Goal: Task Accomplishment & Management: Complete application form

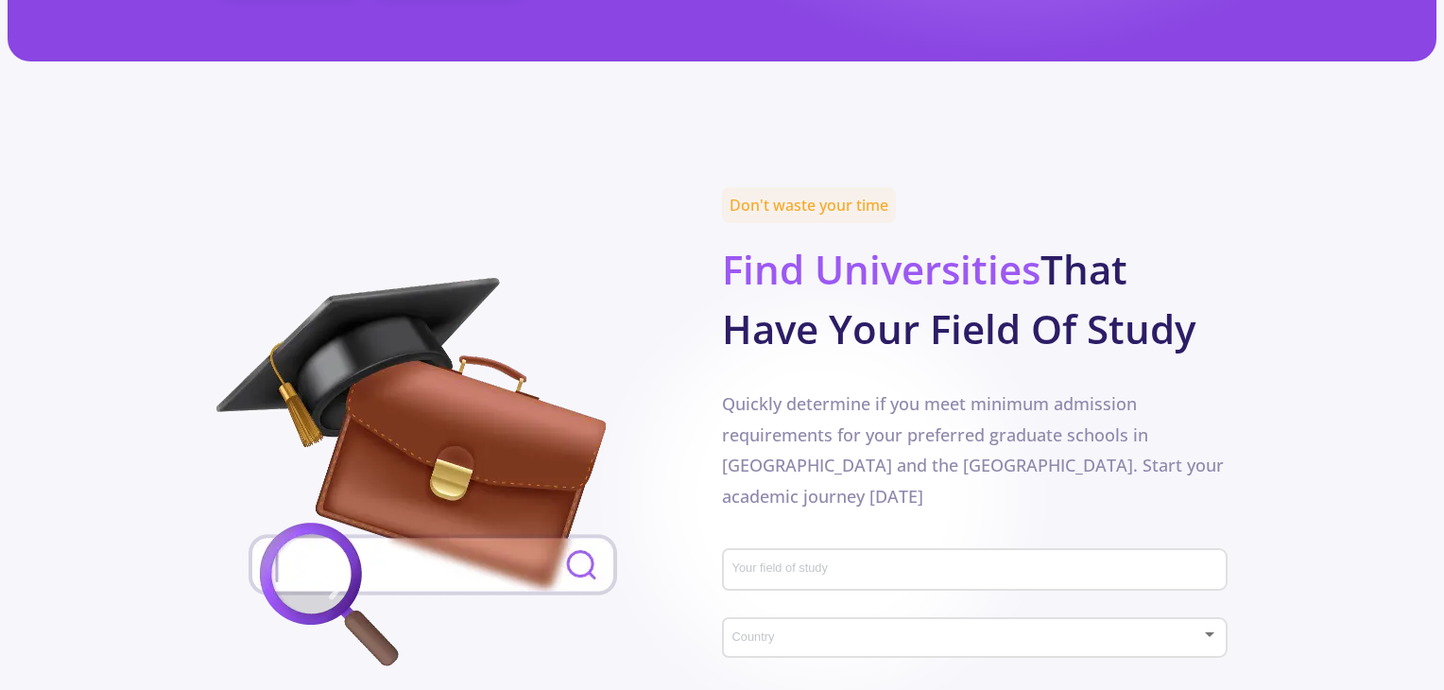
scroll to position [745, 0]
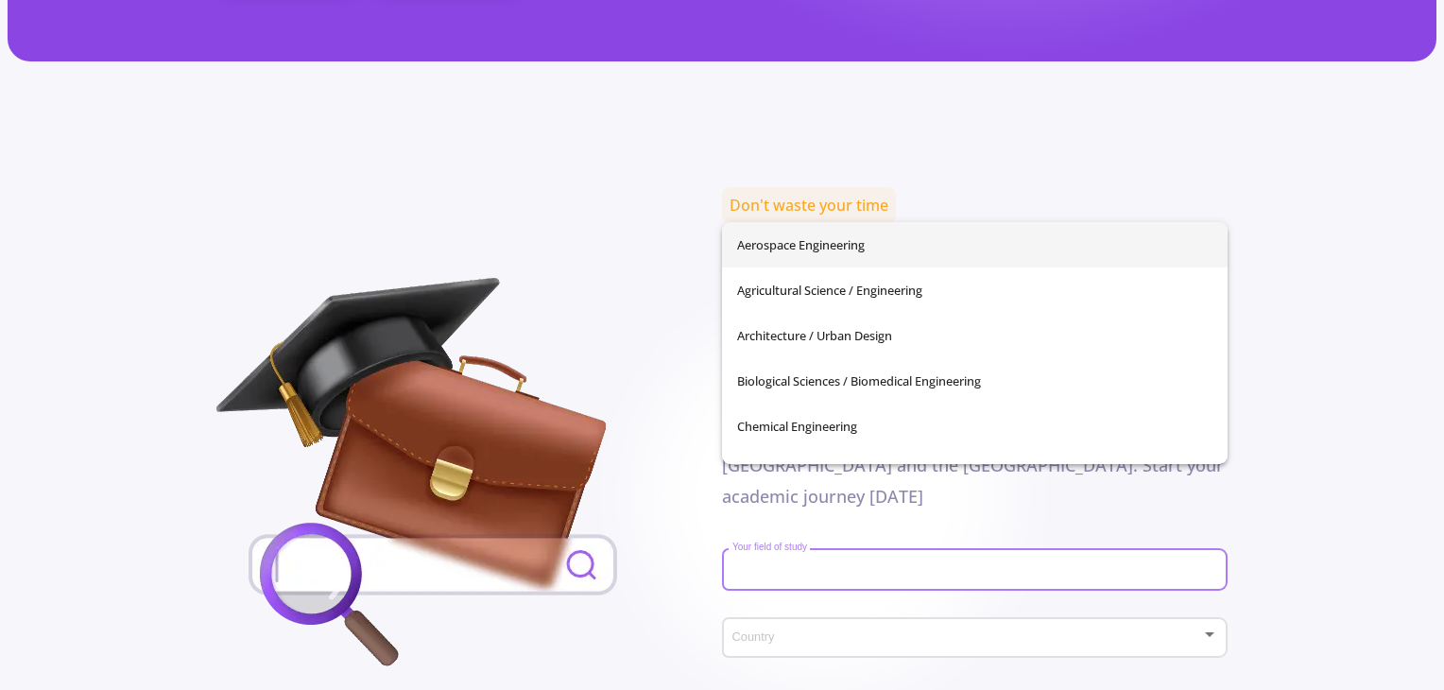
click at [861, 562] on input "Your field of study" at bounding box center [978, 570] width 492 height 17
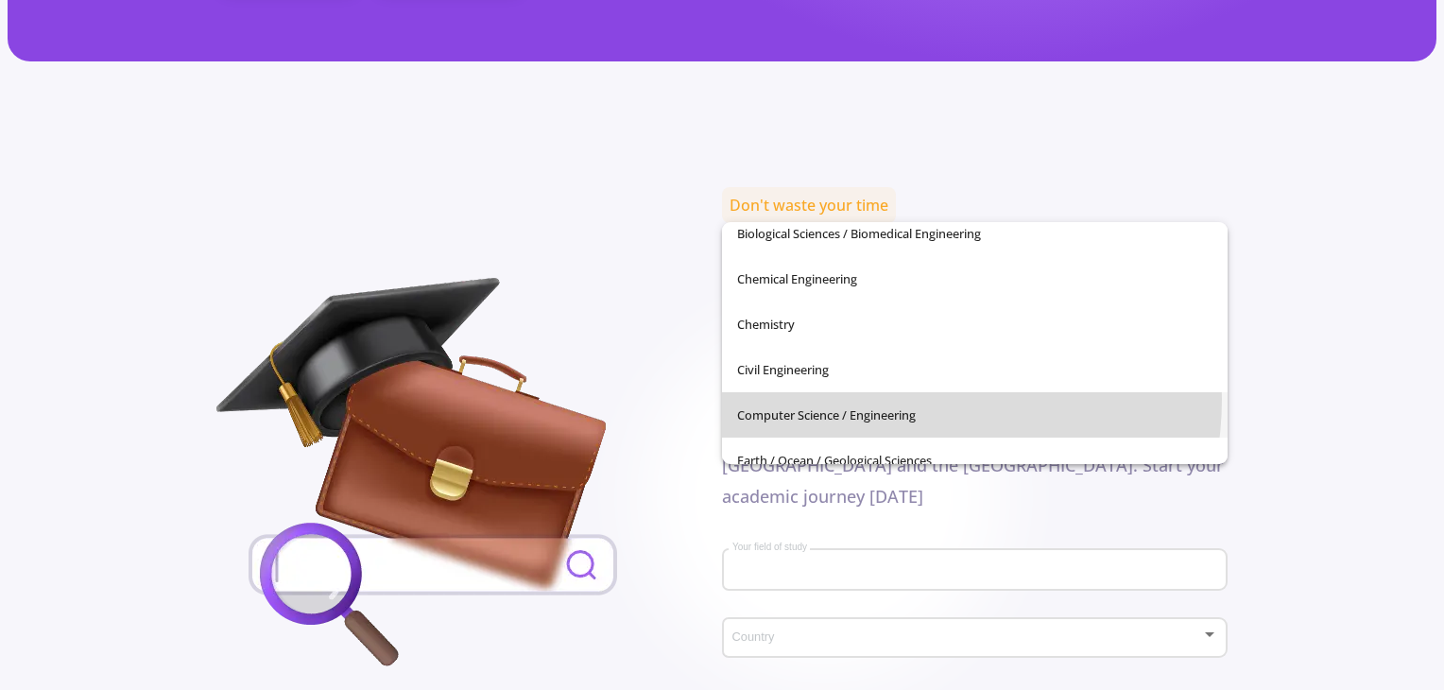
click at [889, 398] on span "Computer Science / Engineering" at bounding box center [974, 414] width 475 height 45
type input "Computer Science / Engineering"
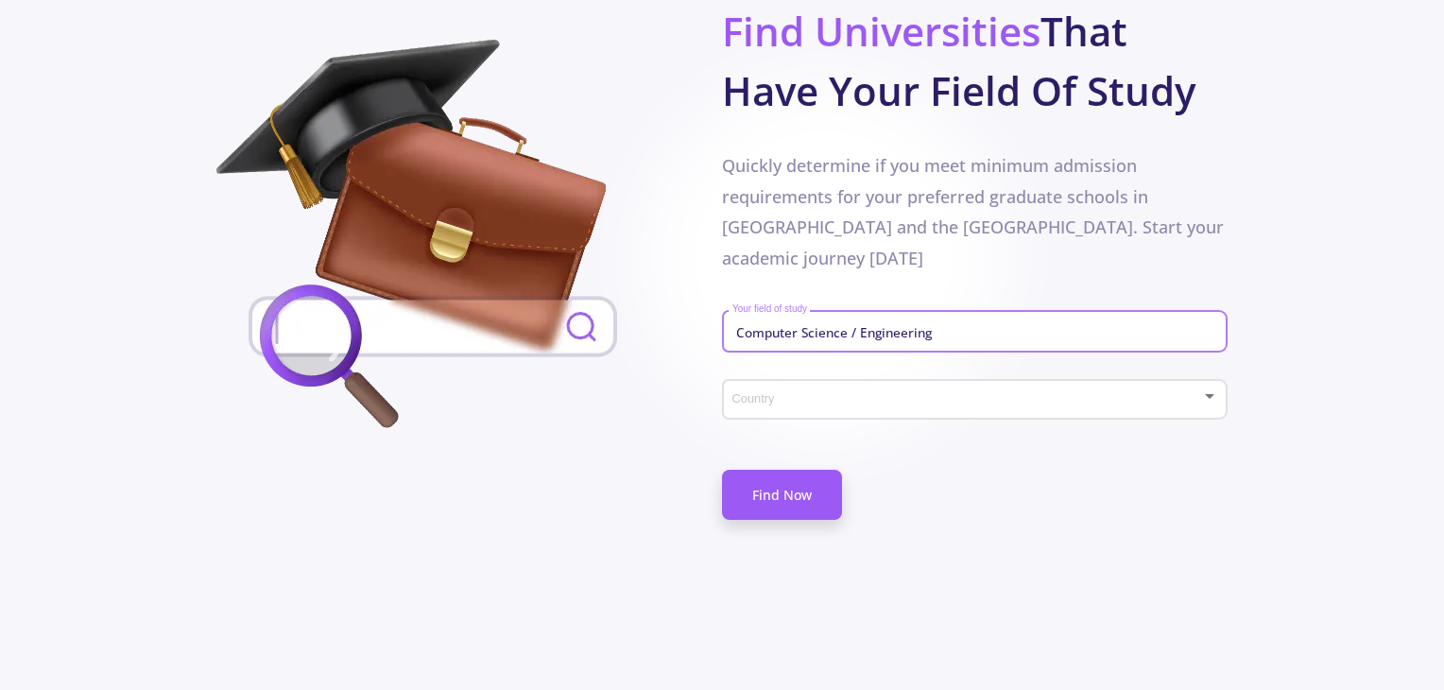
scroll to position [987, 0]
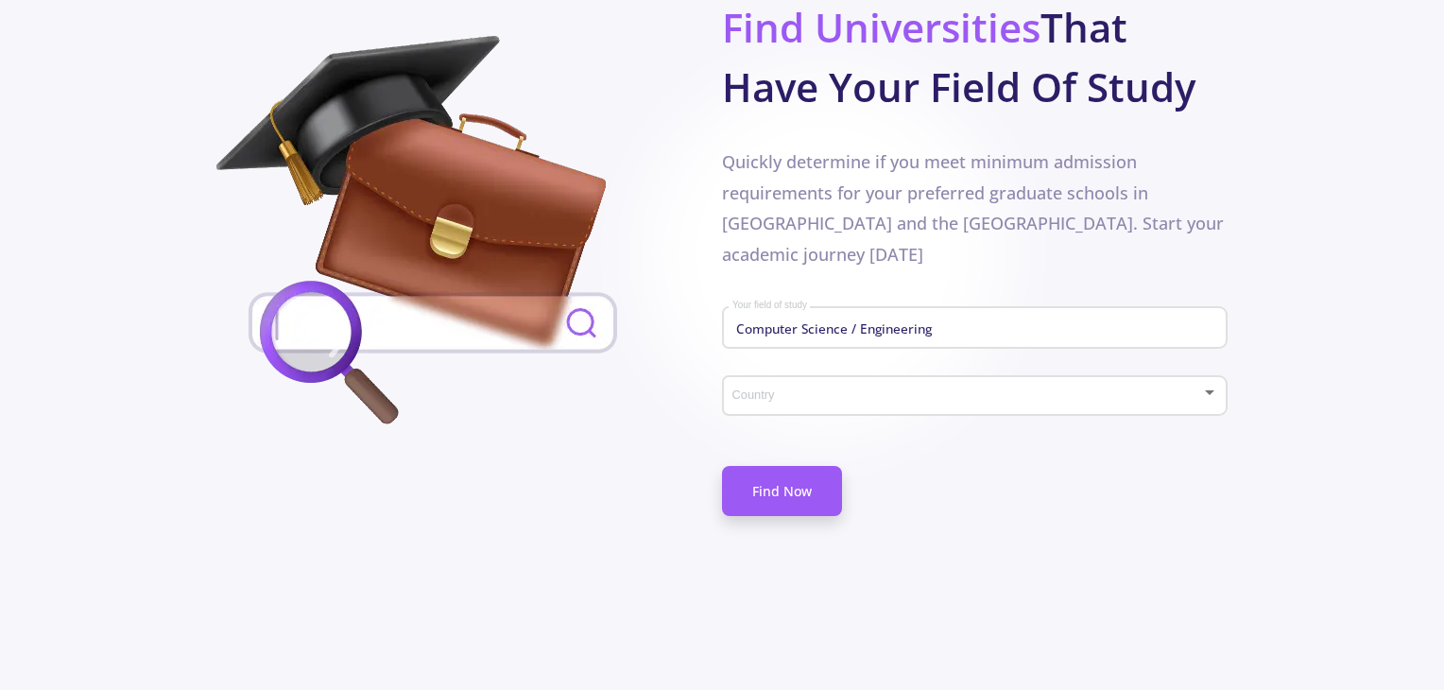
click at [878, 369] on div "Country" at bounding box center [976, 392] width 488 height 47
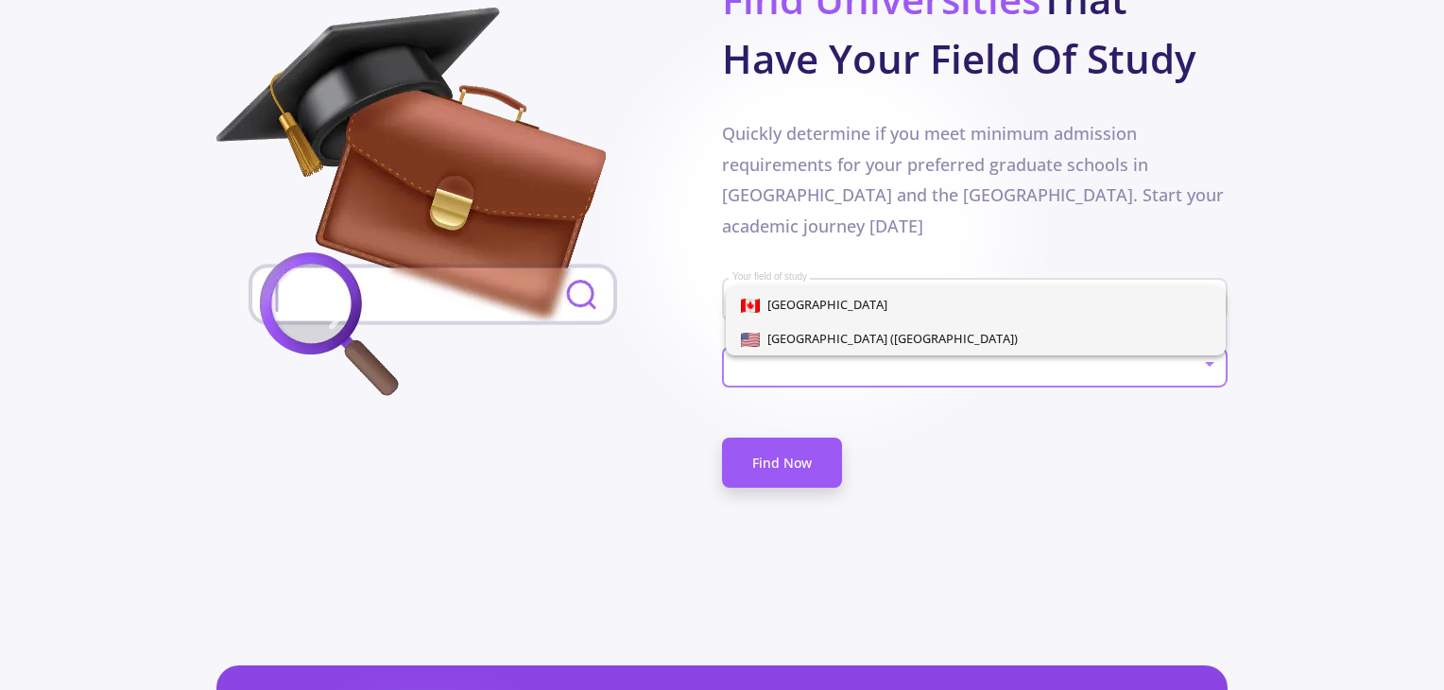
scroll to position [1016, 0]
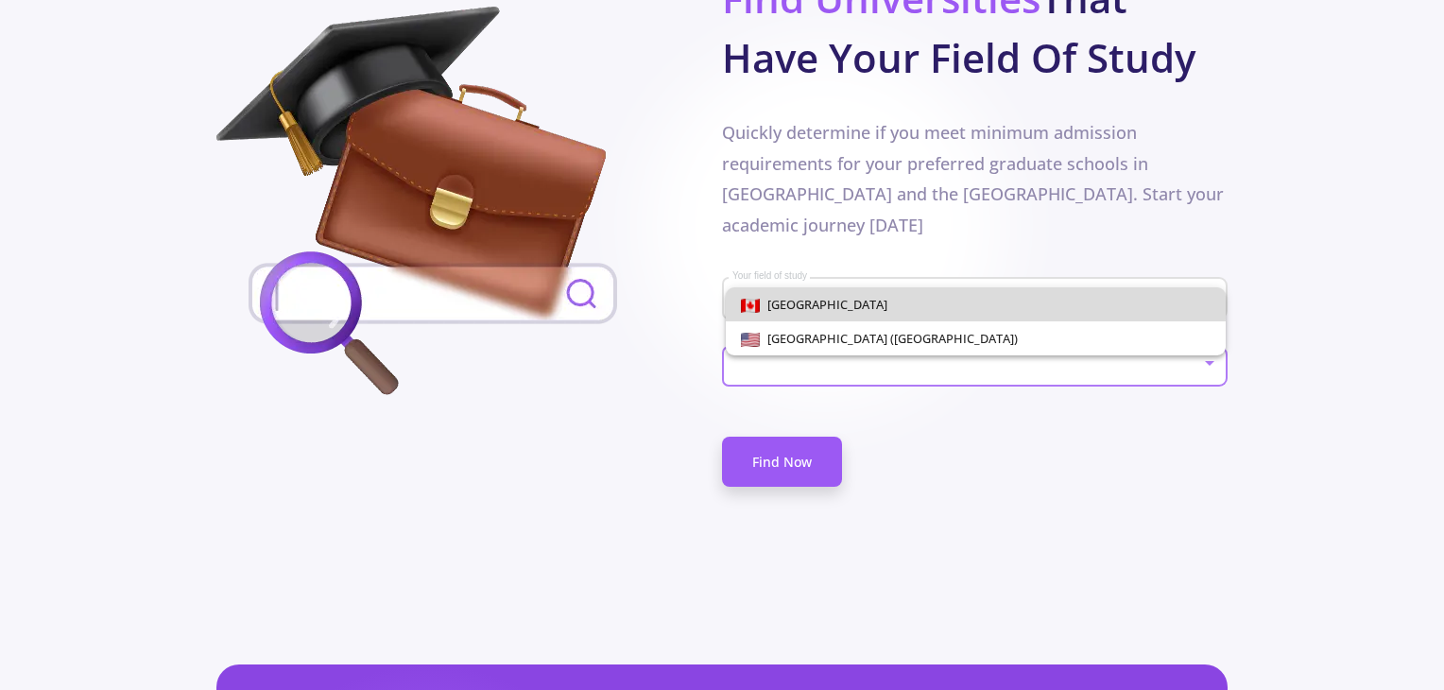
click at [911, 296] on span "[GEOGRAPHIC_DATA]" at bounding box center [976, 304] width 471 height 34
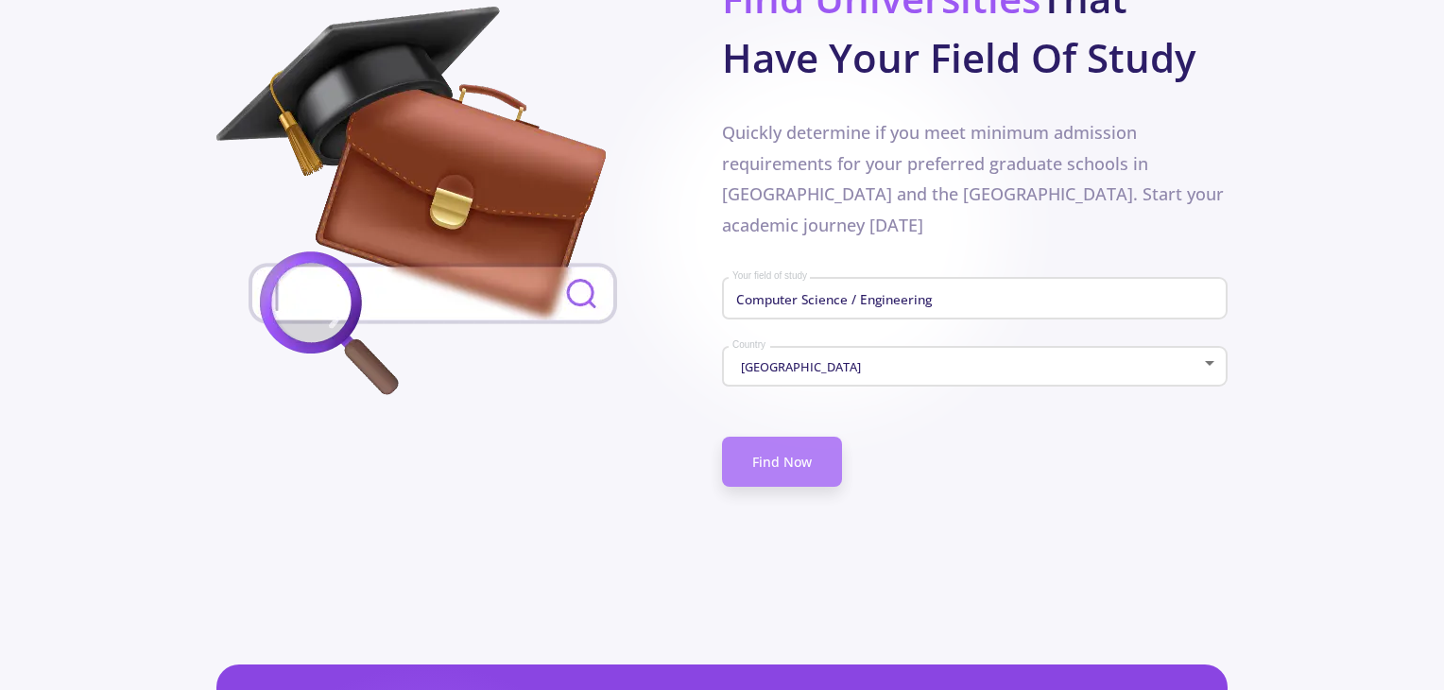
click at [835, 437] on link "Find Now" at bounding box center [782, 462] width 120 height 50
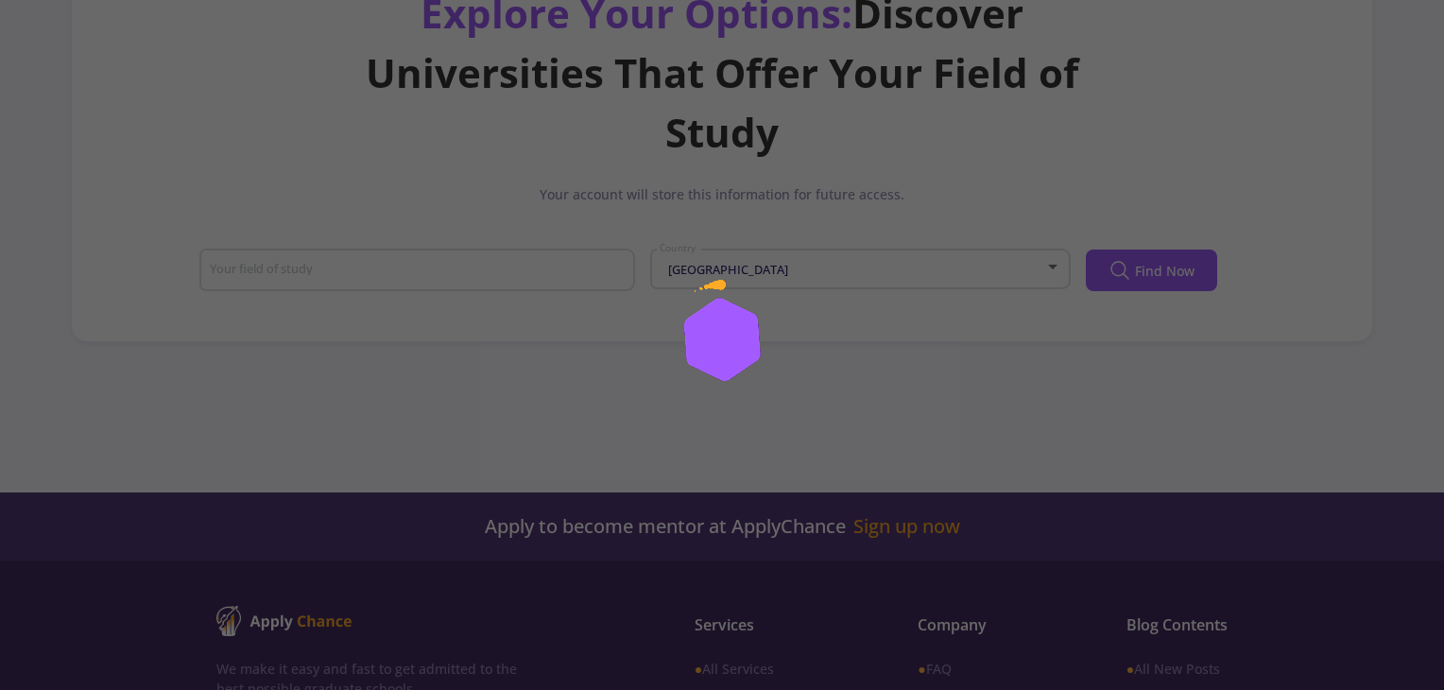
type input "Computer Science / Engineering"
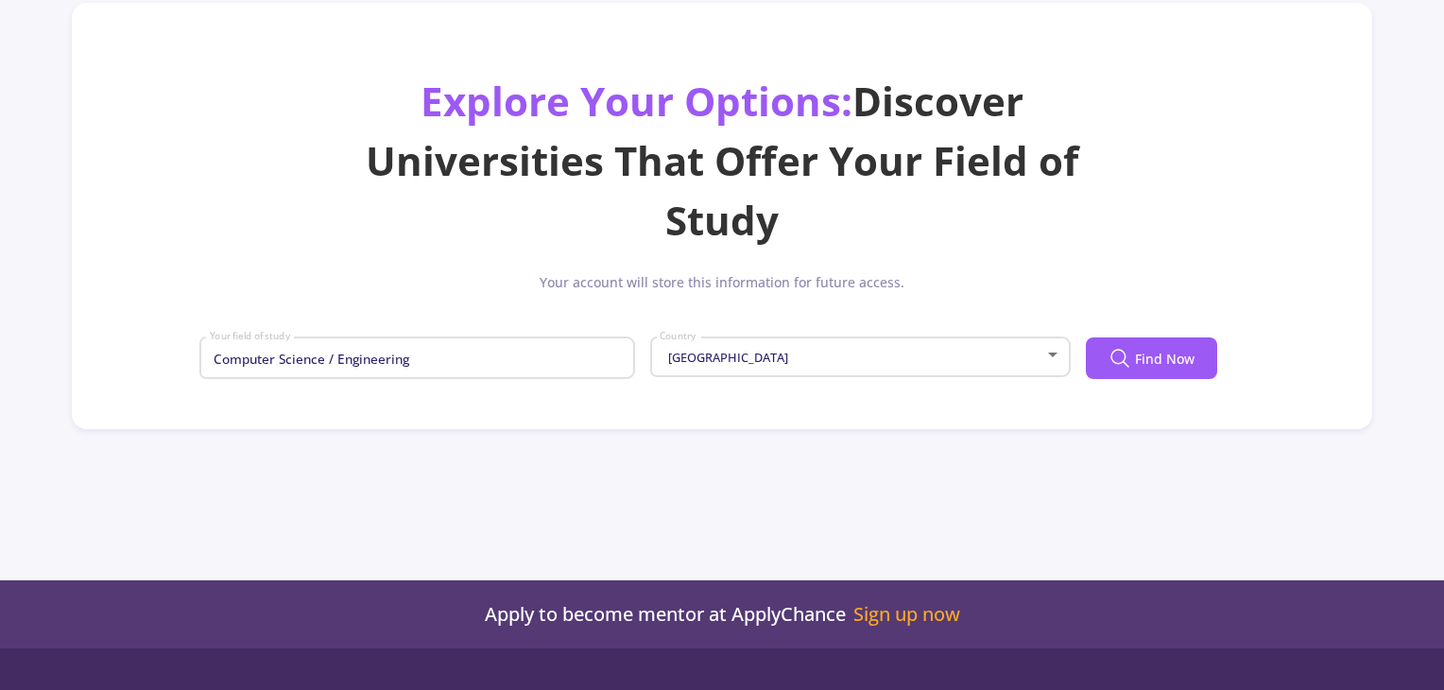
scroll to position [109, 0]
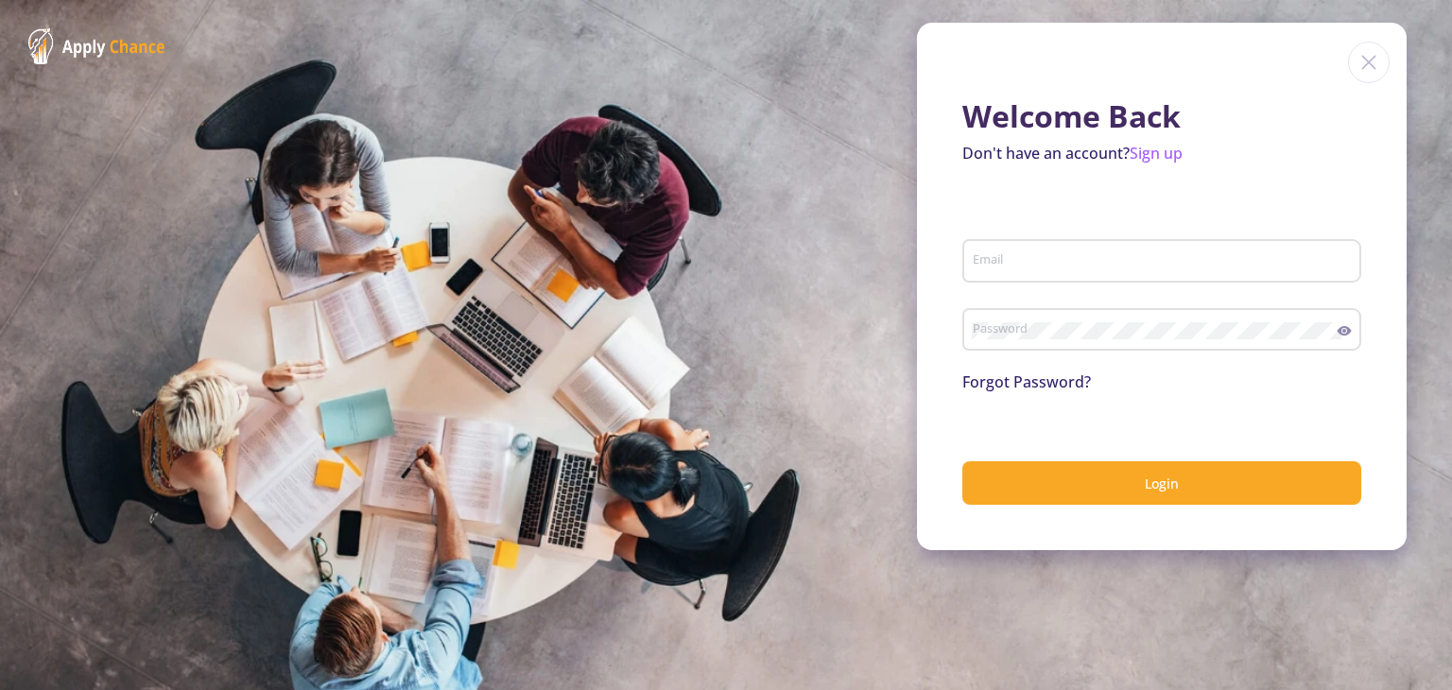
click at [1017, 268] on input "Email" at bounding box center [1165, 261] width 386 height 17
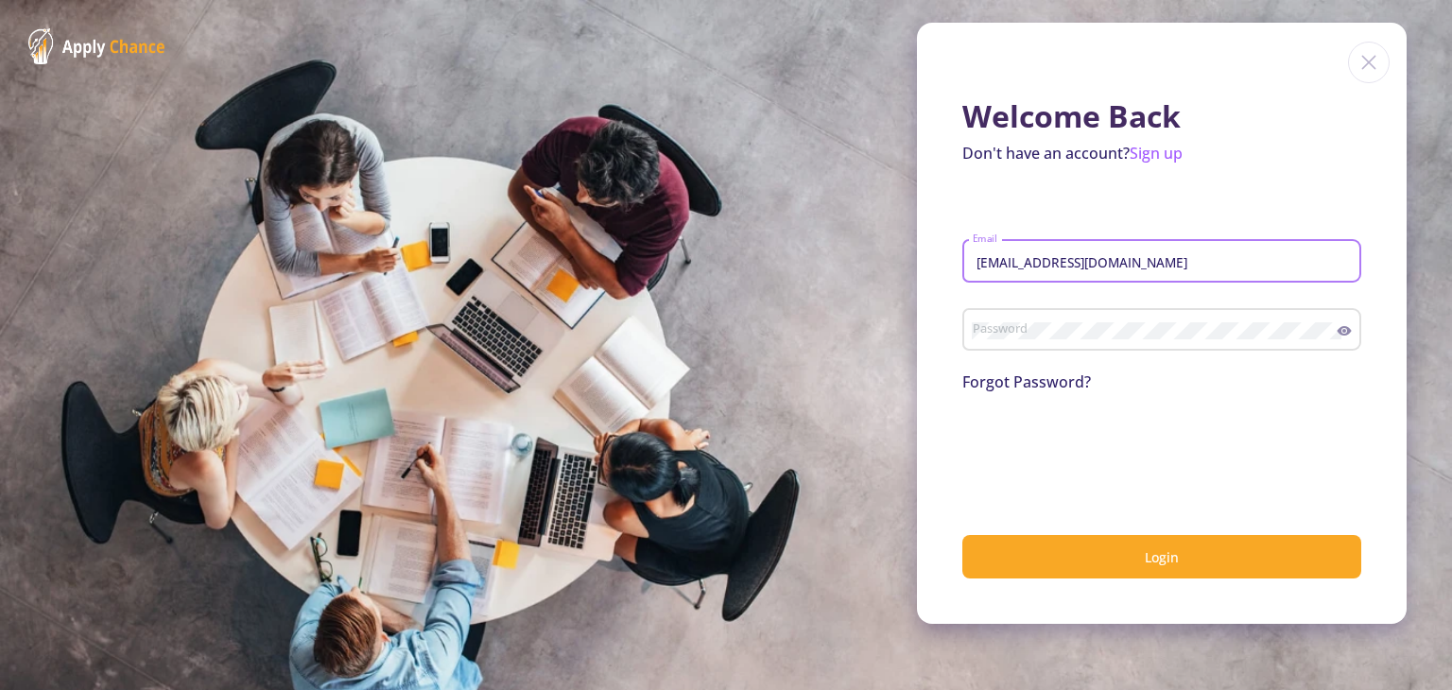
type input "[EMAIL_ADDRESS][DOMAIN_NAME]"
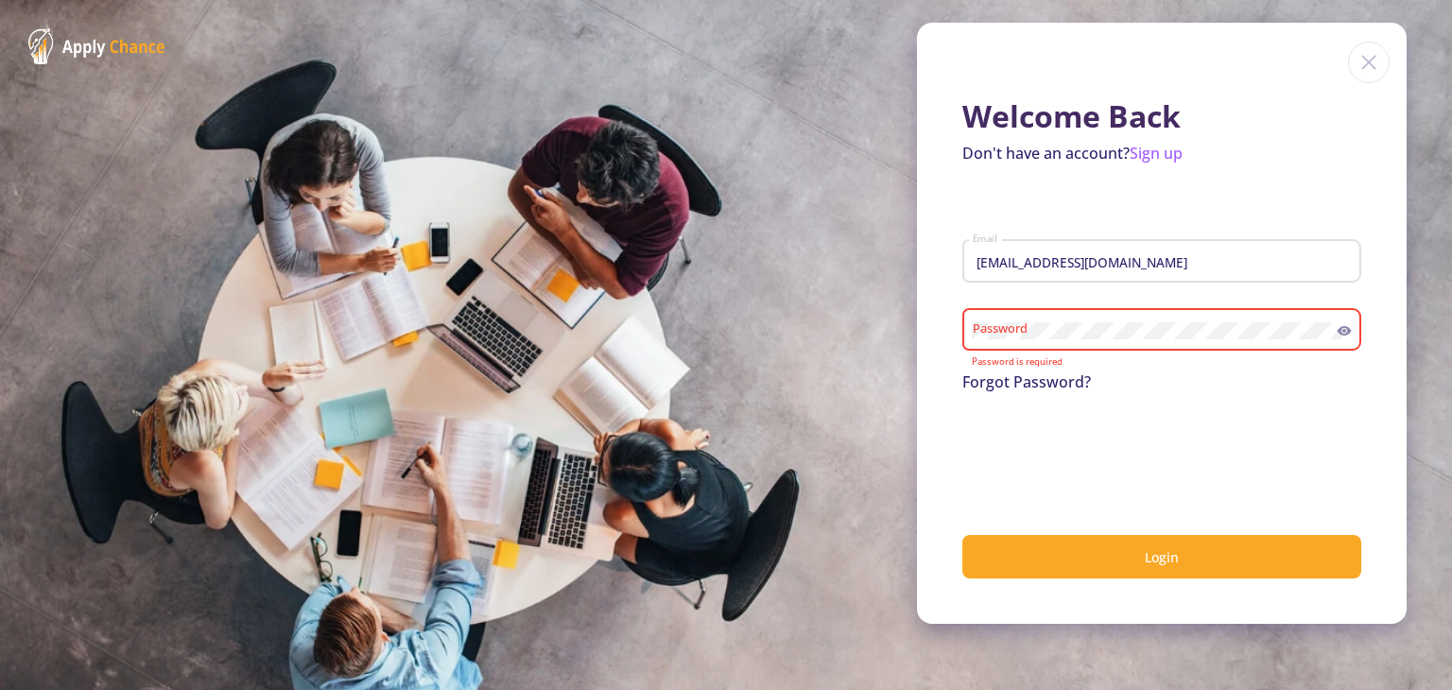
click at [1342, 331] on icon at bounding box center [1343, 330] width 15 height 15
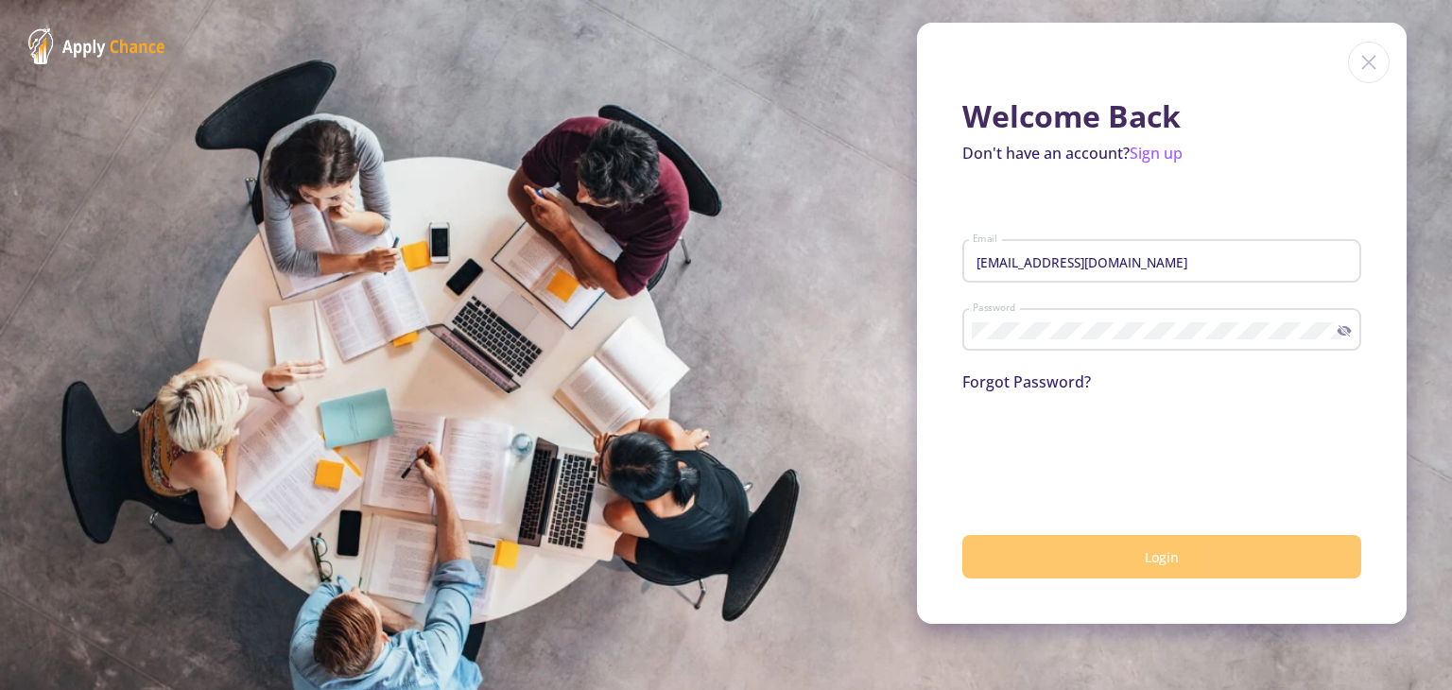
click at [1241, 551] on button "Login" at bounding box center [1161, 557] width 399 height 44
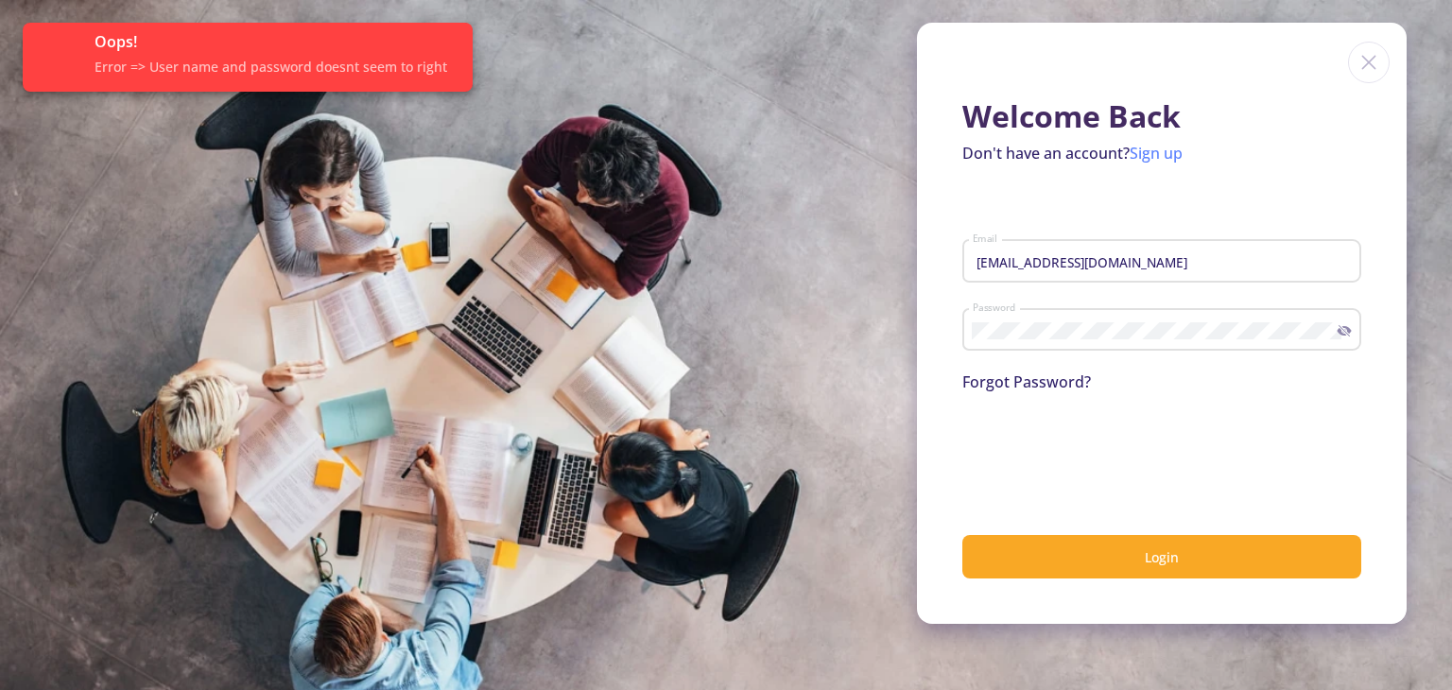
click at [1156, 156] on link "Sign up" at bounding box center [1155, 153] width 53 height 21
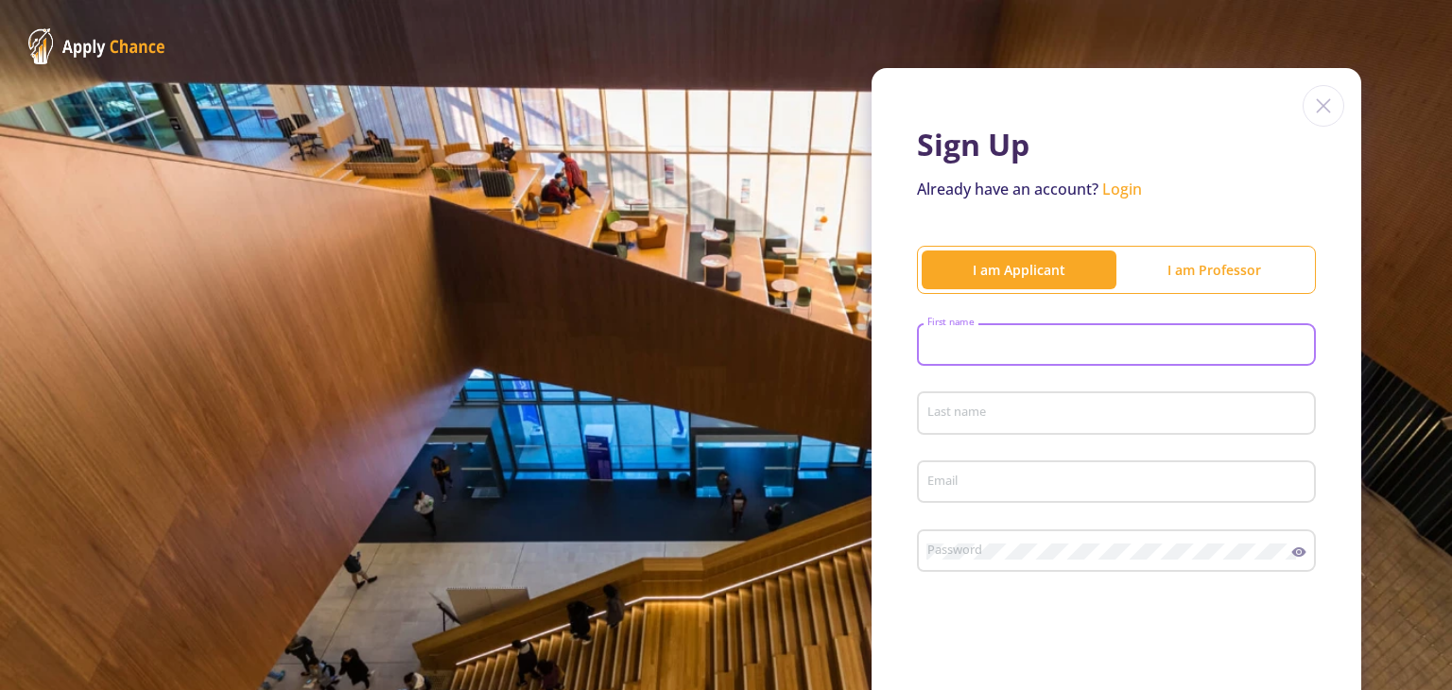
click at [1100, 345] on input "First name" at bounding box center [1119, 345] width 386 height 17
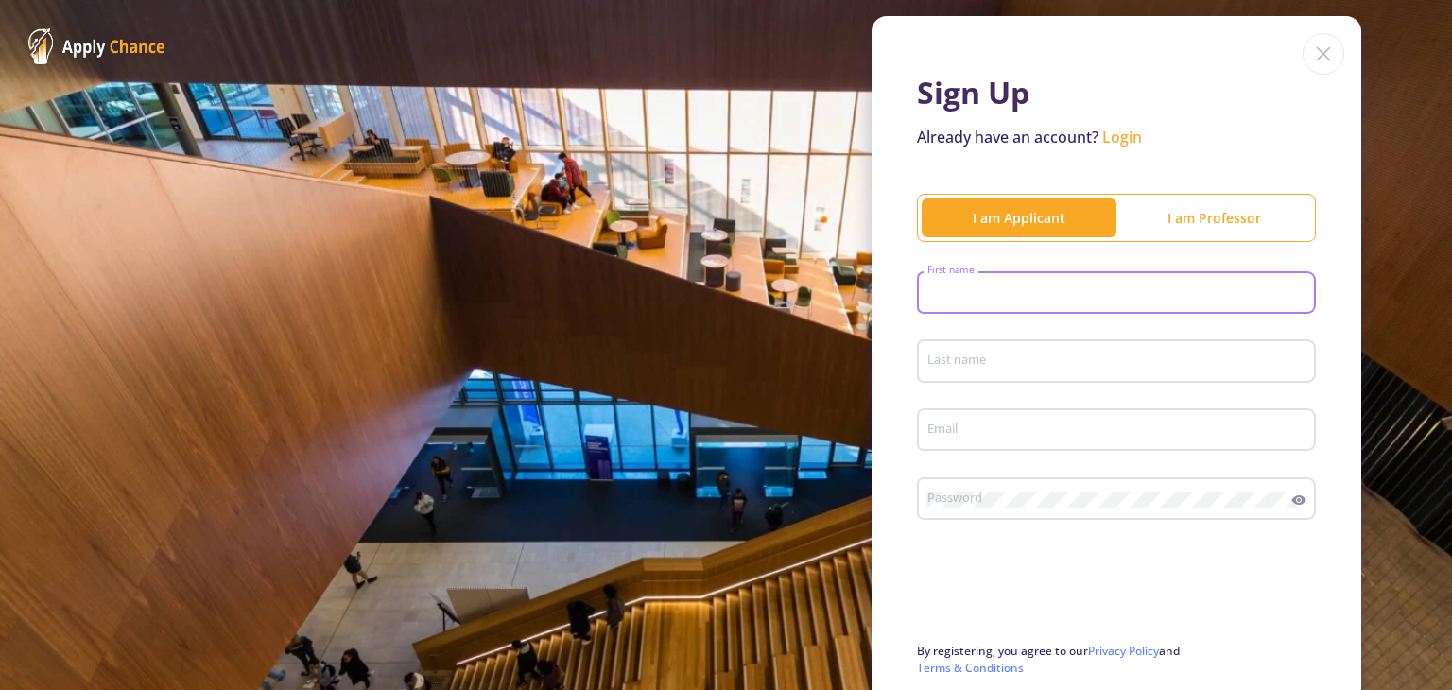
scroll to position [55, 0]
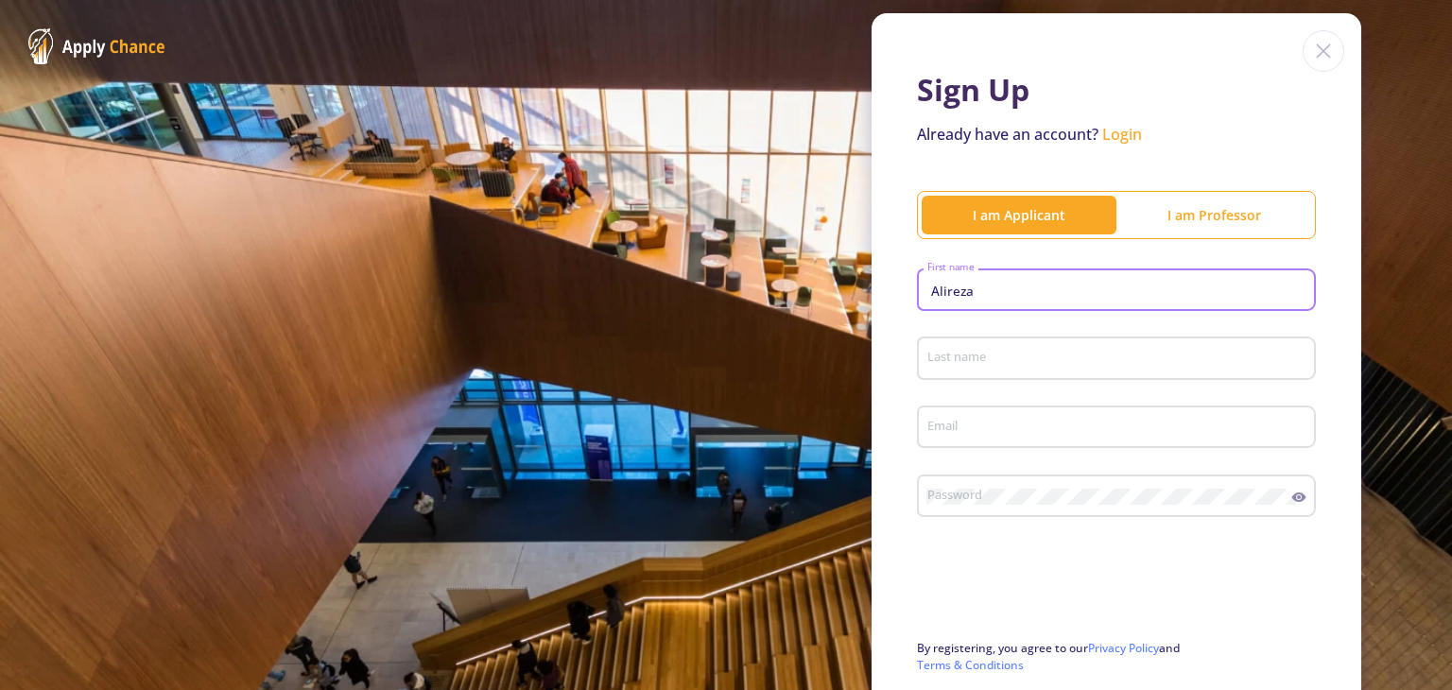
type input "Alireza"
click at [1097, 345] on div "Last name" at bounding box center [1116, 354] width 381 height 49
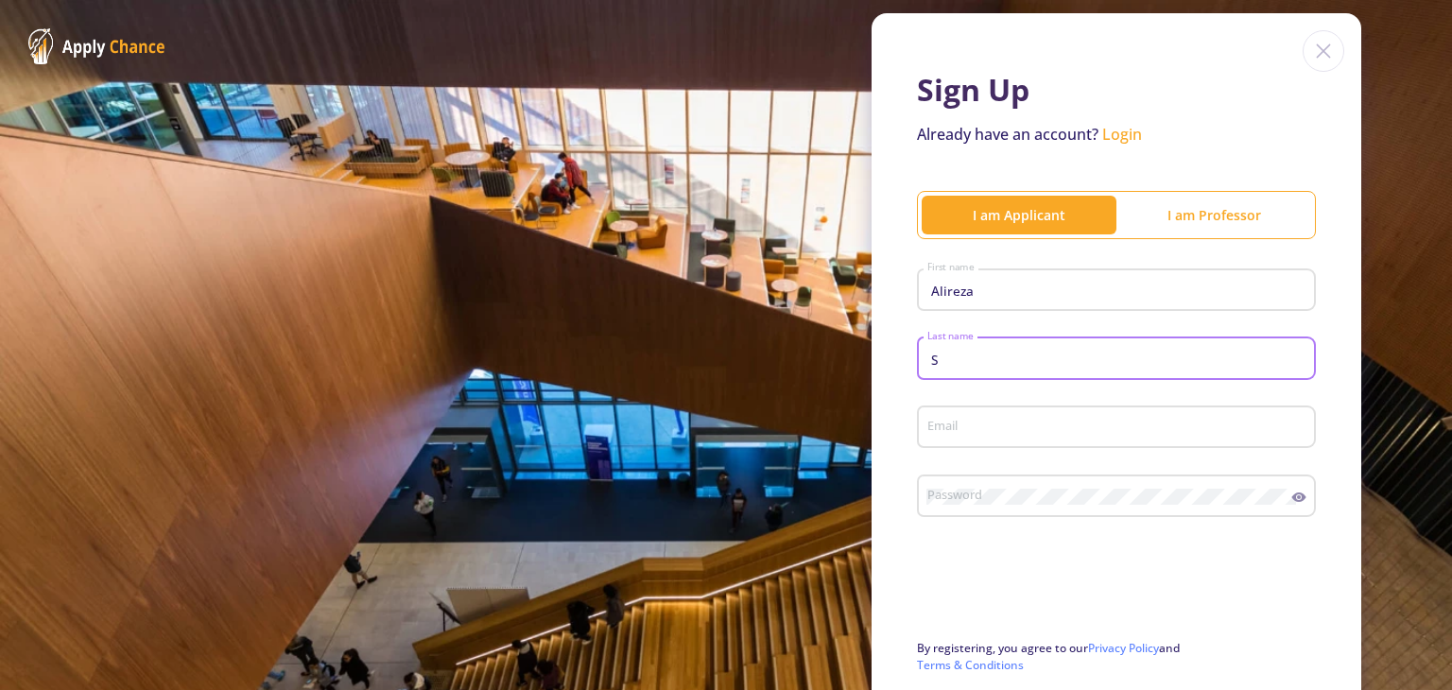
type input "S"
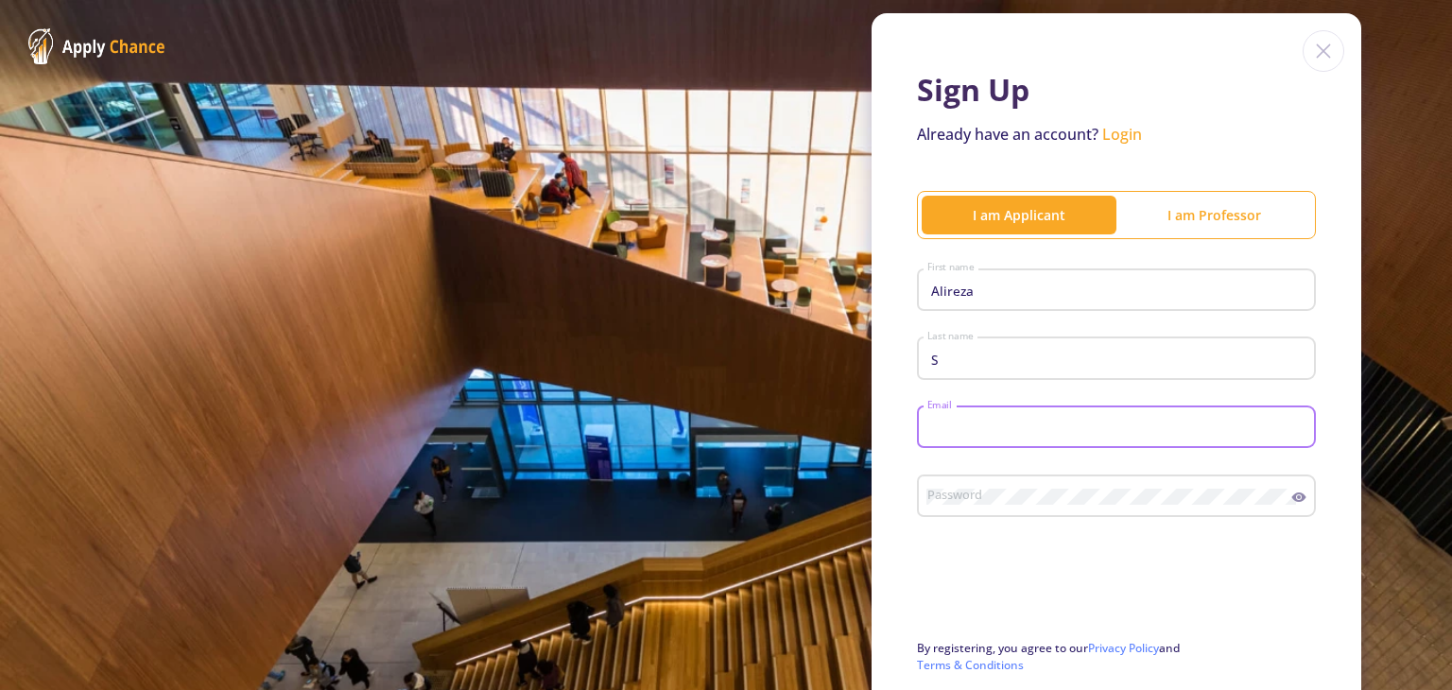
click at [1061, 434] on input "Email" at bounding box center [1119, 428] width 386 height 17
type input "a"
type input "[EMAIL_ADDRESS][DOMAIN_NAME]"
click at [1050, 479] on div "Password" at bounding box center [1109, 492] width 366 height 49
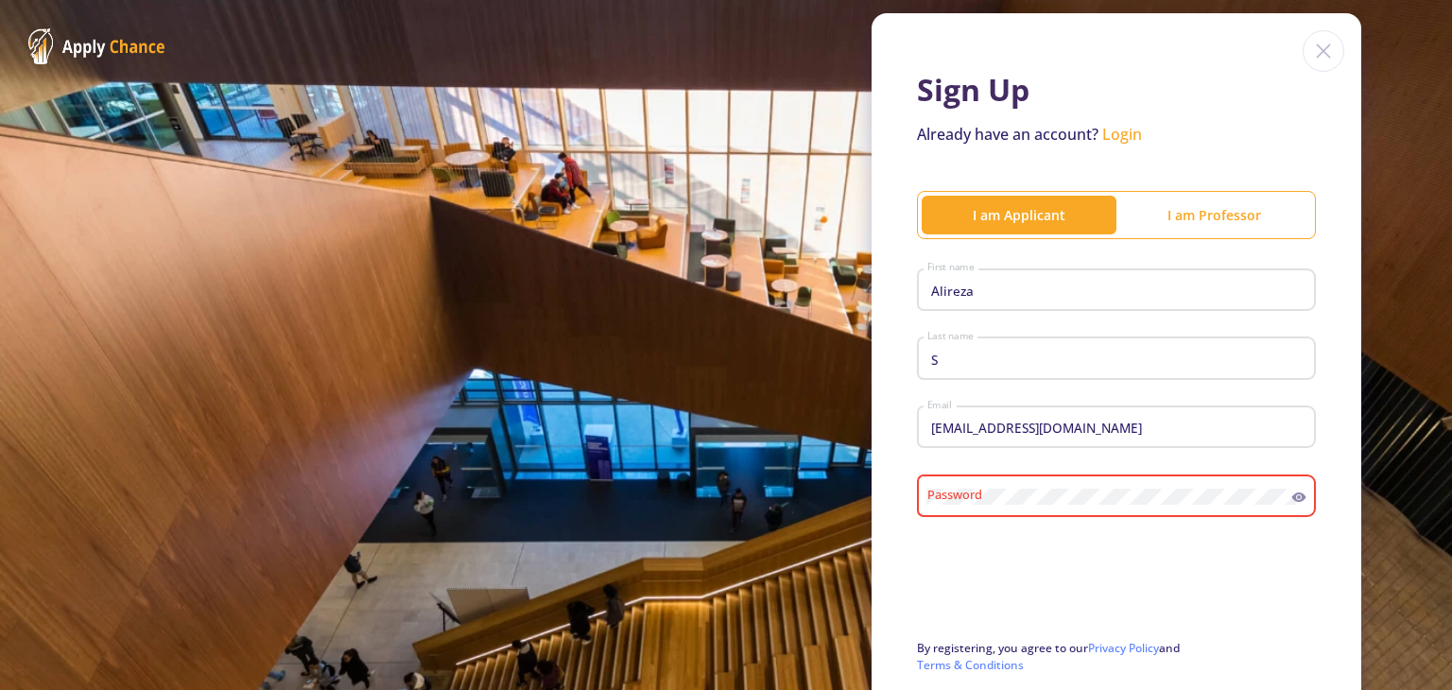
click at [1135, 449] on div "[EMAIL_ADDRESS][DOMAIN_NAME] Email" at bounding box center [1116, 433] width 399 height 62
click at [1291, 505] on icon at bounding box center [1298, 497] width 15 height 15
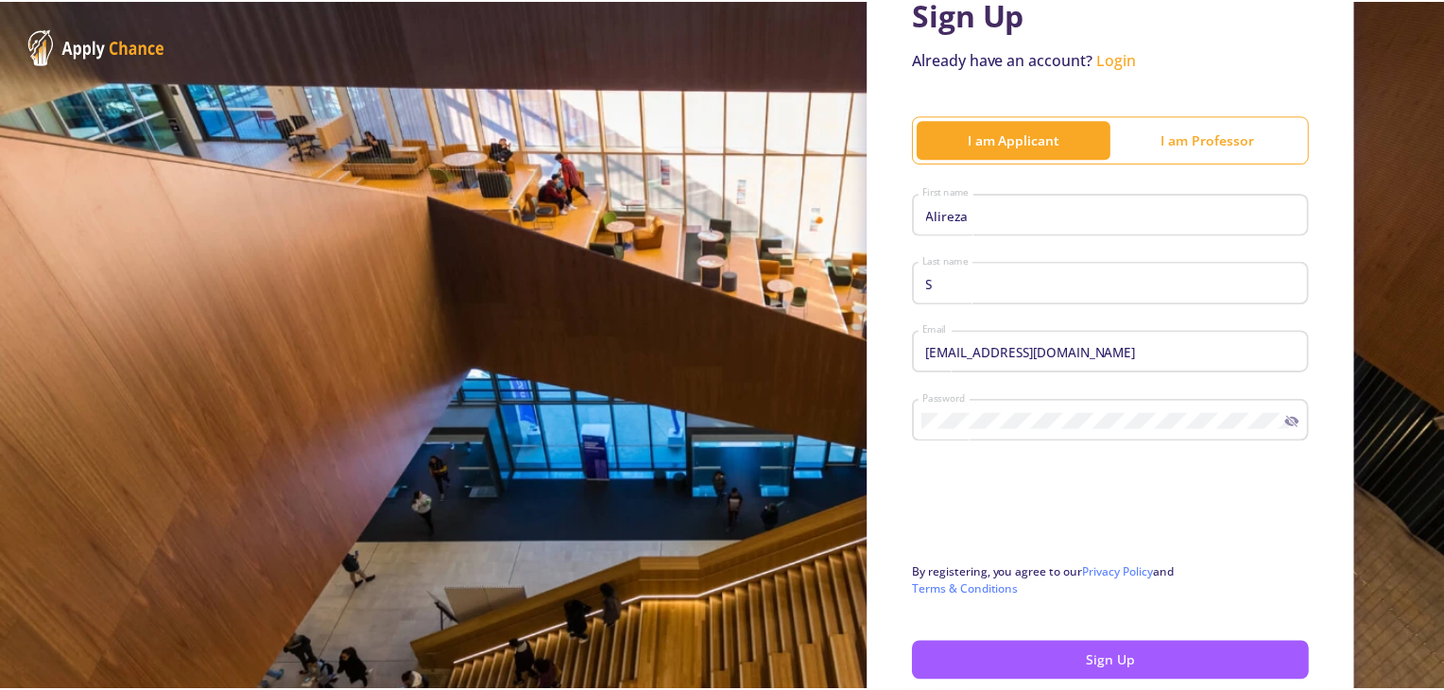
scroll to position [131, 0]
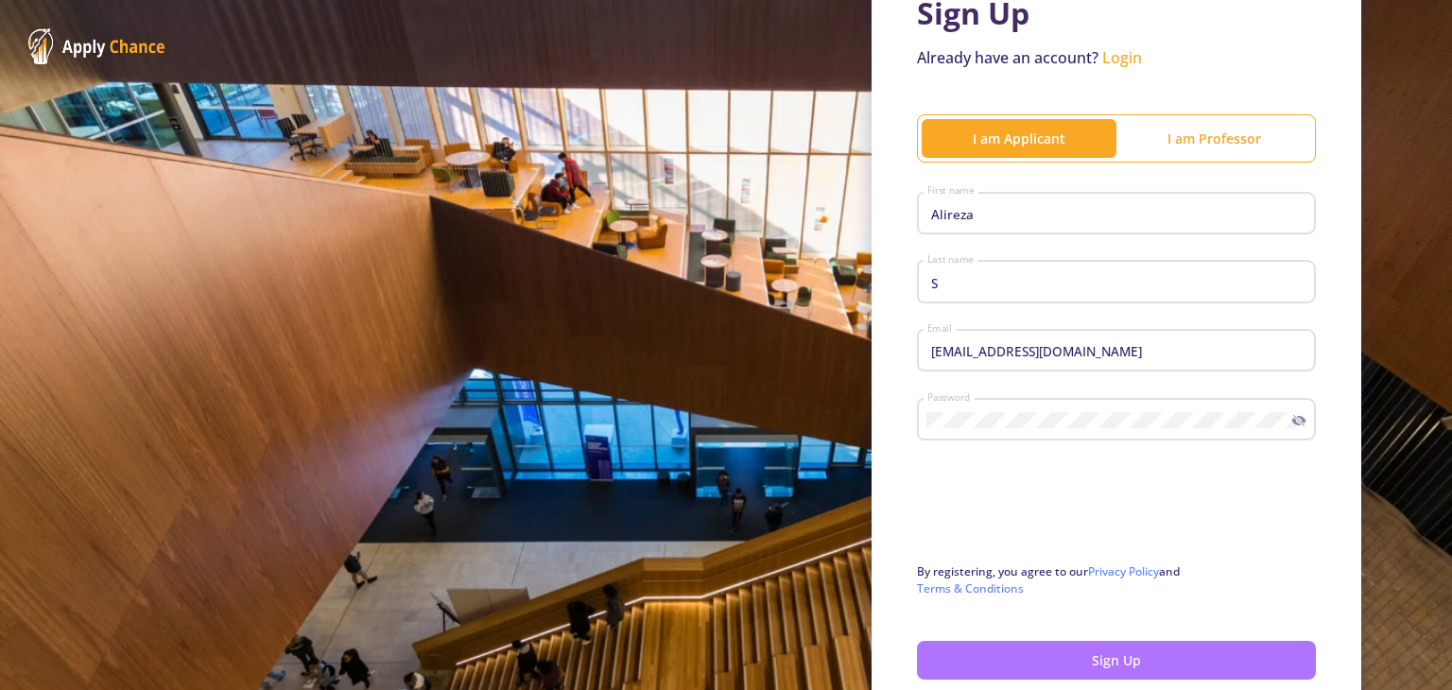
click at [1196, 651] on button "Sign Up" at bounding box center [1116, 660] width 399 height 39
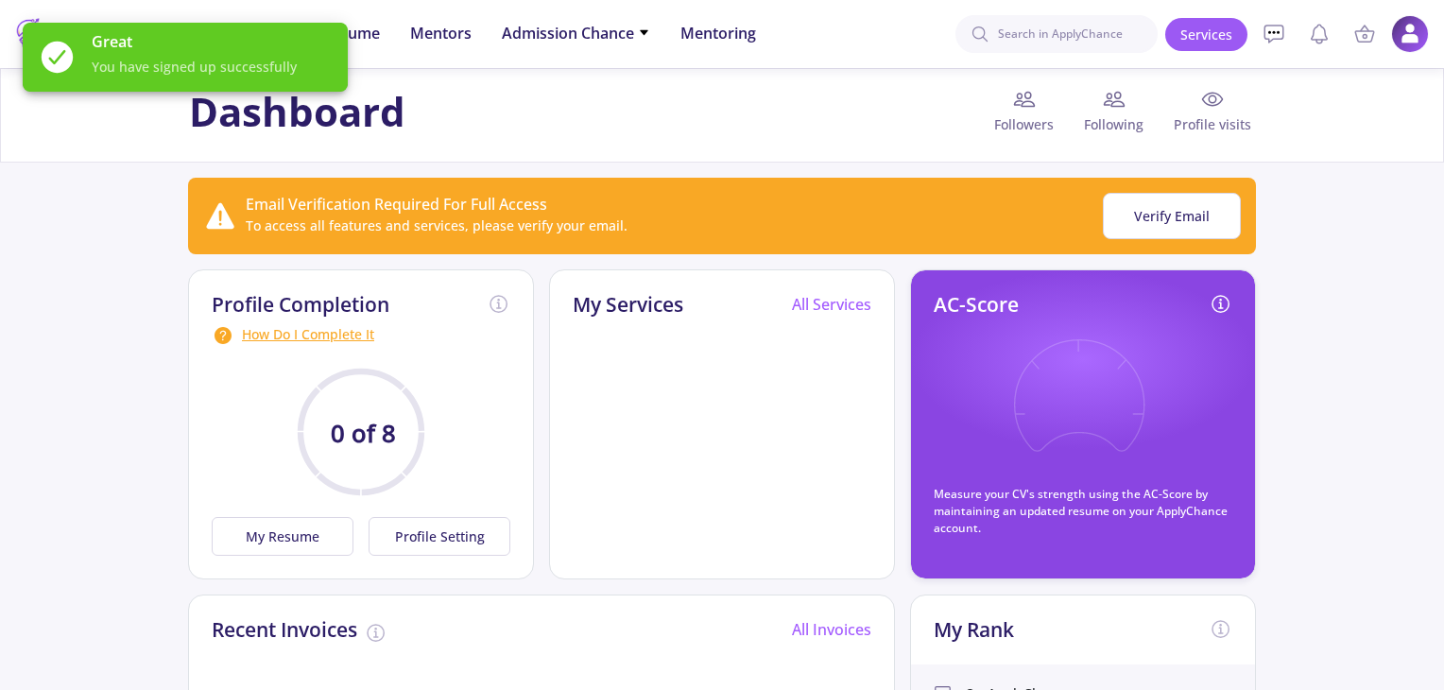
scroll to position [155, 0]
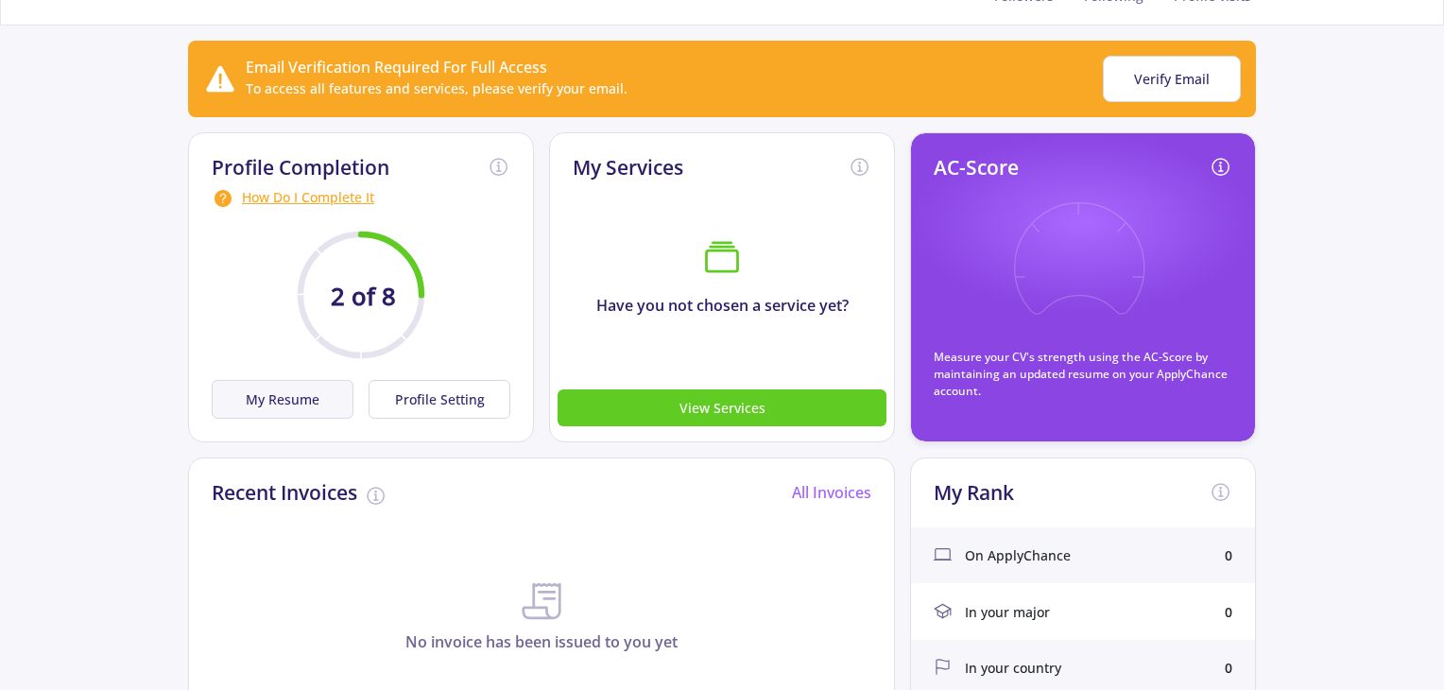
click at [333, 396] on button "My Resume" at bounding box center [283, 399] width 142 height 39
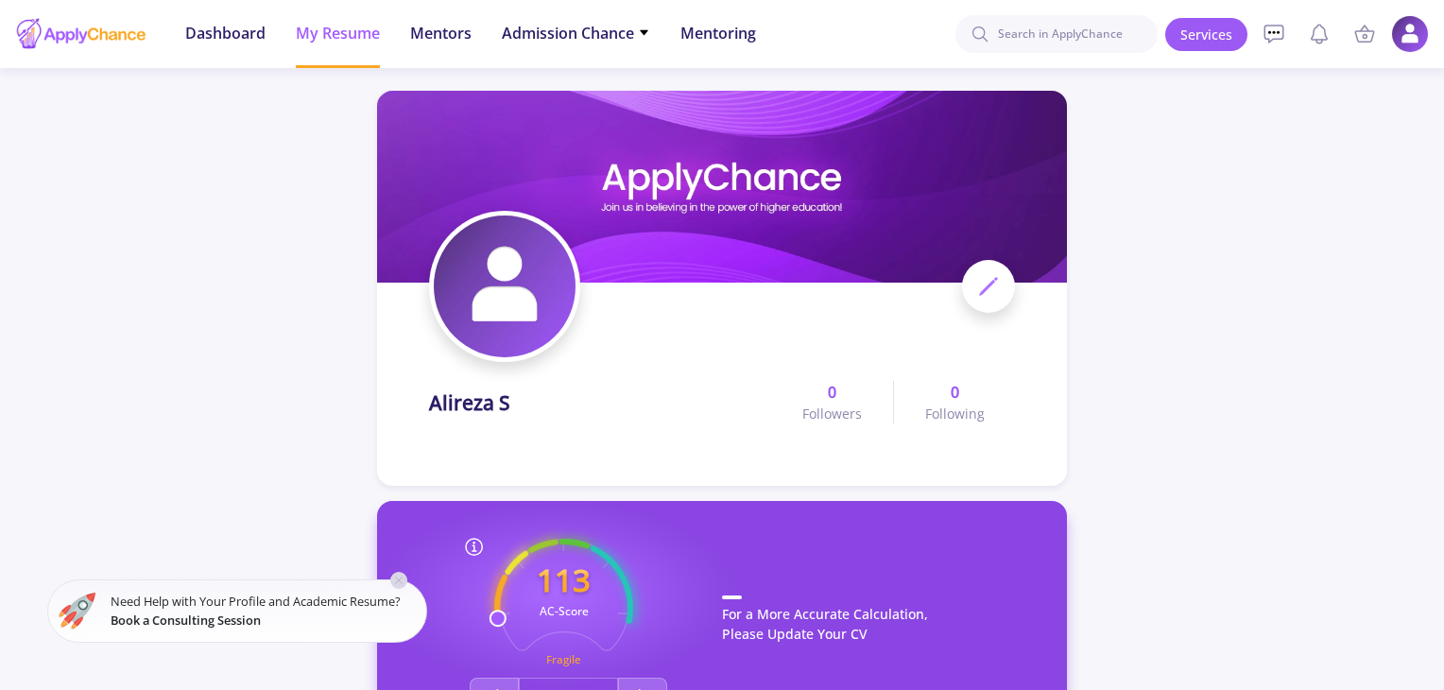
click at [606, 341] on img at bounding box center [722, 345] width 236 height 236
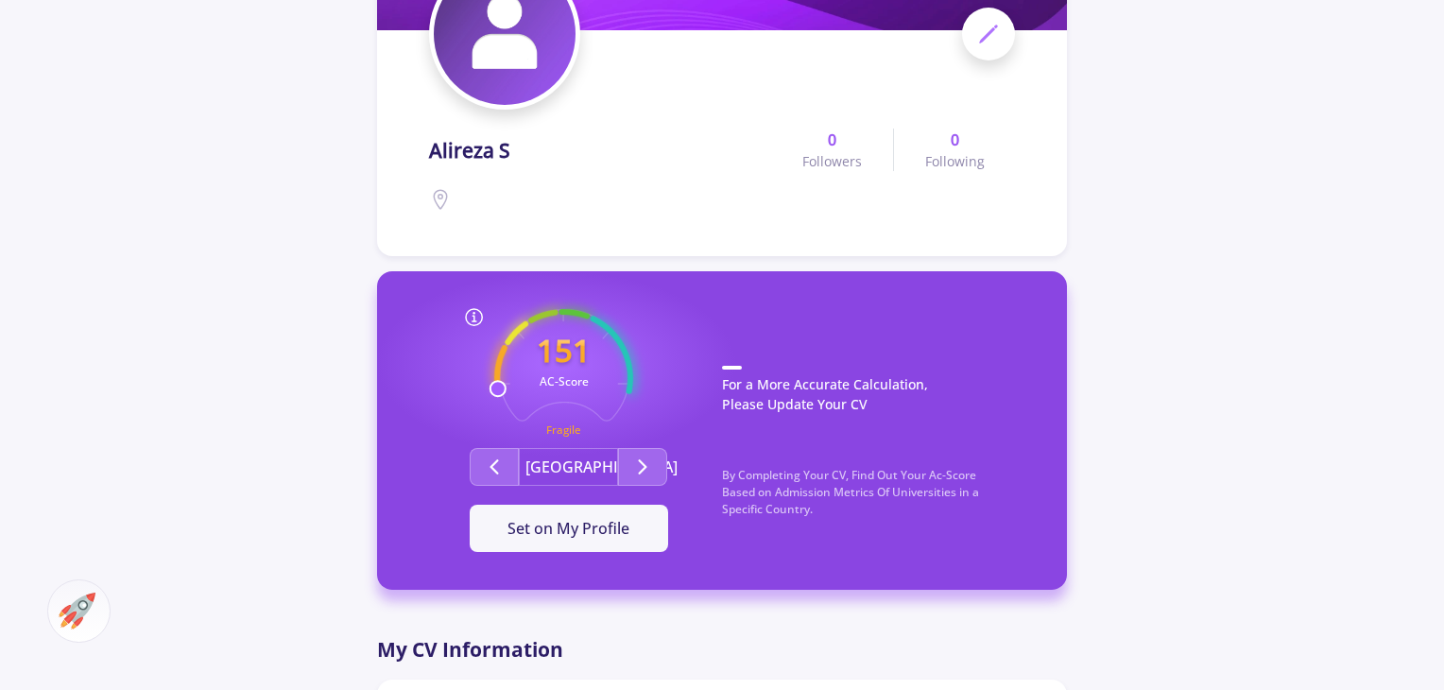
scroll to position [253, 0]
click at [657, 470] on button "Second group" at bounding box center [642, 466] width 49 height 38
click at [500, 474] on icon "Second group" at bounding box center [494, 466] width 23 height 23
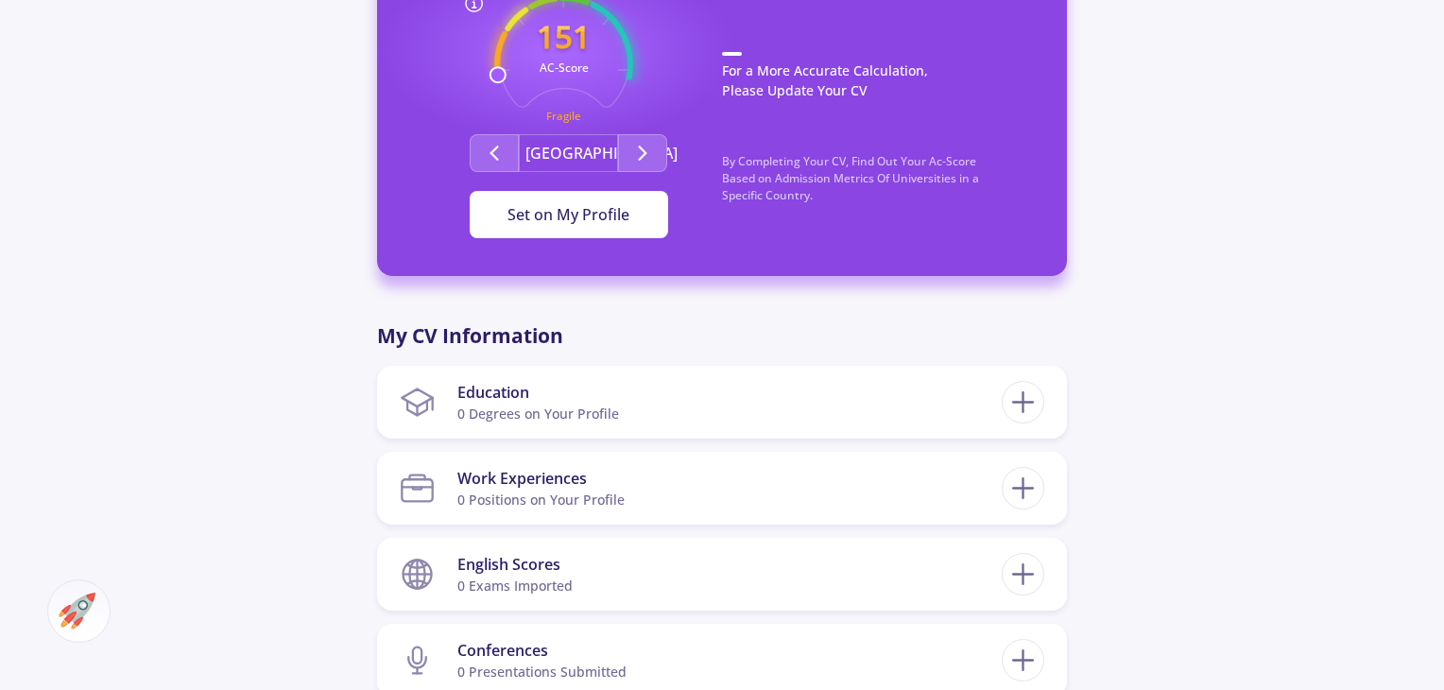
scroll to position [582, 0]
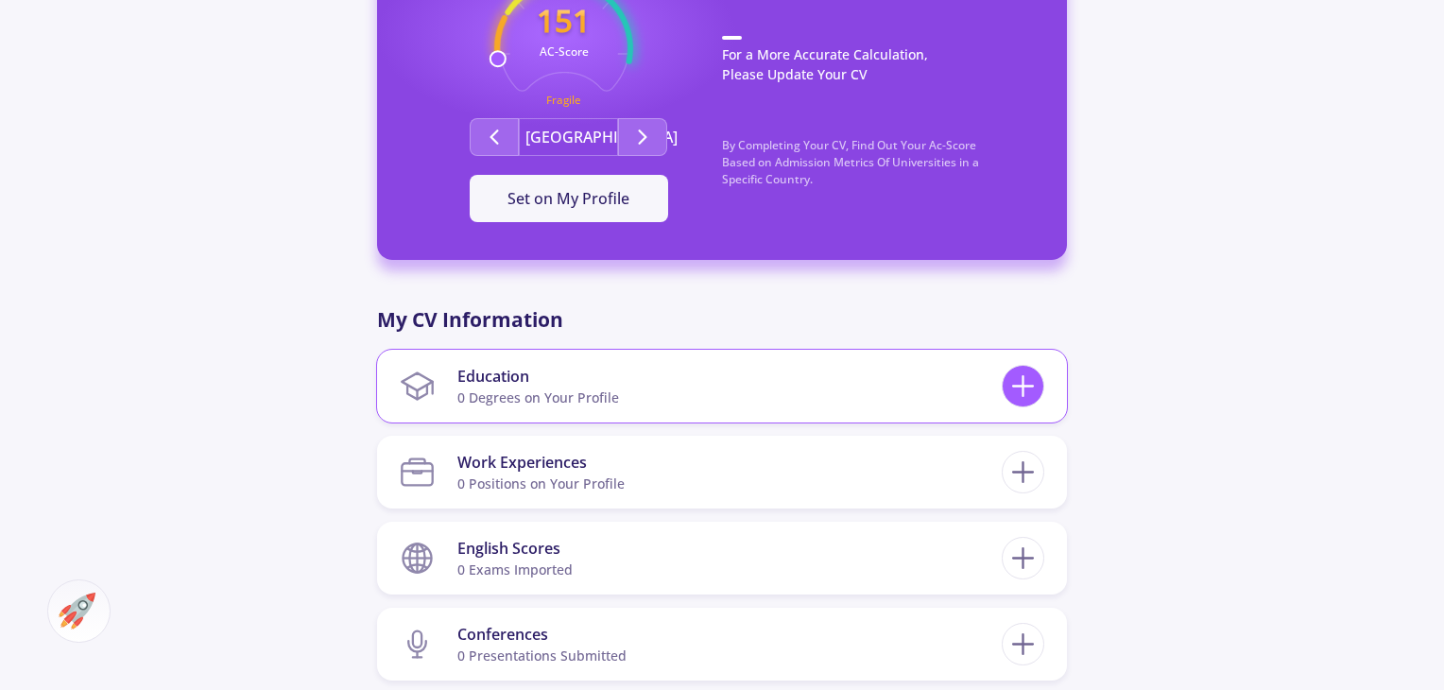
click at [1016, 378] on icon at bounding box center [1023, 386] width 35 height 35
checkbox input "false"
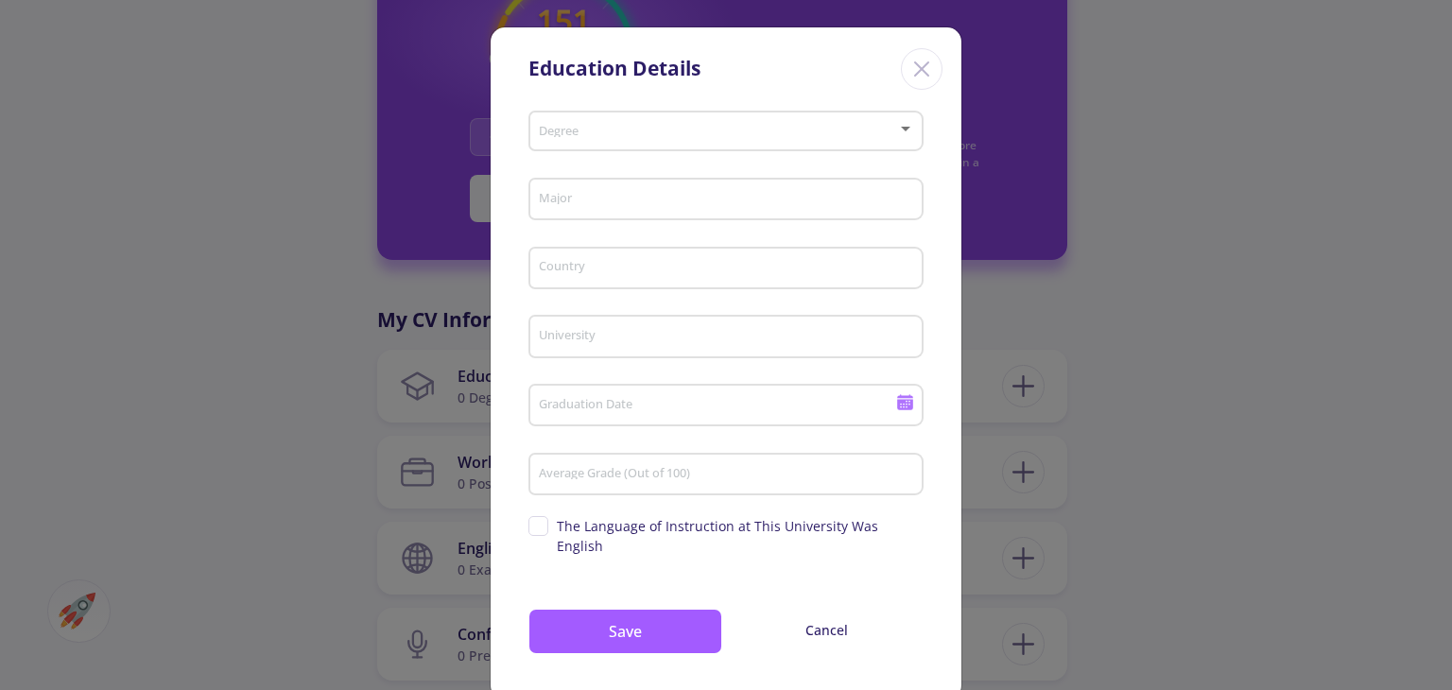
click at [732, 122] on div "Degree" at bounding box center [726, 127] width 377 height 47
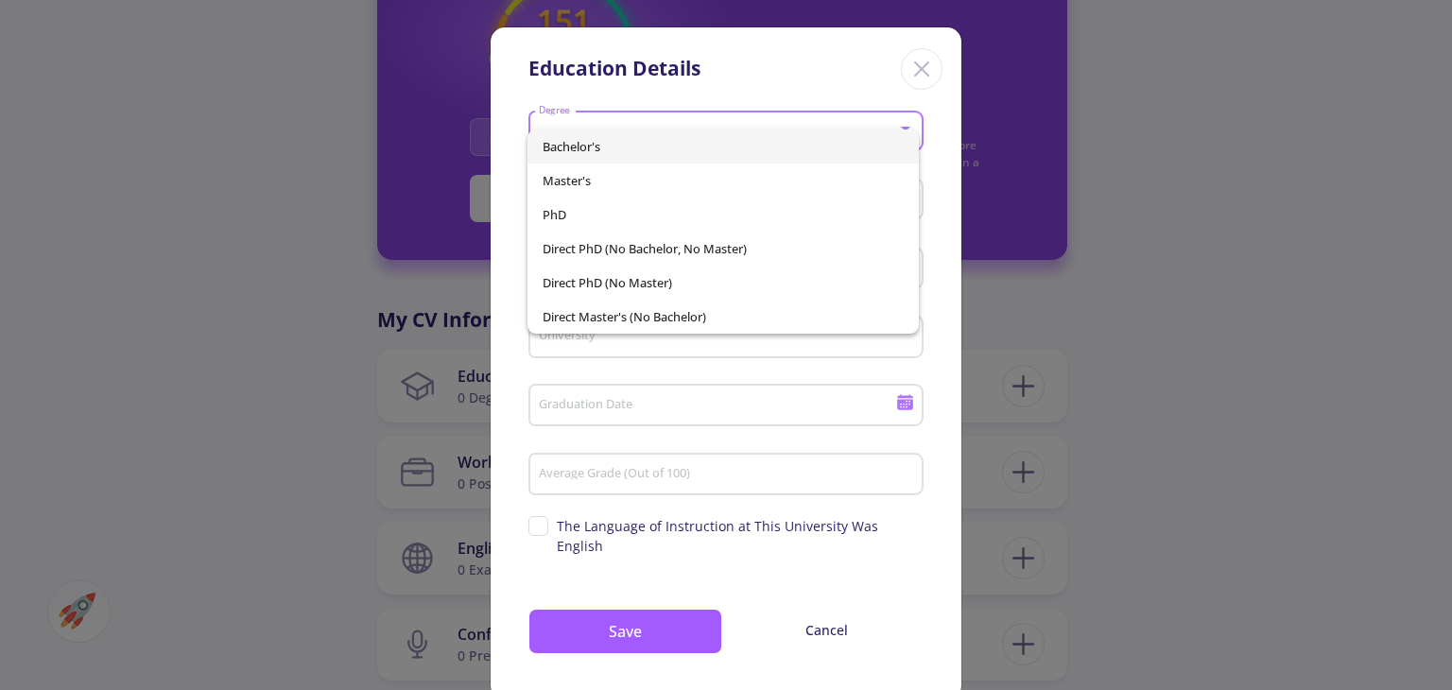
click at [712, 91] on div at bounding box center [726, 345] width 1452 height 690
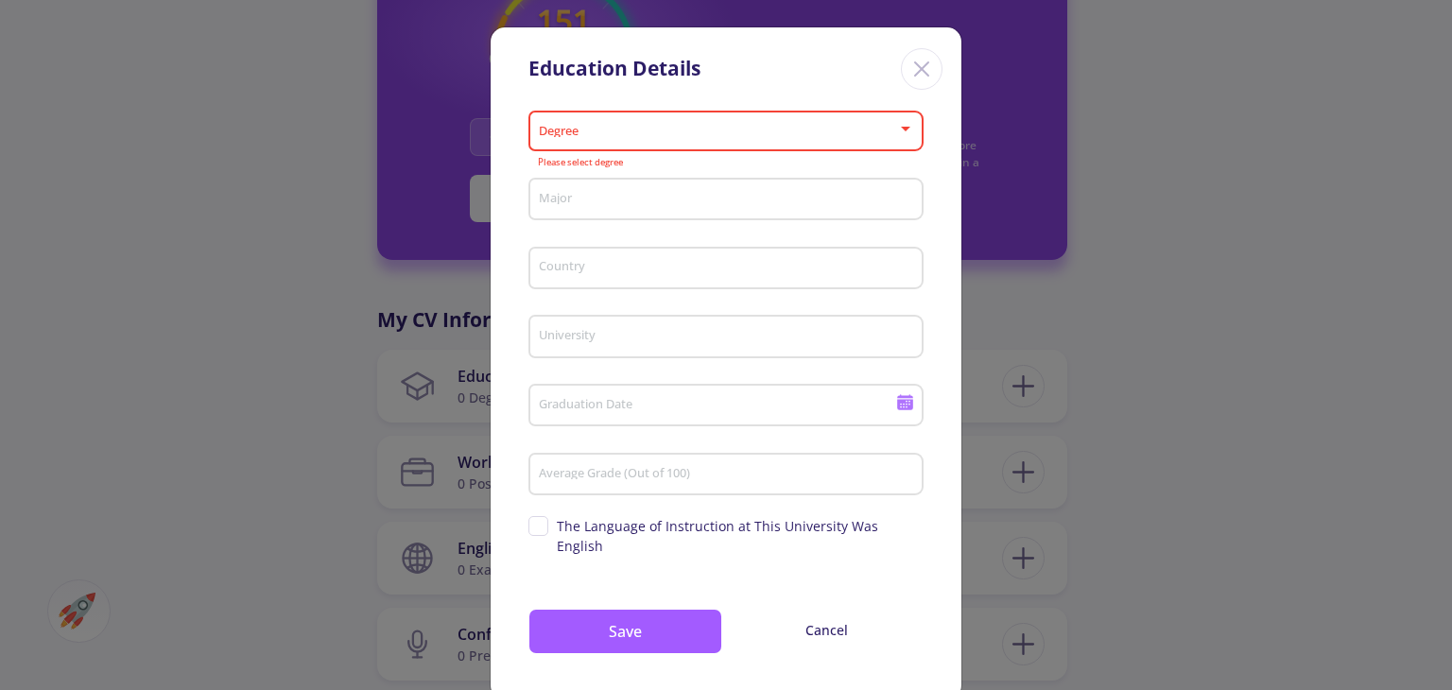
click at [924, 73] on icon "Close" at bounding box center [921, 69] width 30 height 30
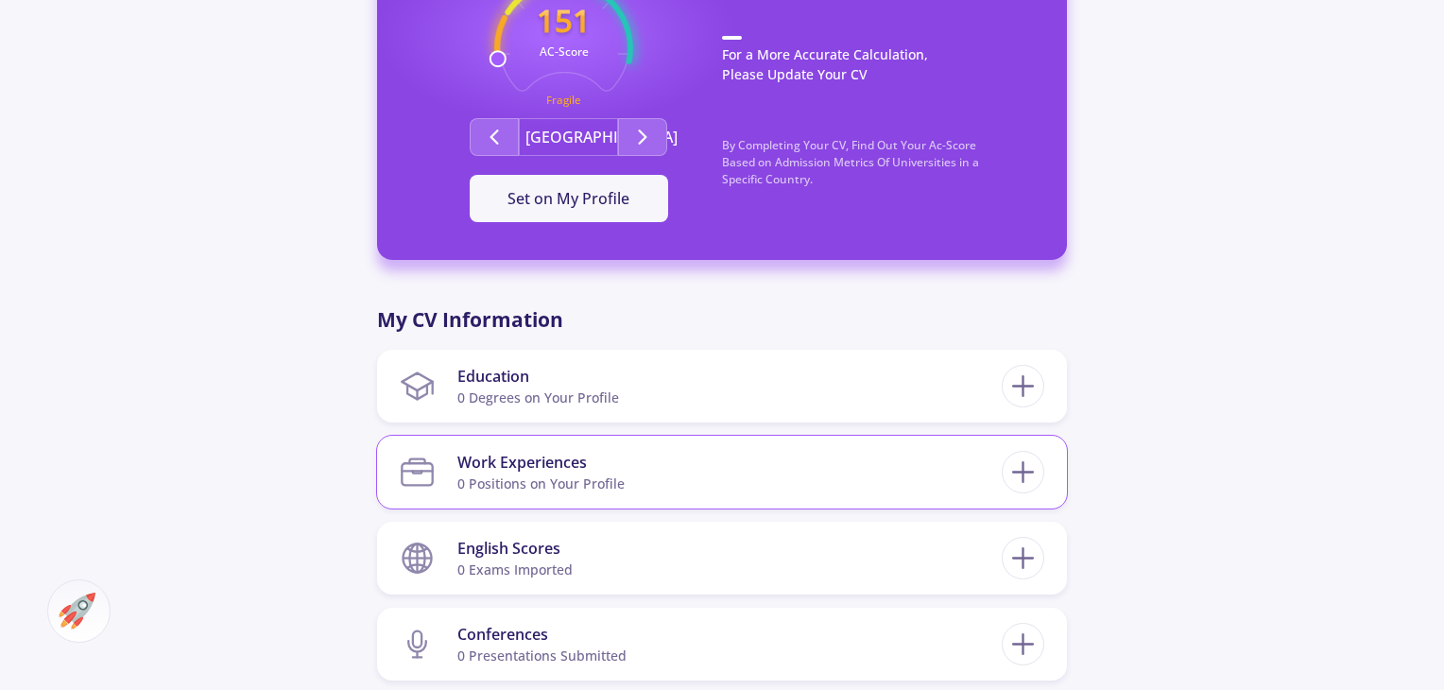
click at [615, 479] on div "0 Positions on Your Profile" at bounding box center [540, 484] width 167 height 20
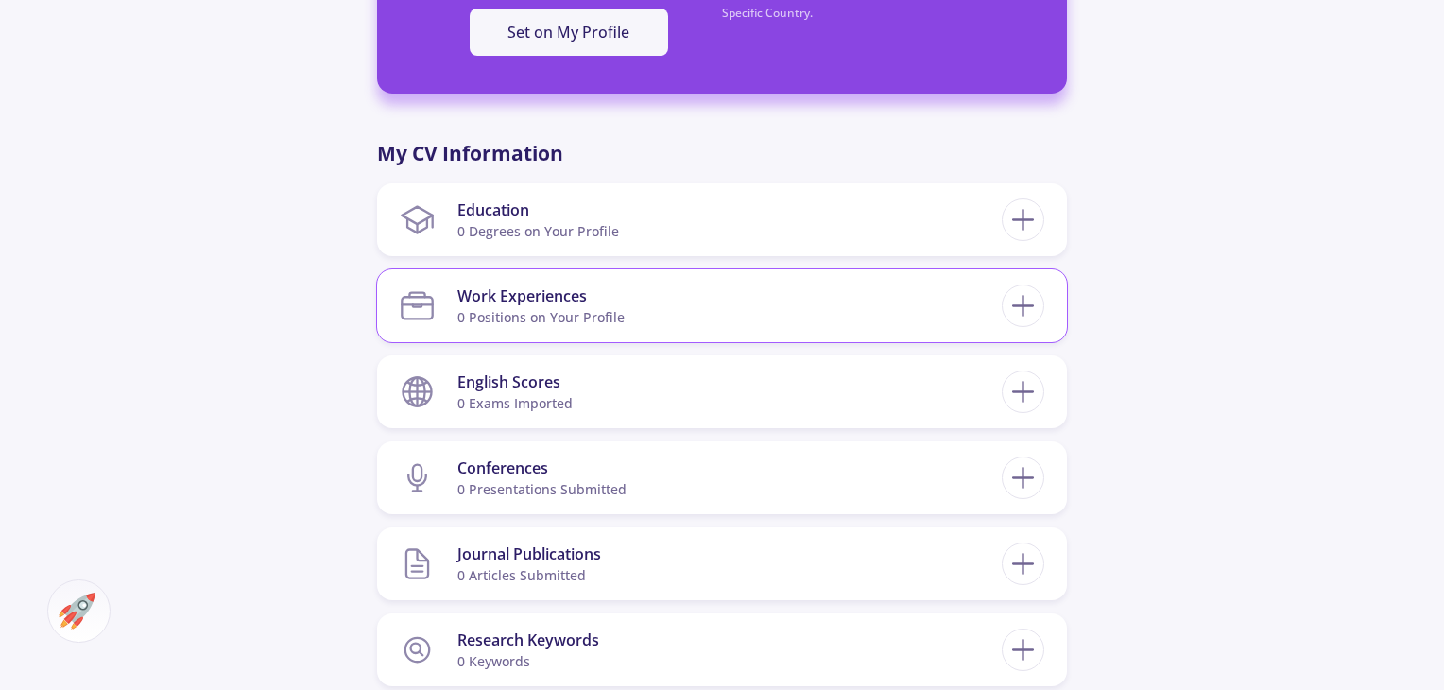
scroll to position [750, 0]
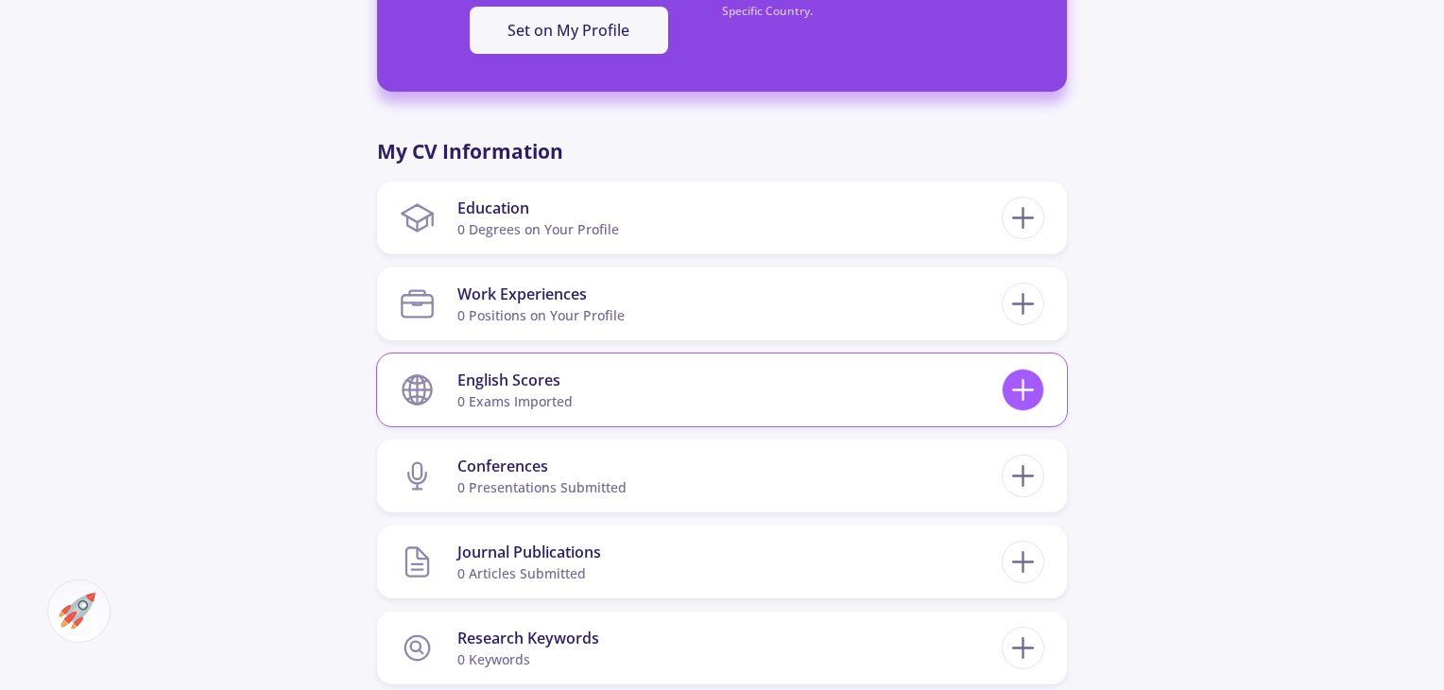
click at [1016, 395] on icon at bounding box center [1023, 389] width 35 height 35
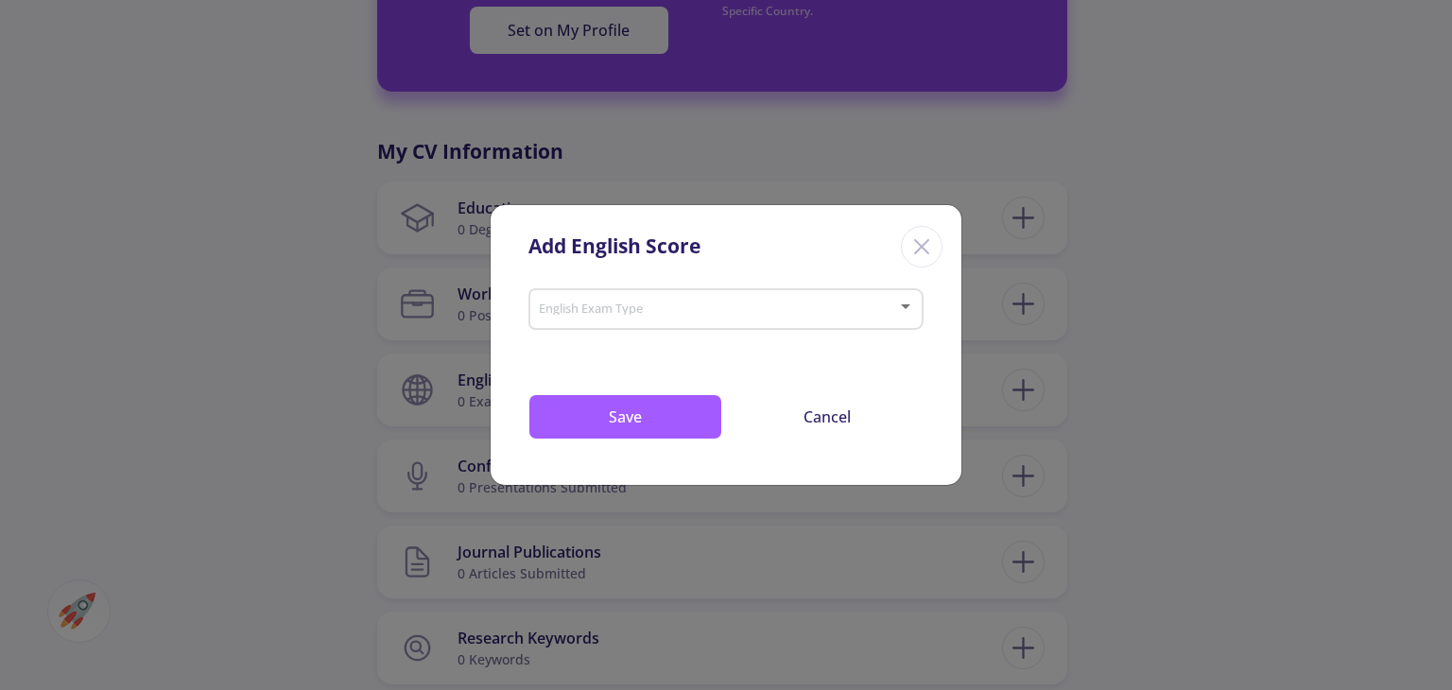
click at [773, 323] on div "English Exam Type" at bounding box center [726, 305] width 377 height 47
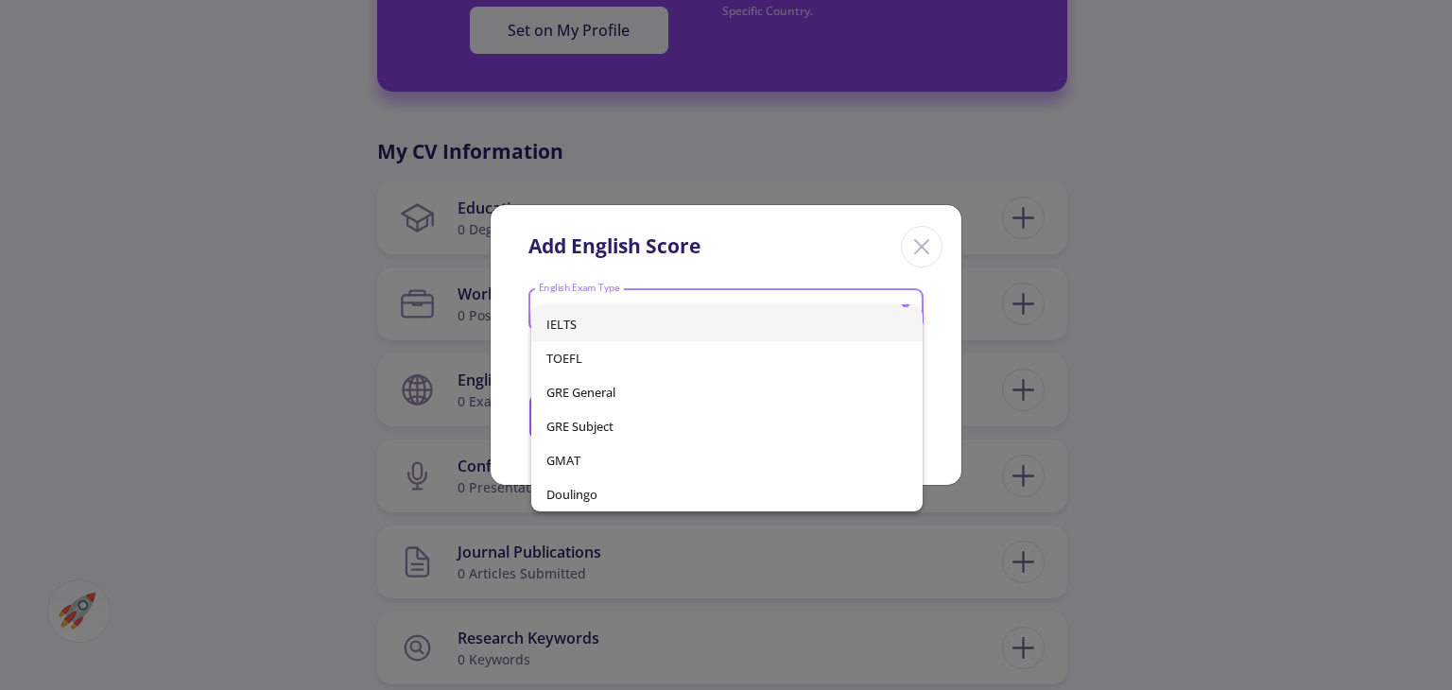
click at [646, 303] on div "IELTS TOEFL GRE General GRE Subject GMAT Doulingo" at bounding box center [710, 402] width 377 height 218
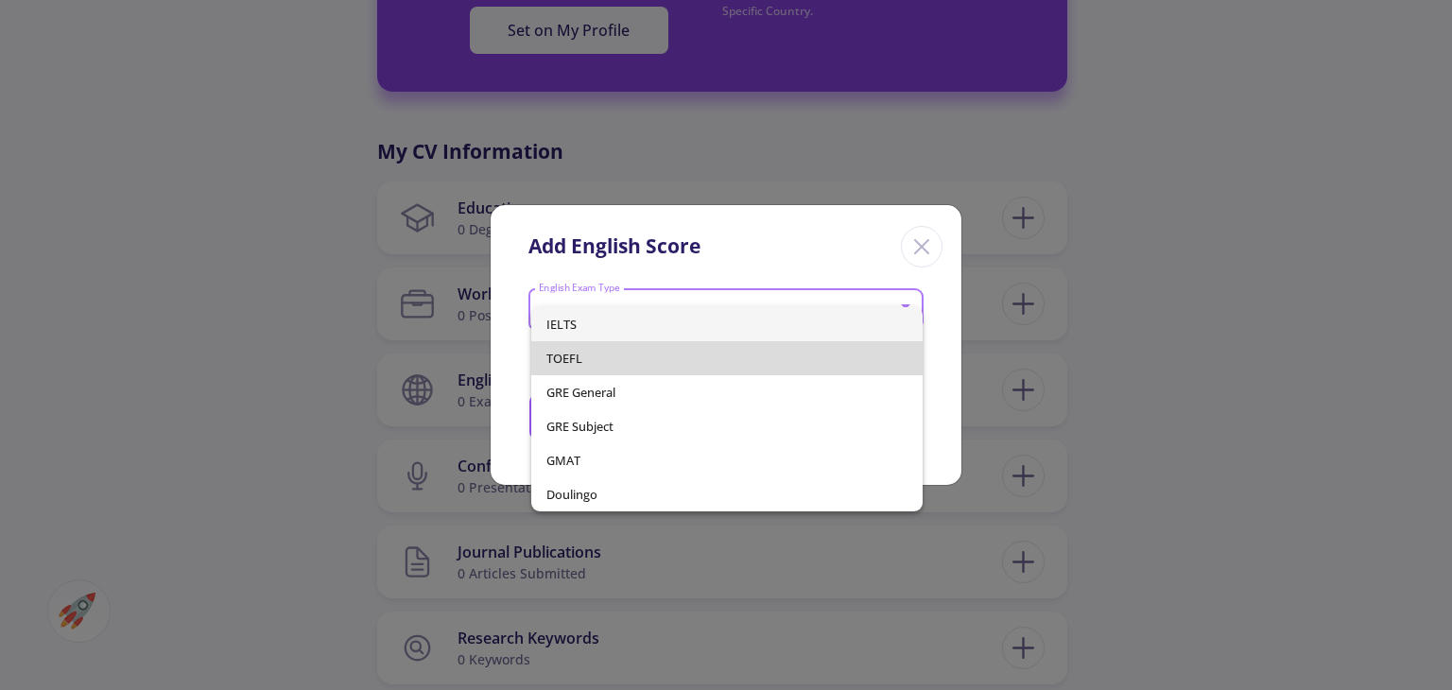
click at [650, 373] on span "TOEFL" at bounding box center [726, 358] width 360 height 34
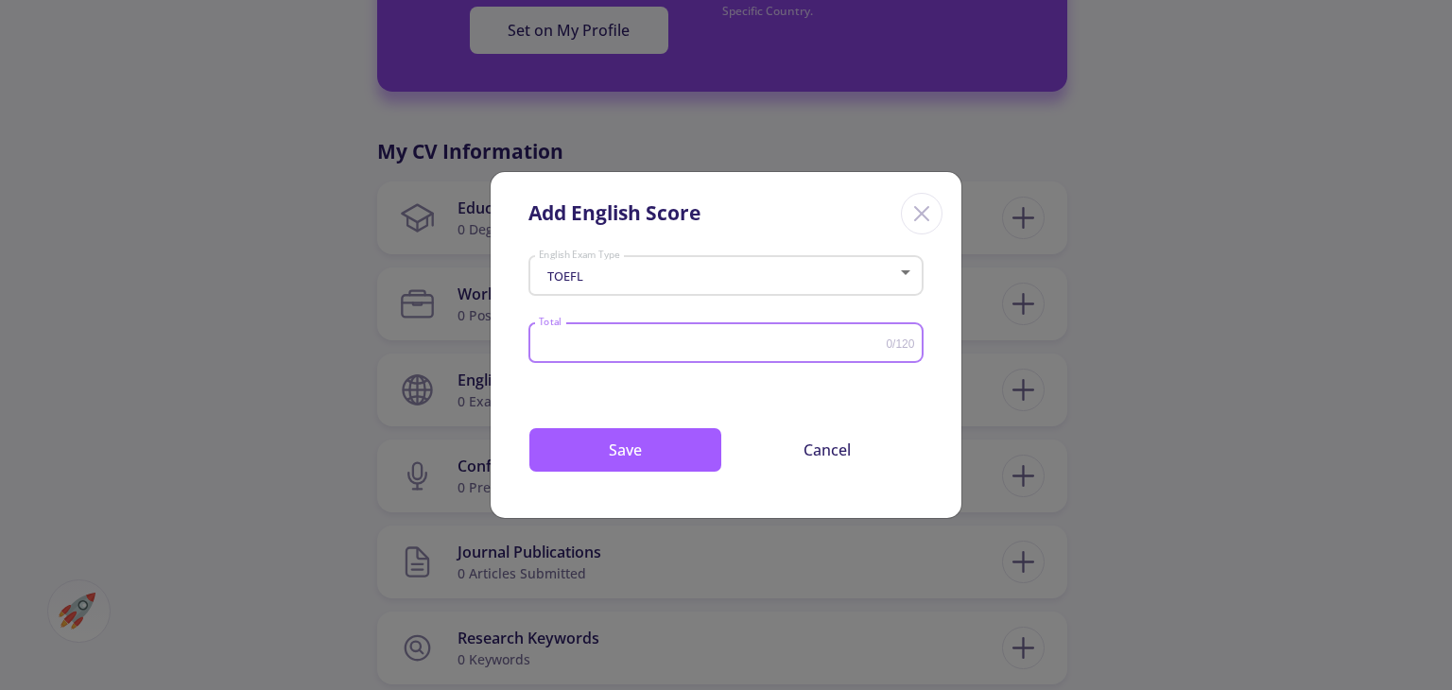
click at [672, 342] on input "Total" at bounding box center [712, 343] width 349 height 14
type input "100"
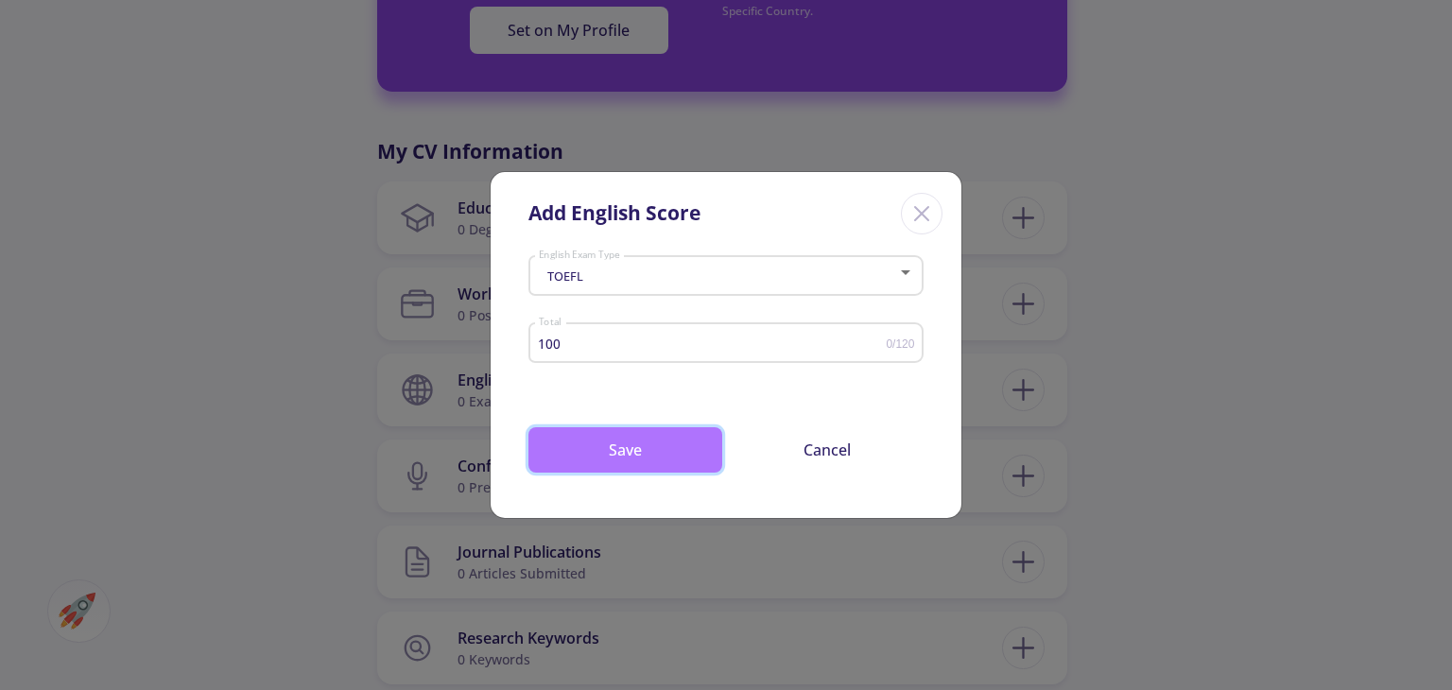
click at [611, 455] on button "Save" at bounding box center [625, 449] width 194 height 45
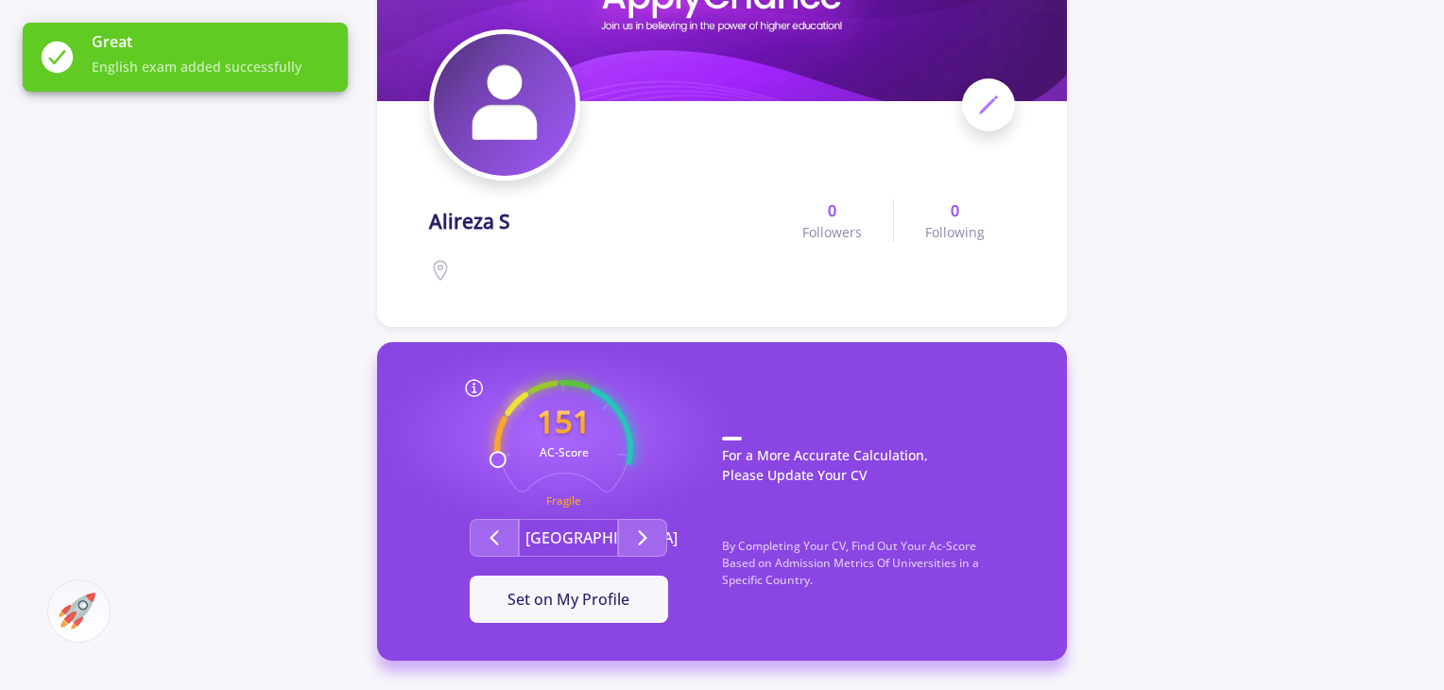
scroll to position [327, 0]
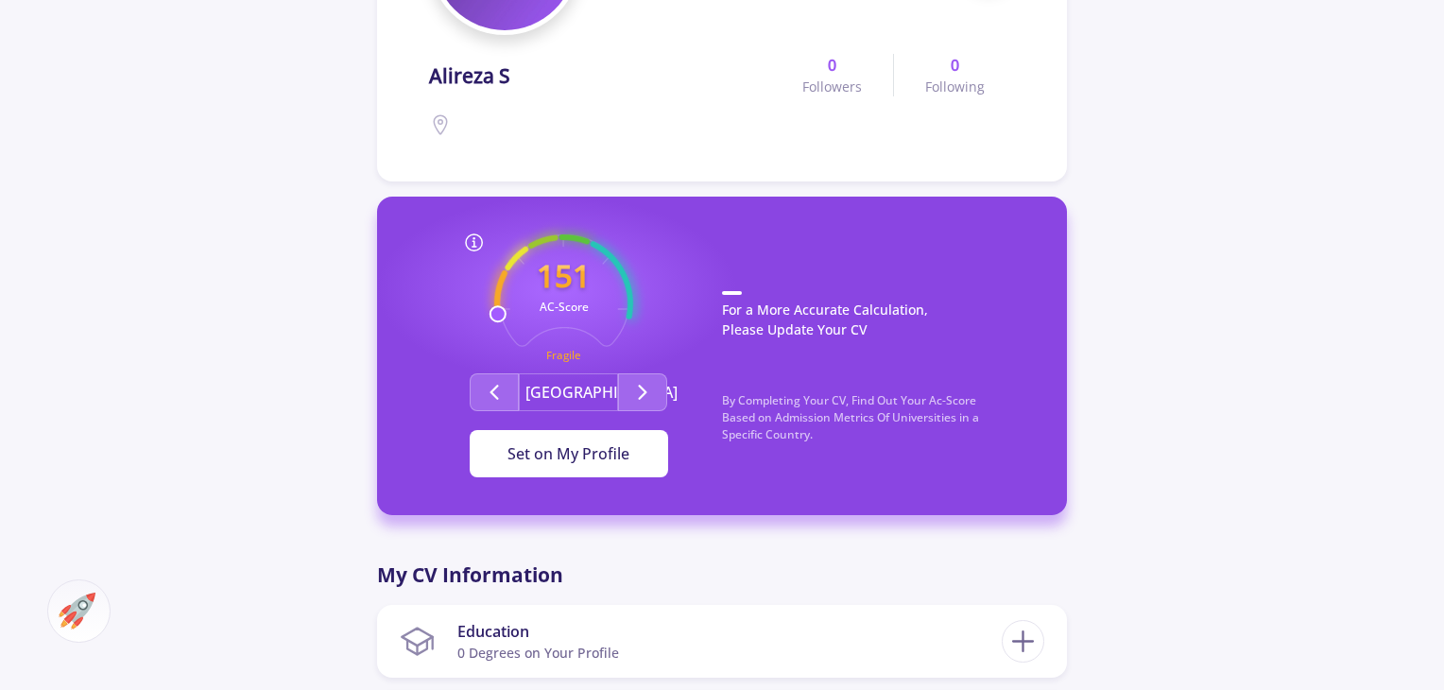
click at [585, 467] on button "Set on My Profile" at bounding box center [569, 453] width 198 height 47
click at [585, 467] on button "It Is Now Set" at bounding box center [569, 453] width 198 height 47
click at [614, 462] on div "It Is Now Set" at bounding box center [569, 453] width 138 height 23
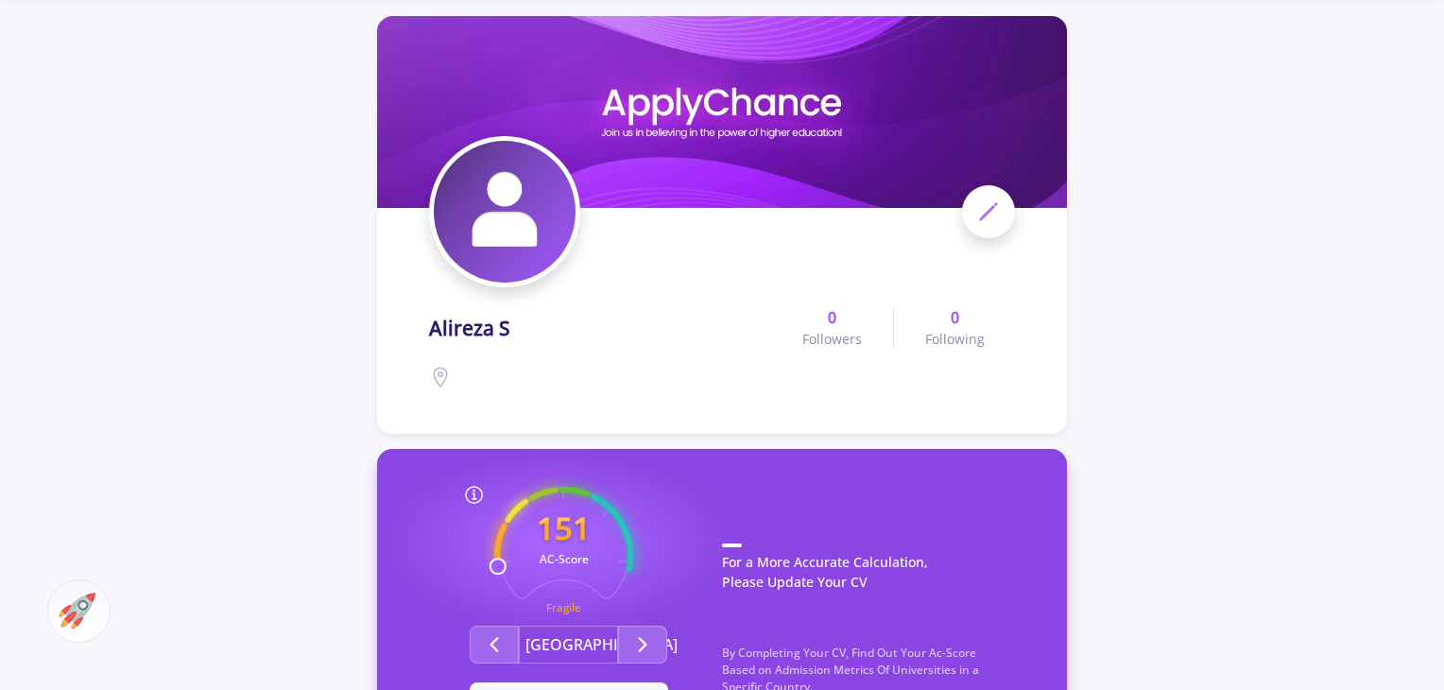
scroll to position [70, 0]
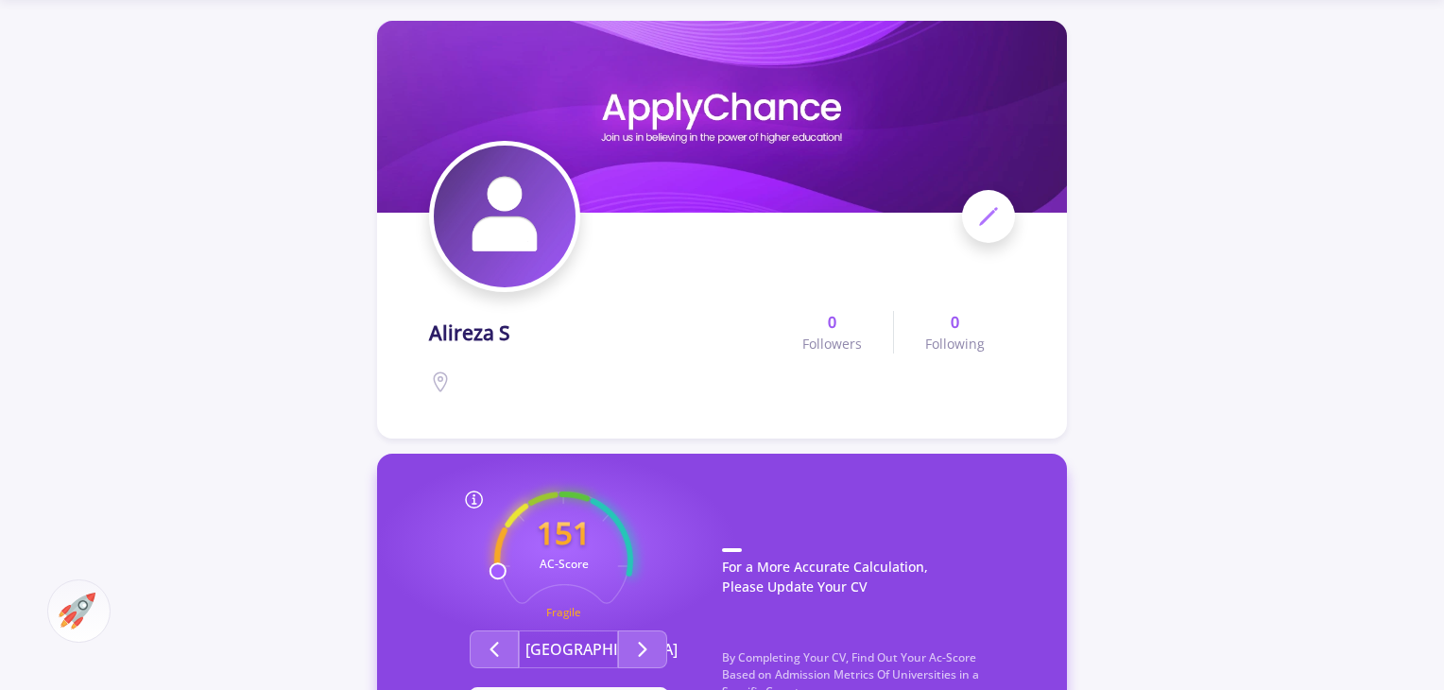
click at [440, 380] on circle at bounding box center [441, 379] width 5 height 5
click at [987, 209] on icon at bounding box center [988, 216] width 23 height 23
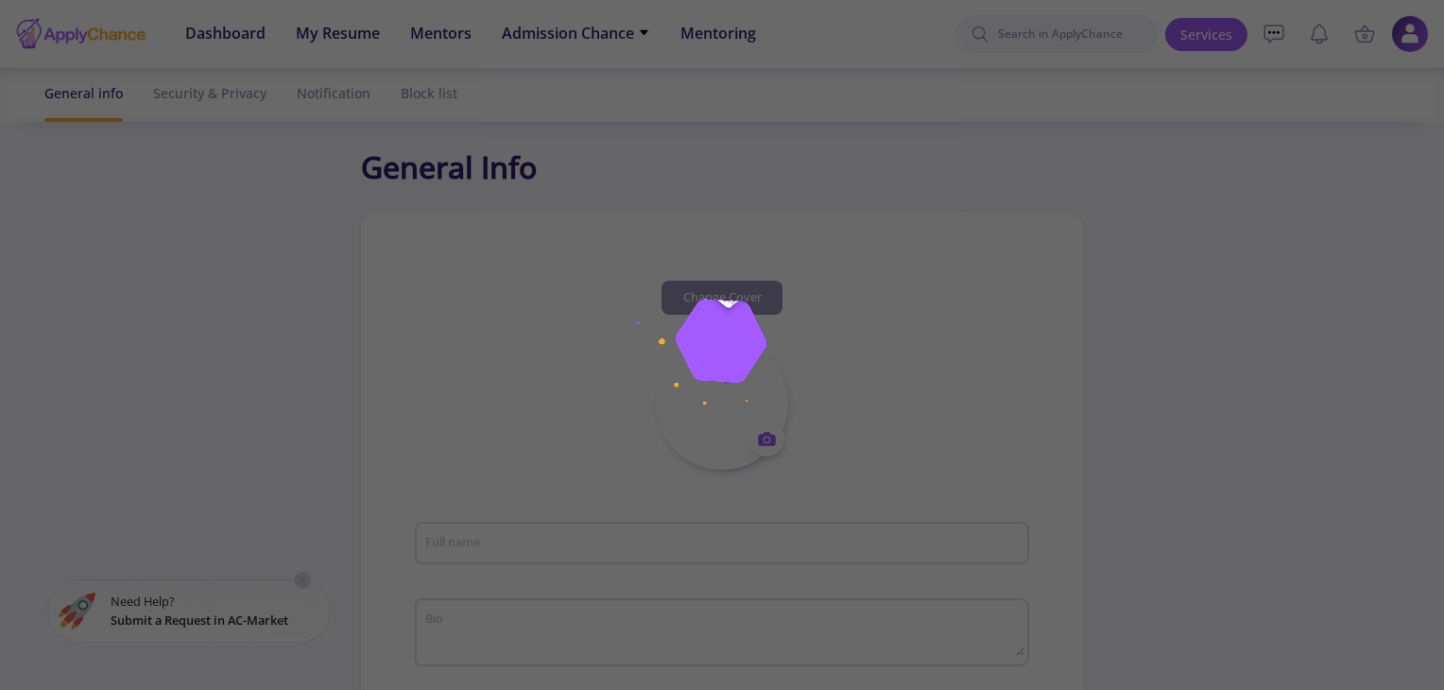
type input "Alireza S"
type input "AlirezaS1"
type input "[EMAIL_ADDRESS][DOMAIN_NAME]"
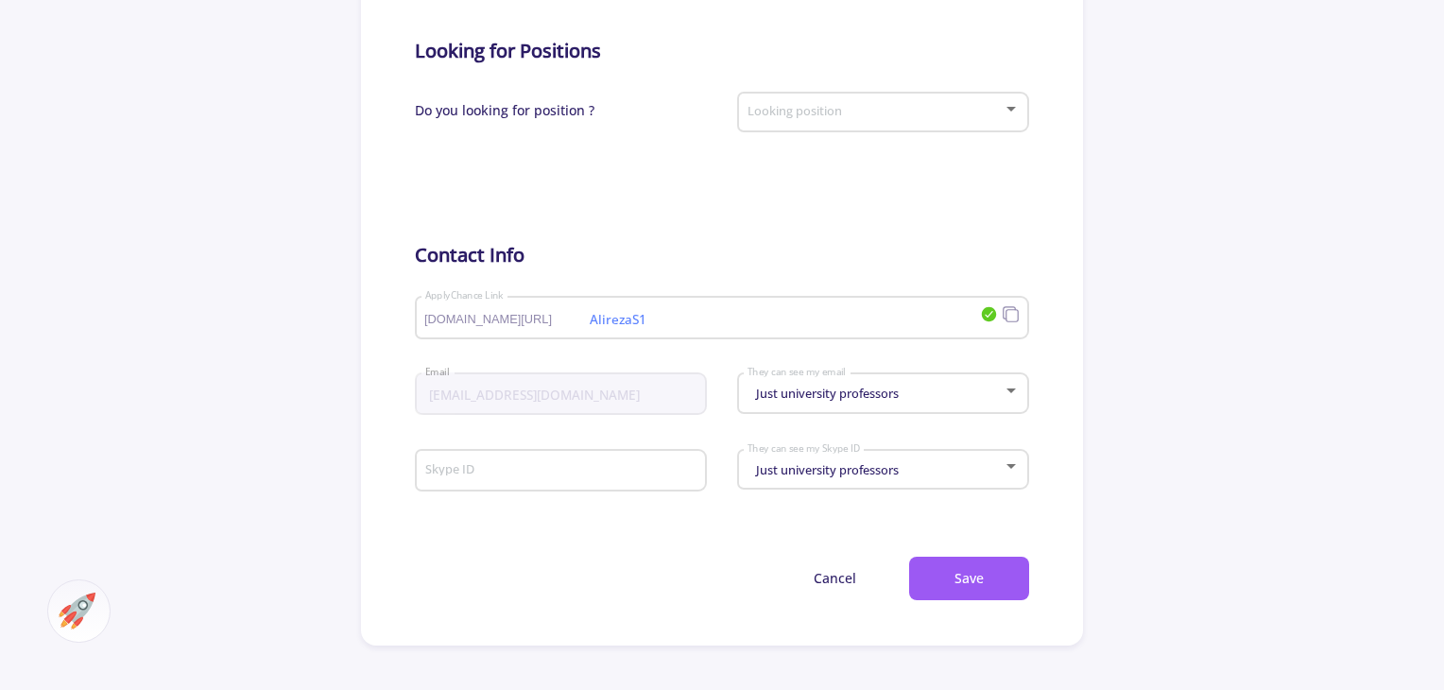
scroll to position [843, 0]
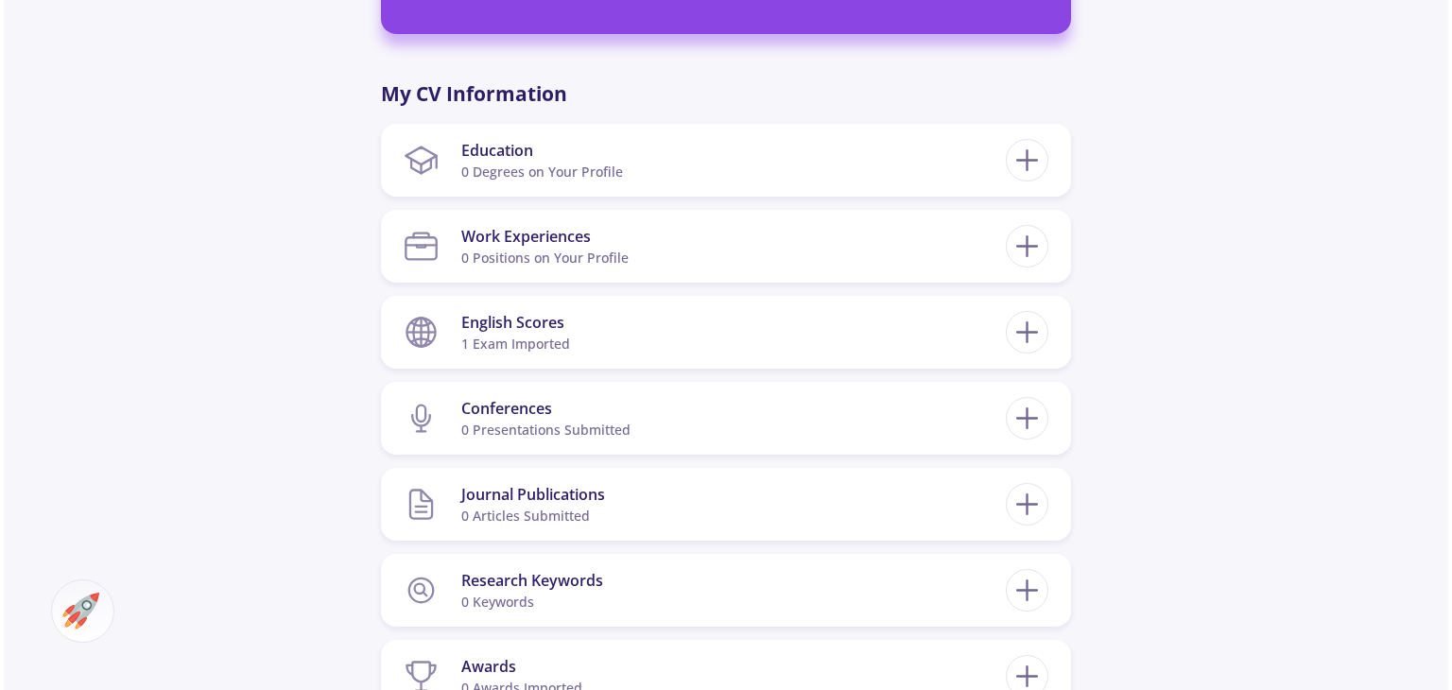
scroll to position [811, 0]
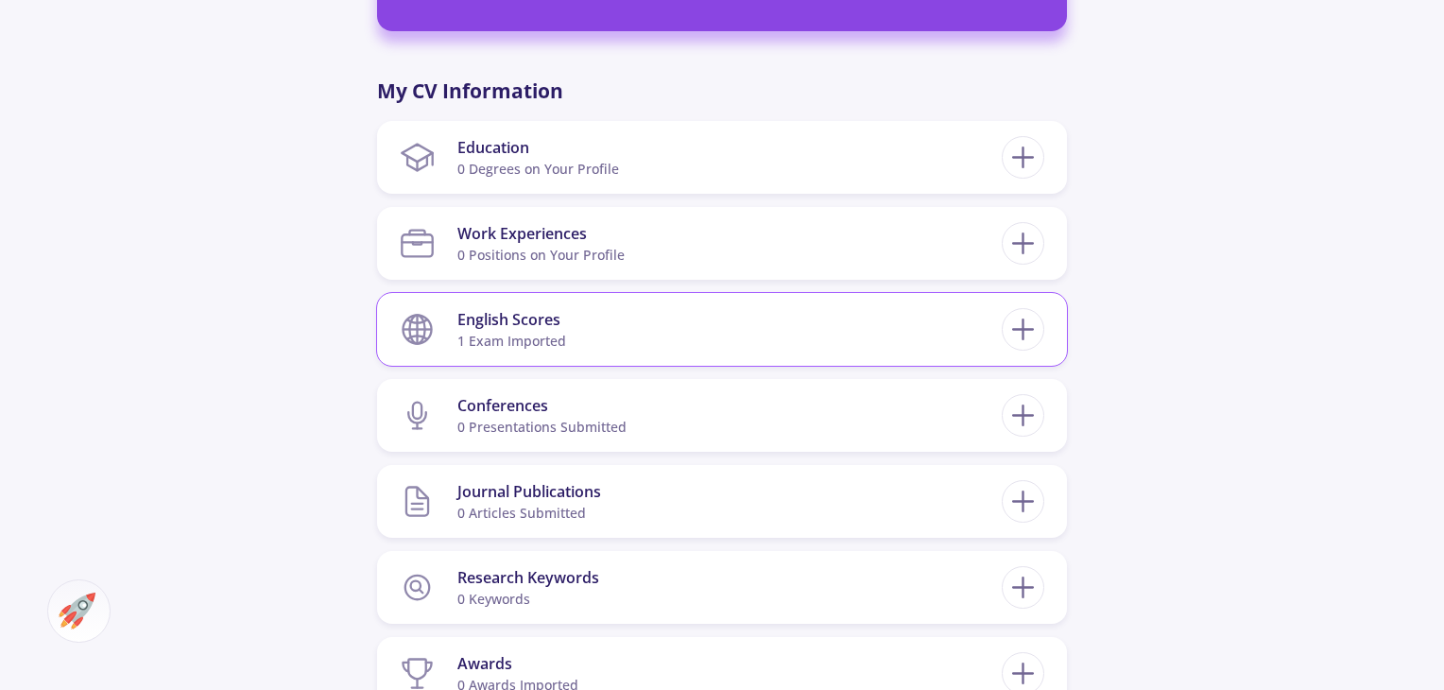
click at [698, 311] on section "English Scores 1 exam imported" at bounding box center [701, 330] width 602 height 58
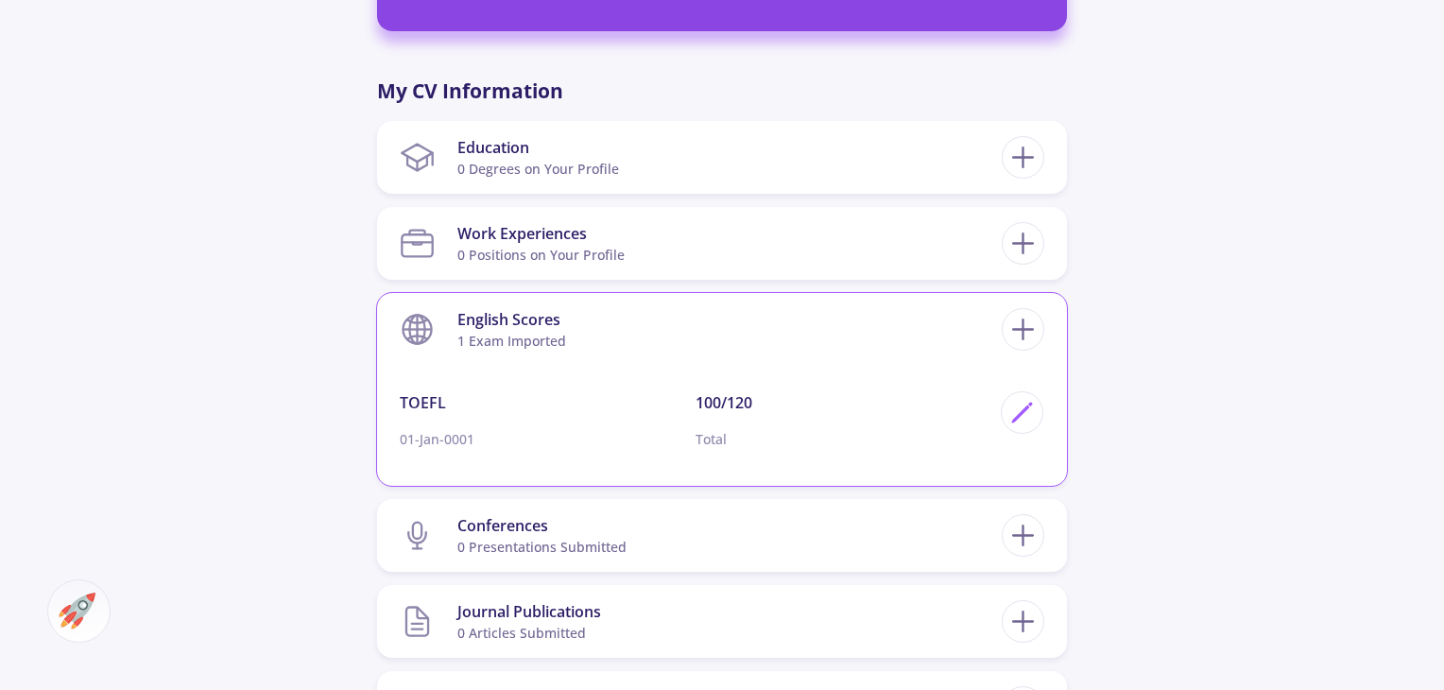
click at [453, 433] on p "01-Jan-0001" at bounding box center [548, 439] width 296 height 20
click at [465, 429] on p "01-Jan-0001" at bounding box center [548, 439] width 296 height 20
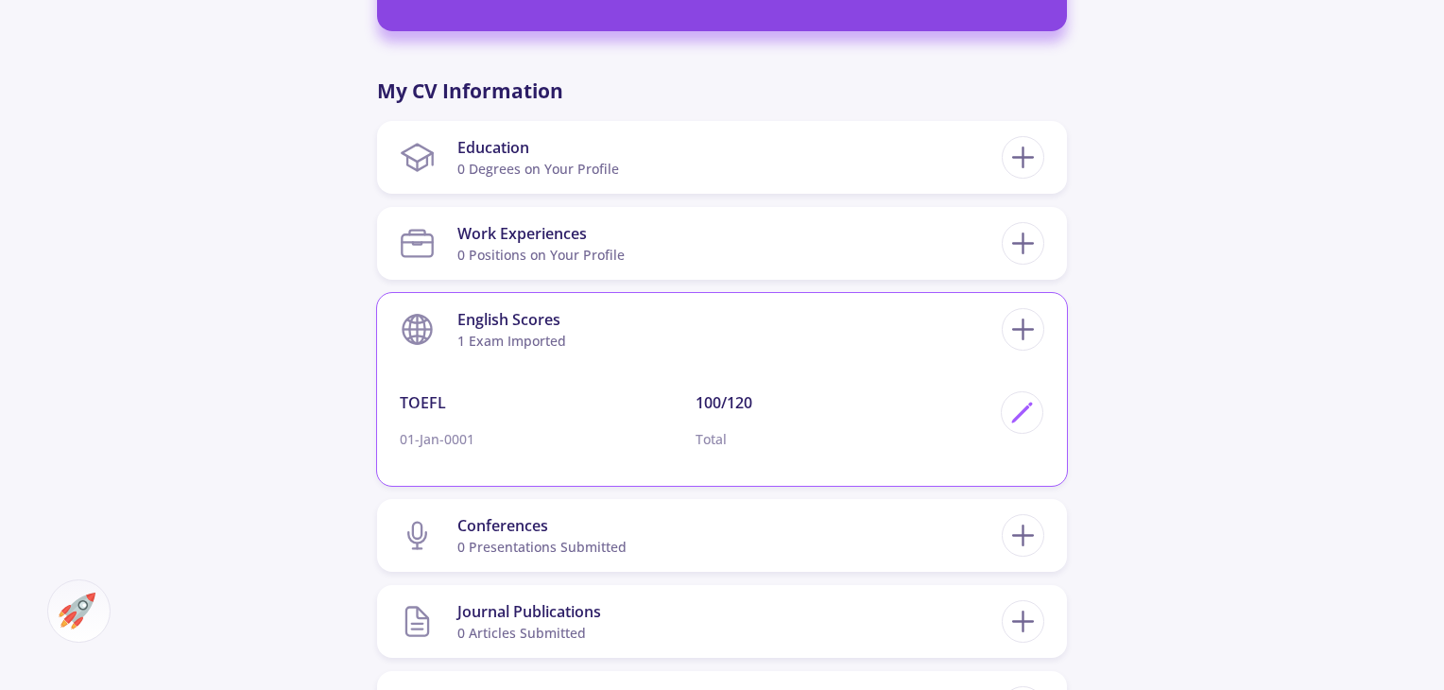
click at [417, 450] on div "TOEFL 01-Jan-0001" at bounding box center [548, 427] width 296 height 73
click at [717, 439] on p "Total" at bounding box center [844, 439] width 296 height 20
drag, startPoint x: 717, startPoint y: 439, endPoint x: 1082, endPoint y: 442, distance: 364.8
click at [1082, 442] on div "Alireza S 0 Followers 0 Following 151 AC-Score Fragile By Completing Your CV, F…" at bounding box center [722, 229] width 1444 height 1944
click at [1015, 414] on icon at bounding box center [1022, 413] width 26 height 26
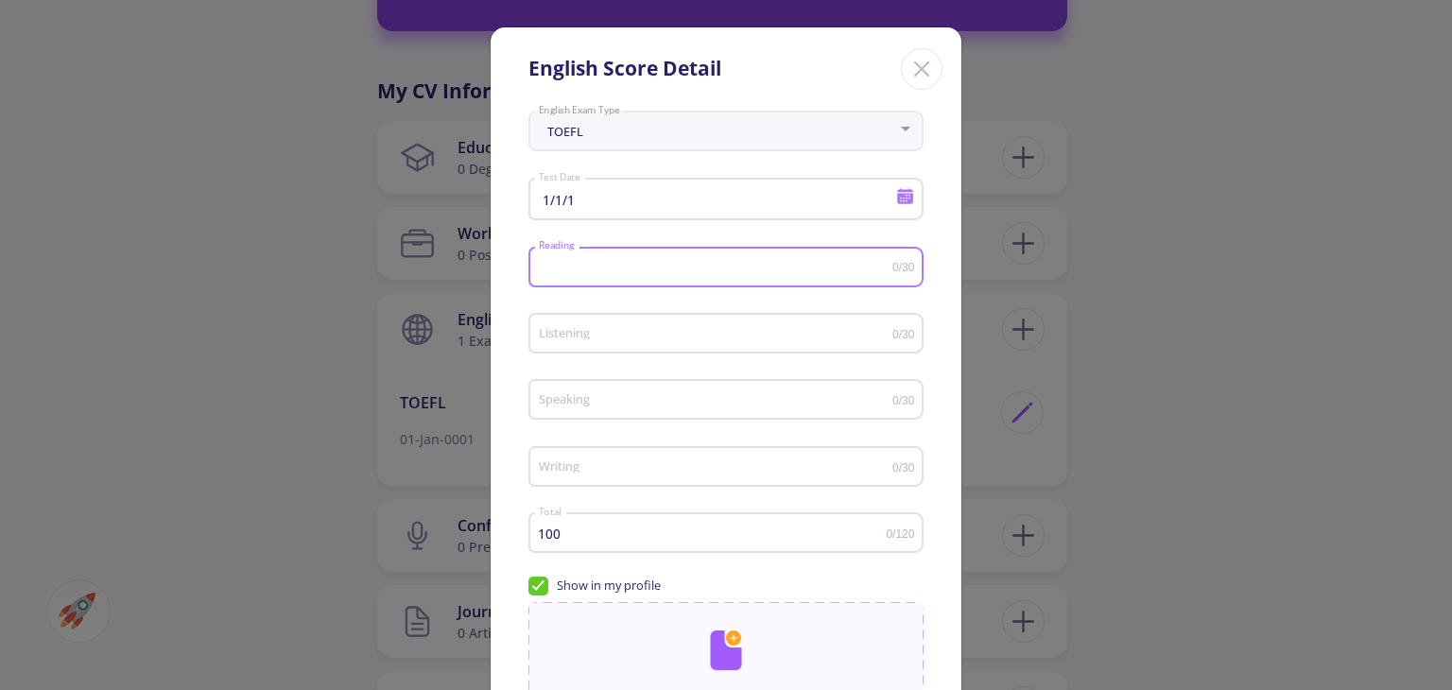
click at [822, 266] on input "Reading" at bounding box center [715, 268] width 354 height 14
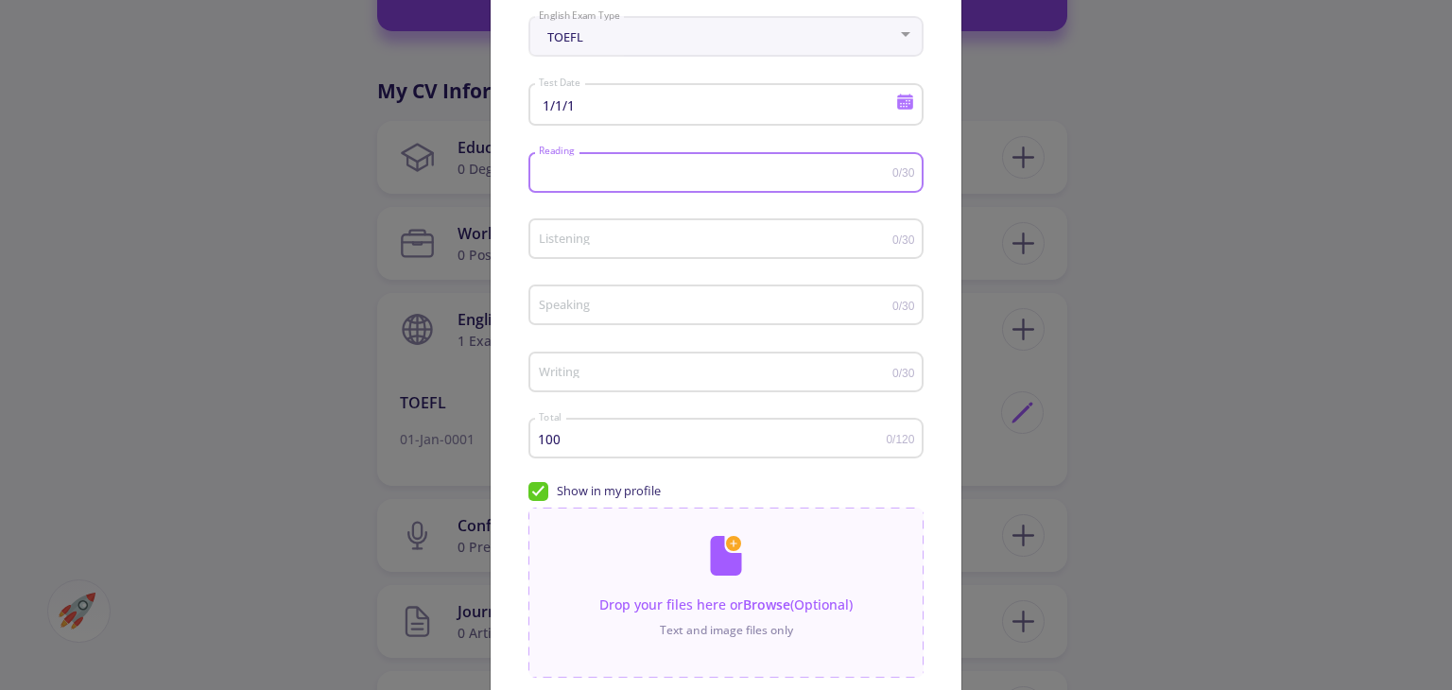
scroll to position [68, 0]
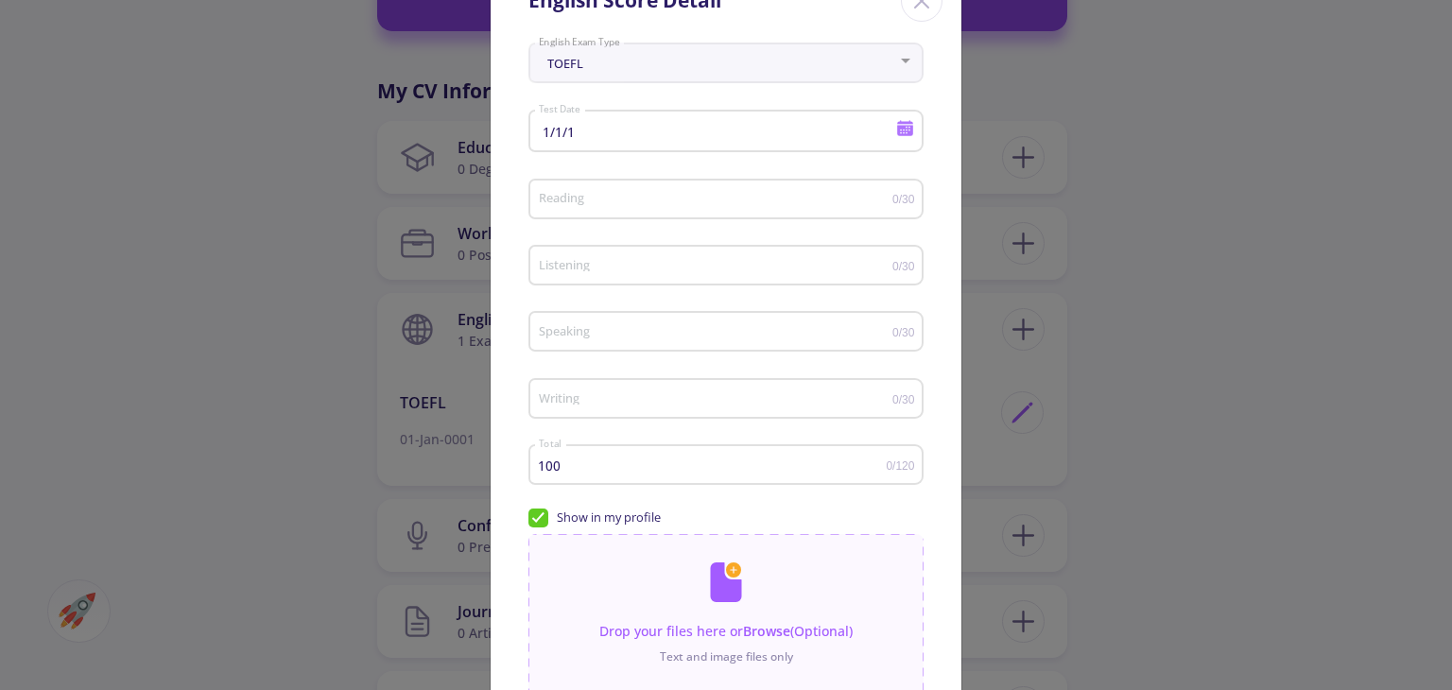
click at [689, 254] on div "Listening" at bounding box center [715, 261] width 354 height 47
click at [713, 259] on input "Listening" at bounding box center [715, 266] width 354 height 14
type input "30"
click at [679, 194] on input "Reading" at bounding box center [715, 200] width 354 height 14
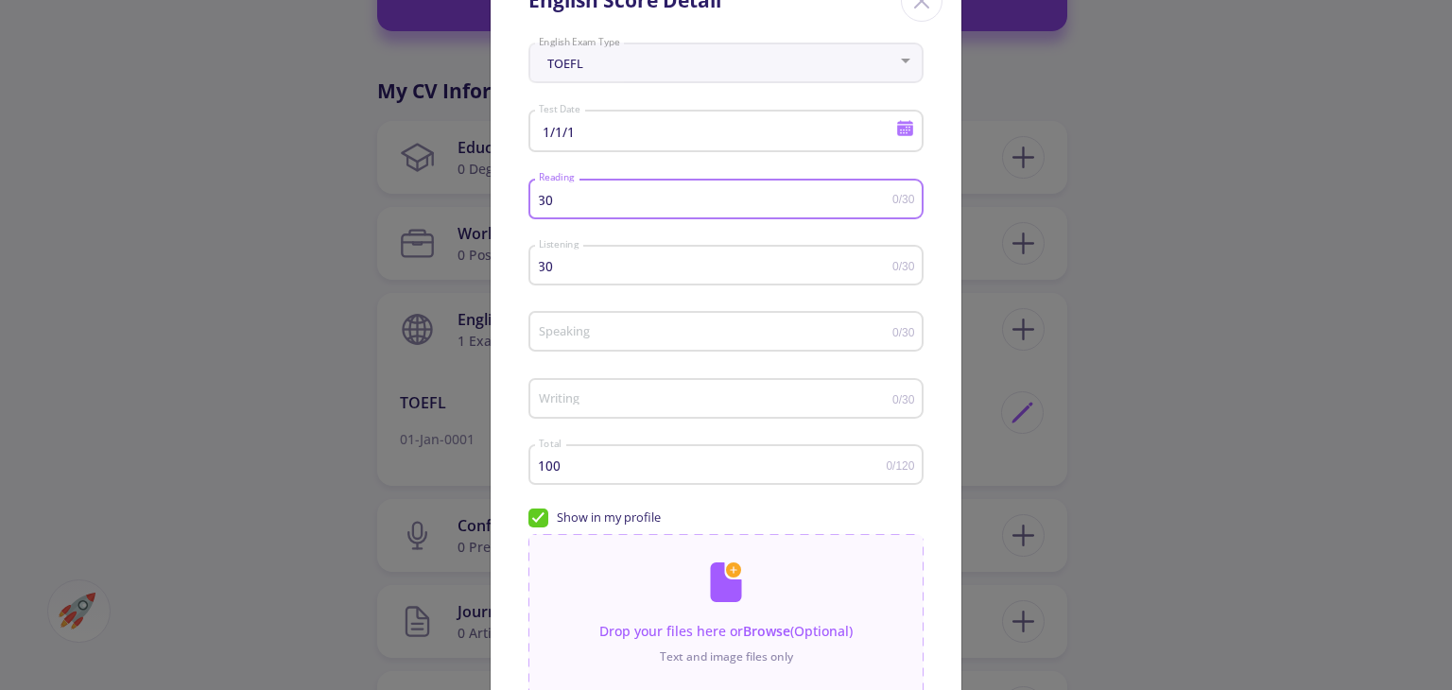
type input "30"
click at [638, 322] on div "Speaking" at bounding box center [715, 327] width 354 height 47
type input "20"
click at [642, 402] on input "Writing" at bounding box center [715, 399] width 354 height 14
type input "5"
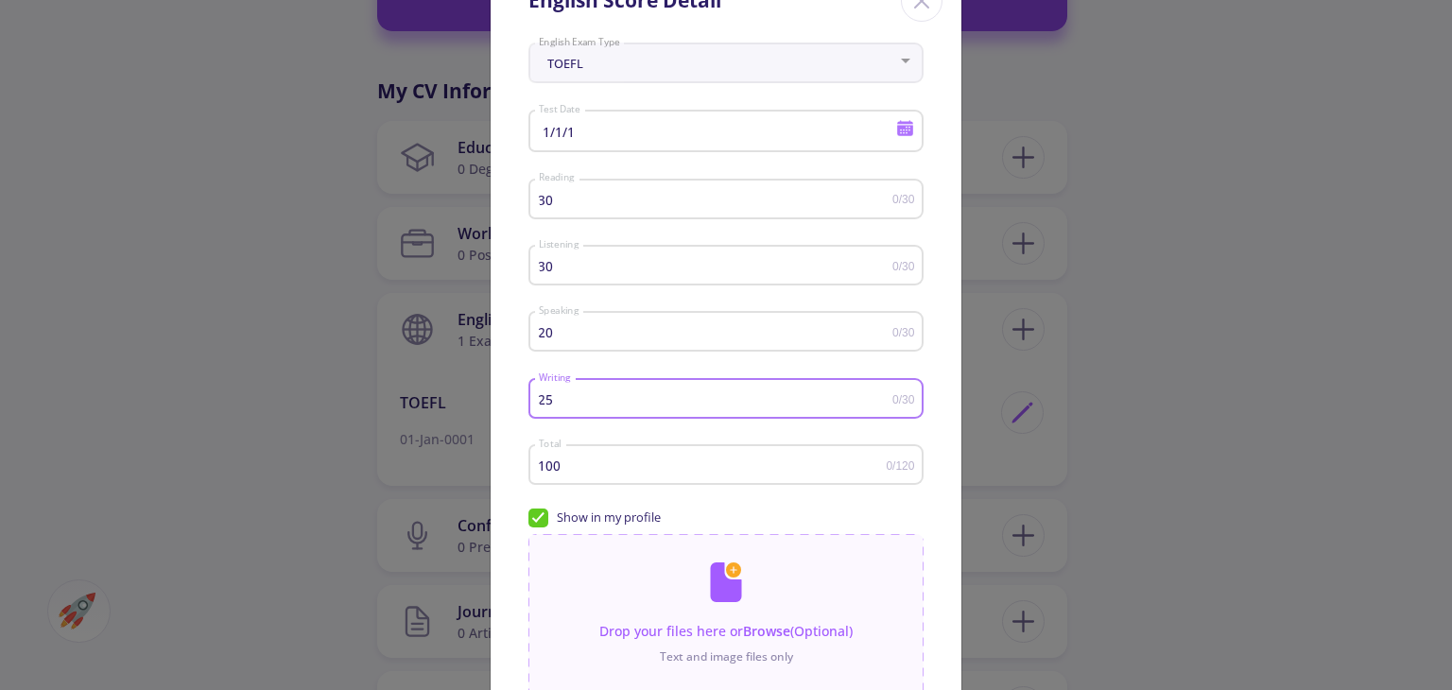
type input "25"
click at [1287, 251] on div "English Score Detail TOEFL English Exam Type 1/1/1 Test Date 30 Reading 0/30 30…" at bounding box center [726, 345] width 1452 height 690
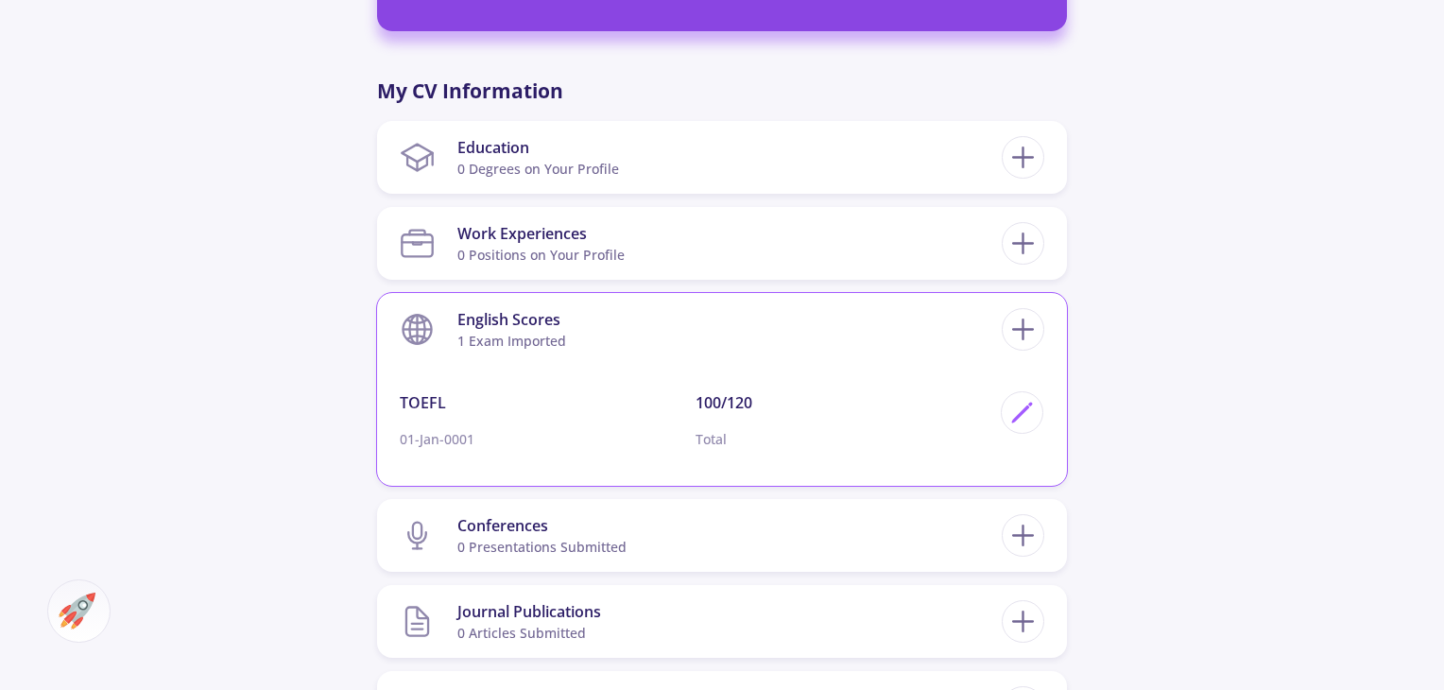
click at [735, 391] on p "100/120" at bounding box center [844, 402] width 296 height 23
click at [720, 394] on p "100/120" at bounding box center [844, 402] width 296 height 23
click at [1028, 423] on icon at bounding box center [1022, 413] width 26 height 26
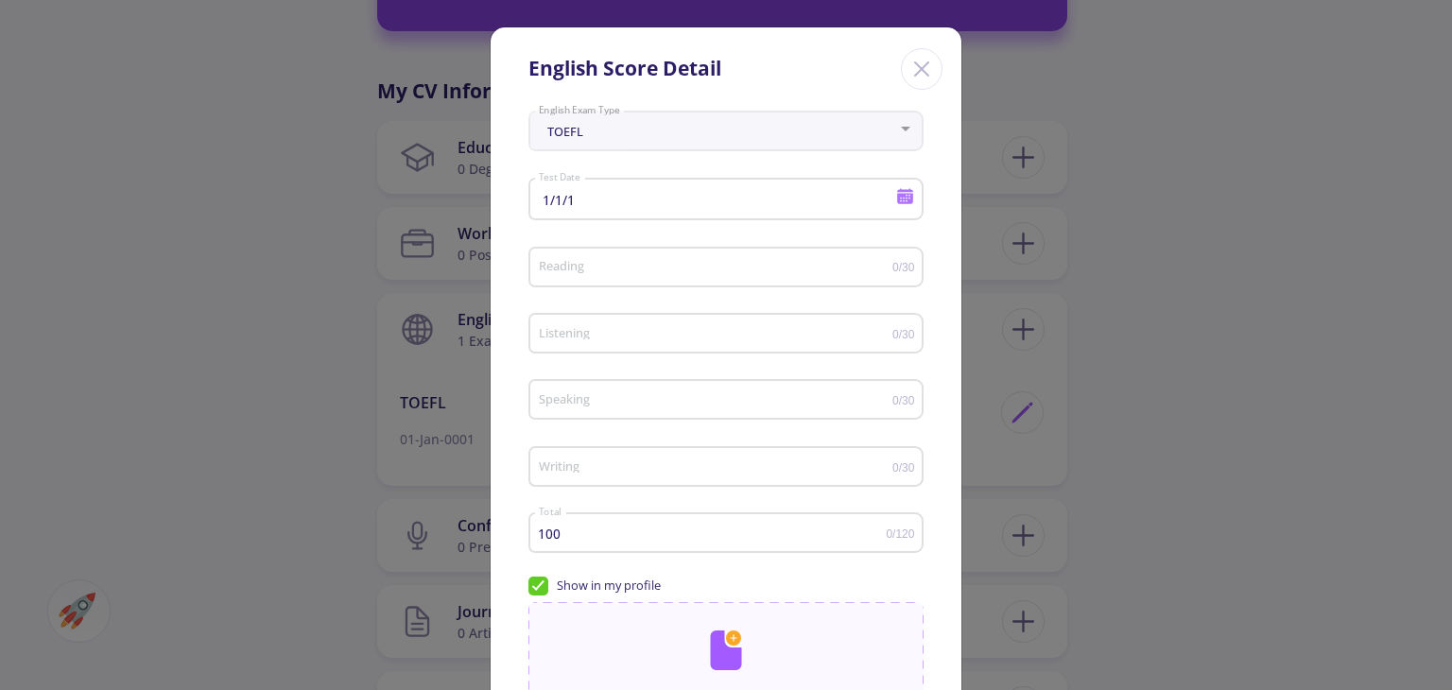
scroll to position [67, 0]
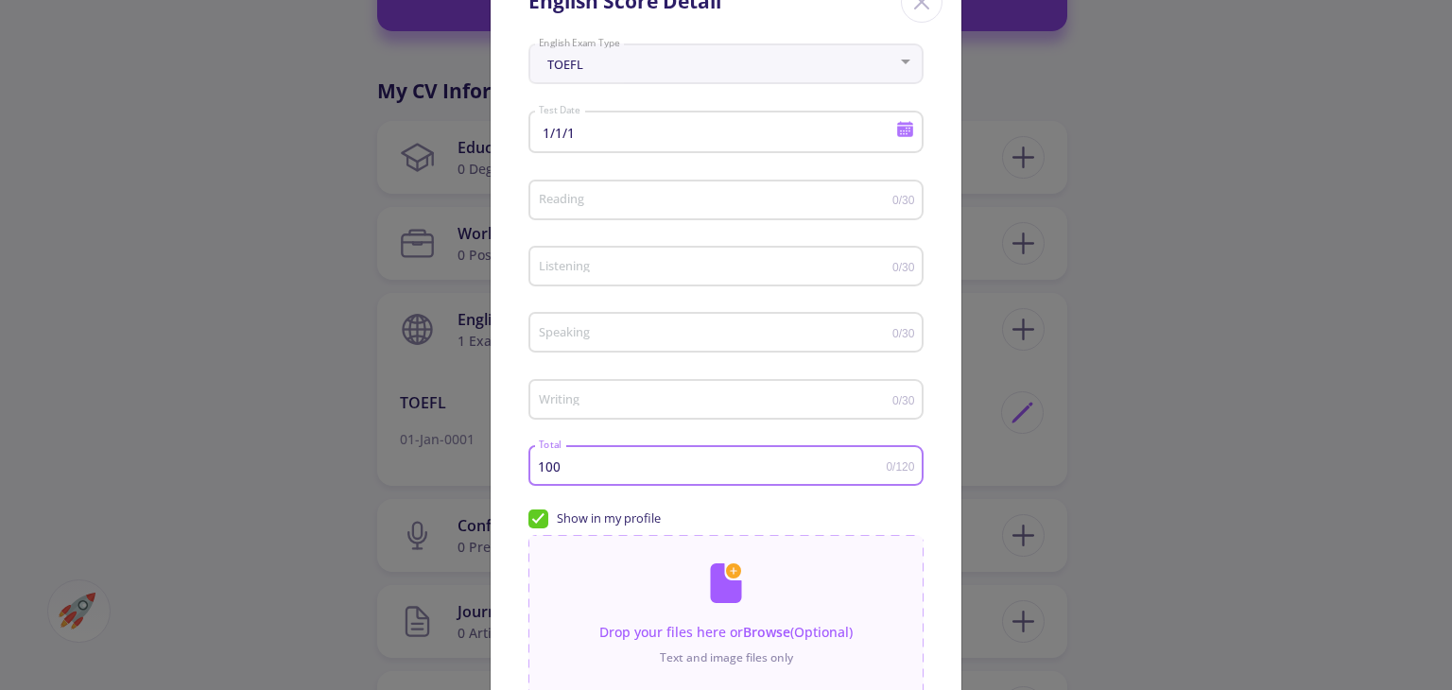
click at [781, 462] on input "100" at bounding box center [712, 466] width 349 height 14
type input "107"
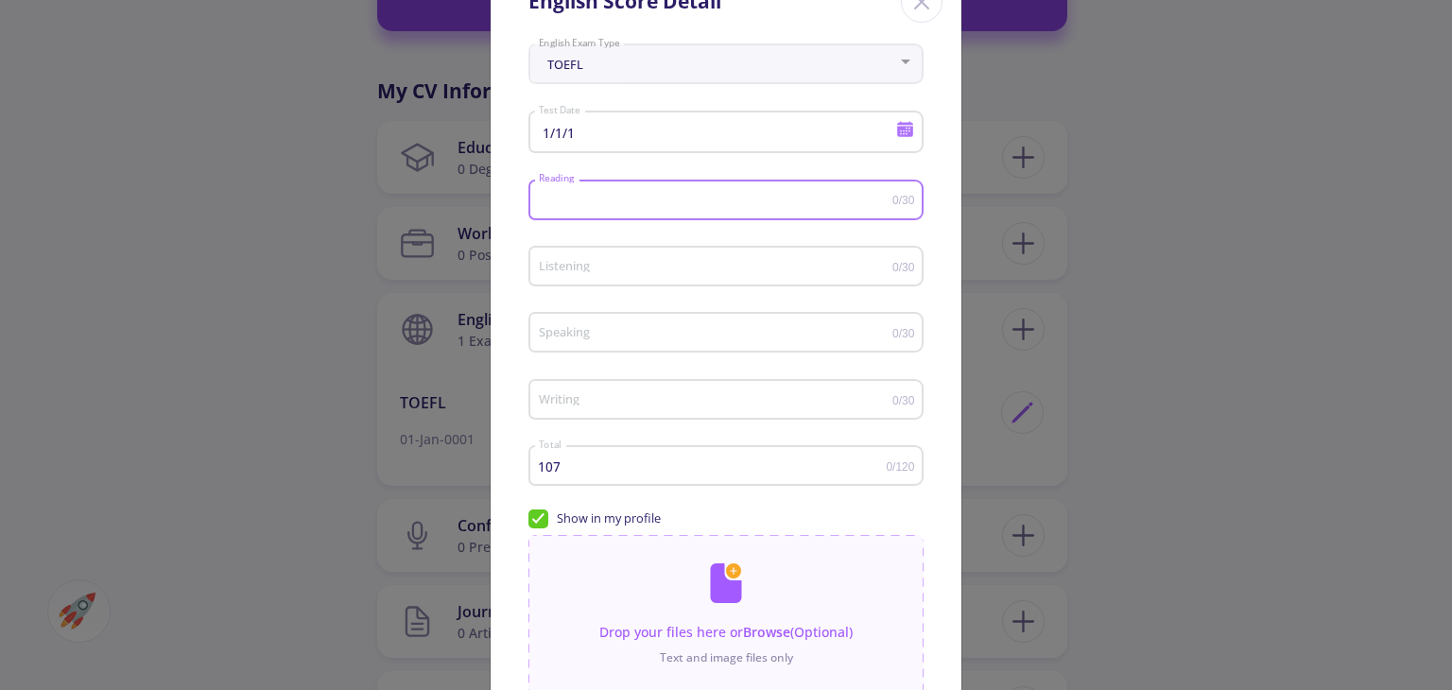
click at [650, 196] on input "Reading" at bounding box center [715, 201] width 354 height 14
click at [899, 134] on icon at bounding box center [905, 131] width 16 height 10
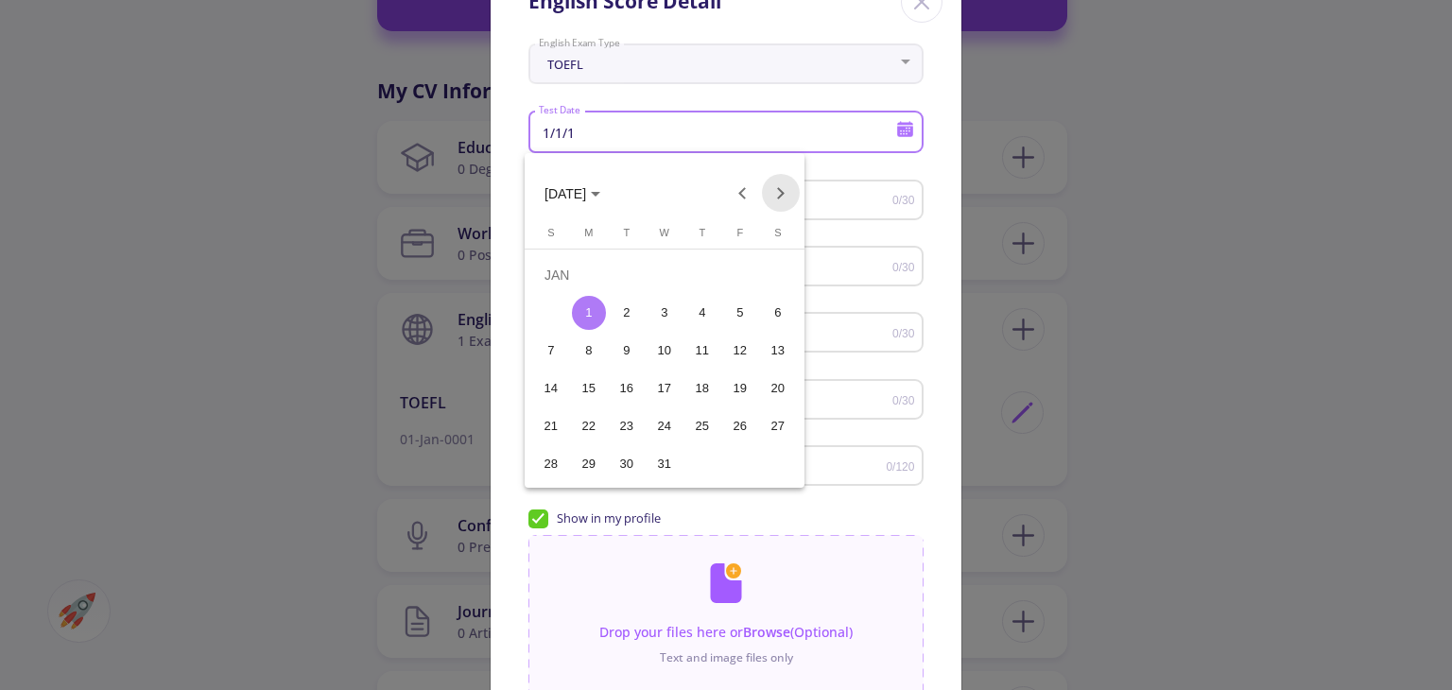
click at [776, 189] on button "Next month" at bounding box center [781, 193] width 38 height 38
click at [783, 315] on div "7" at bounding box center [778, 313] width 34 height 34
type input "4/7/1"
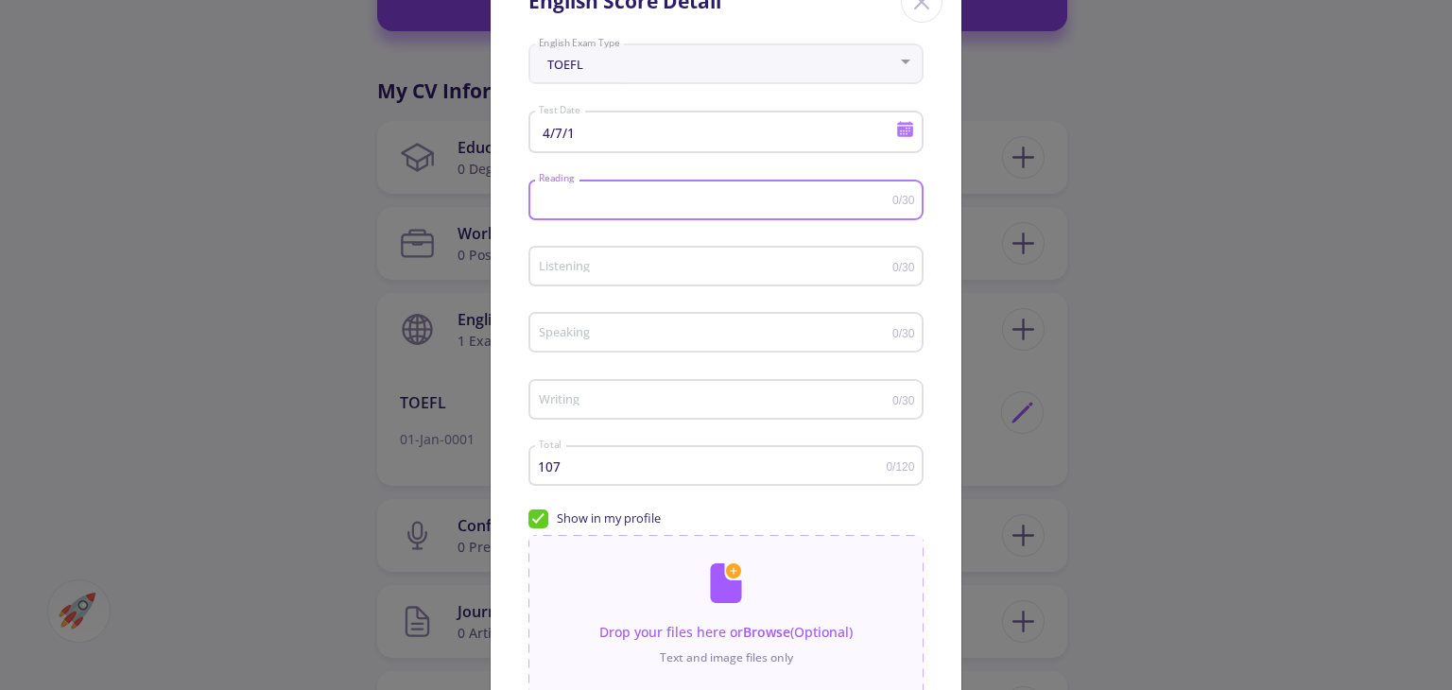
click at [802, 194] on input "Reading" at bounding box center [715, 201] width 354 height 14
type input "28"
click at [781, 258] on div "Listening" at bounding box center [715, 262] width 354 height 47
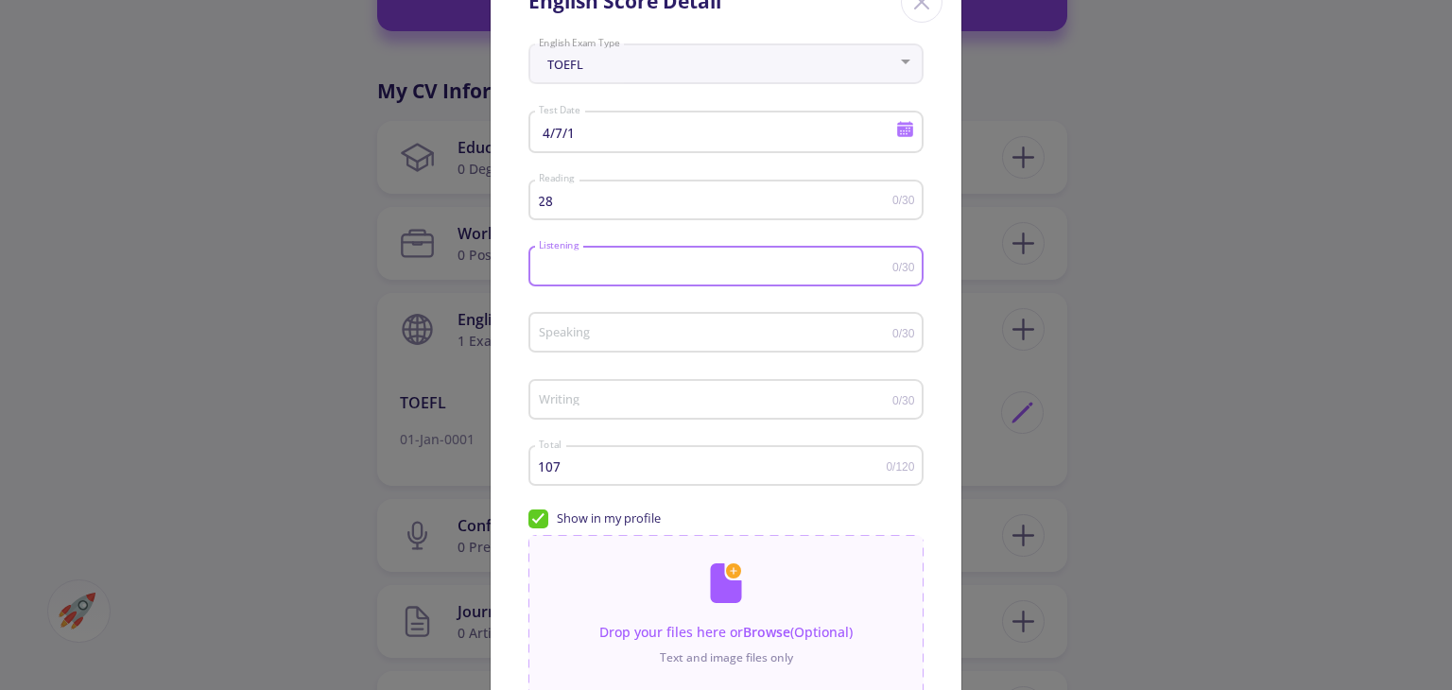
type input "9"
type input "29"
click at [733, 325] on div "Speaking" at bounding box center [715, 328] width 354 height 47
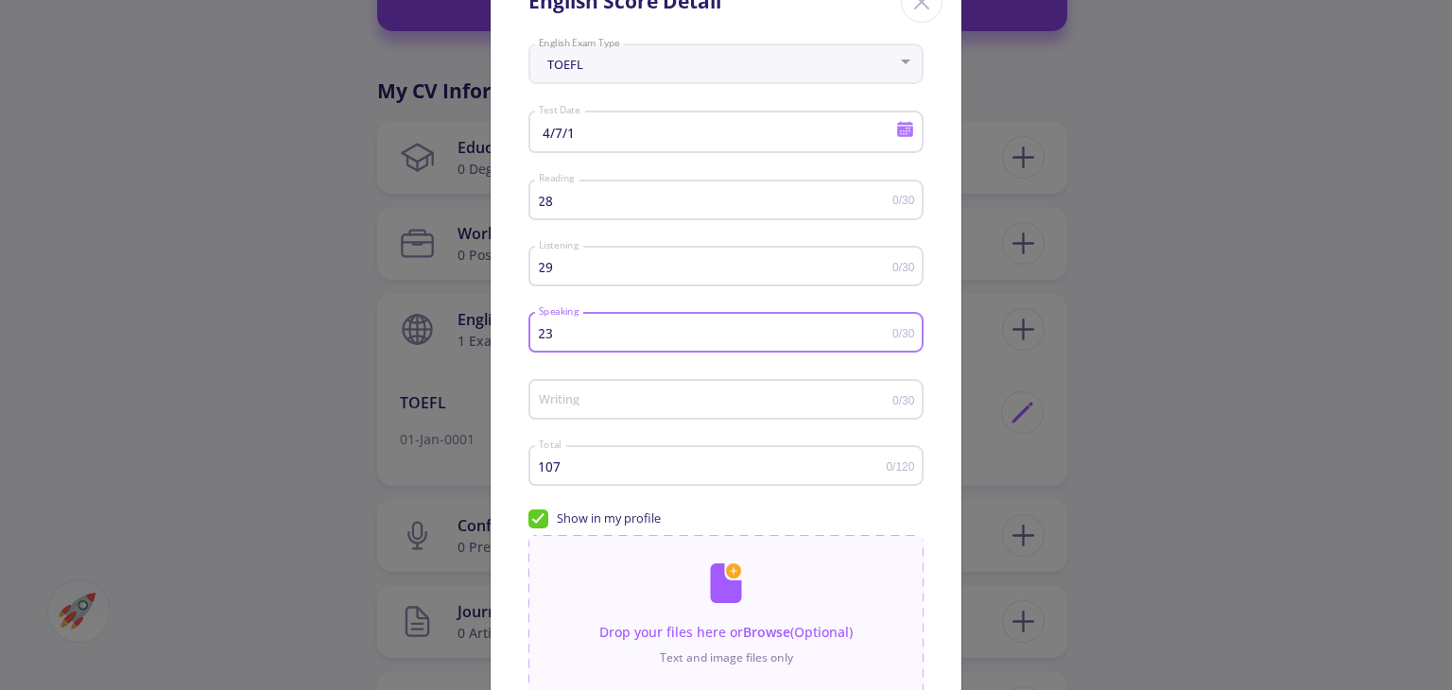
type input "23"
click at [688, 398] on input "Writing" at bounding box center [715, 400] width 354 height 14
click at [670, 193] on div "28 Reading" at bounding box center [715, 196] width 354 height 47
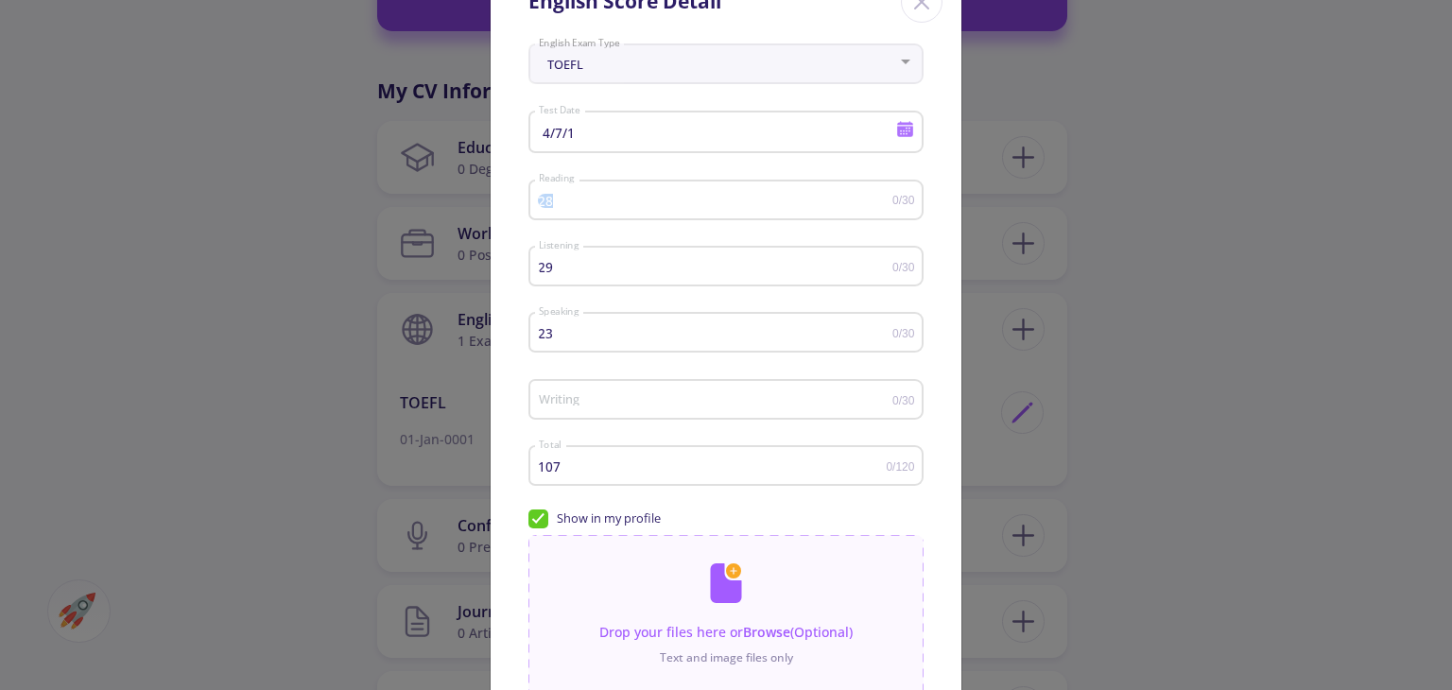
click at [670, 193] on div "28 Reading" at bounding box center [715, 196] width 354 height 47
type input "29"
click at [580, 345] on div "23 Speaking" at bounding box center [715, 328] width 354 height 47
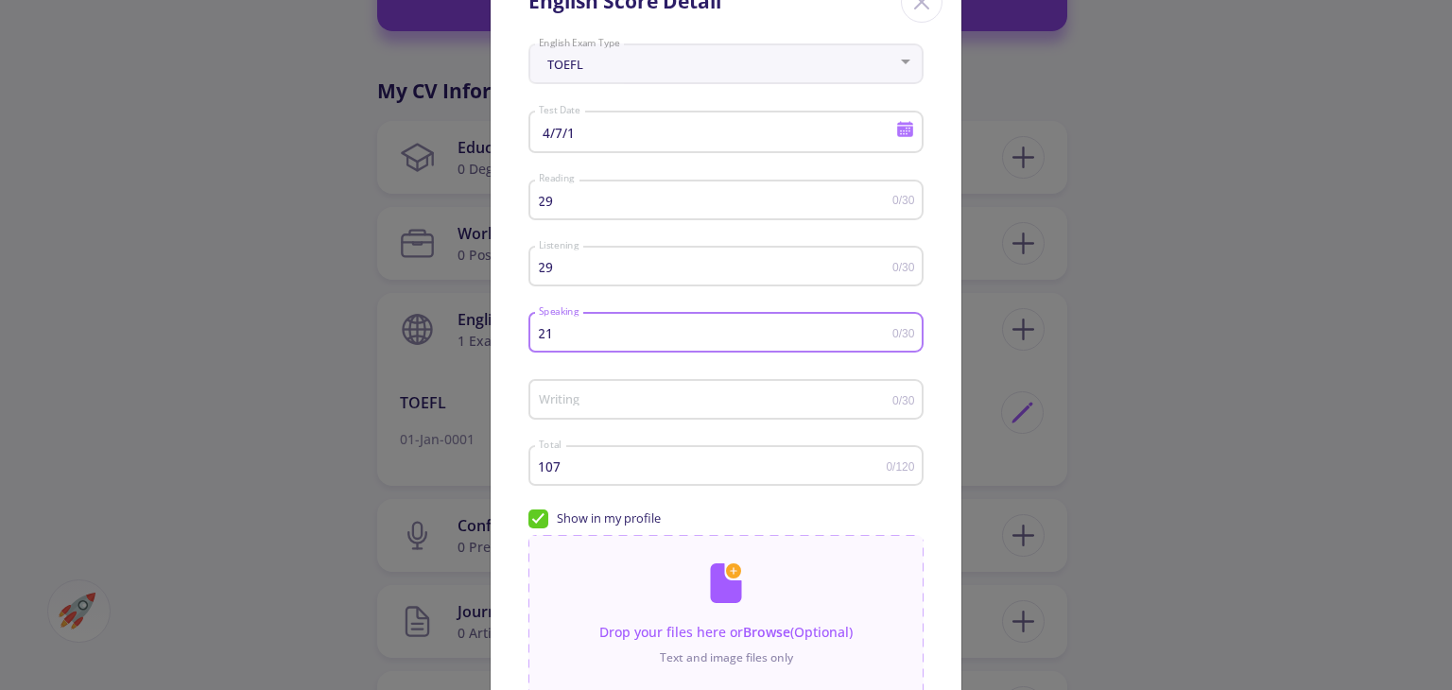
type input "21"
click at [604, 419] on div "Writing" at bounding box center [715, 395] width 354 height 47
click at [639, 413] on div "Writing" at bounding box center [715, 395] width 354 height 47
type input "25"
click at [594, 474] on input "107" at bounding box center [712, 466] width 349 height 14
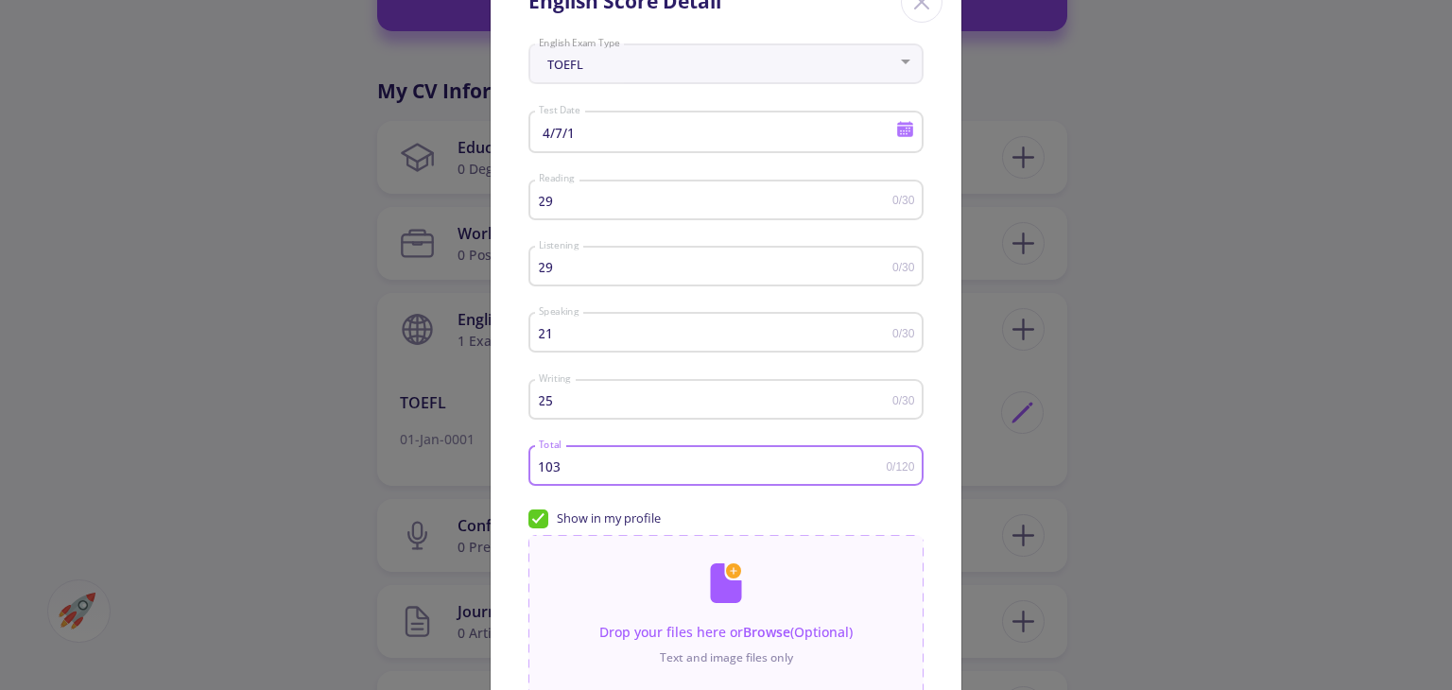
type input "103"
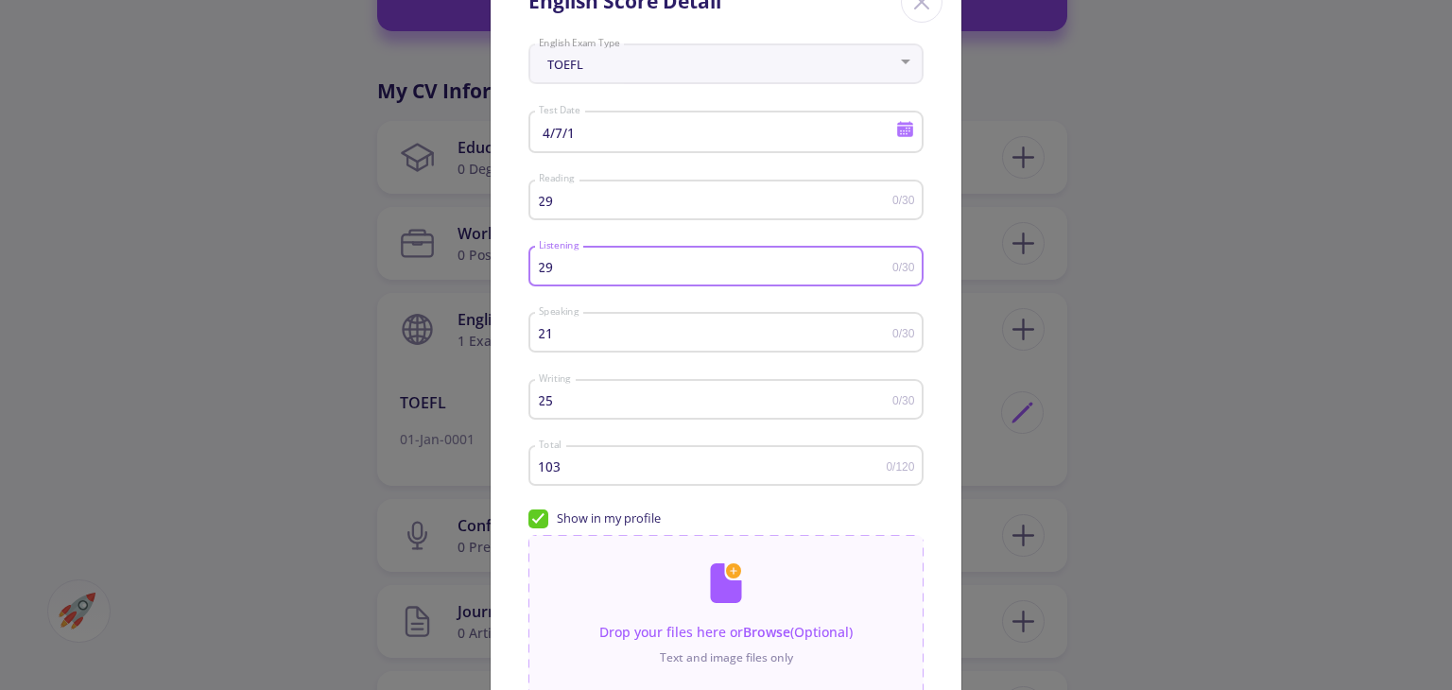
click at [571, 272] on input "29" at bounding box center [715, 267] width 354 height 14
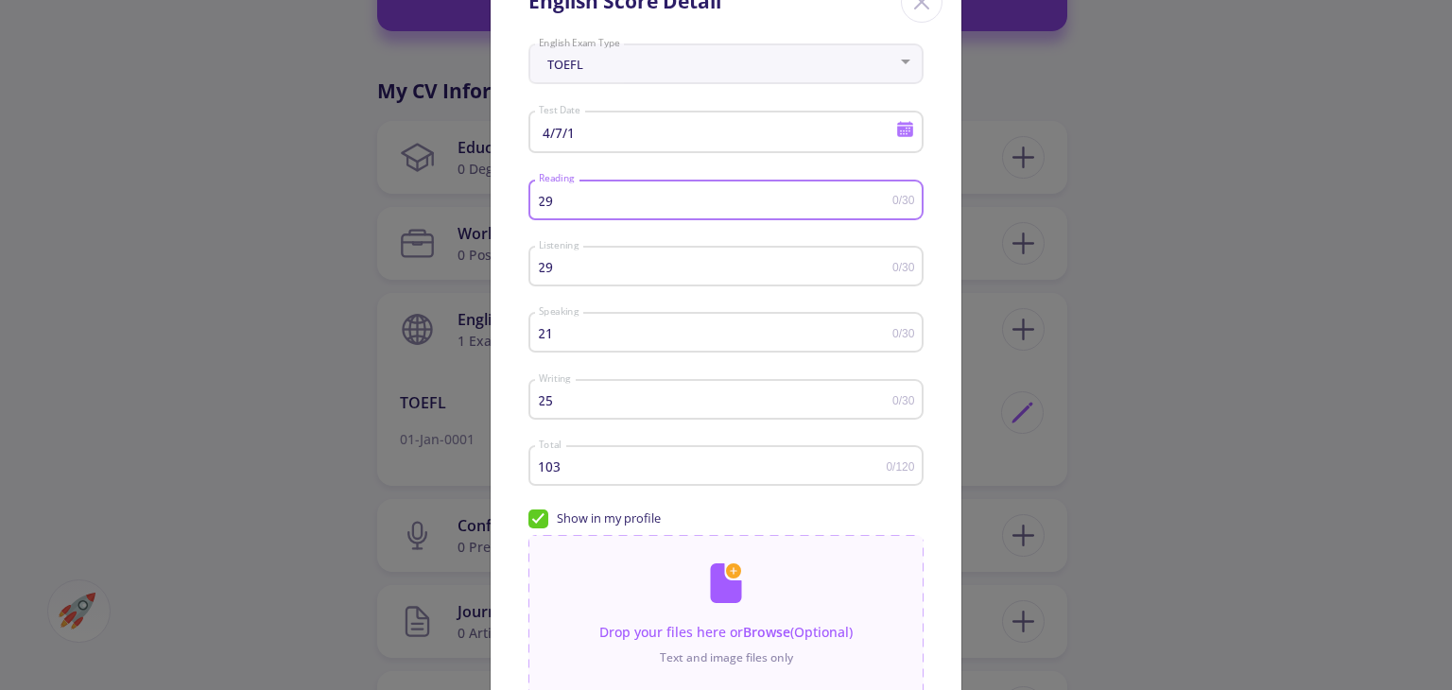
click at [576, 197] on input "29" at bounding box center [715, 201] width 354 height 14
type input "28"
click at [601, 143] on div "4/7/1 Test Date" at bounding box center [717, 128] width 359 height 49
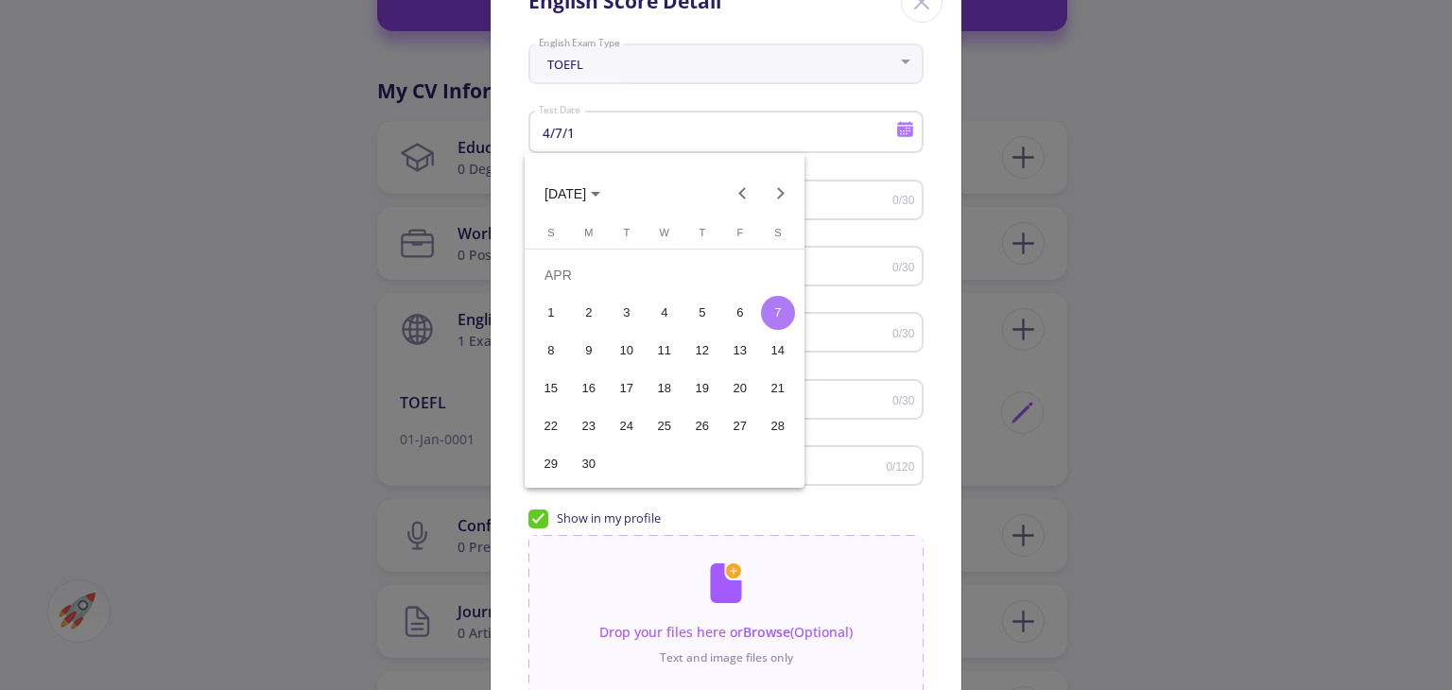
click at [853, 162] on div at bounding box center [726, 345] width 1452 height 690
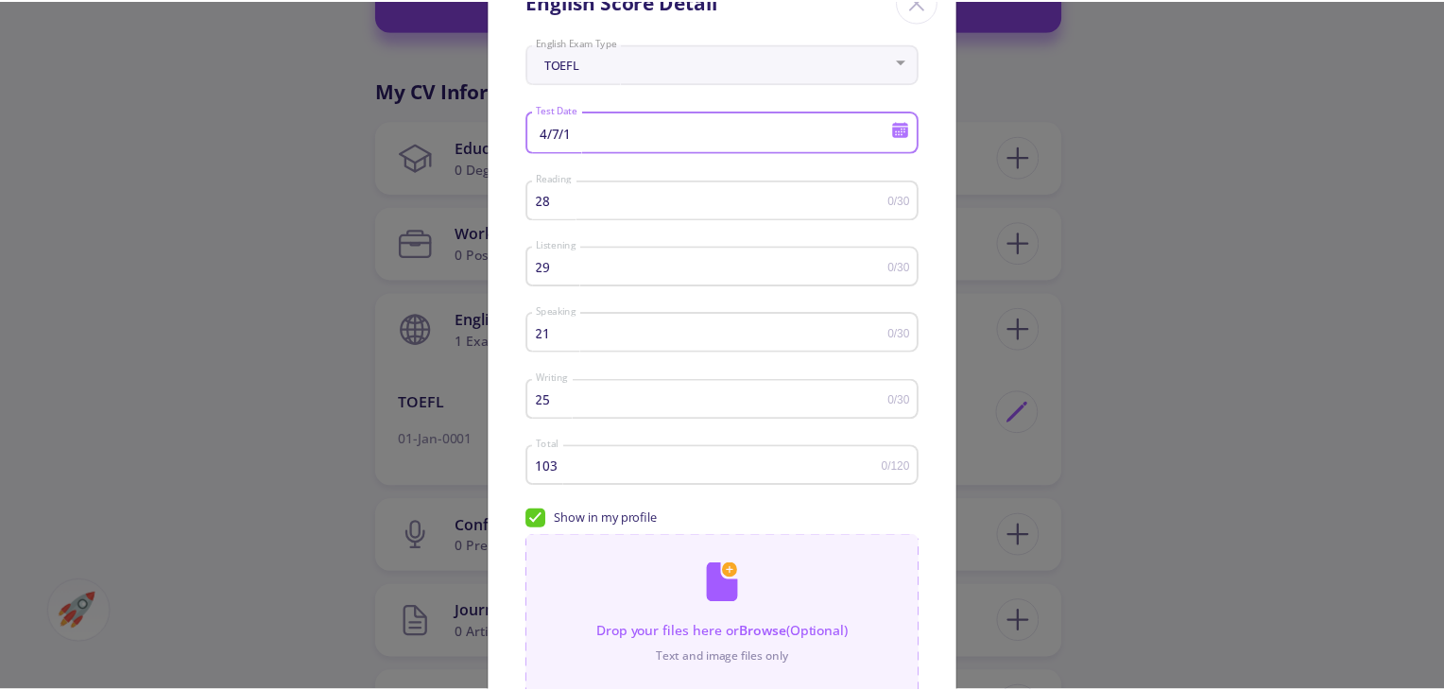
scroll to position [247, 0]
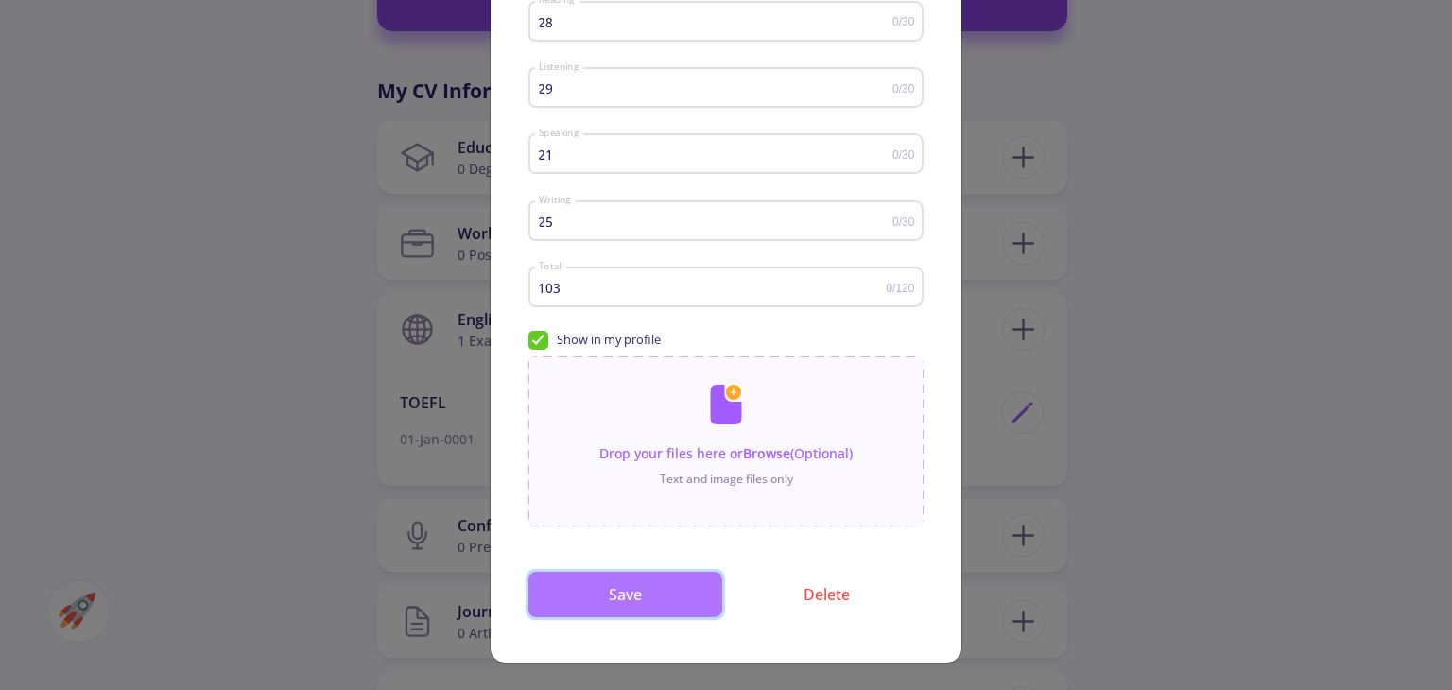
click at [656, 593] on button "Save" at bounding box center [625, 594] width 194 height 45
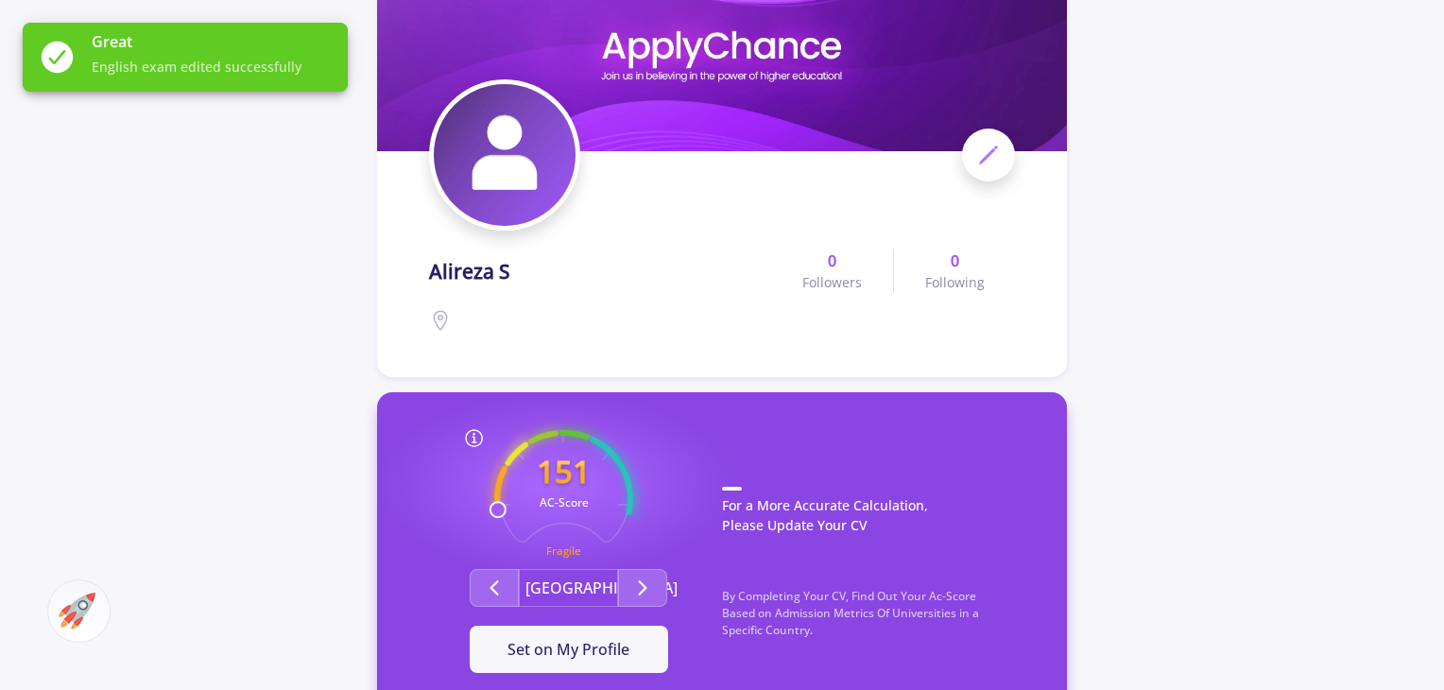
scroll to position [267, 0]
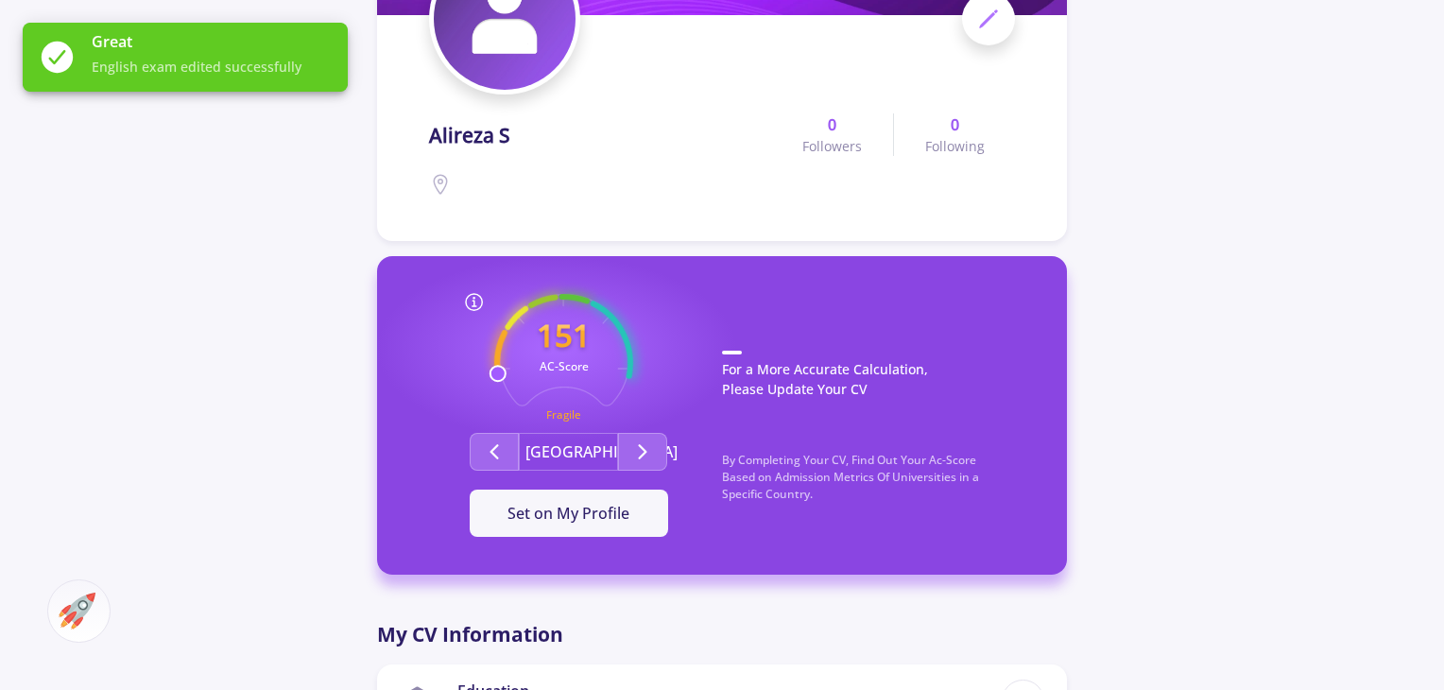
click at [567, 350] on text "151" at bounding box center [564, 335] width 54 height 43
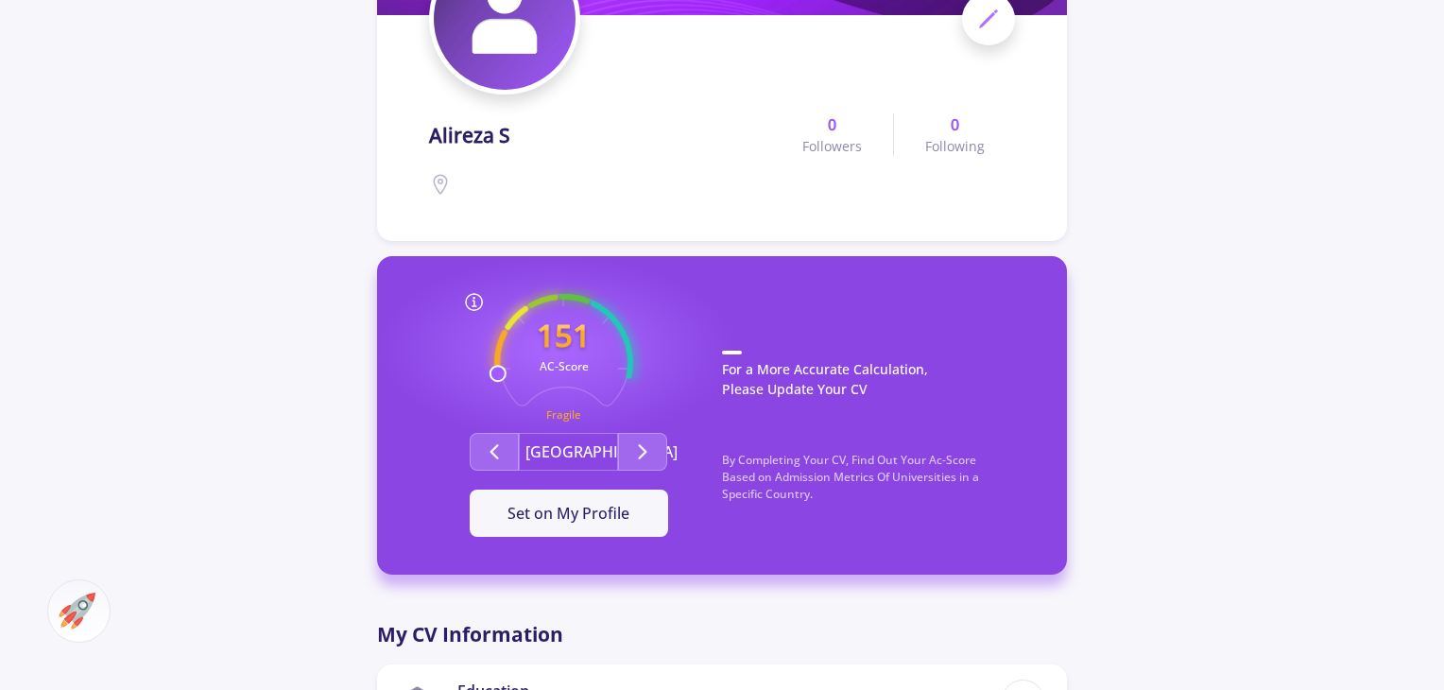
click at [474, 302] on polyline at bounding box center [474, 303] width 2 height 5
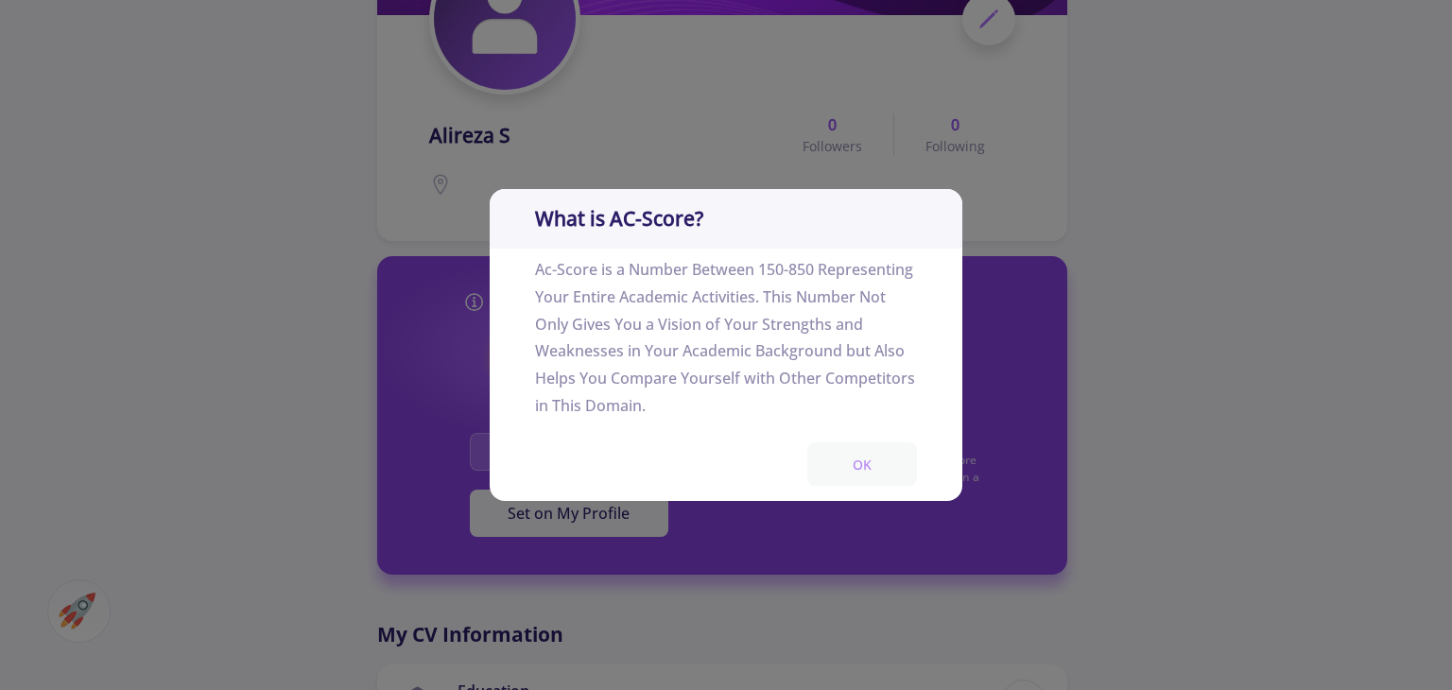
click at [846, 485] on button "OK" at bounding box center [862, 464] width 110 height 44
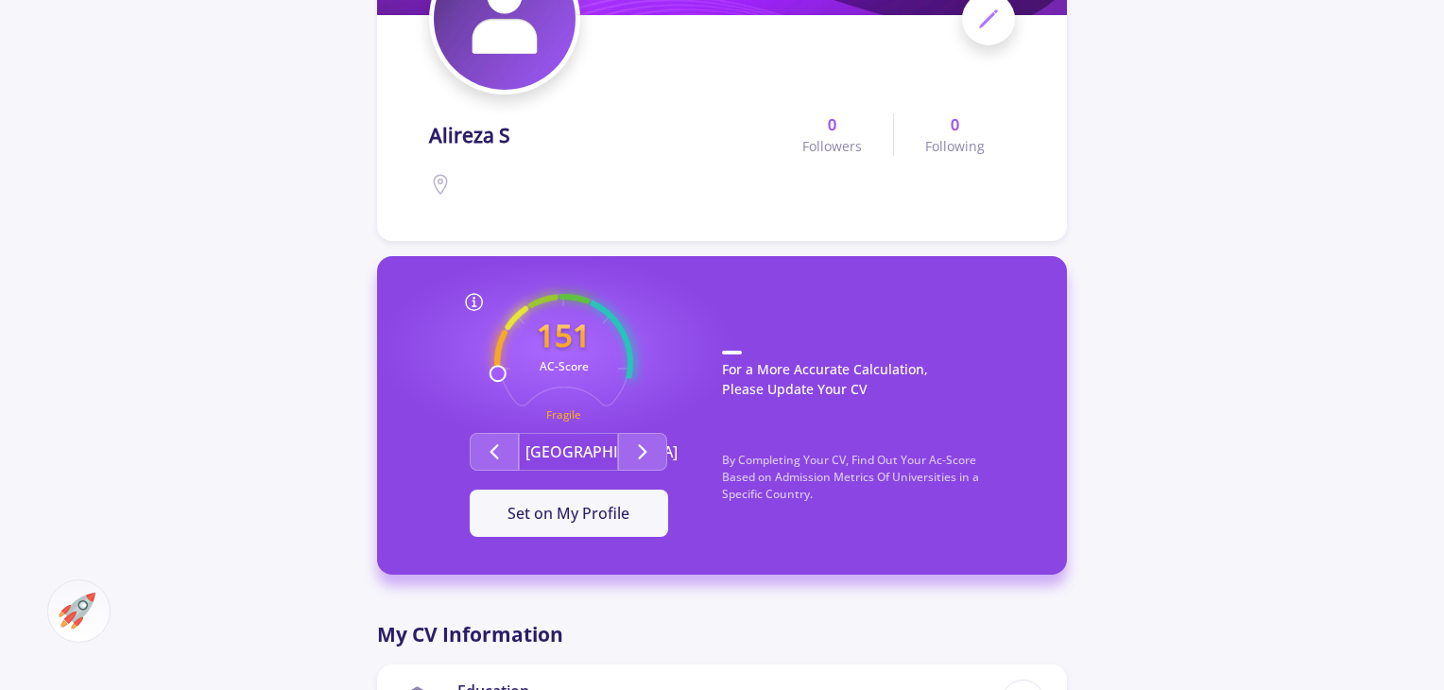
click at [876, 484] on p "By Completing Your CV, Find Out Your Ac-Score Based on Admission Metrics Of Uni…" at bounding box center [875, 487] width 307 height 70
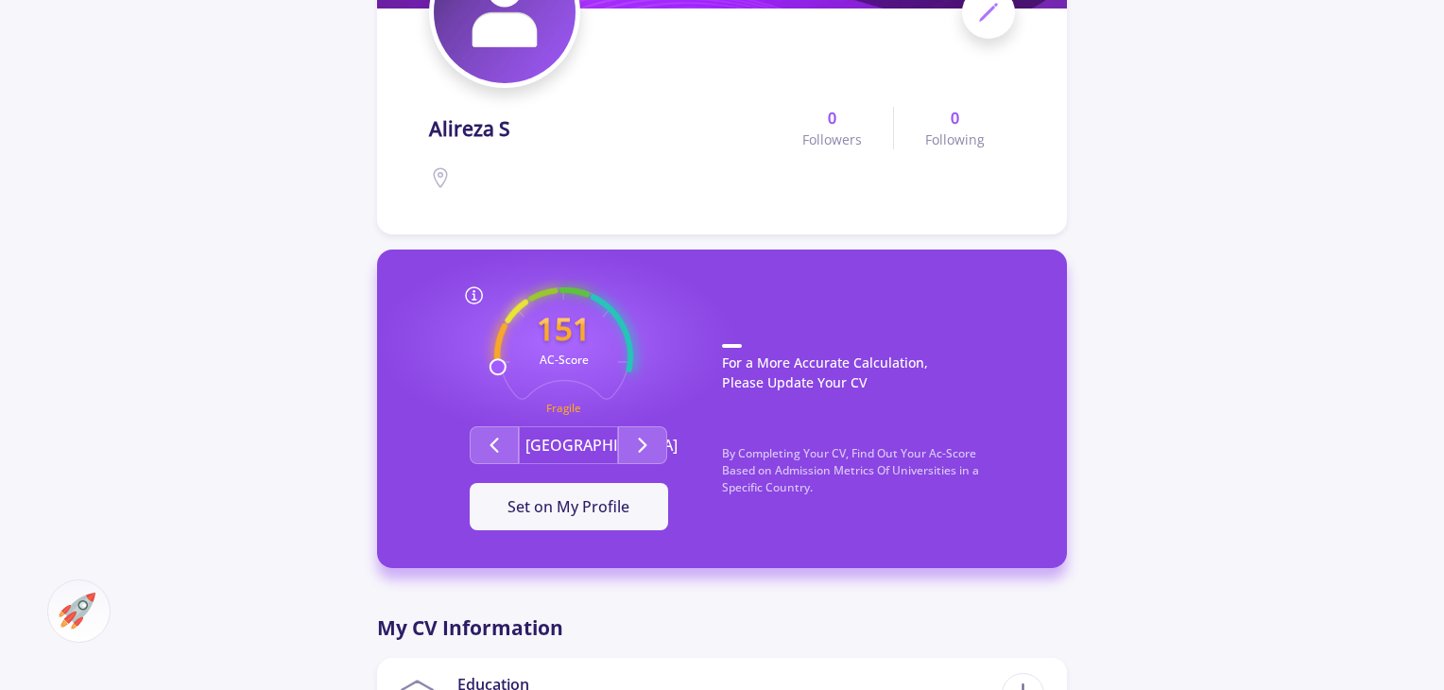
scroll to position [275, 0]
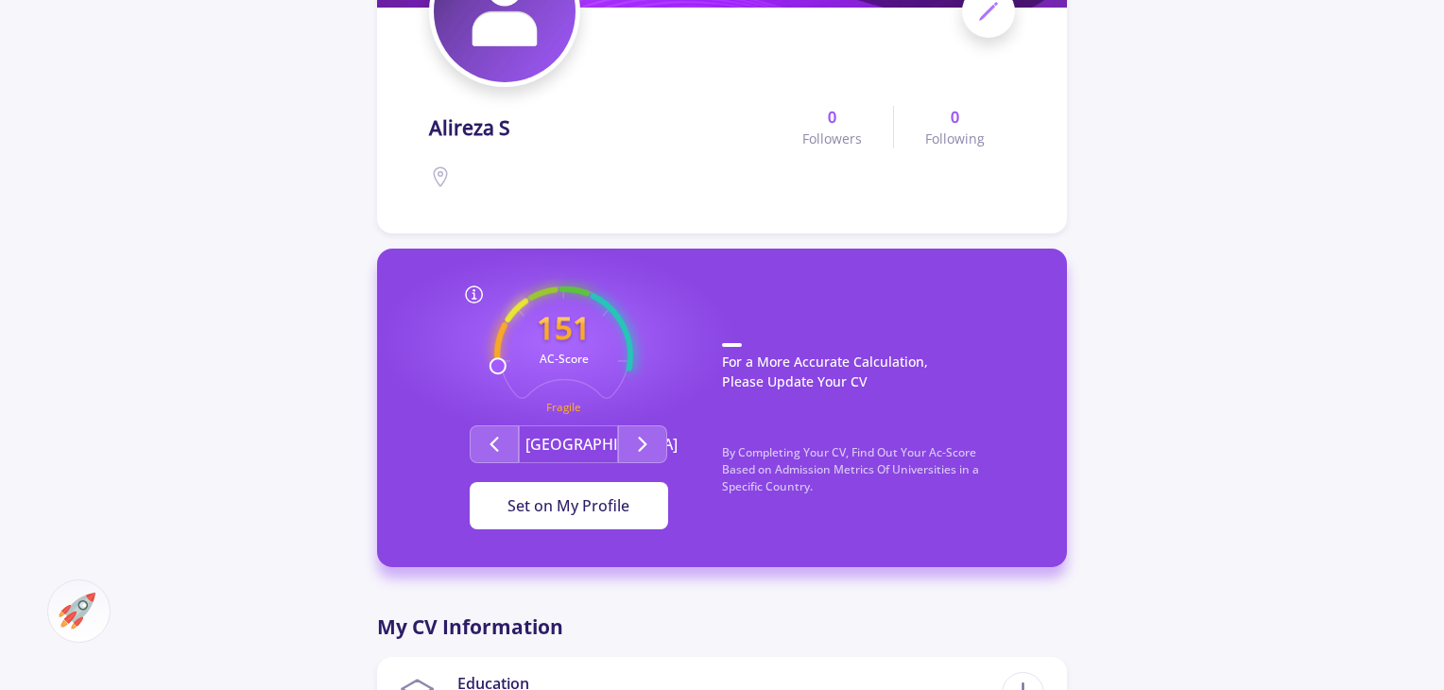
click at [631, 504] on button "Set on My Profile" at bounding box center [569, 505] width 198 height 47
click at [631, 504] on div "It Is Now Set" at bounding box center [569, 505] width 138 height 23
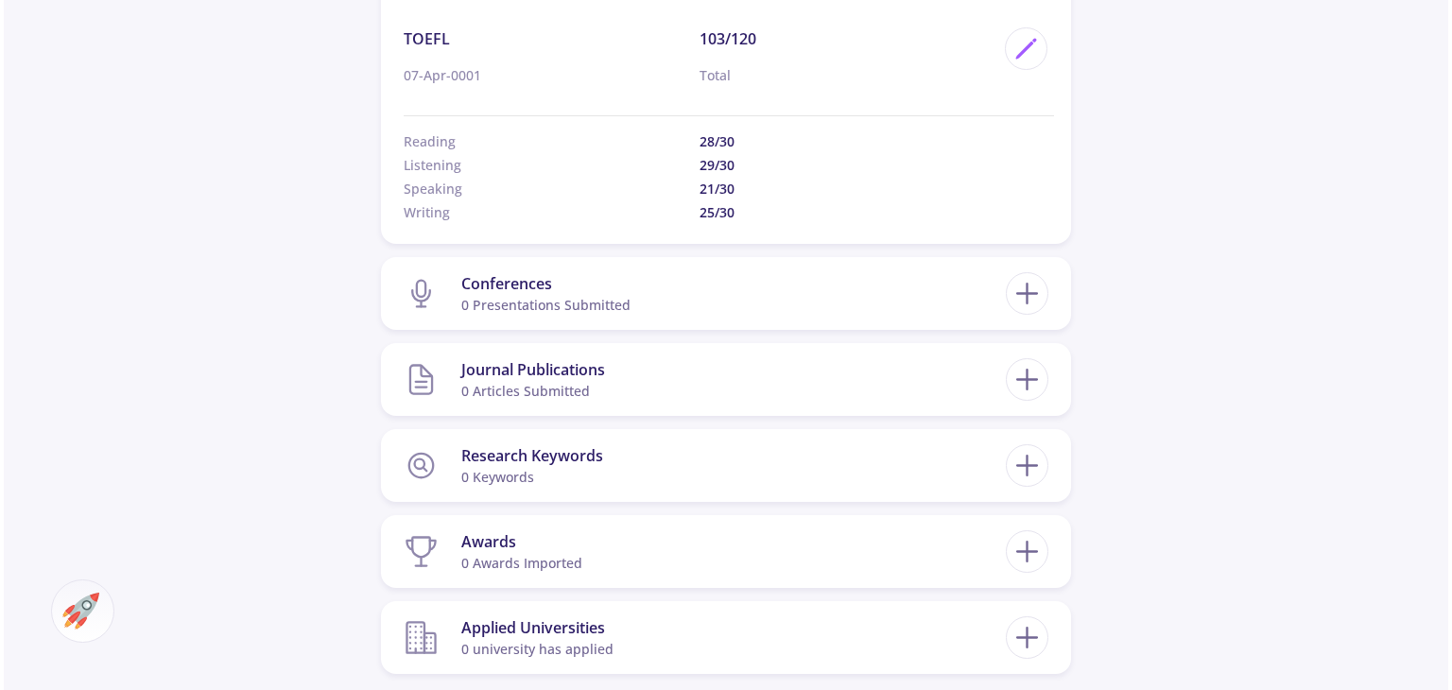
scroll to position [1187, 0]
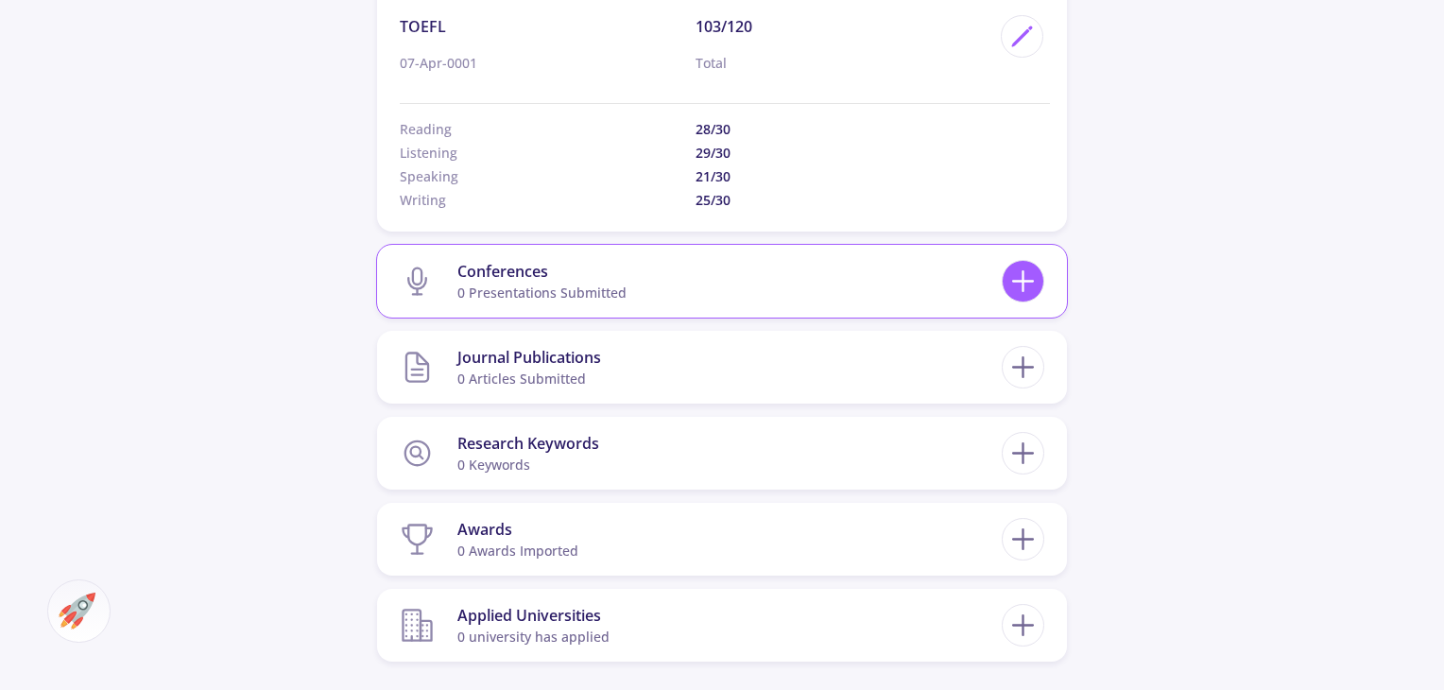
click at [1026, 282] on line at bounding box center [1023, 282] width 20 height 0
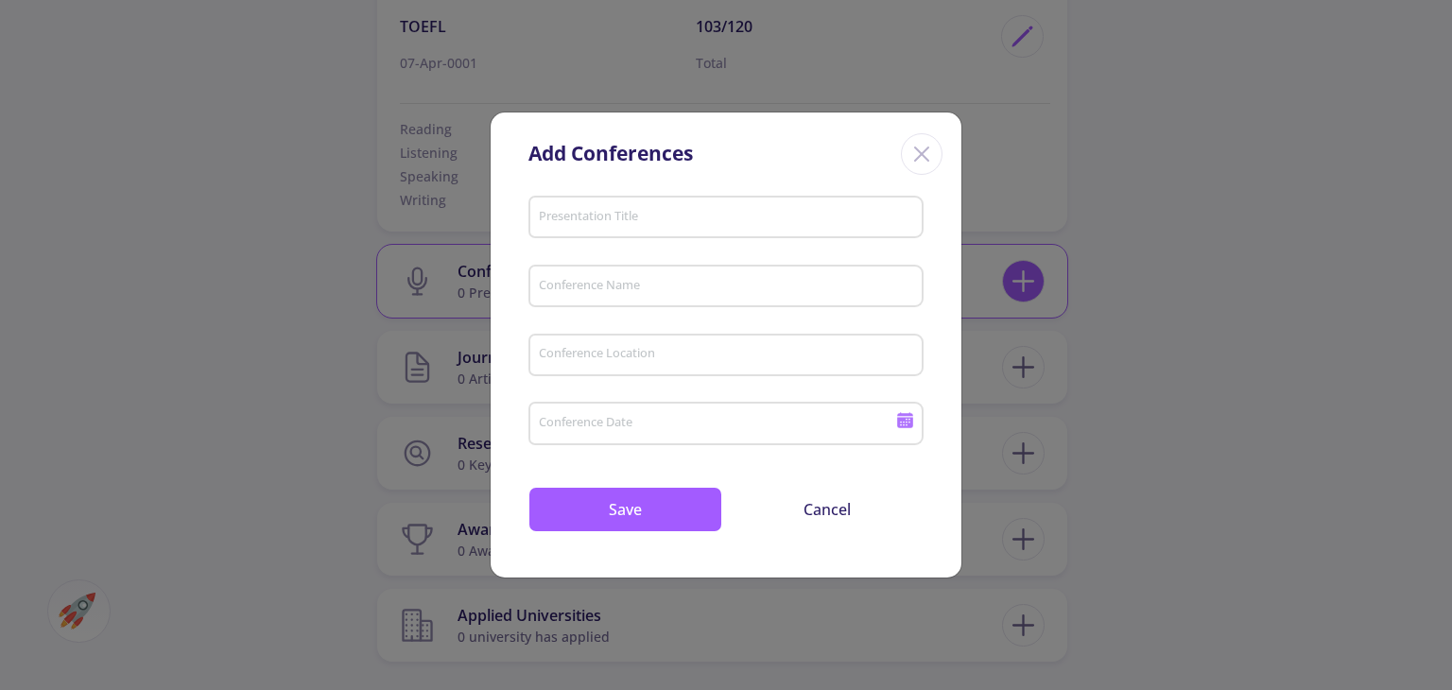
click at [1026, 280] on div "Add Conferences Presentation Title Conference Name Conference Location Conferen…" at bounding box center [726, 345] width 1452 height 690
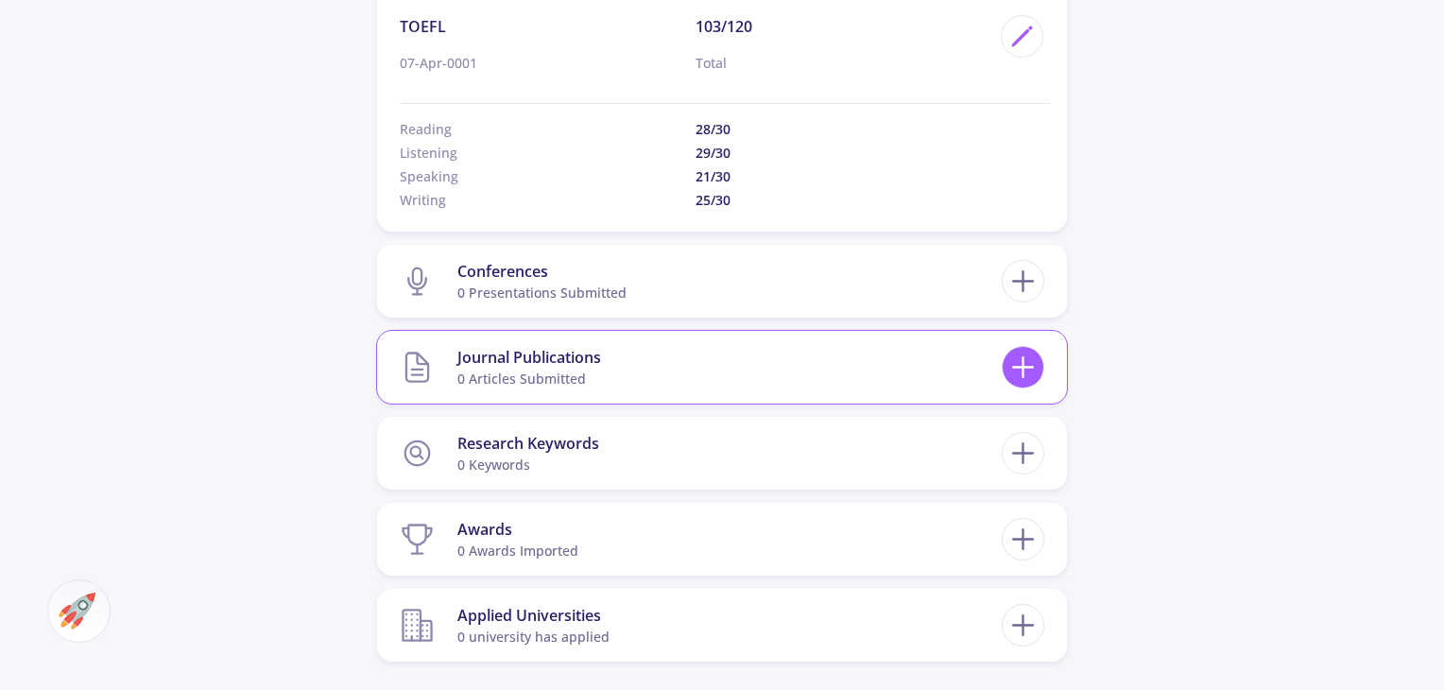
click at [1024, 359] on line at bounding box center [1024, 367] width 0 height 20
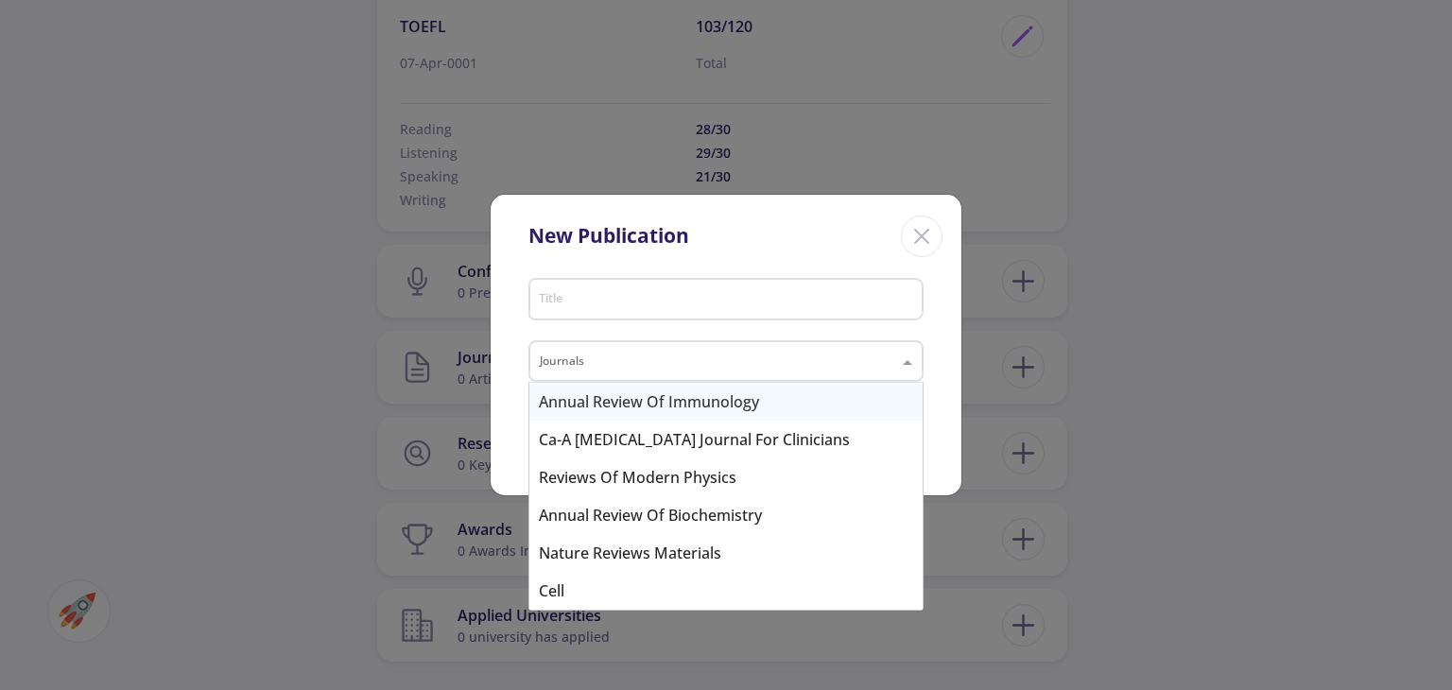
click at [909, 357] on span at bounding box center [910, 361] width 24 height 23
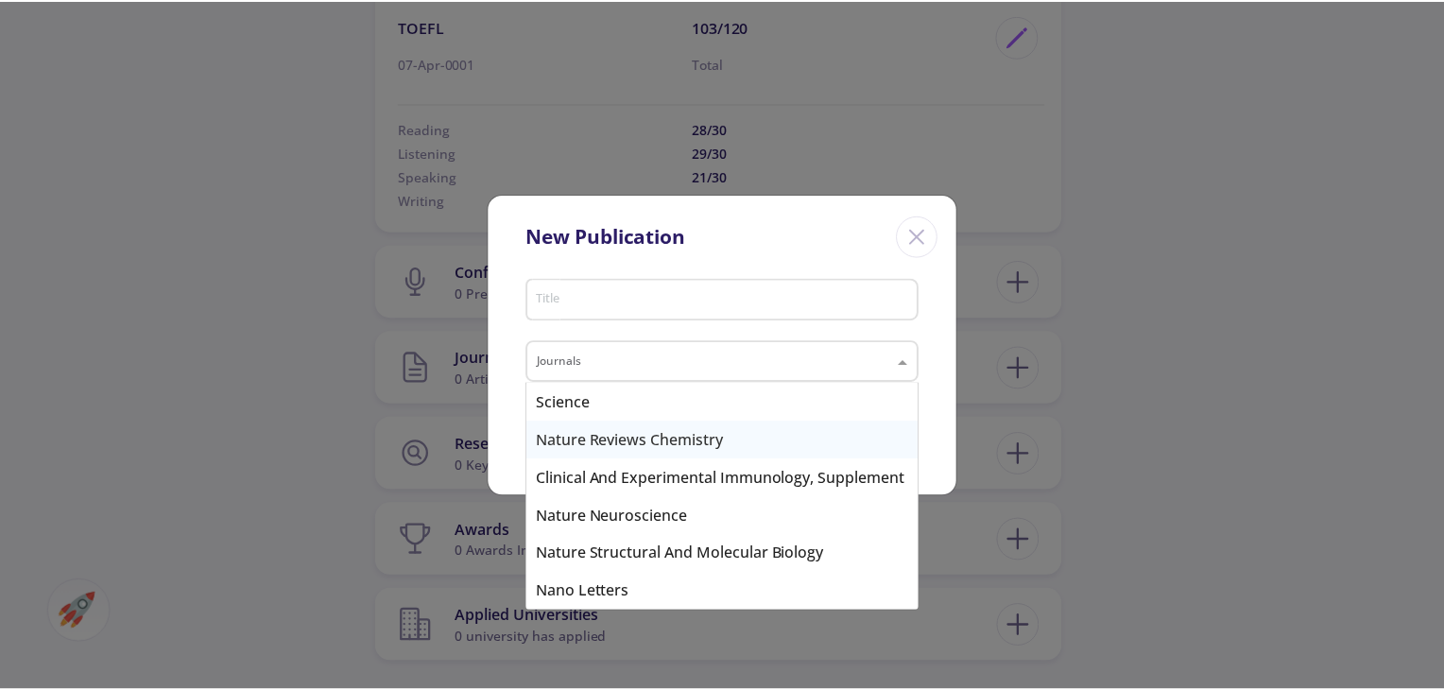
scroll to position [1663, 0]
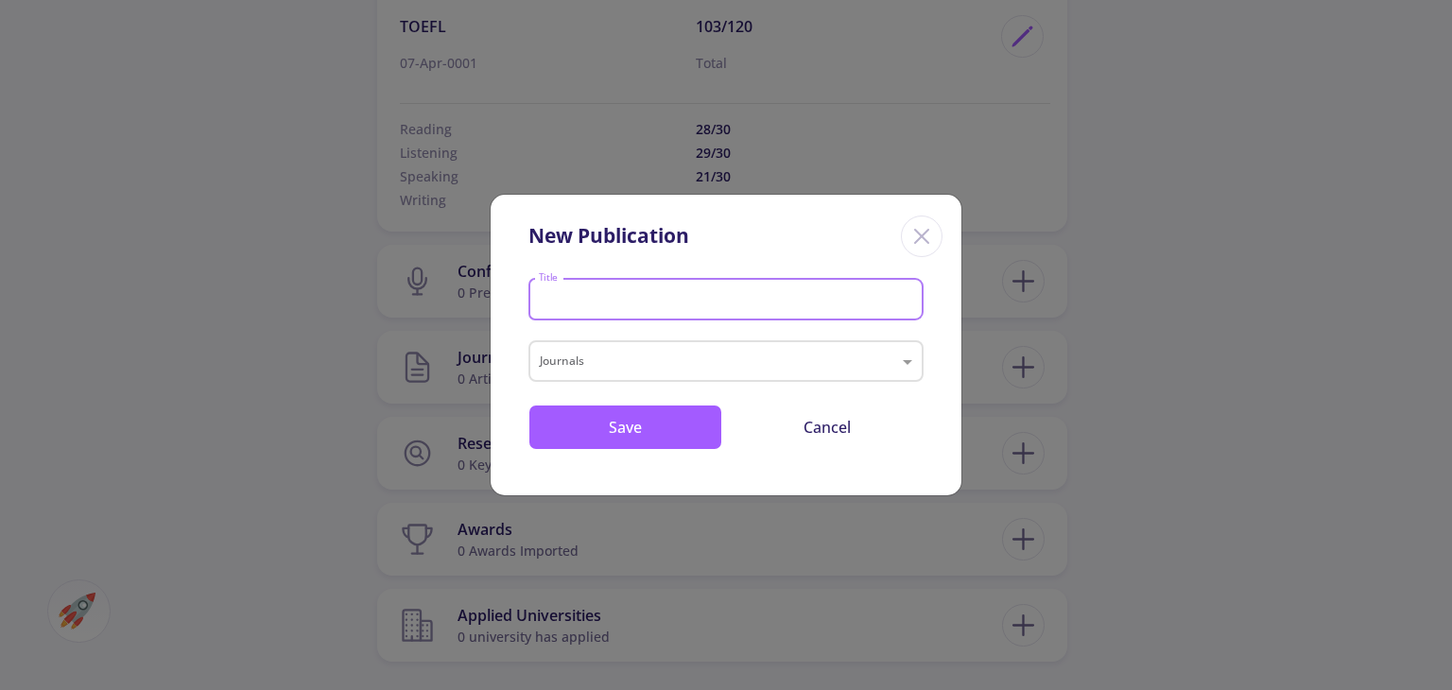
click at [879, 307] on input "Title" at bounding box center [729, 300] width 382 height 17
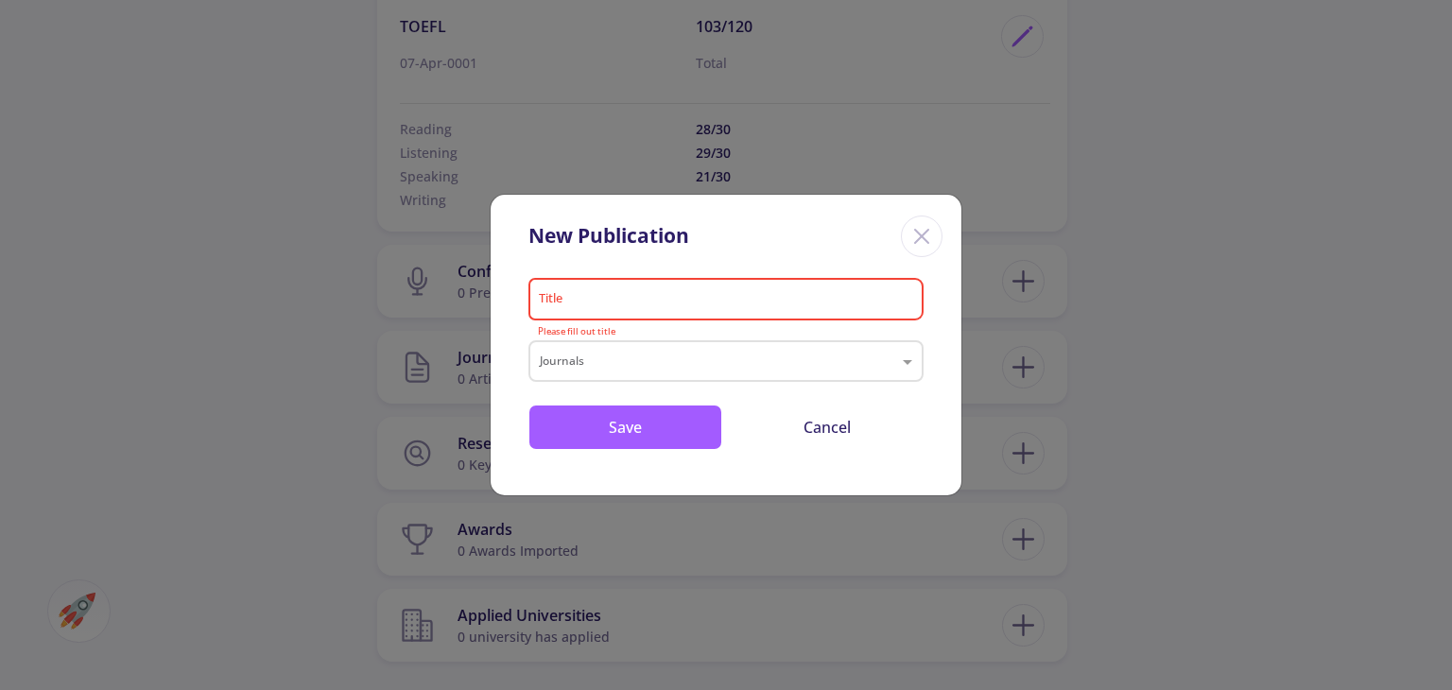
click at [927, 234] on icon "Close" at bounding box center [921, 236] width 30 height 30
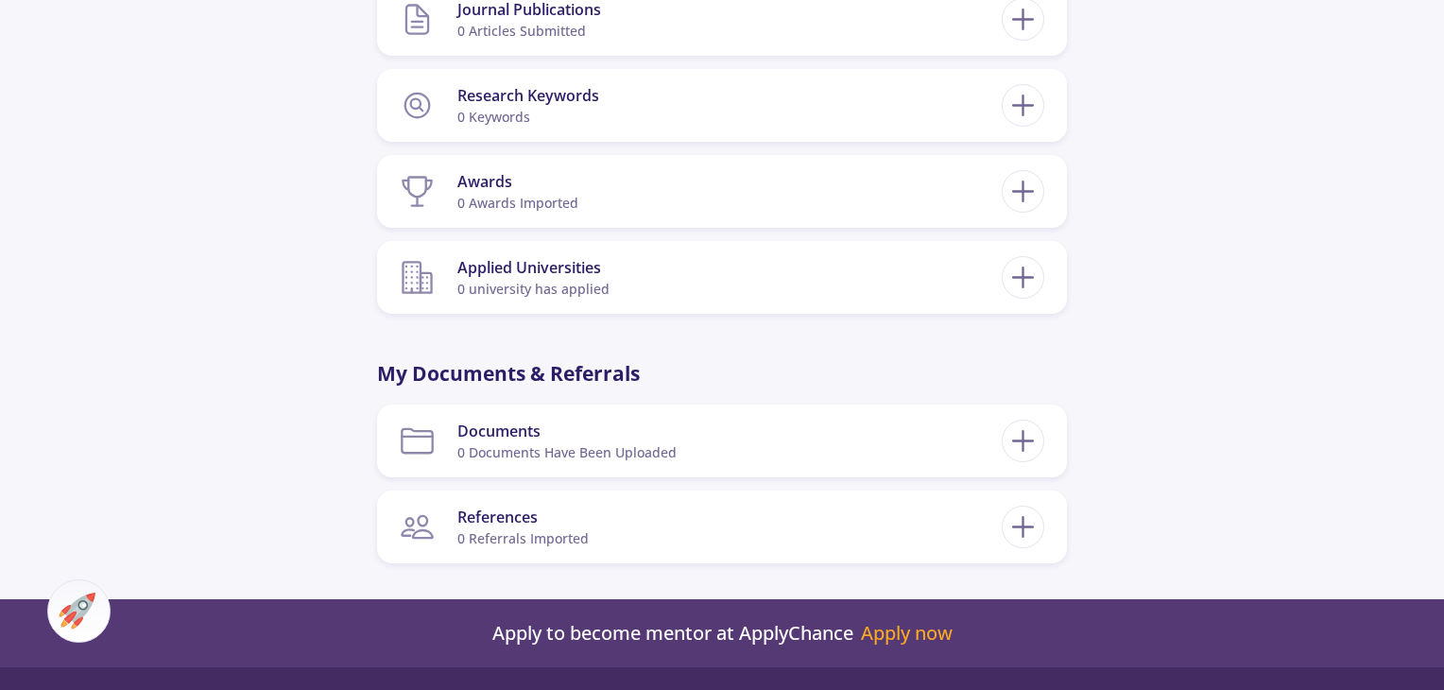
scroll to position [1450, 0]
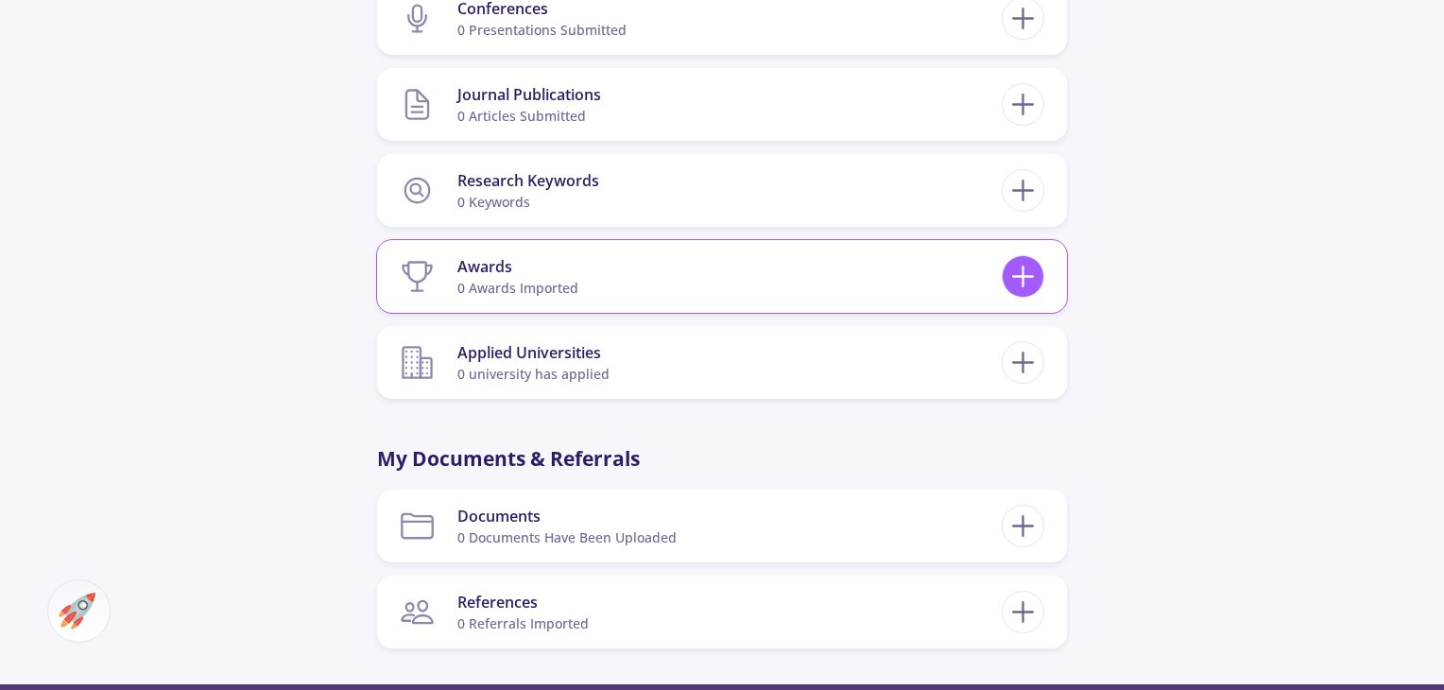
click at [1014, 263] on icon at bounding box center [1023, 276] width 35 height 35
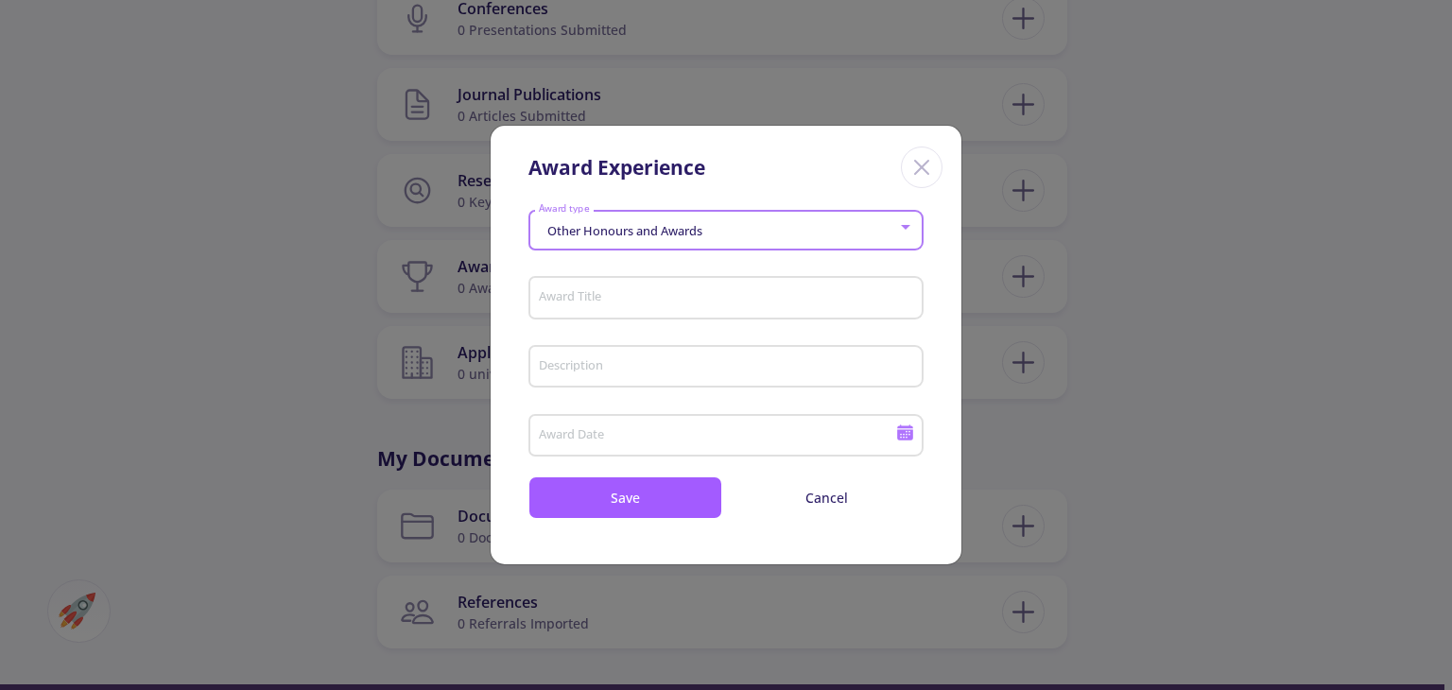
click at [829, 228] on div "Other Honours and Awards" at bounding box center [718, 231] width 360 height 14
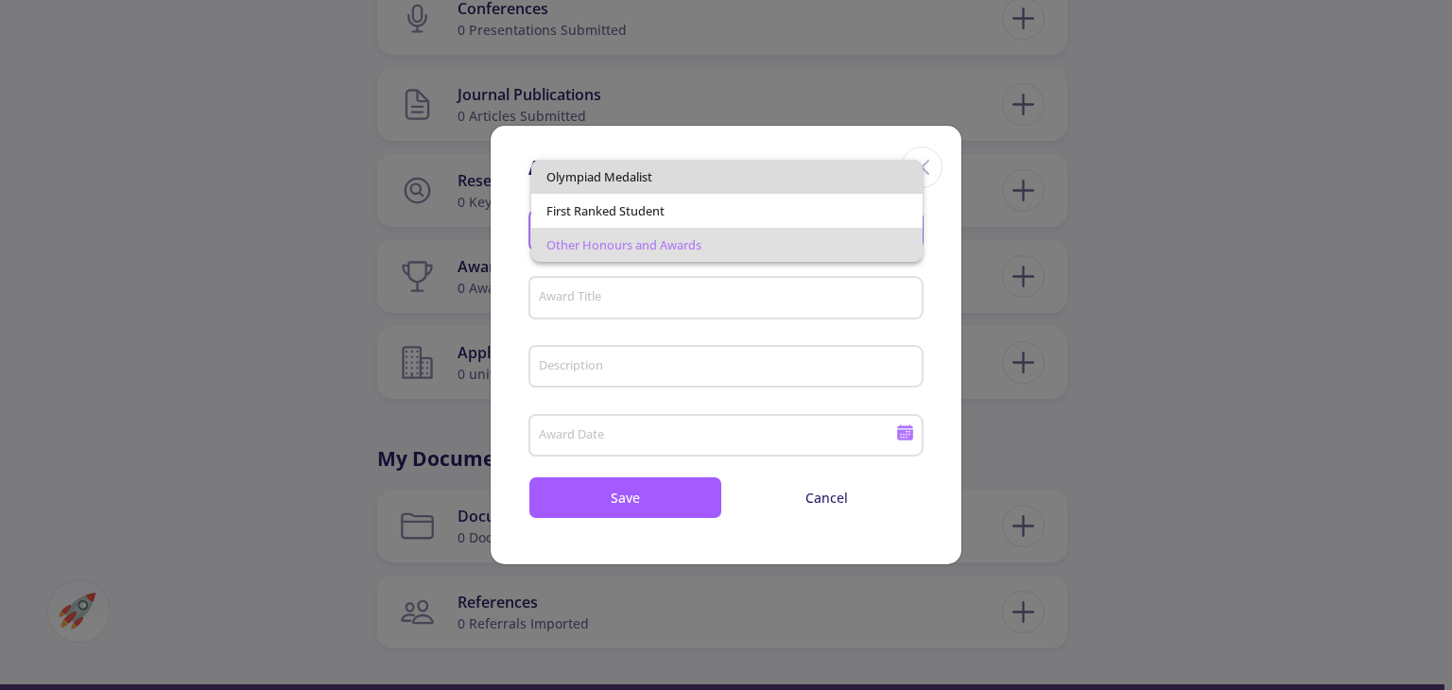
click at [741, 185] on span "Olympiad Medalist" at bounding box center [726, 177] width 360 height 34
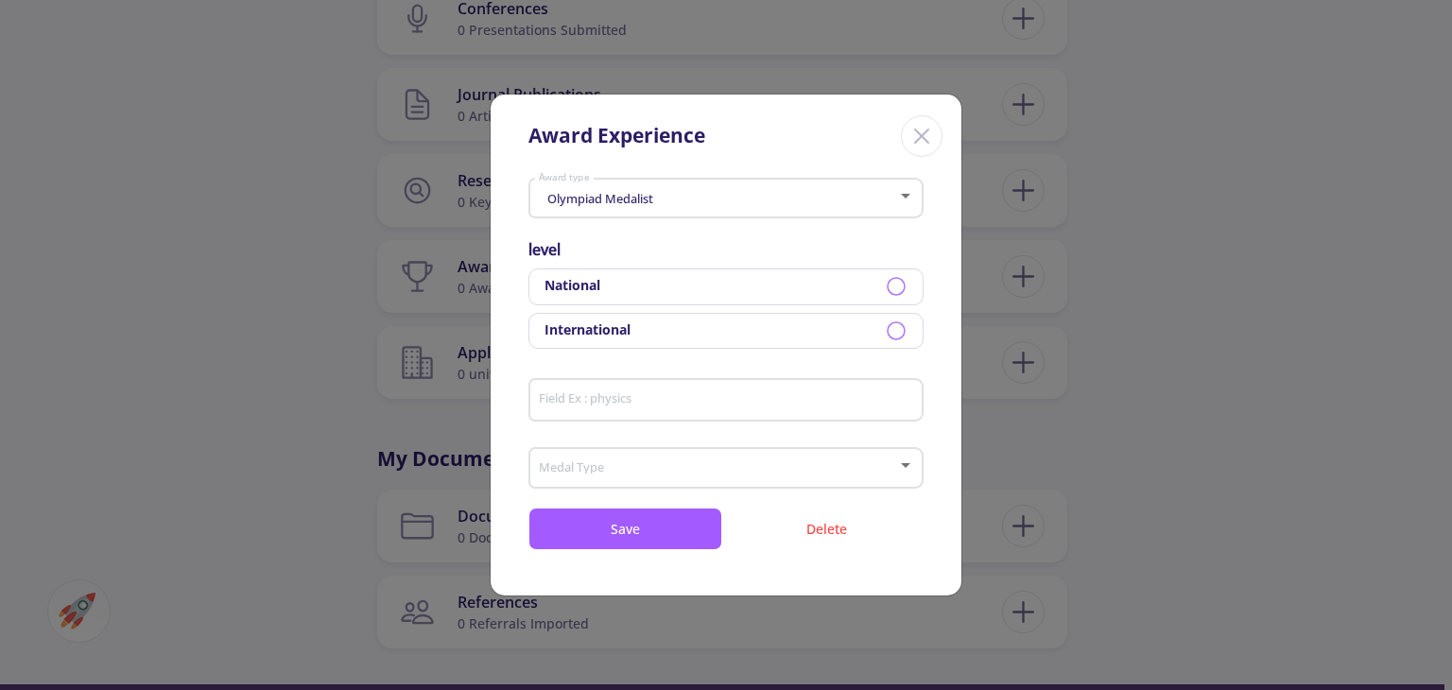
click at [891, 284] on icon at bounding box center [896, 286] width 23 height 23
click at [896, 383] on div "Field Ex : physics" at bounding box center [726, 395] width 377 height 49
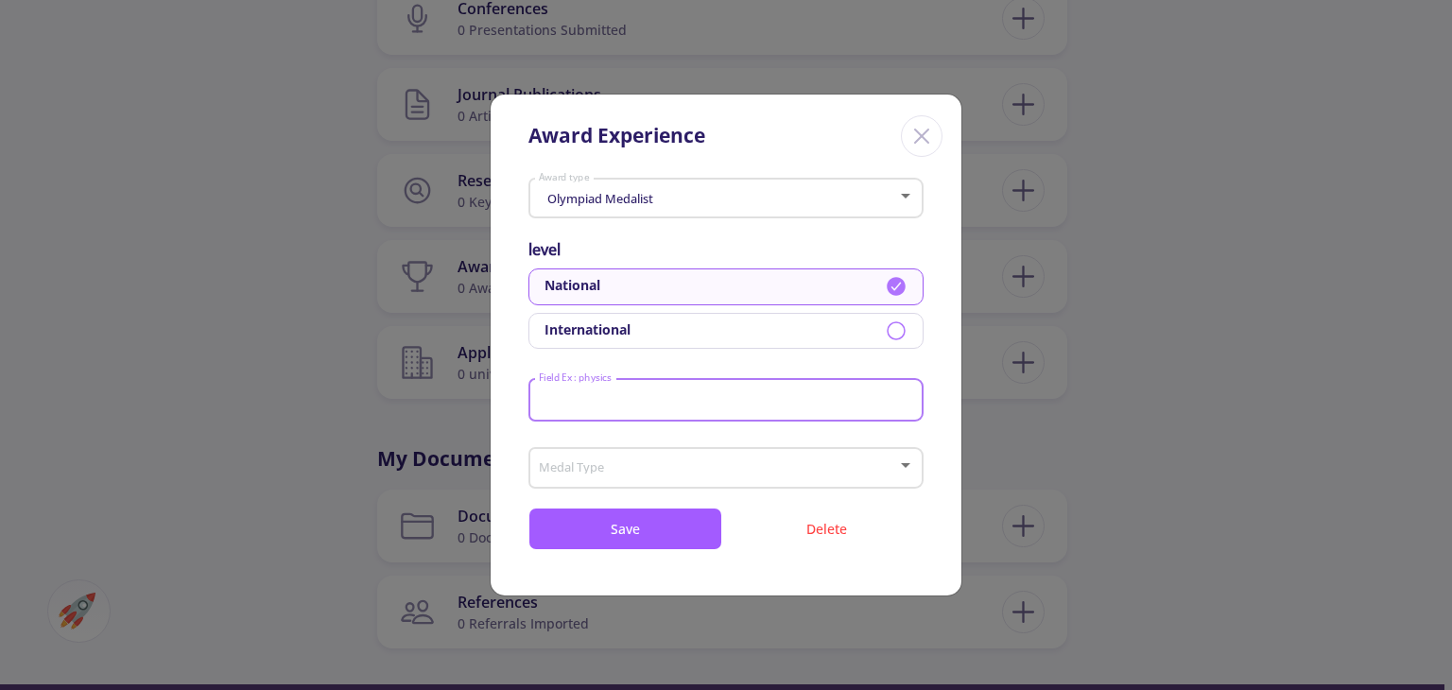
click at [850, 398] on input "Field Ex : physics" at bounding box center [729, 400] width 382 height 17
click at [834, 406] on input "Field Ex : physics" at bounding box center [729, 400] width 382 height 17
type input "mathematics"
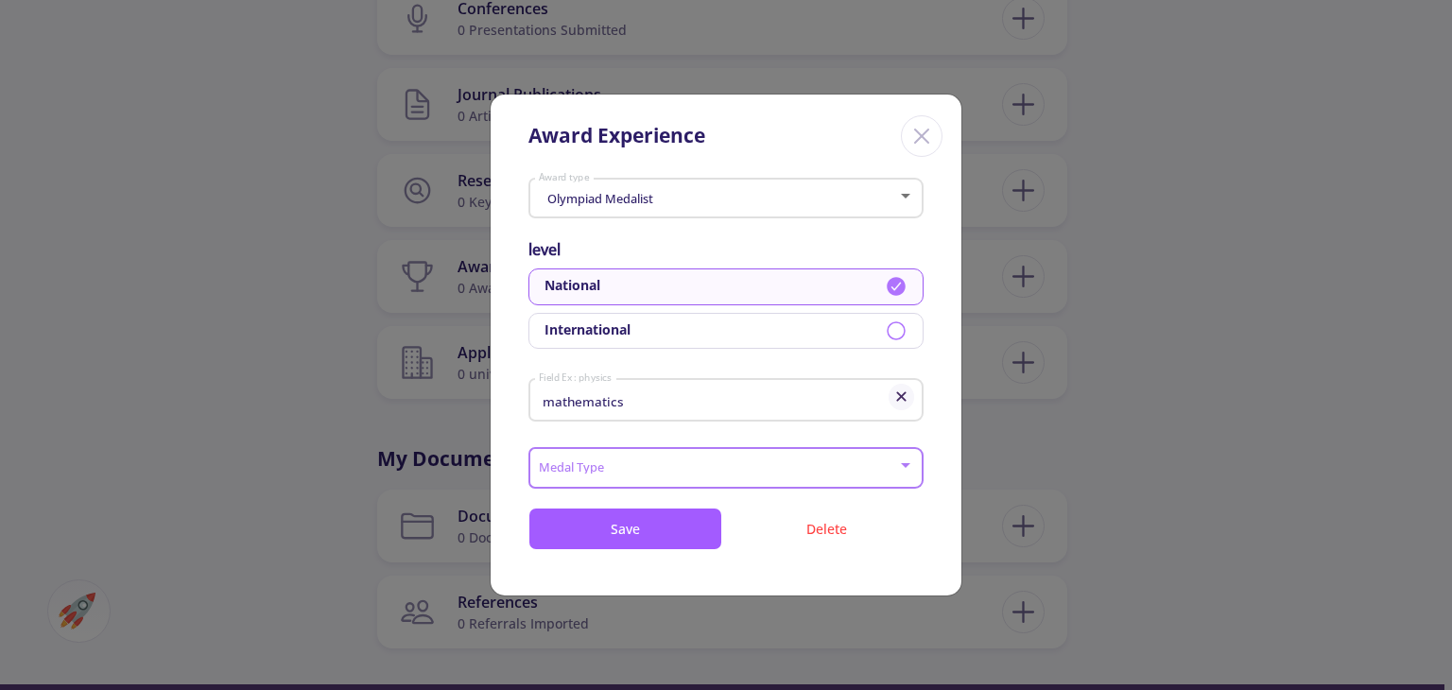
click at [834, 462] on span at bounding box center [719, 467] width 355 height 13
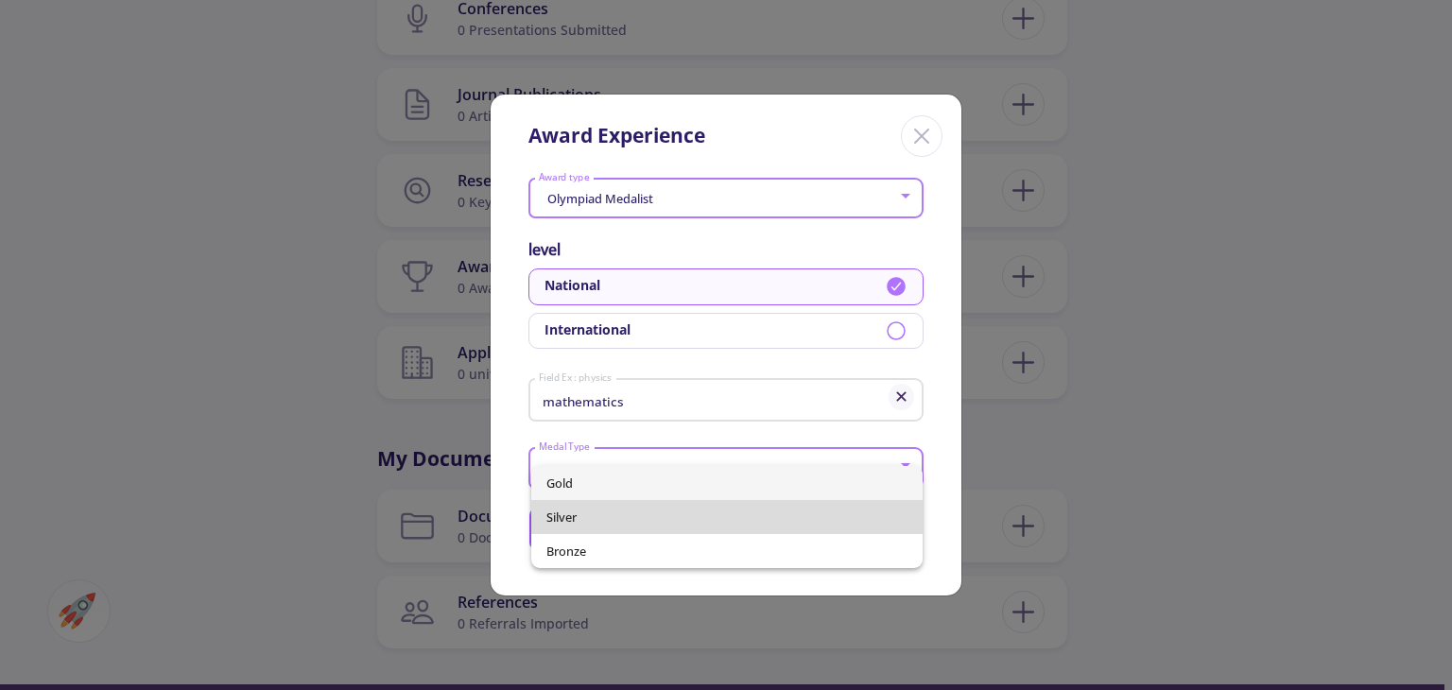
click at [820, 509] on span "Silver" at bounding box center [726, 517] width 360 height 34
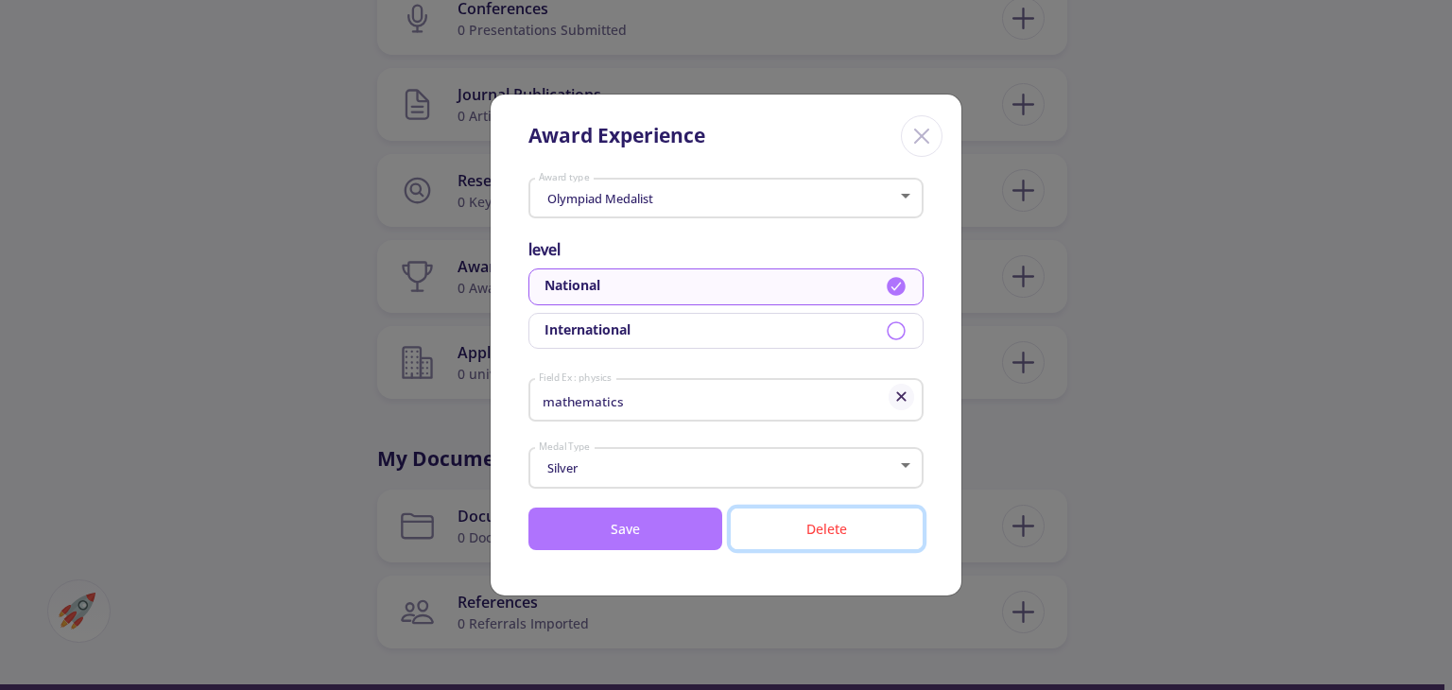
drag, startPoint x: 820, startPoint y: 509, endPoint x: 611, endPoint y: 524, distance: 209.4
click at [611, 524] on div "Save Delete" at bounding box center [725, 529] width 395 height 43
click at [611, 524] on button "Save" at bounding box center [625, 529] width 194 height 43
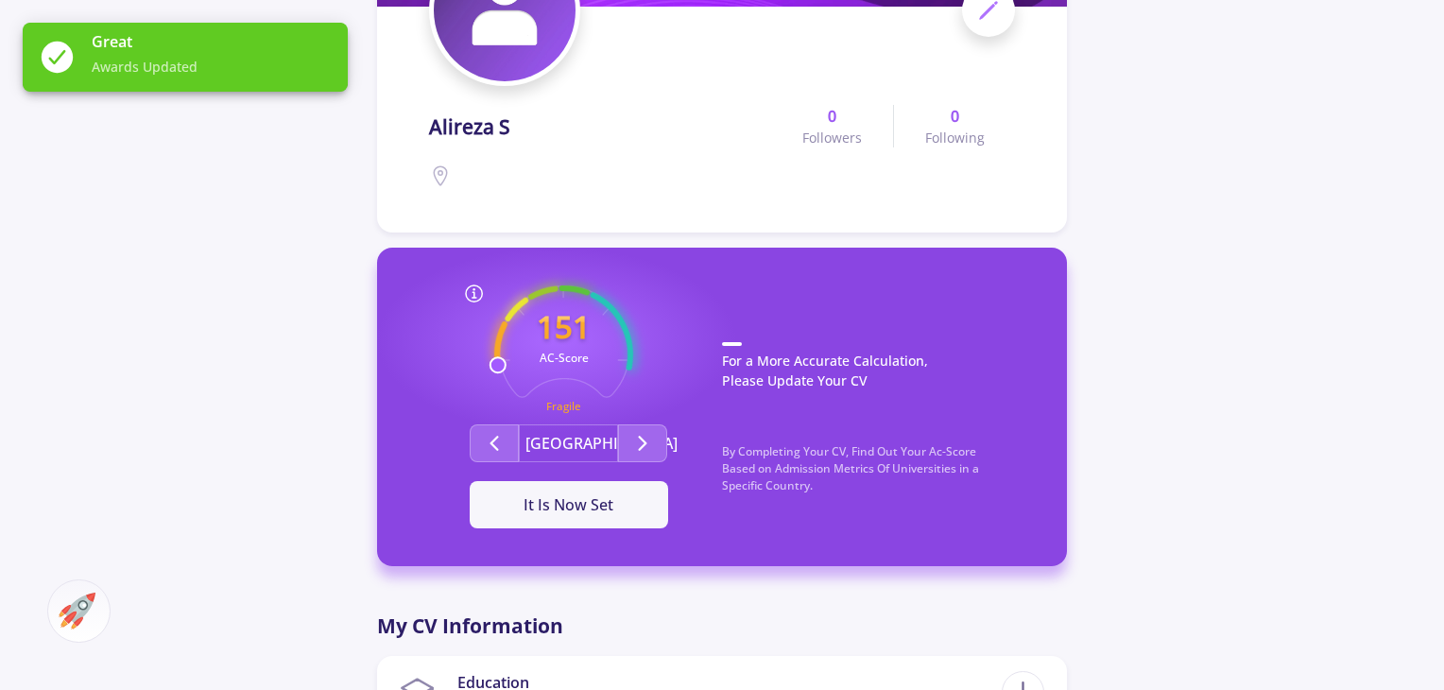
scroll to position [351, 0]
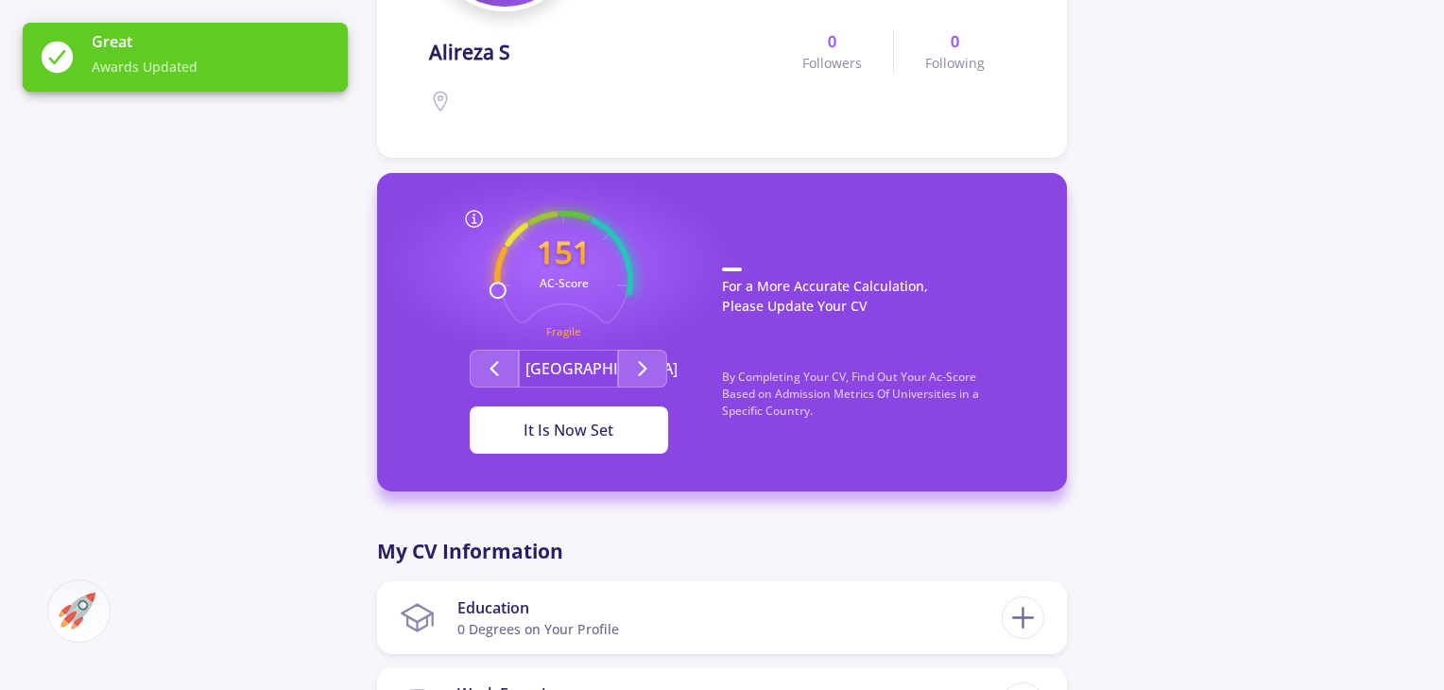
click at [585, 424] on div "It Is Now Set" at bounding box center [569, 430] width 138 height 23
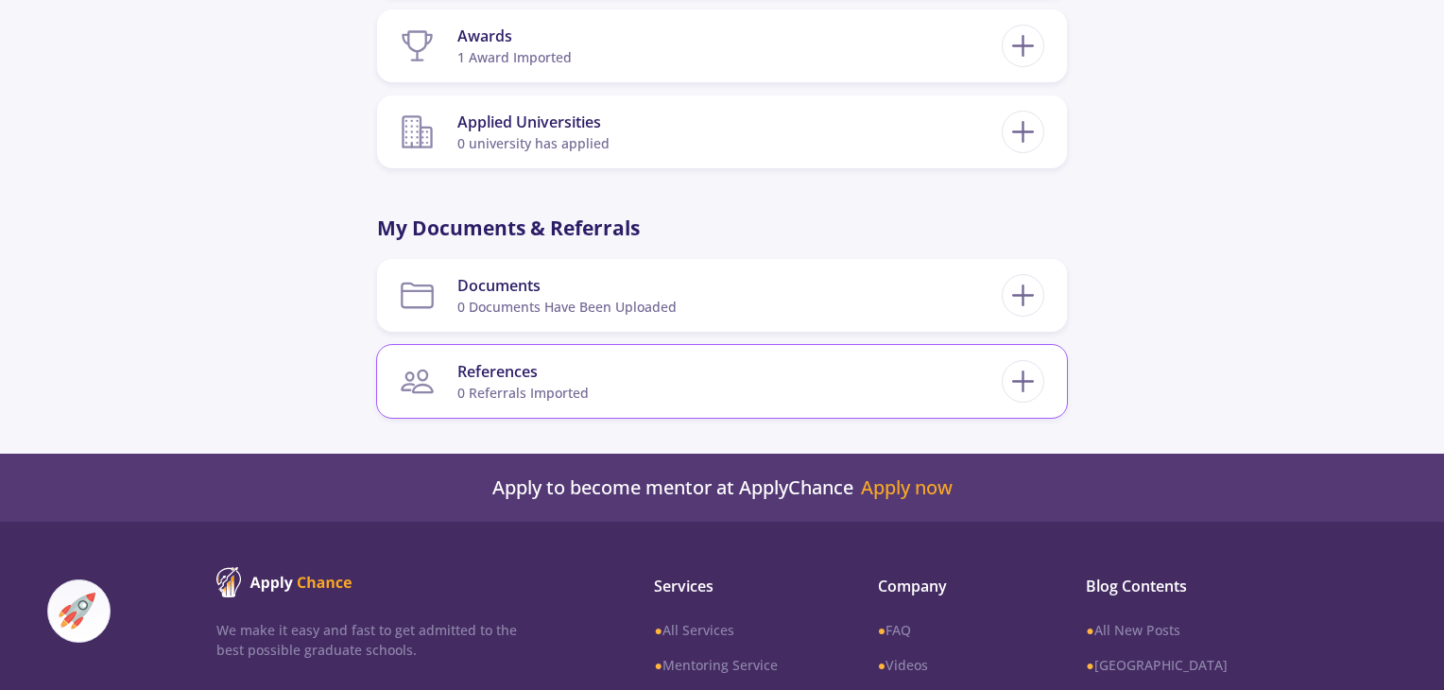
scroll to position [1505, 0]
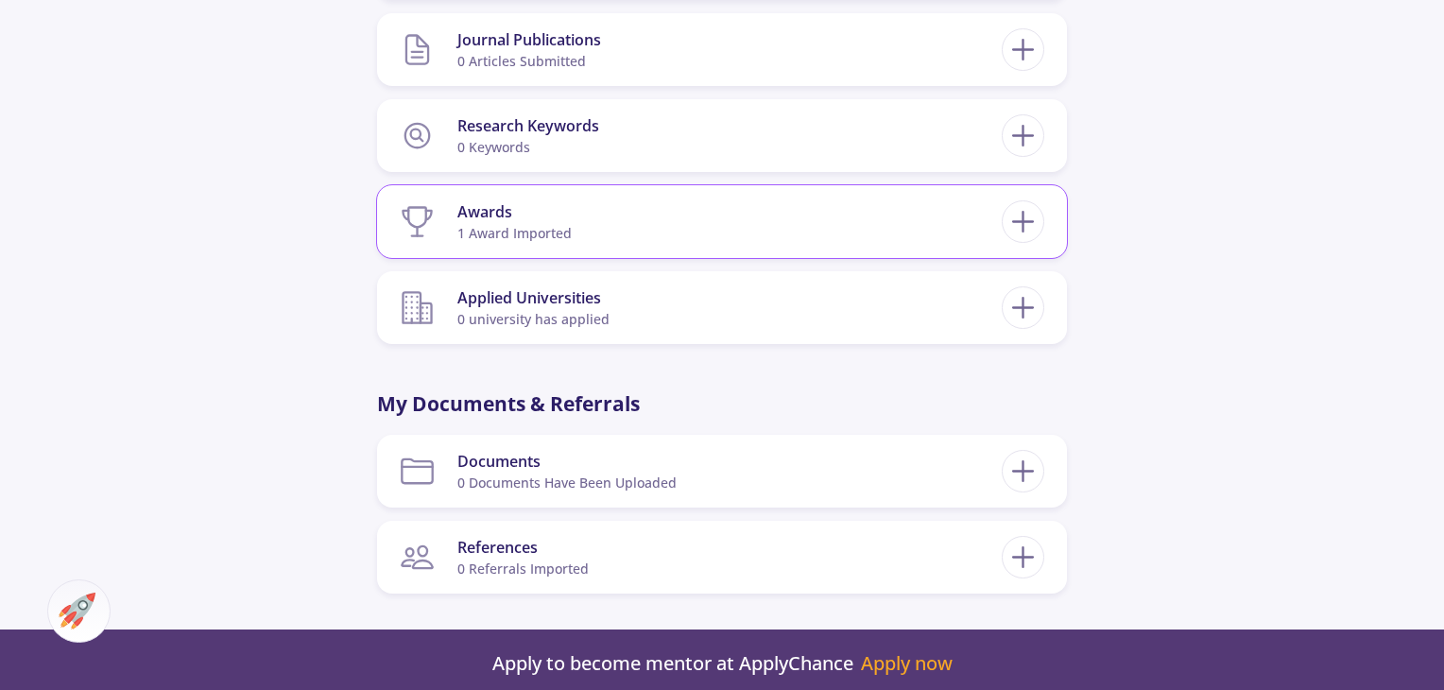
click at [750, 225] on section "Awards 1 award imported" at bounding box center [701, 222] width 602 height 58
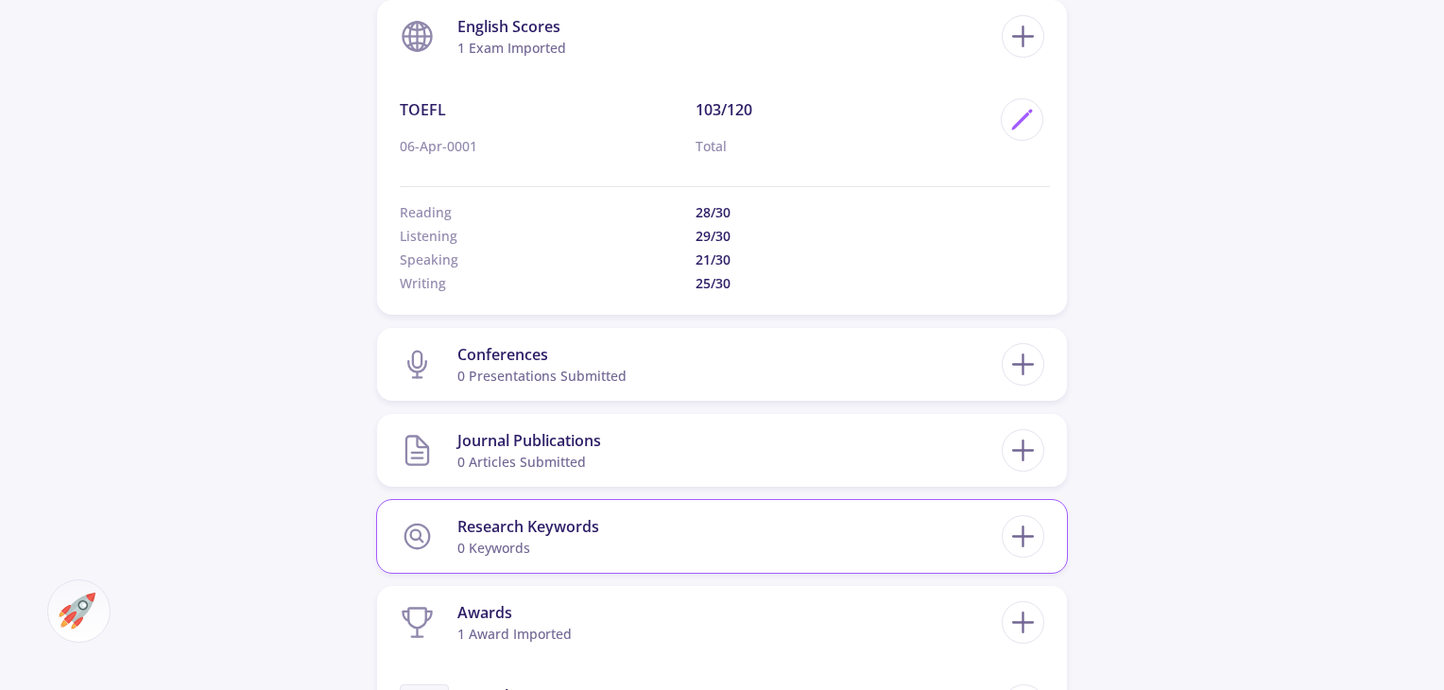
scroll to position [1322, 0]
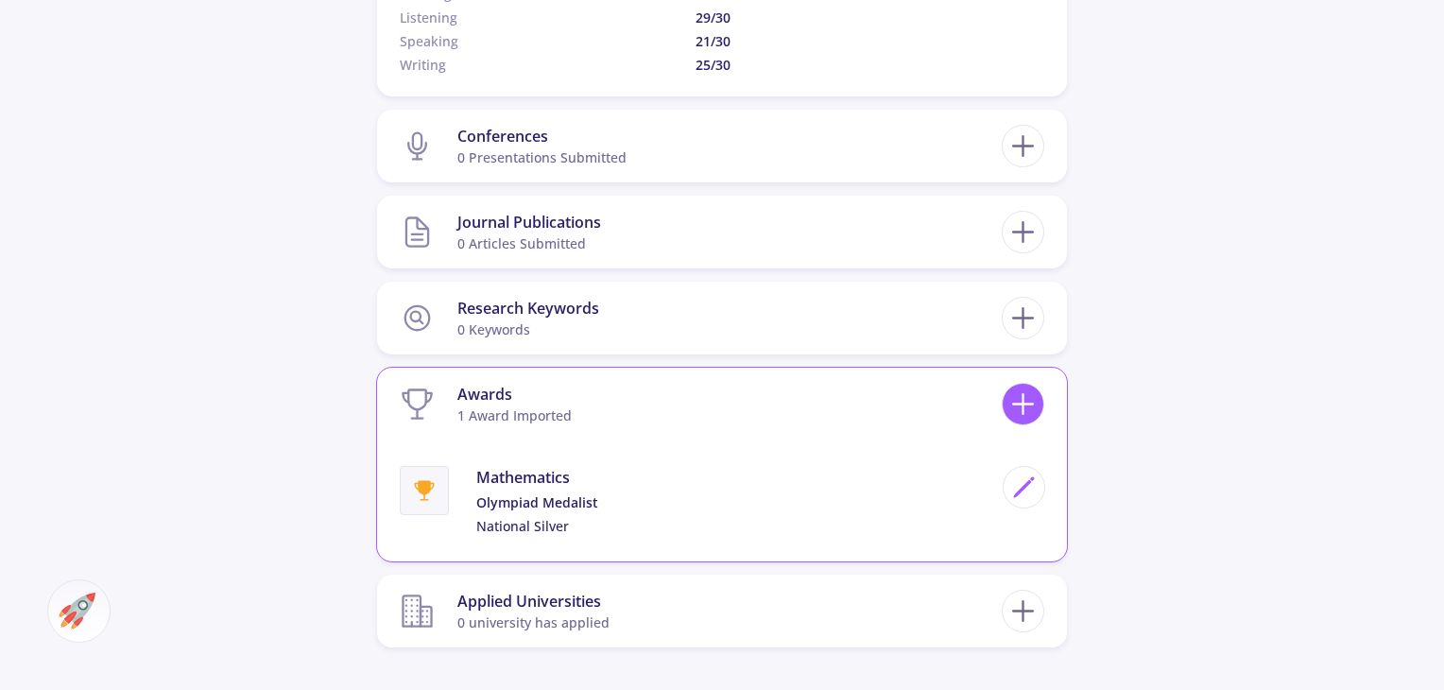
click at [1018, 405] on line at bounding box center [1023, 405] width 20 height 0
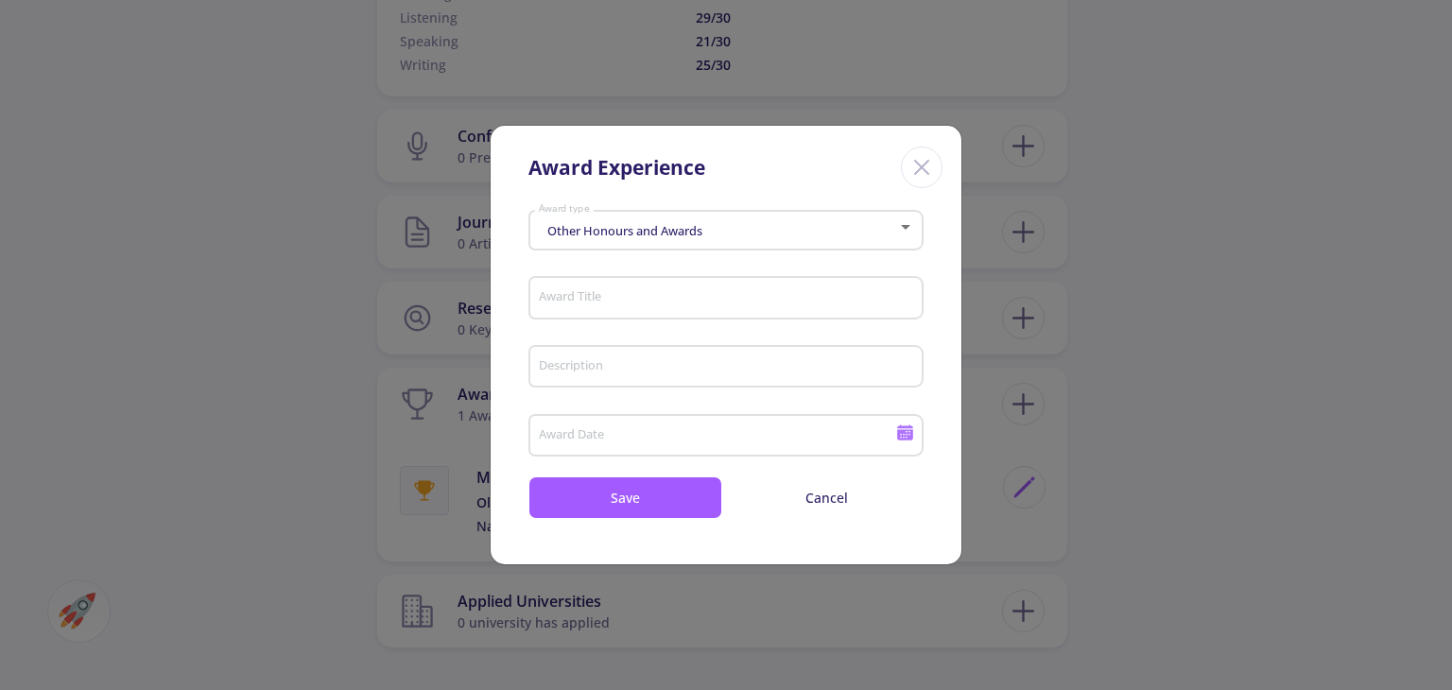
click at [697, 243] on div "Other Honours and Awards Award type" at bounding box center [726, 225] width 377 height 47
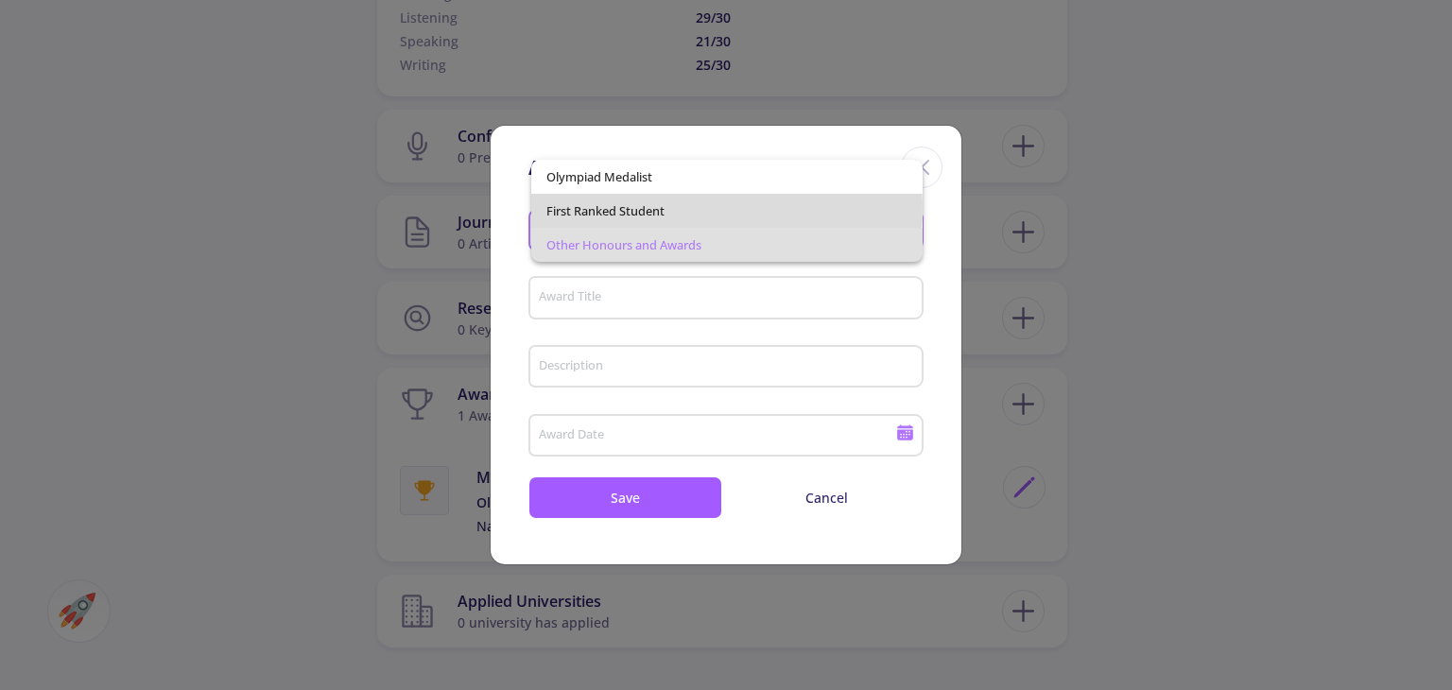
click at [690, 210] on span "First Ranked Student" at bounding box center [726, 211] width 360 height 34
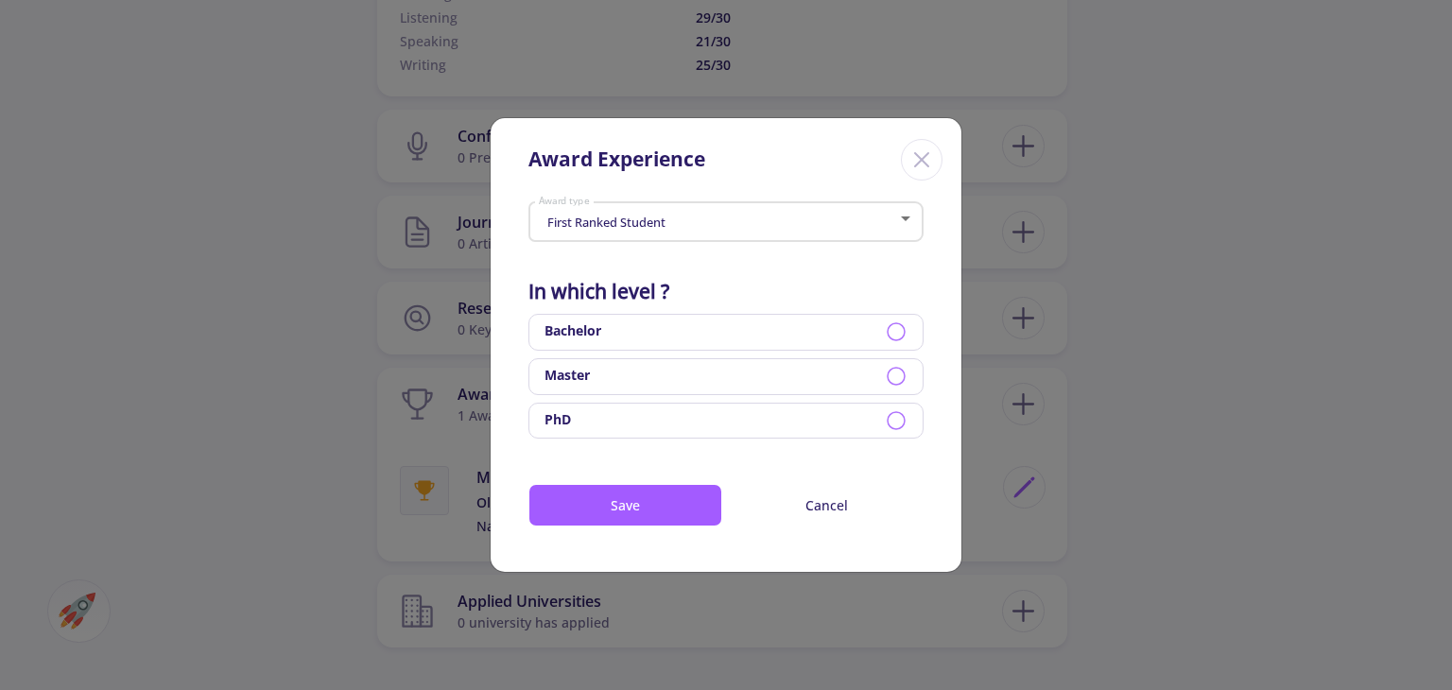
click at [880, 241] on div "First Ranked Student Award type" at bounding box center [726, 218] width 377 height 47
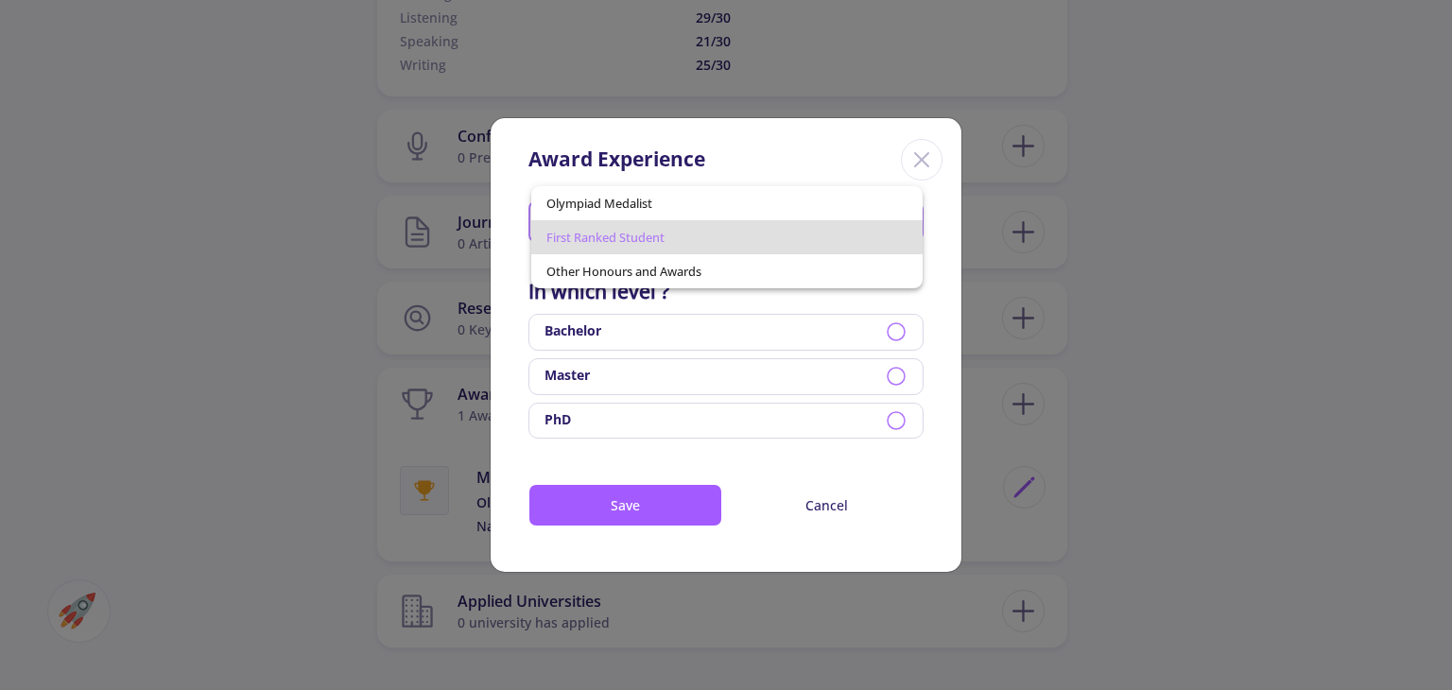
click at [946, 254] on div at bounding box center [726, 345] width 1452 height 690
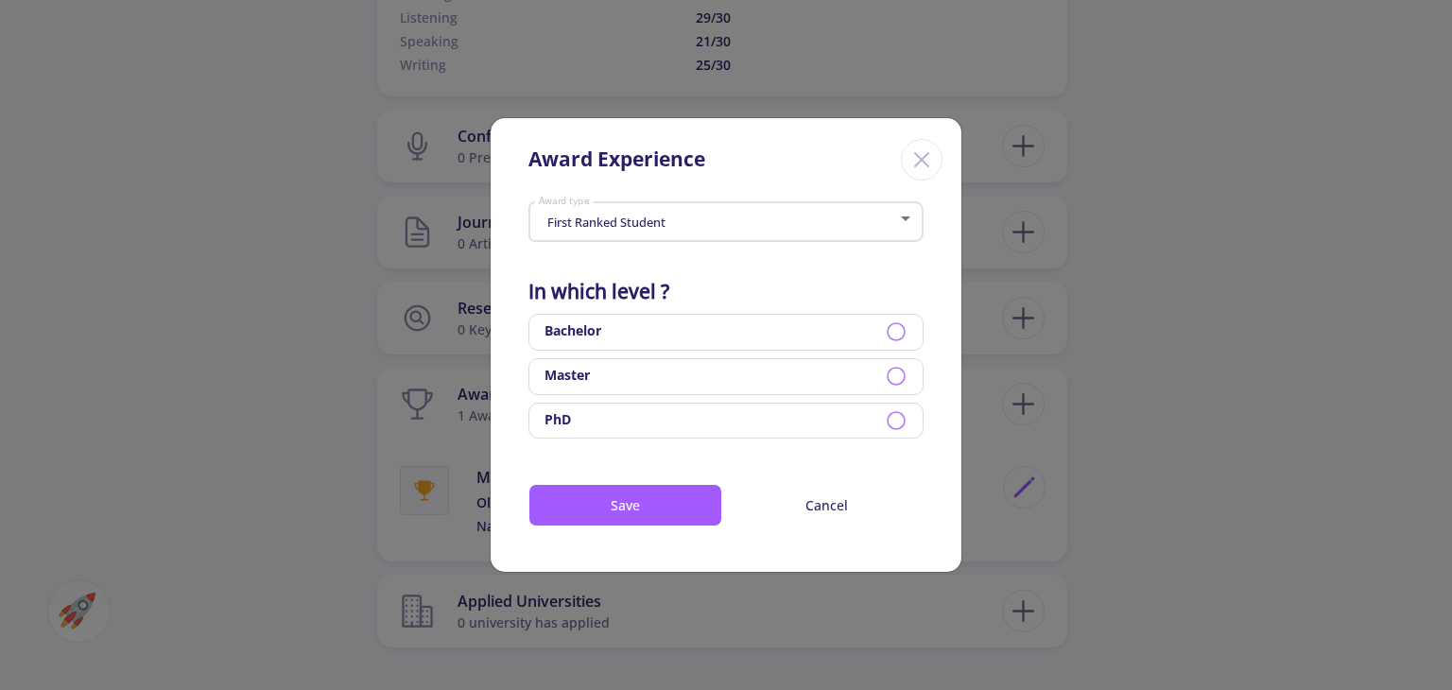
click at [891, 336] on icon at bounding box center [896, 331] width 23 height 23
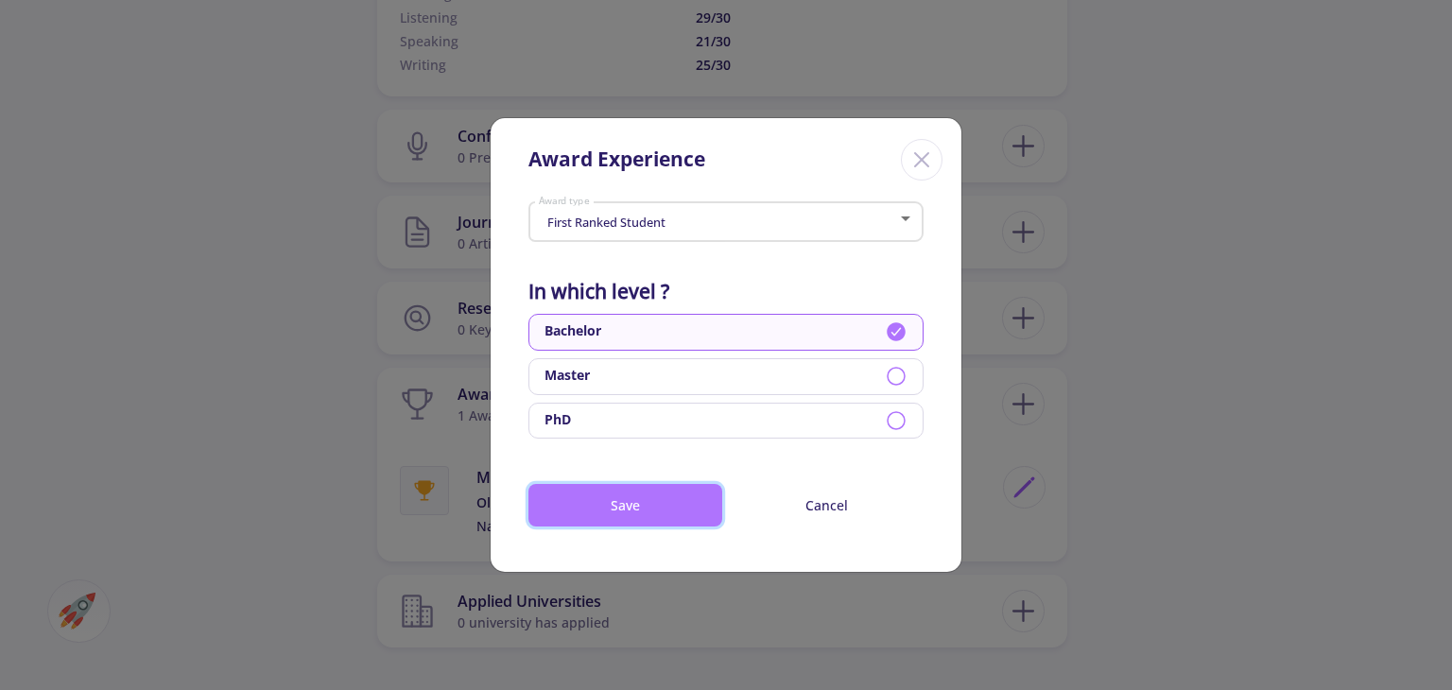
click at [661, 500] on button "Save" at bounding box center [625, 505] width 194 height 43
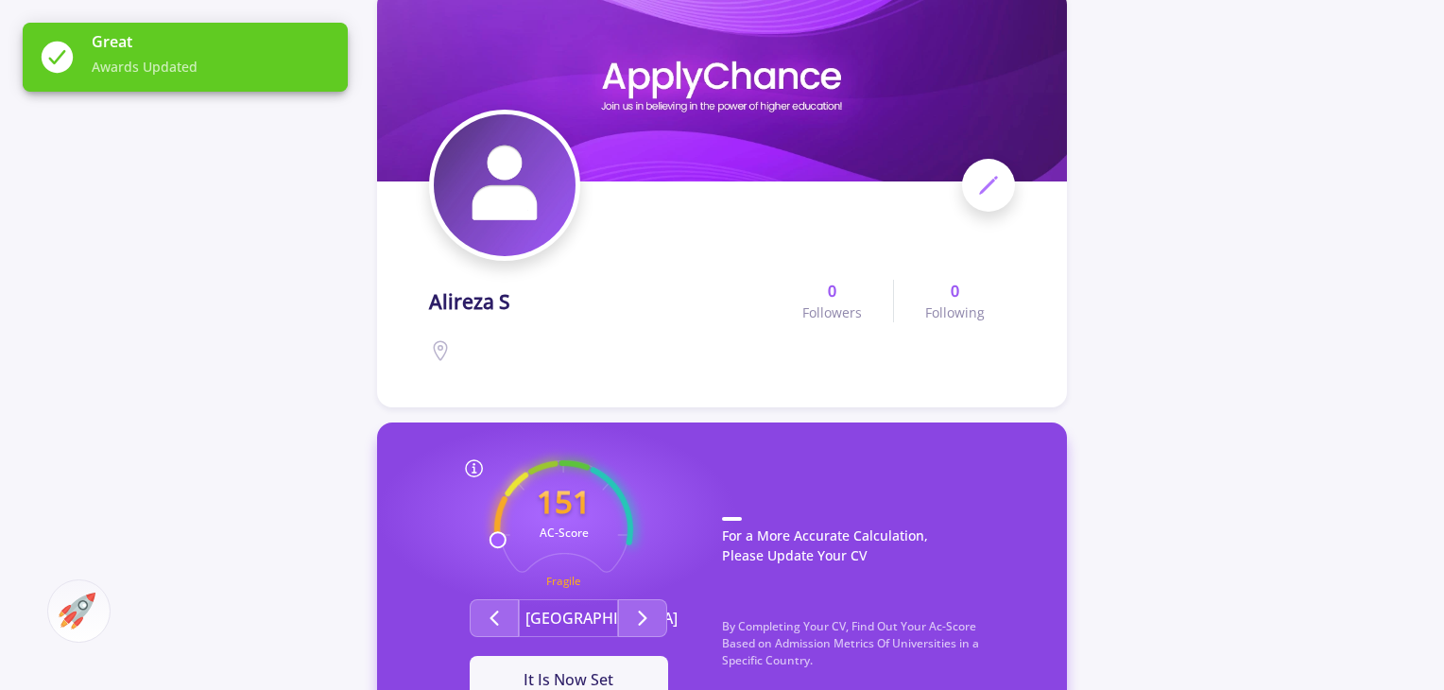
scroll to position [121, 0]
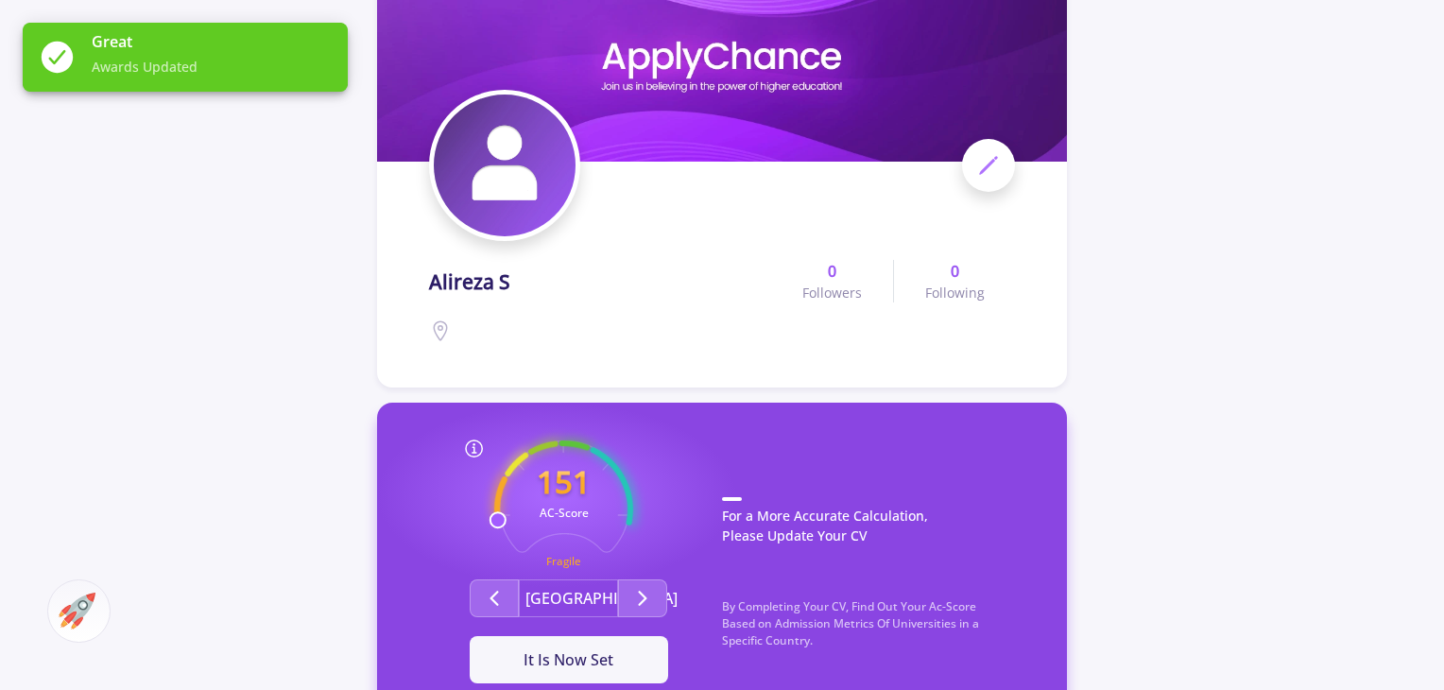
click at [643, 489] on div "151 AC-Score Fragile By Completing Your CV, Find Out Your Ac-Score Based on Adm…" at bounding box center [568, 561] width 307 height 243
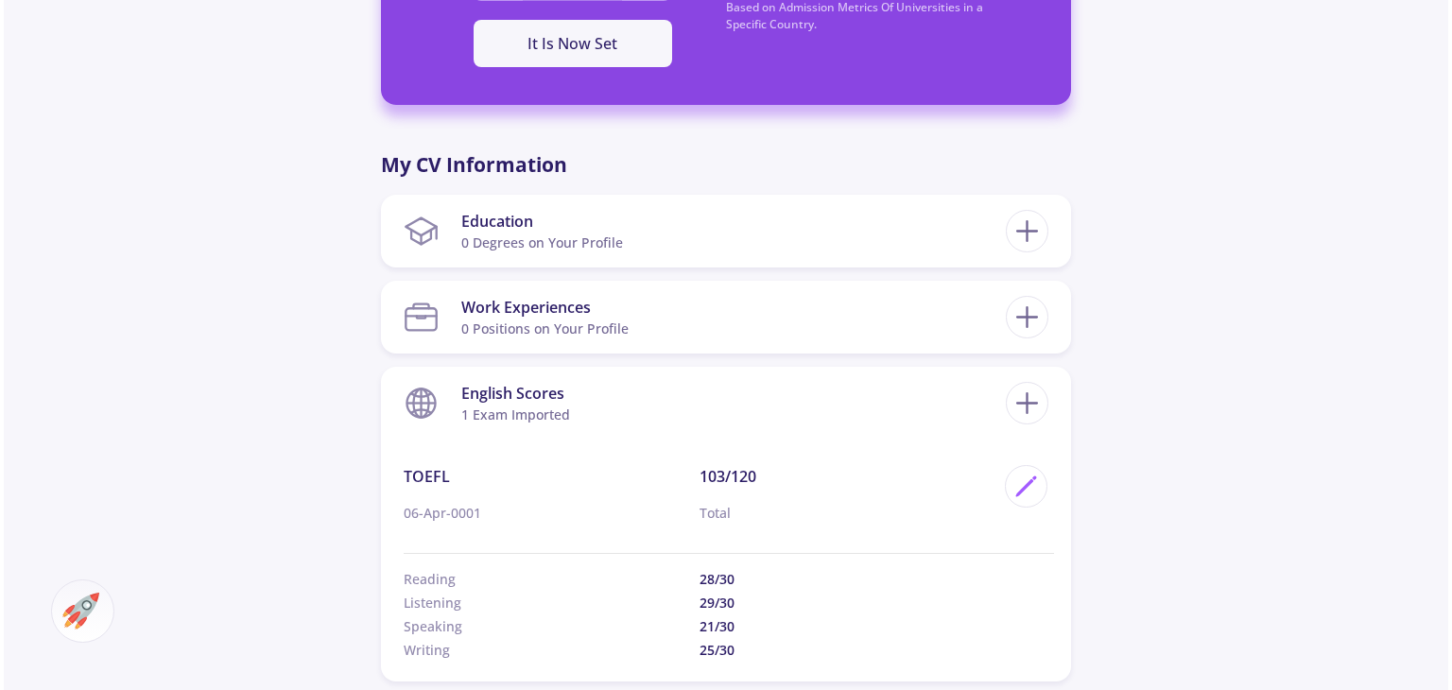
scroll to position [847, 0]
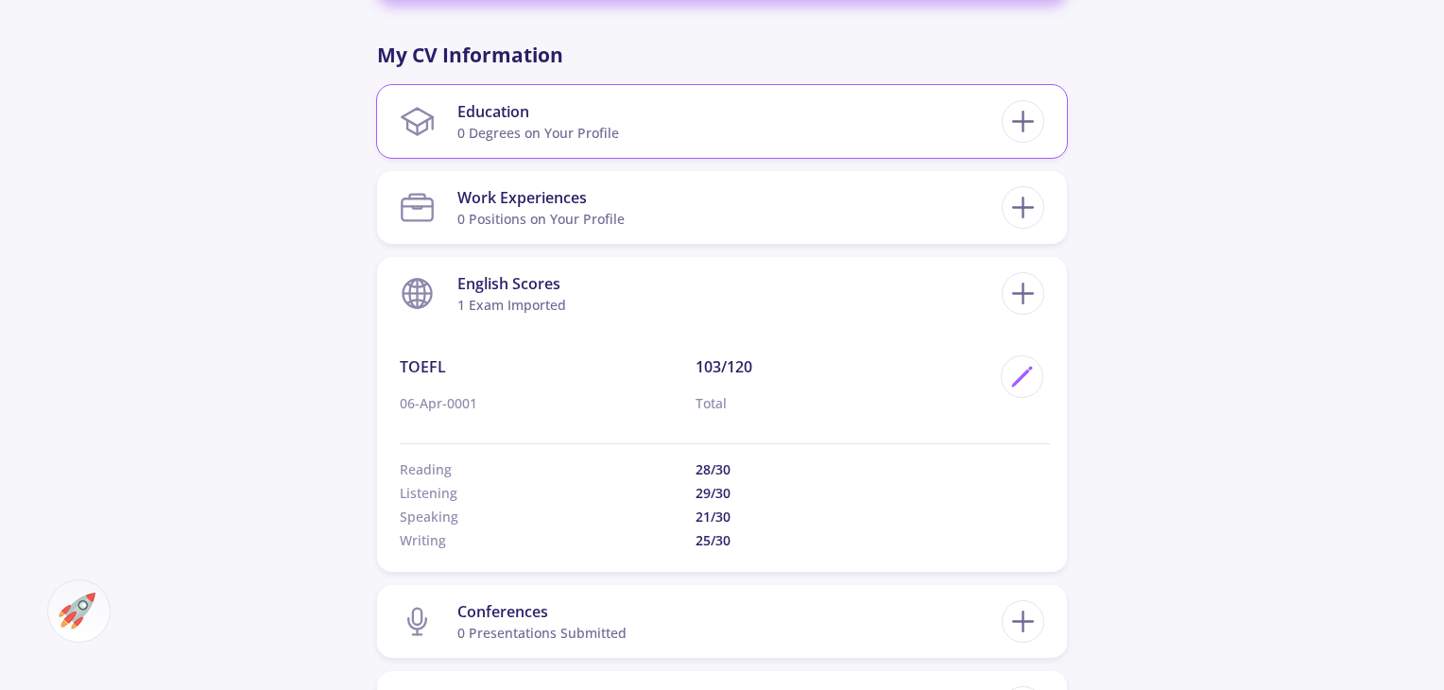
click at [621, 138] on section "Education 0 Degrees on Your Profile" at bounding box center [701, 122] width 602 height 58
click at [1007, 99] on div "Education 0 Degrees on Your Profile" at bounding box center [722, 122] width 645 height 58
click at [1021, 104] on icon at bounding box center [1023, 121] width 35 height 35
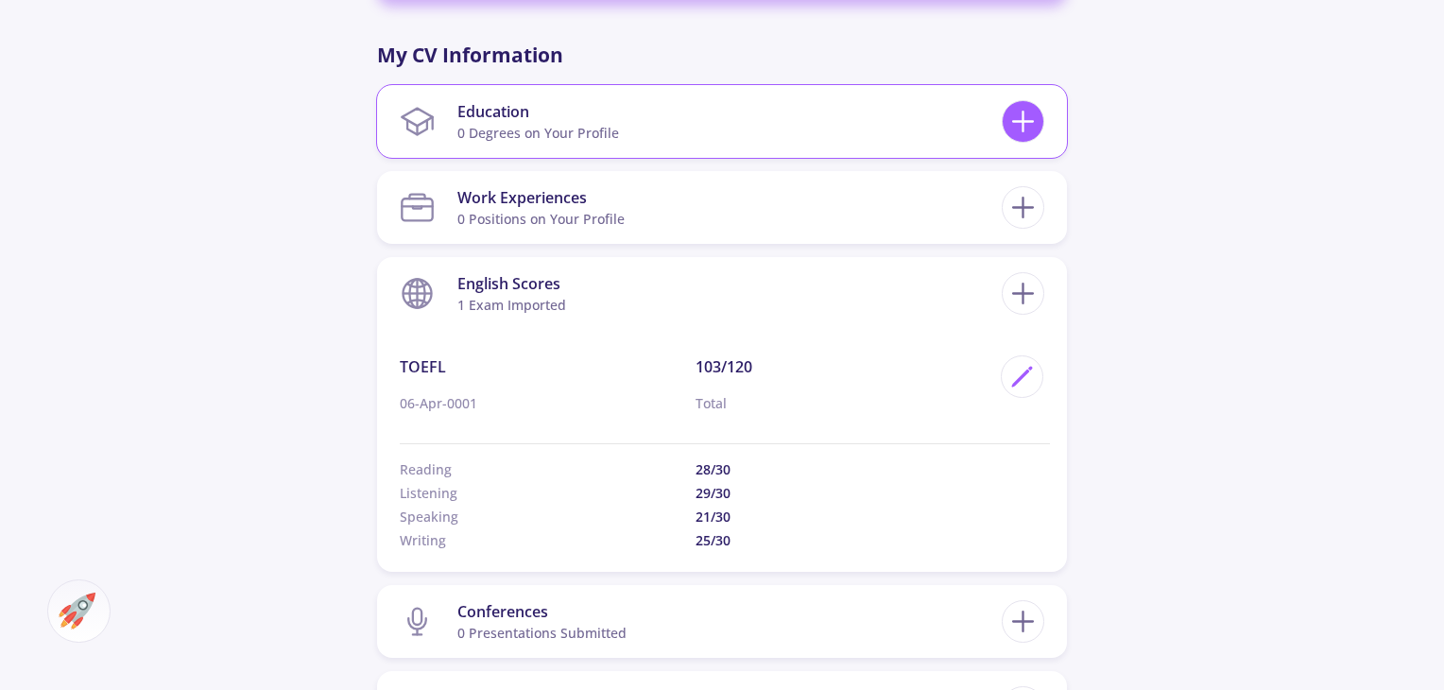
checkbox input "false"
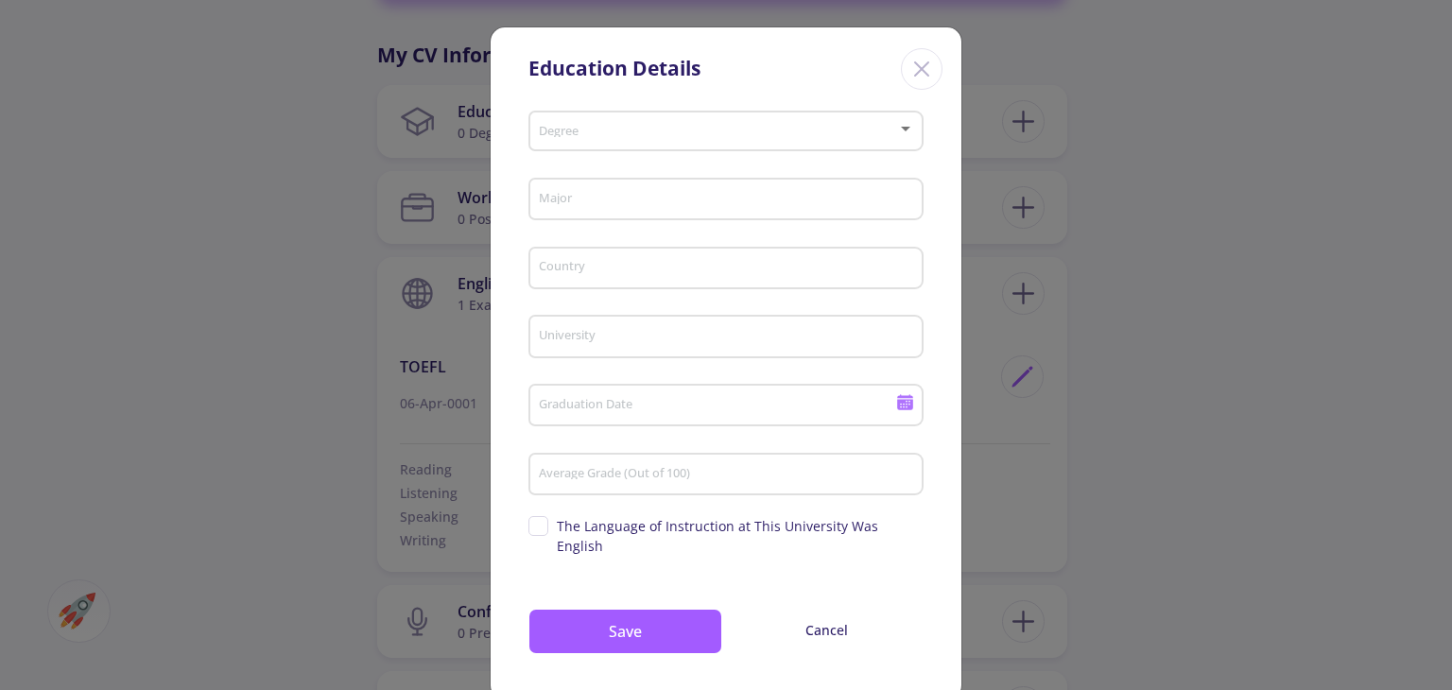
click at [794, 119] on div "Degree" at bounding box center [726, 127] width 377 height 47
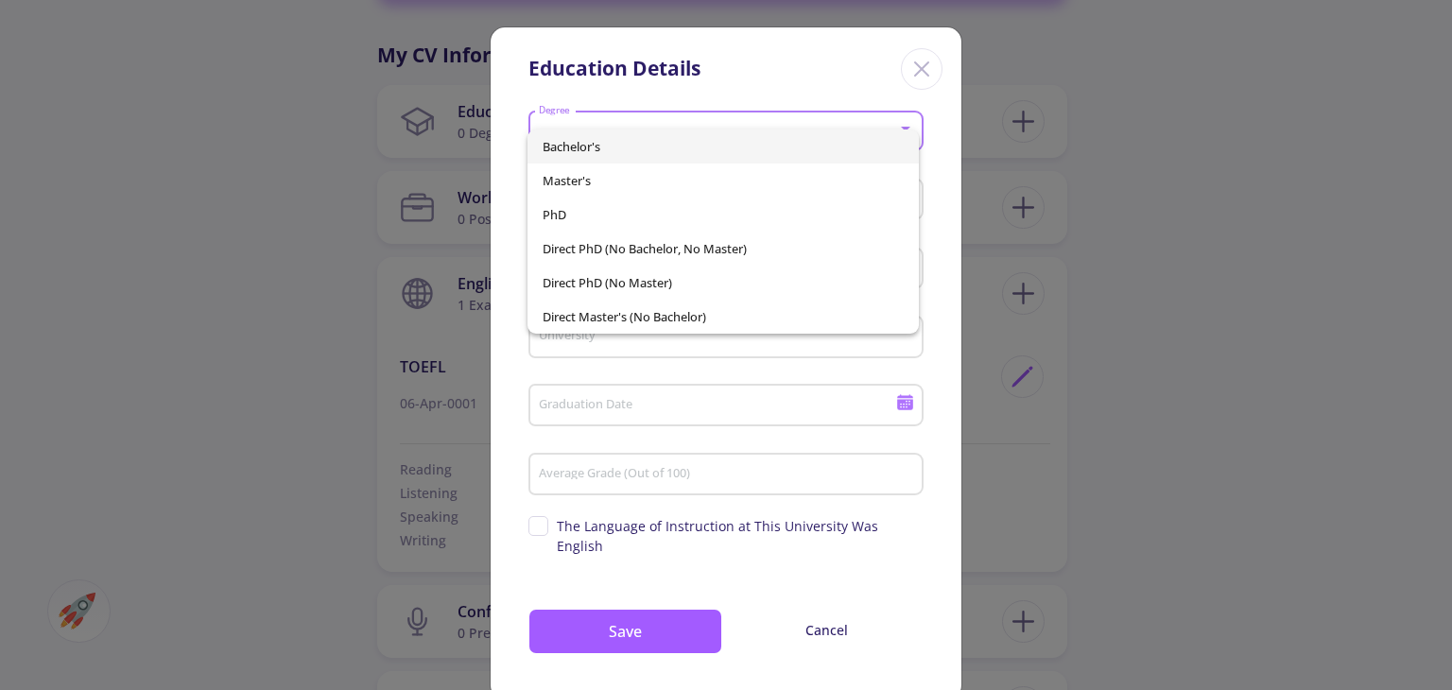
click at [607, 84] on div at bounding box center [726, 345] width 1452 height 690
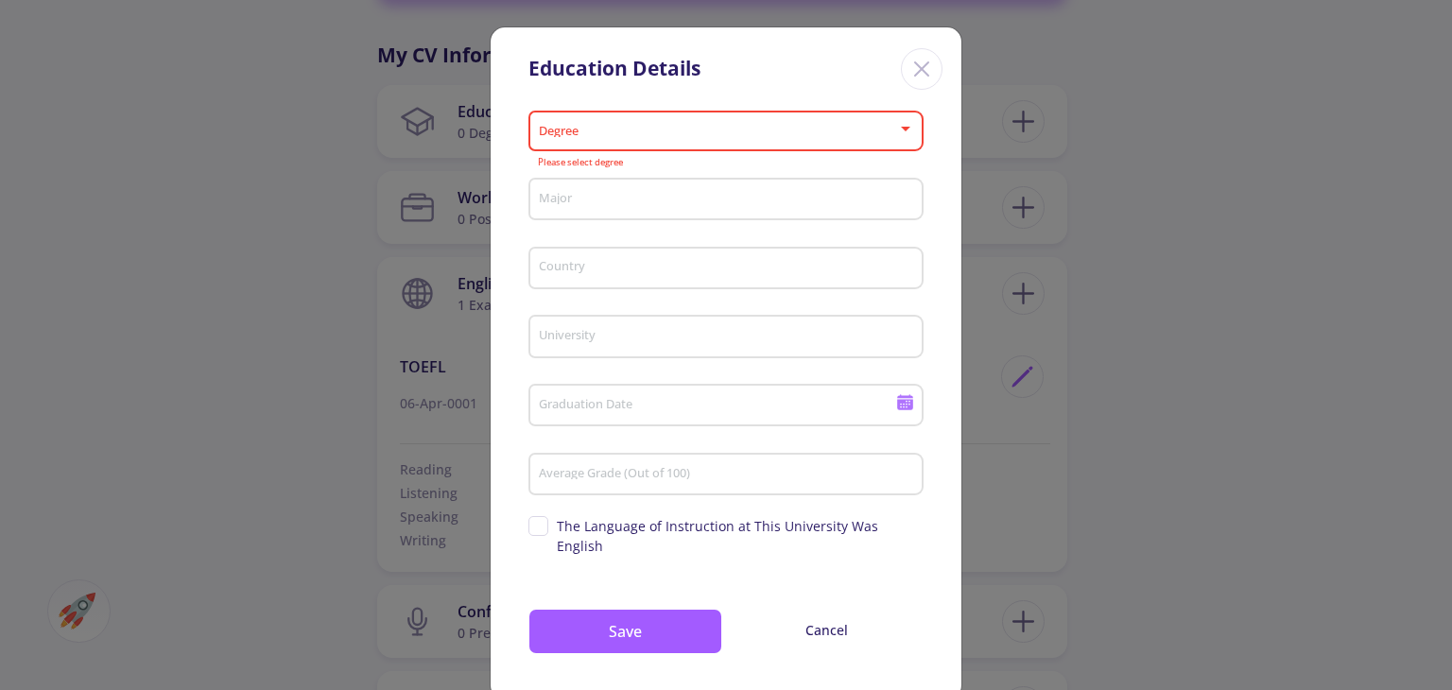
click at [611, 121] on div "Degree" at bounding box center [726, 127] width 377 height 47
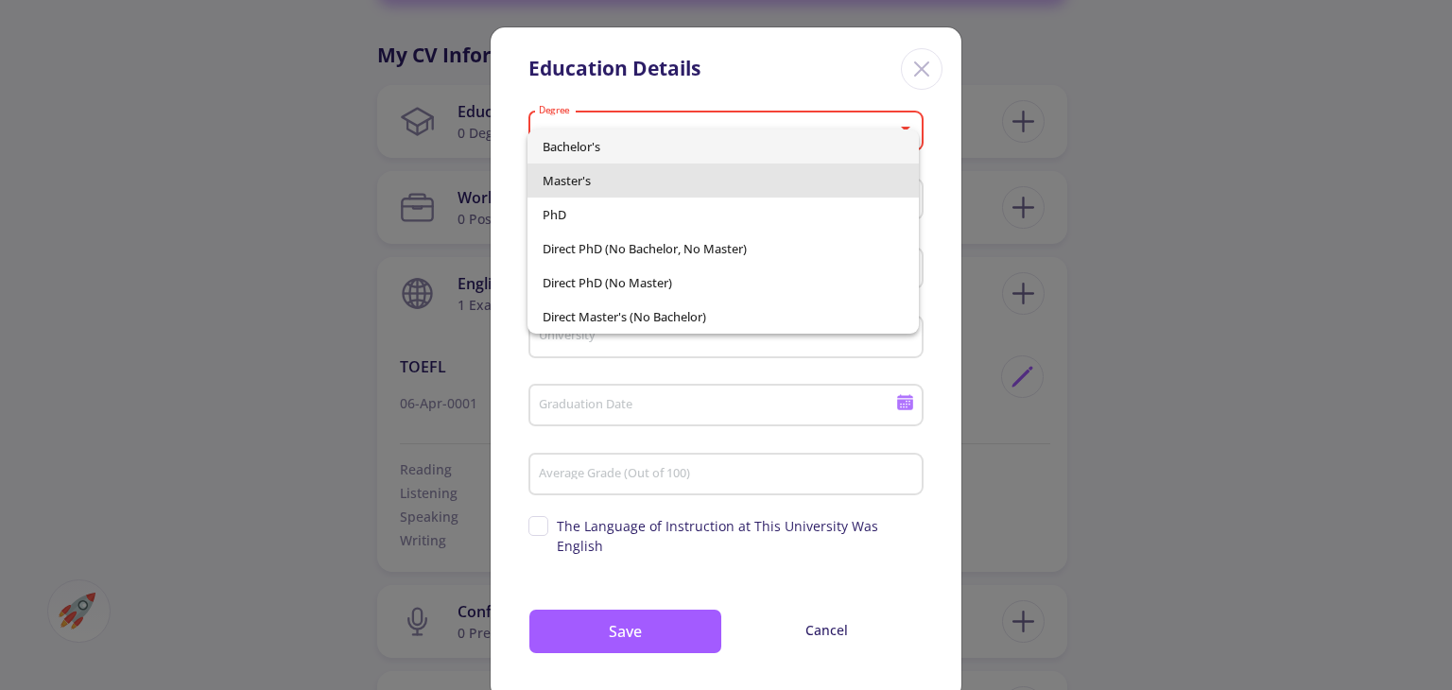
drag, startPoint x: 610, startPoint y: 174, endPoint x: 609, endPoint y: 164, distance: 9.5
click at [609, 164] on span "Master's" at bounding box center [722, 181] width 360 height 34
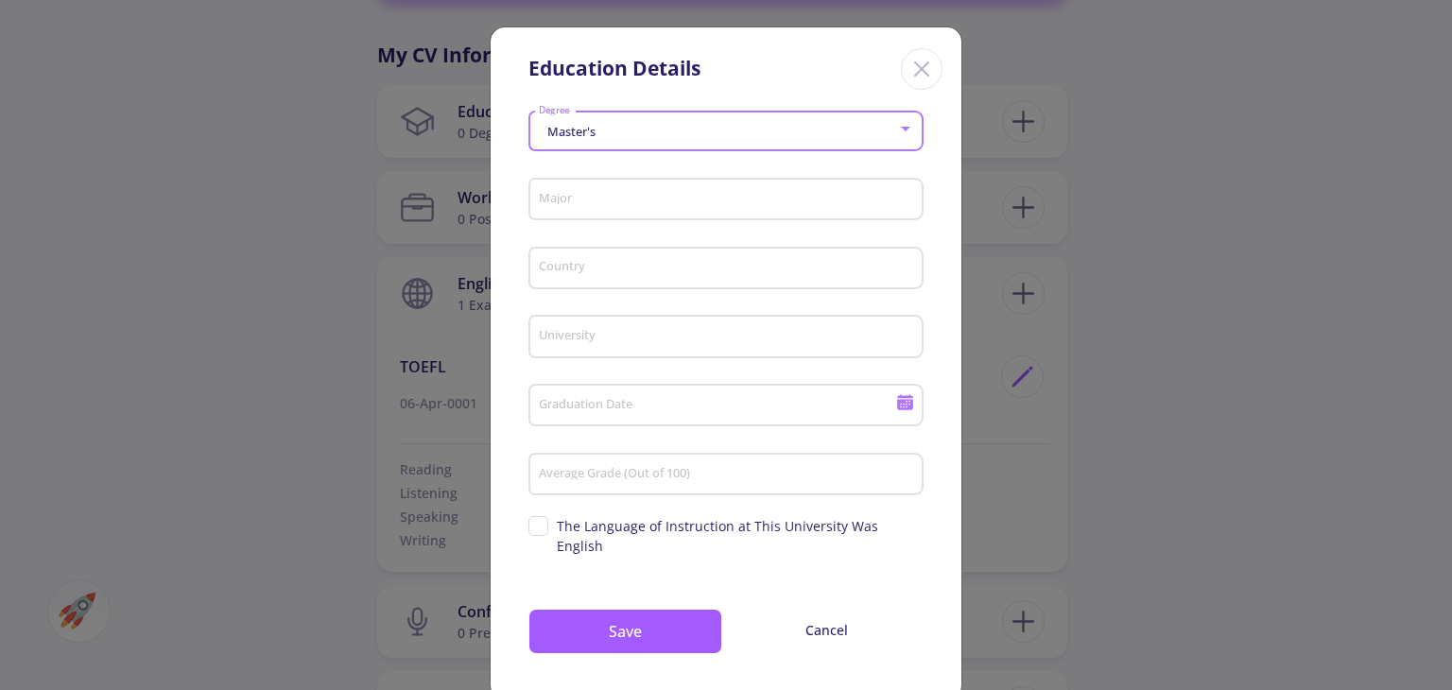
click at [620, 138] on div "Master's" at bounding box center [718, 132] width 360 height 14
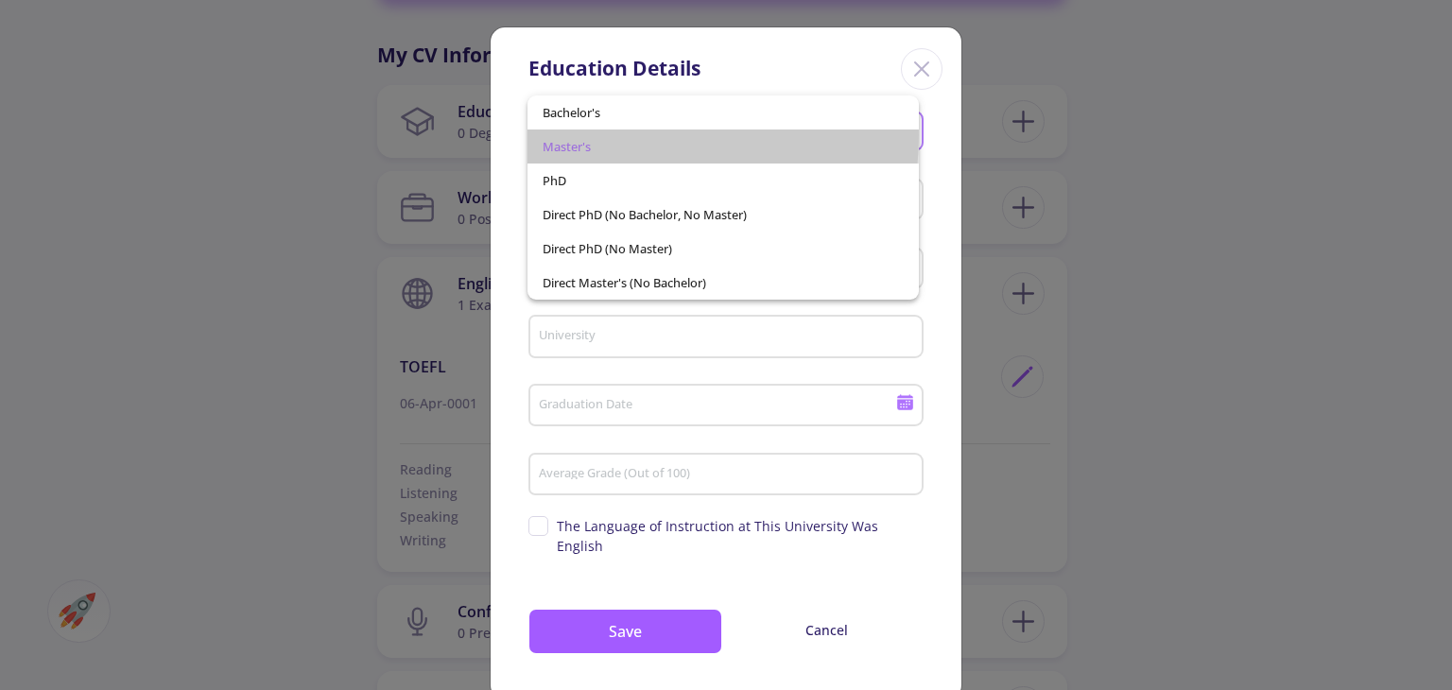
click at [620, 138] on span "Master's" at bounding box center [722, 146] width 360 height 34
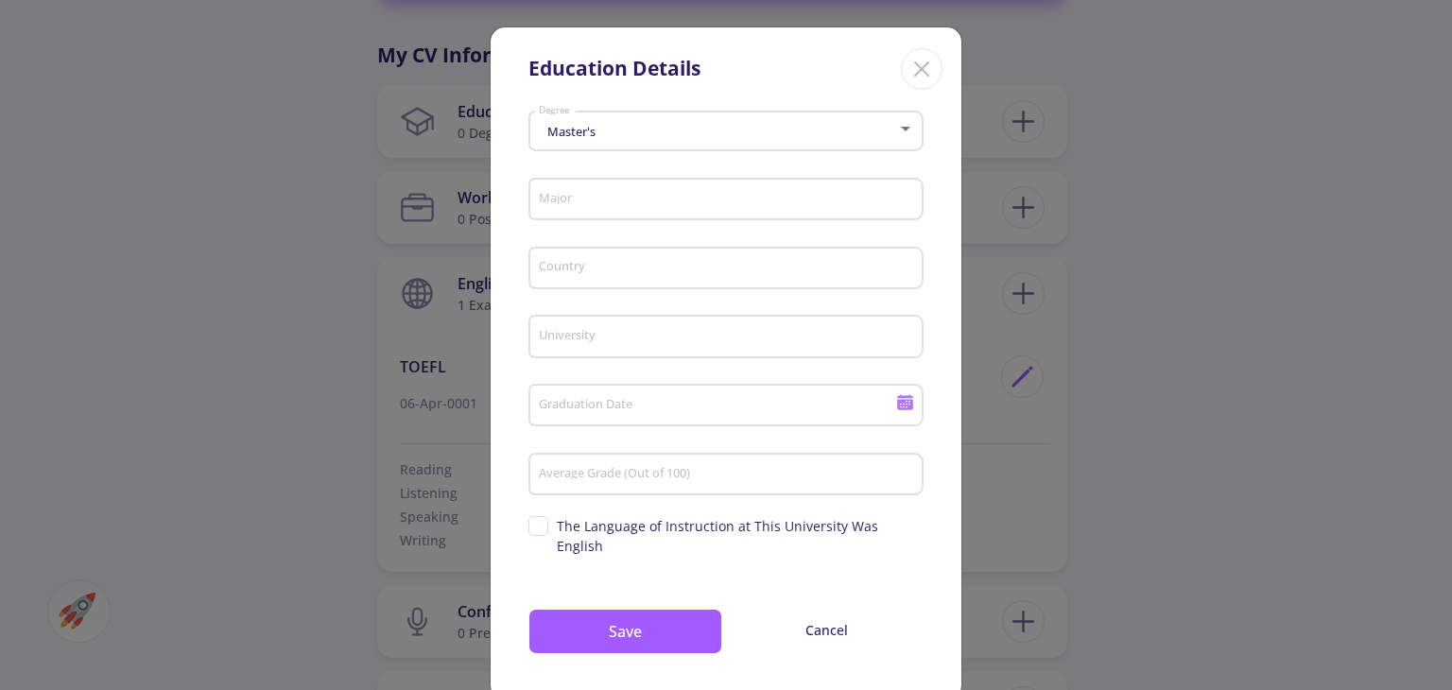
click at [632, 114] on div "Master's Degree" at bounding box center [726, 127] width 377 height 47
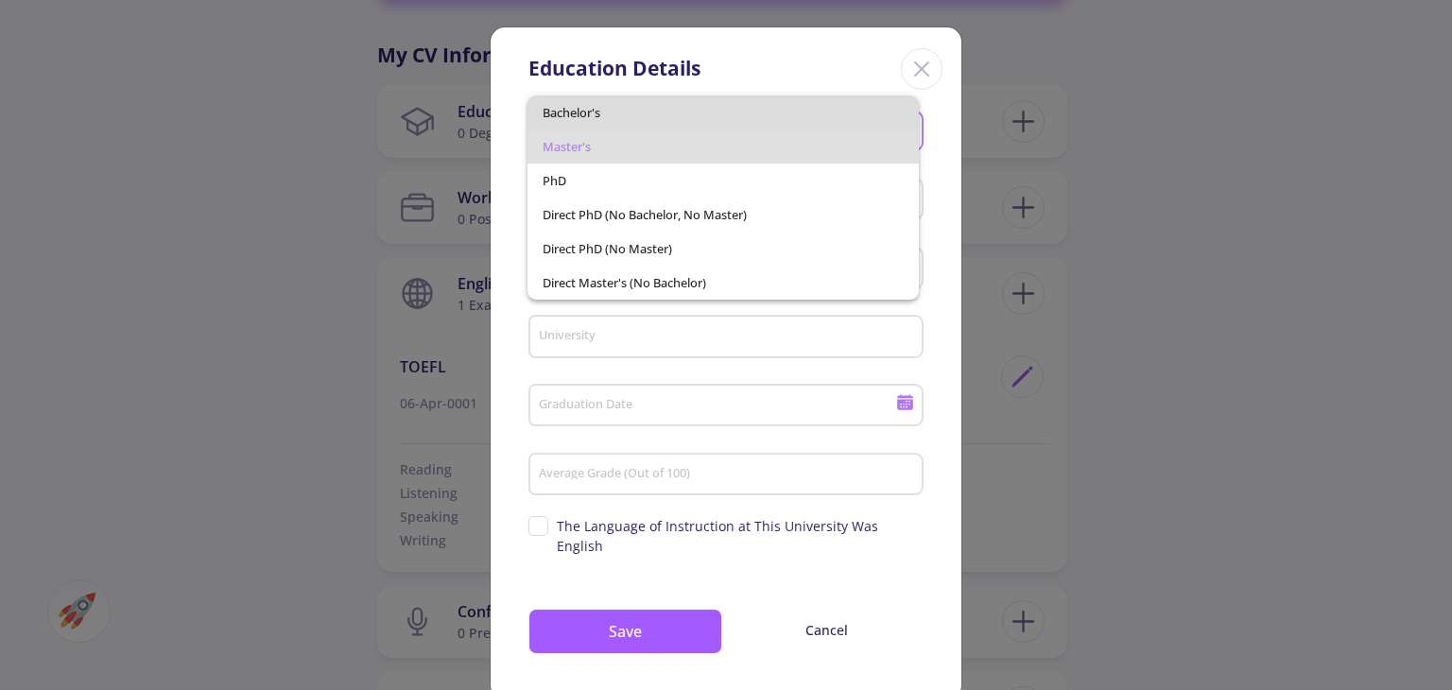
click at [609, 121] on span "Bachelor's" at bounding box center [722, 112] width 360 height 34
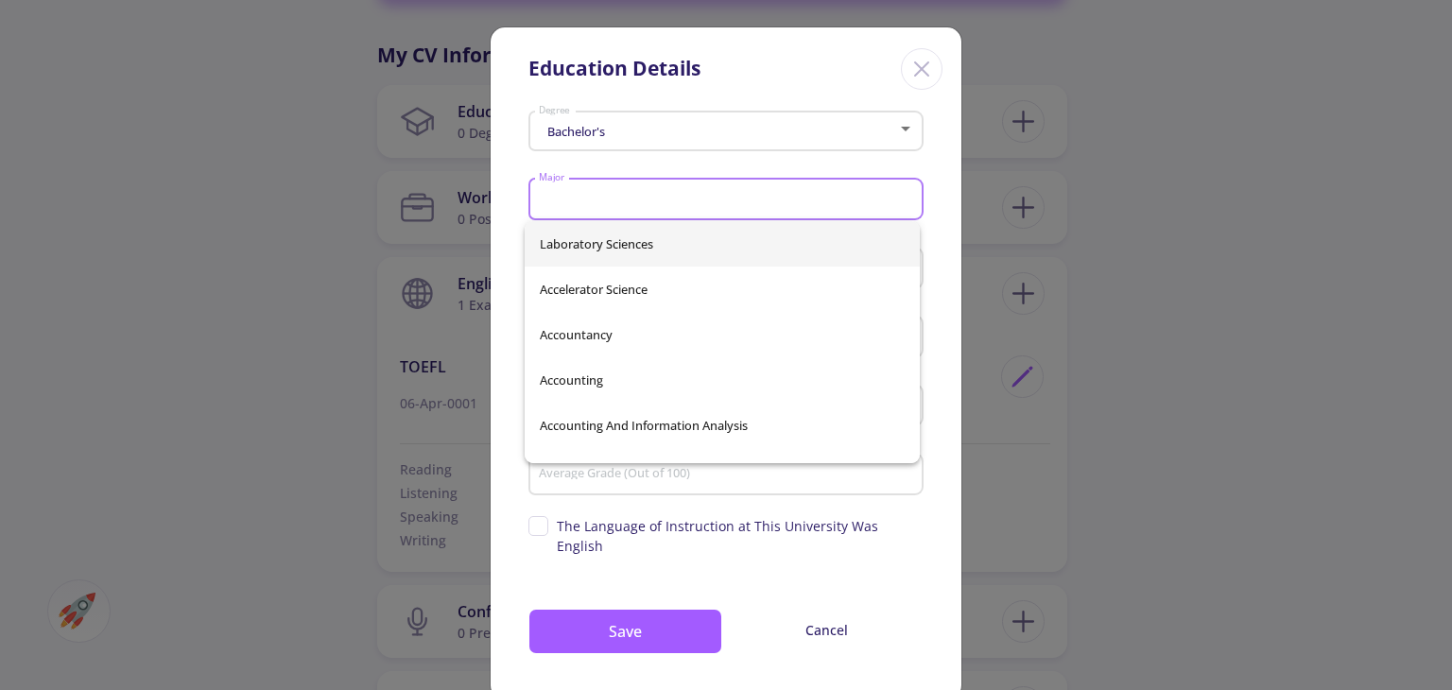
click at [617, 196] on input "Major" at bounding box center [729, 200] width 382 height 17
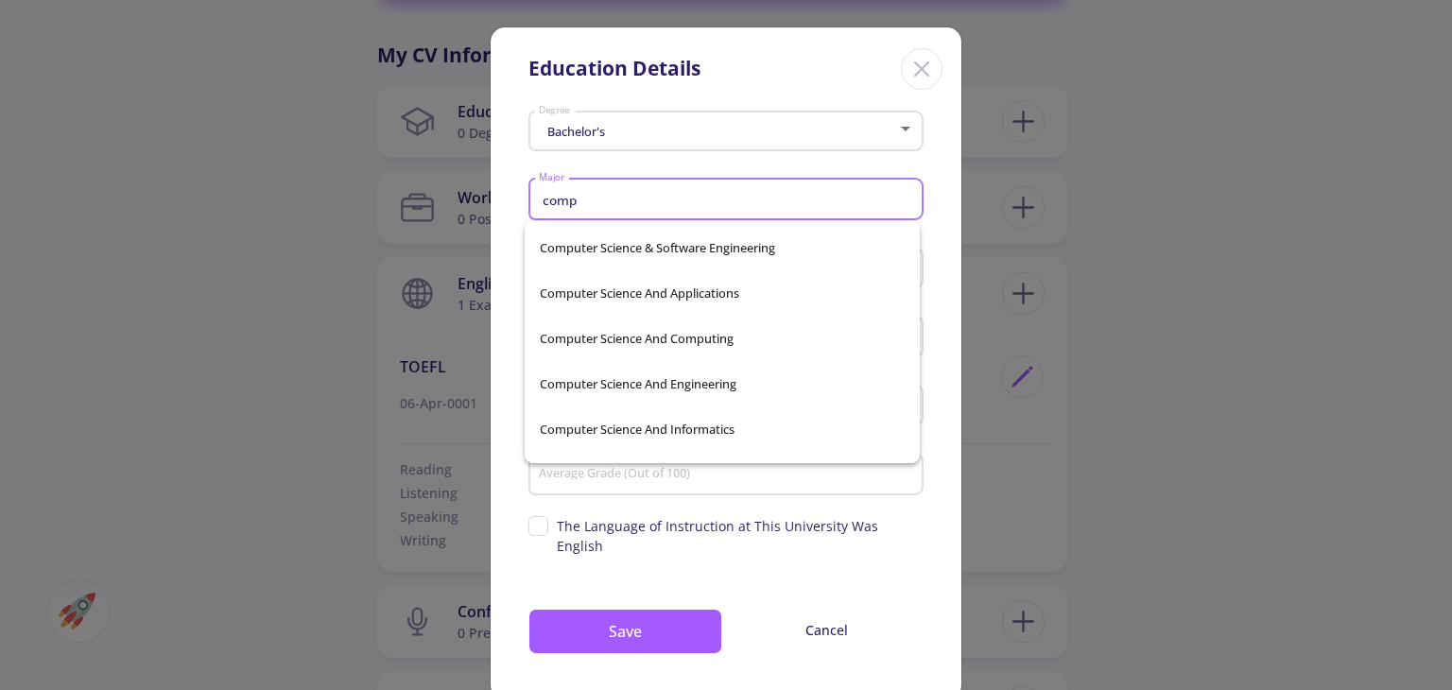
scroll to position [2737, 0]
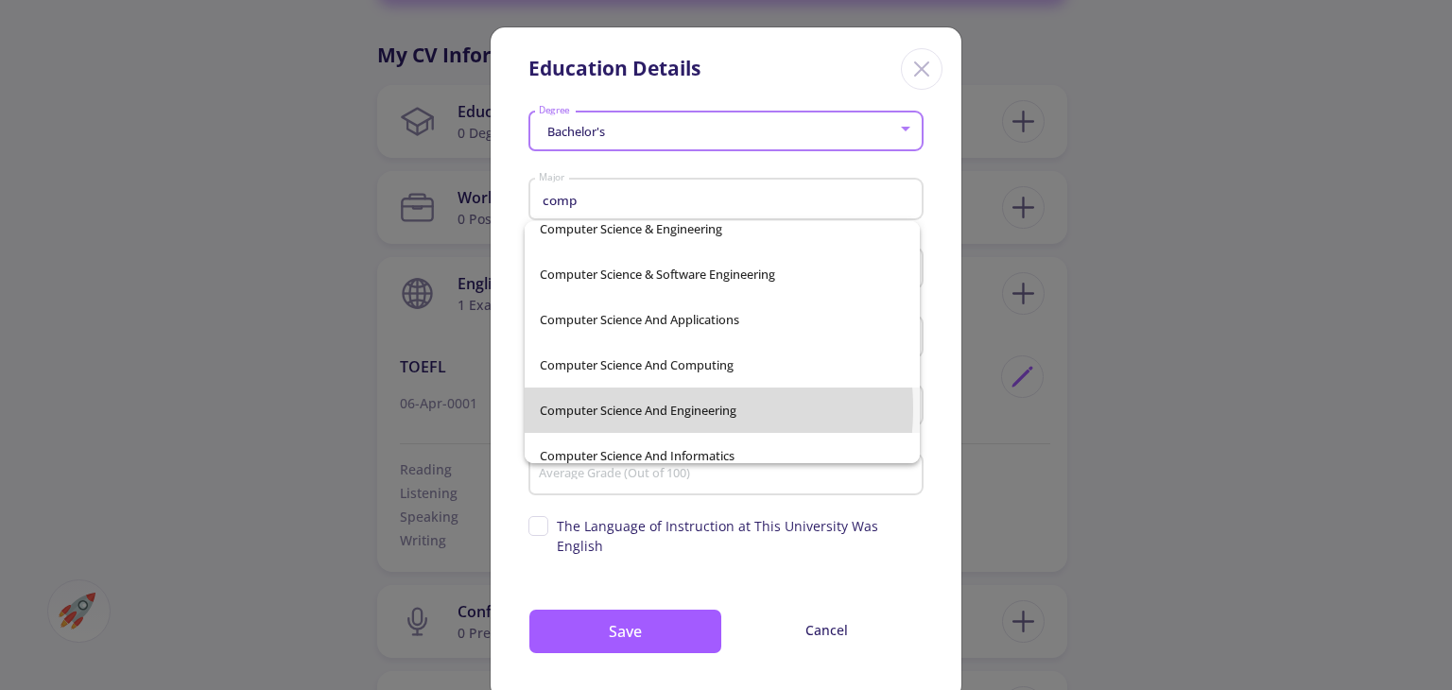
click at [652, 408] on span "Computer Science And Engineering" at bounding box center [722, 409] width 365 height 45
type input "Computer Science And Engineering"
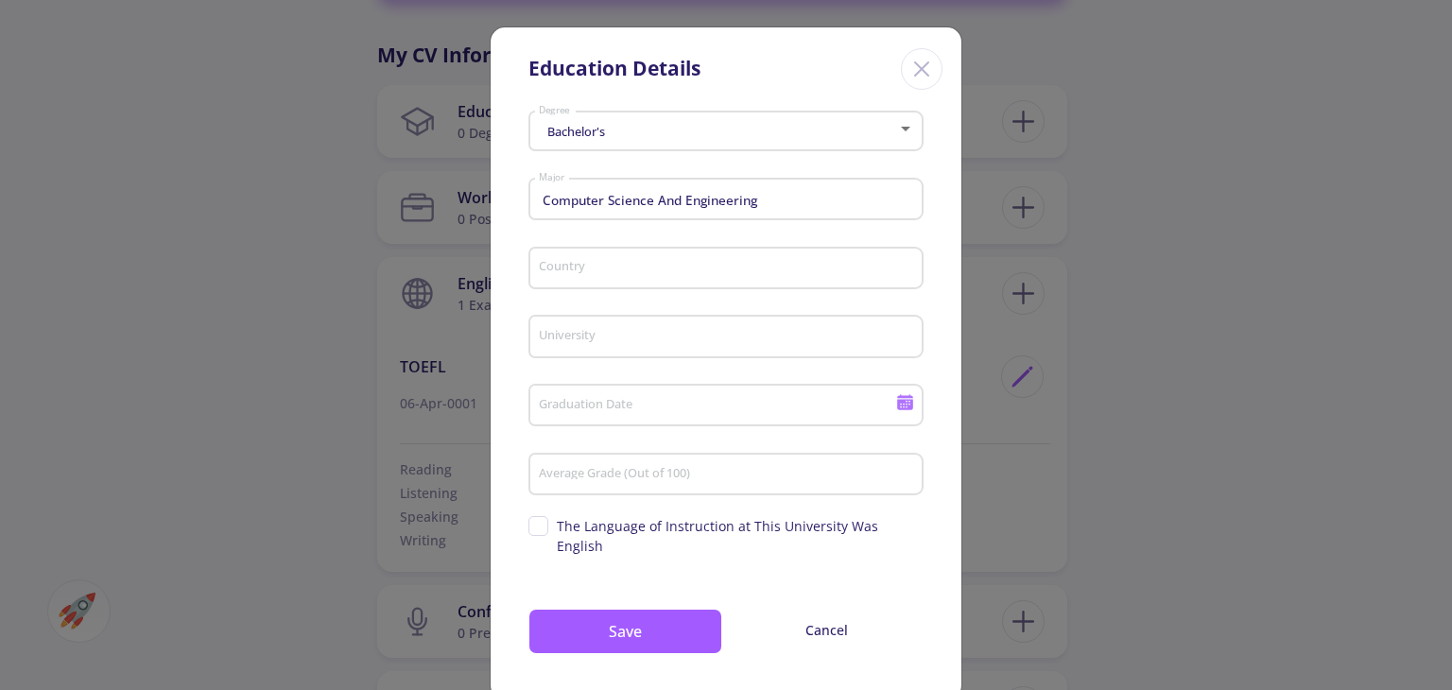
click at [646, 258] on div "Country" at bounding box center [726, 264] width 377 height 49
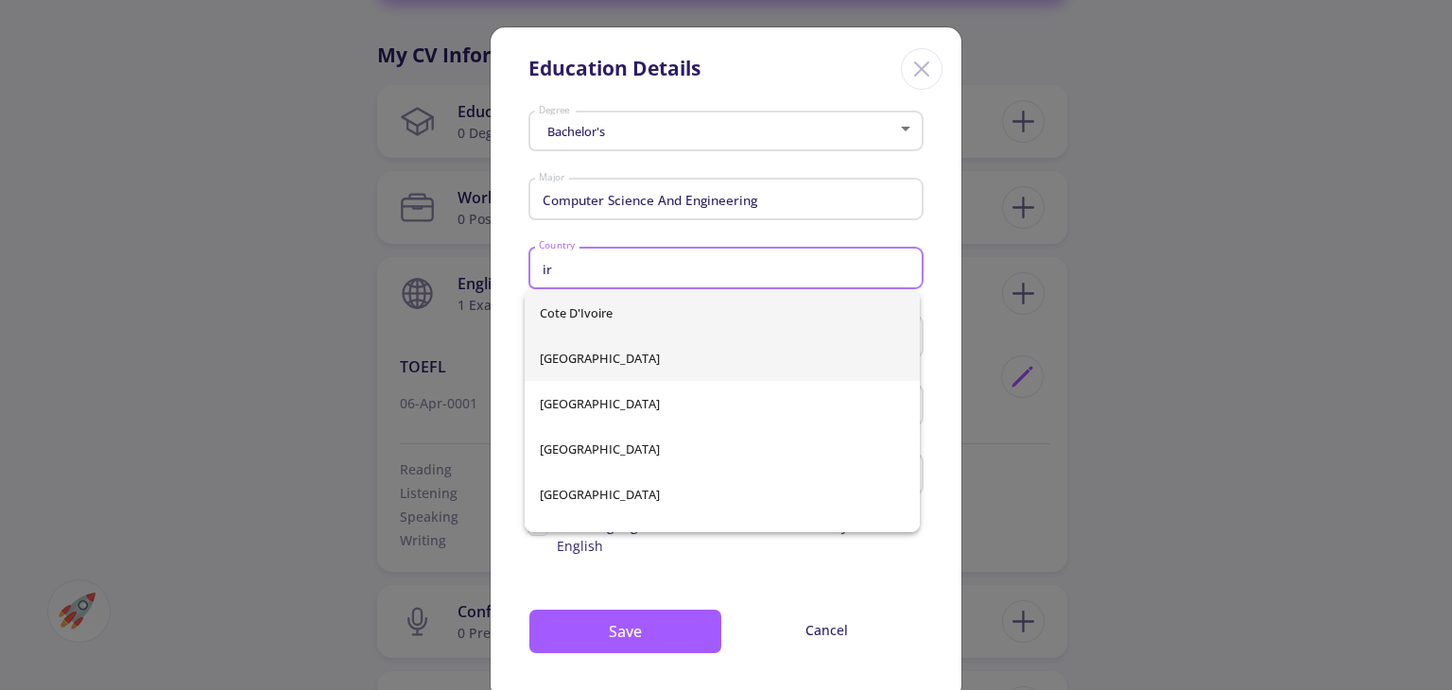
type input "ir"
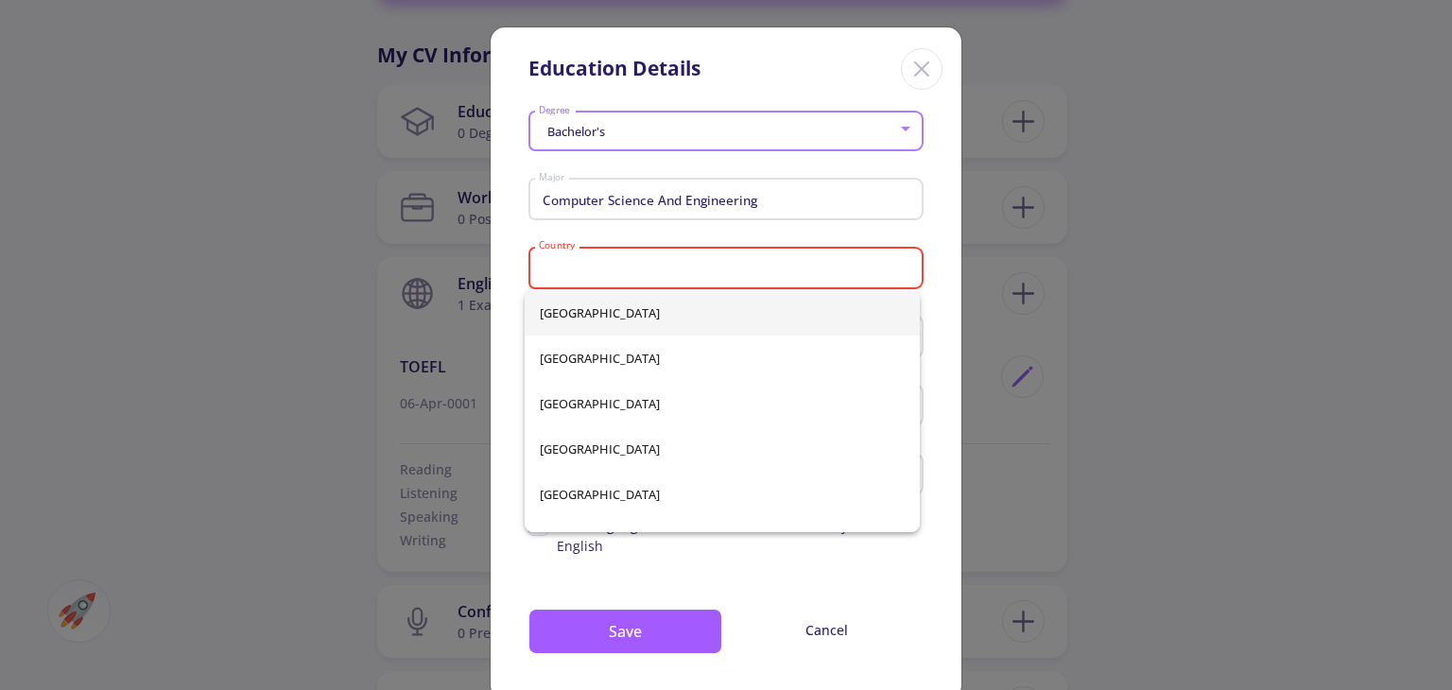
click at [586, 356] on div "[GEOGRAPHIC_DATA] [GEOGRAPHIC_DATA] [GEOGRAPHIC_DATA] [GEOGRAPHIC_DATA] [GEOGRA…" at bounding box center [722, 411] width 395 height 242
click at [626, 277] on input "Country" at bounding box center [729, 269] width 382 height 17
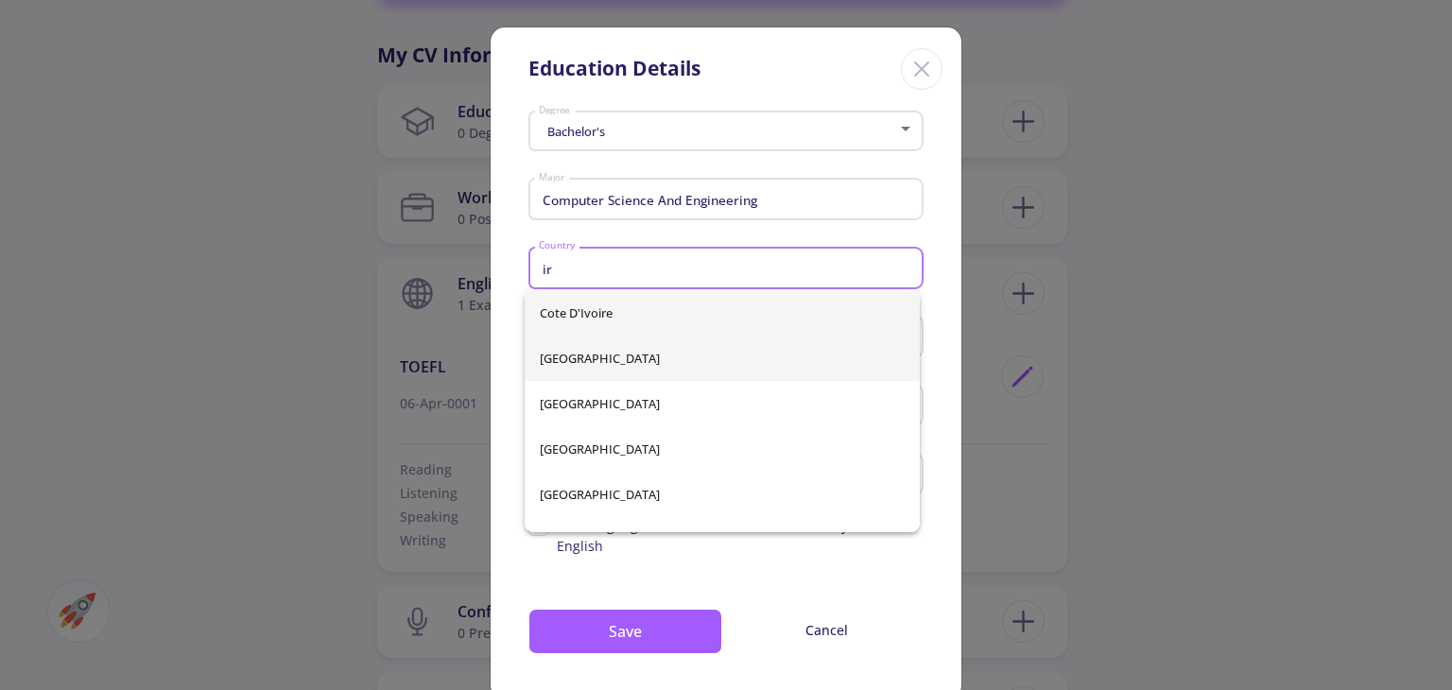
click at [585, 370] on span "[GEOGRAPHIC_DATA]" at bounding box center [722, 358] width 365 height 45
type input "[GEOGRAPHIC_DATA]"
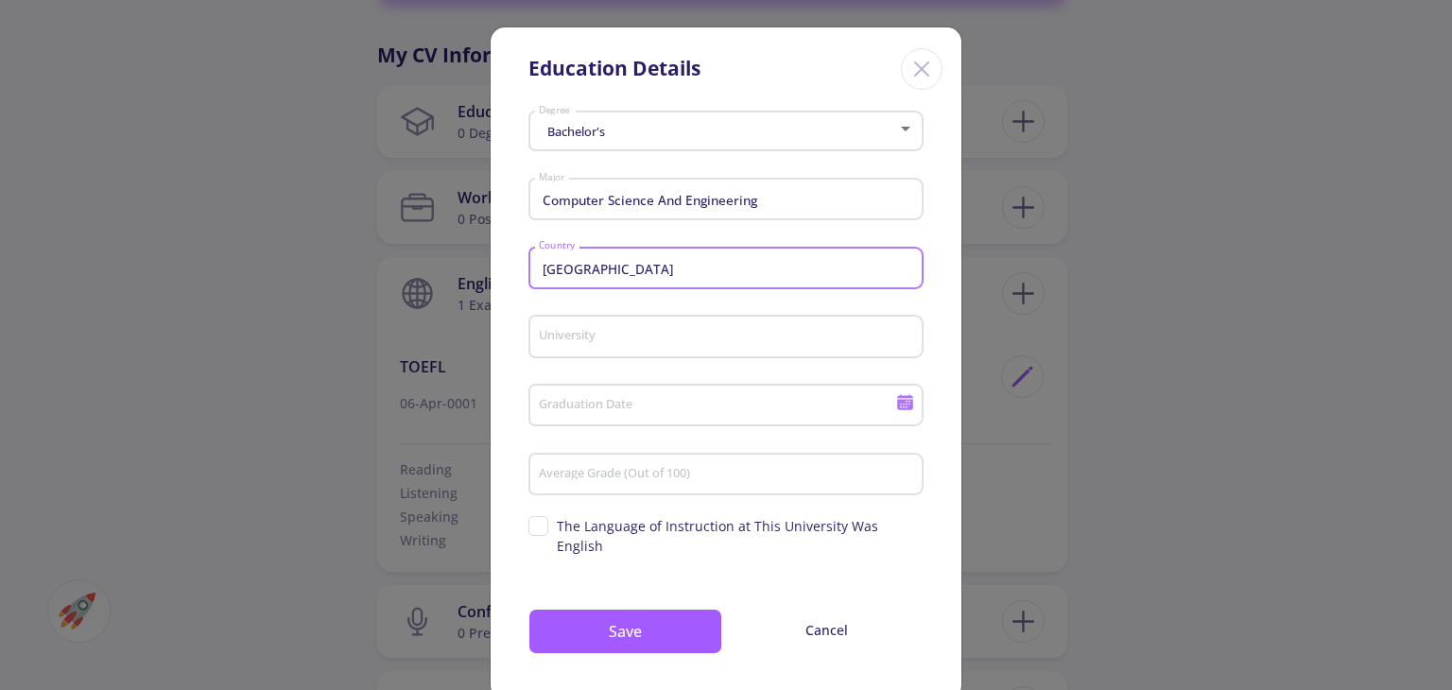
click at [605, 334] on input "University" at bounding box center [729, 337] width 382 height 17
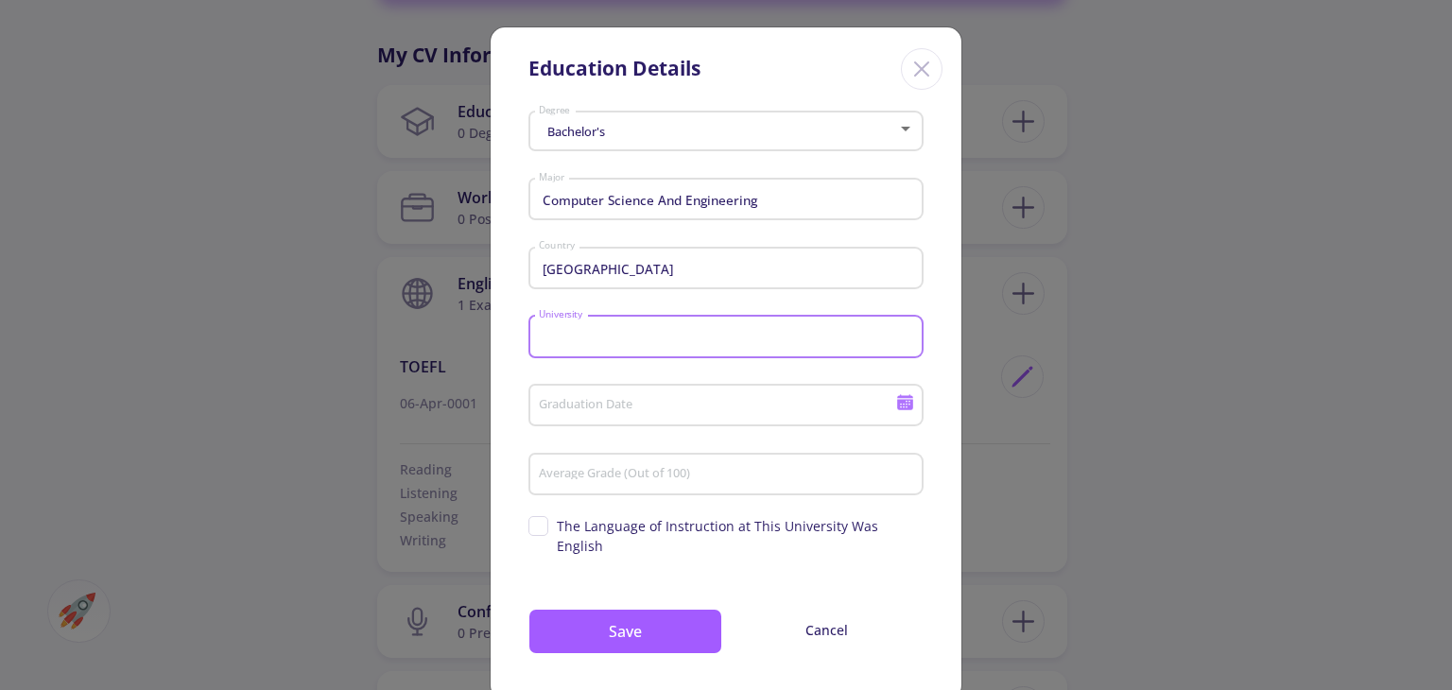
click at [605, 334] on input "University" at bounding box center [729, 337] width 382 height 17
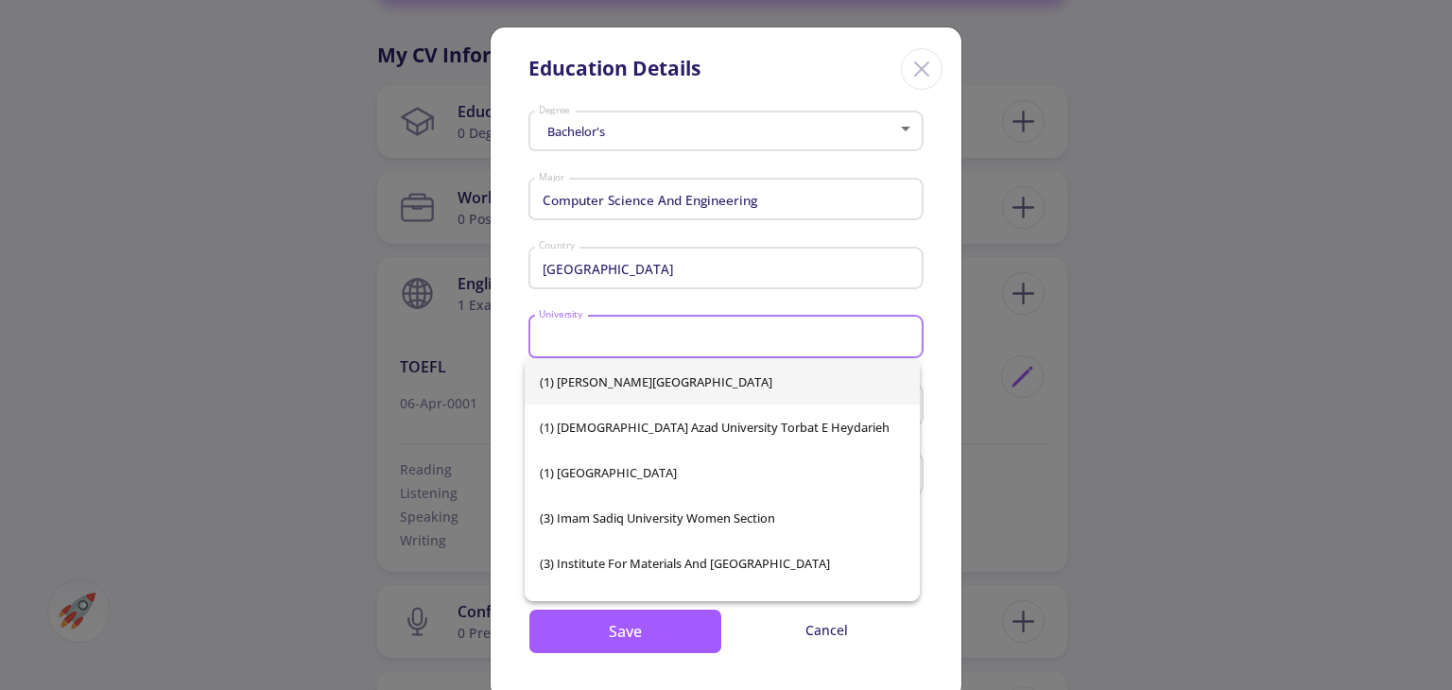
click at [605, 334] on input "University" at bounding box center [729, 337] width 382 height 17
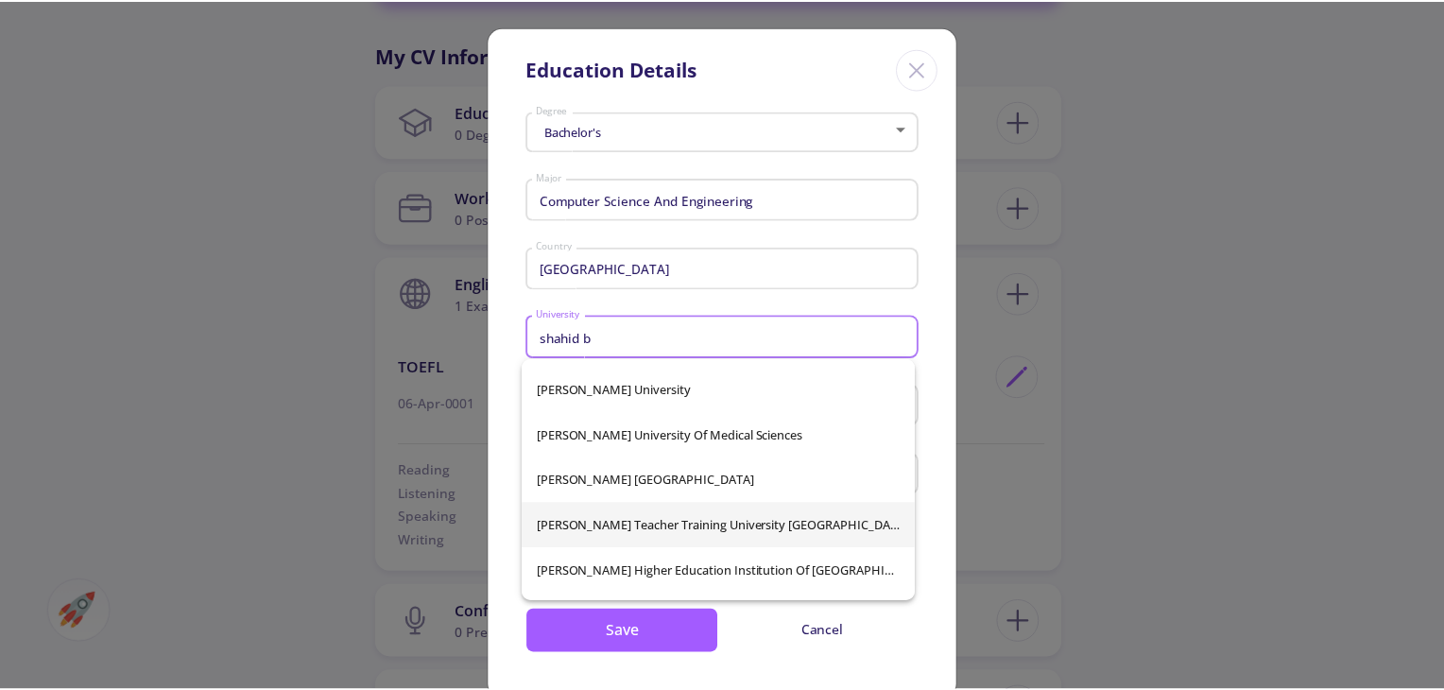
scroll to position [0, 0]
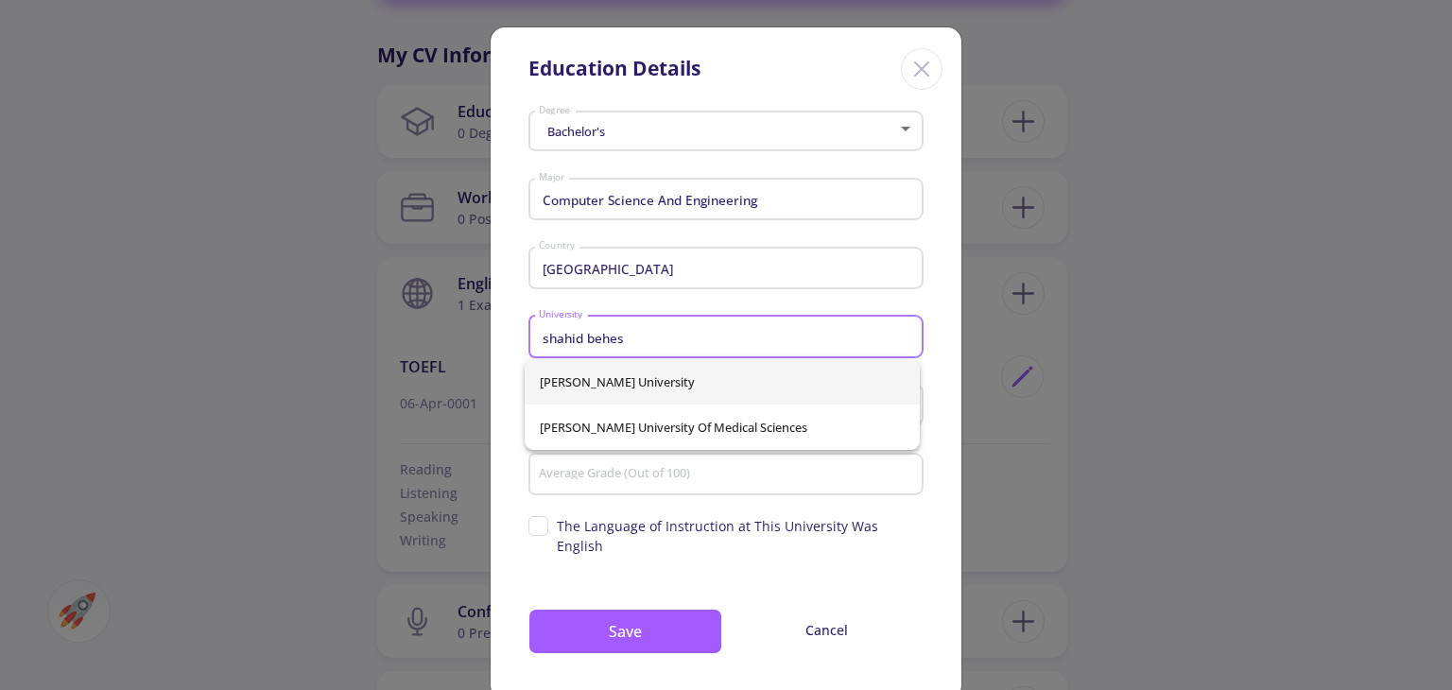
type input "shahid behes"
click at [688, 370] on div "[PERSON_NAME] University [PERSON_NAME] [GEOGRAPHIC_DATA]" at bounding box center [722, 404] width 395 height 91
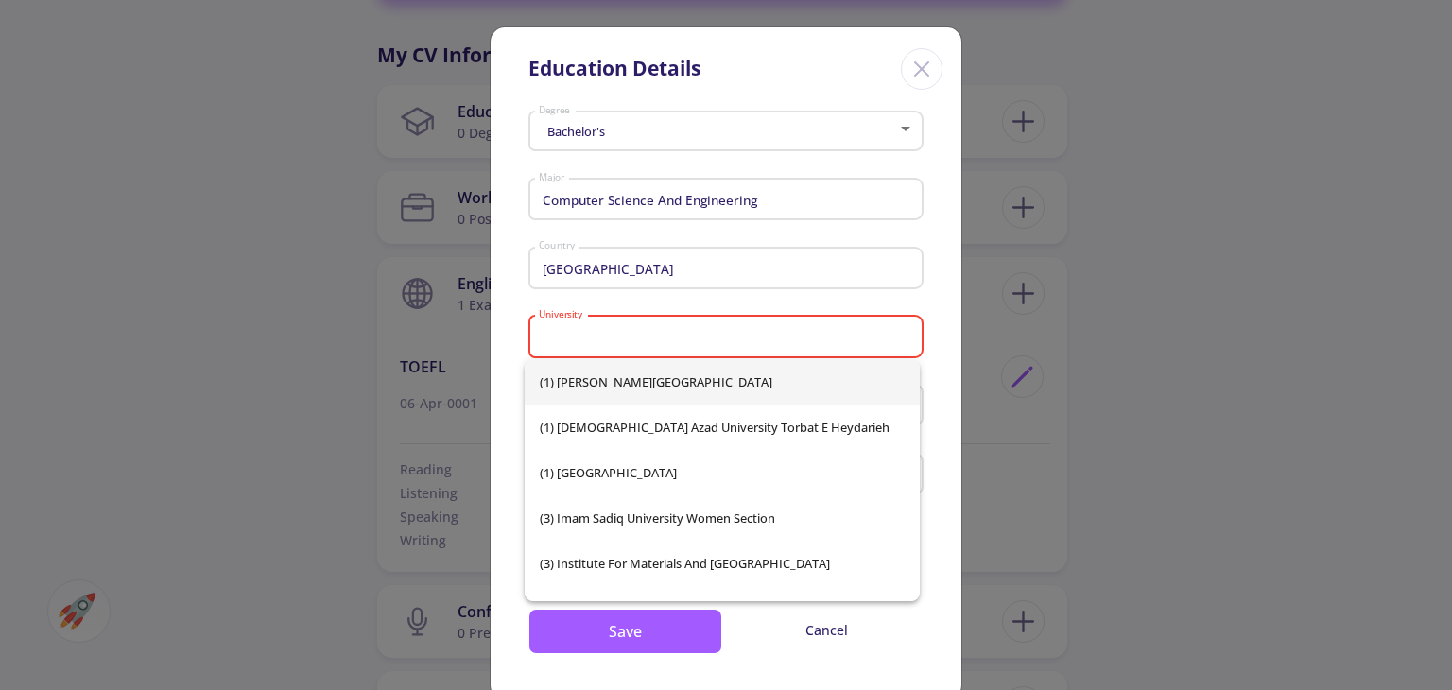
click at [681, 335] on input "University" at bounding box center [729, 337] width 382 height 17
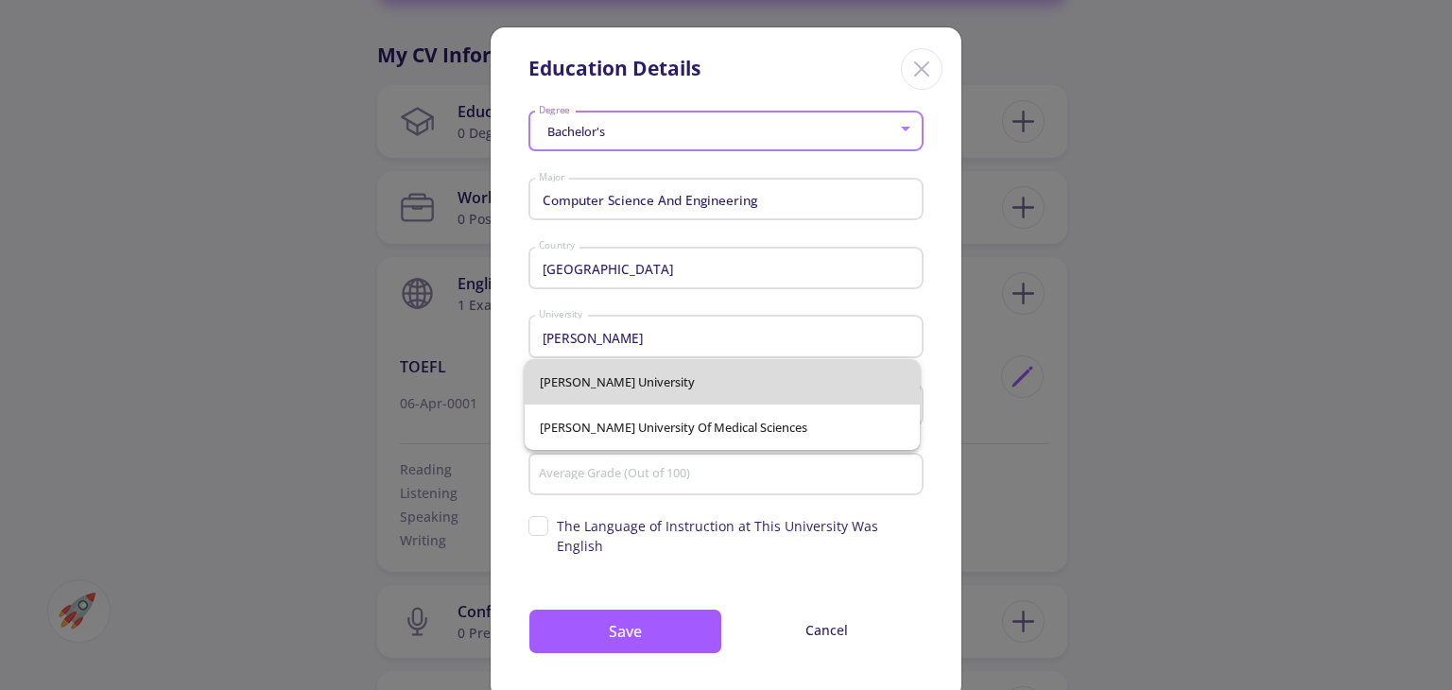
click at [671, 370] on span "[PERSON_NAME] University" at bounding box center [722, 381] width 365 height 45
type input "[PERSON_NAME] University"
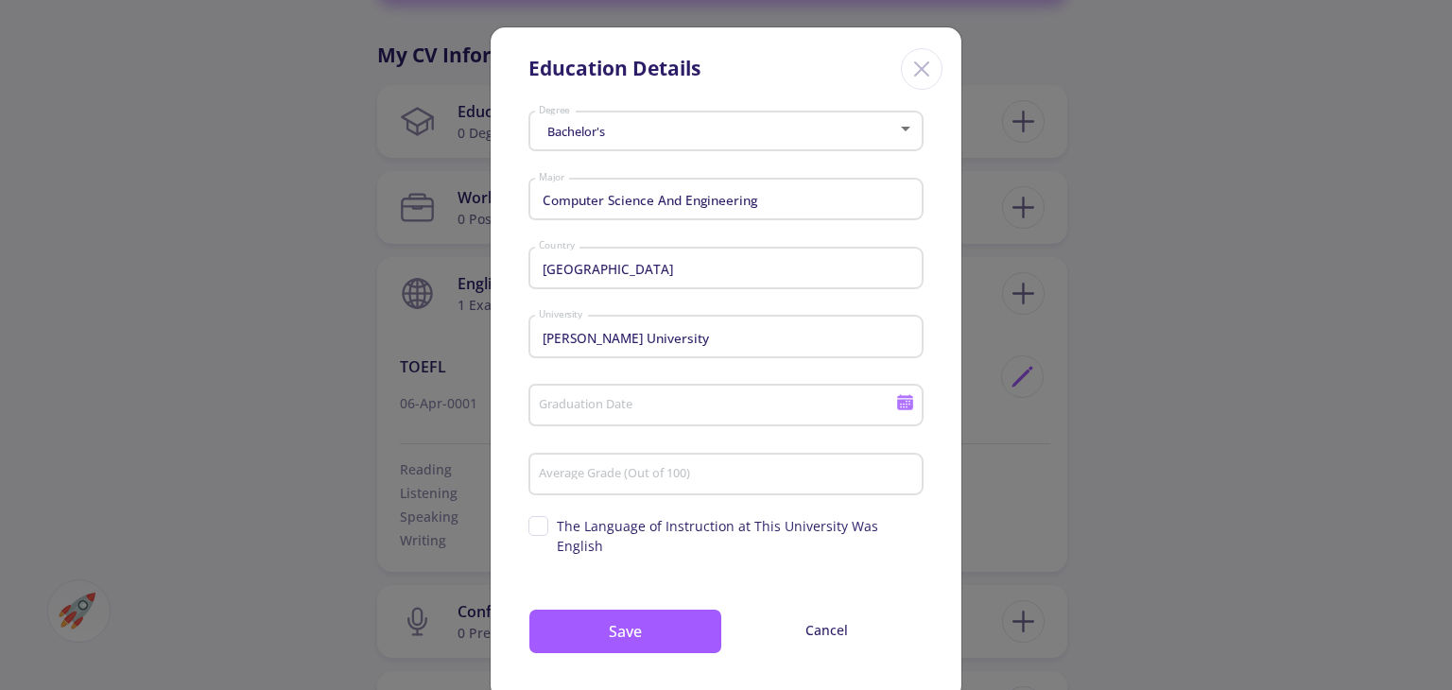
click at [673, 390] on div "Graduation Date" at bounding box center [717, 401] width 359 height 49
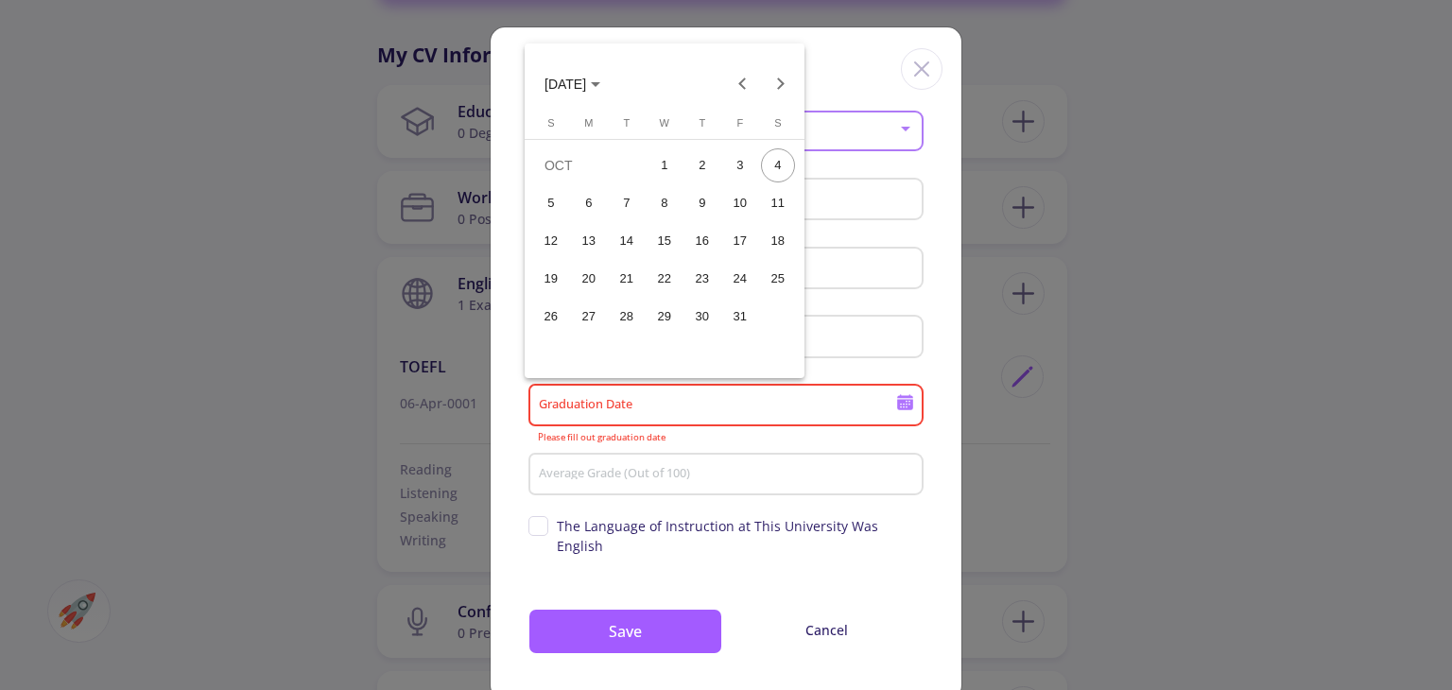
click at [600, 79] on span "[DATE]" at bounding box center [572, 83] width 56 height 15
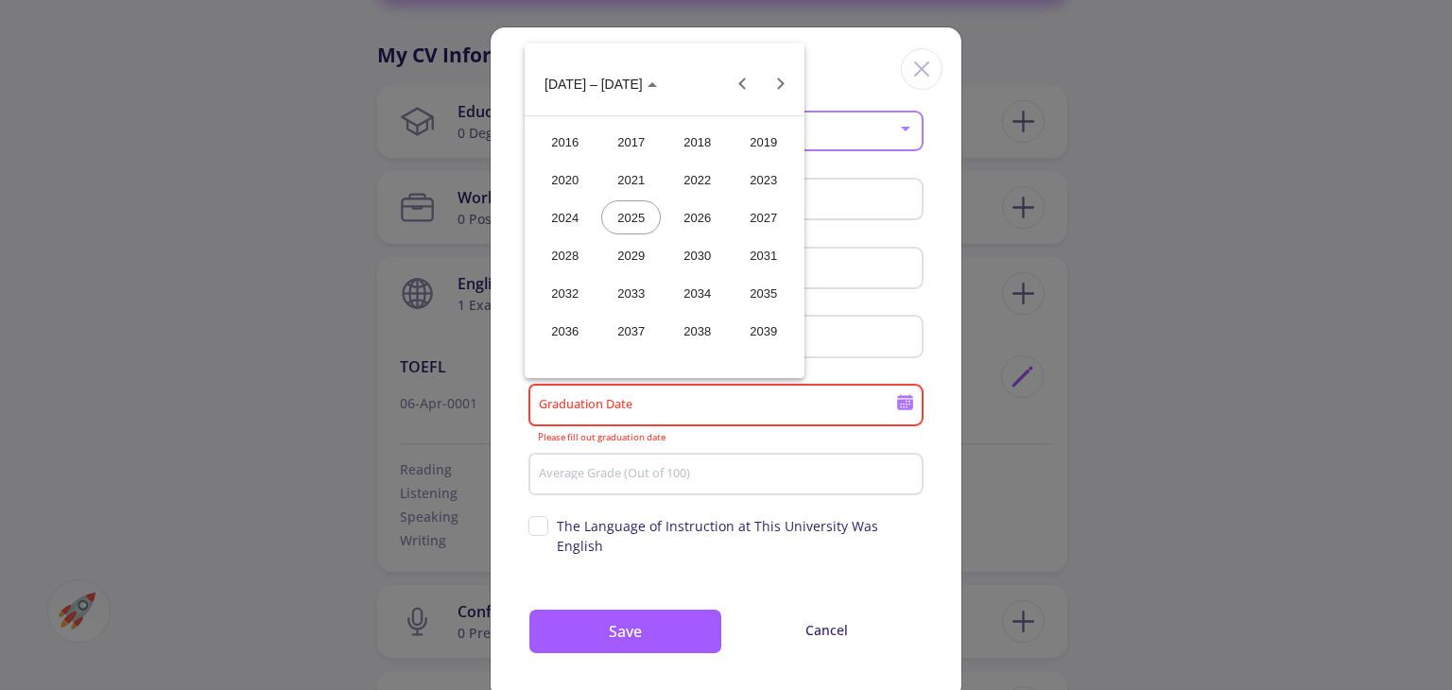
click at [697, 228] on div "2026" at bounding box center [697, 217] width 60 height 34
click at [568, 94] on button "2026" at bounding box center [566, 83] width 74 height 38
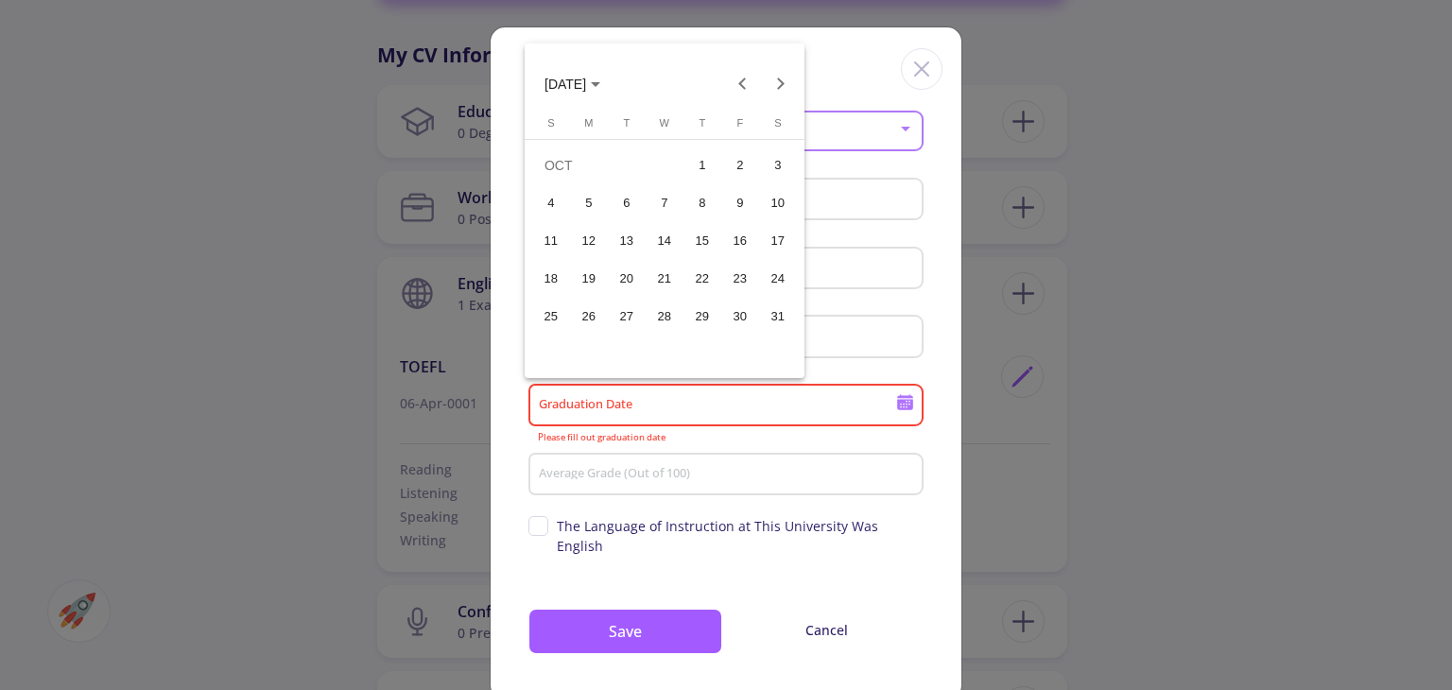
click at [600, 80] on span "[DATE]" at bounding box center [572, 83] width 56 height 15
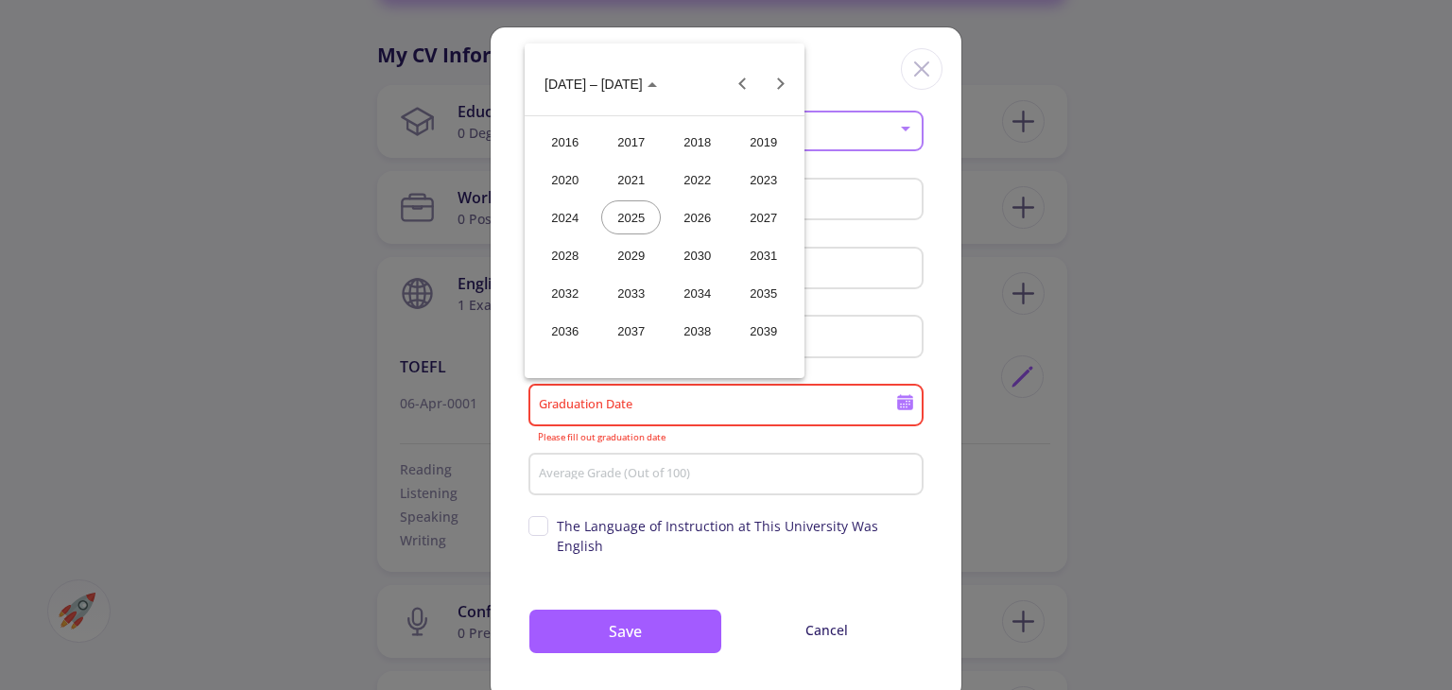
click at [766, 212] on div "2027" at bounding box center [763, 217] width 60 height 34
click at [559, 180] on div "JAN" at bounding box center [565, 180] width 60 height 34
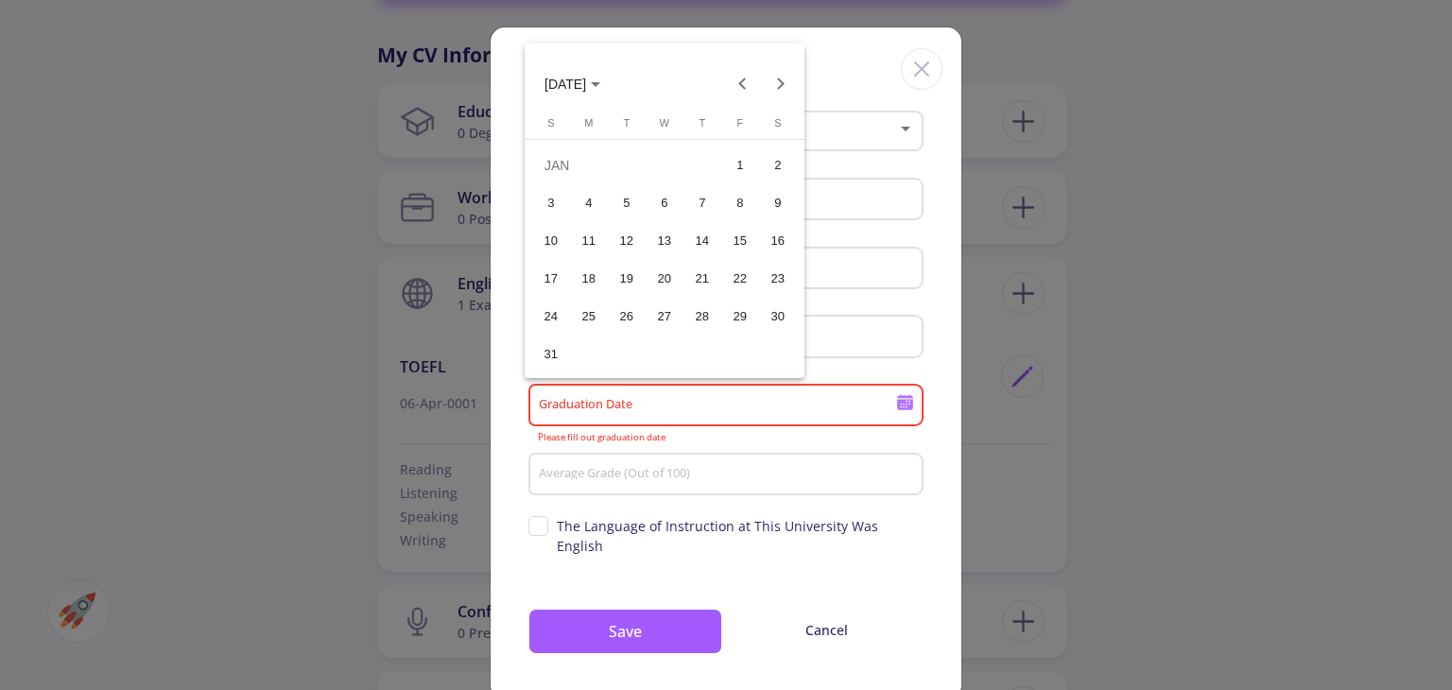
click at [821, 61] on div at bounding box center [726, 345] width 1452 height 690
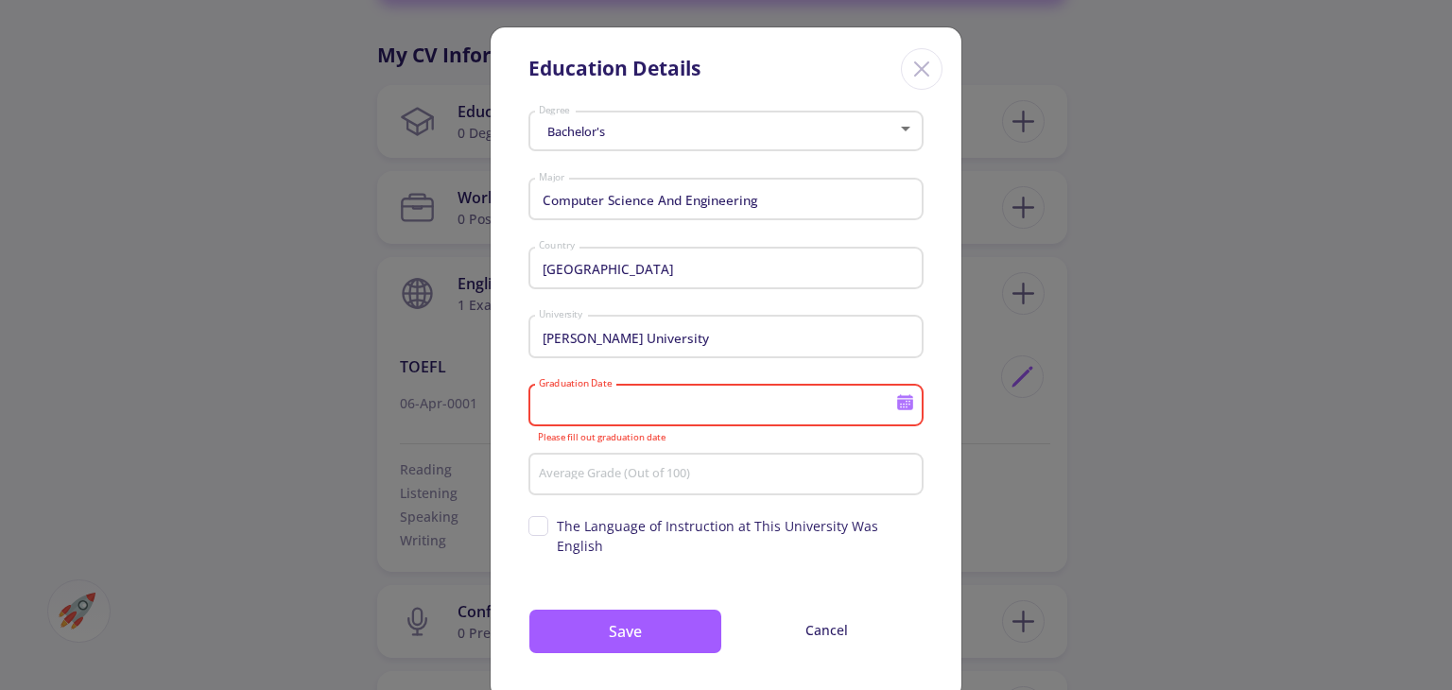
click at [775, 417] on div "Graduation Date" at bounding box center [717, 401] width 359 height 49
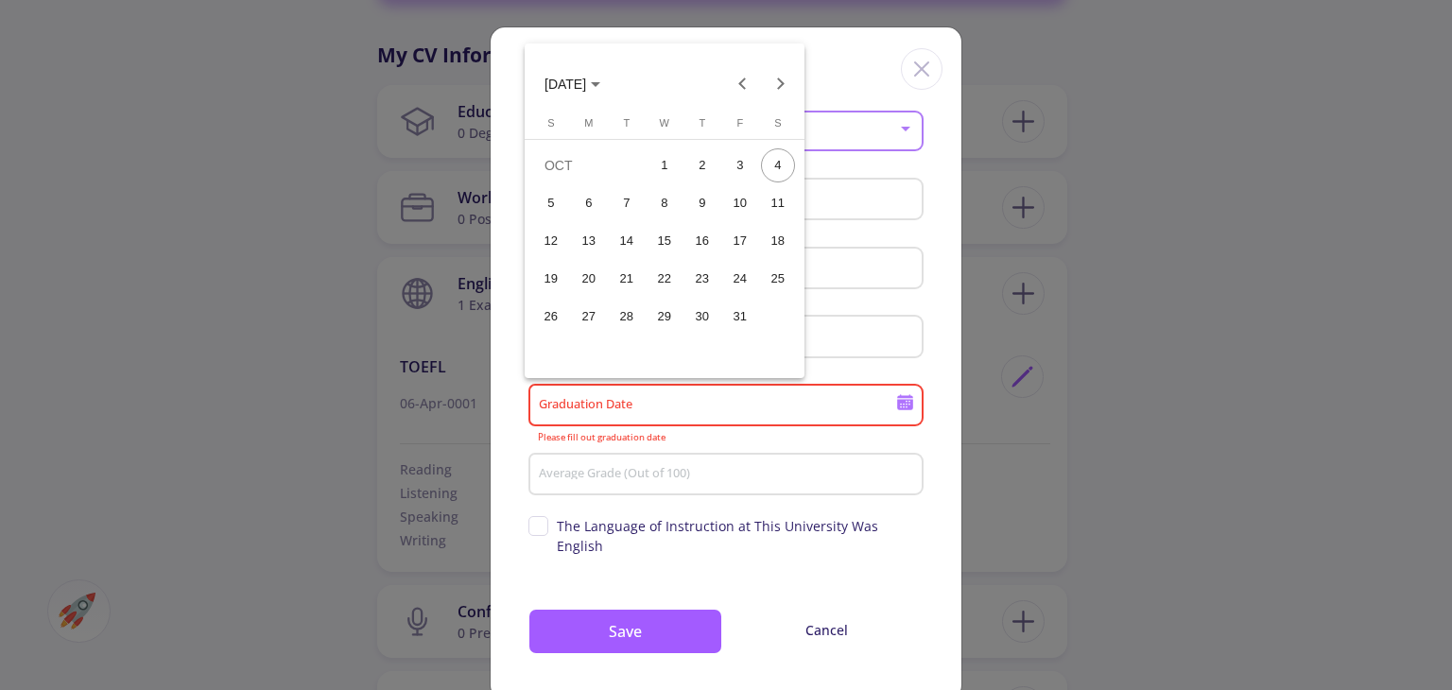
click at [602, 98] on button "[DATE]" at bounding box center [572, 83] width 86 height 38
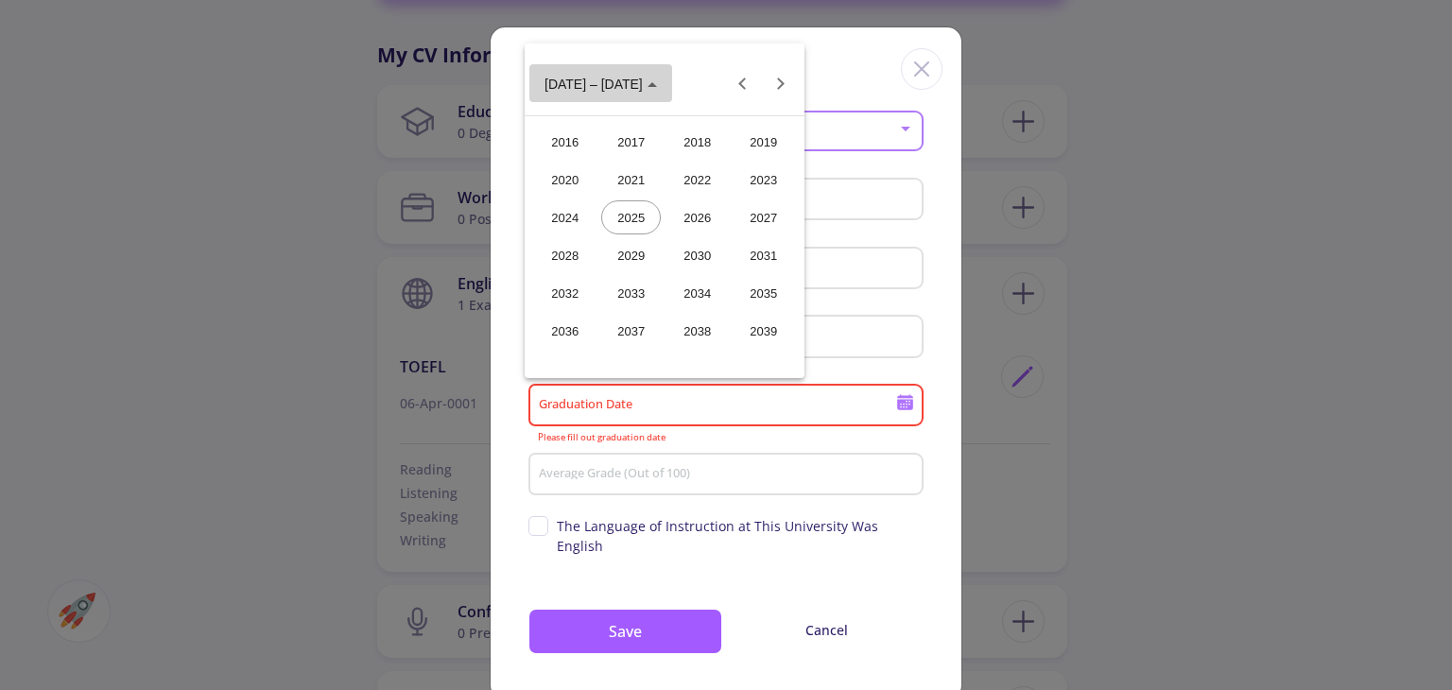
click at [602, 98] on button "[DATE] – [DATE]" at bounding box center [600, 83] width 143 height 38
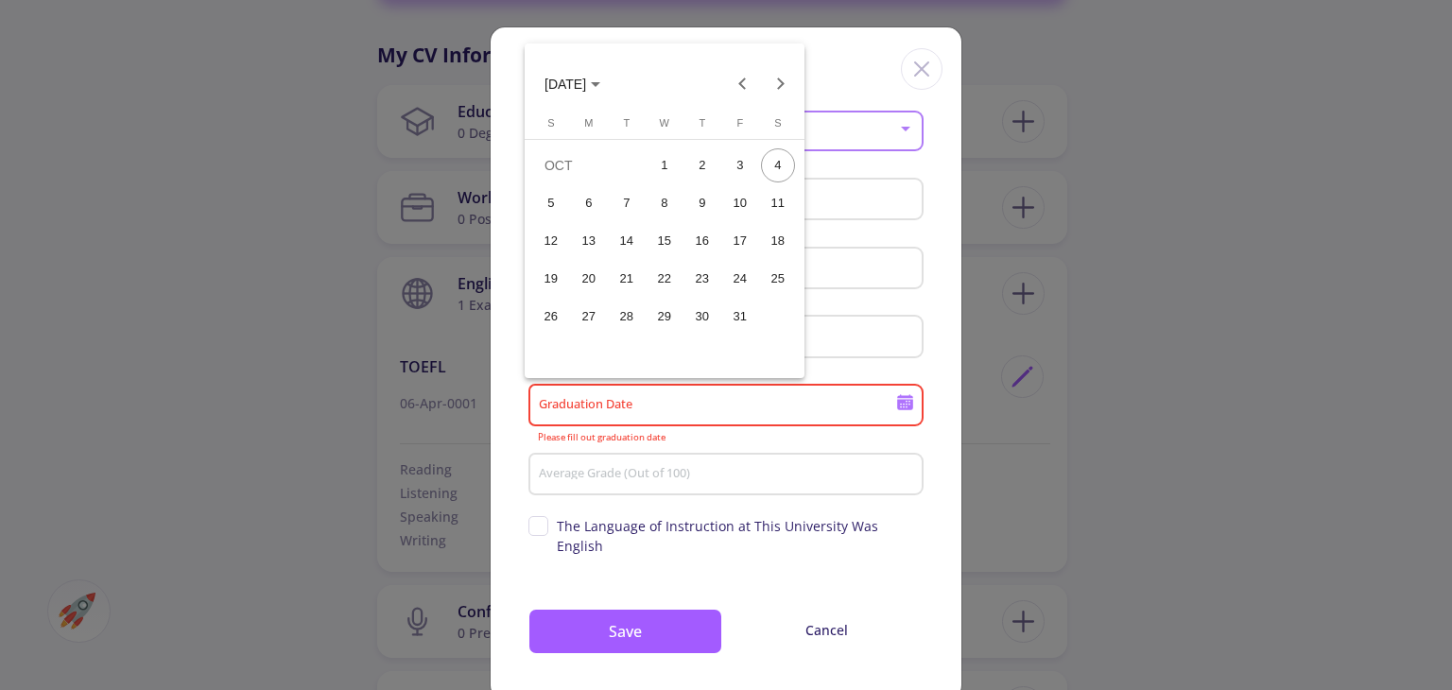
click at [602, 98] on button "[DATE]" at bounding box center [572, 83] width 86 height 38
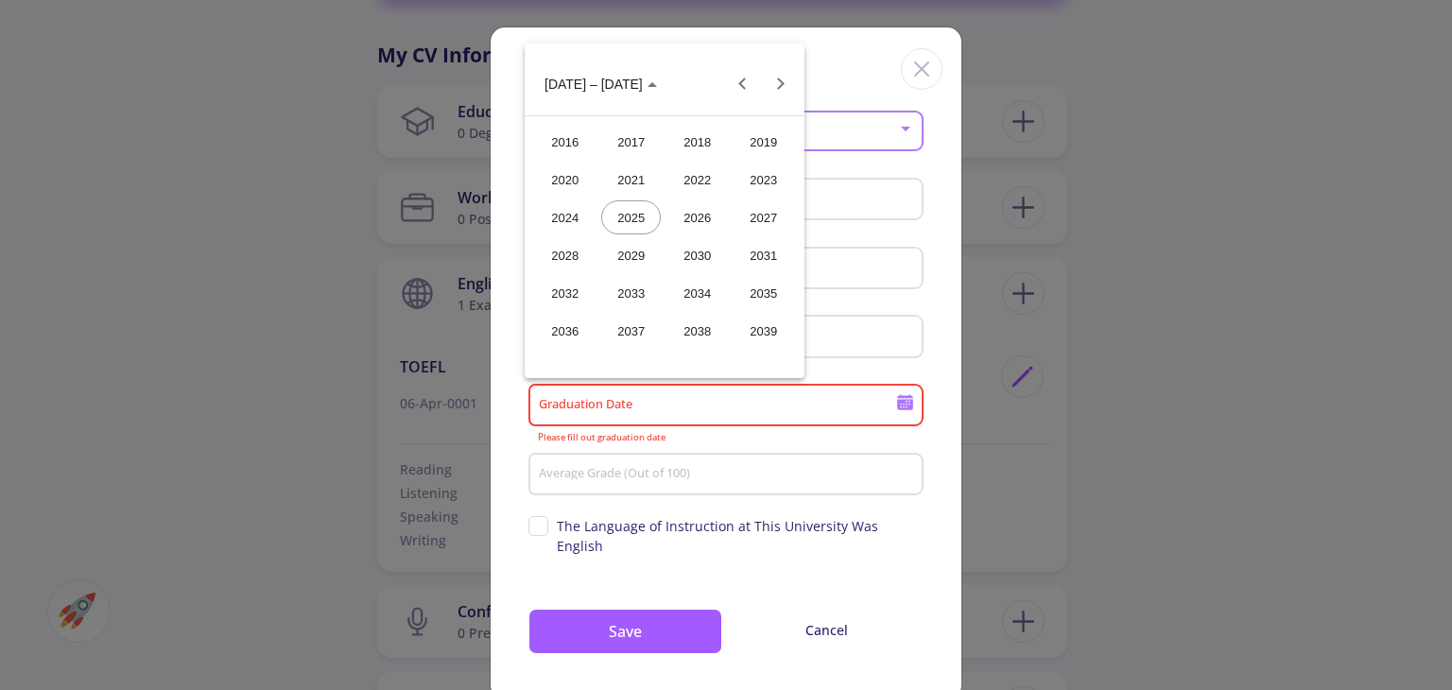
click at [760, 229] on div "2027" at bounding box center [763, 217] width 60 height 34
click at [578, 179] on div "JAN" at bounding box center [565, 180] width 60 height 34
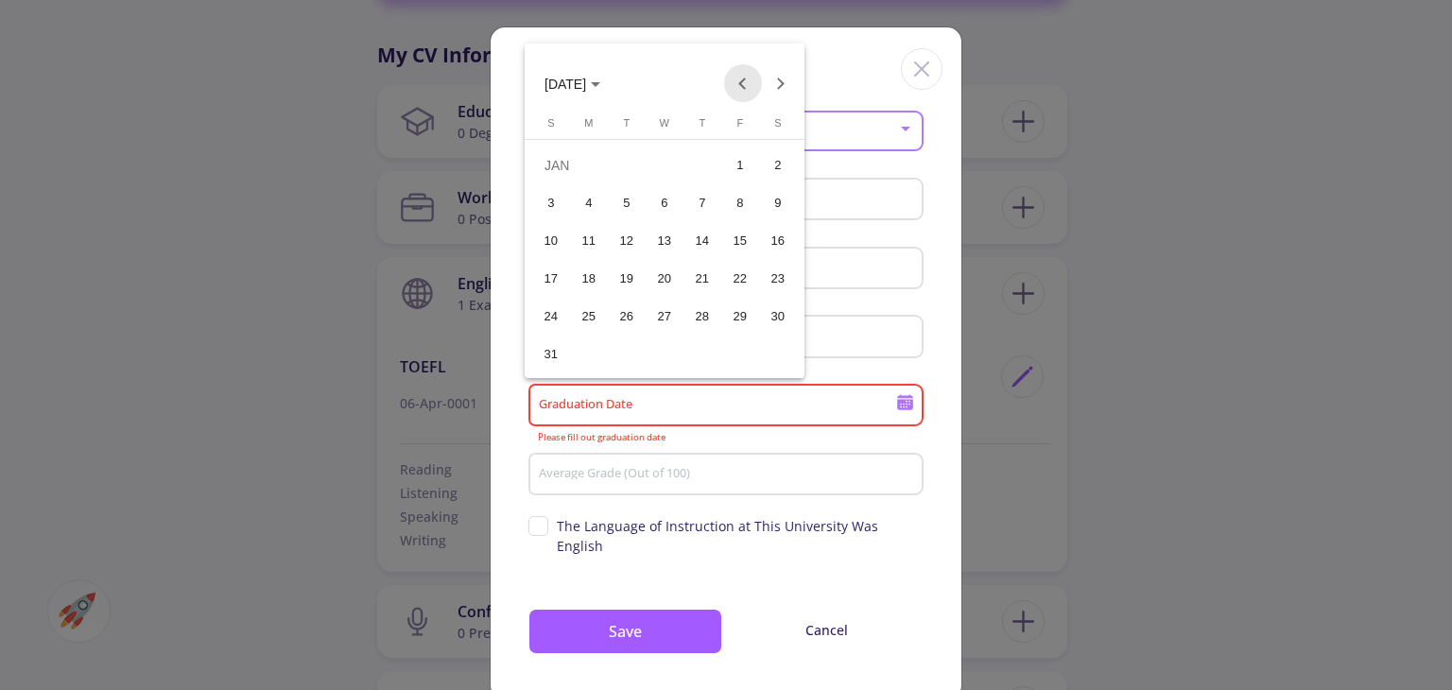
click at [734, 88] on button "Previous month" at bounding box center [743, 83] width 38 height 38
click at [600, 84] on icon "Choose month and year" at bounding box center [595, 84] width 9 height 5
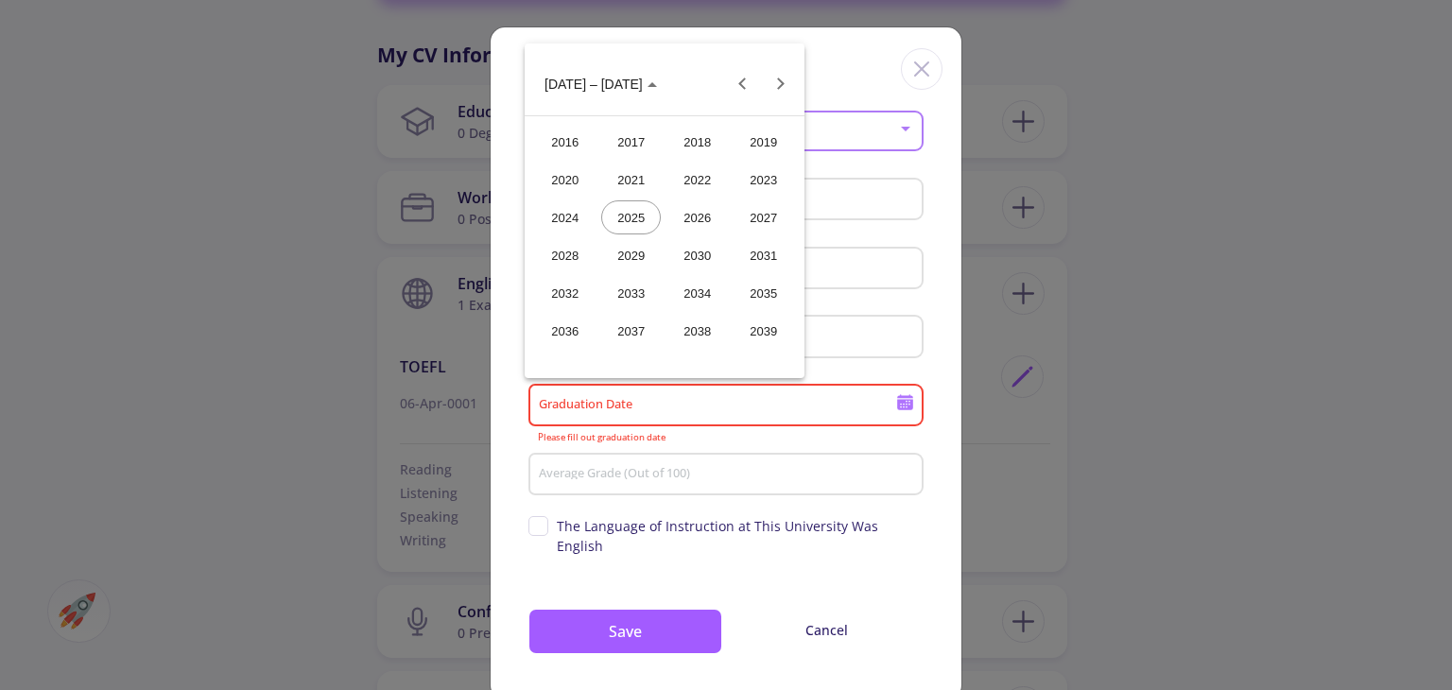
click at [754, 215] on div "2027" at bounding box center [763, 217] width 60 height 34
click at [591, 178] on div "JAN" at bounding box center [565, 180] width 60 height 34
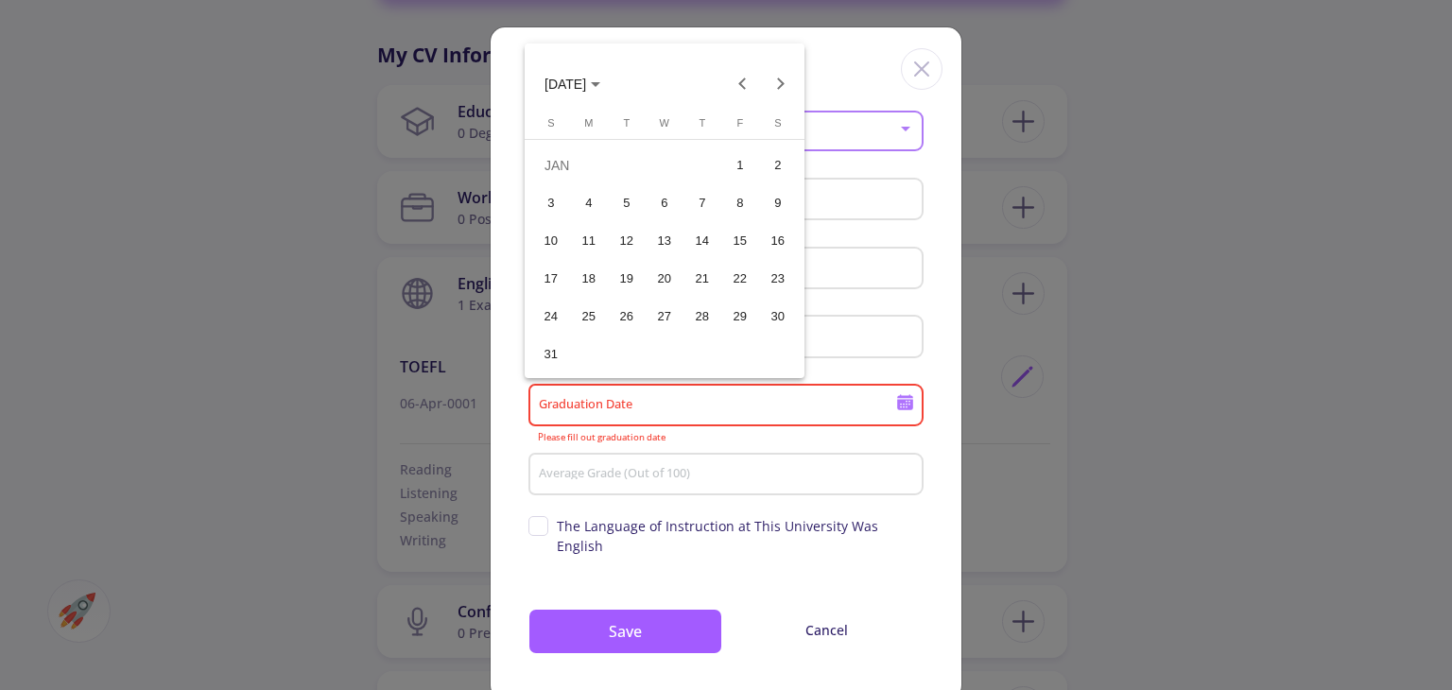
click at [591, 178] on td "JAN" at bounding box center [626, 165] width 189 height 38
click at [563, 161] on td "JAN" at bounding box center [626, 165] width 189 height 38
click at [716, 414] on div at bounding box center [726, 345] width 1452 height 690
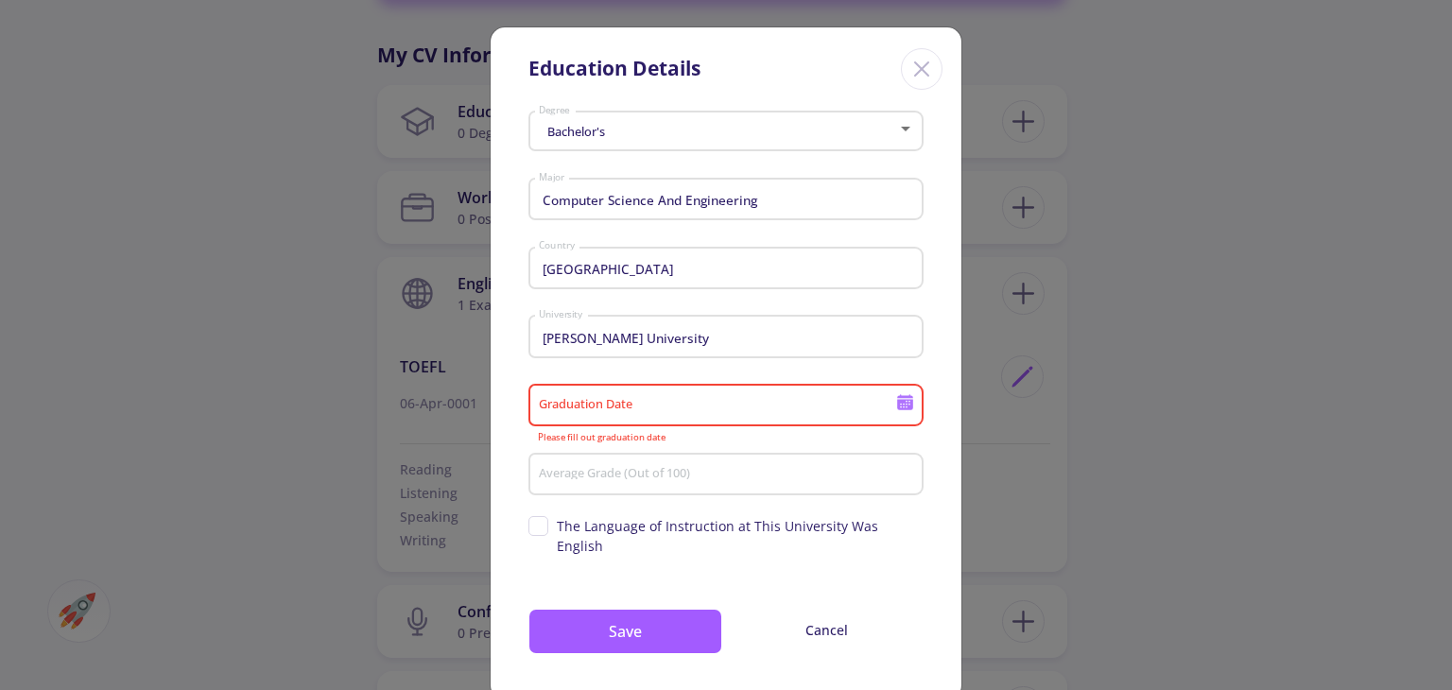
drag, startPoint x: 834, startPoint y: 396, endPoint x: 887, endPoint y: 396, distance: 53.9
click at [887, 396] on div "Graduation Date" at bounding box center [717, 401] width 359 height 49
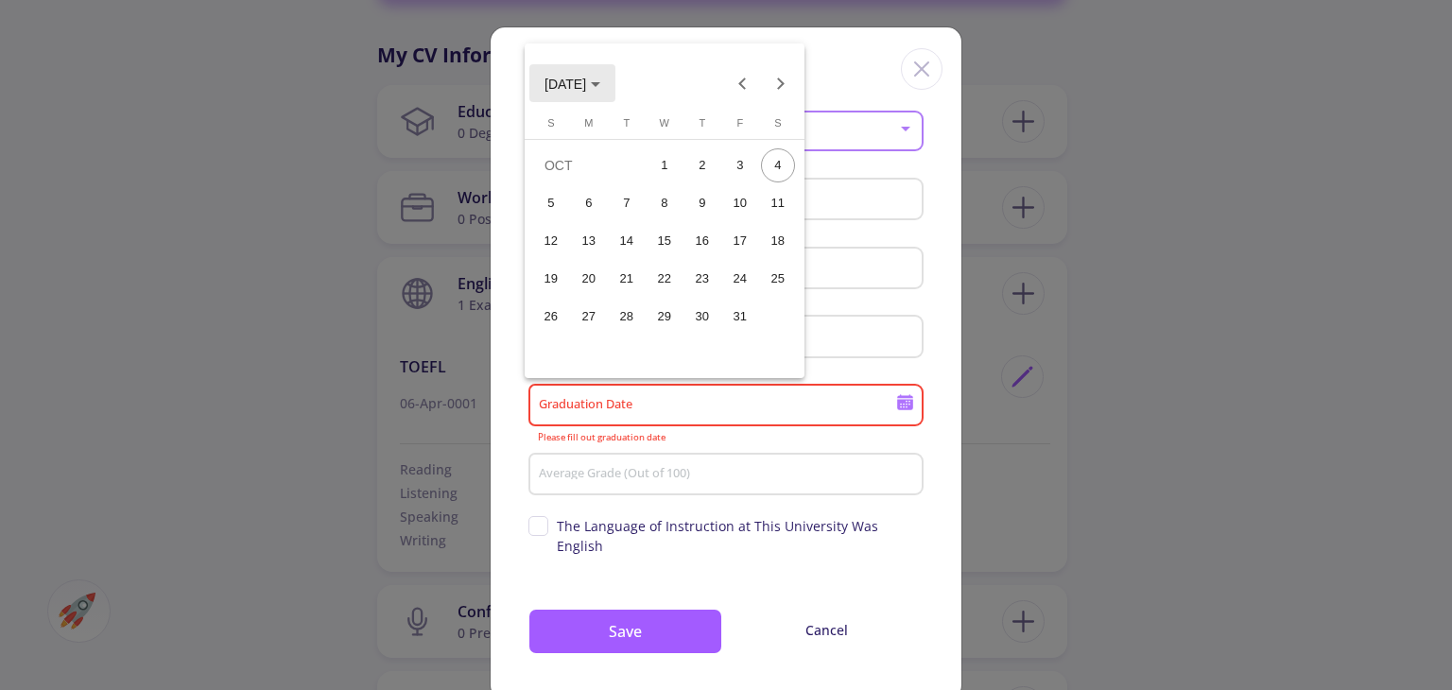
click at [600, 82] on icon "Choose month and year" at bounding box center [595, 84] width 9 height 5
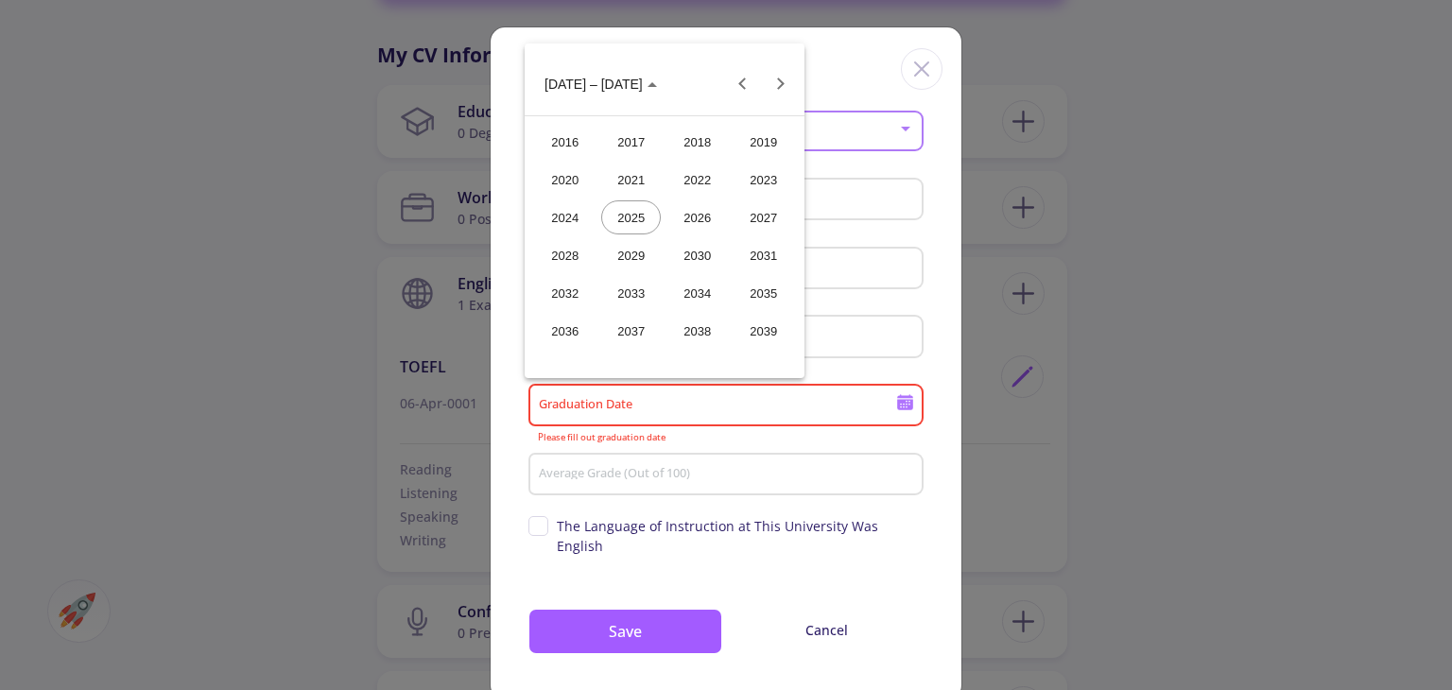
click at [756, 220] on div "2027" at bounding box center [763, 217] width 60 height 34
click at [579, 193] on div "JAN" at bounding box center [565, 180] width 60 height 34
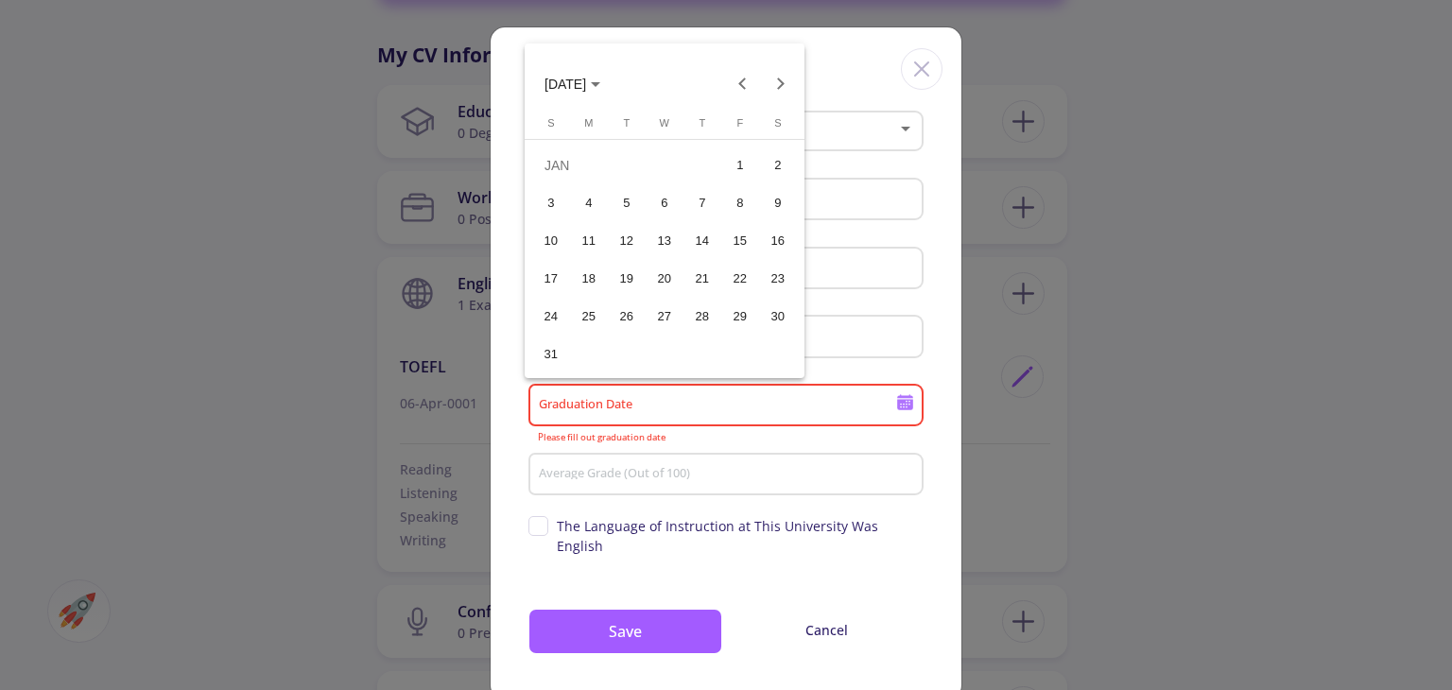
click at [676, 466] on div at bounding box center [726, 345] width 1452 height 690
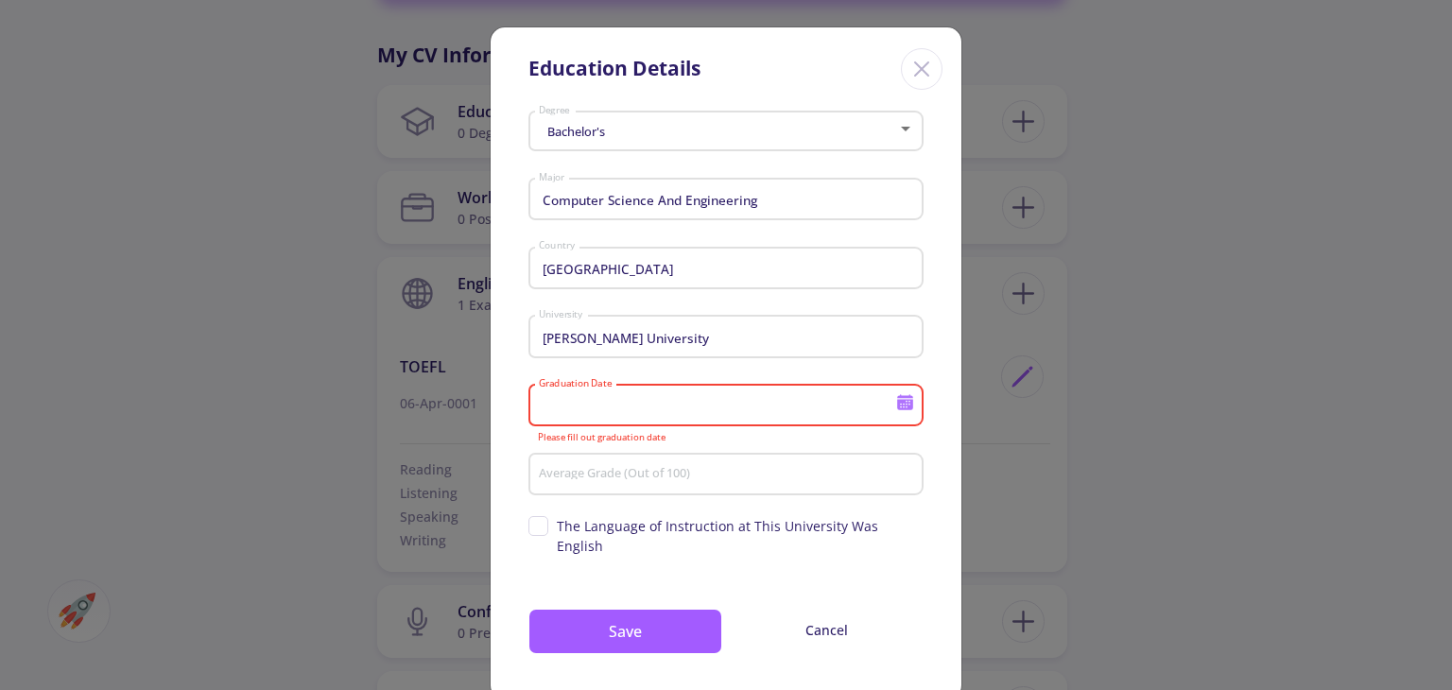
click at [676, 466] on div "Average Grade (Out of 100)" at bounding box center [726, 470] width 377 height 49
click at [707, 482] on input "Average Grade (Out of 100)" at bounding box center [729, 475] width 382 height 17
type input "84.1"
click at [767, 413] on input "Graduation Date" at bounding box center [720, 406] width 364 height 17
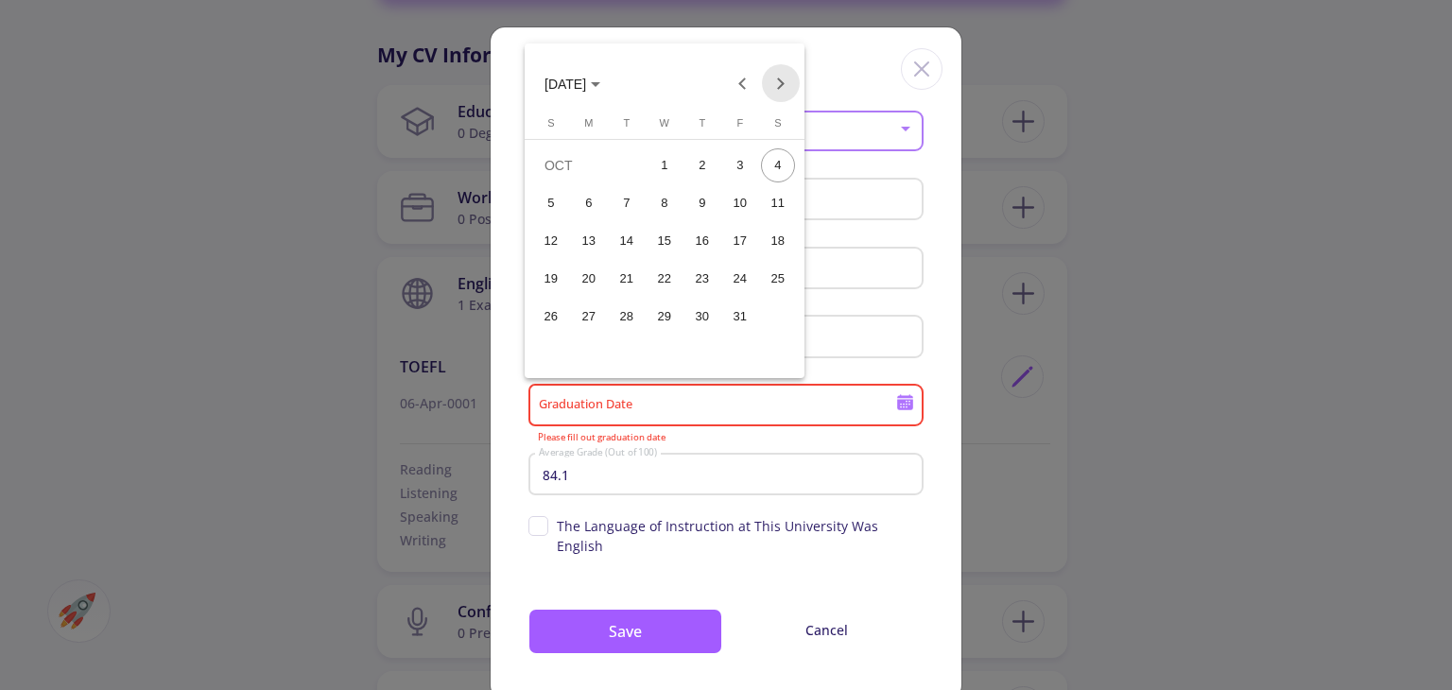
click at [766, 93] on button "Next month" at bounding box center [781, 83] width 38 height 38
click at [721, 216] on button "7" at bounding box center [740, 203] width 38 height 38
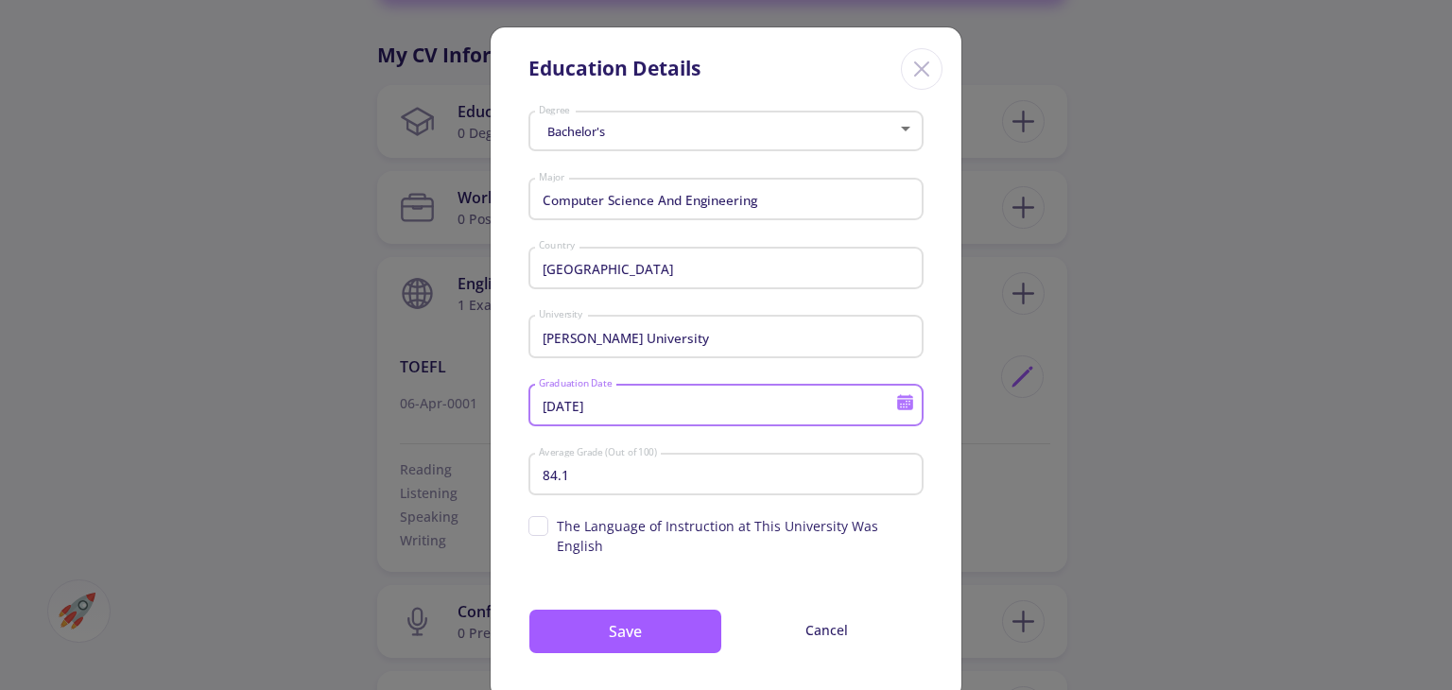
drag, startPoint x: 600, startPoint y: 406, endPoint x: 591, endPoint y: 407, distance: 9.5
click at [591, 407] on input "[DATE]" at bounding box center [720, 406] width 364 height 17
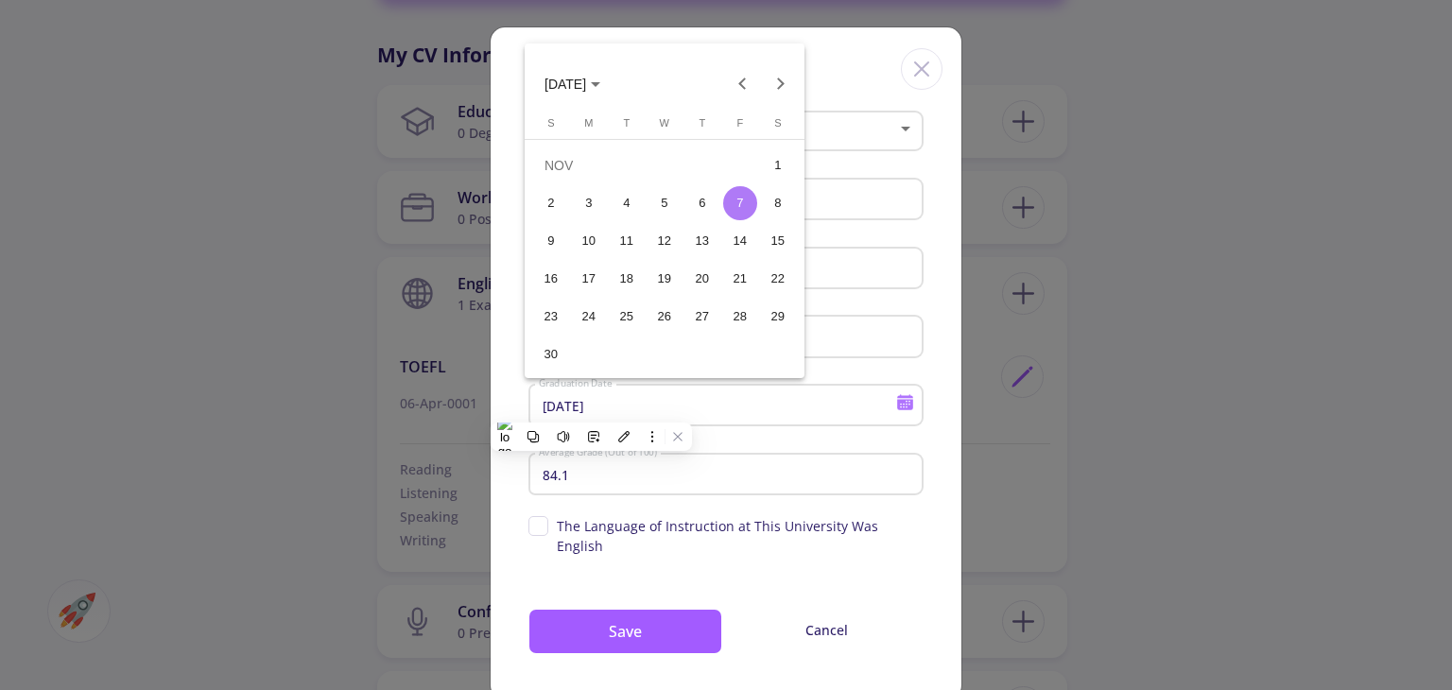
click at [603, 409] on div at bounding box center [726, 345] width 1452 height 690
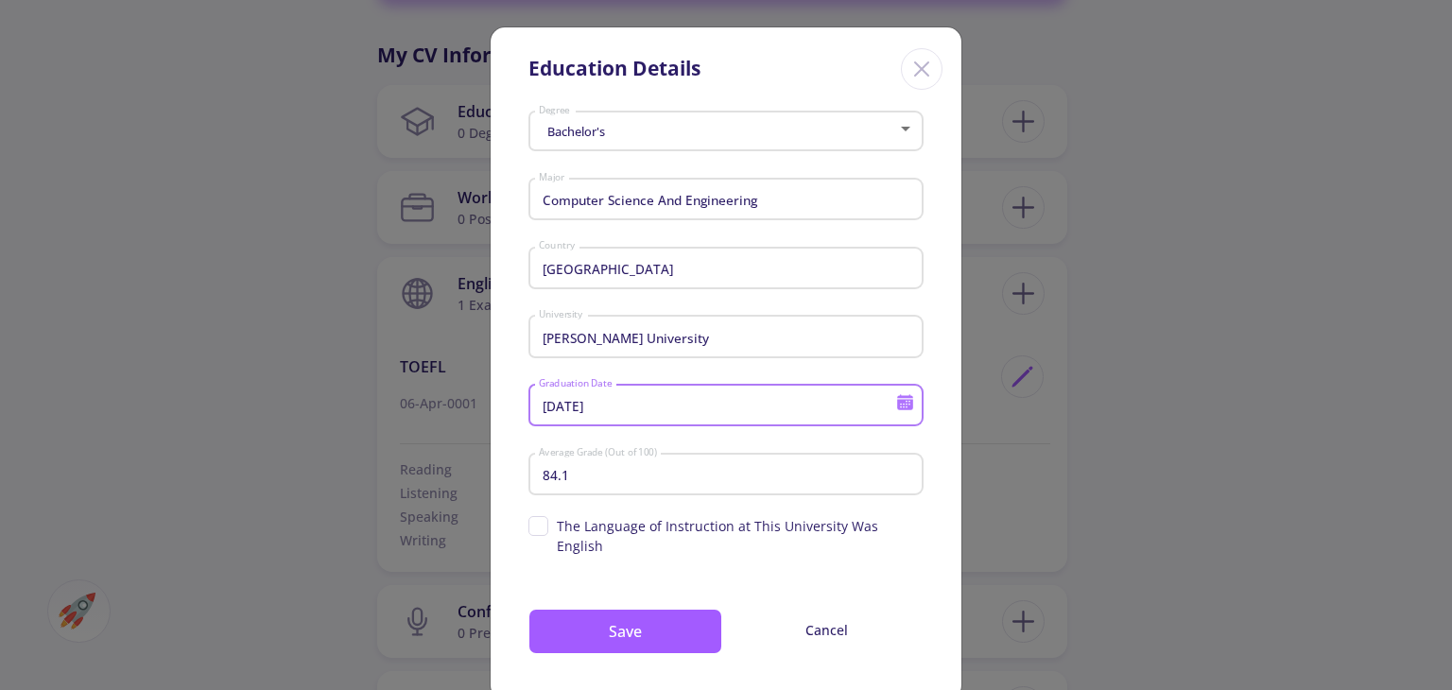
click at [603, 409] on input "[DATE]" at bounding box center [720, 406] width 364 height 17
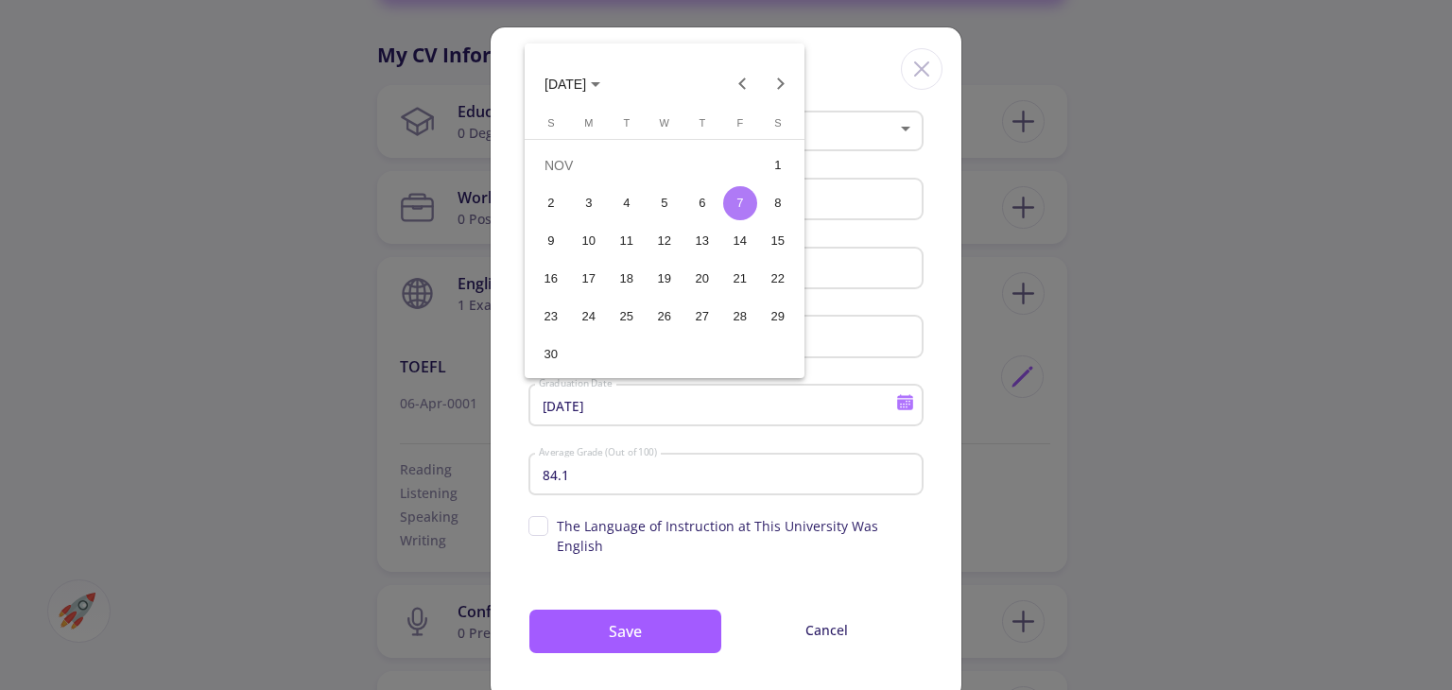
click at [603, 409] on div at bounding box center [726, 345] width 1452 height 690
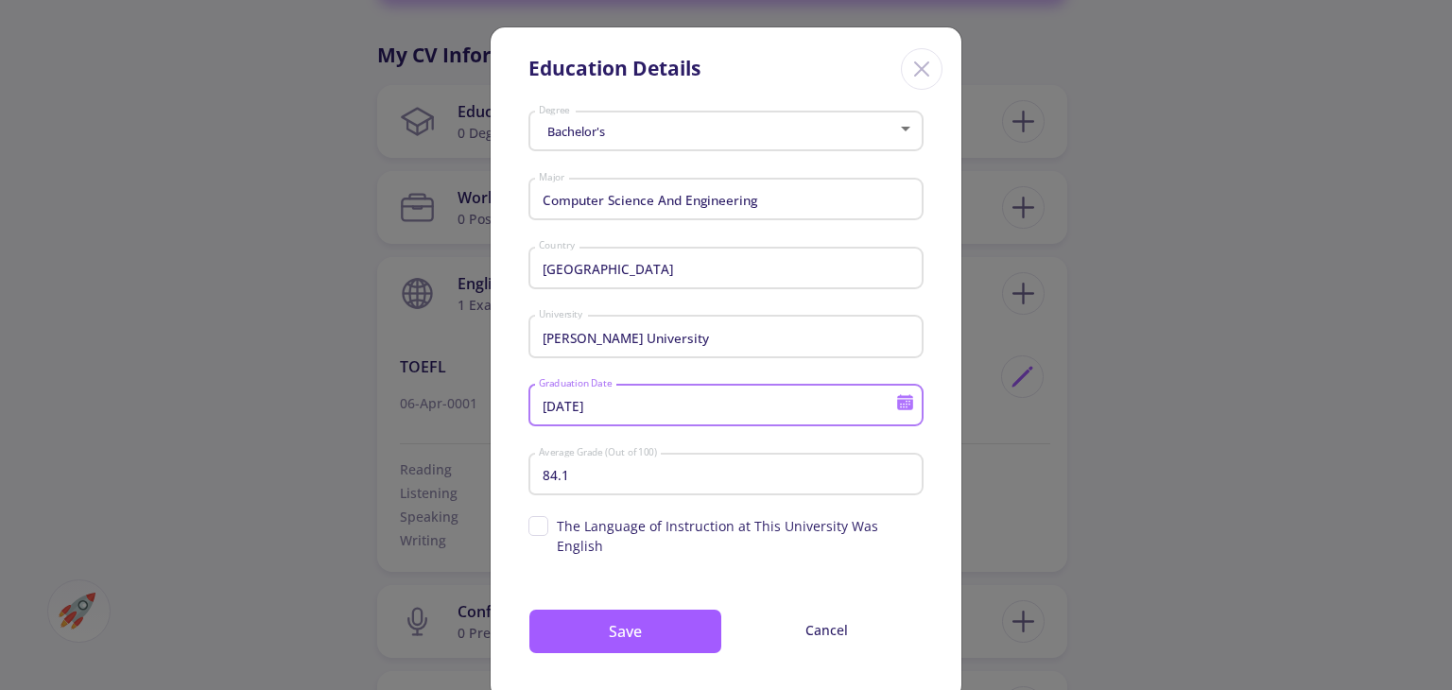
drag, startPoint x: 603, startPoint y: 409, endPoint x: 592, endPoint y: 409, distance: 11.3
click at [592, 409] on input "[DATE]" at bounding box center [720, 406] width 364 height 17
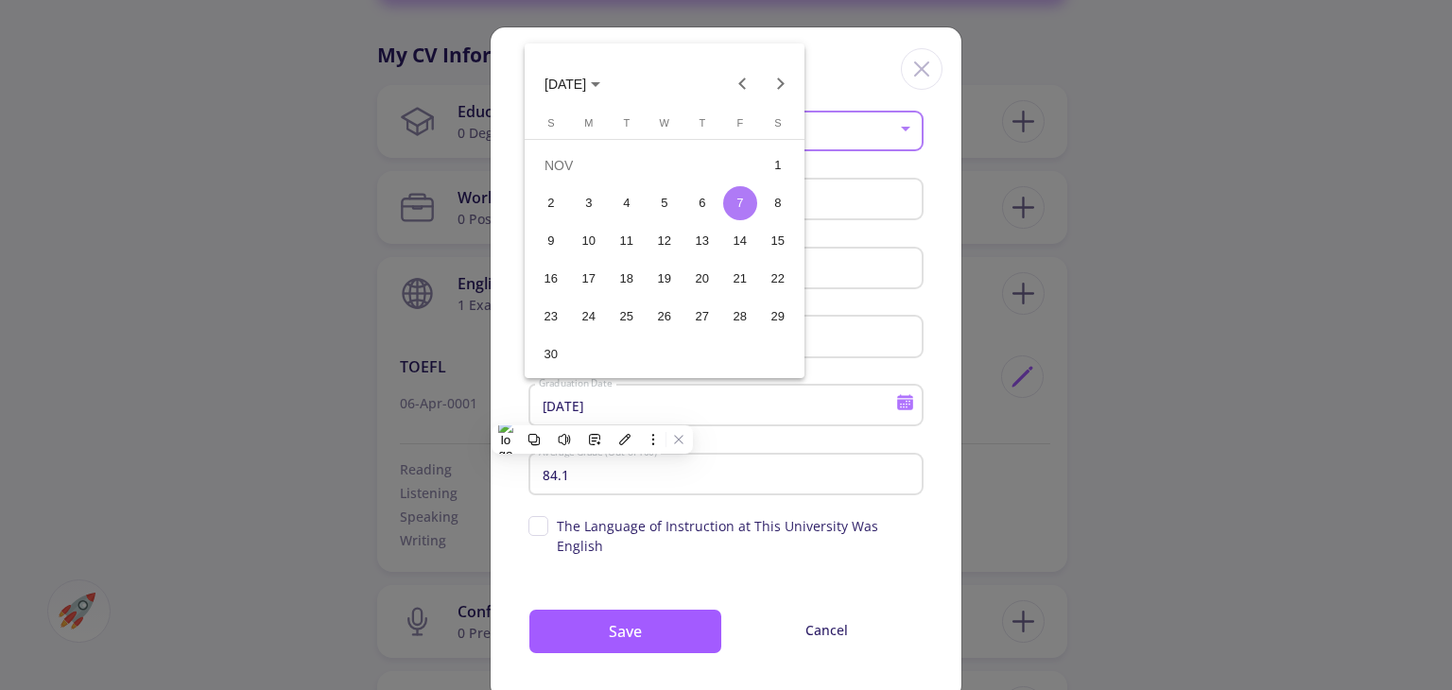
click at [604, 406] on div at bounding box center [726, 345] width 1452 height 690
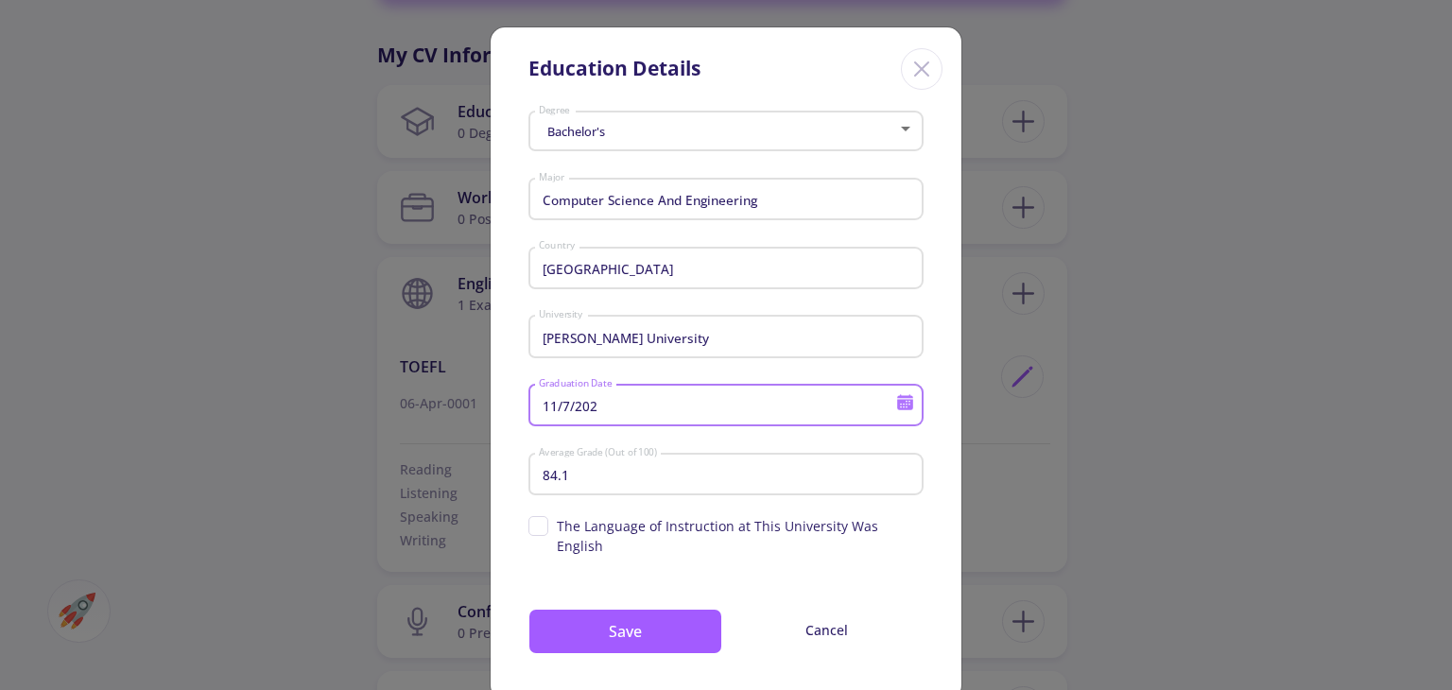
click at [604, 406] on input "11/7/202" at bounding box center [720, 406] width 364 height 17
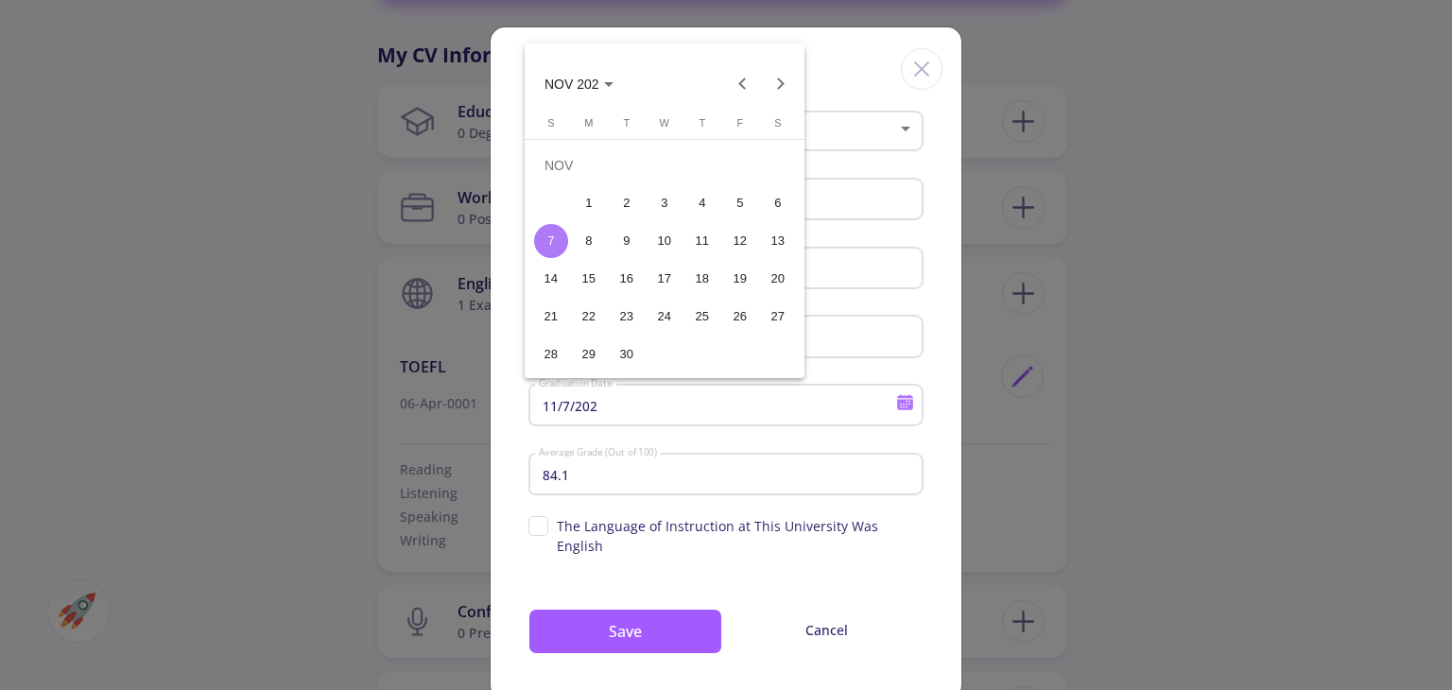
click at [604, 406] on div at bounding box center [726, 345] width 1452 height 690
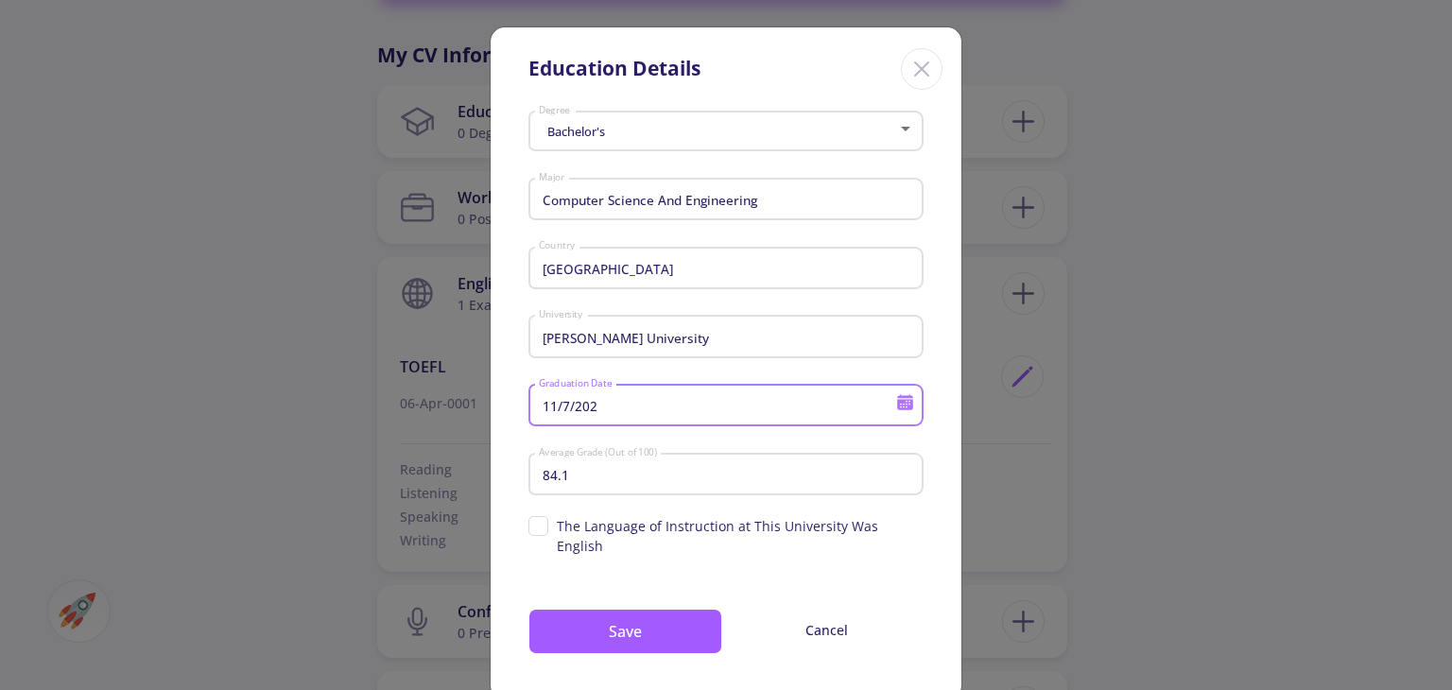
click at [604, 406] on input "11/7/202" at bounding box center [720, 406] width 364 height 17
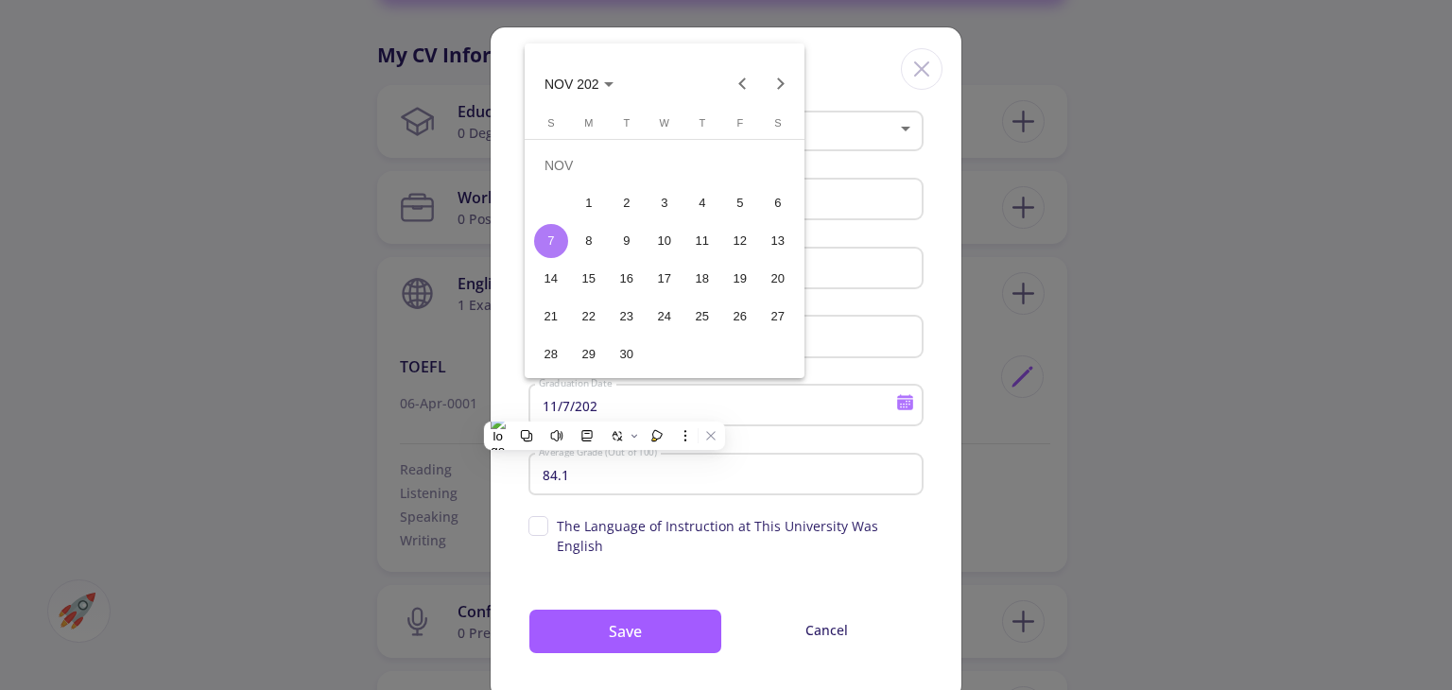
click at [604, 406] on div at bounding box center [726, 345] width 1452 height 690
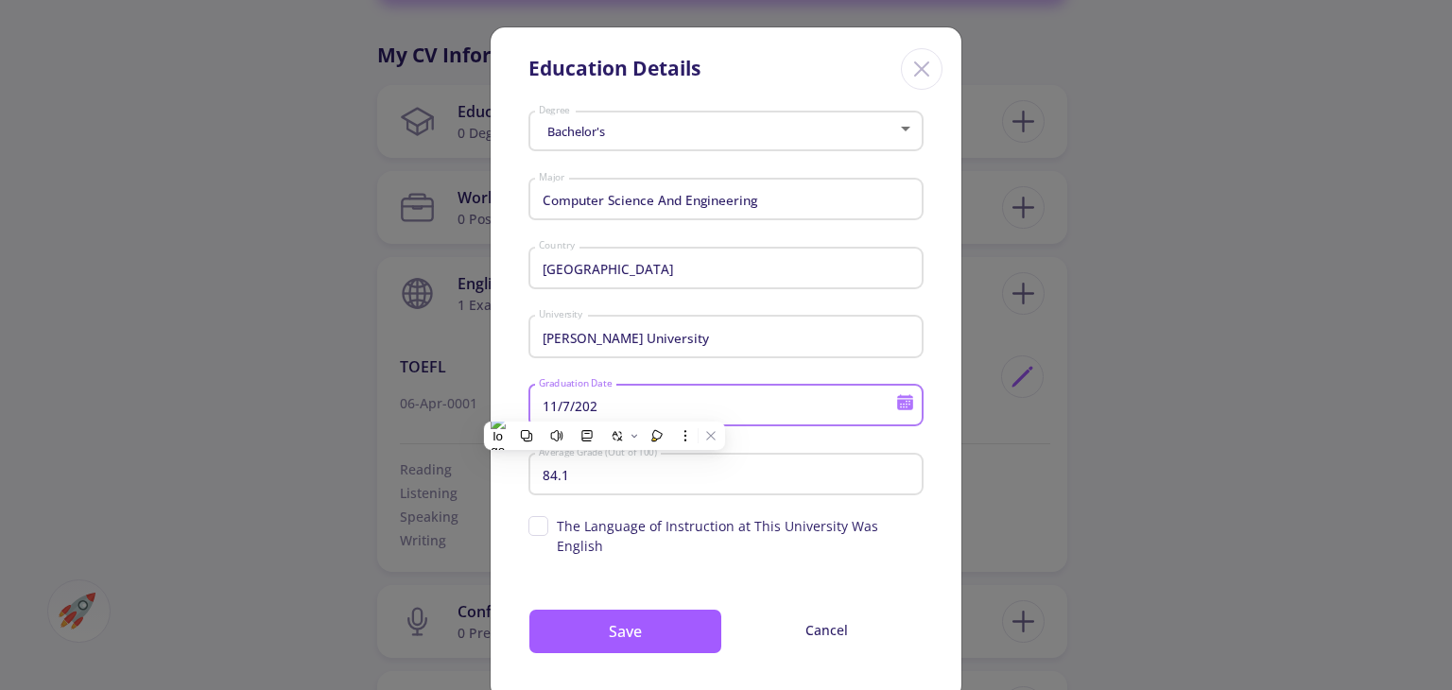
click at [600, 405] on input "11/7/202" at bounding box center [720, 406] width 364 height 17
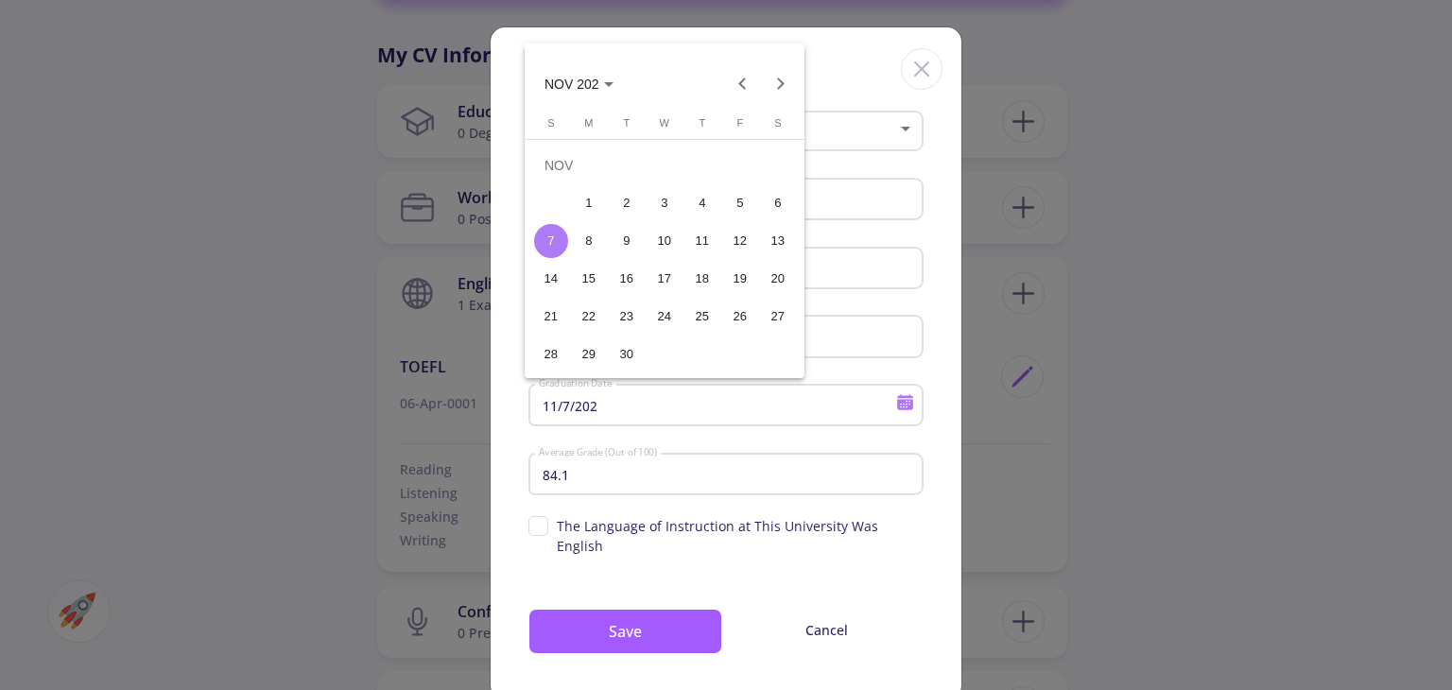
click at [600, 405] on div at bounding box center [726, 345] width 1452 height 690
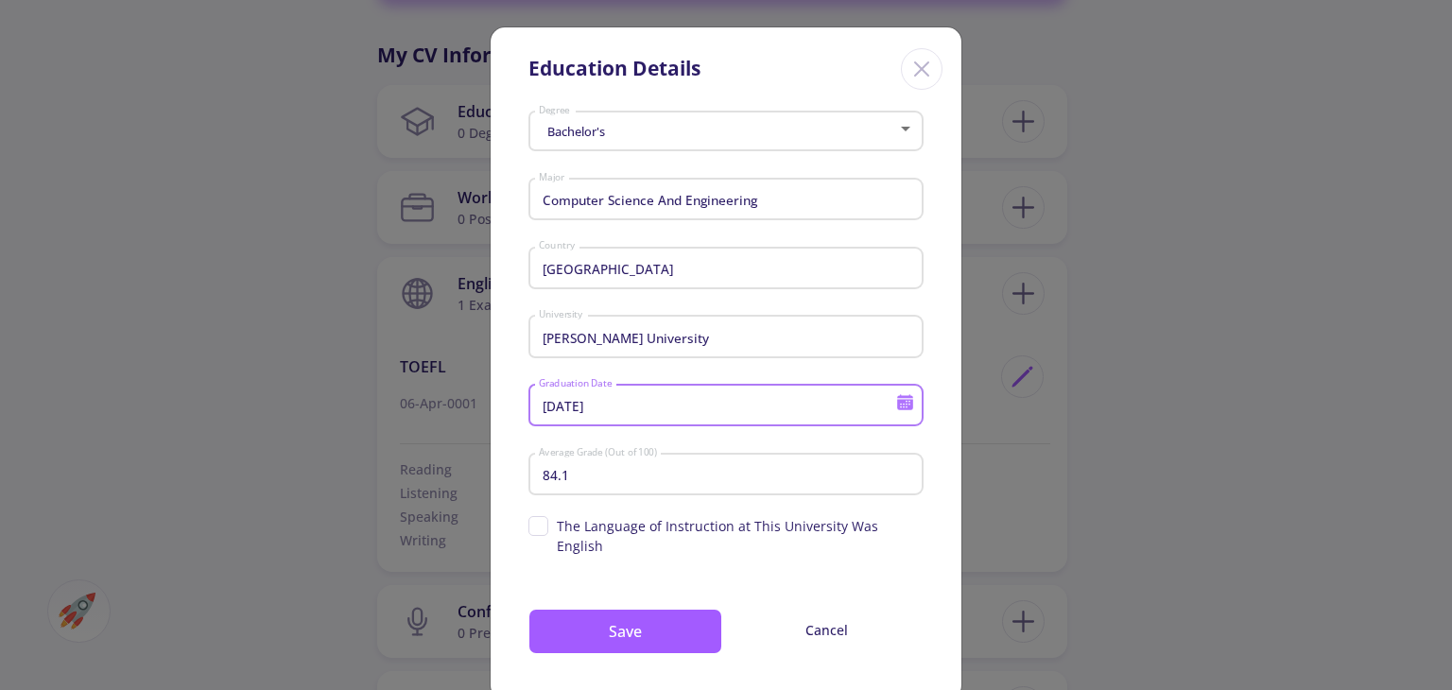
click at [562, 408] on input "[DATE]" at bounding box center [720, 406] width 364 height 17
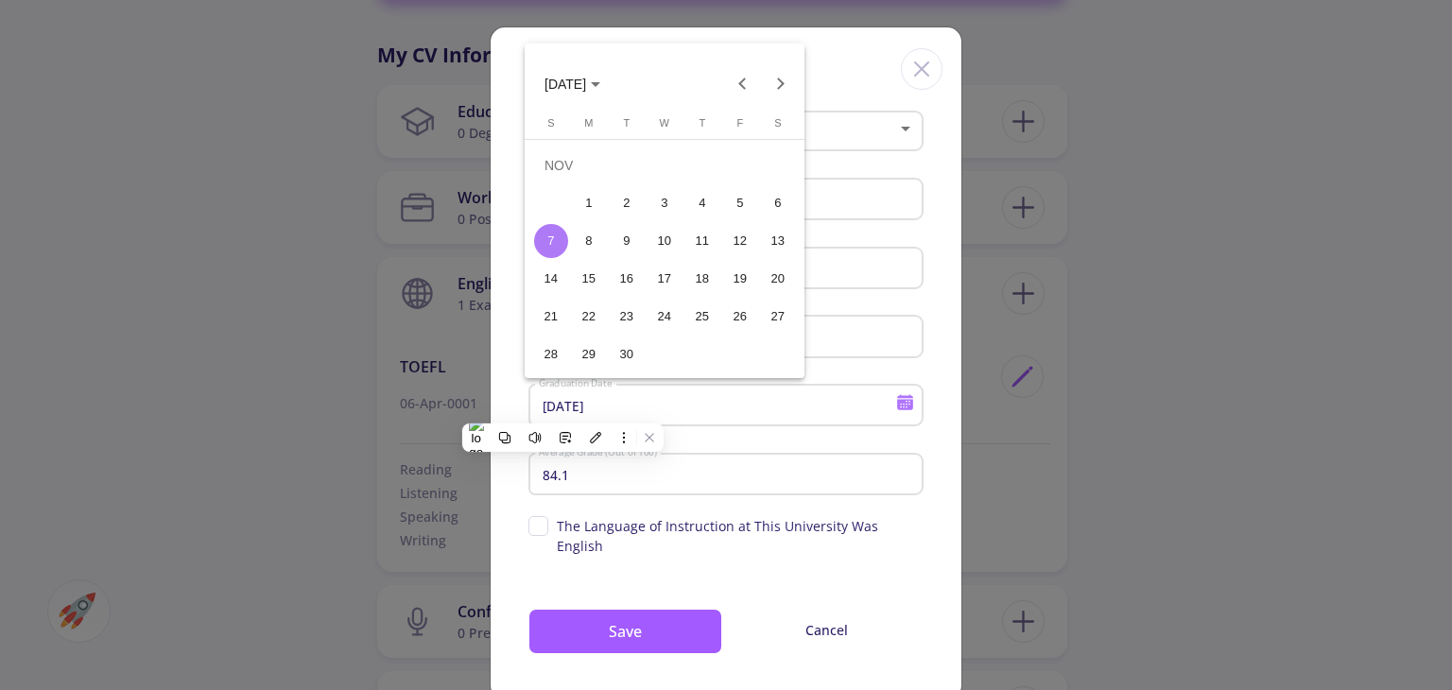
click at [562, 408] on div at bounding box center [726, 345] width 1452 height 690
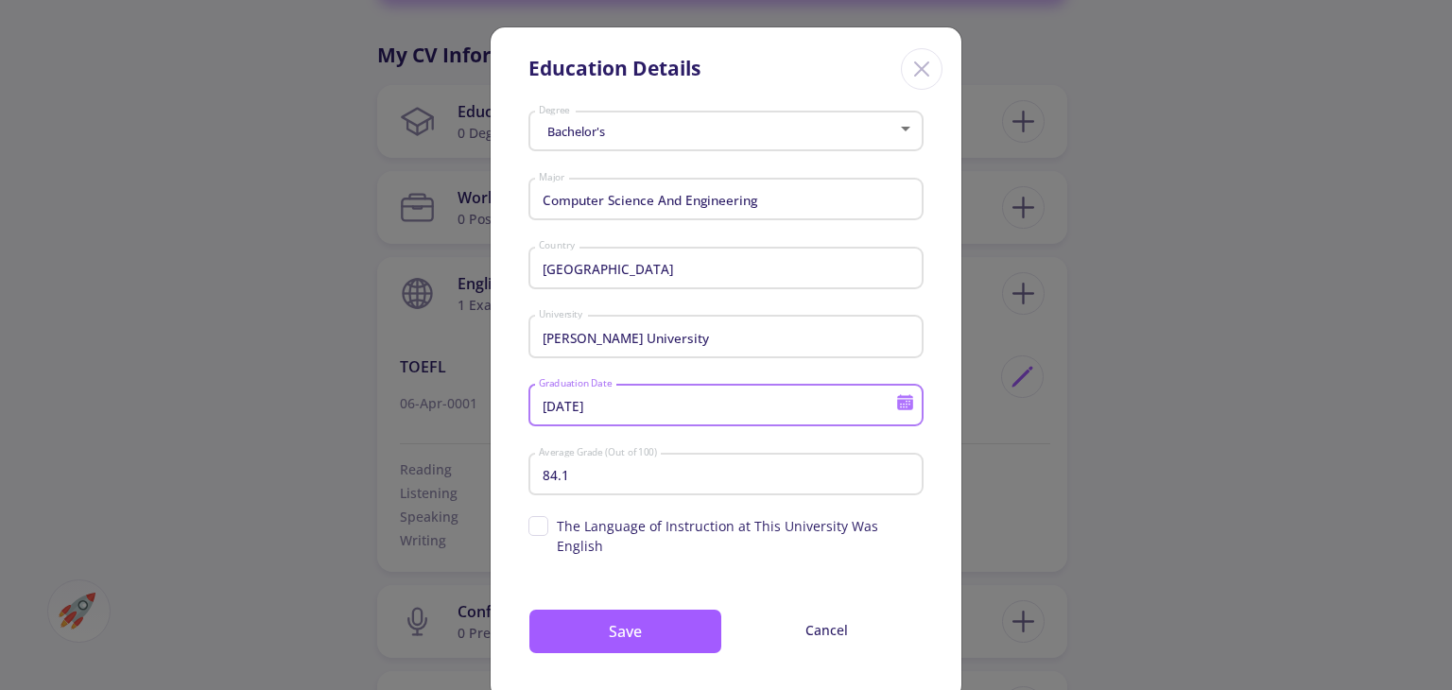
drag, startPoint x: 552, startPoint y: 407, endPoint x: 537, endPoint y: 407, distance: 15.1
click at [538, 407] on input "[DATE]" at bounding box center [720, 406] width 364 height 17
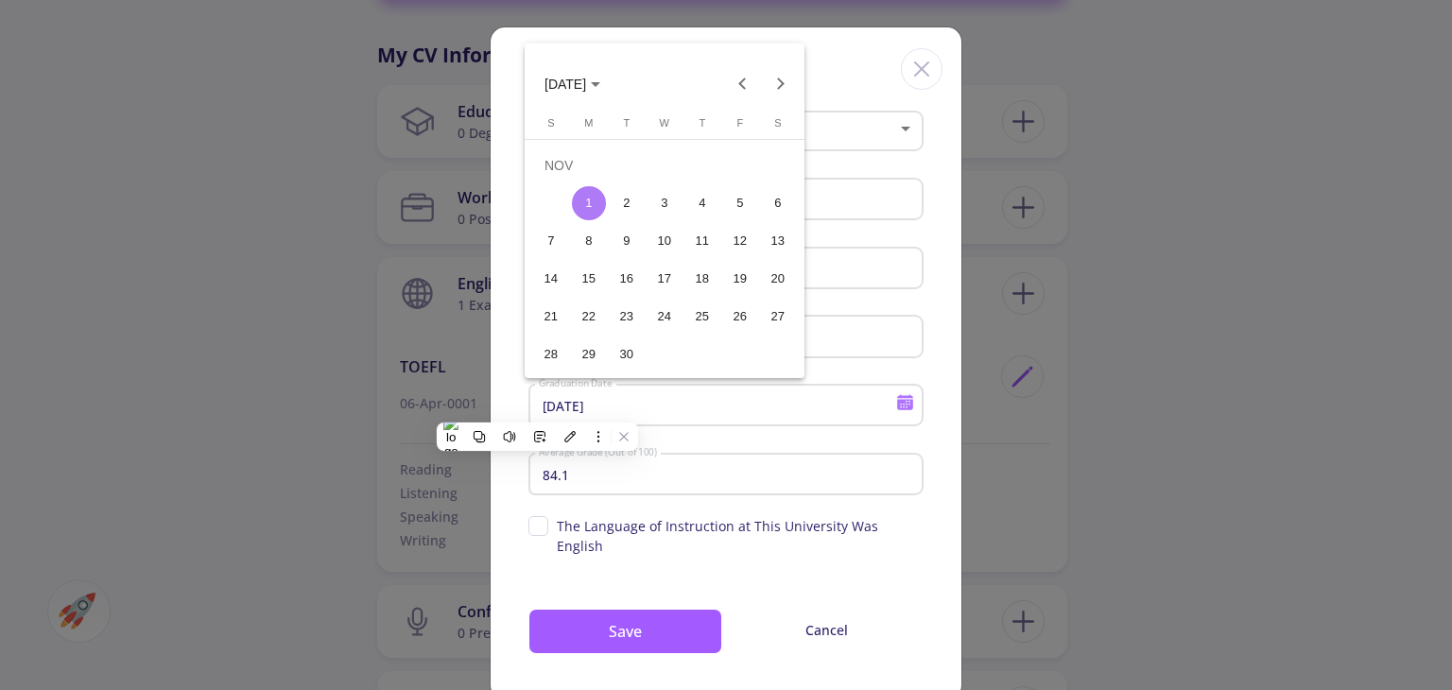
click at [542, 409] on div at bounding box center [726, 345] width 1452 height 690
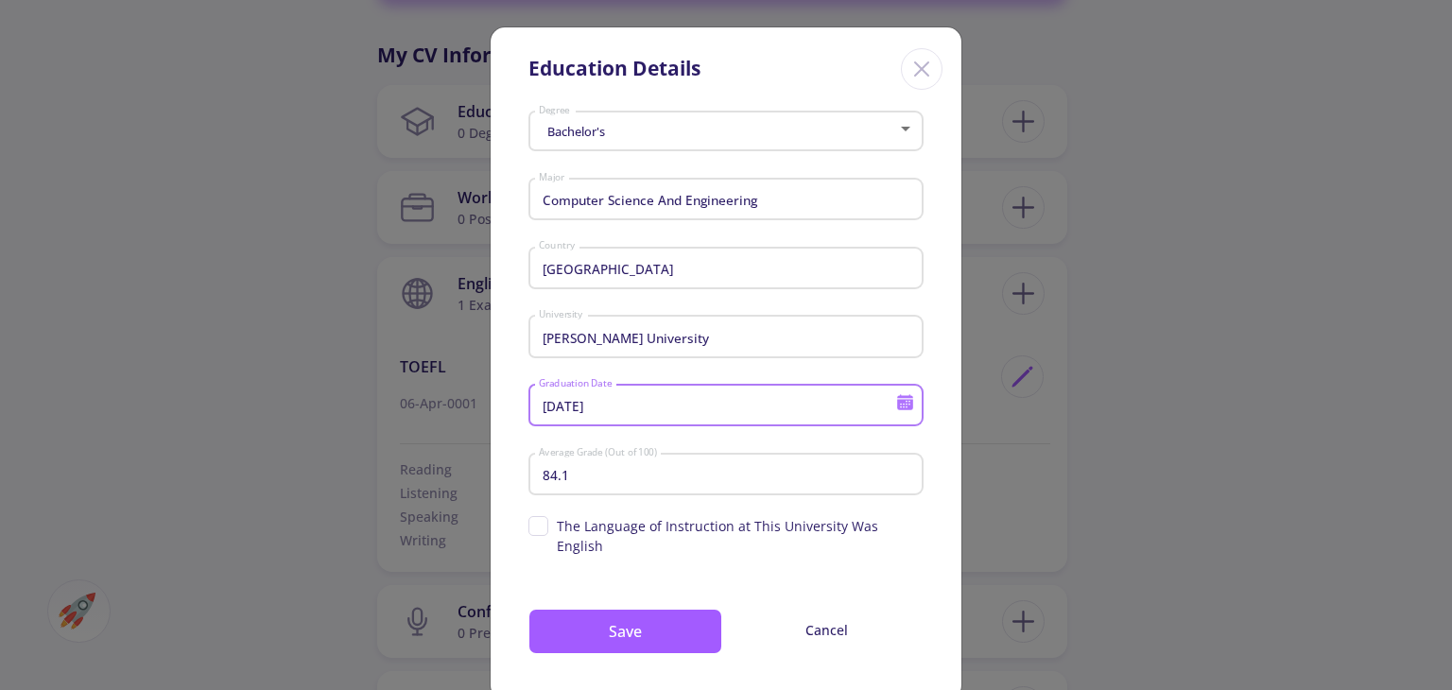
click at [616, 413] on input "[DATE]" at bounding box center [720, 406] width 364 height 17
type input "[DATE]"
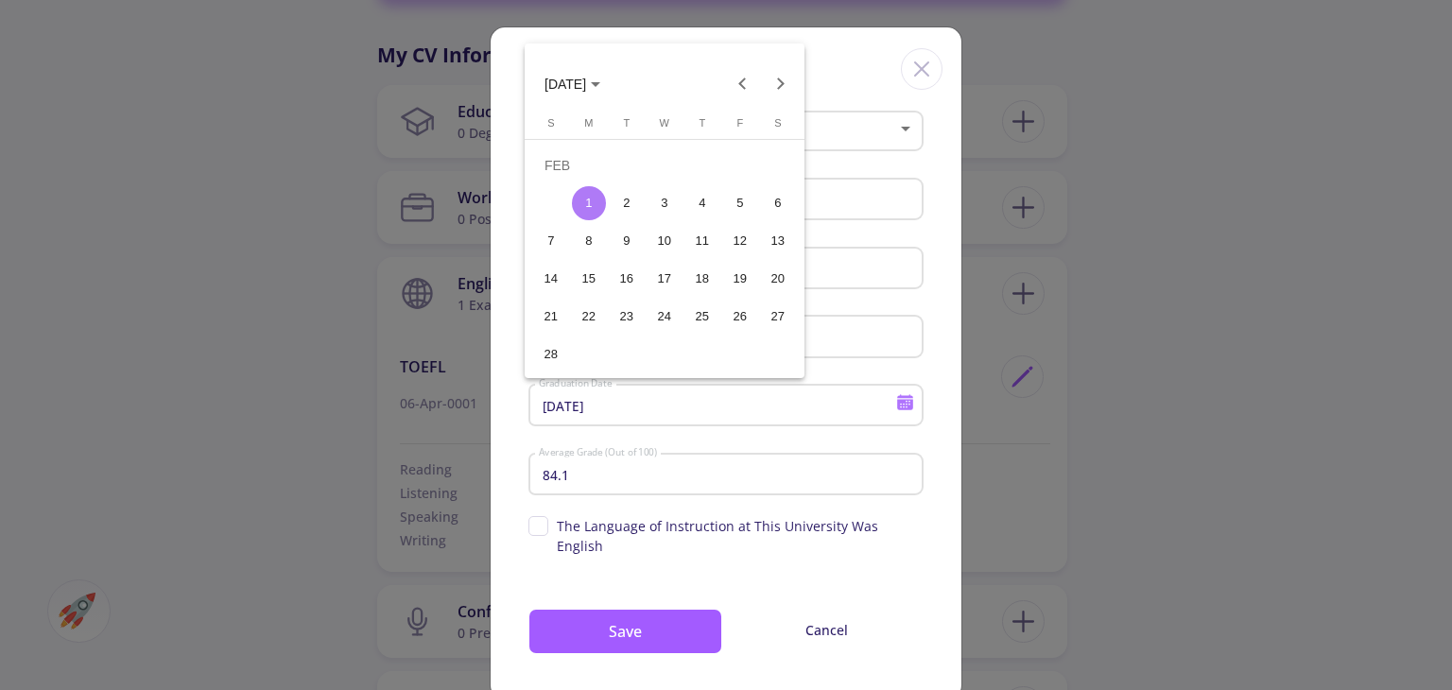
click at [658, 487] on div at bounding box center [726, 345] width 1452 height 690
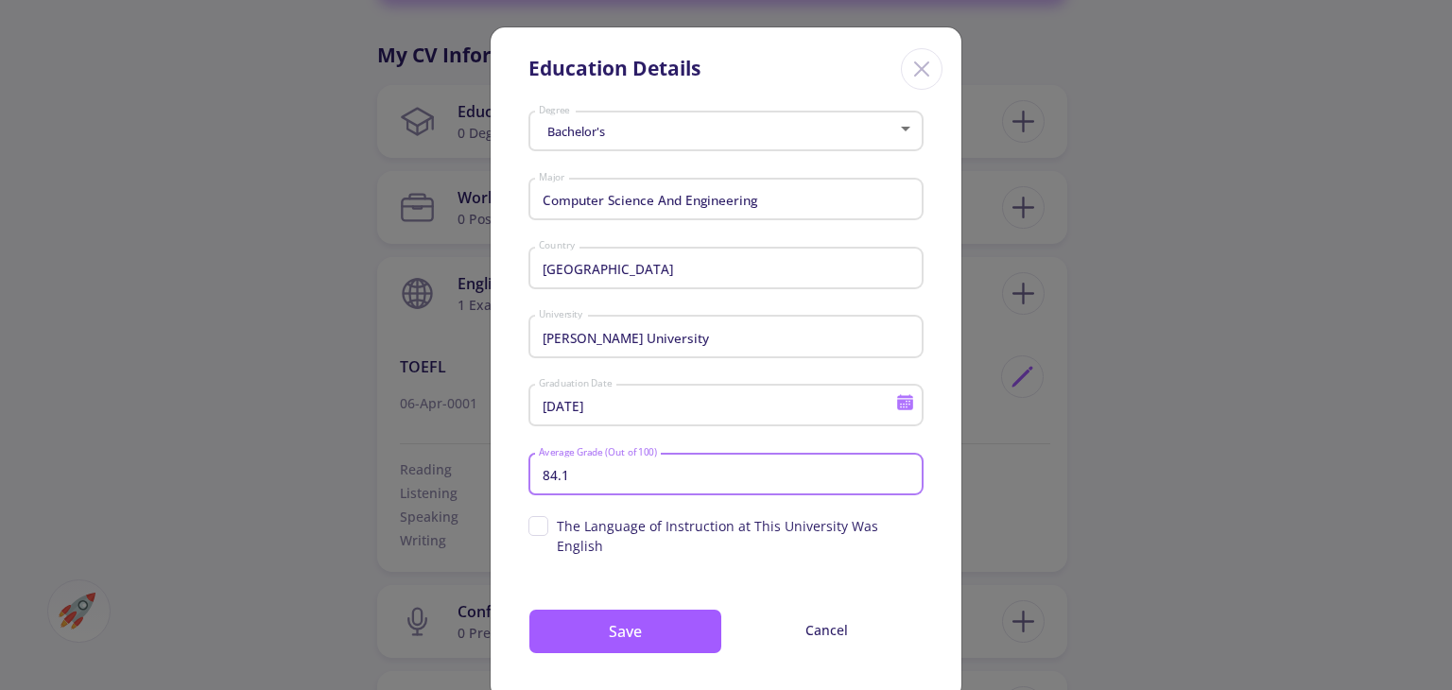
click at [644, 476] on input "84.1" at bounding box center [729, 475] width 382 height 17
type input "96.3"
click at [673, 628] on button "Save" at bounding box center [625, 631] width 194 height 45
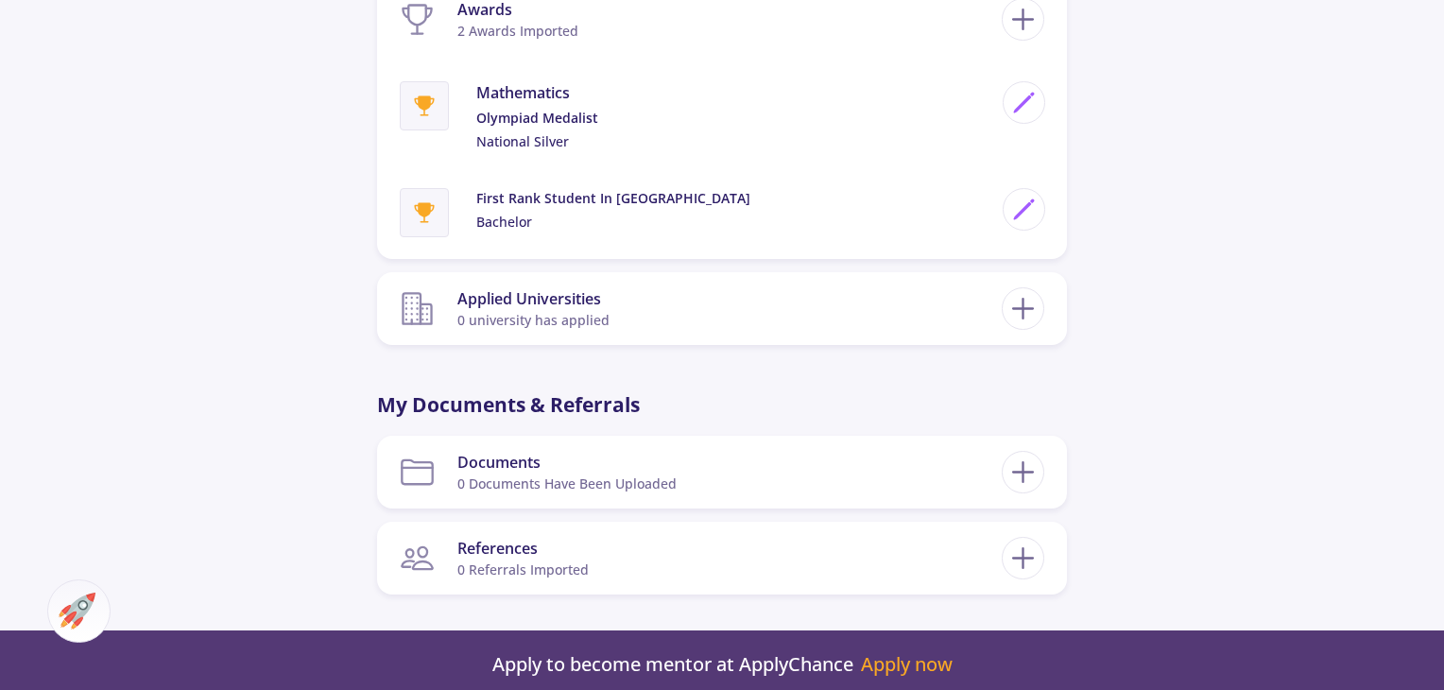
scroll to position [1902, 0]
click at [824, 547] on section "References 0 referrals imported" at bounding box center [701, 557] width 602 height 58
click at [1021, 566] on icon at bounding box center [1023, 557] width 35 height 35
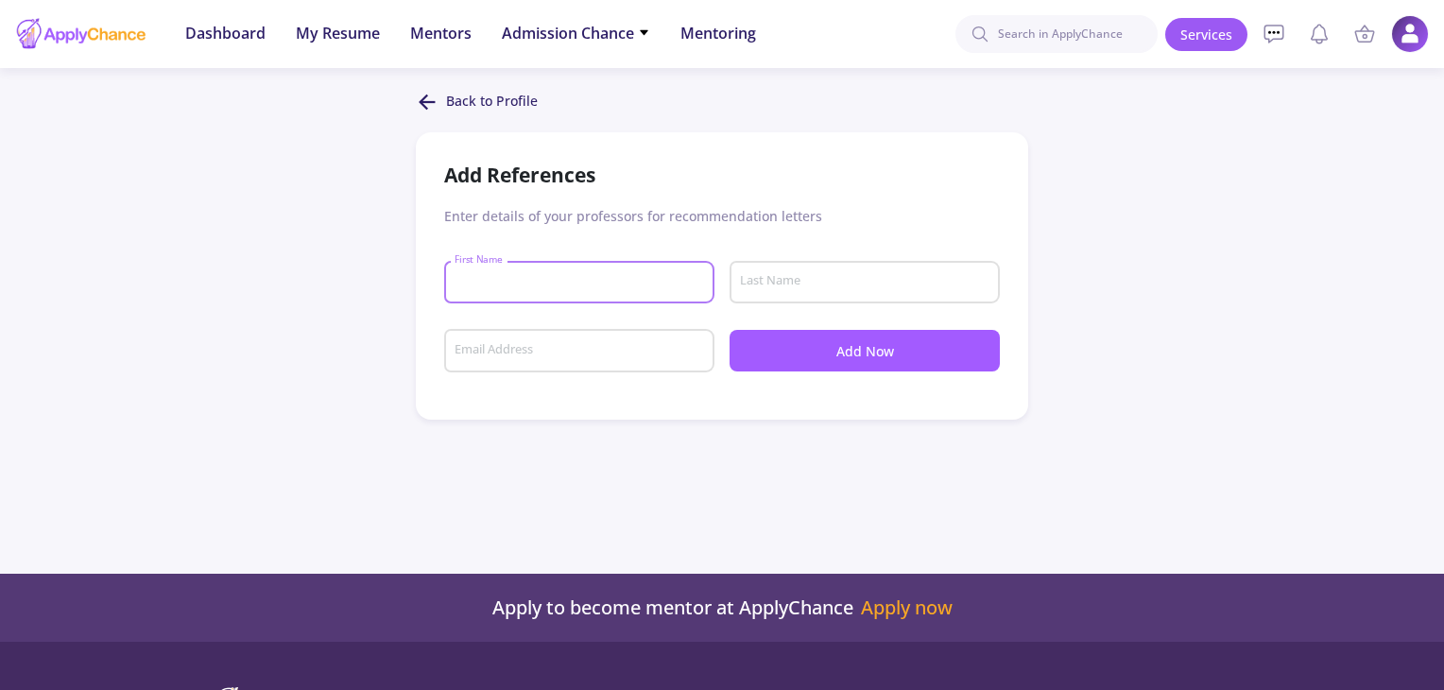
click at [594, 276] on input "First Name" at bounding box center [582, 282] width 257 height 17
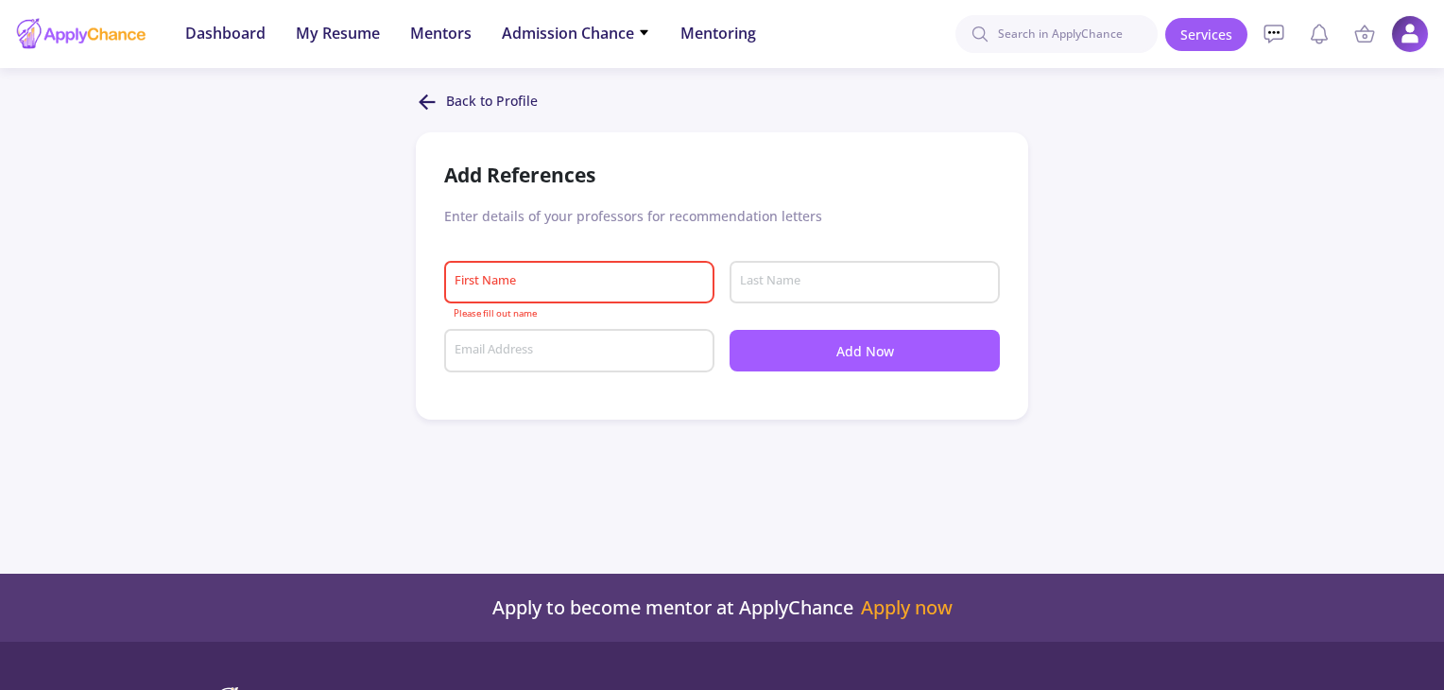
click at [620, 331] on div "Email Address" at bounding box center [580, 346] width 252 height 49
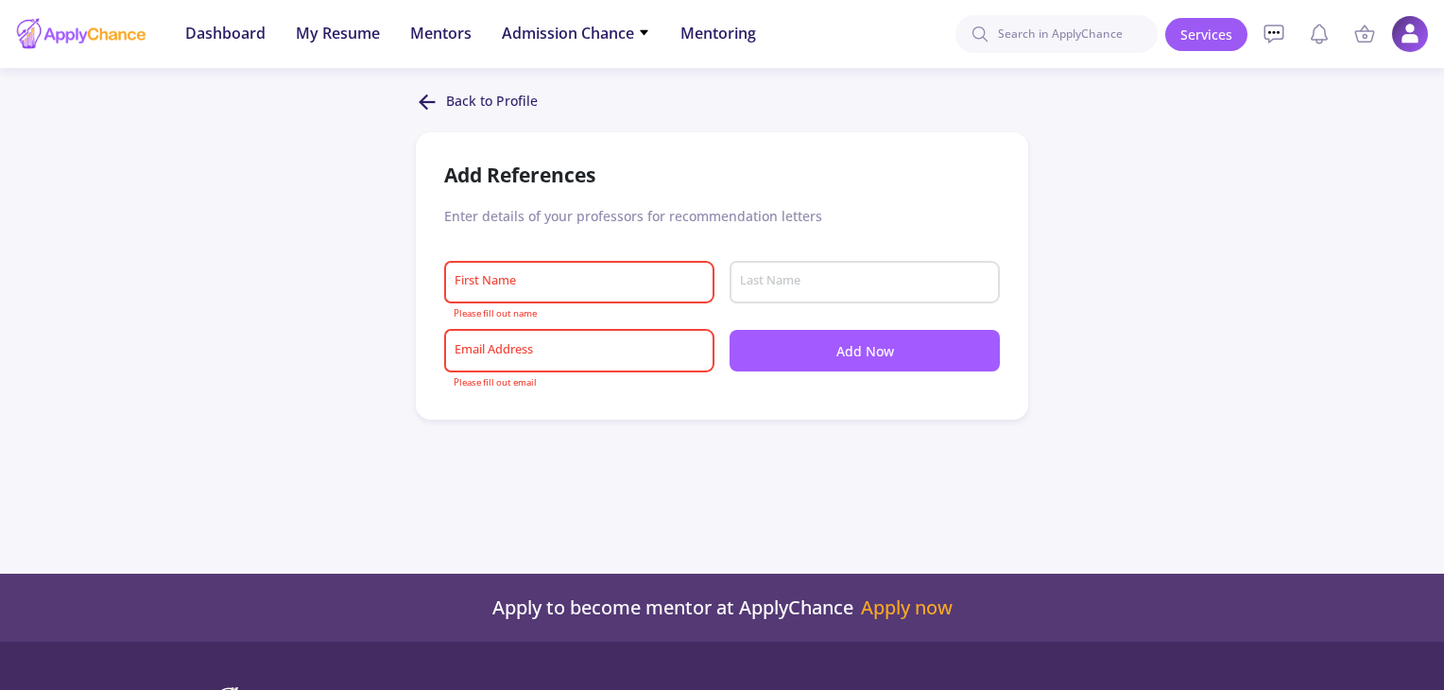
click at [741, 210] on div "Enter details of your professors for recommendation letters" at bounding box center [722, 216] width 556 height 20
drag, startPoint x: 608, startPoint y: 258, endPoint x: 833, endPoint y: 269, distance: 225.2
click at [833, 269] on div "First Name Please fill out name Last Name" at bounding box center [722, 288] width 556 height 69
click at [833, 269] on div "Last Name" at bounding box center [865, 278] width 252 height 49
click at [684, 277] on input "First Name" at bounding box center [582, 282] width 257 height 17
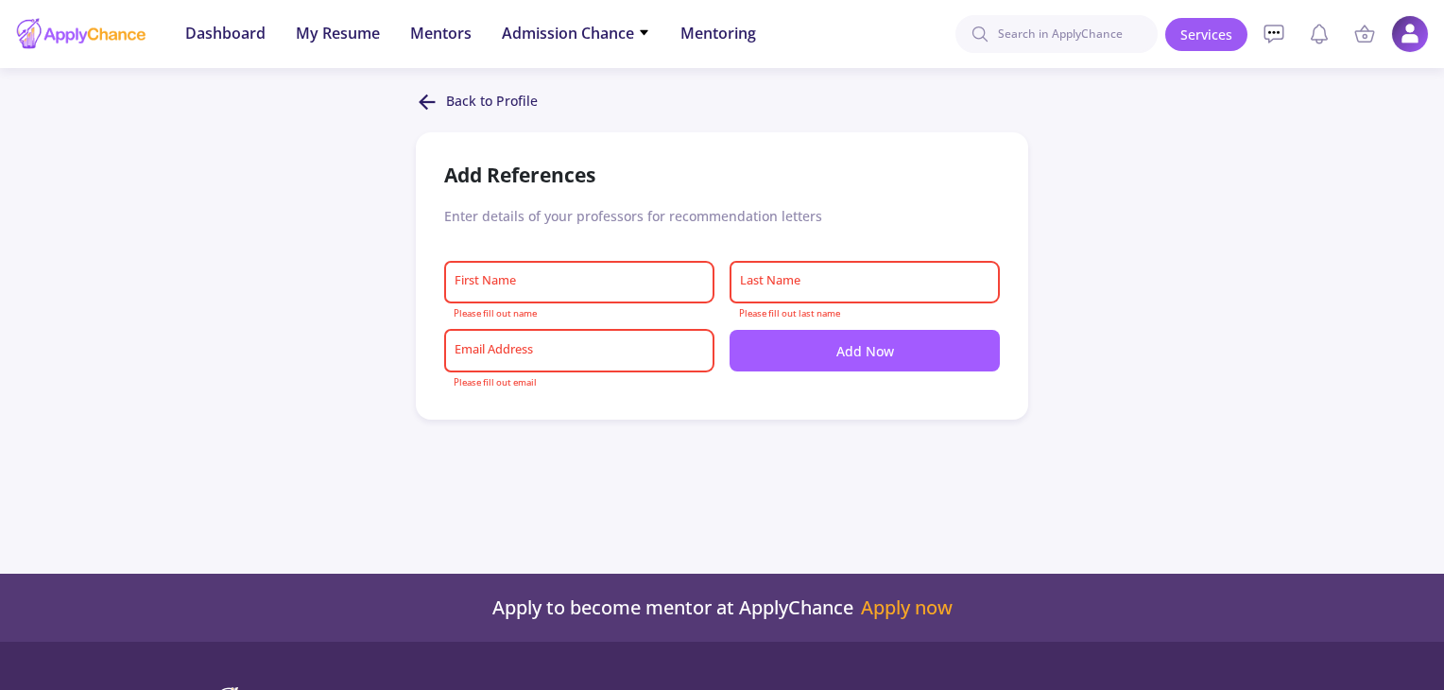
click at [612, 364] on div "Email Address" at bounding box center [580, 346] width 252 height 49
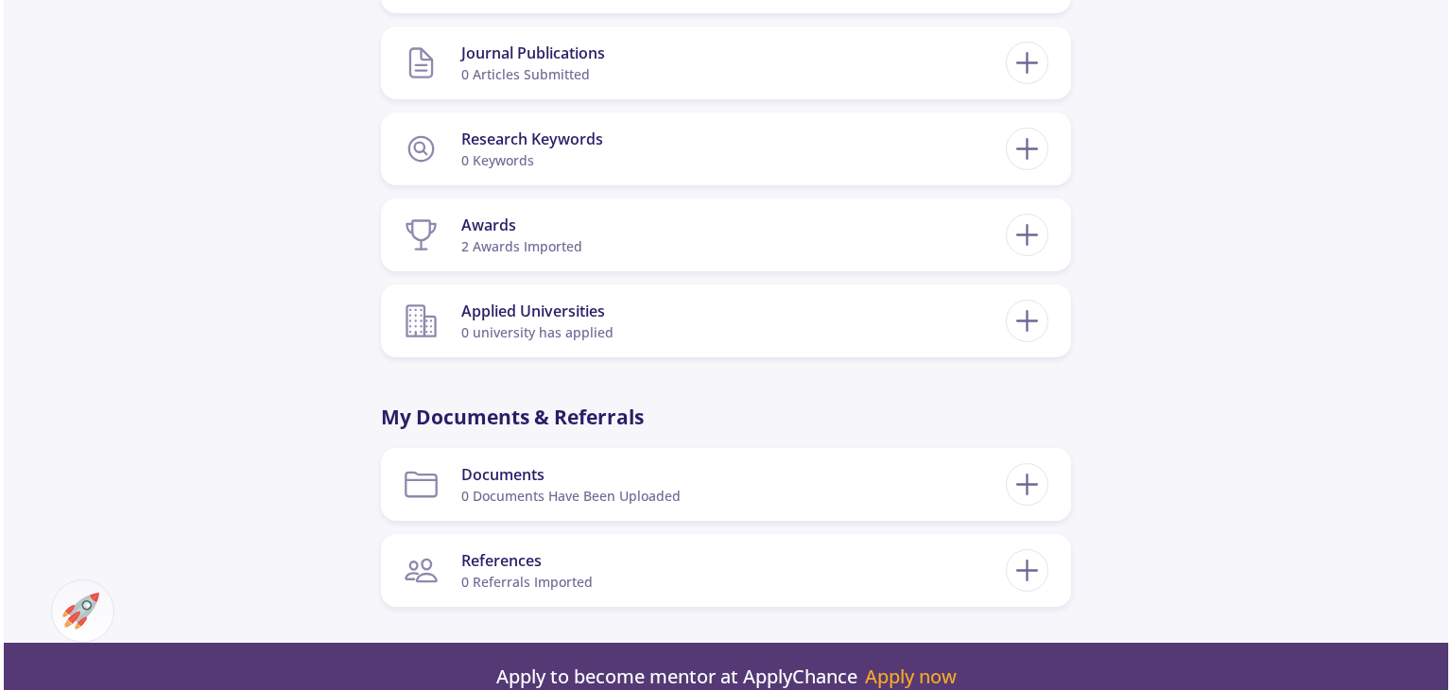
scroll to position [1248, 0]
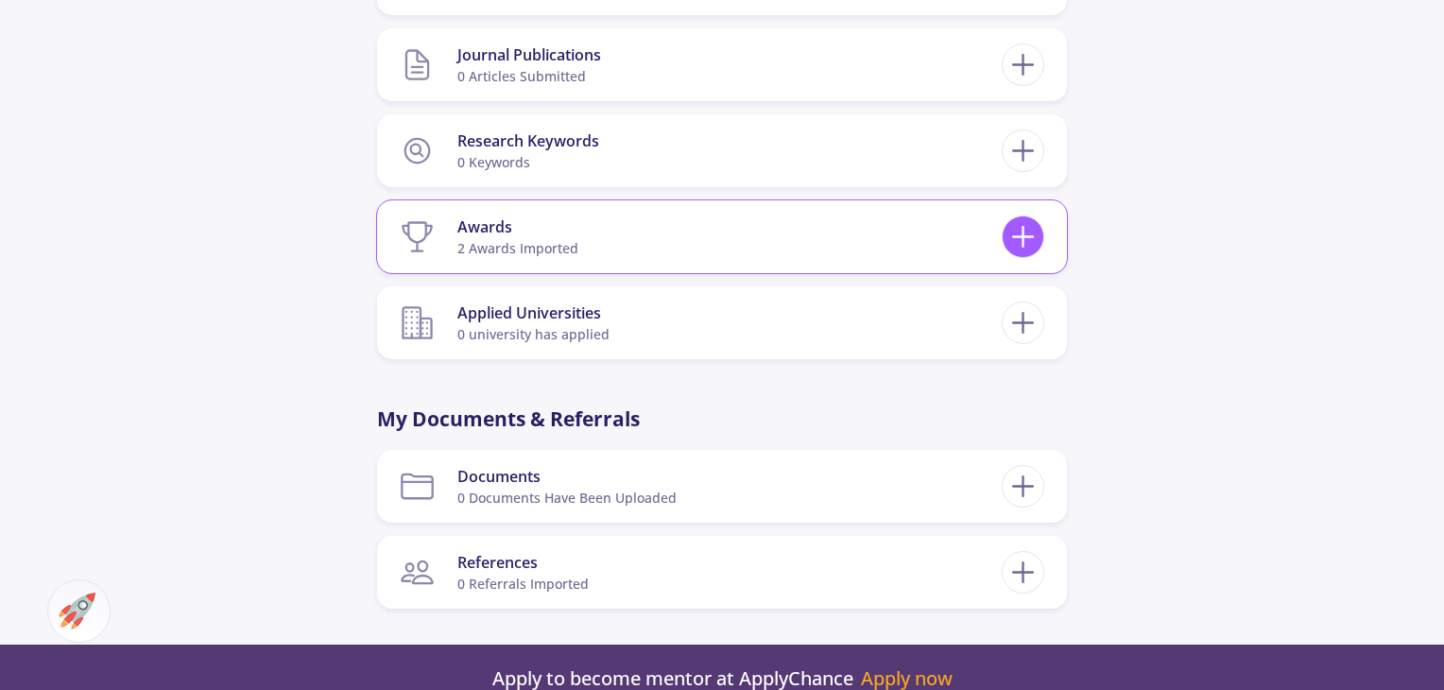
click at [1025, 239] on icon at bounding box center [1023, 236] width 35 height 35
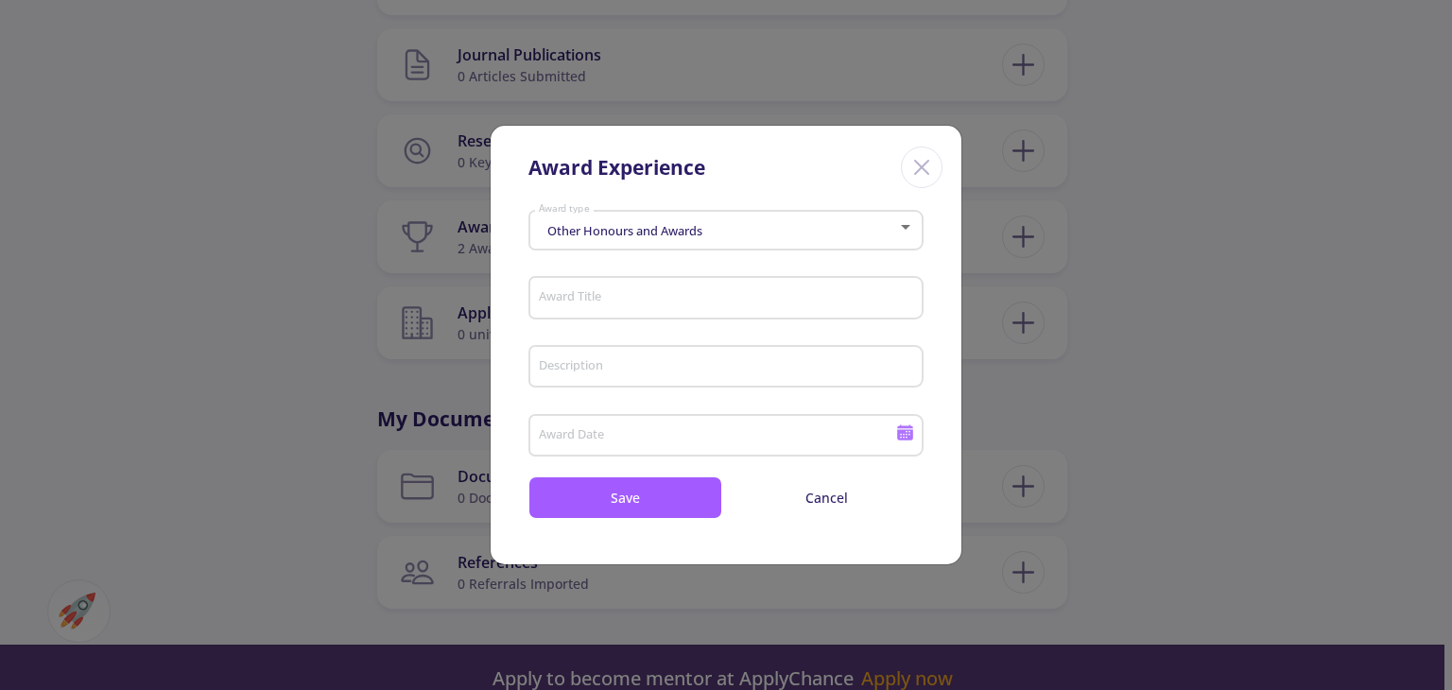
click at [923, 178] on icon "Close" at bounding box center [921, 167] width 30 height 30
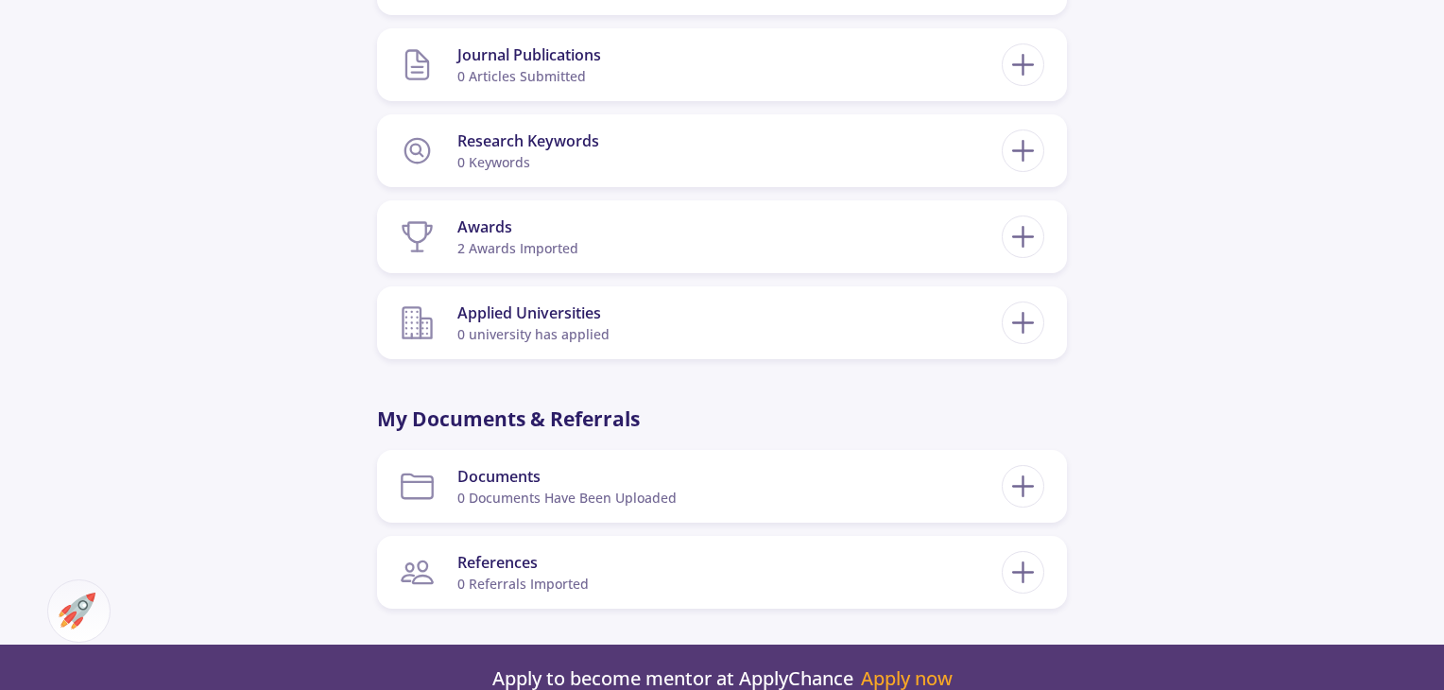
click at [765, 224] on section "Awards 2 awards imported" at bounding box center [701, 237] width 602 height 58
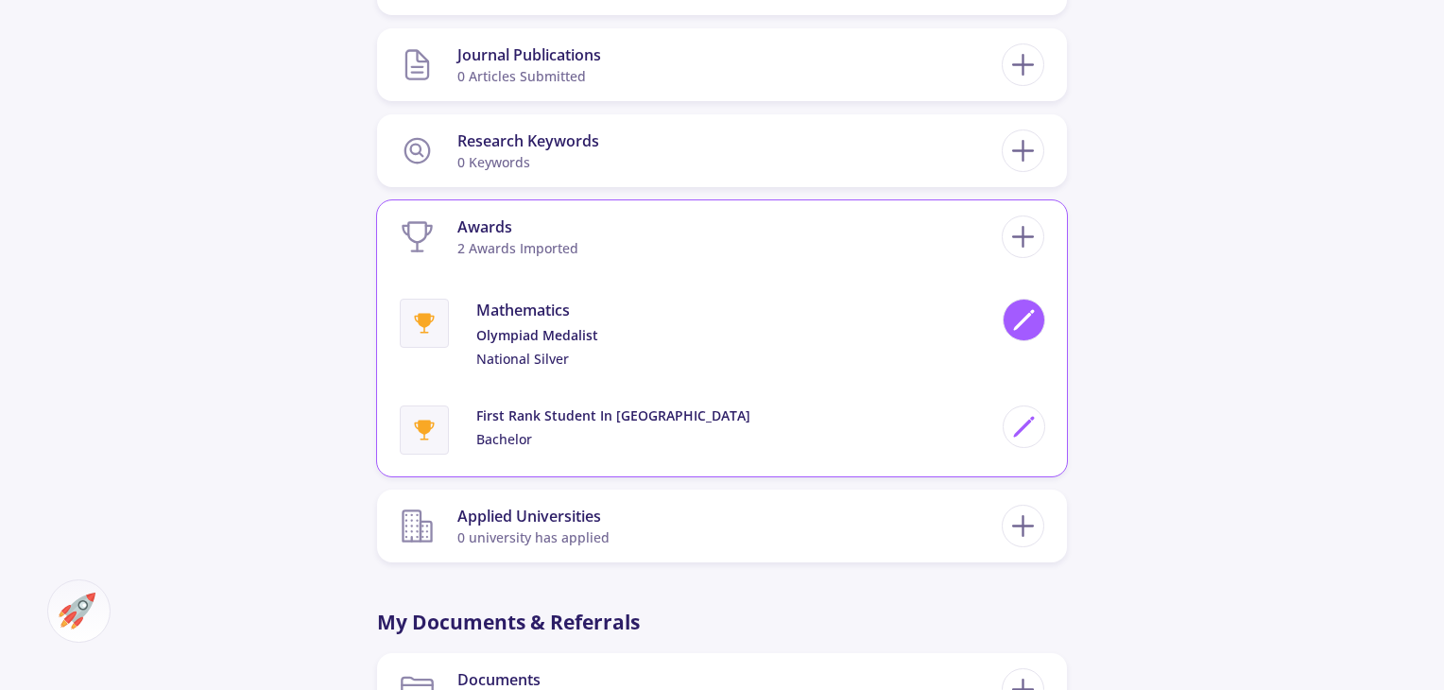
click at [1036, 308] on icon at bounding box center [1024, 320] width 26 height 26
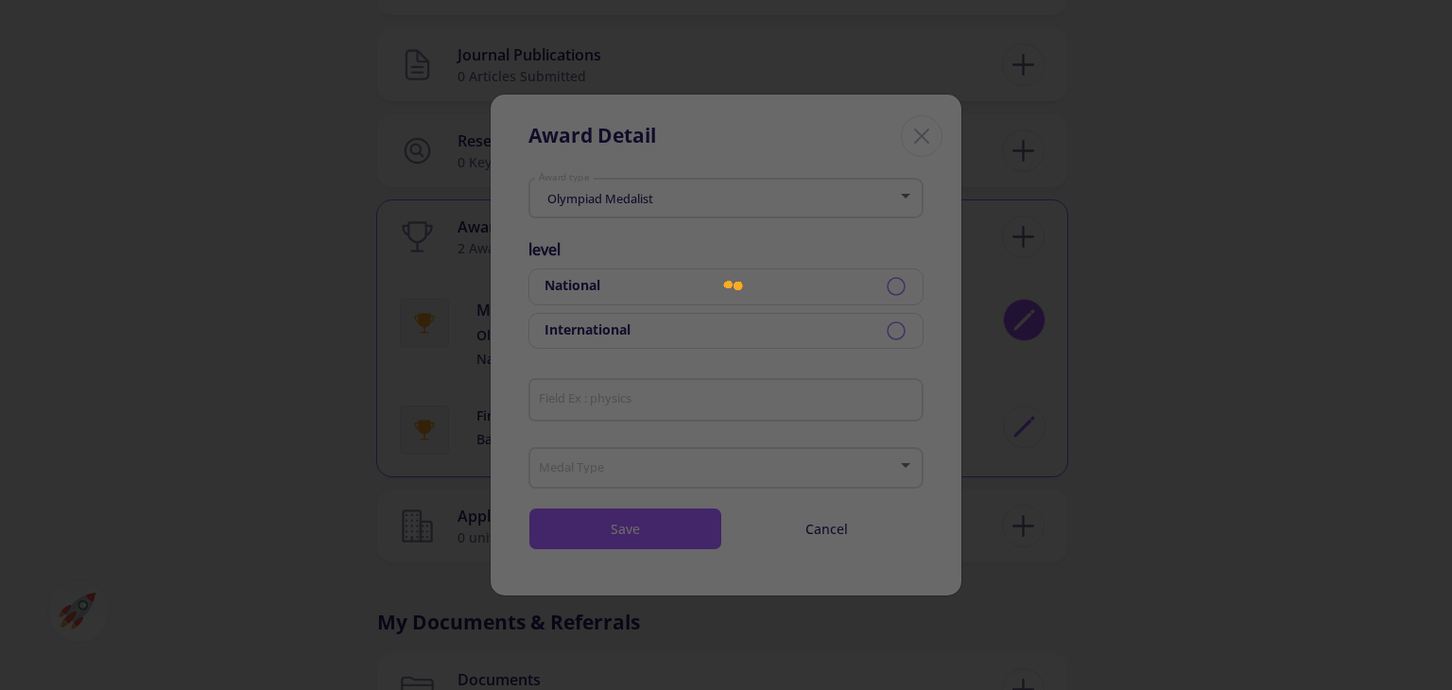
type input "mathematics"
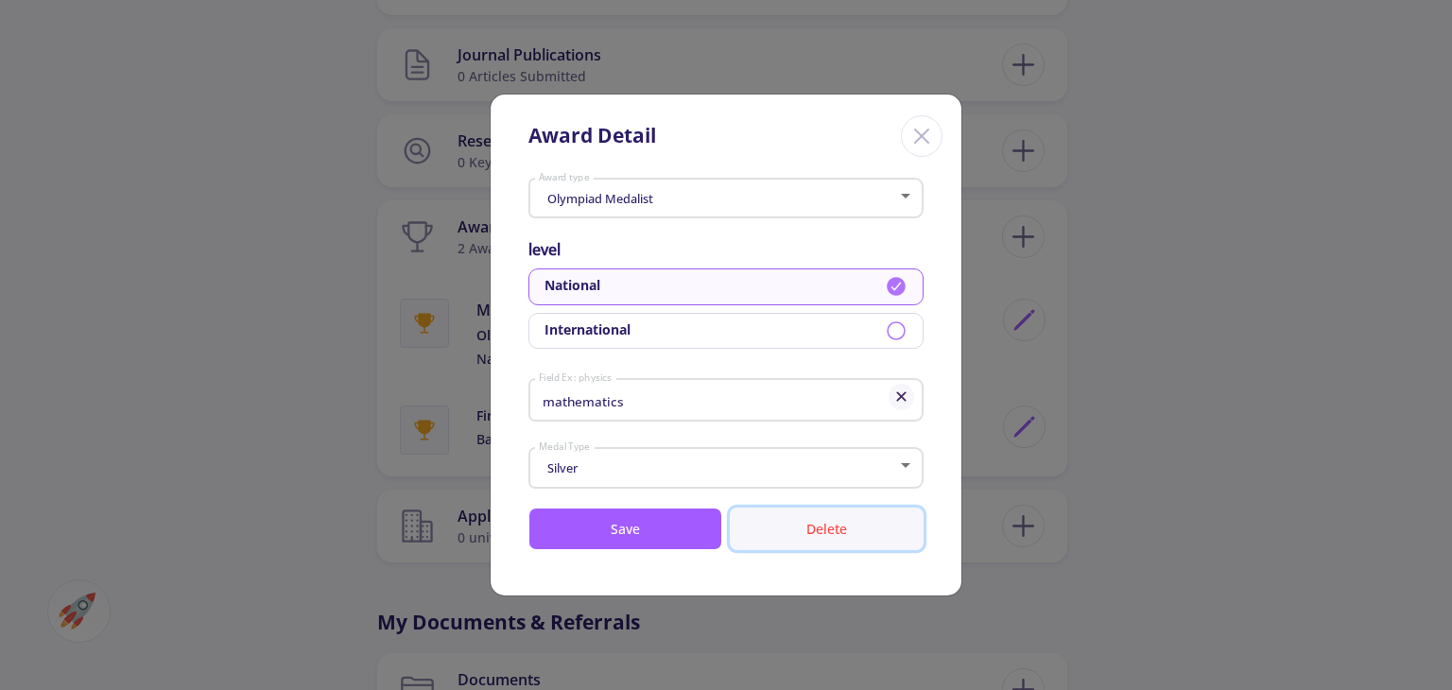
click at [819, 525] on button "Delete" at bounding box center [827, 529] width 194 height 43
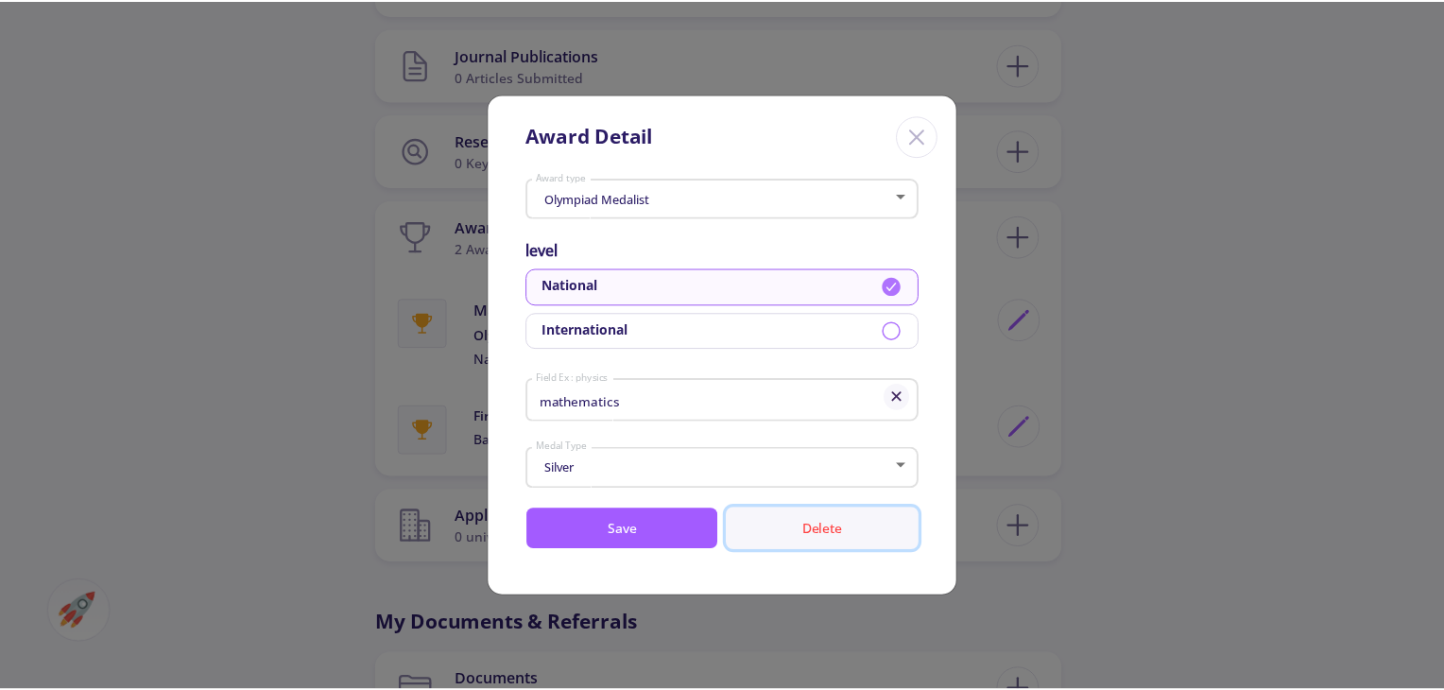
scroll to position [0, 0]
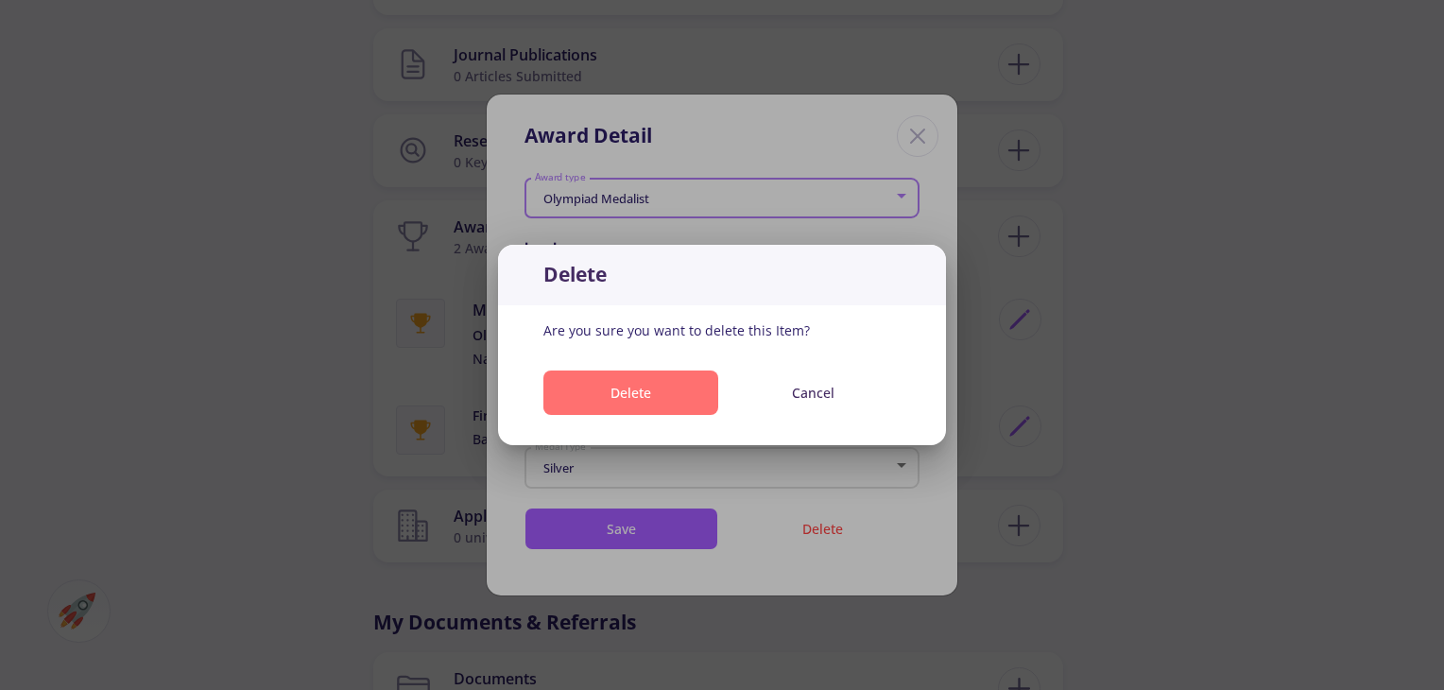
click at [714, 409] on button "Delete" at bounding box center [630, 392] width 175 height 44
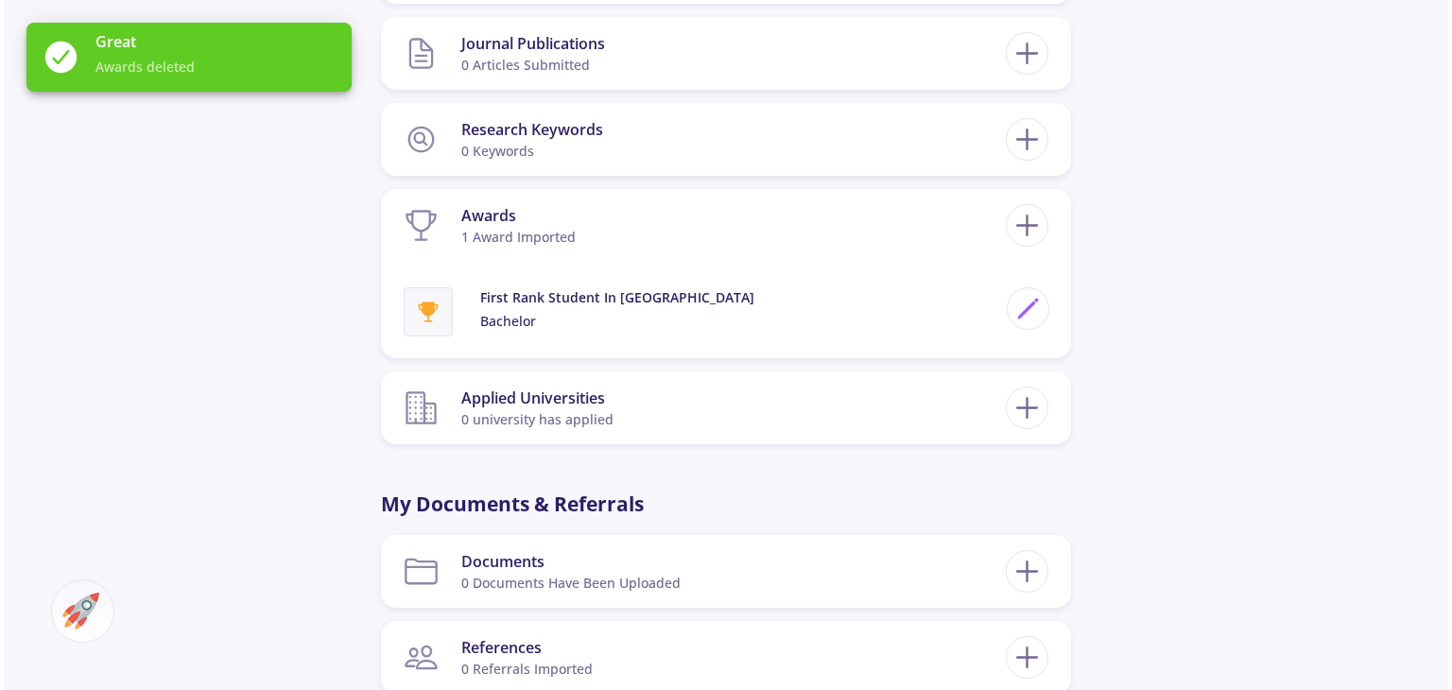
scroll to position [1258, 0]
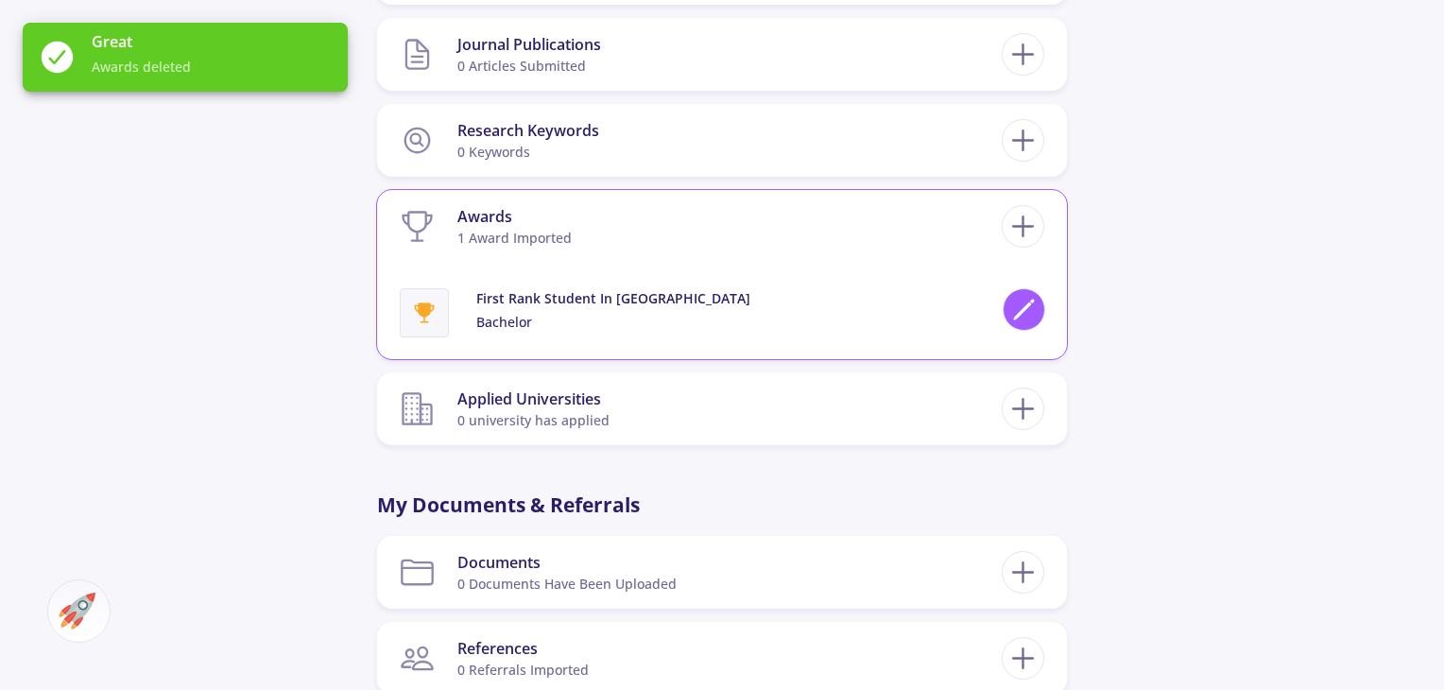
click at [1031, 308] on icon at bounding box center [1024, 310] width 26 height 26
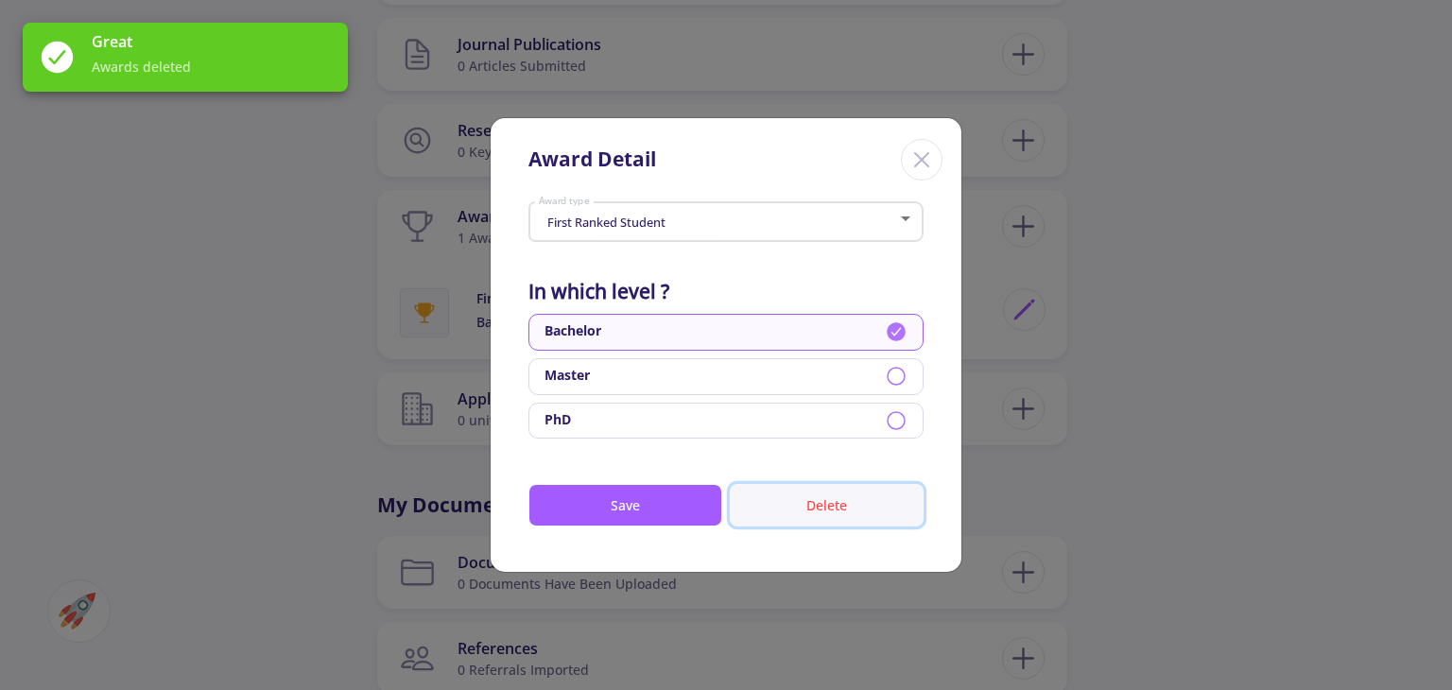
click at [798, 515] on button "Delete" at bounding box center [827, 505] width 194 height 43
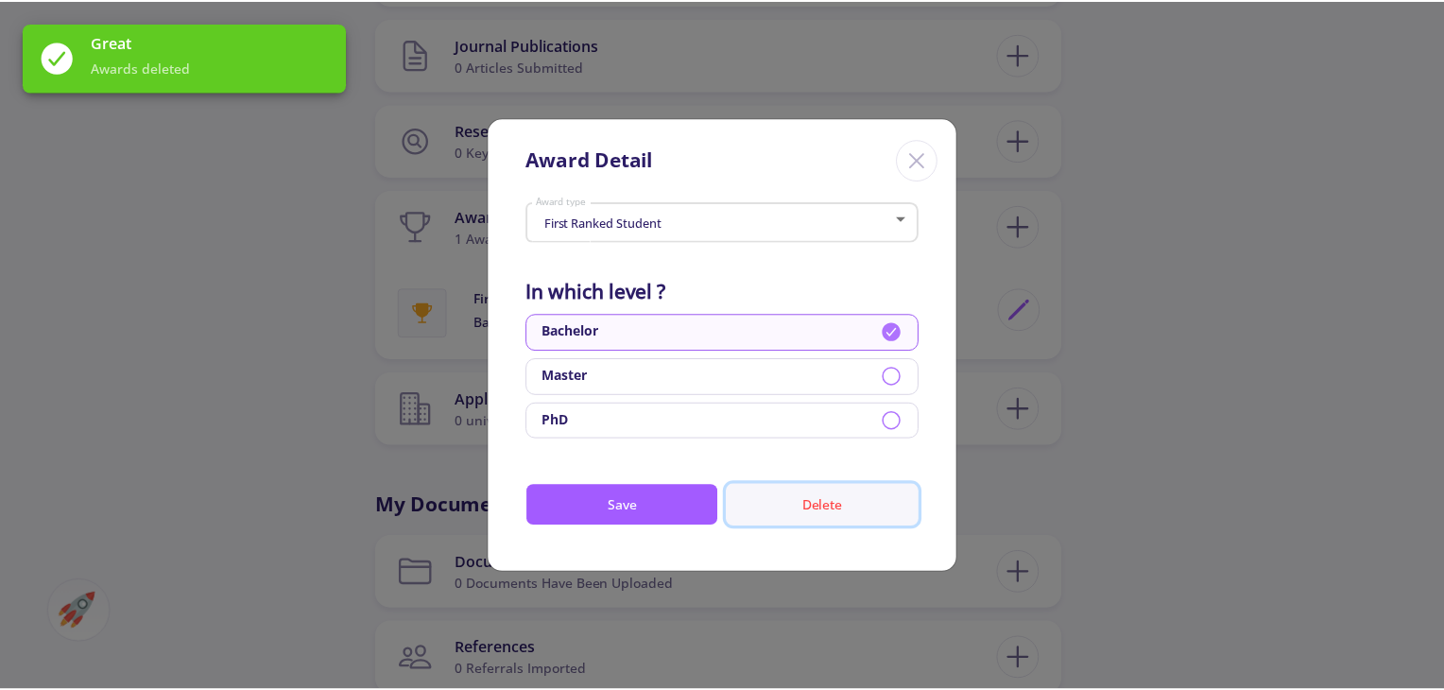
scroll to position [0, 0]
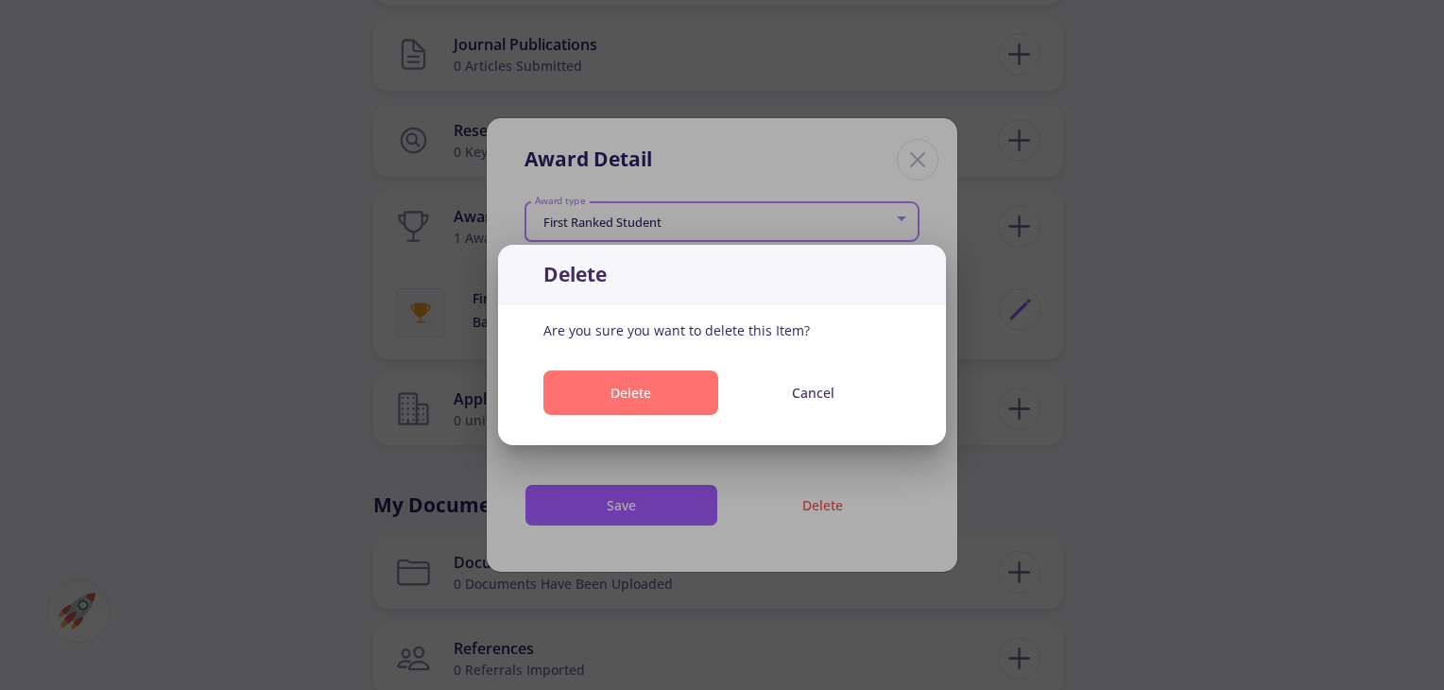
click at [680, 389] on button "Delete" at bounding box center [630, 392] width 175 height 44
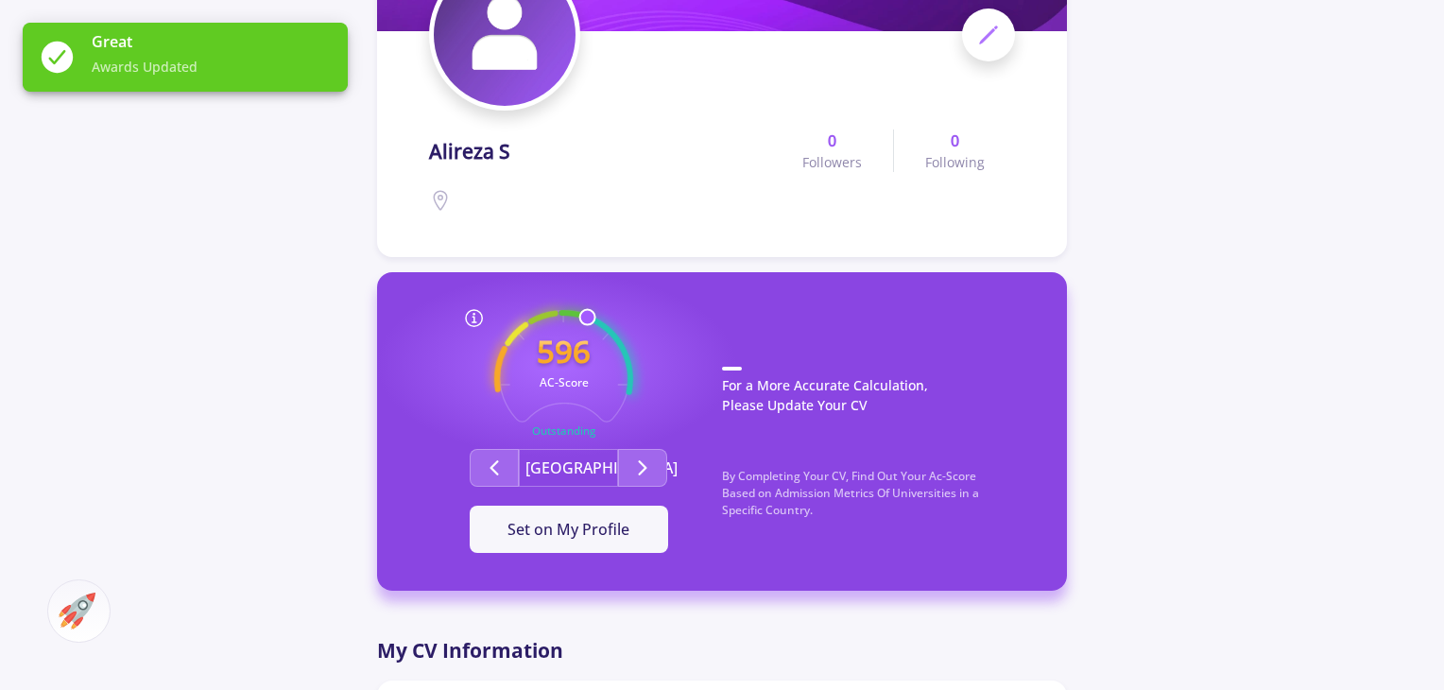
scroll to position [250, 0]
click at [828, 368] on p "For a More Accurate Calculation, Please Update Your CV" at bounding box center [875, 401] width 307 height 67
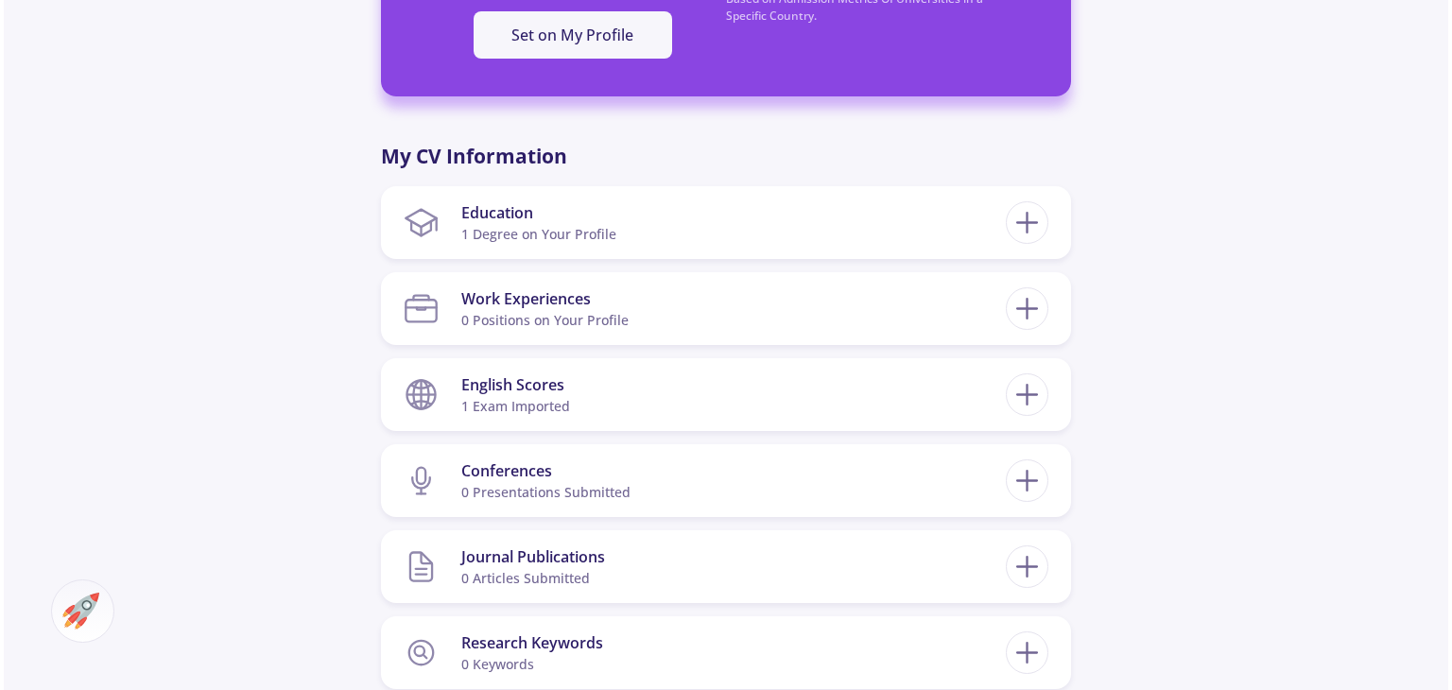
scroll to position [748, 0]
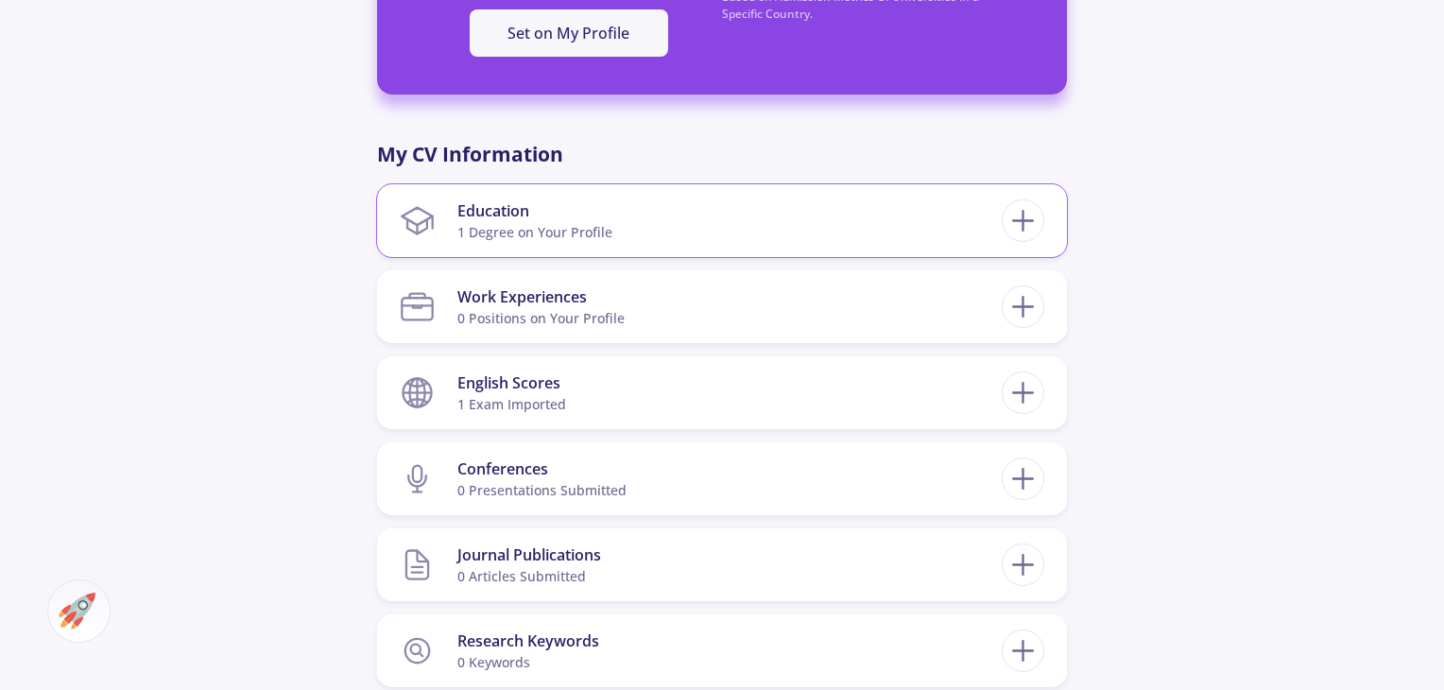
click at [918, 223] on section "Education 1 Degree on Your Profile" at bounding box center [701, 221] width 602 height 58
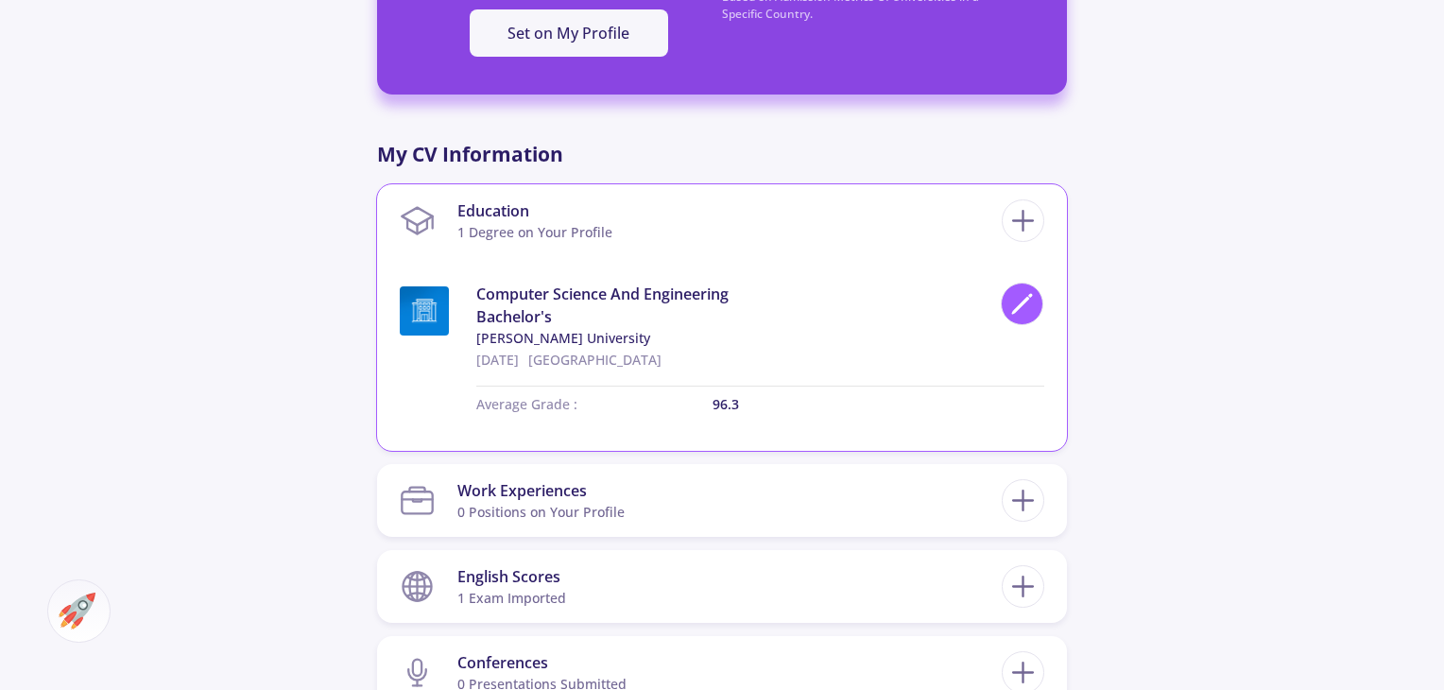
click at [1024, 300] on polygon at bounding box center [1021, 306] width 16 height 16
type input "Computer Science And Engineering"
type input "[GEOGRAPHIC_DATA]"
type input "[DATE]"
type input "96.3"
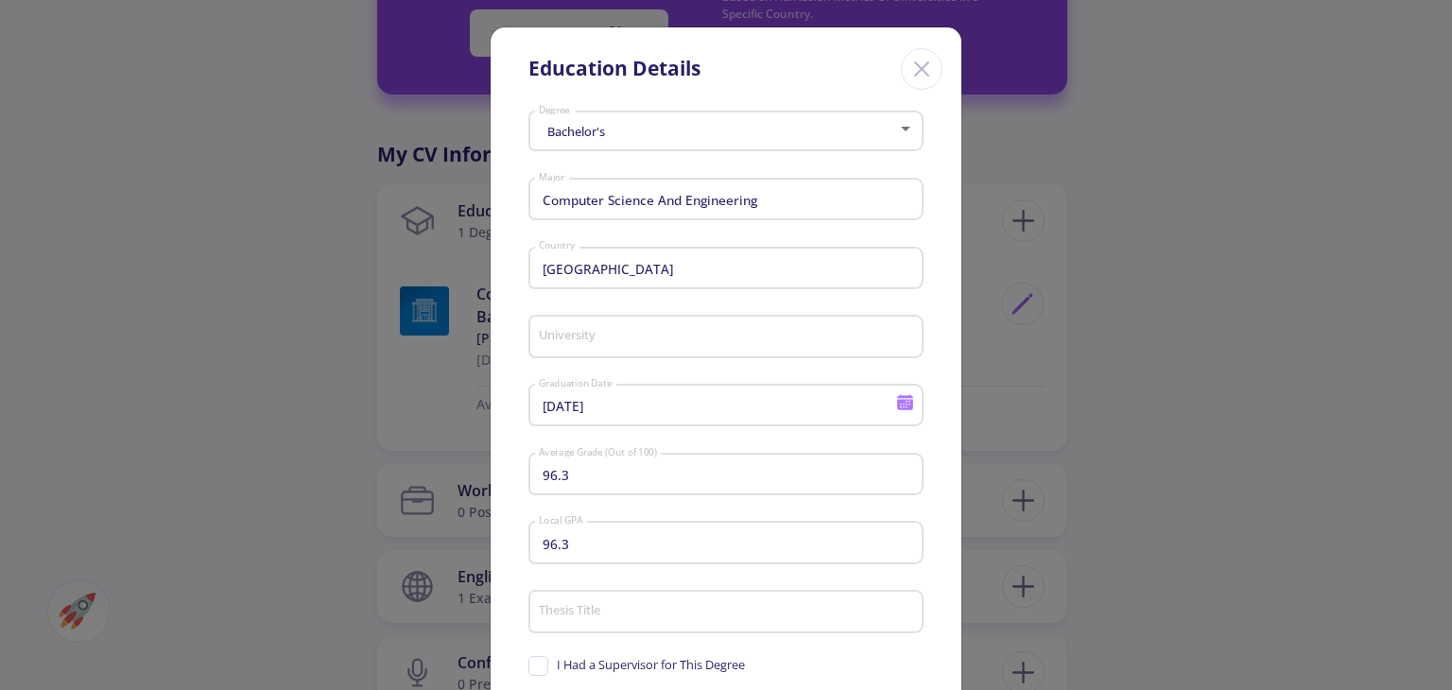
type input "[PERSON_NAME] University"
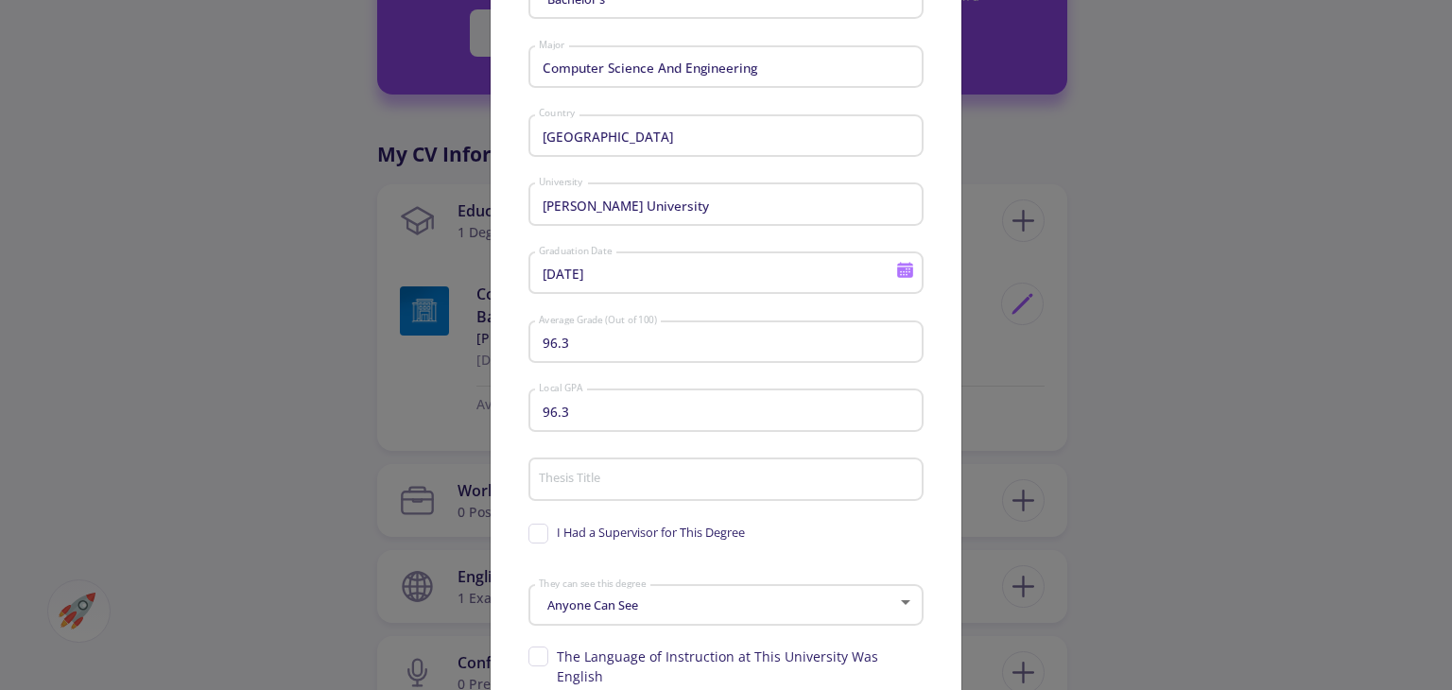
scroll to position [135, 0]
click at [620, 338] on input "96.3" at bounding box center [729, 340] width 382 height 17
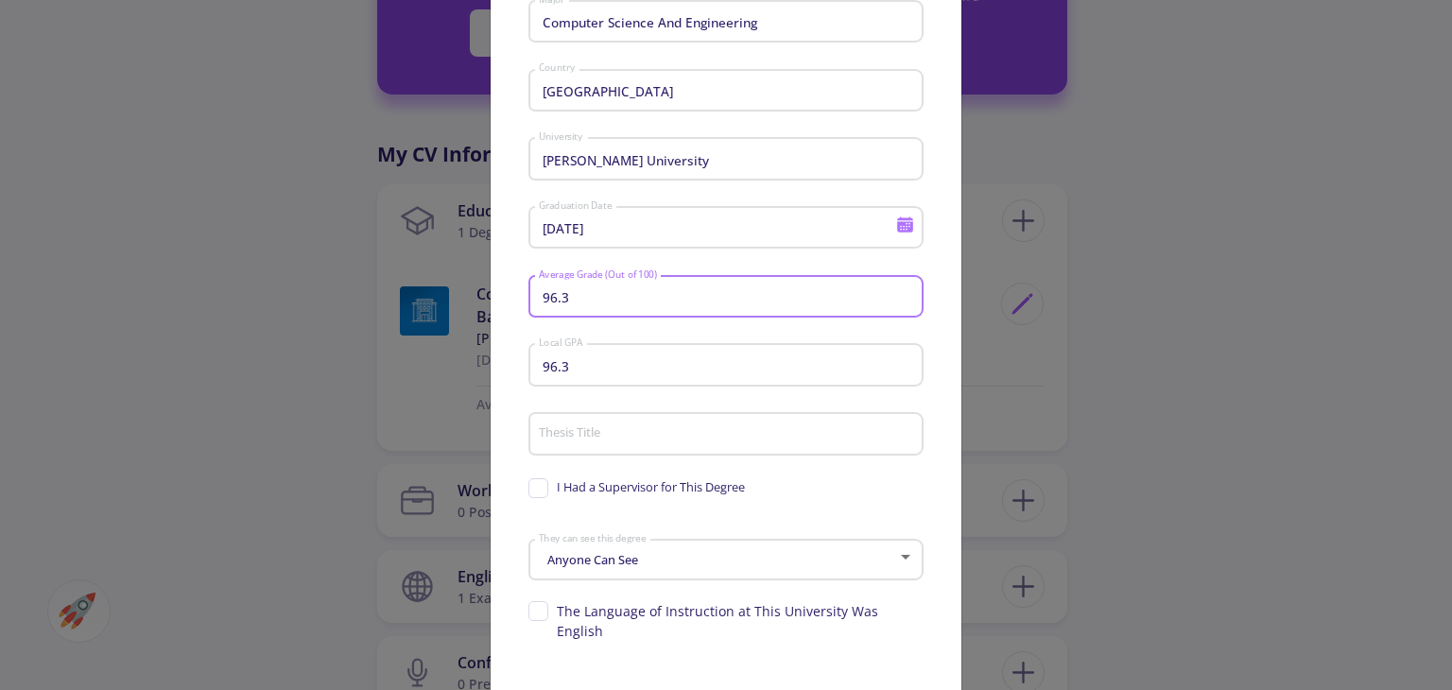
scroll to position [185, 0]
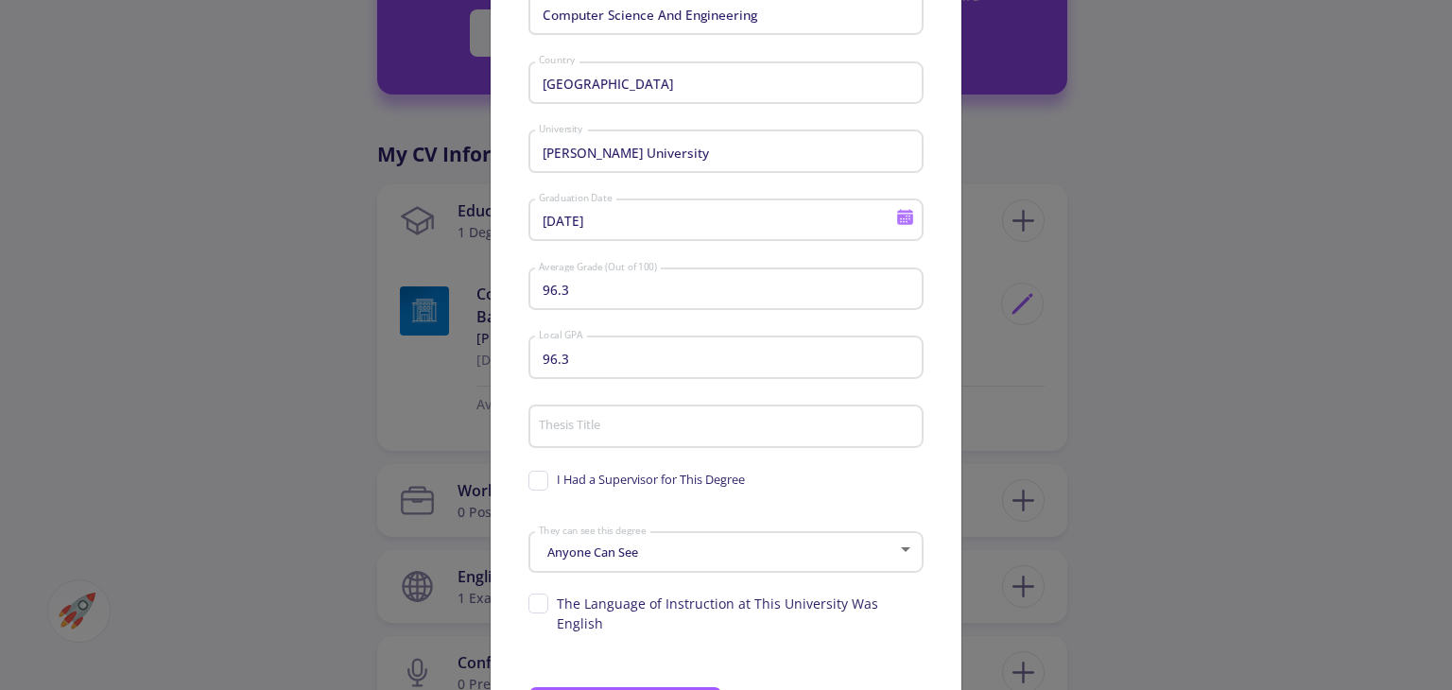
click at [606, 413] on div "Thesis Title" at bounding box center [726, 422] width 377 height 49
click at [646, 531] on div "Anyone Can See They can see this degree" at bounding box center [726, 548] width 377 height 47
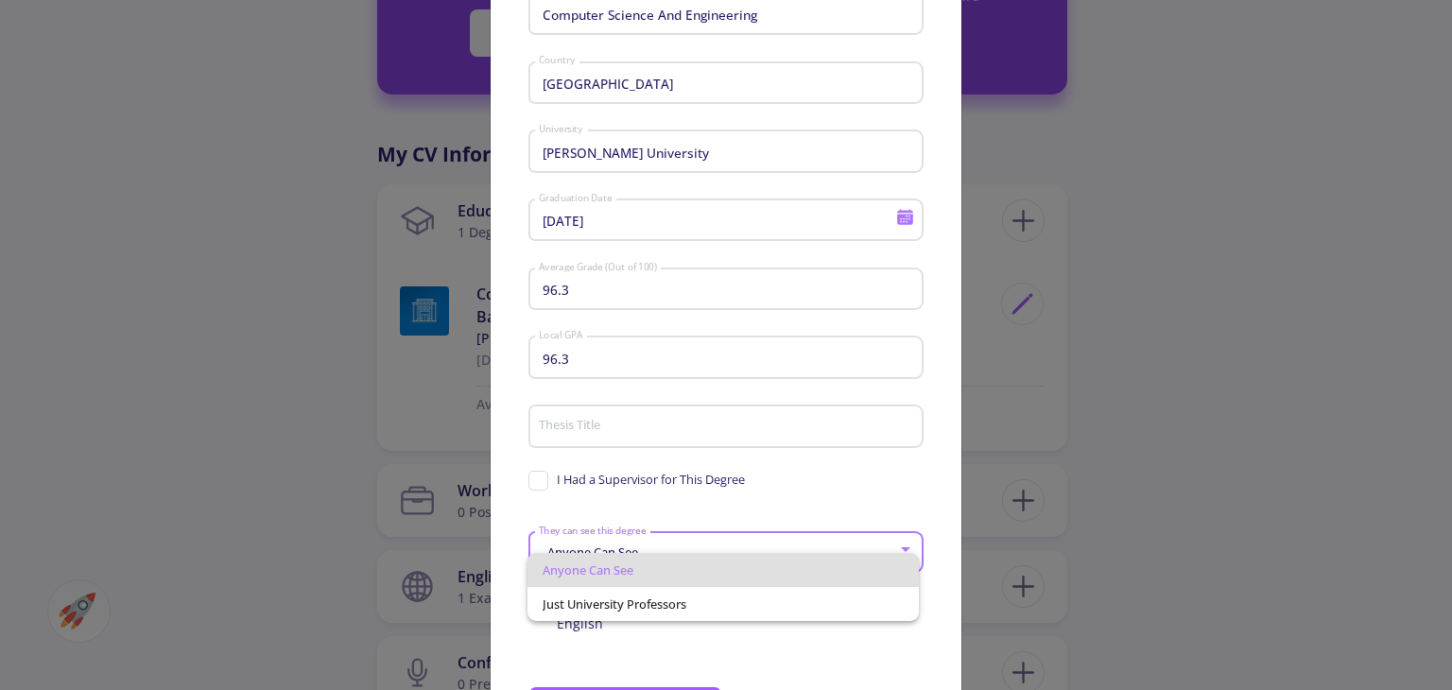
click at [688, 522] on div at bounding box center [726, 345] width 1452 height 690
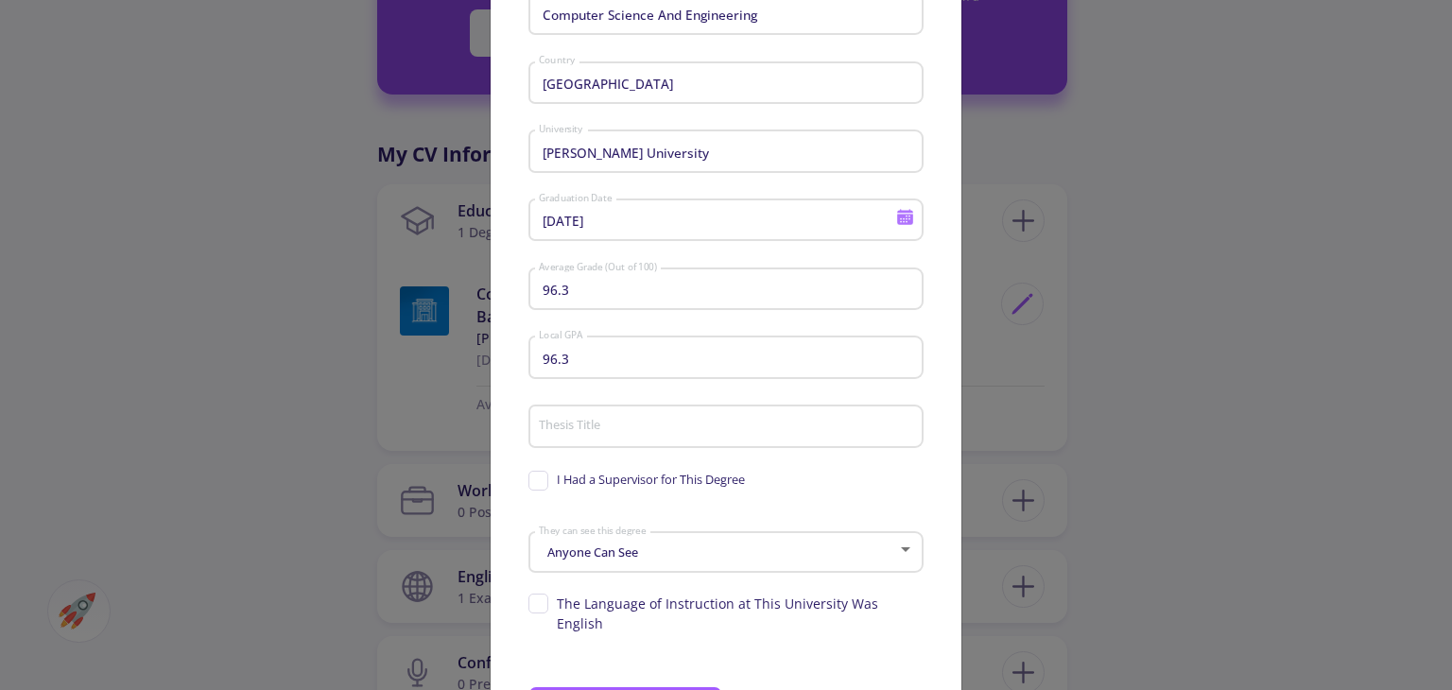
click at [616, 310] on div "96.3 Average Grade (Out of 100)" at bounding box center [726, 285] width 377 height 49
click at [609, 299] on input "96.3" at bounding box center [729, 290] width 382 height 17
type input "85.2"
click at [617, 355] on input "96.3" at bounding box center [729, 358] width 382 height 17
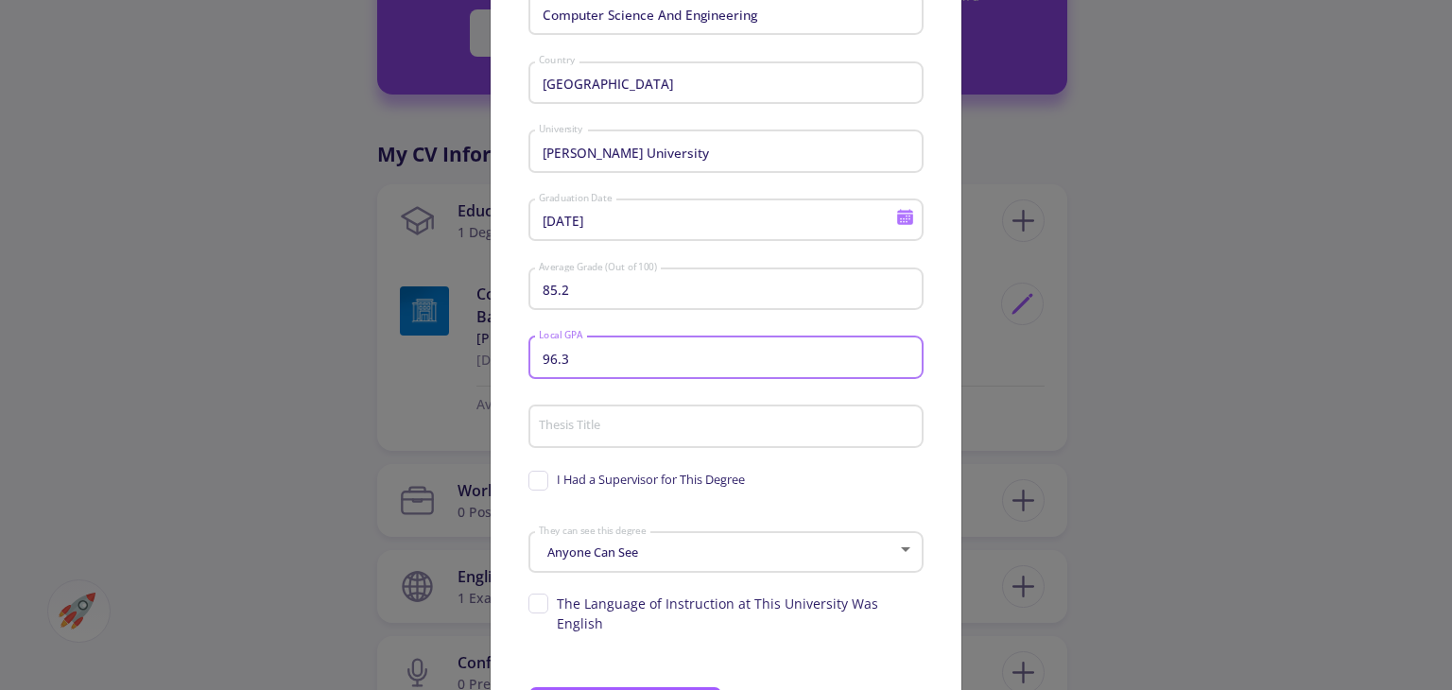
click at [617, 355] on input "96.3" at bounding box center [729, 358] width 382 height 17
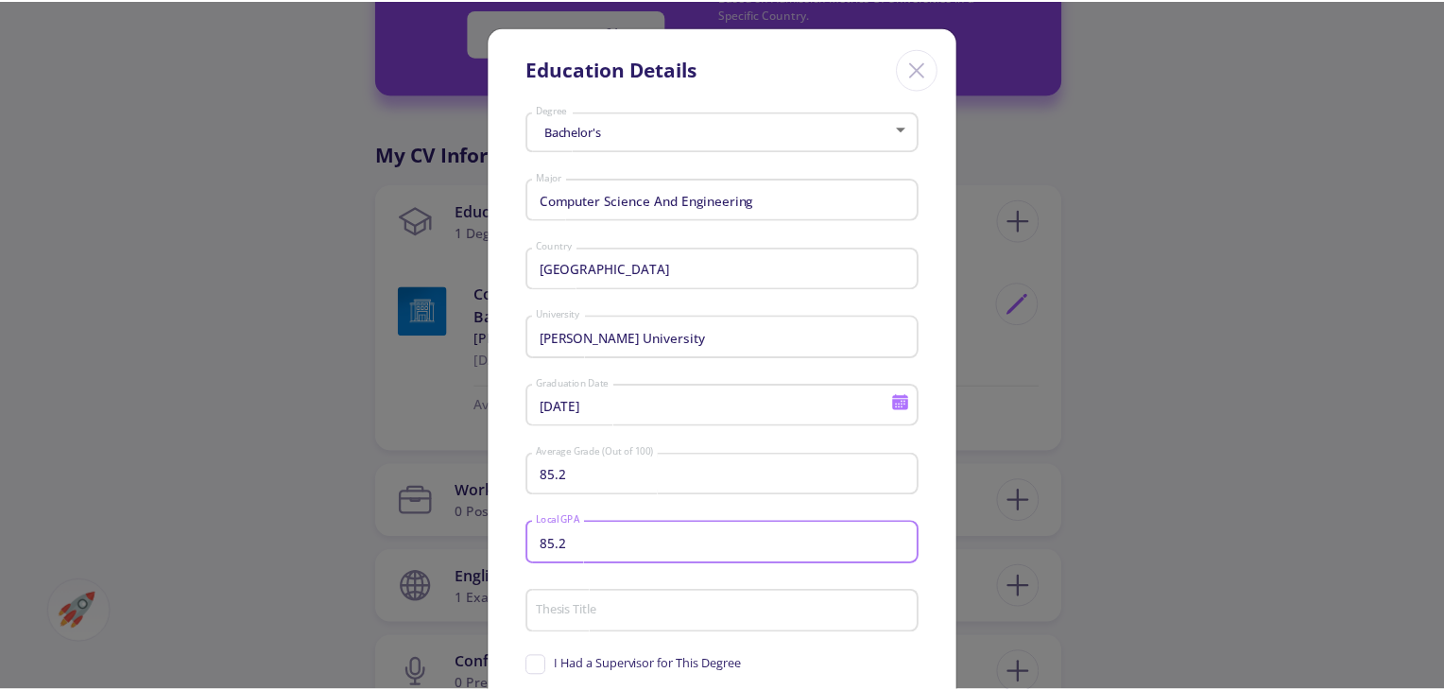
scroll to position [281, 0]
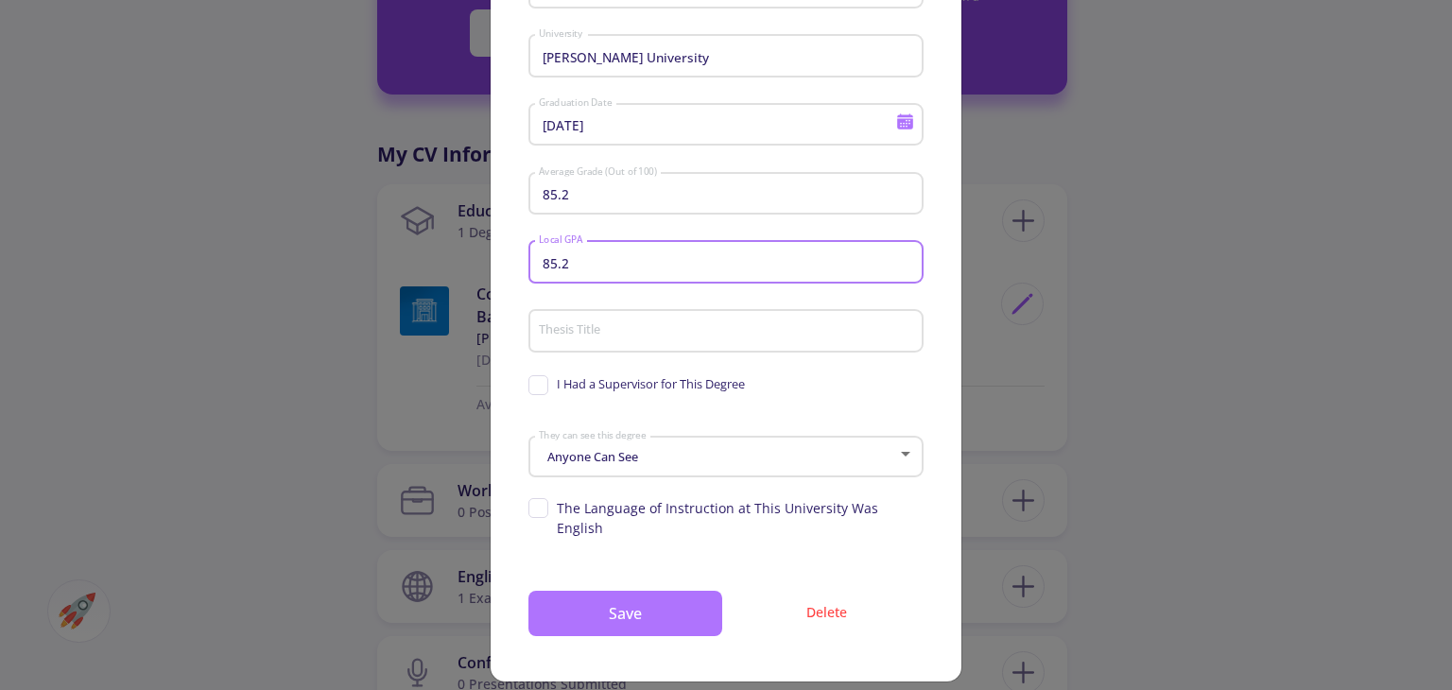
type input "85.2"
click at [646, 591] on button "Save" at bounding box center [625, 613] width 194 height 45
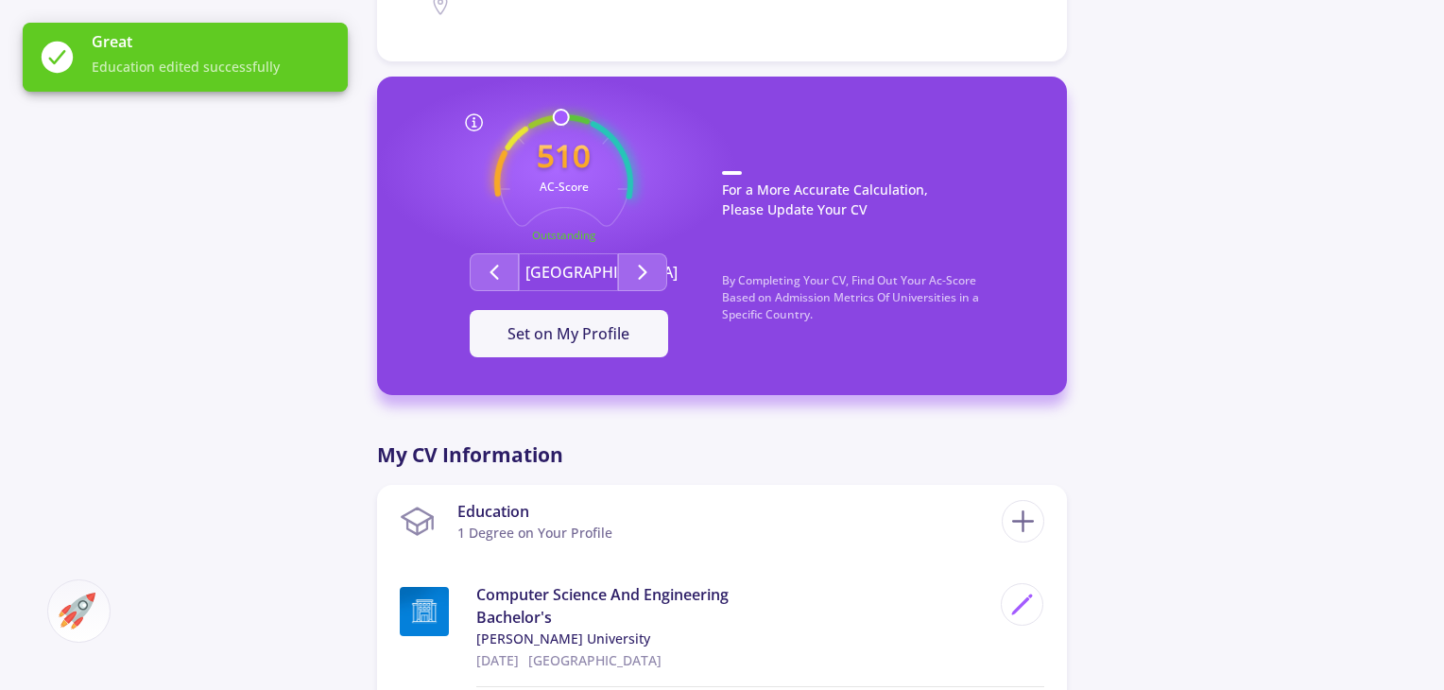
scroll to position [444, 0]
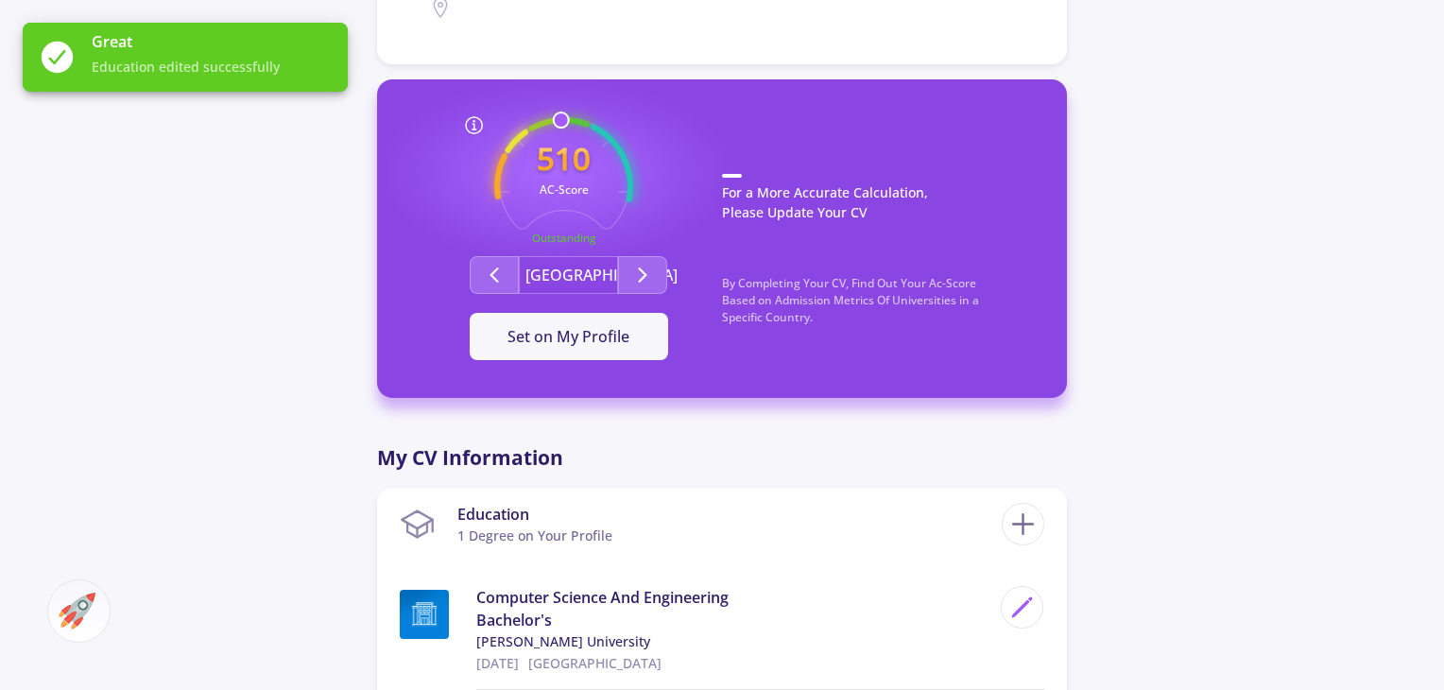
click at [1093, 323] on div "Alireza S 0 Followers 0 Following 510 AC-Score Outstanding By Completing Your C…" at bounding box center [722, 633] width 1444 height 2018
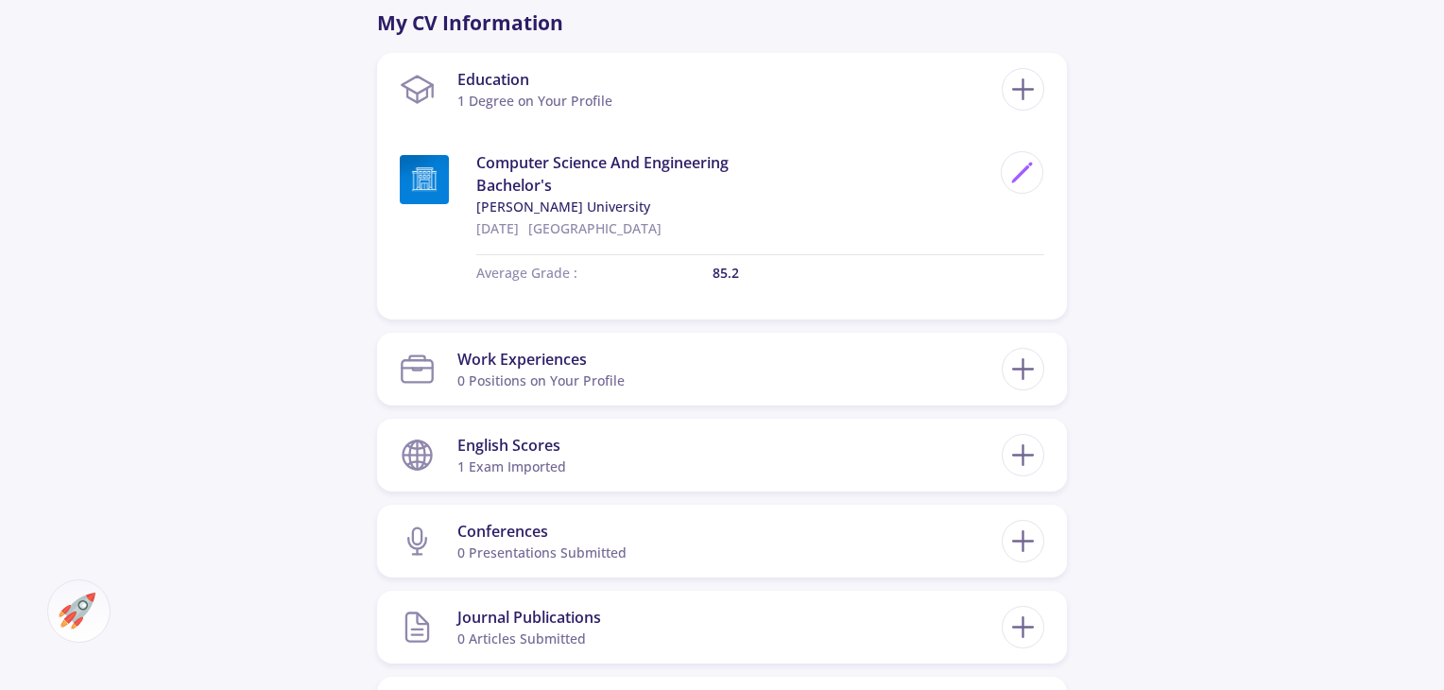
scroll to position [900, 0]
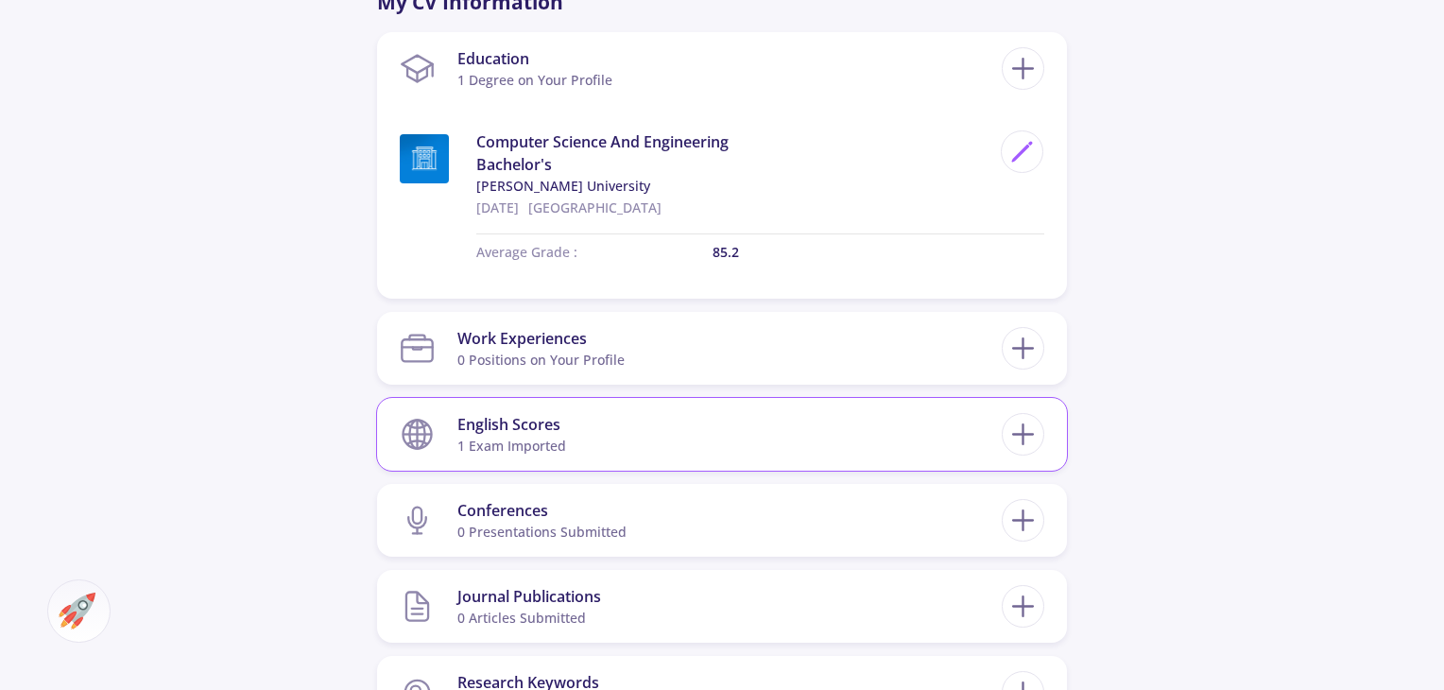
click at [900, 439] on section "English Scores 1 exam imported" at bounding box center [701, 434] width 602 height 58
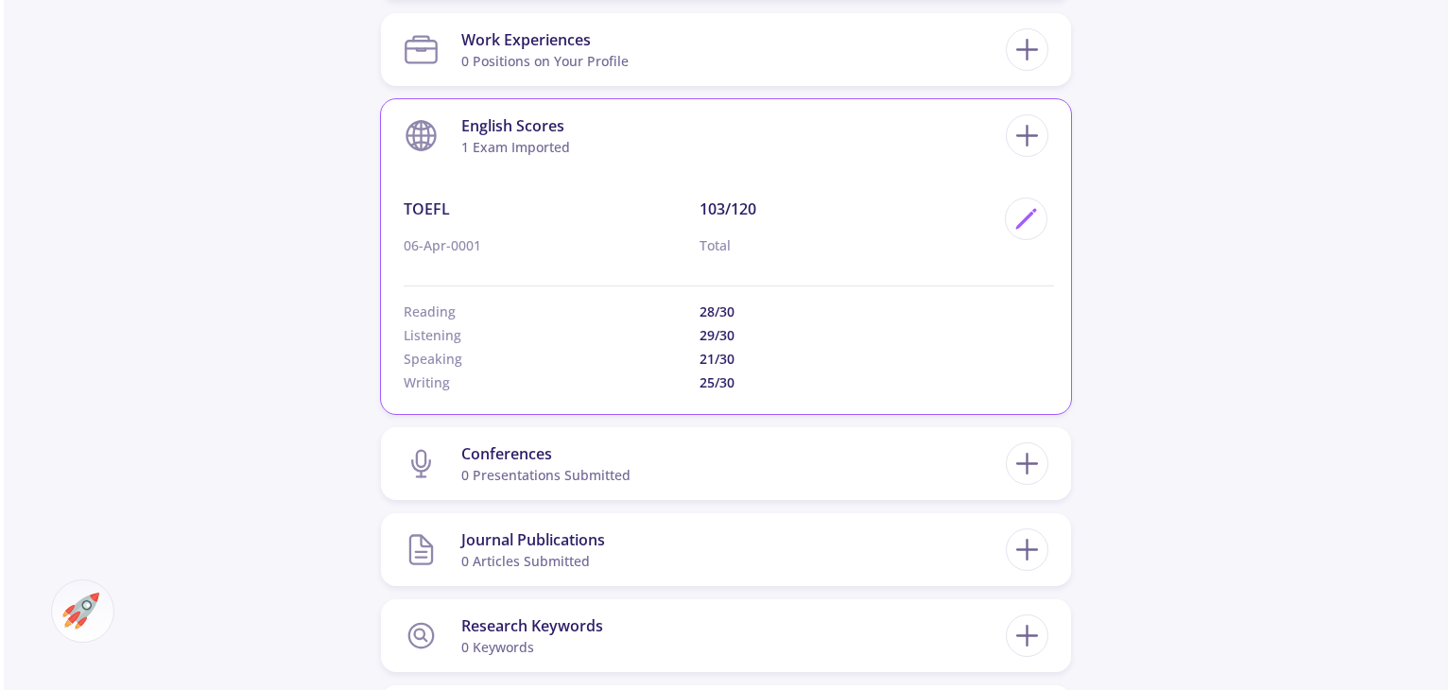
scroll to position [1205, 0]
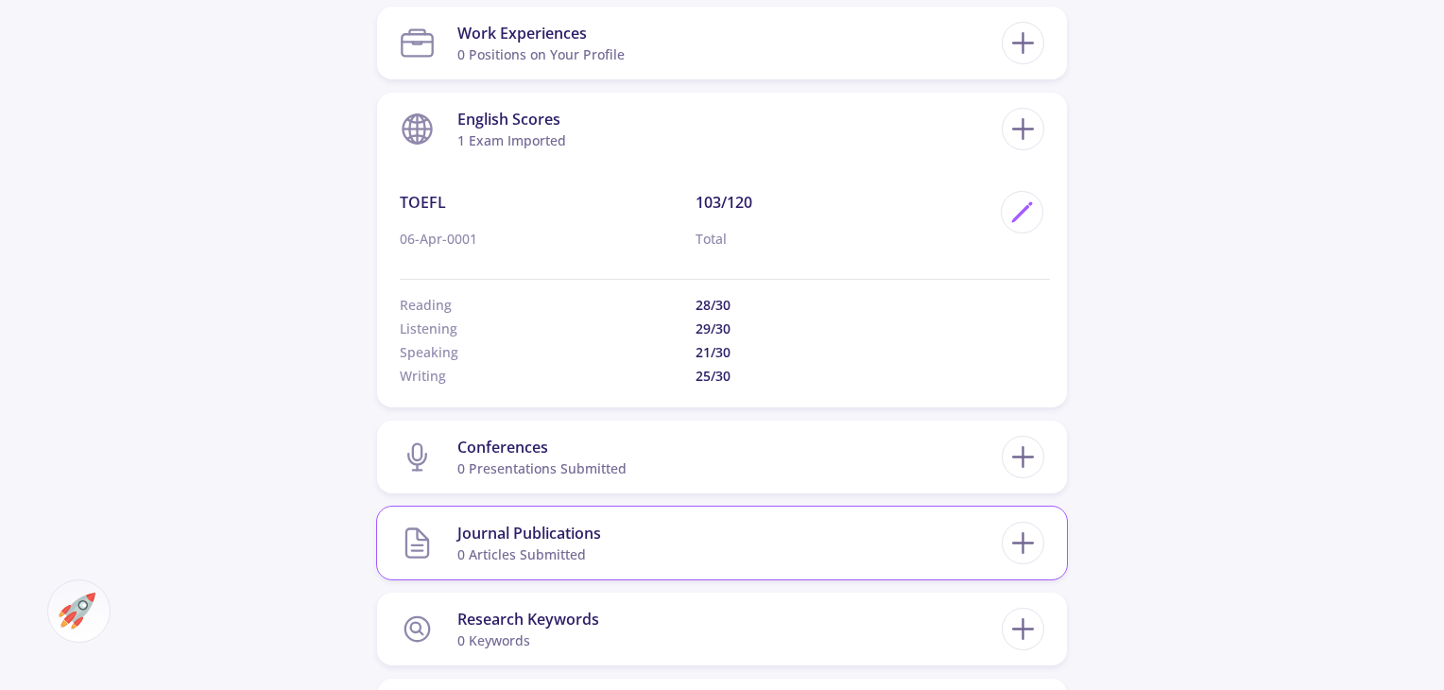
click at [830, 525] on section "Journal Publications 0 articles submitted" at bounding box center [701, 543] width 602 height 58
click at [1027, 545] on icon at bounding box center [1023, 542] width 35 height 35
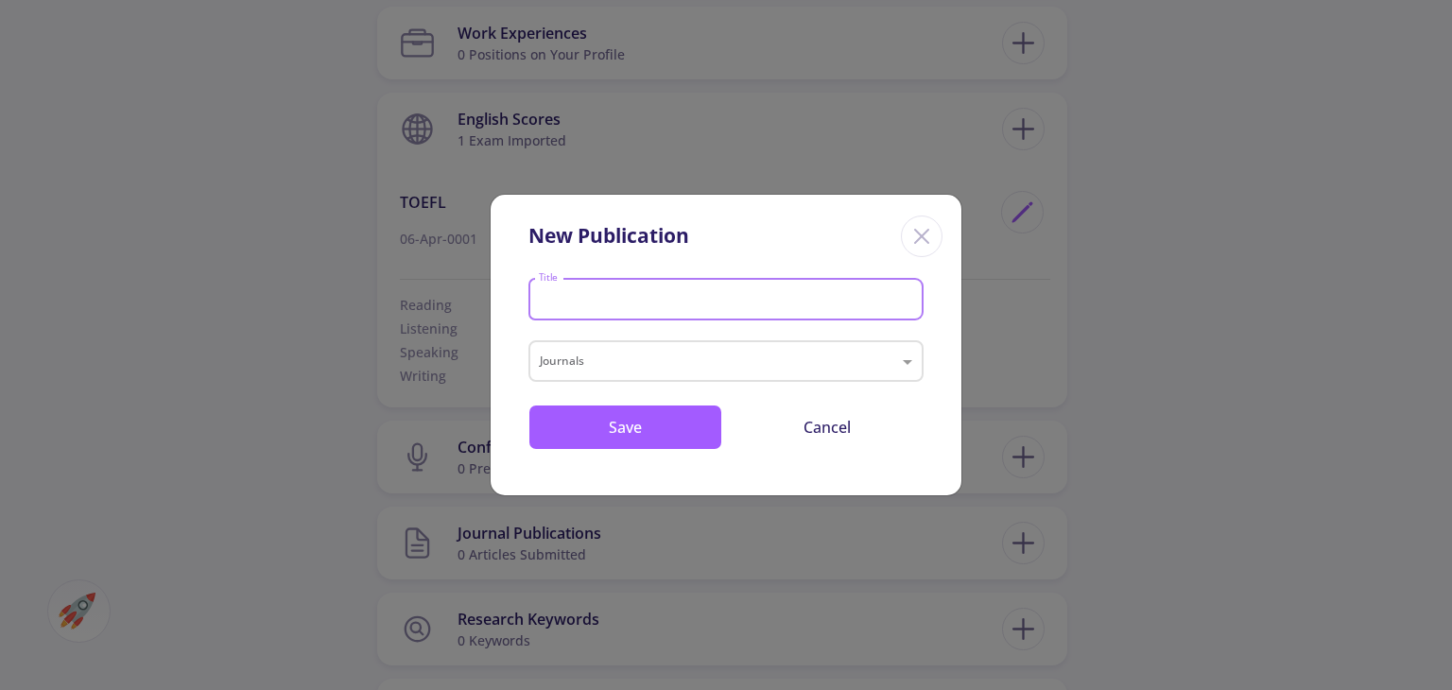
click at [776, 294] on input "Title" at bounding box center [729, 300] width 382 height 17
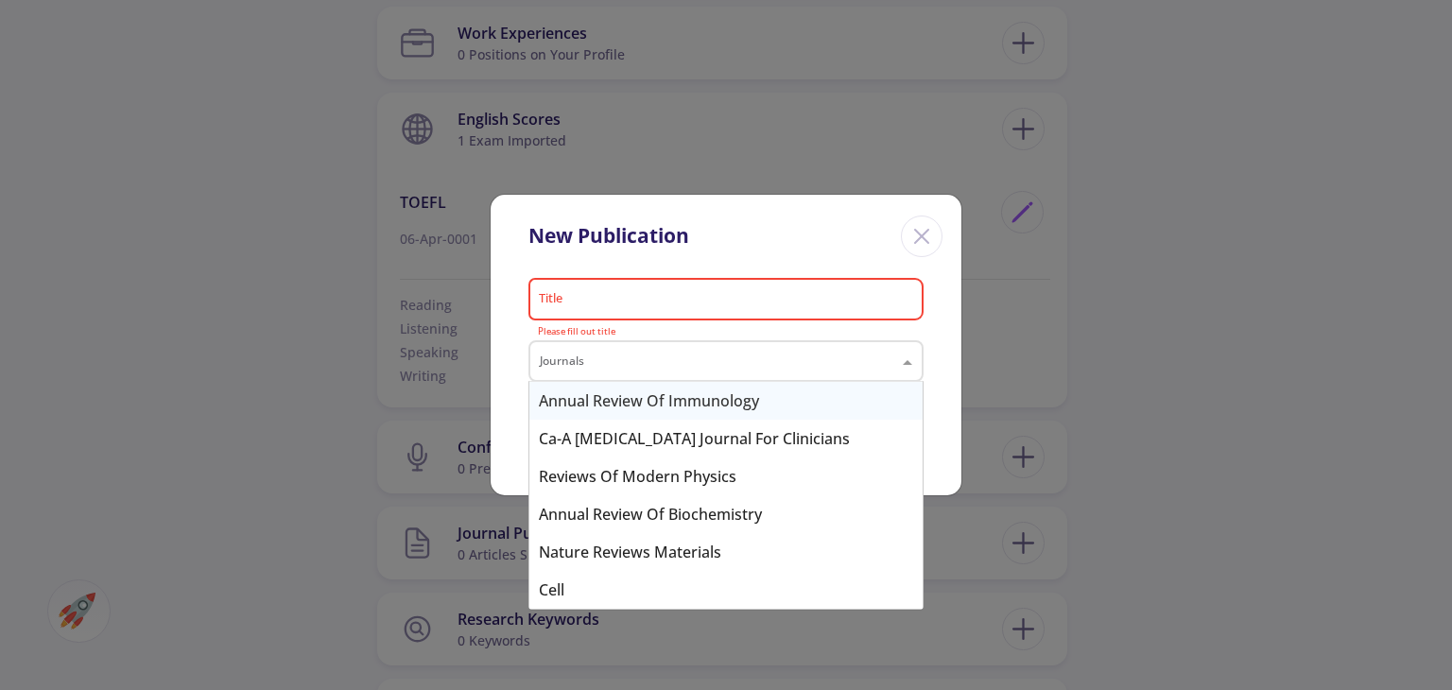
click at [798, 342] on div "Journals" at bounding box center [725, 361] width 395 height 42
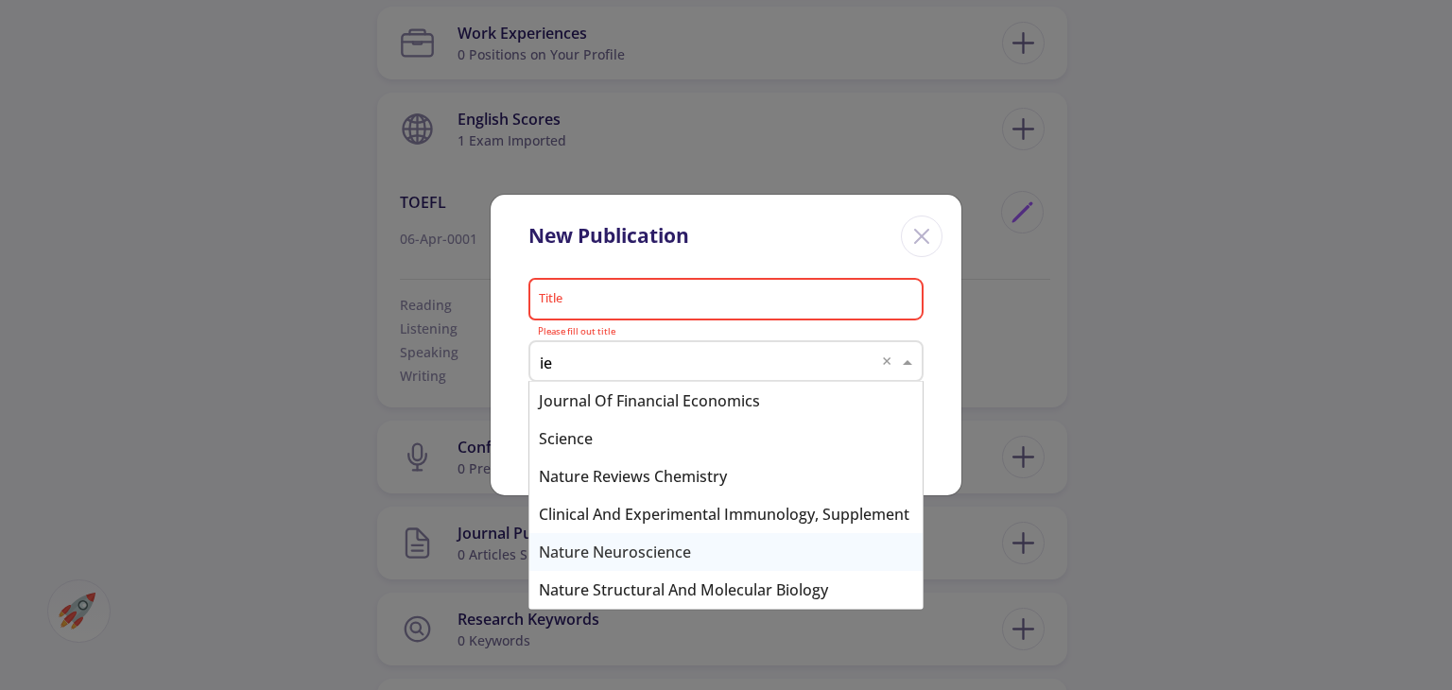
scroll to position [0, 0]
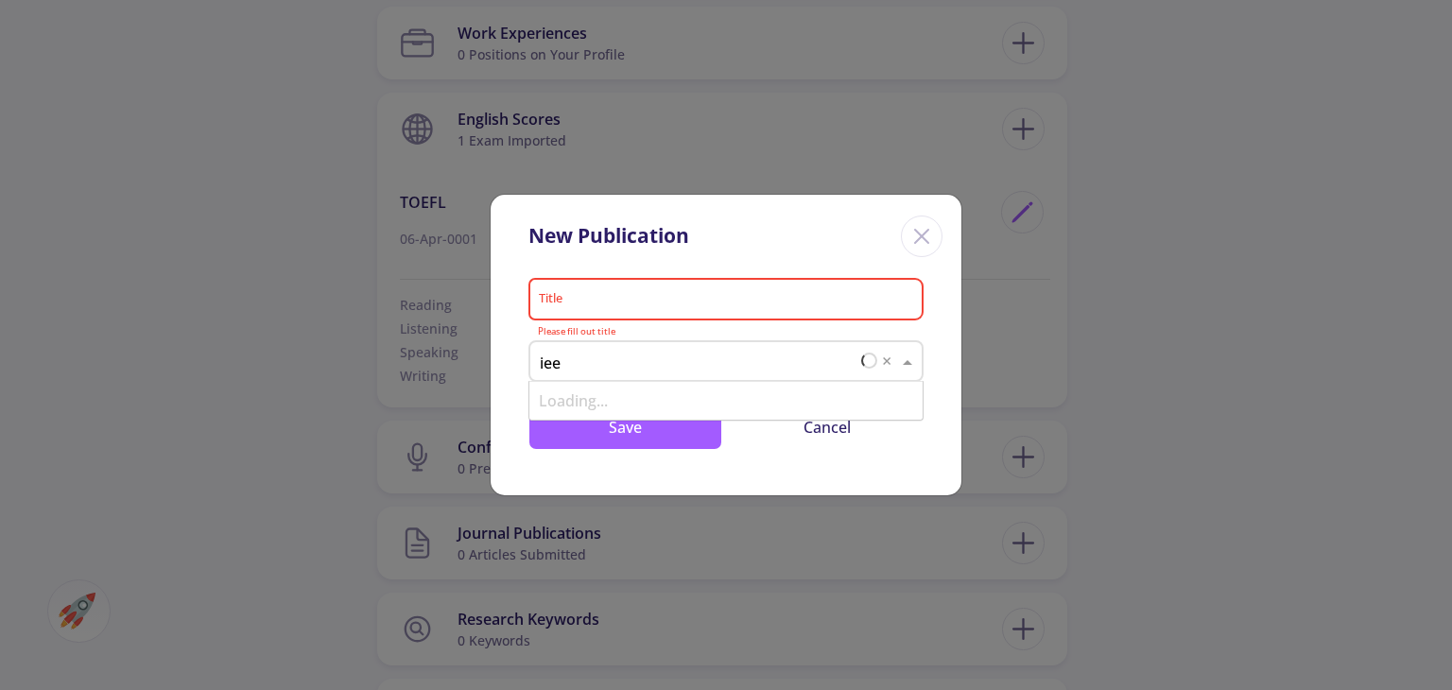
type input "ieee"
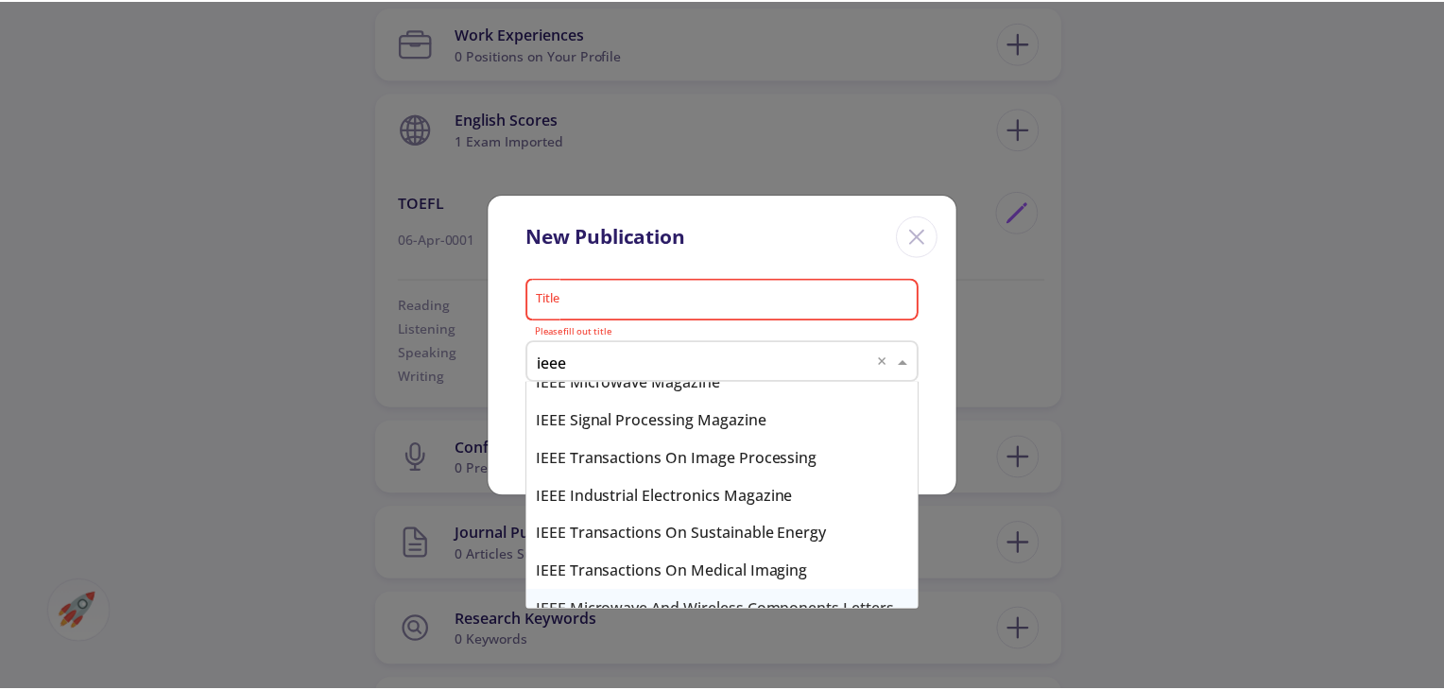
scroll to position [733, 0]
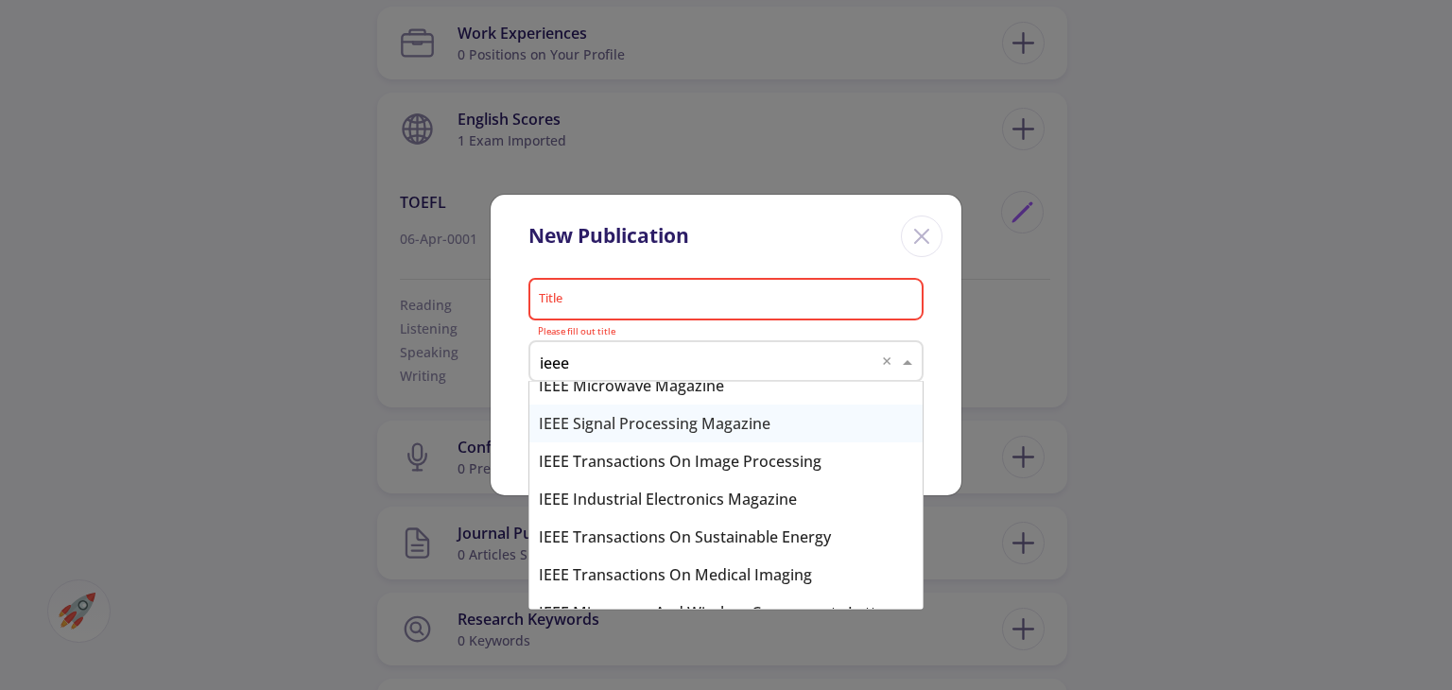
click at [674, 423] on div "IEEE Signal Processing Magazine" at bounding box center [725, 424] width 393 height 38
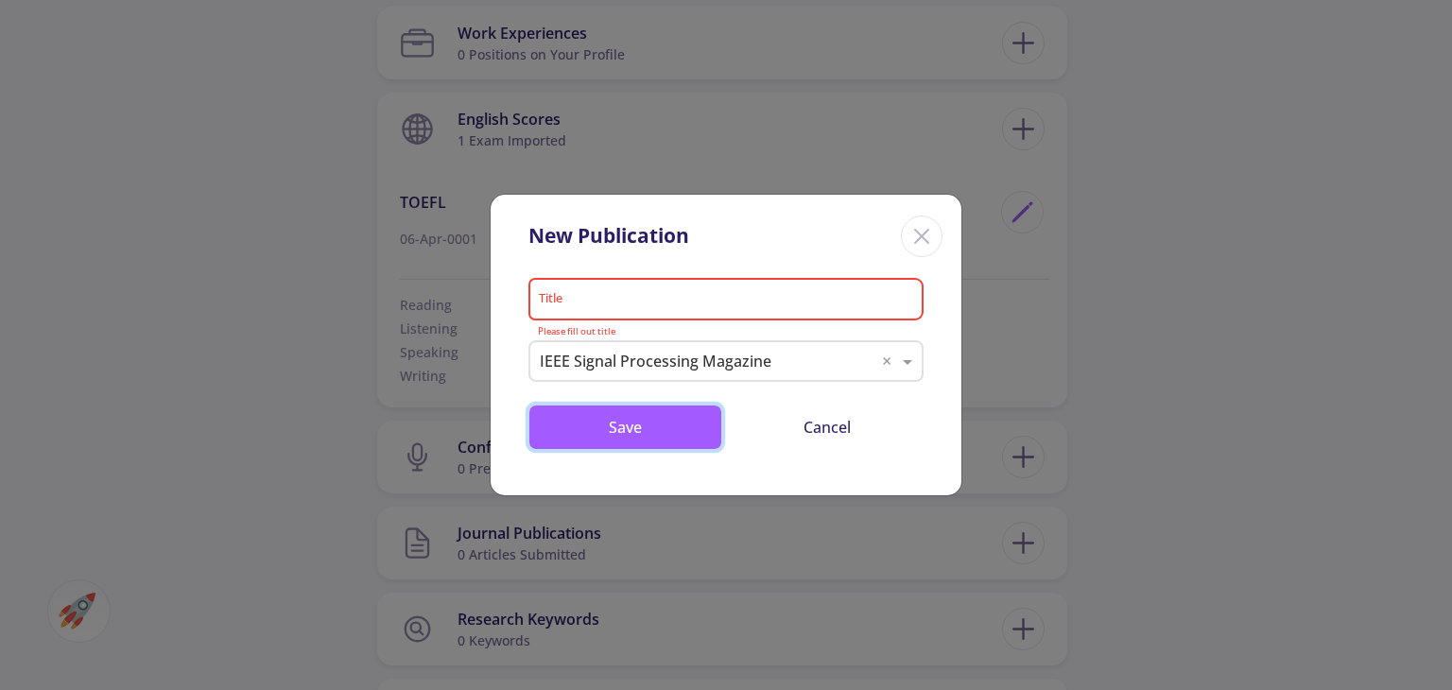
drag, startPoint x: 686, startPoint y: 422, endPoint x: 679, endPoint y: 285, distance: 136.3
click at [679, 285] on div "Title Please fill out title Journals × IEEE Signal Processing Magazine × Save C…" at bounding box center [726, 383] width 471 height 224
click at [680, 291] on div "Title" at bounding box center [726, 295] width 377 height 49
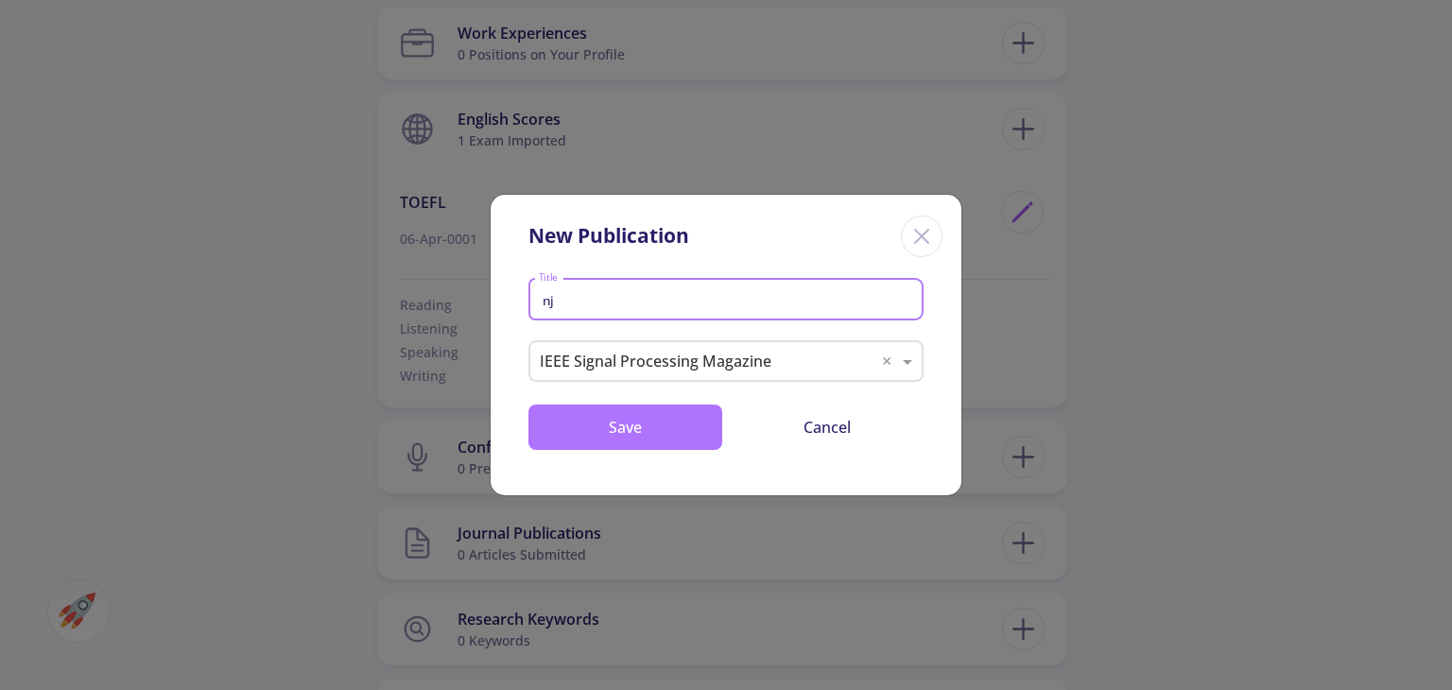
type input "nj"
click at [636, 424] on button "Save" at bounding box center [625, 427] width 194 height 45
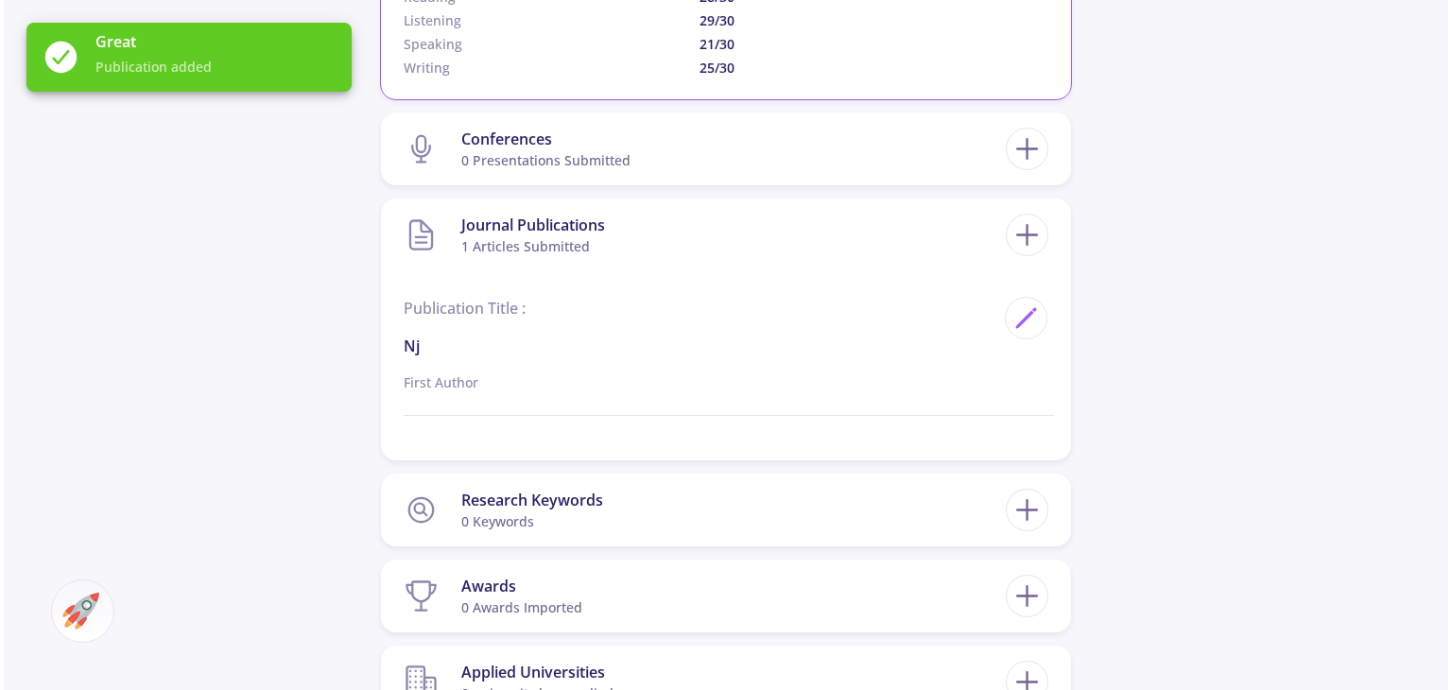
scroll to position [1532, 0]
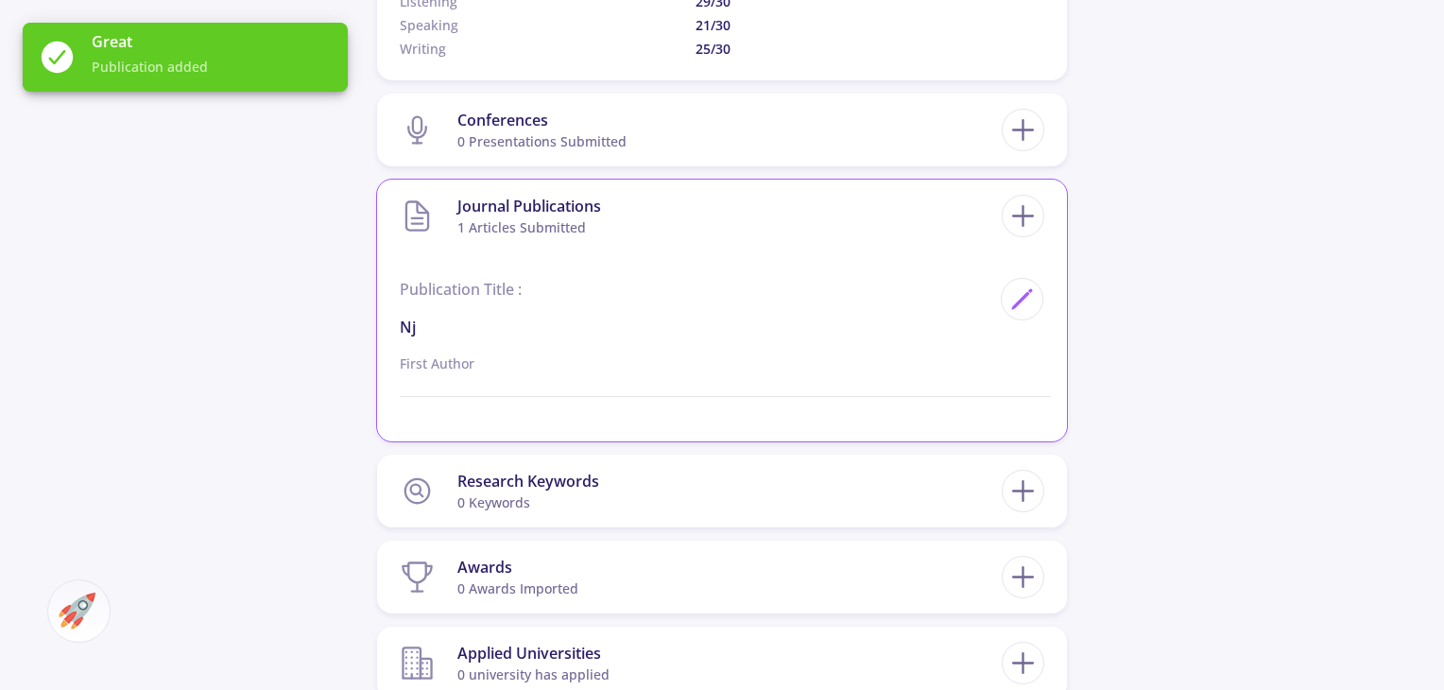
click at [452, 335] on p "nj" at bounding box center [695, 327] width 591 height 23
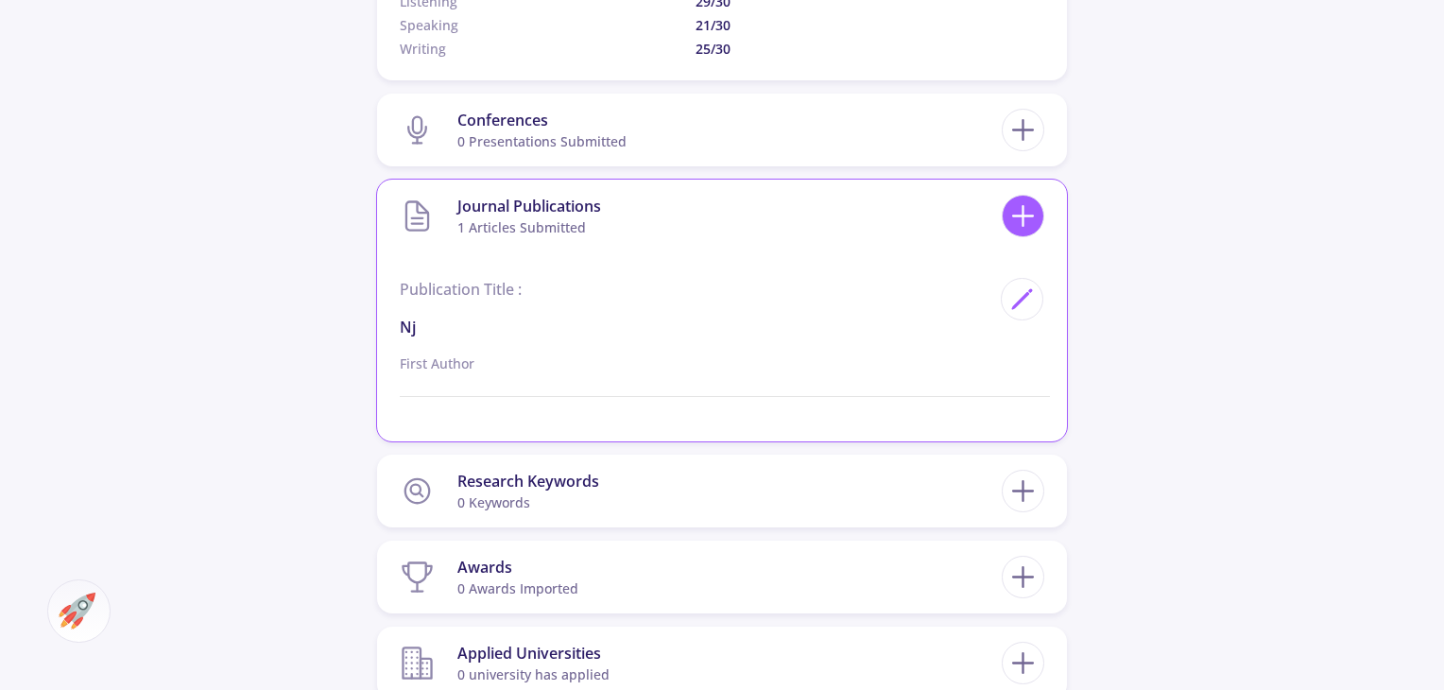
click at [1036, 198] on icon at bounding box center [1023, 215] width 35 height 35
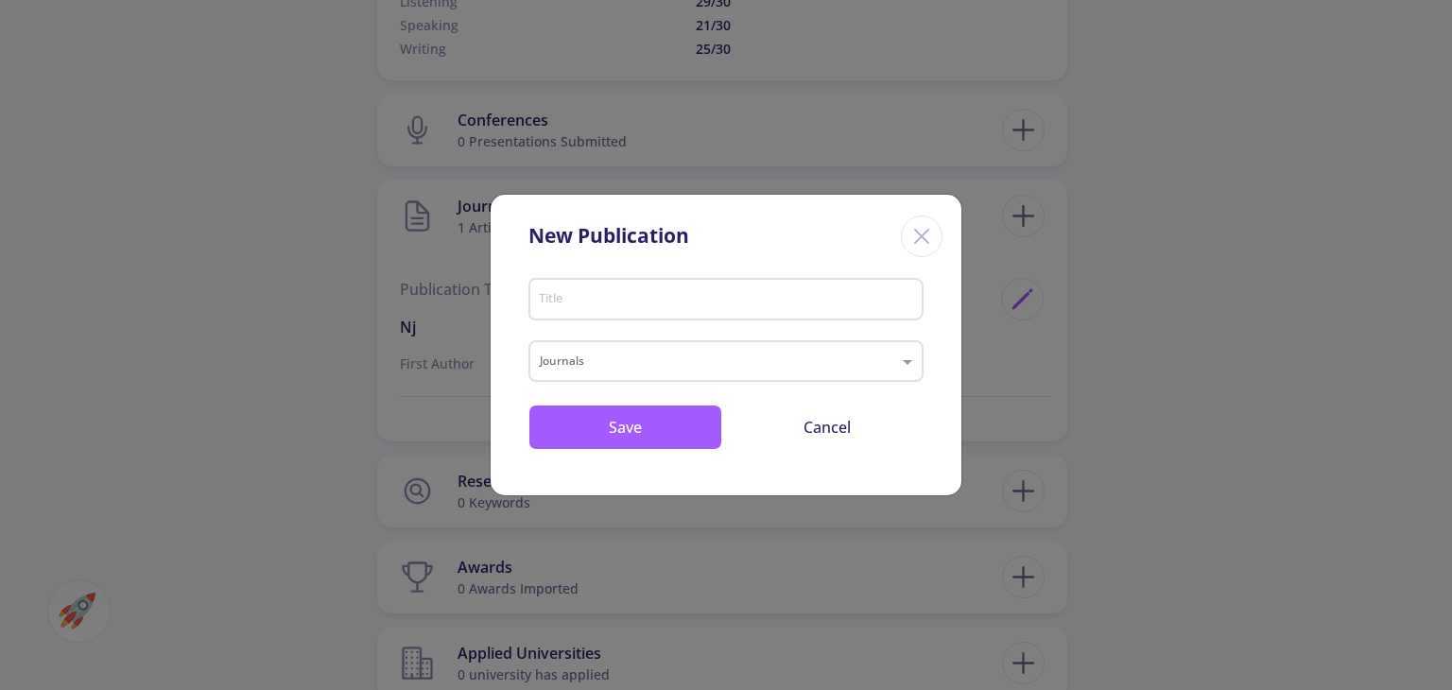
click at [794, 315] on div "Title" at bounding box center [726, 295] width 377 height 49
type input "ieee"
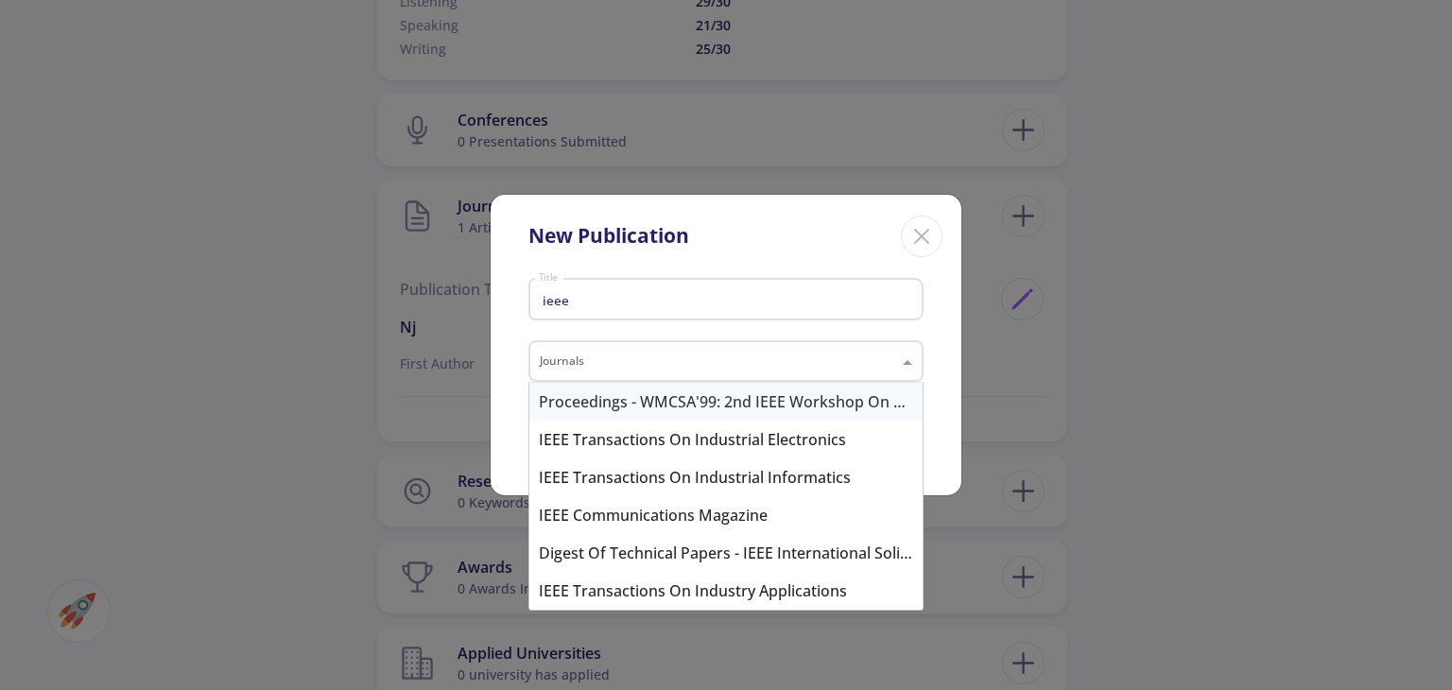
click at [686, 365] on input "text" at bounding box center [707, 363] width 335 height 23
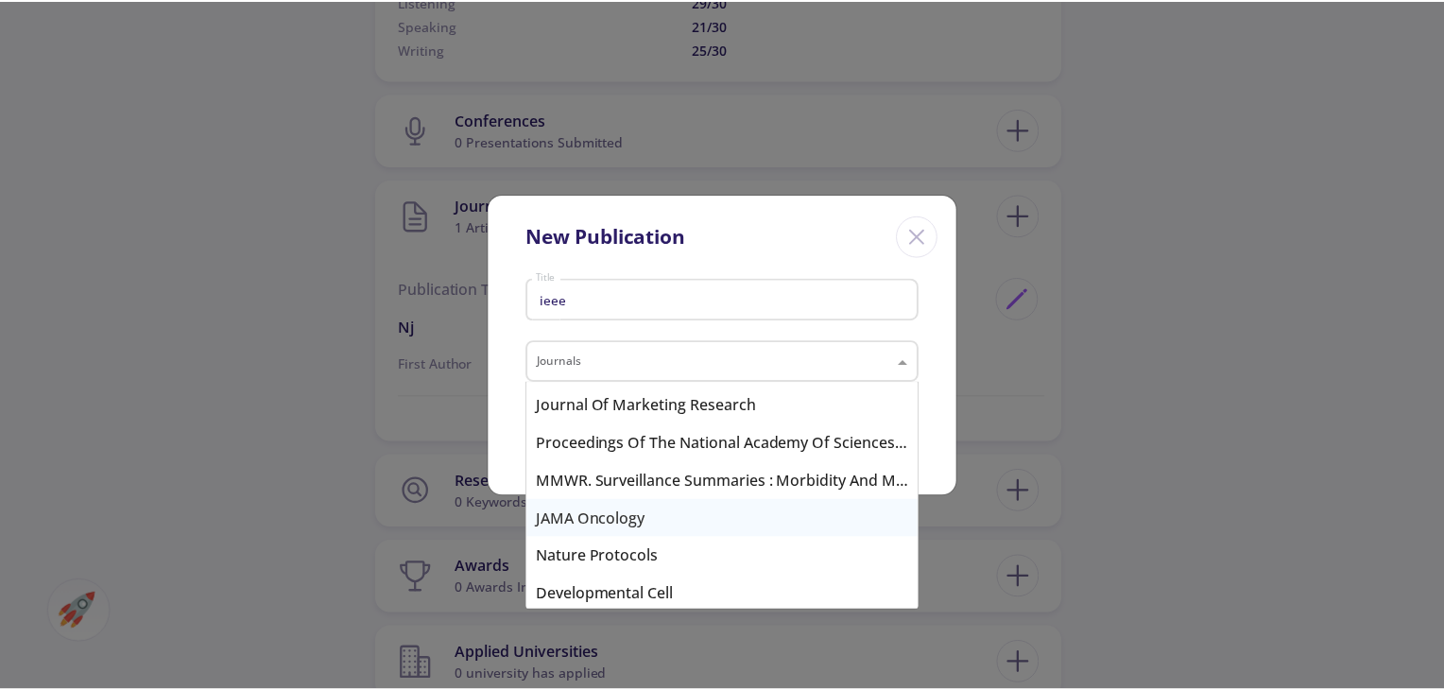
scroll to position [2725, 0]
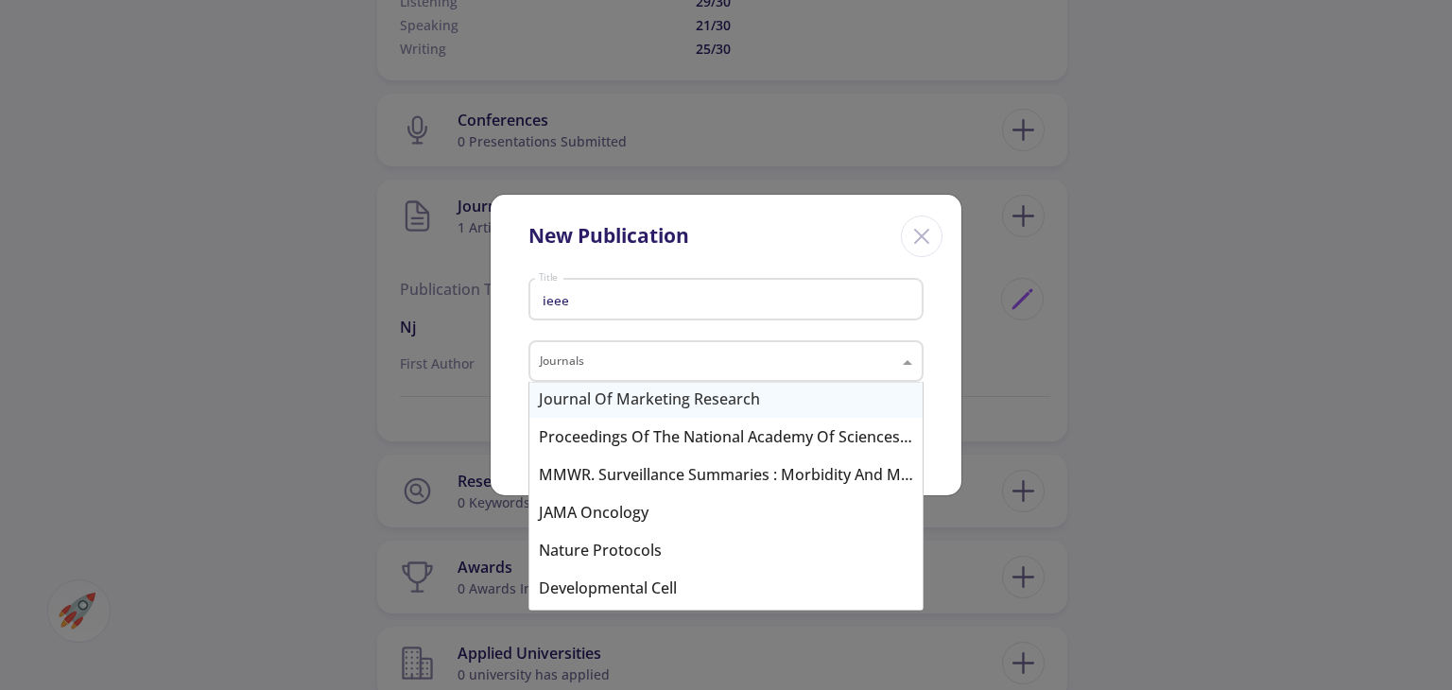
click at [624, 361] on input "text" at bounding box center [707, 363] width 335 height 23
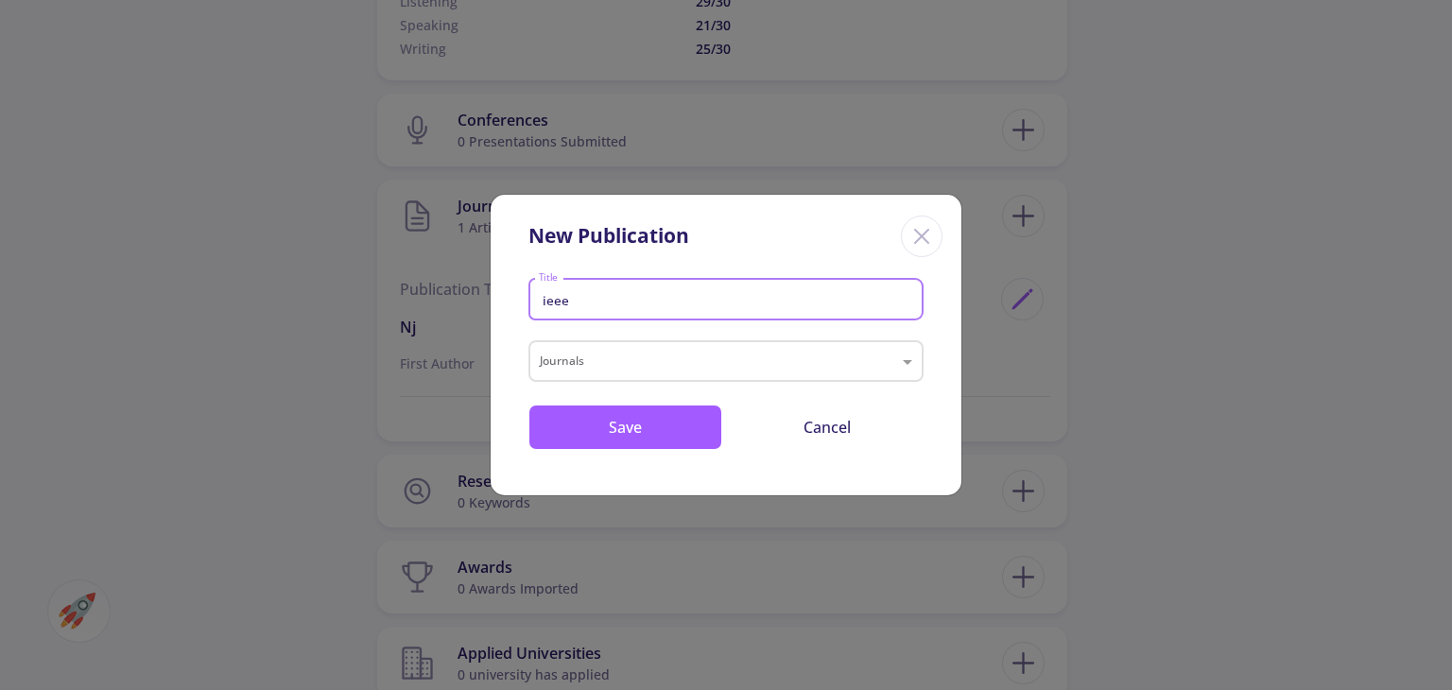
click at [605, 304] on input "ieee" at bounding box center [729, 300] width 382 height 17
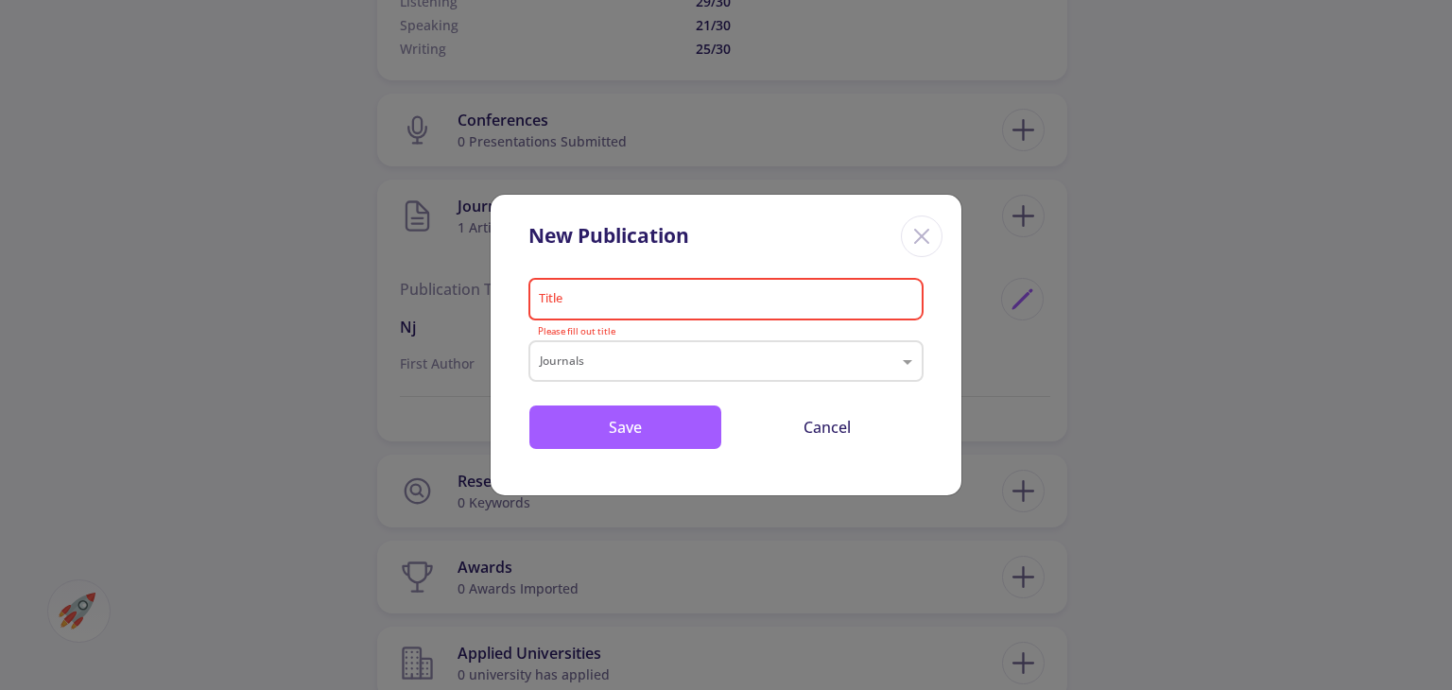
click at [932, 235] on icon "Close" at bounding box center [921, 236] width 30 height 30
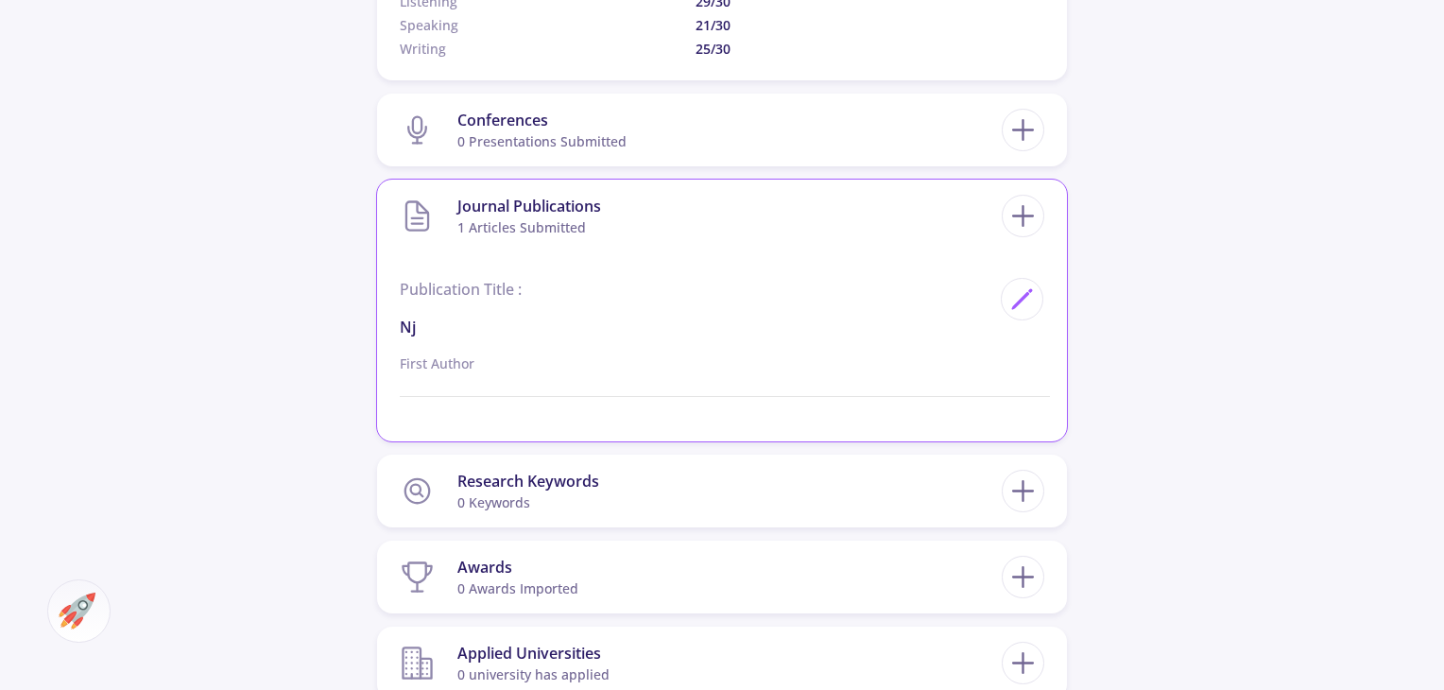
click at [402, 323] on p "nj" at bounding box center [695, 327] width 591 height 23
click at [1021, 298] on polygon at bounding box center [1021, 301] width 16 height 16
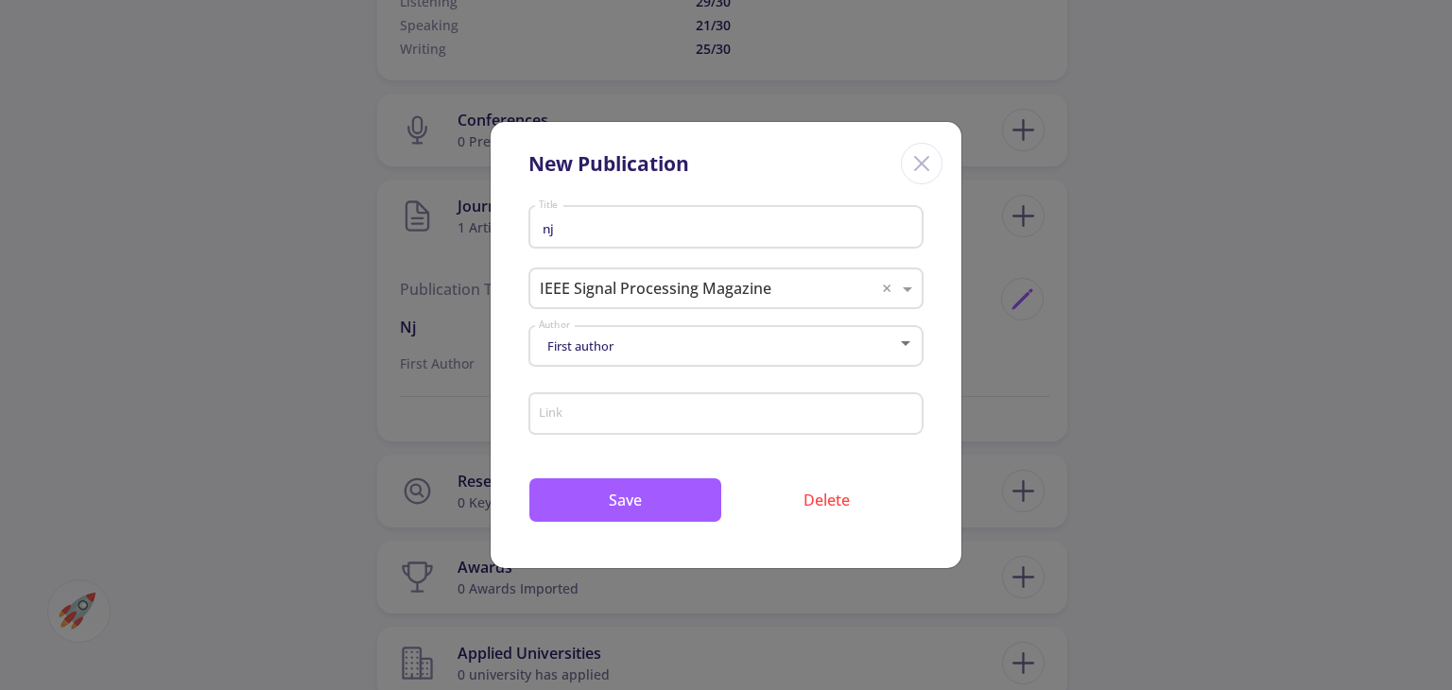
click at [600, 213] on div "nj Title" at bounding box center [726, 222] width 377 height 49
click at [612, 227] on input "nj" at bounding box center [729, 227] width 382 height 17
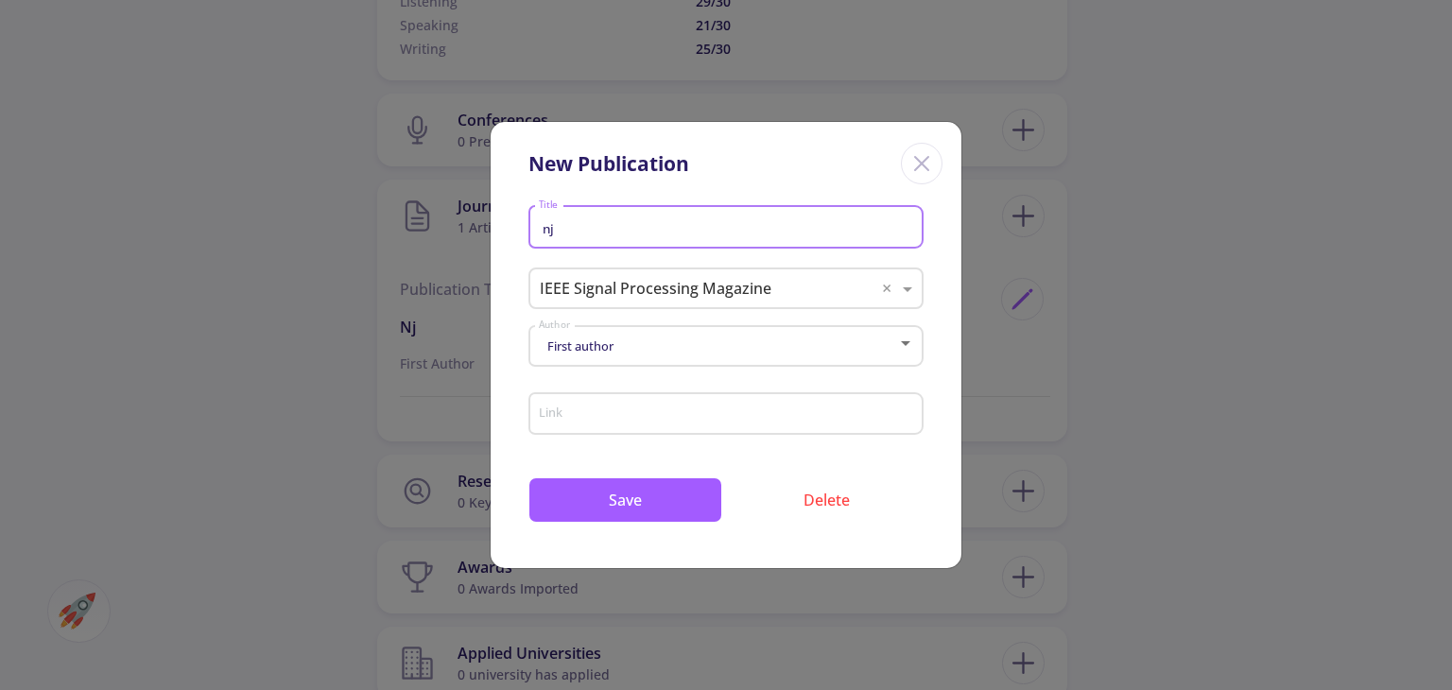
type input "\"
type input "t"
type input "u"
type input "CNN applications in medical image processing and time series"
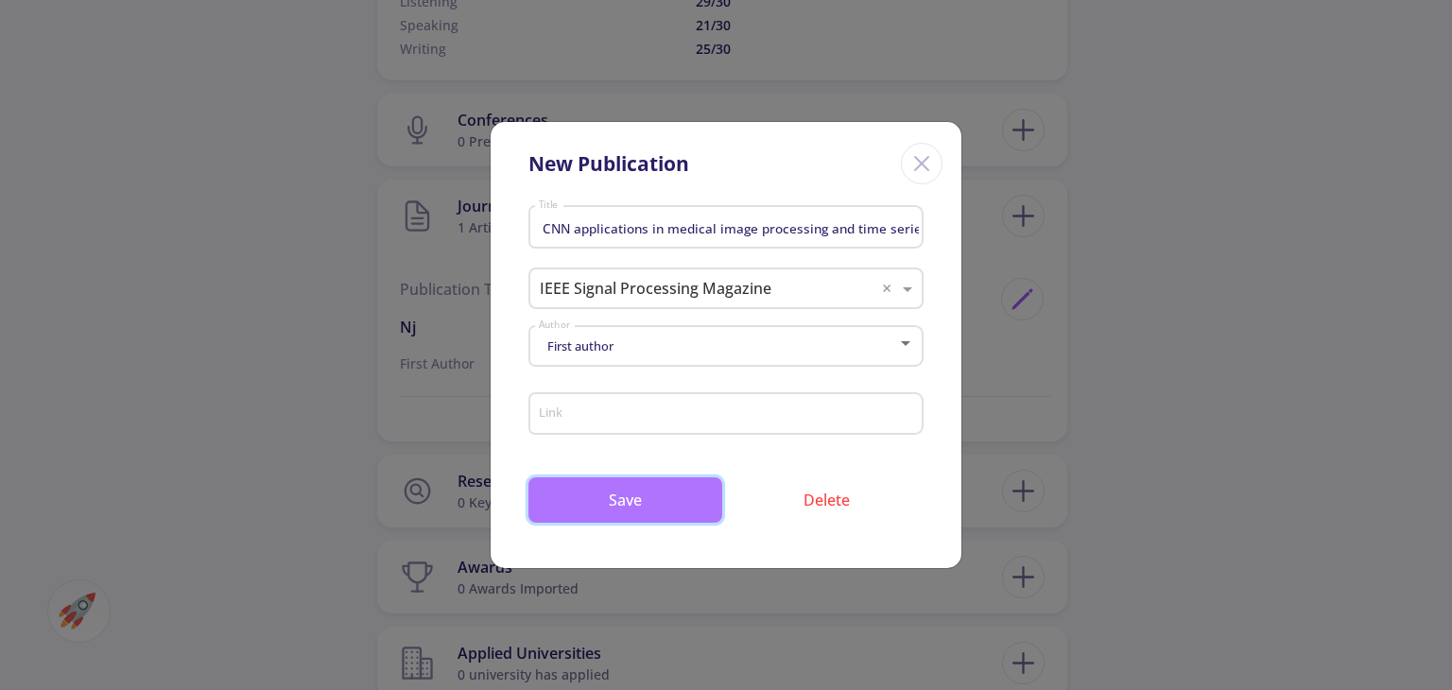
click at [650, 491] on button "Save" at bounding box center [625, 499] width 194 height 45
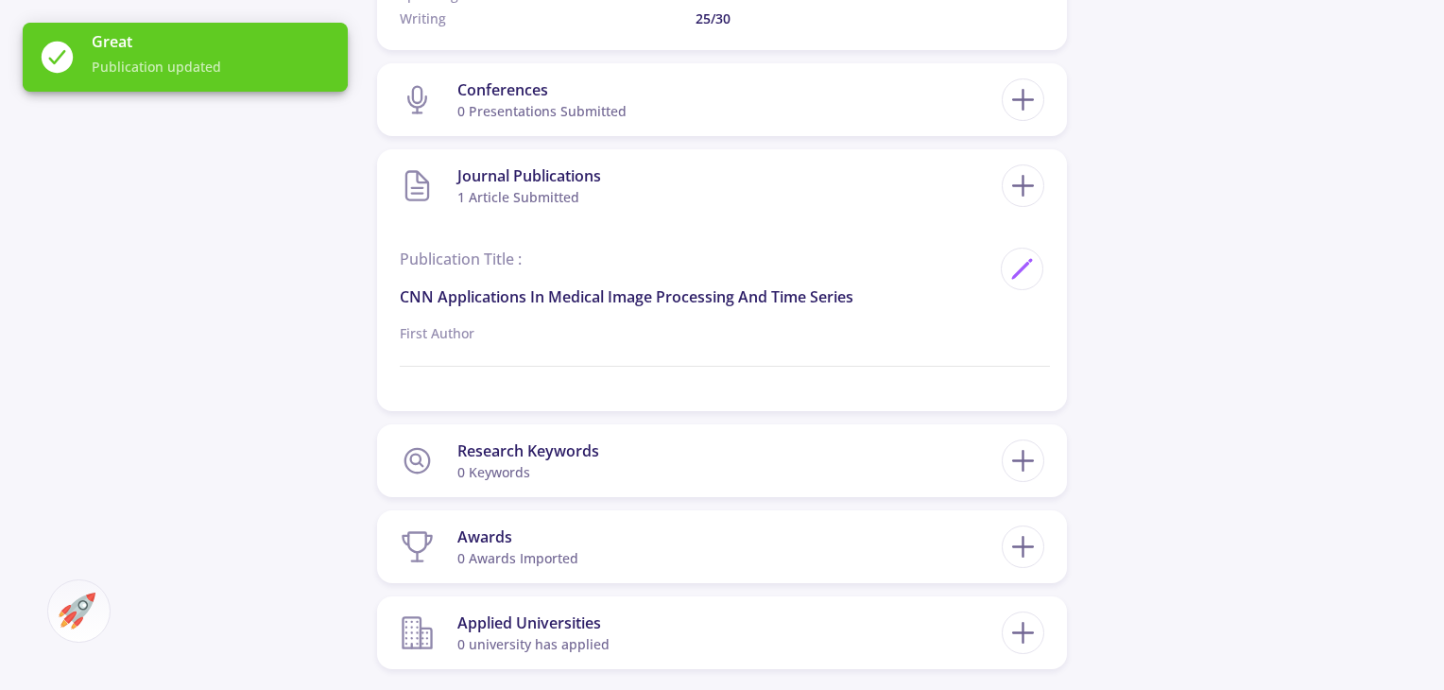
scroll to position [1524, 0]
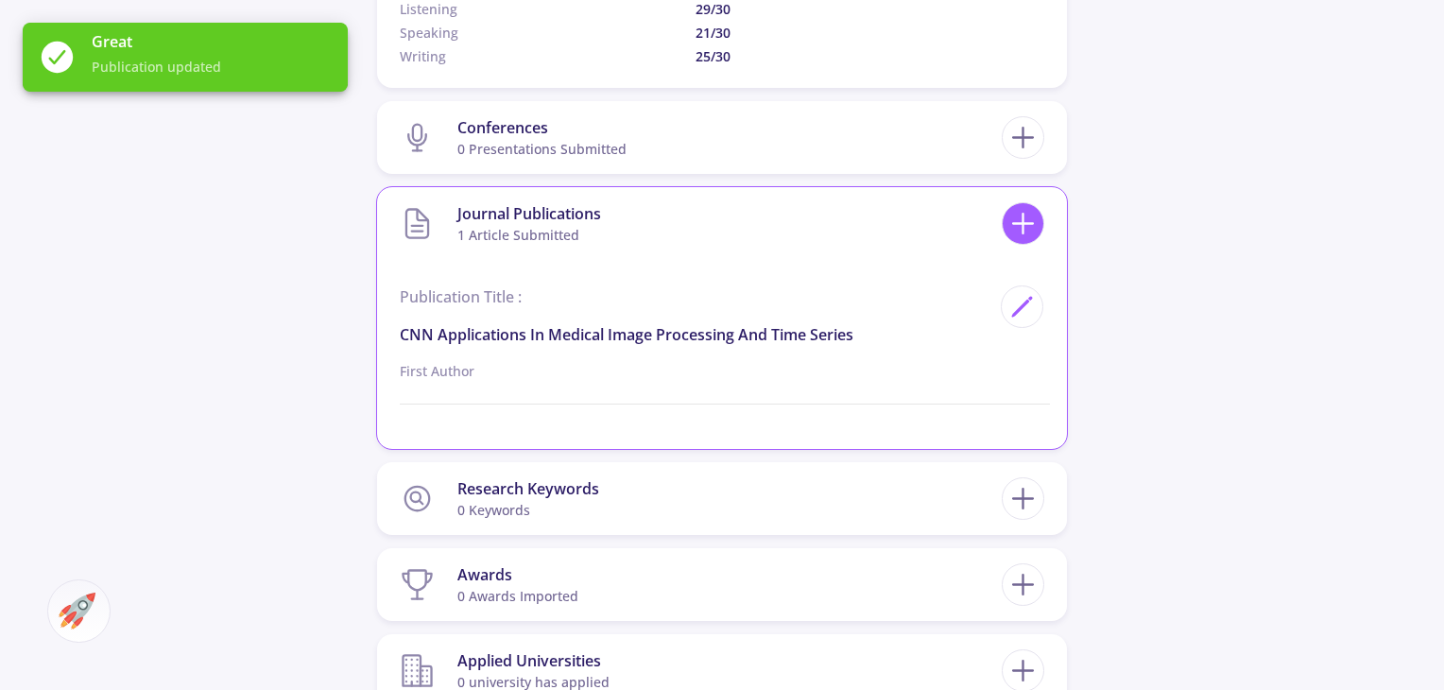
click at [1021, 231] on icon at bounding box center [1023, 223] width 35 height 35
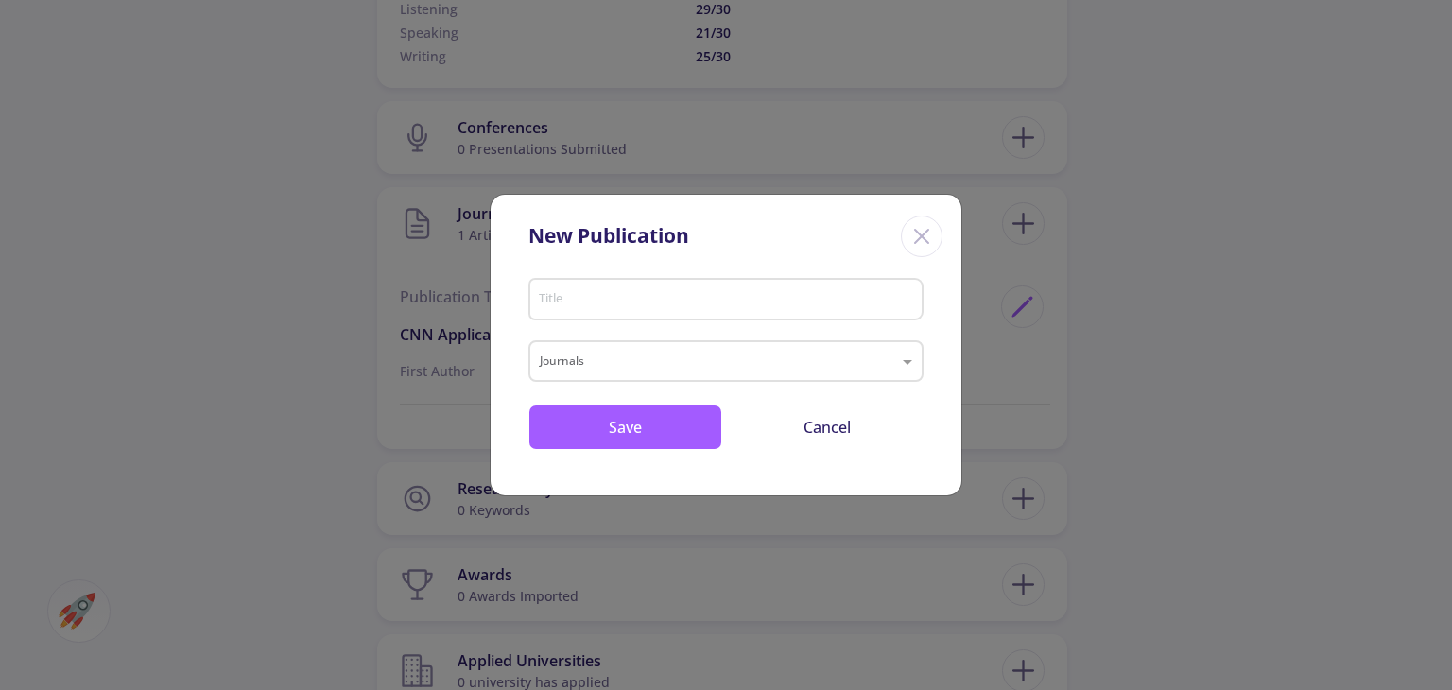
click at [926, 229] on icon "Close" at bounding box center [921, 236] width 30 height 30
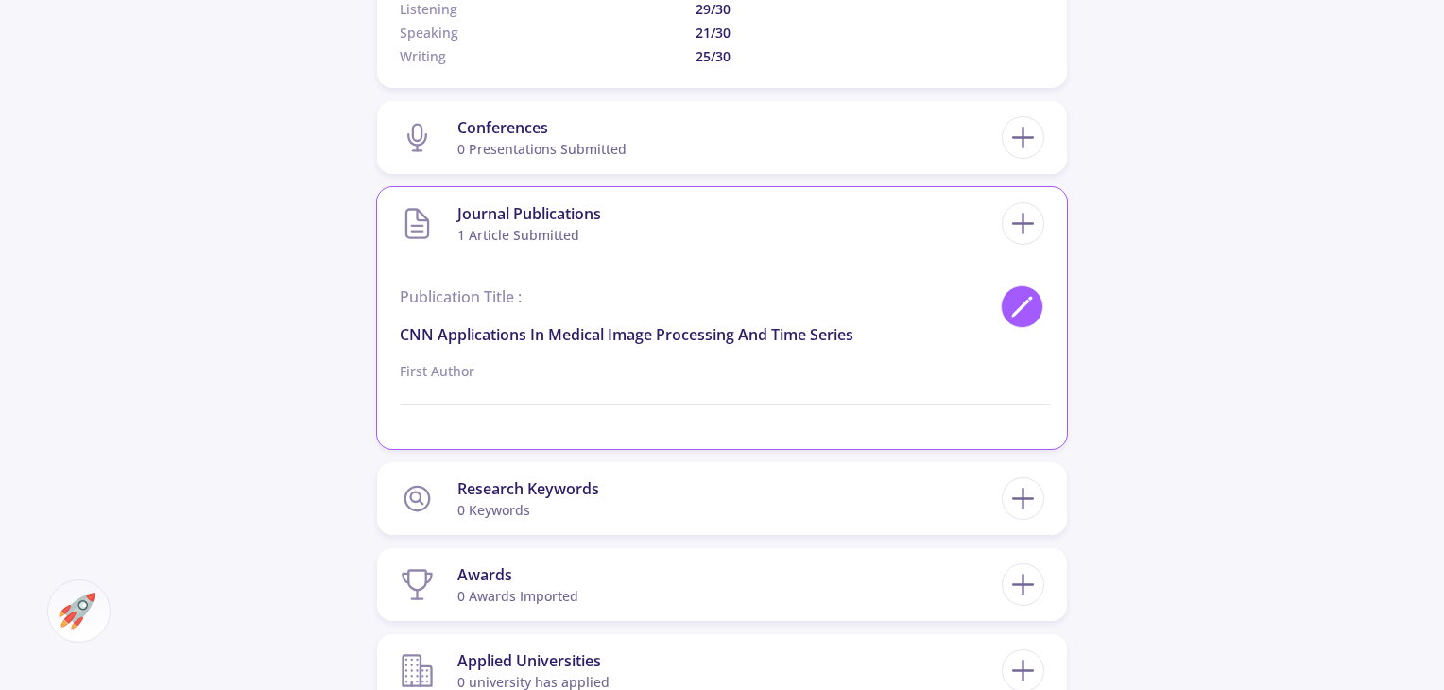
click at [1028, 307] on icon at bounding box center [1022, 307] width 26 height 26
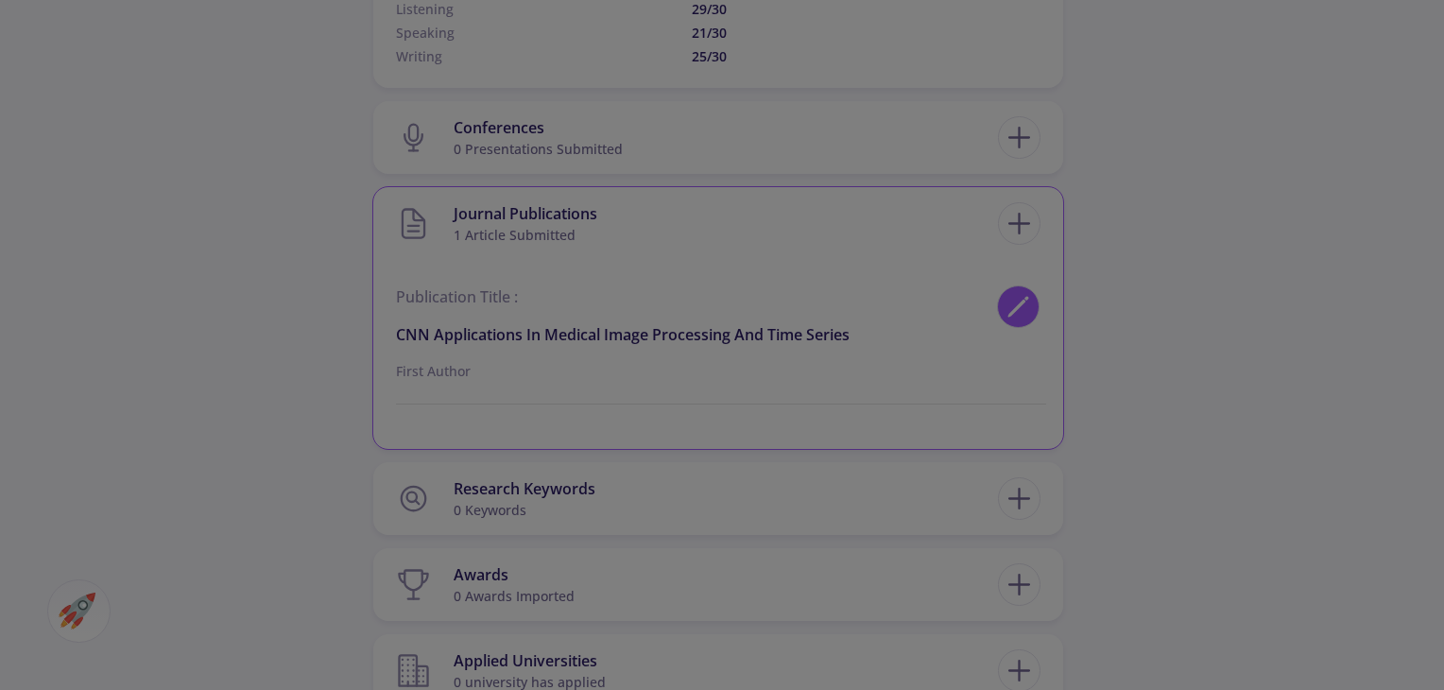
type input "CNN applications in medical image processing and time series"
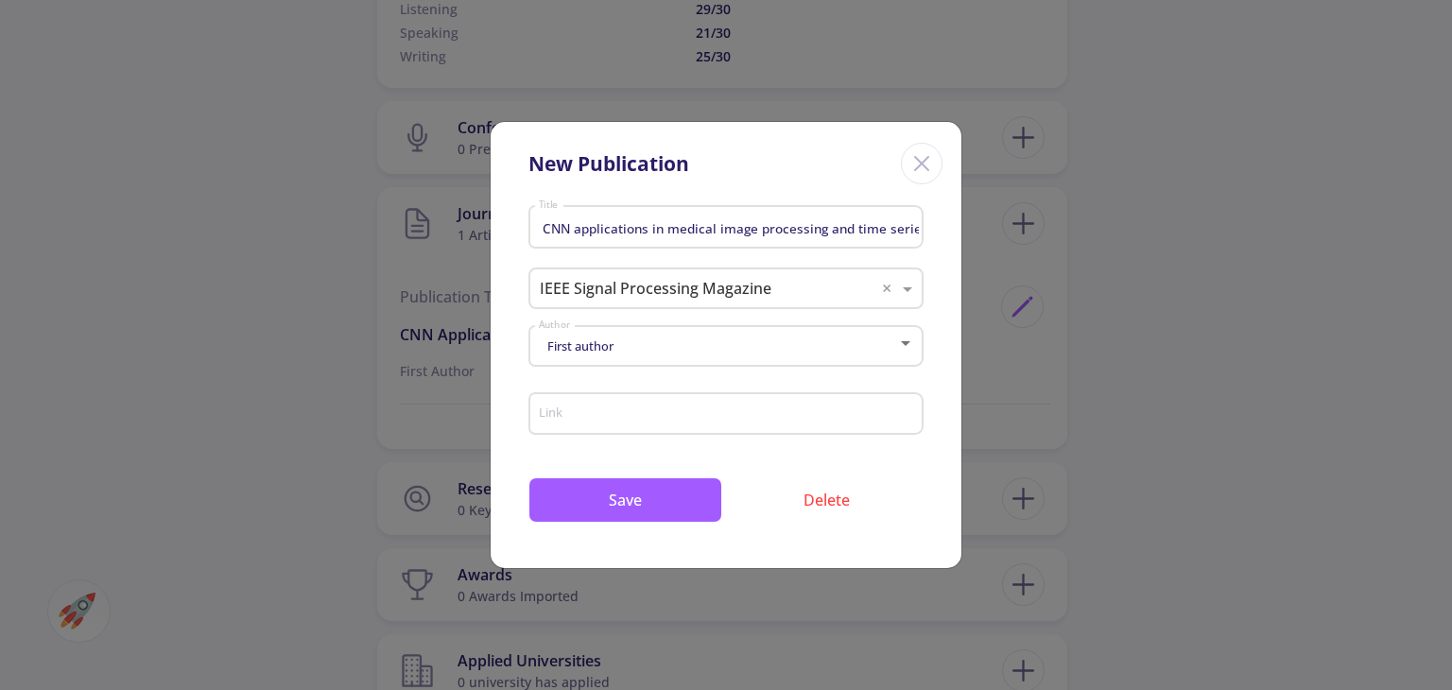
click at [680, 330] on div "First author Author" at bounding box center [726, 342] width 377 height 47
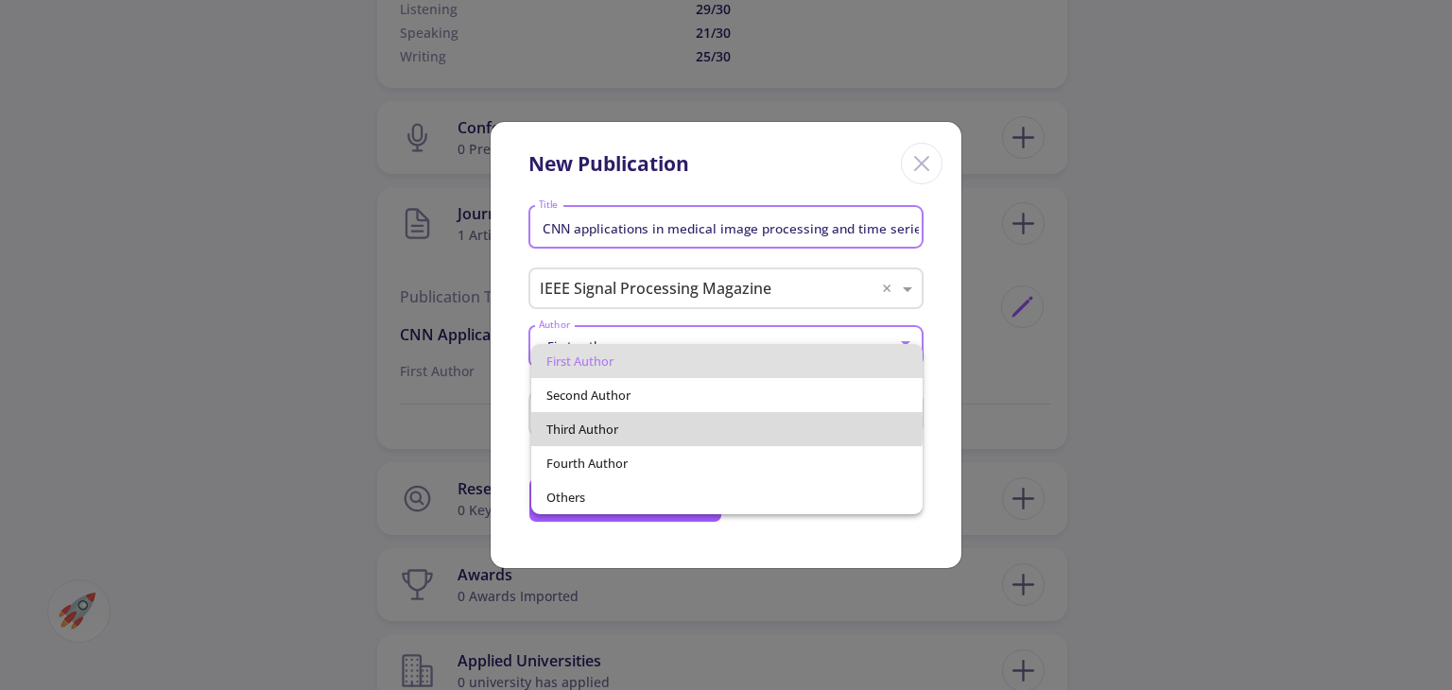
click at [661, 428] on span "Third author" at bounding box center [726, 429] width 360 height 34
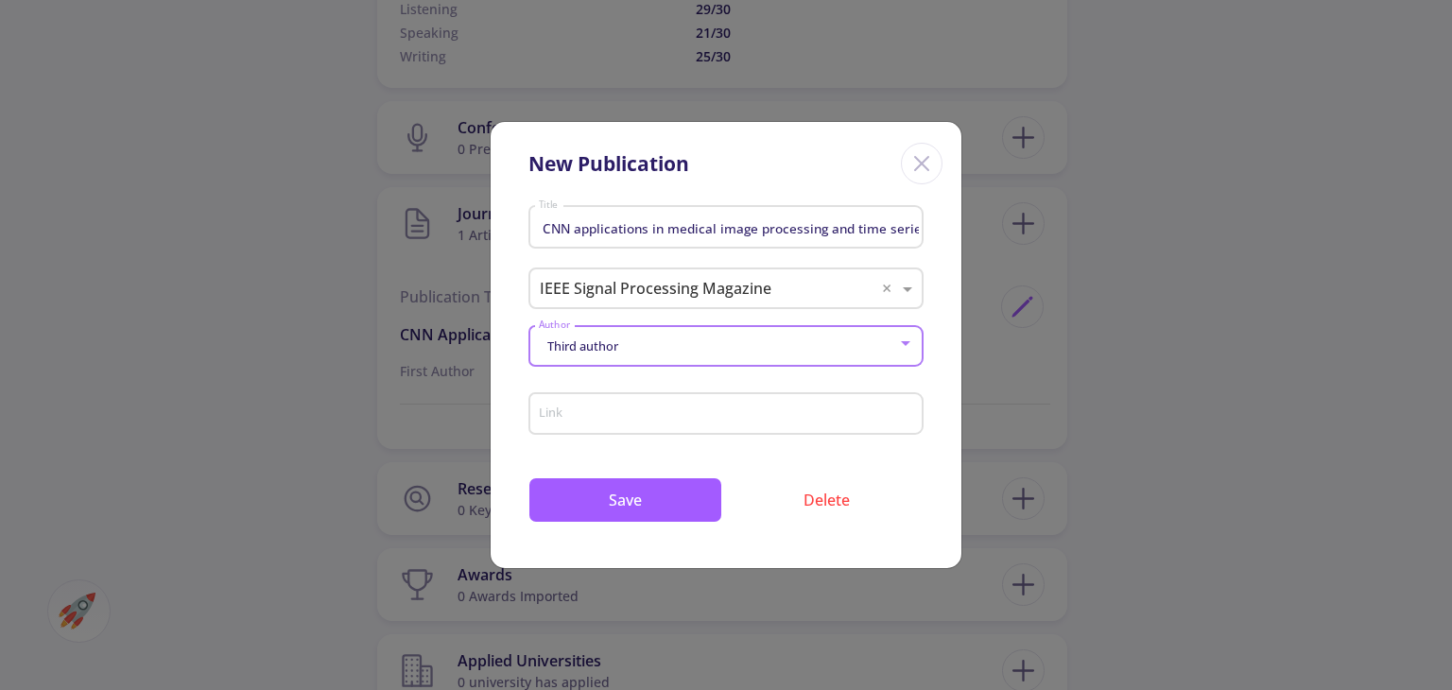
click at [635, 417] on input "Link" at bounding box center [729, 414] width 382 height 17
click at [646, 423] on div "Link" at bounding box center [726, 410] width 377 height 49
click at [697, 407] on input "Link" at bounding box center [729, 414] width 382 height 17
paste input "[URL][DOMAIN_NAME]"
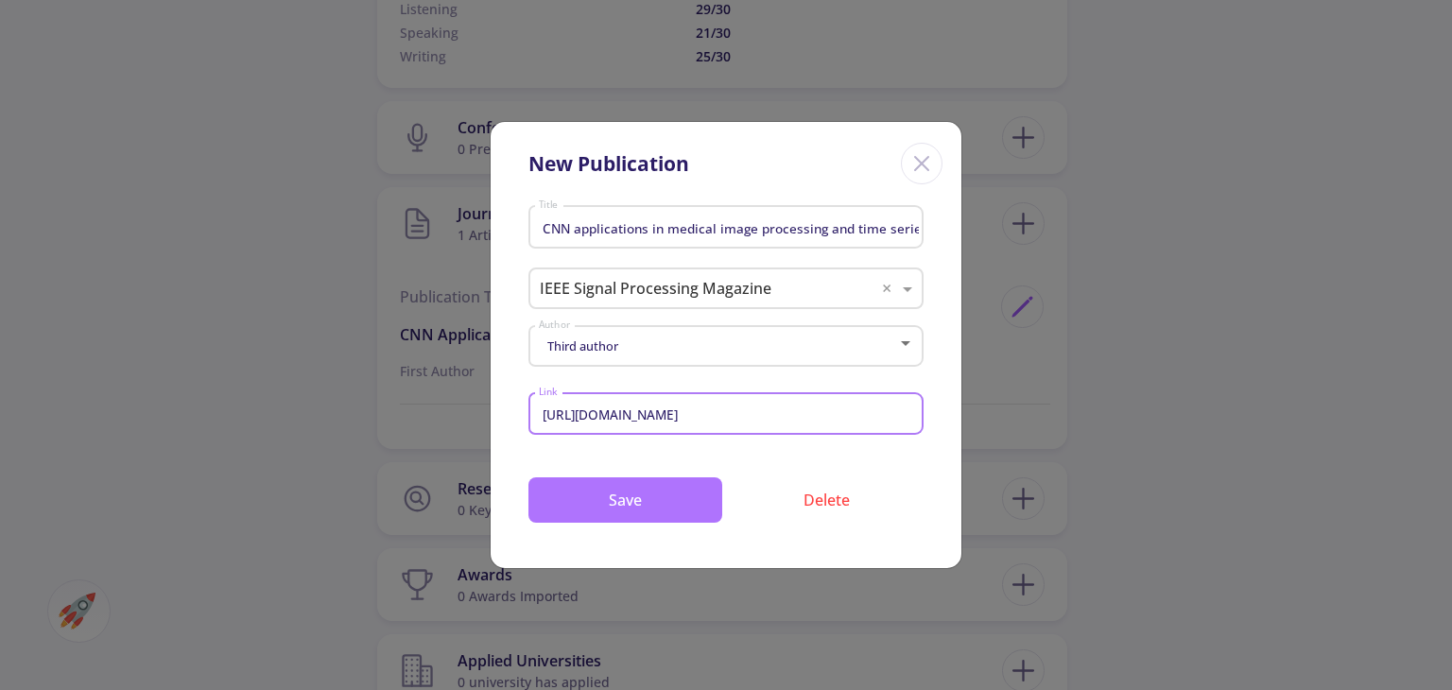
type input "[URL][DOMAIN_NAME]"
click at [658, 488] on button "Save" at bounding box center [625, 499] width 194 height 45
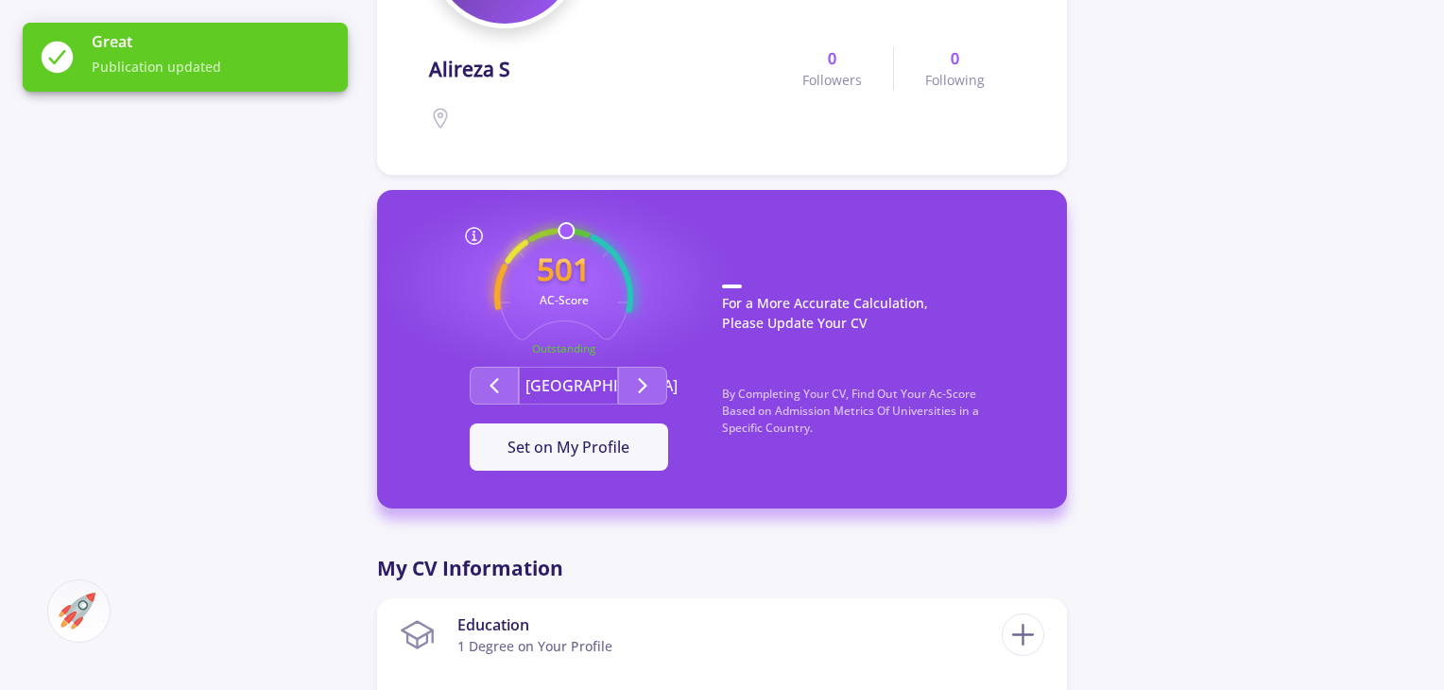
scroll to position [294, 0]
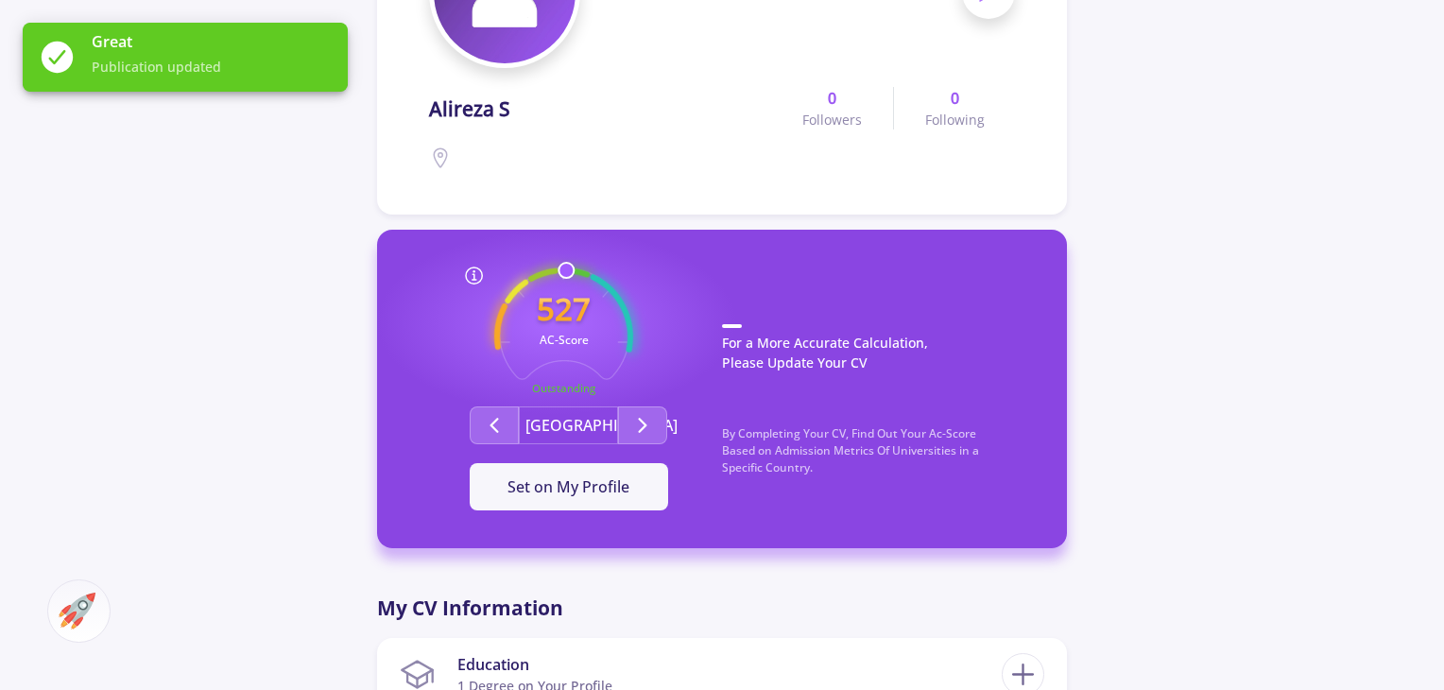
click at [605, 264] on div "527 AC-Score Outstanding Exceptional Exceptional By Completing Your CV, Find Ou…" at bounding box center [722, 389] width 690 height 319
drag, startPoint x: 605, startPoint y: 264, endPoint x: 588, endPoint y: 268, distance: 17.7
click at [588, 268] on div "527 AC-Score Outstanding Exceptional Exceptional By Completing Your CV, Find Ou…" at bounding box center [722, 389] width 690 height 319
click at [588, 268] on icon "527 AC-Score Outstanding" at bounding box center [563, 336] width 139 height 139
click at [640, 420] on polyline "Second group" at bounding box center [643, 425] width 7 height 13
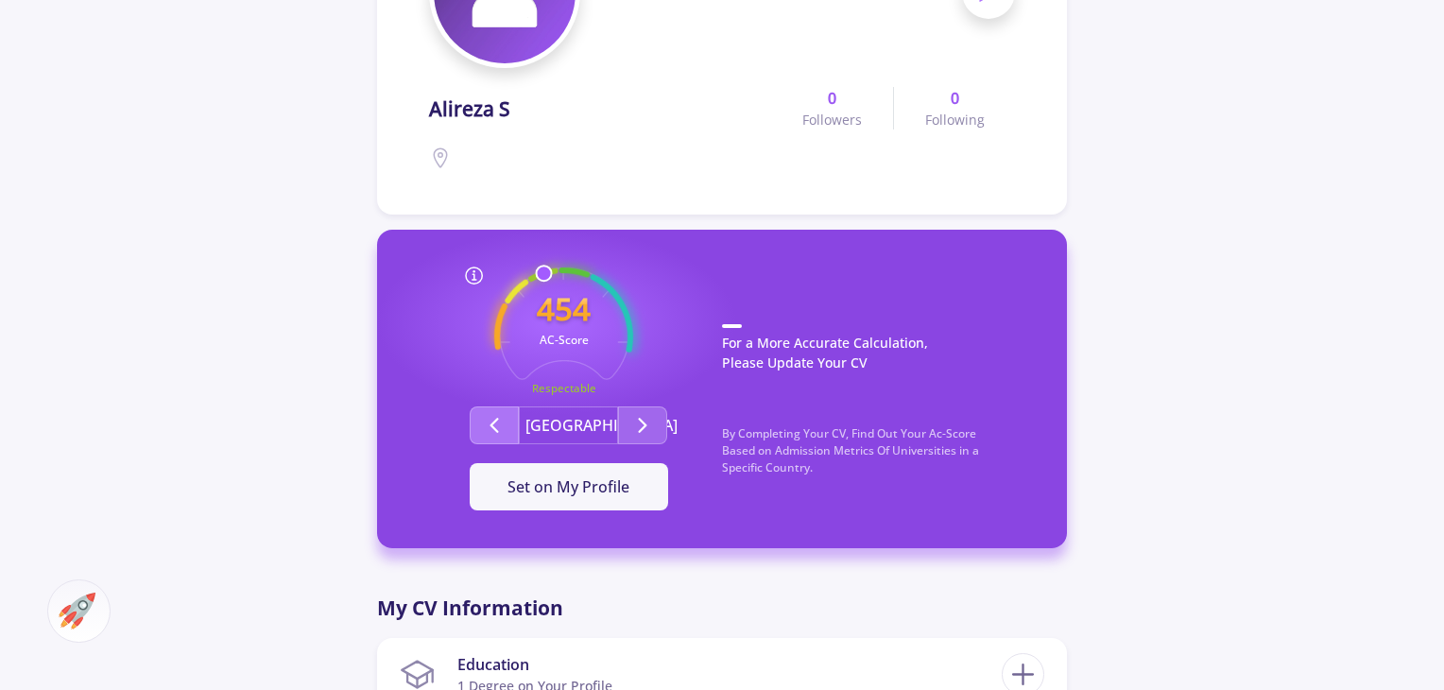
click at [513, 421] on button "Second group" at bounding box center [494, 425] width 49 height 38
click at [650, 421] on icon "Second group" at bounding box center [642, 425] width 23 height 23
click at [504, 421] on icon "Second group" at bounding box center [494, 425] width 23 height 23
click at [585, 274] on circle at bounding box center [563, 336] width 137 height 137
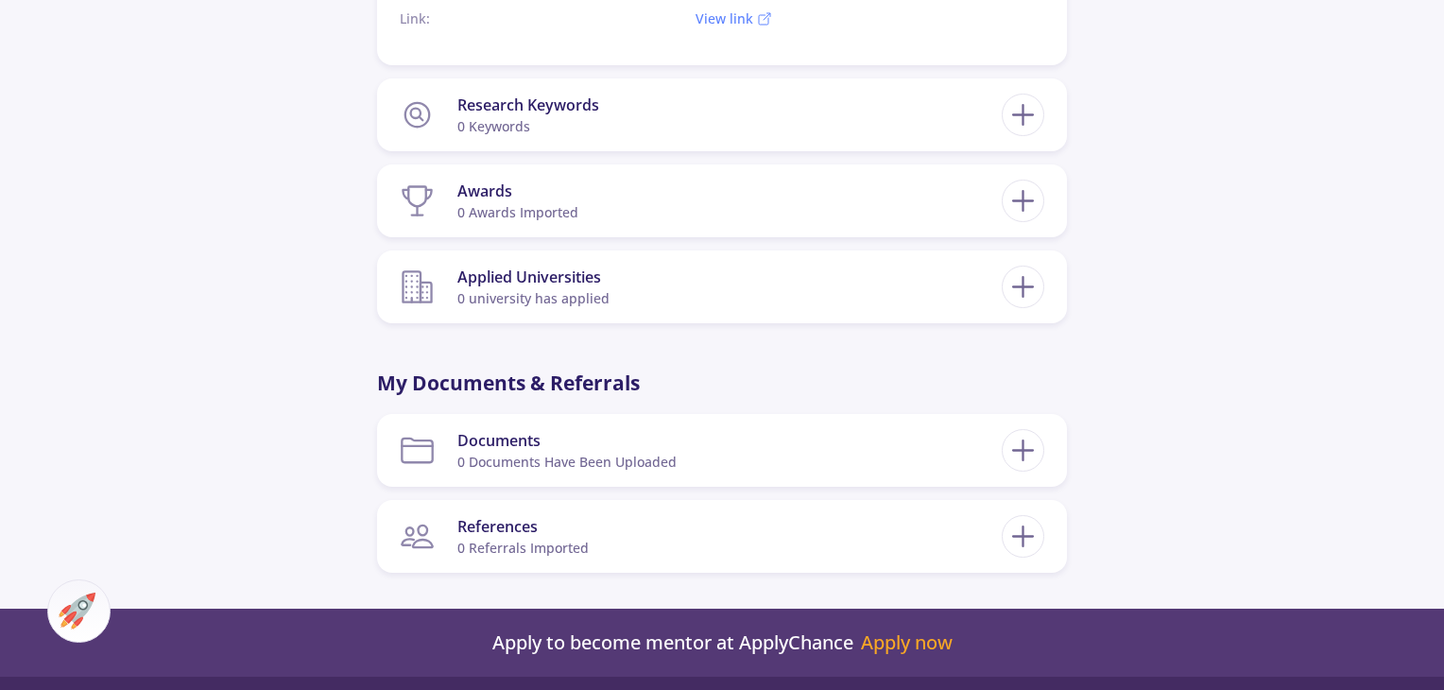
scroll to position [1950, 0]
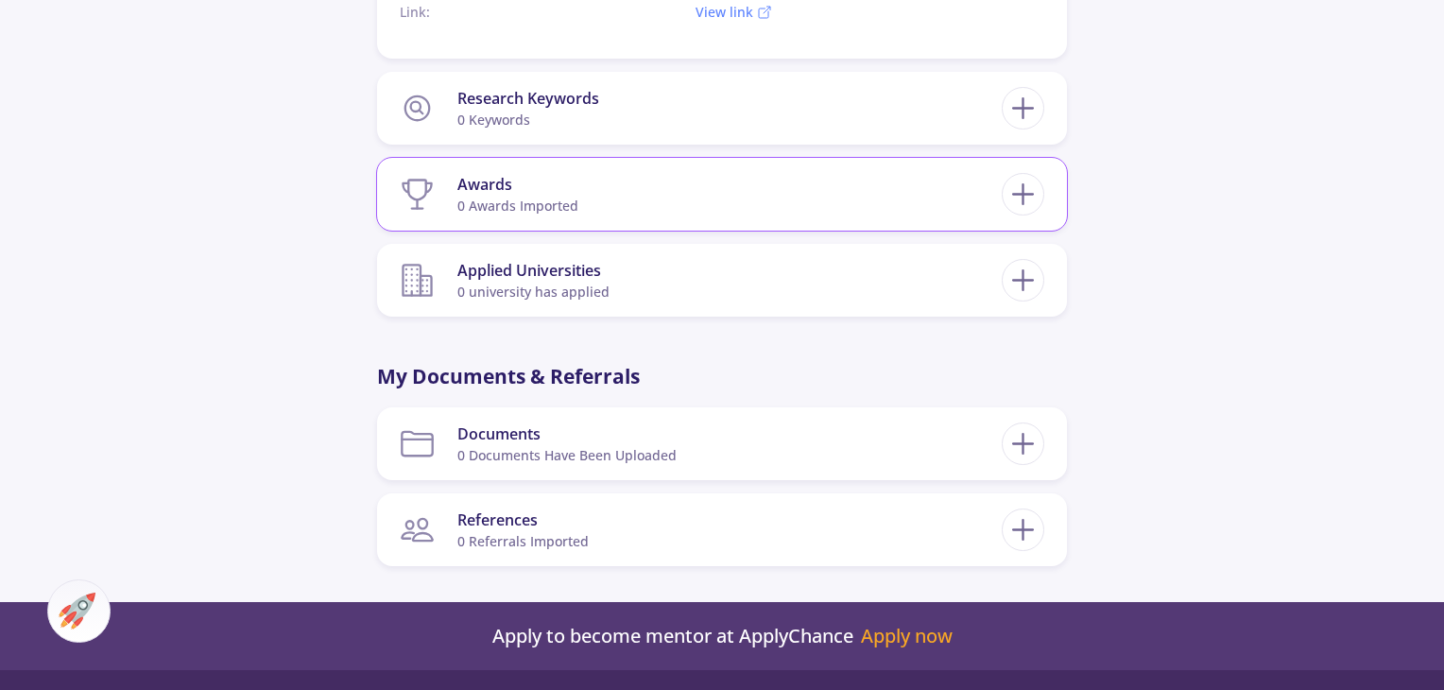
click at [993, 178] on section "Awards 0 awards imported" at bounding box center [701, 194] width 602 height 58
click at [1017, 186] on icon at bounding box center [1023, 194] width 35 height 35
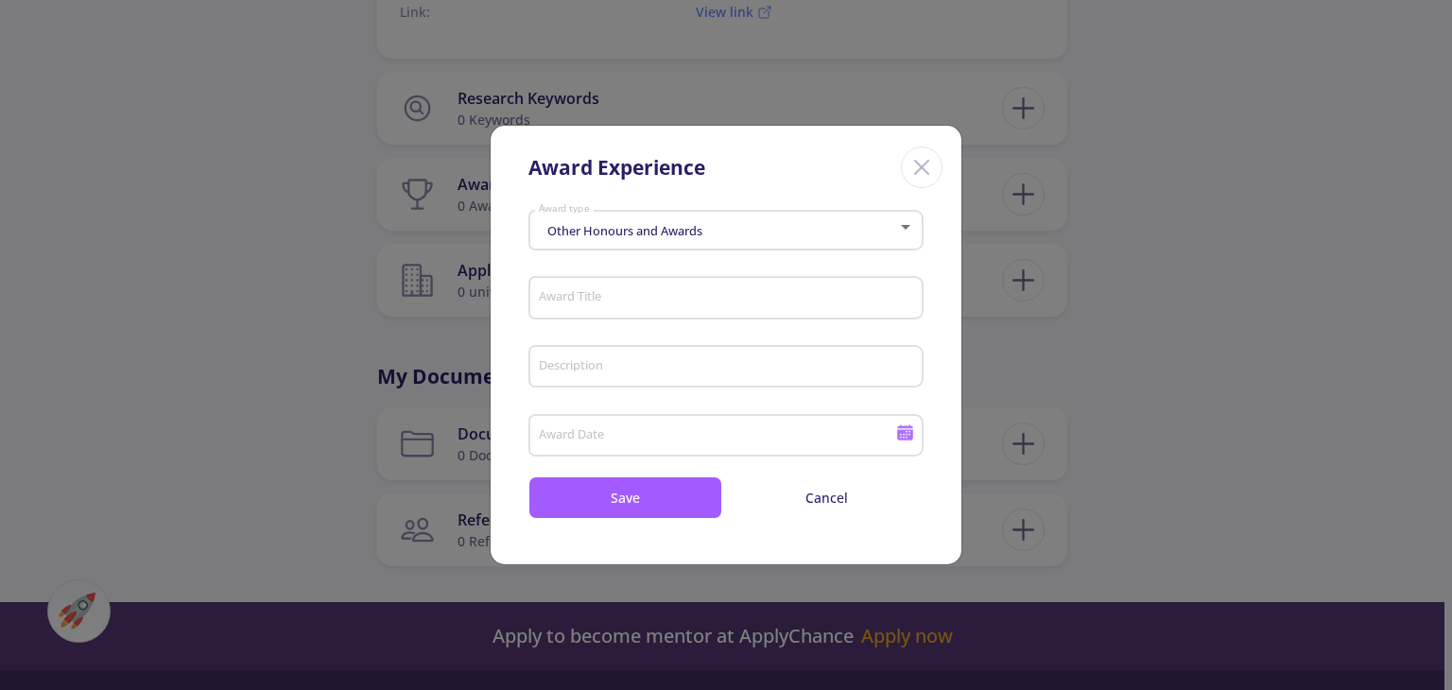
click at [828, 249] on div "Other Honours and Awards Award type" at bounding box center [726, 225] width 377 height 47
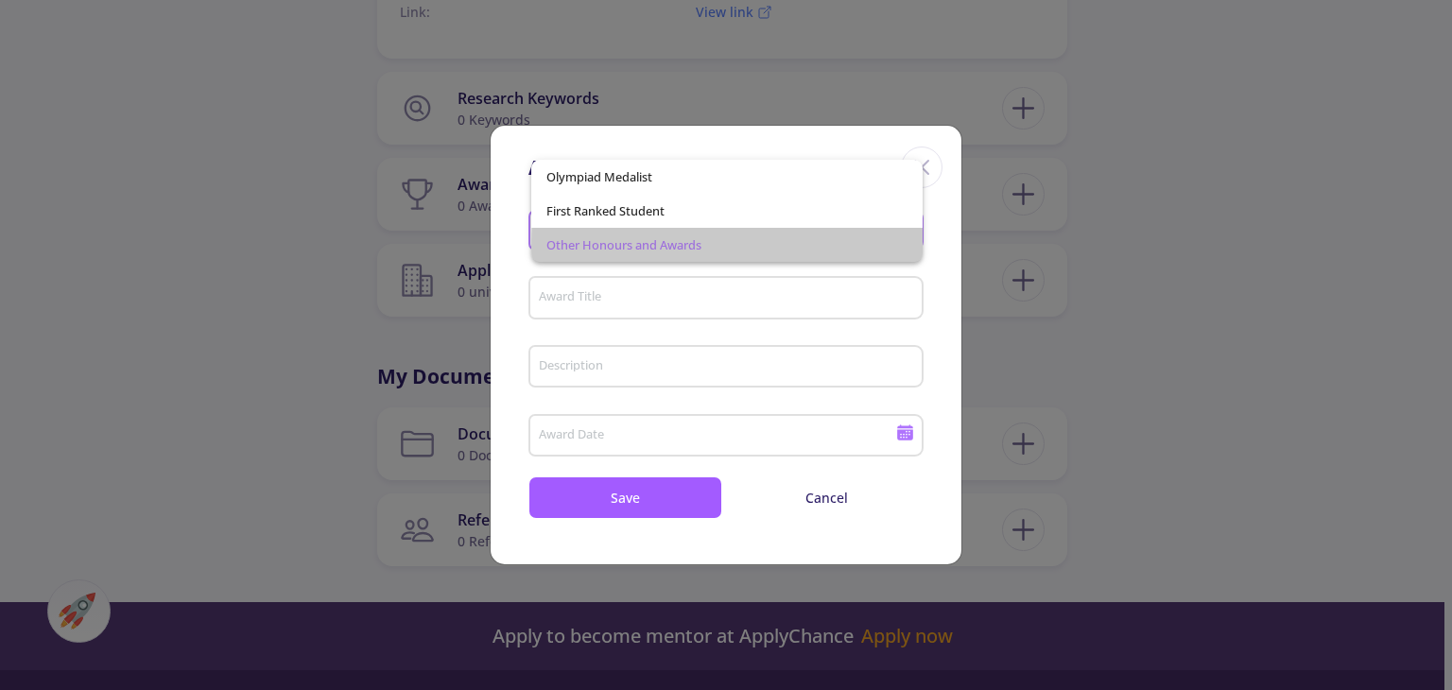
click at [759, 246] on span "Other Honours and Awards" at bounding box center [726, 245] width 360 height 34
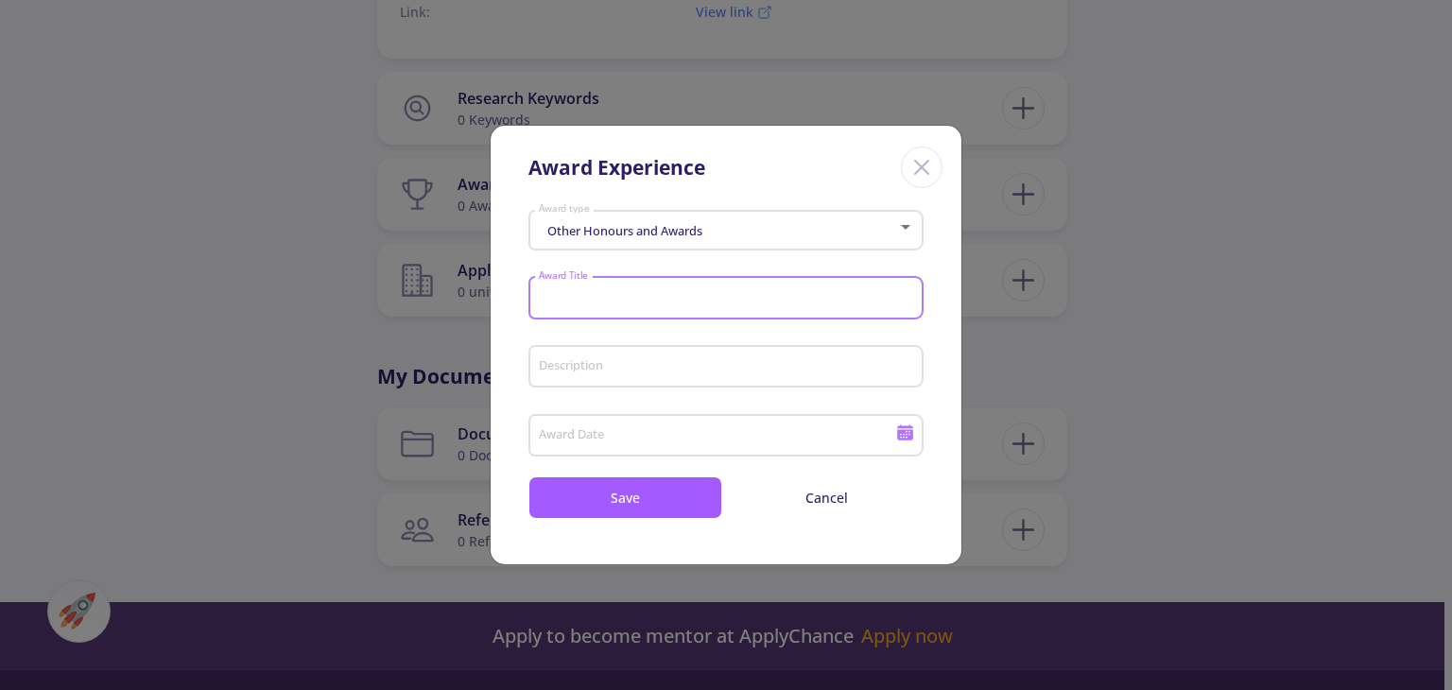
click at [734, 292] on input "Award Title" at bounding box center [729, 298] width 382 height 17
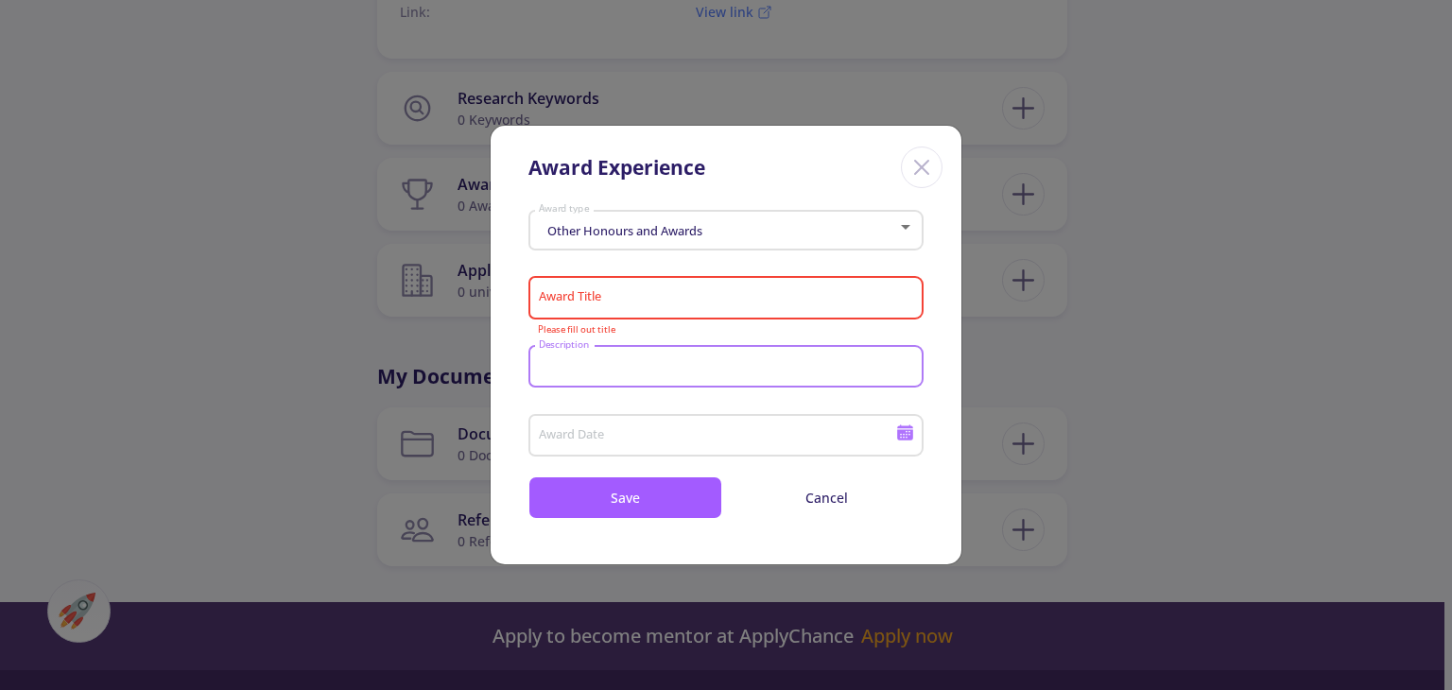
click at [696, 368] on input "Description" at bounding box center [729, 367] width 382 height 17
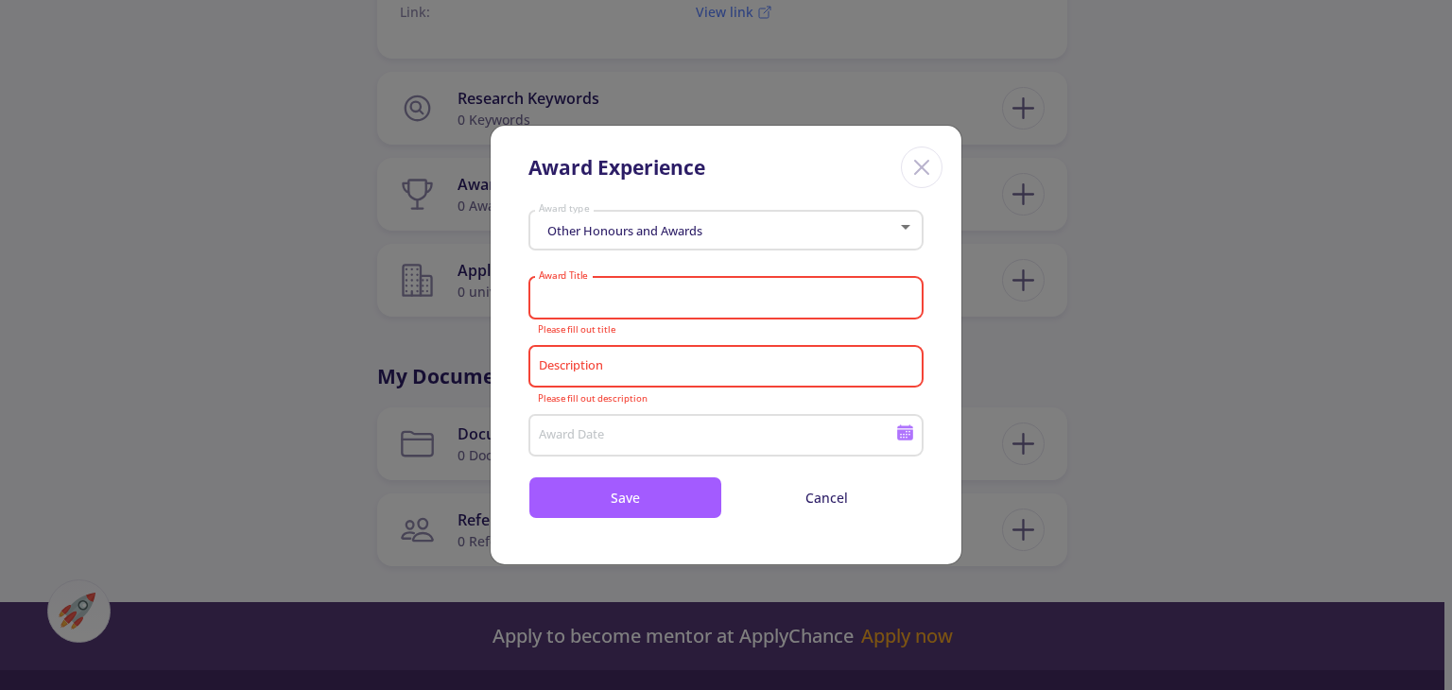
click at [680, 303] on input "Award Title" at bounding box center [729, 298] width 382 height 17
click at [661, 383] on div "Description" at bounding box center [726, 362] width 377 height 49
click at [643, 298] on input "Award Title" at bounding box center [729, 298] width 382 height 17
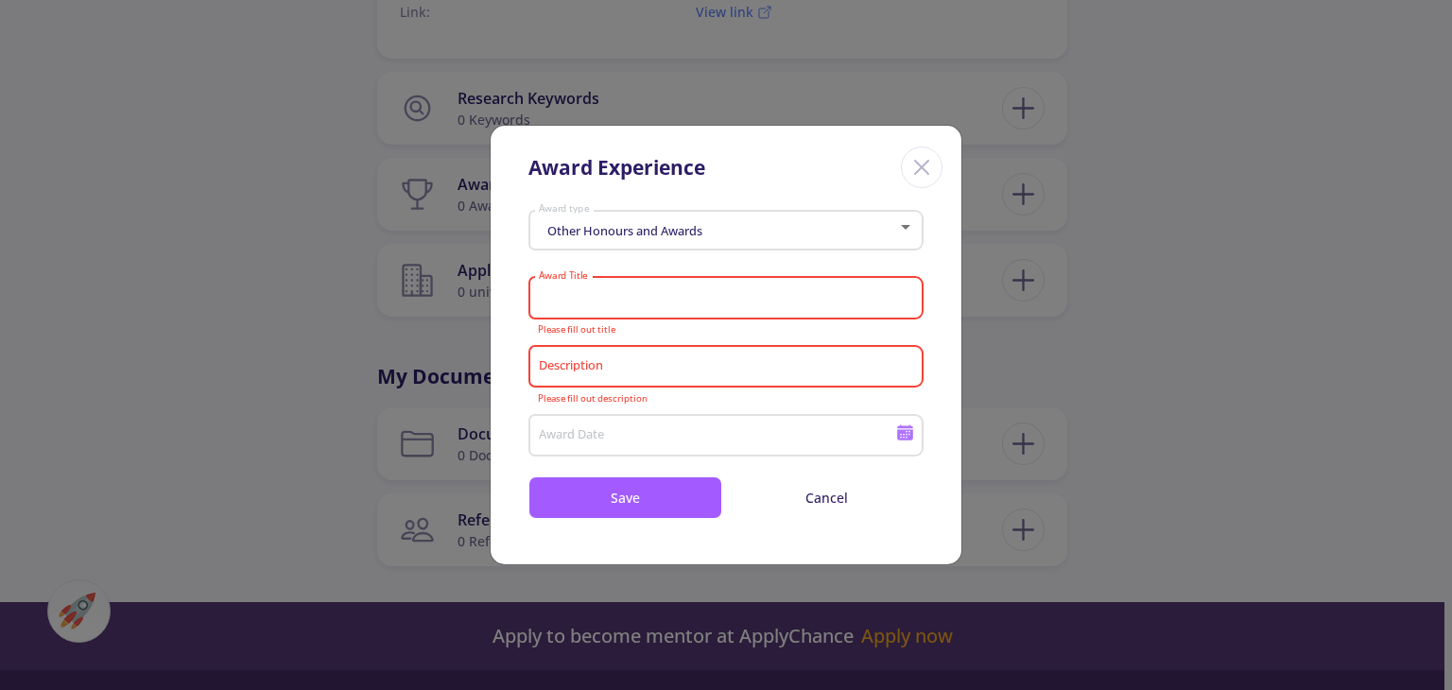
click at [643, 298] on input "Award Title" at bounding box center [729, 298] width 382 height 17
drag, startPoint x: 643, startPoint y: 298, endPoint x: 630, endPoint y: 346, distance: 49.7
click at [630, 346] on form "Award Title Please fill out title Description Please fill out description Award…" at bounding box center [725, 393] width 395 height 249
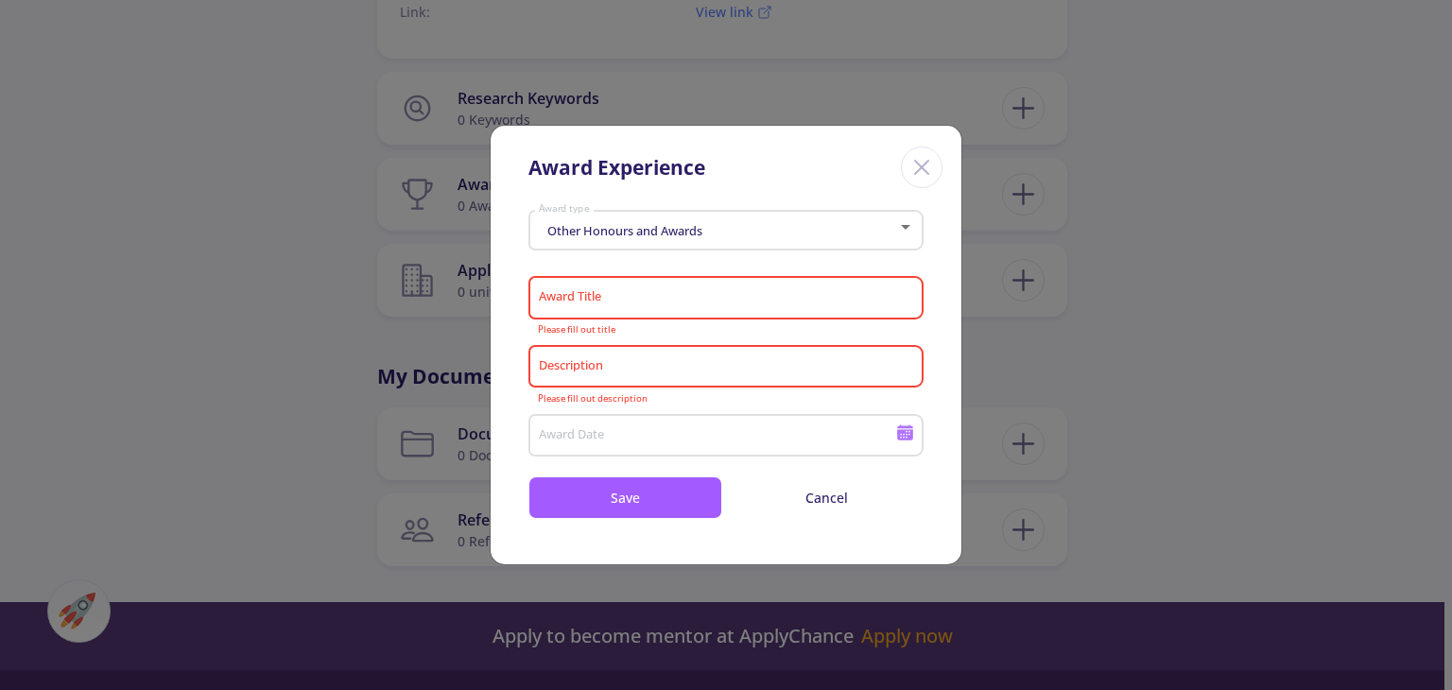
click at [635, 391] on div "Description Please fill out description" at bounding box center [725, 372] width 395 height 62
click at [632, 372] on input "Description" at bounding box center [729, 367] width 382 height 17
click at [635, 298] on input "Award Title" at bounding box center [729, 298] width 382 height 17
click at [658, 352] on div "Description" at bounding box center [726, 362] width 377 height 49
click at [611, 299] on input "Award Title" at bounding box center [729, 298] width 382 height 17
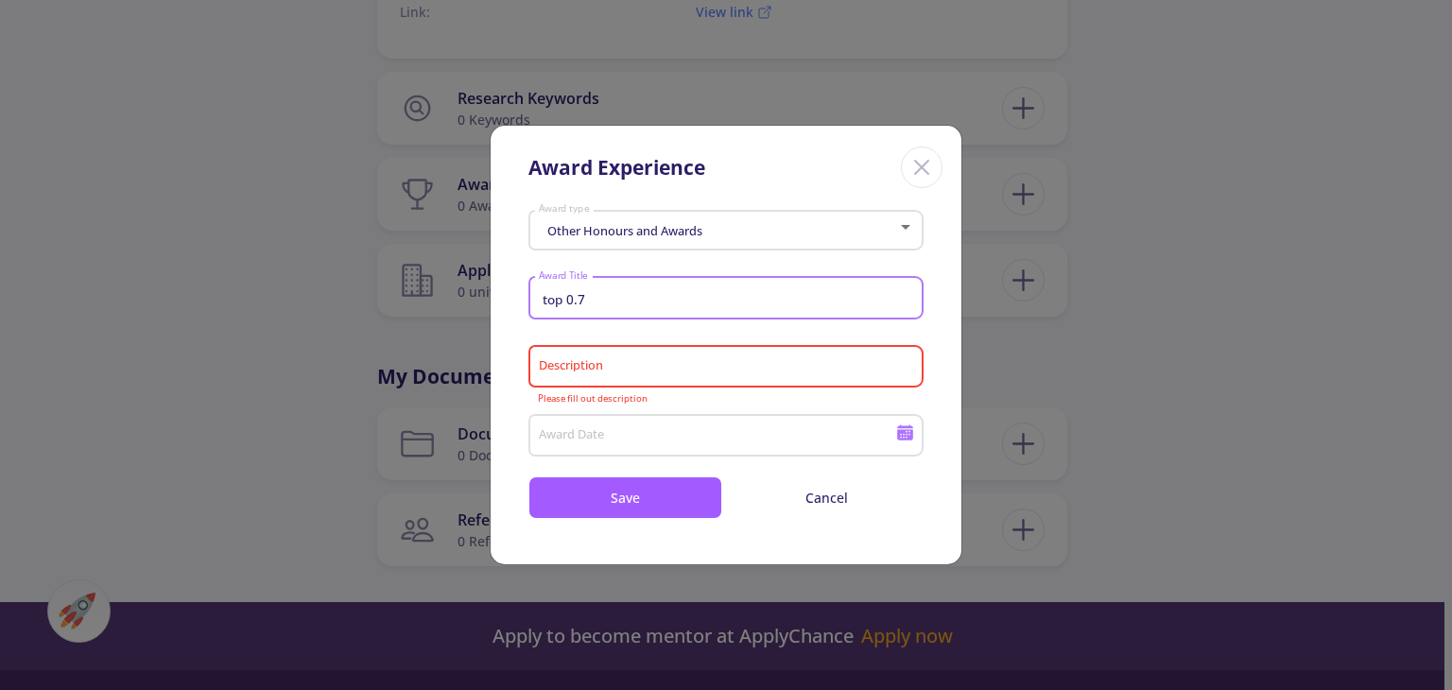
type input "top"
type input "t"
type input "entrance"
type input "u"
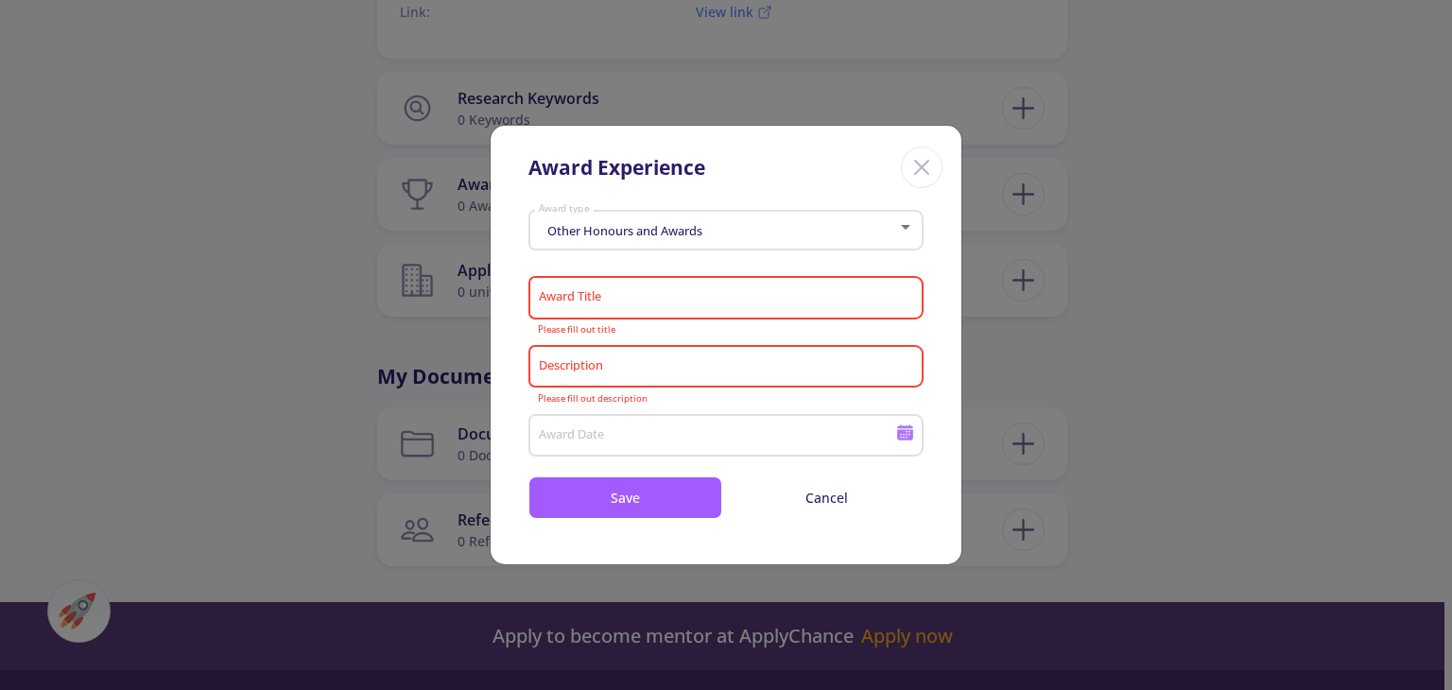
click at [933, 160] on icon "Close" at bounding box center [921, 167] width 30 height 30
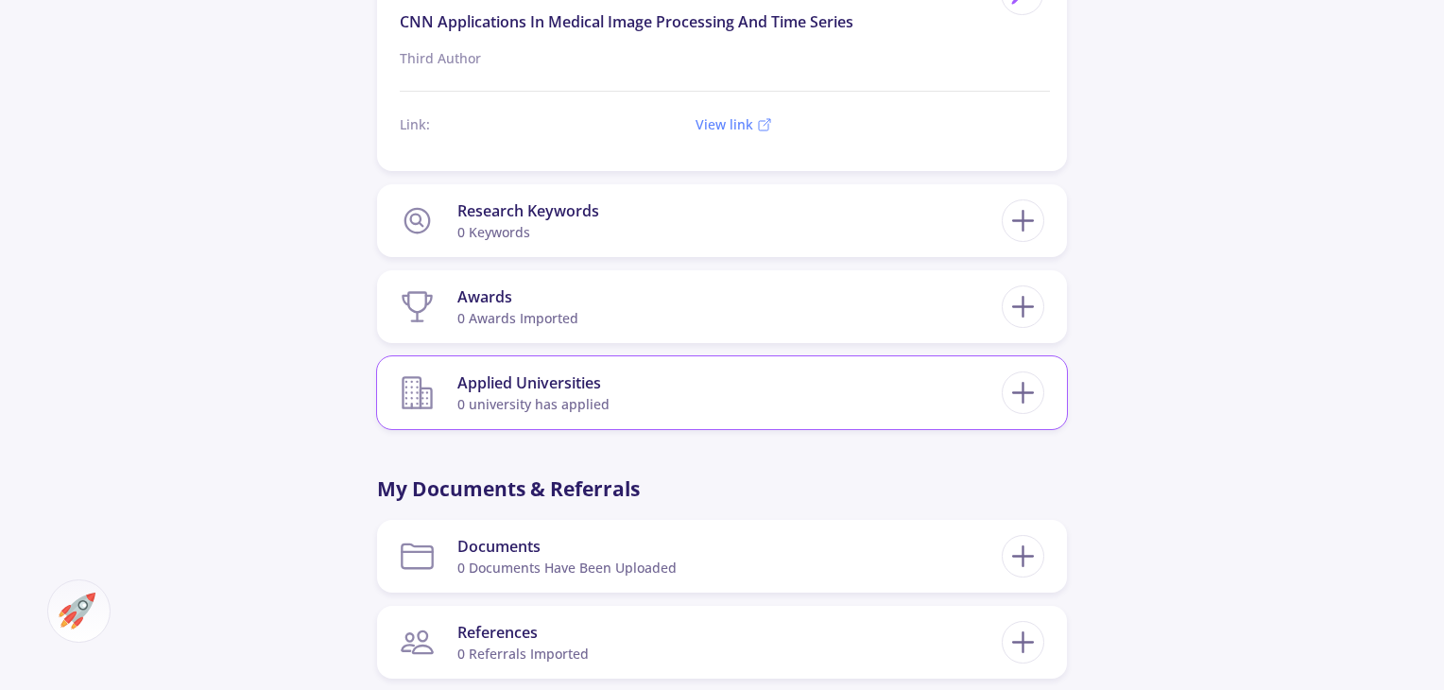
scroll to position [1827, 0]
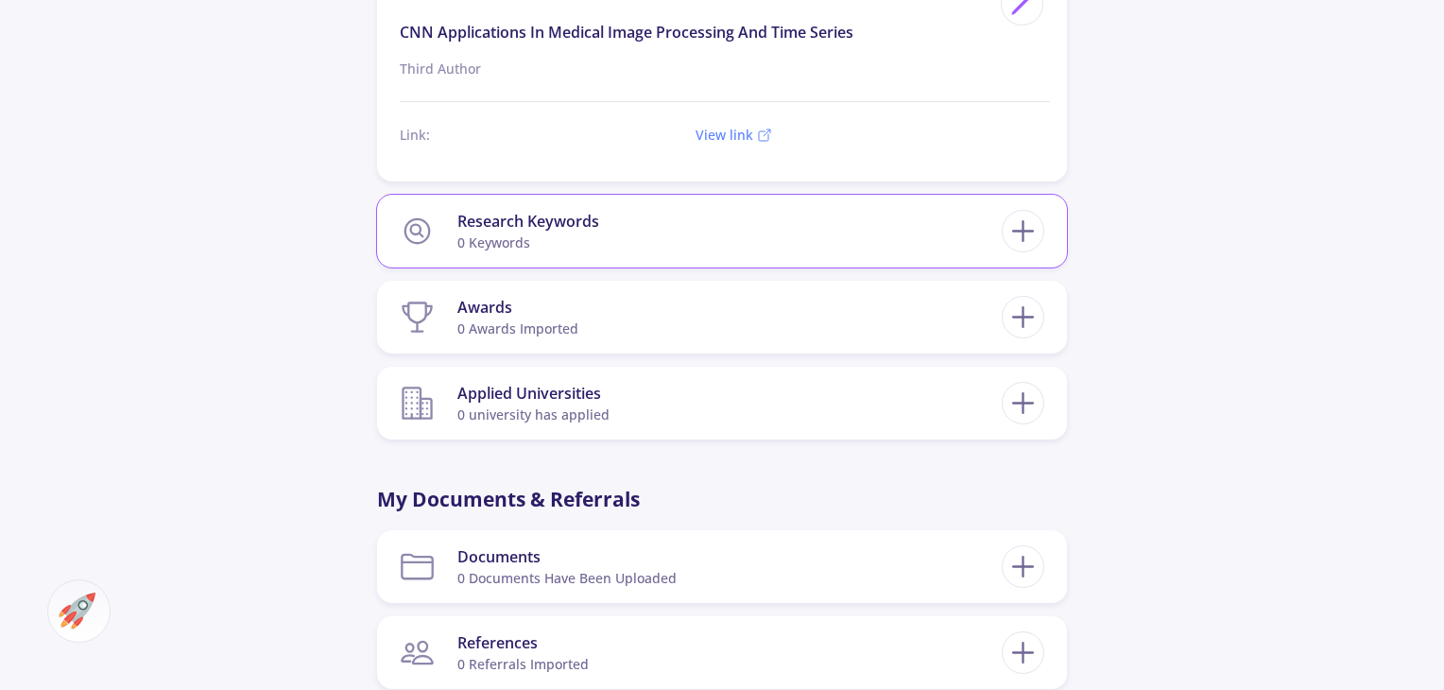
click at [841, 228] on section "Research Keywords 0 keywords" at bounding box center [701, 231] width 602 height 58
drag, startPoint x: 1055, startPoint y: 233, endPoint x: 1025, endPoint y: 232, distance: 29.3
click at [1025, 232] on div "Research Keywords 0 keywords" at bounding box center [722, 231] width 690 height 73
click at [1025, 232] on icon at bounding box center [1023, 231] width 35 height 35
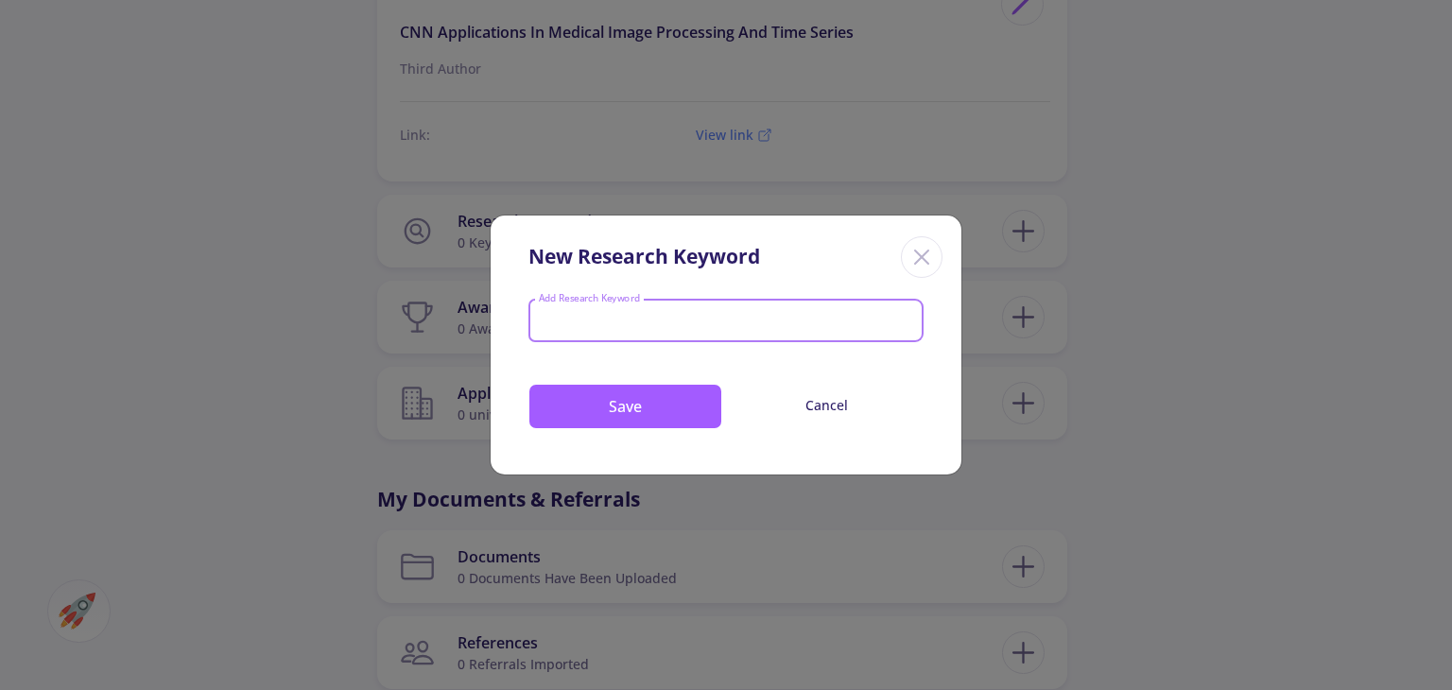
click at [740, 316] on input "Add Research Keyword" at bounding box center [726, 322] width 377 height 17
type input "x"
type input "deep learning"
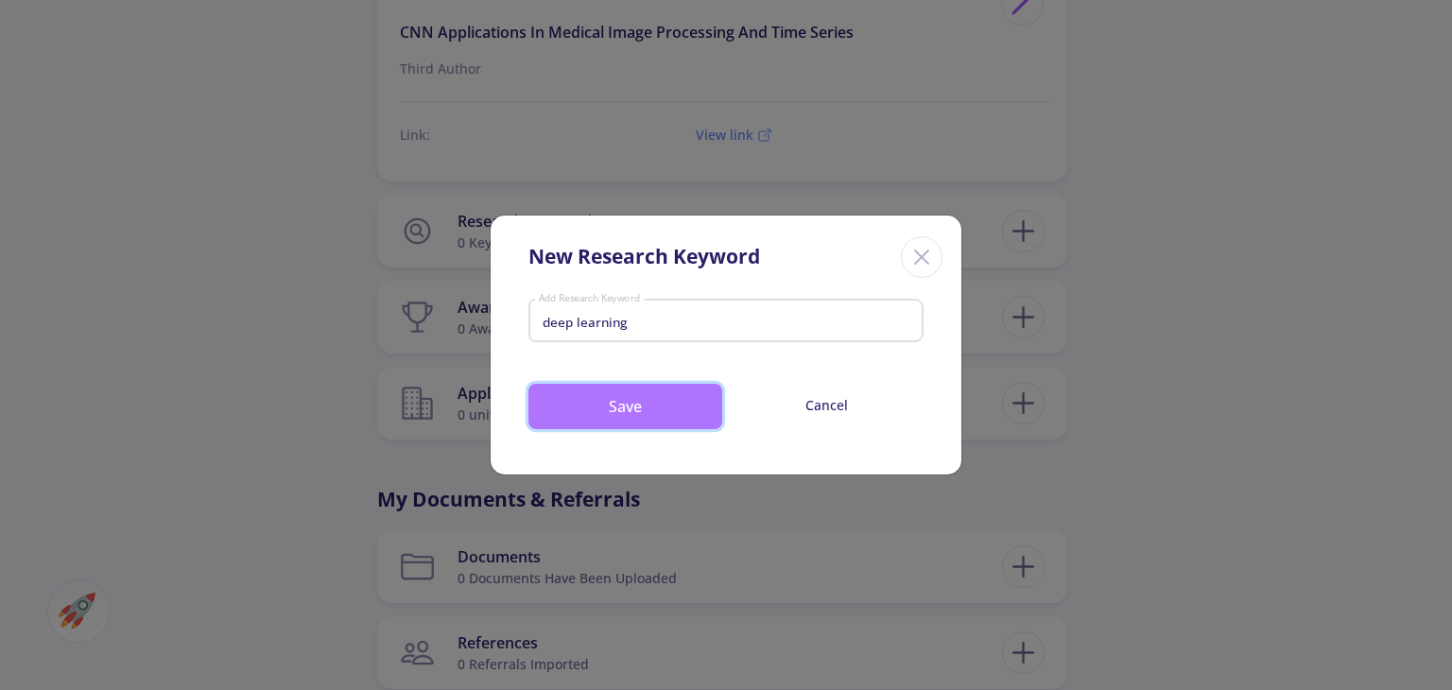
click at [697, 384] on button "Save" at bounding box center [625, 406] width 194 height 45
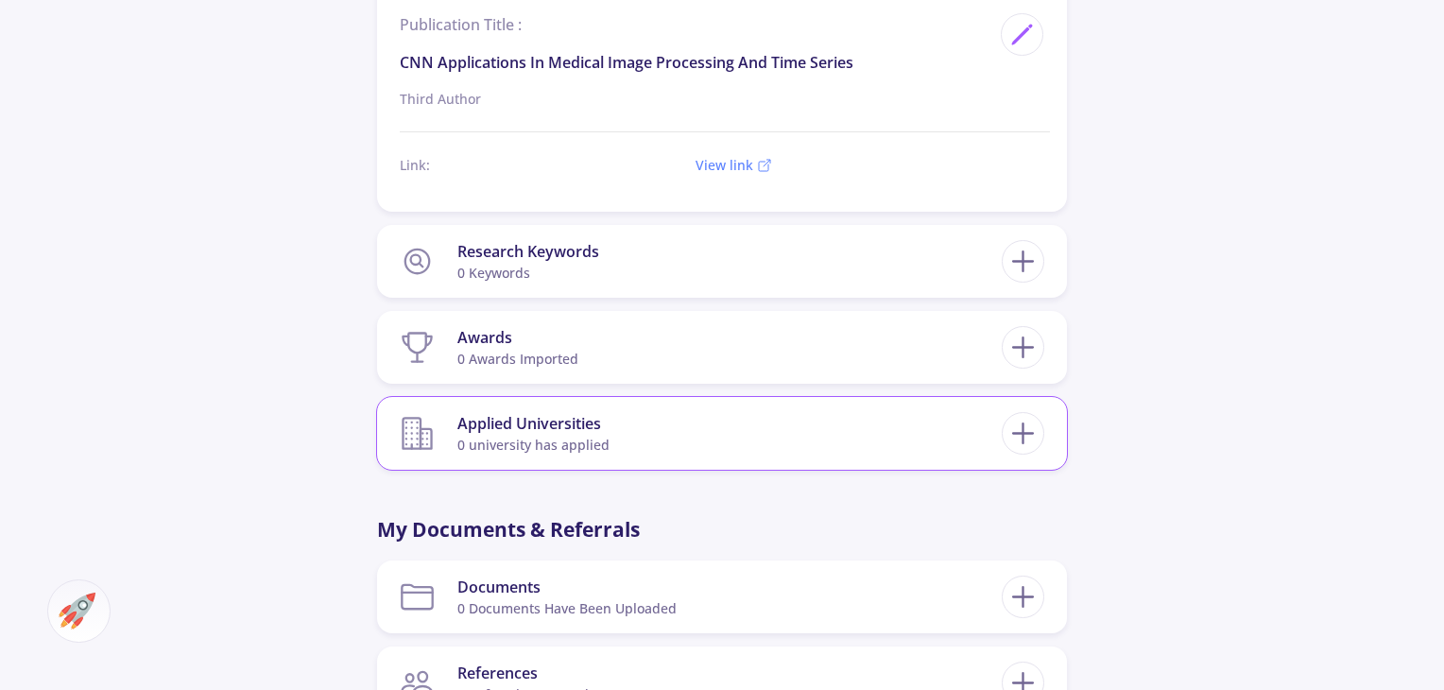
scroll to position [1784, 0]
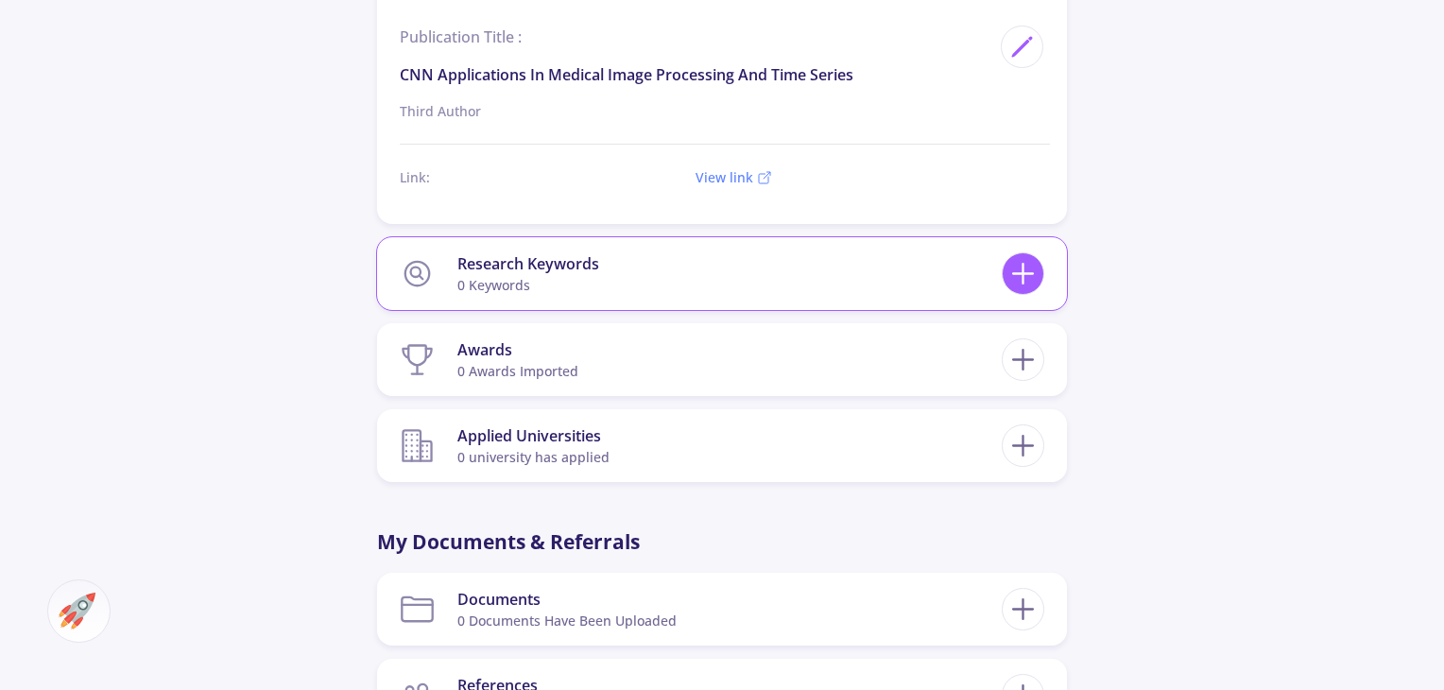
click at [1038, 272] on icon at bounding box center [1023, 273] width 35 height 35
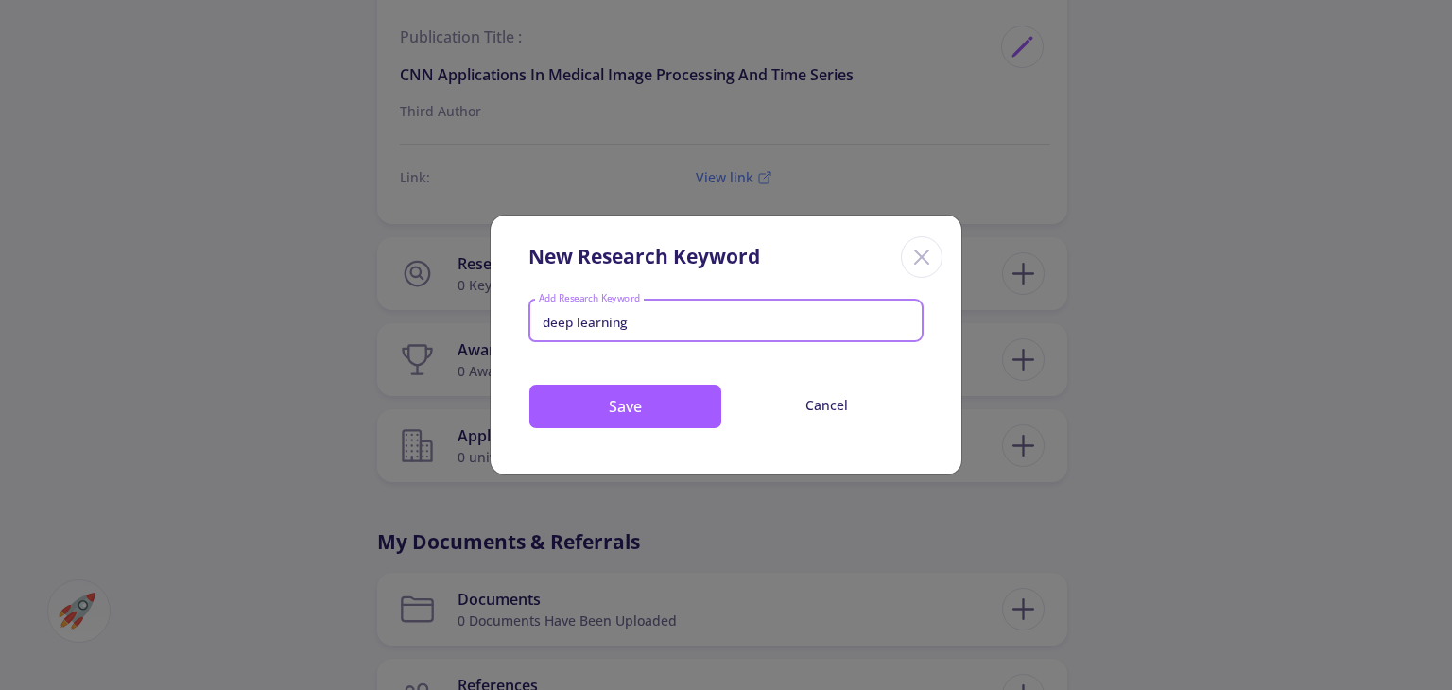
click at [676, 323] on input "deep learning" at bounding box center [726, 322] width 377 height 17
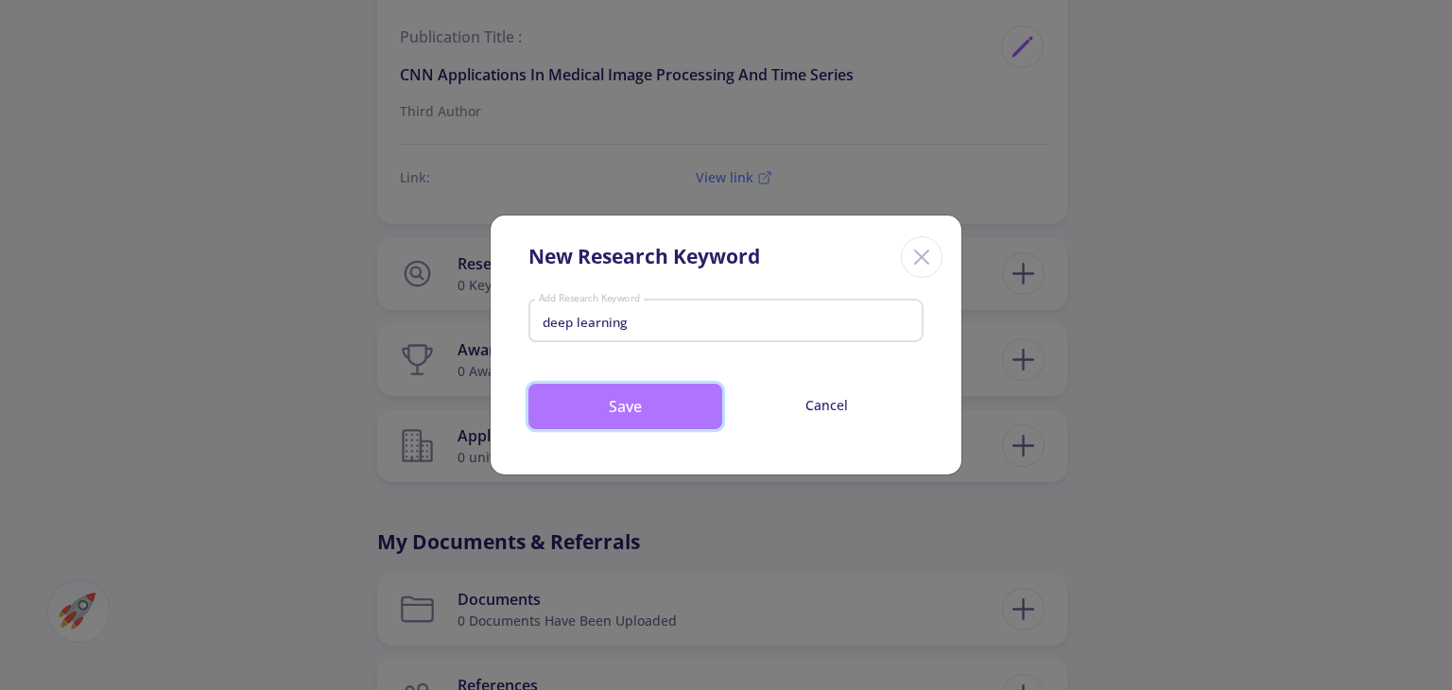
click at [665, 399] on button "Save" at bounding box center [625, 406] width 194 height 45
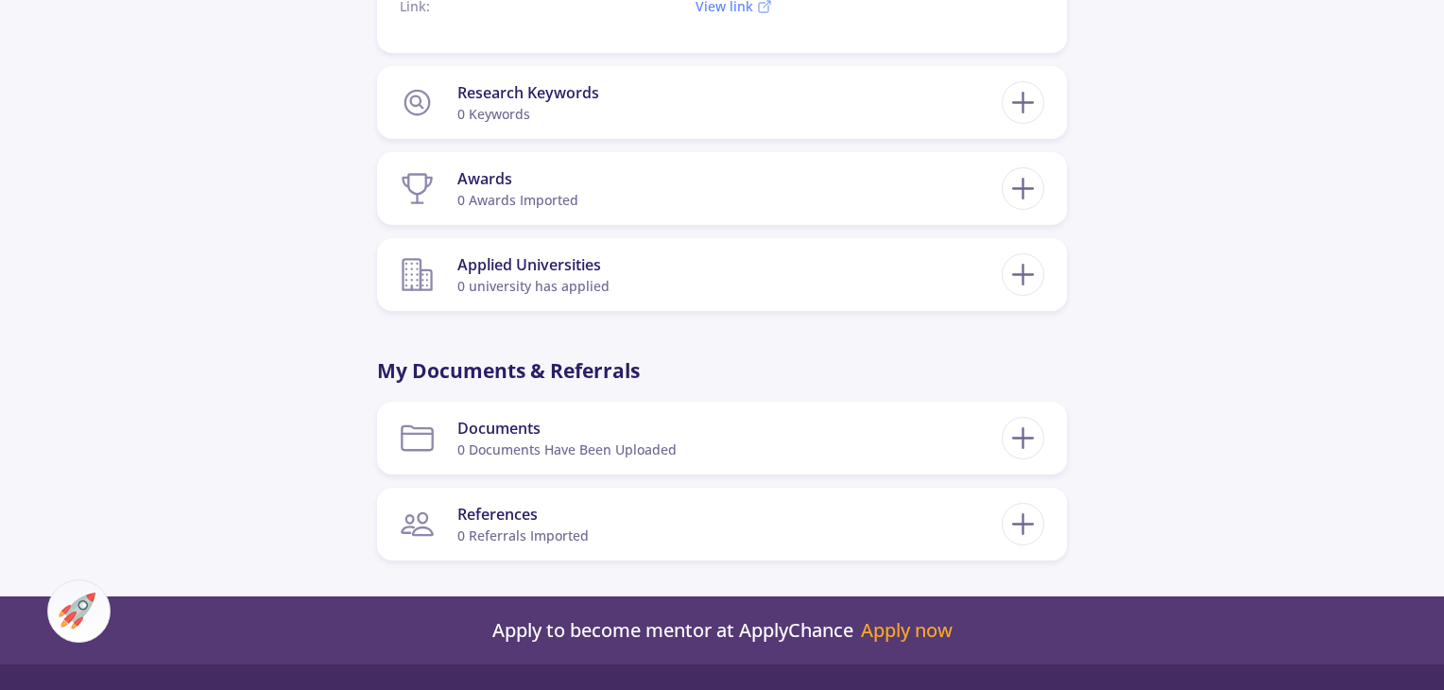
scroll to position [1974, 0]
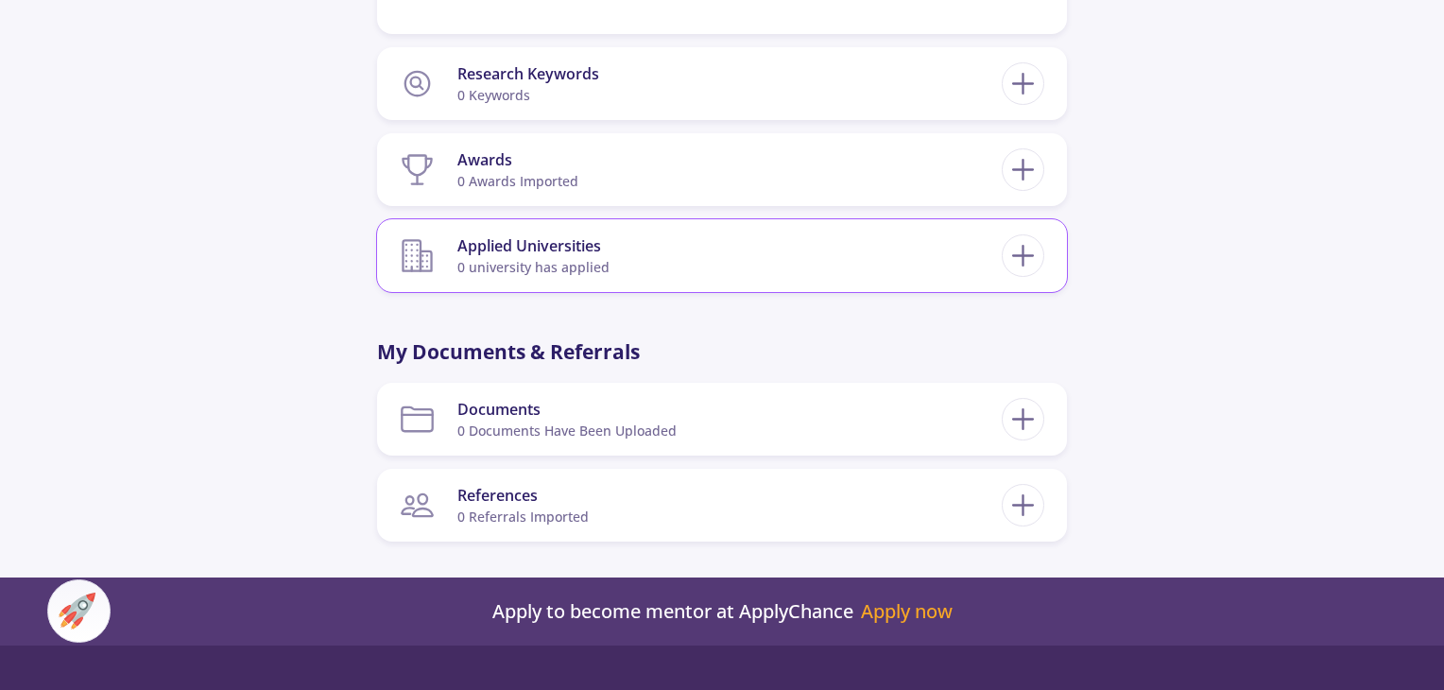
click at [522, 241] on div "Applied Universities" at bounding box center [533, 245] width 152 height 23
click at [1018, 253] on icon at bounding box center [1023, 255] width 35 height 35
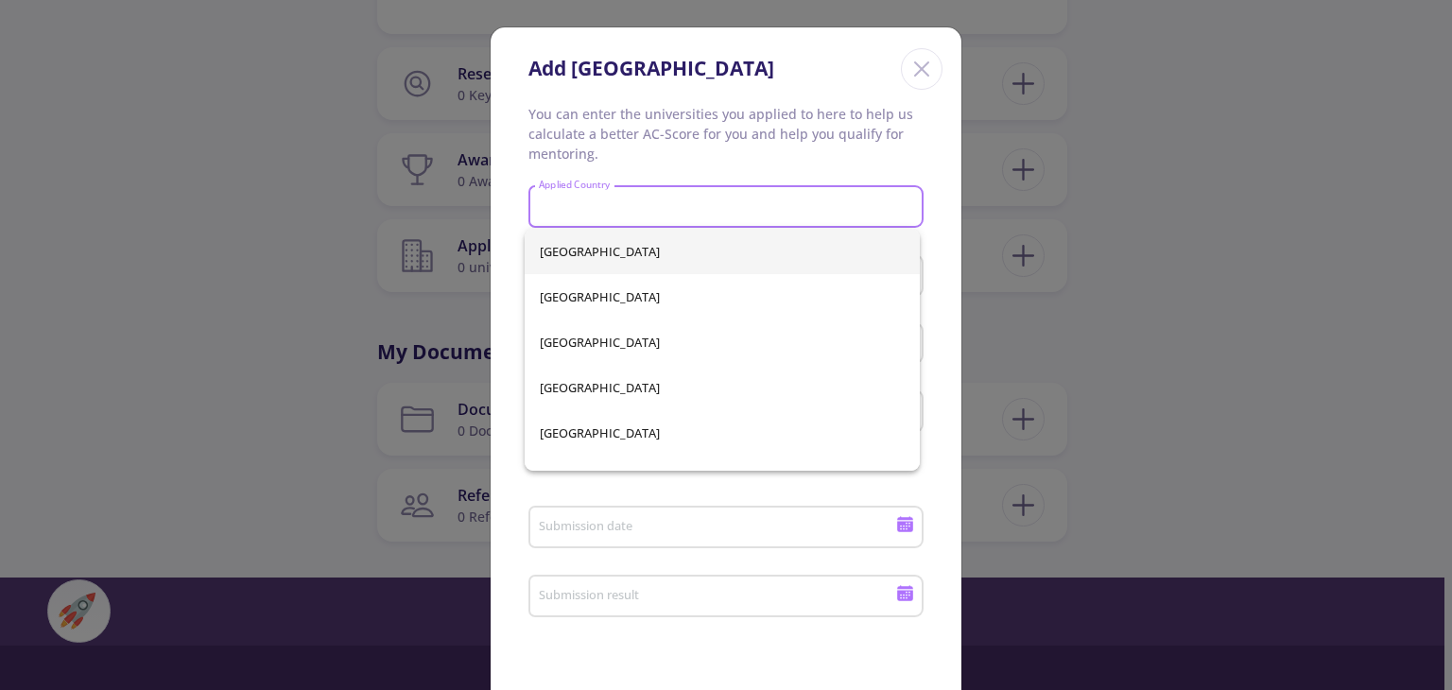
click at [850, 209] on input "Applied Country" at bounding box center [729, 207] width 382 height 17
click at [917, 73] on icon "Close" at bounding box center [921, 69] width 30 height 30
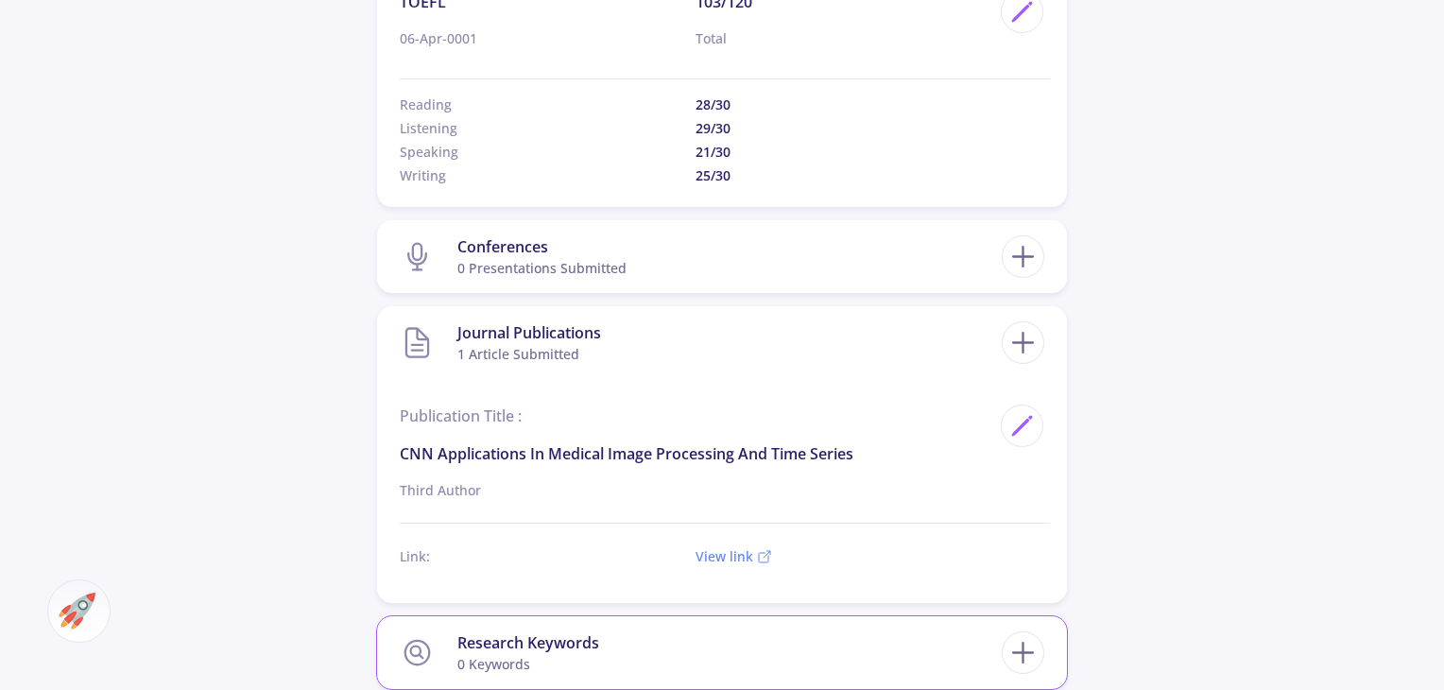
scroll to position [1404, 0]
click at [1017, 252] on icon at bounding box center [1023, 257] width 35 height 35
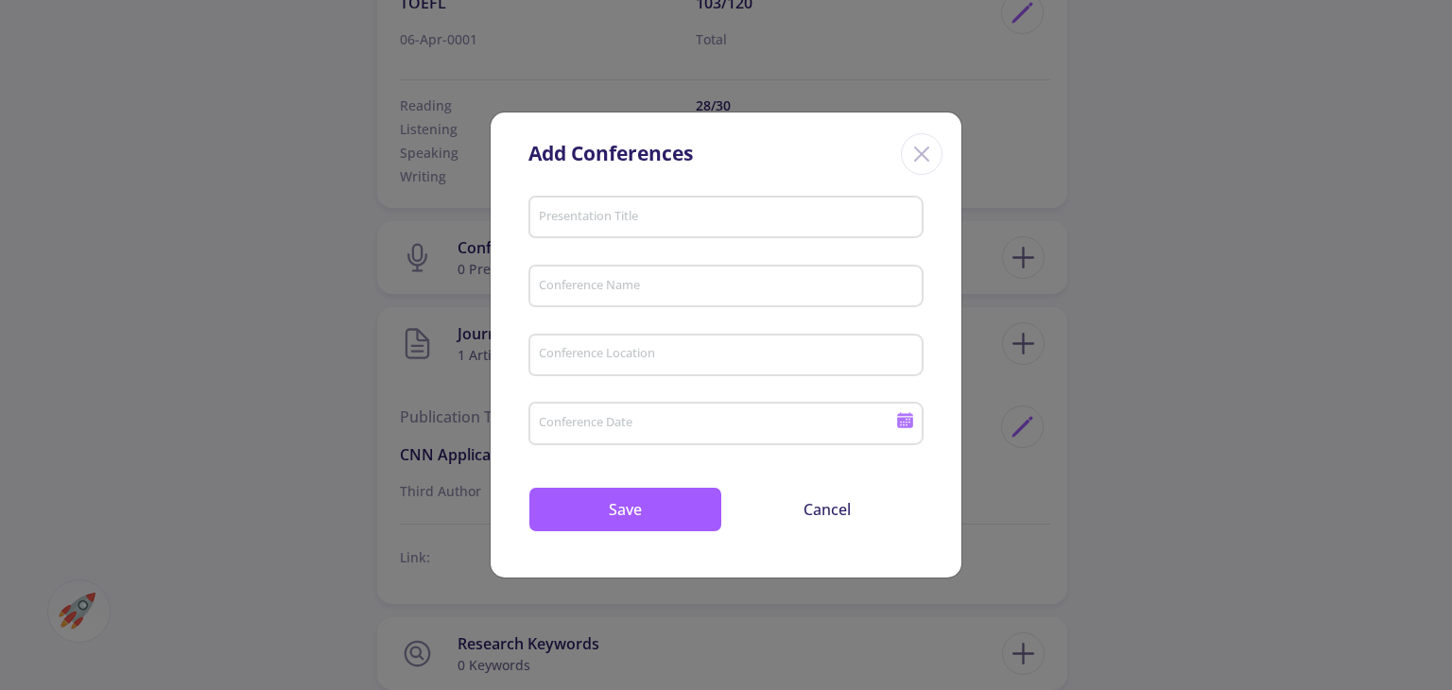
click at [773, 208] on div "Presentation Title" at bounding box center [726, 213] width 377 height 49
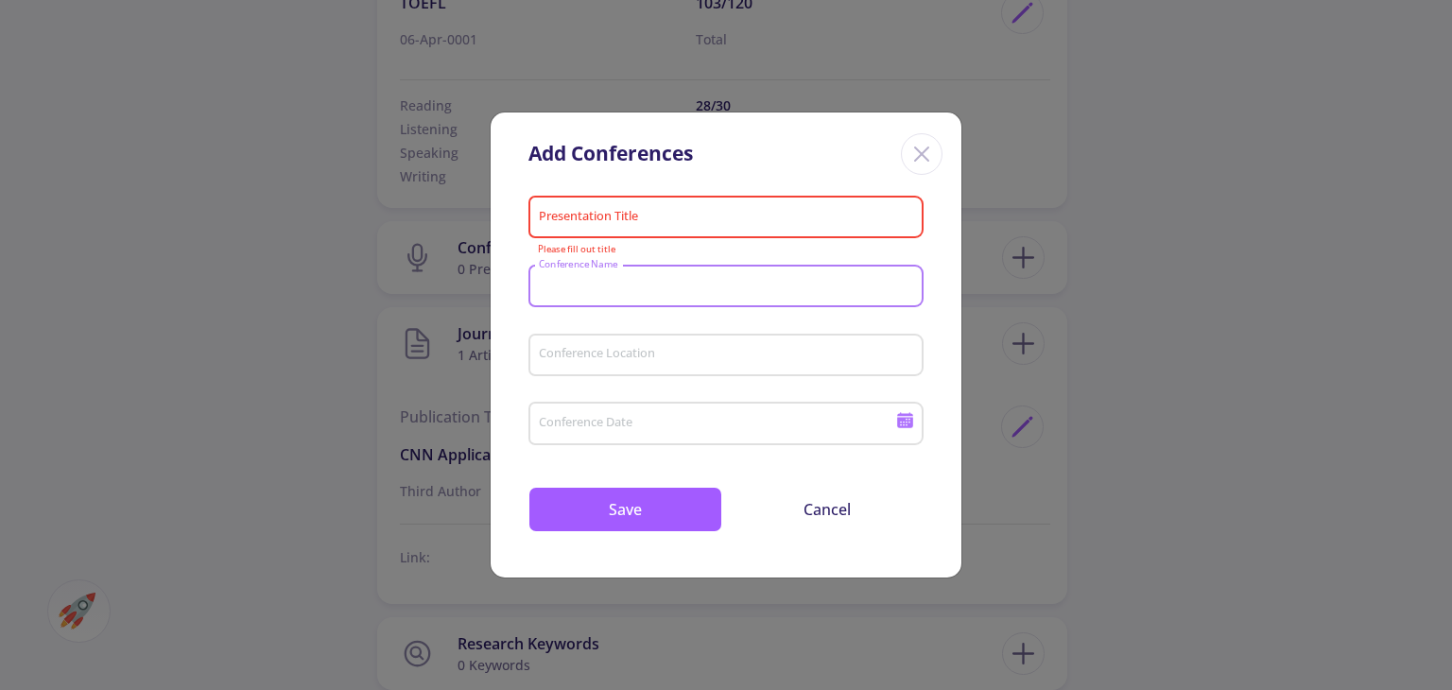
click at [730, 283] on input "Conference Name" at bounding box center [729, 287] width 382 height 17
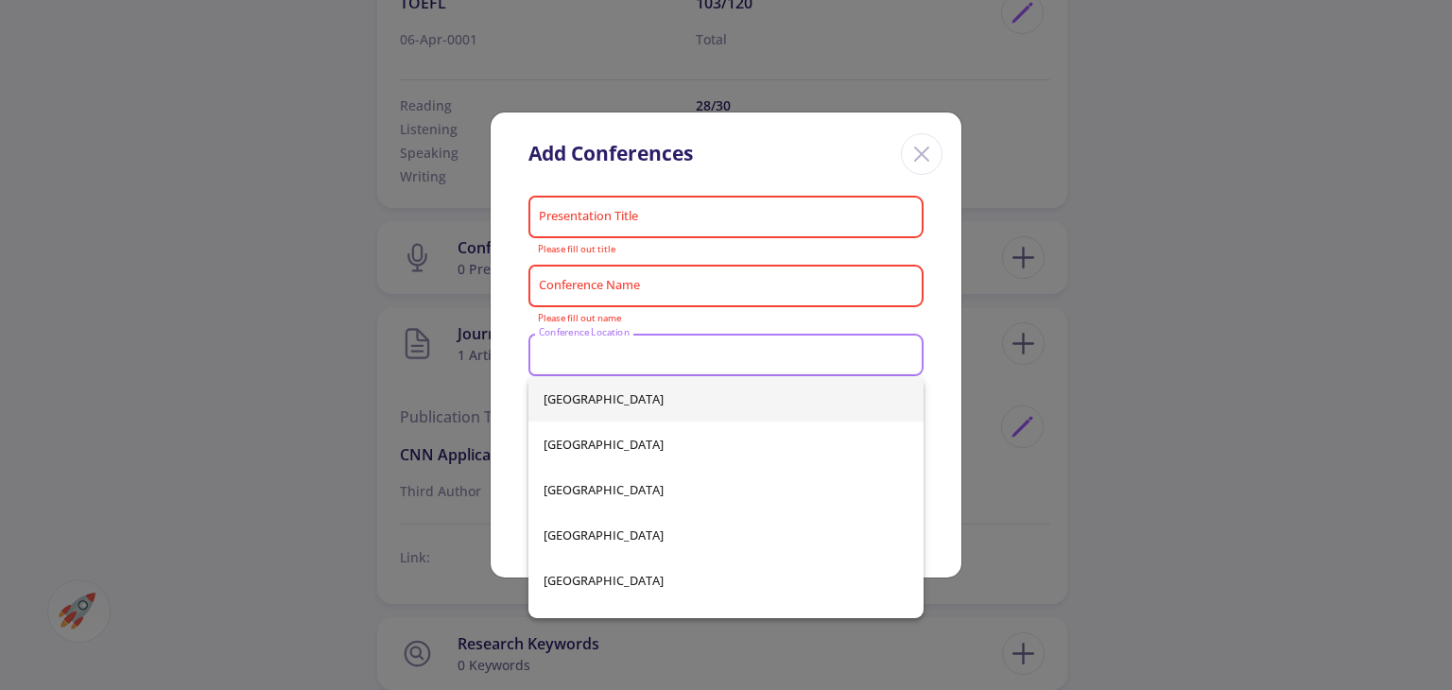
click at [714, 354] on input "Conference Location" at bounding box center [729, 355] width 382 height 17
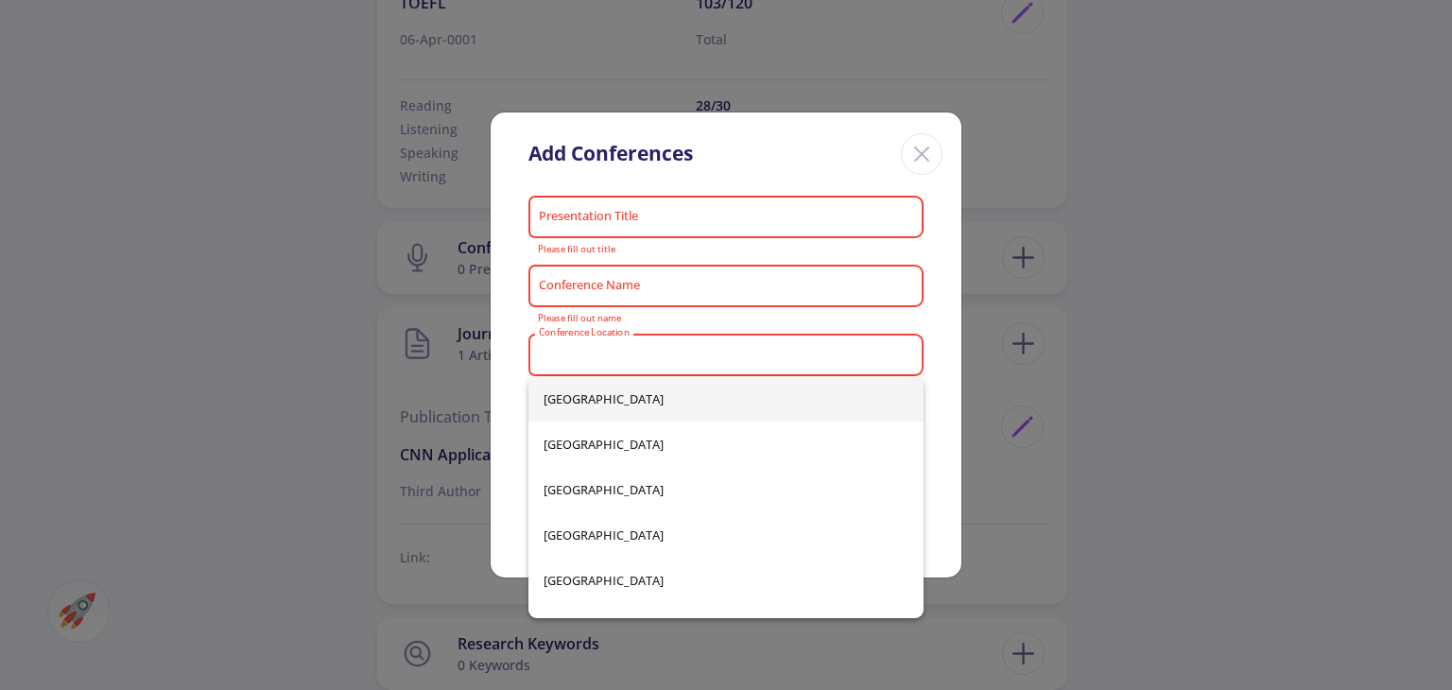
drag, startPoint x: 701, startPoint y: 316, endPoint x: 495, endPoint y: 352, distance: 209.1
click at [495, 352] on div "Presentation Title Please fill out title Conference Name Please fill out name C…" at bounding box center [726, 383] width 471 height 388
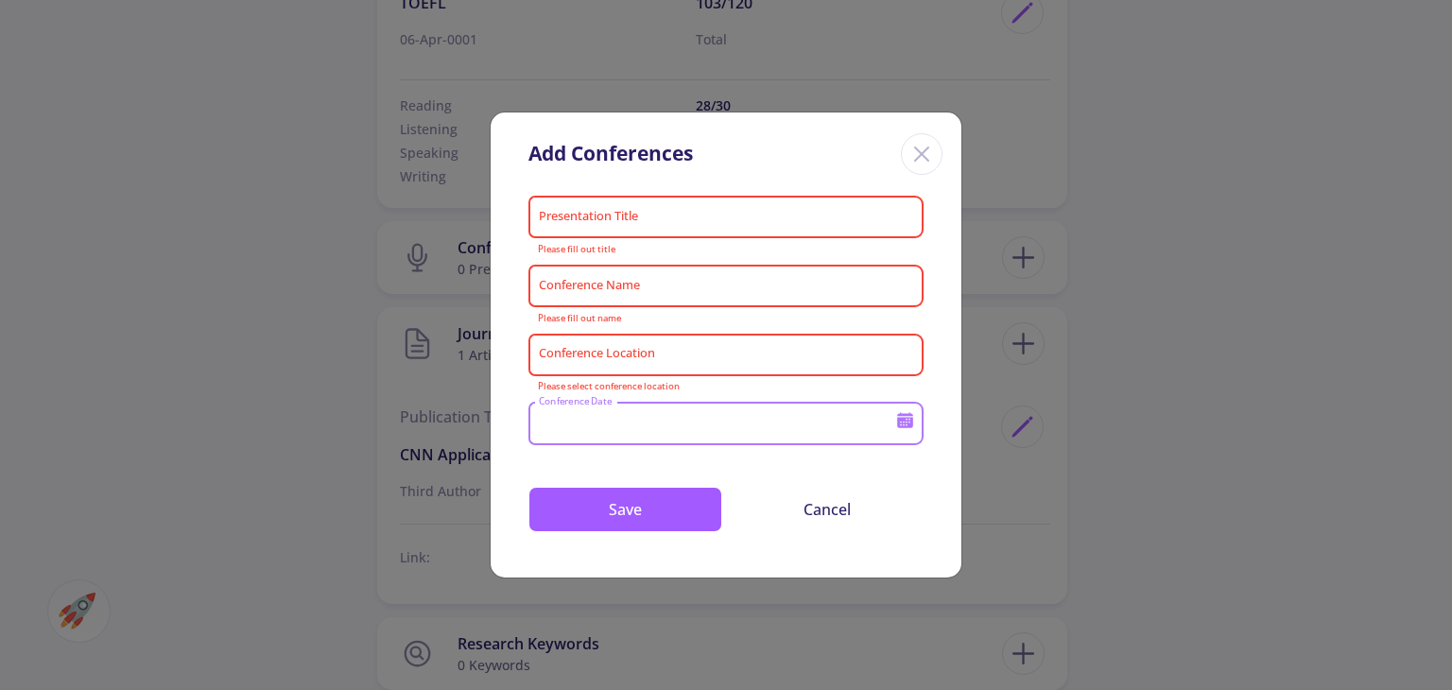
click at [628, 420] on input "Conference Date" at bounding box center [720, 424] width 364 height 17
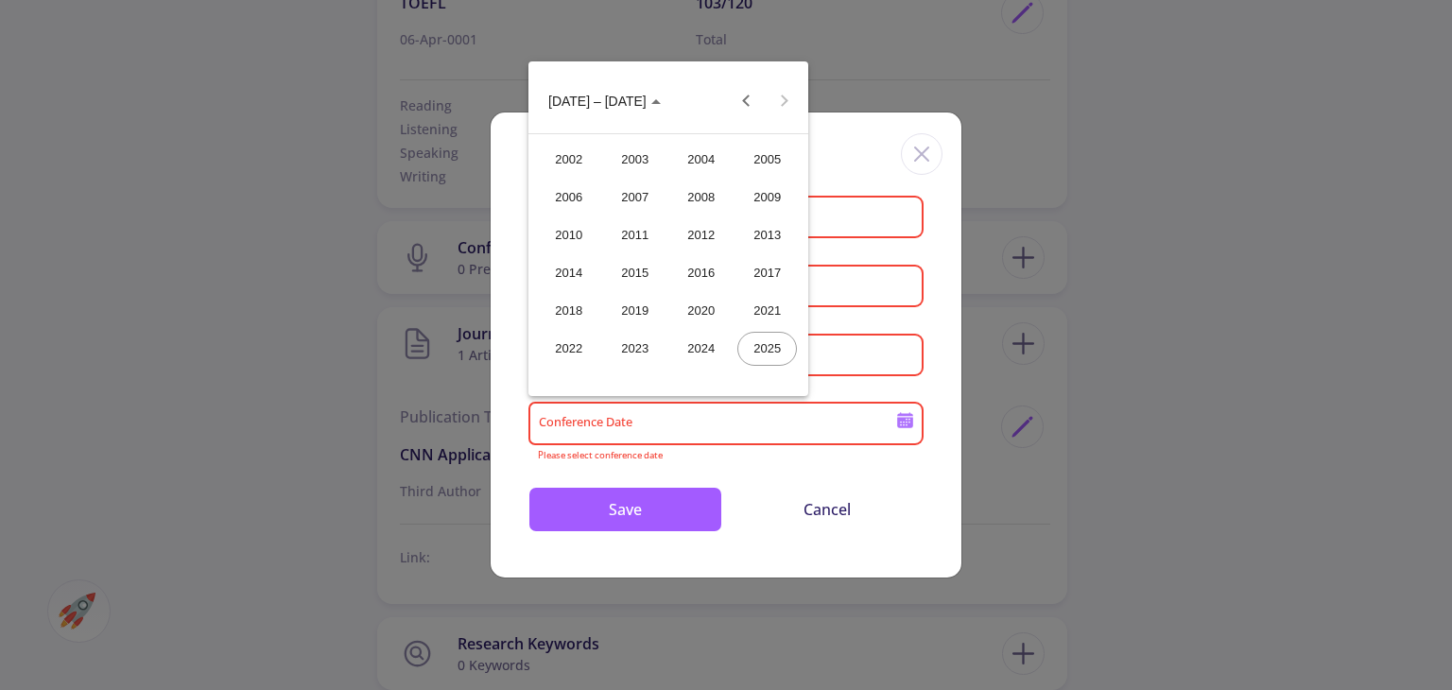
click at [873, 219] on div at bounding box center [726, 345] width 1452 height 690
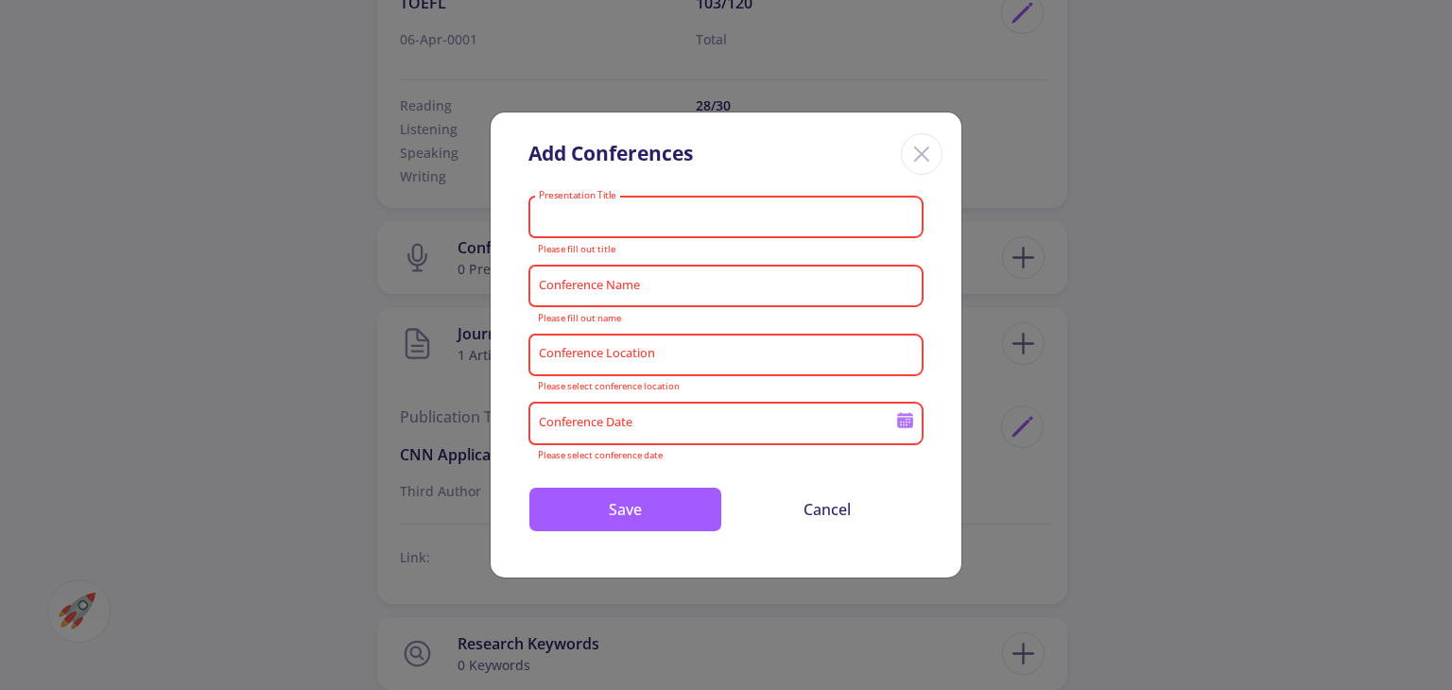
click at [873, 219] on input "Presentation Title" at bounding box center [729, 218] width 382 height 17
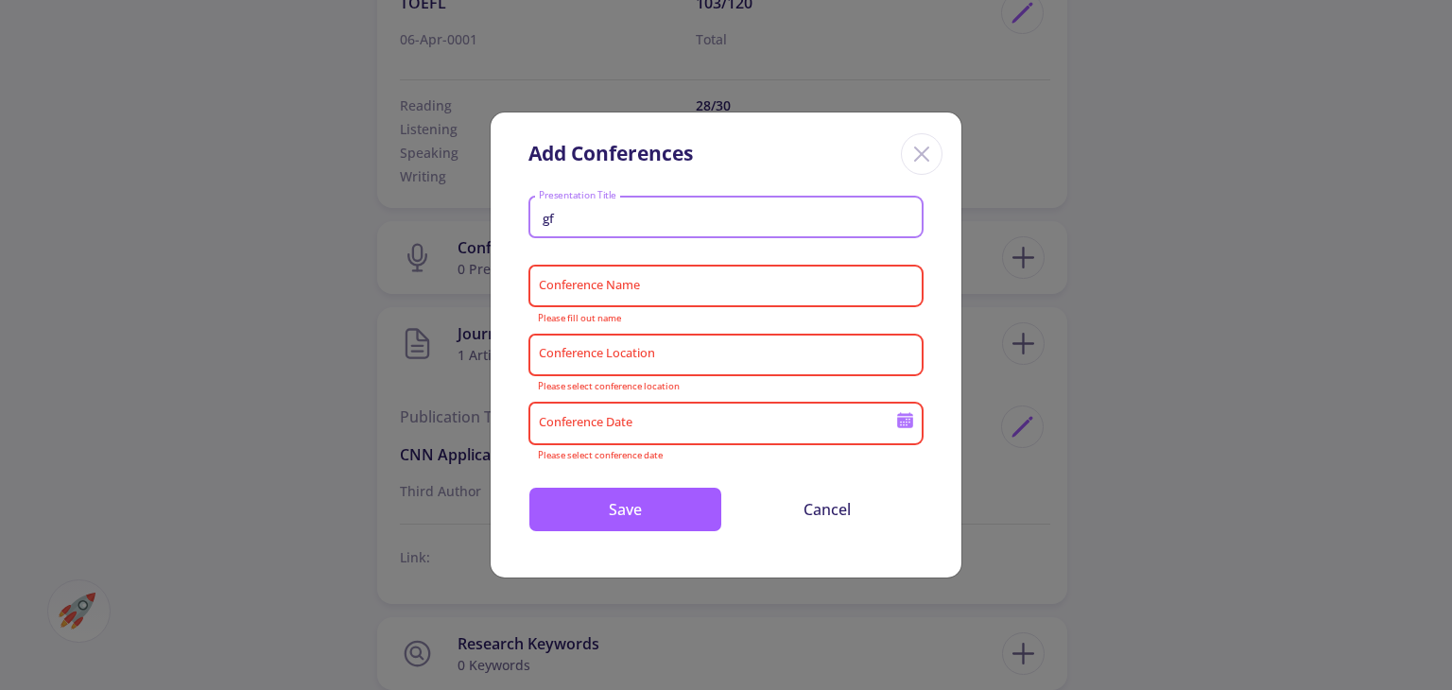
type input "gf"
click at [805, 292] on input "Conference Name" at bounding box center [729, 287] width 382 height 17
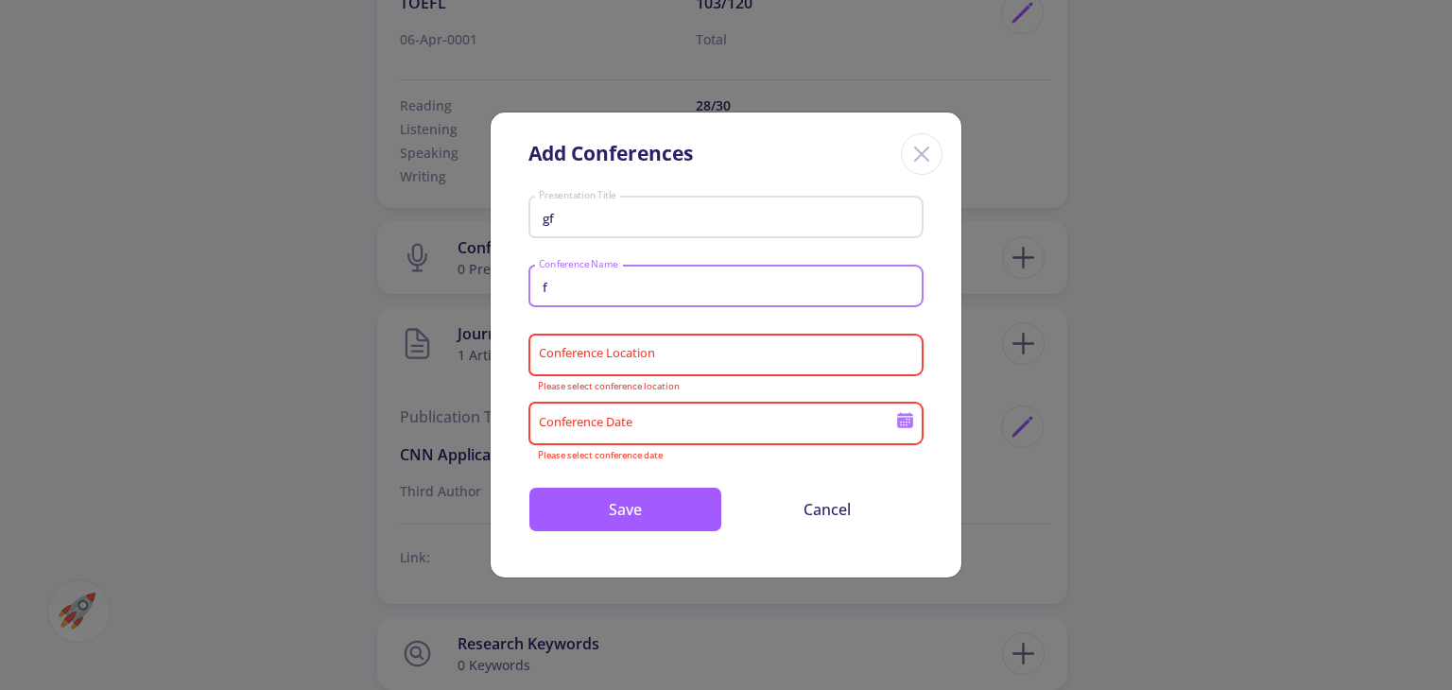
type input "f"
click at [785, 345] on div "Conference Location" at bounding box center [726, 351] width 377 height 49
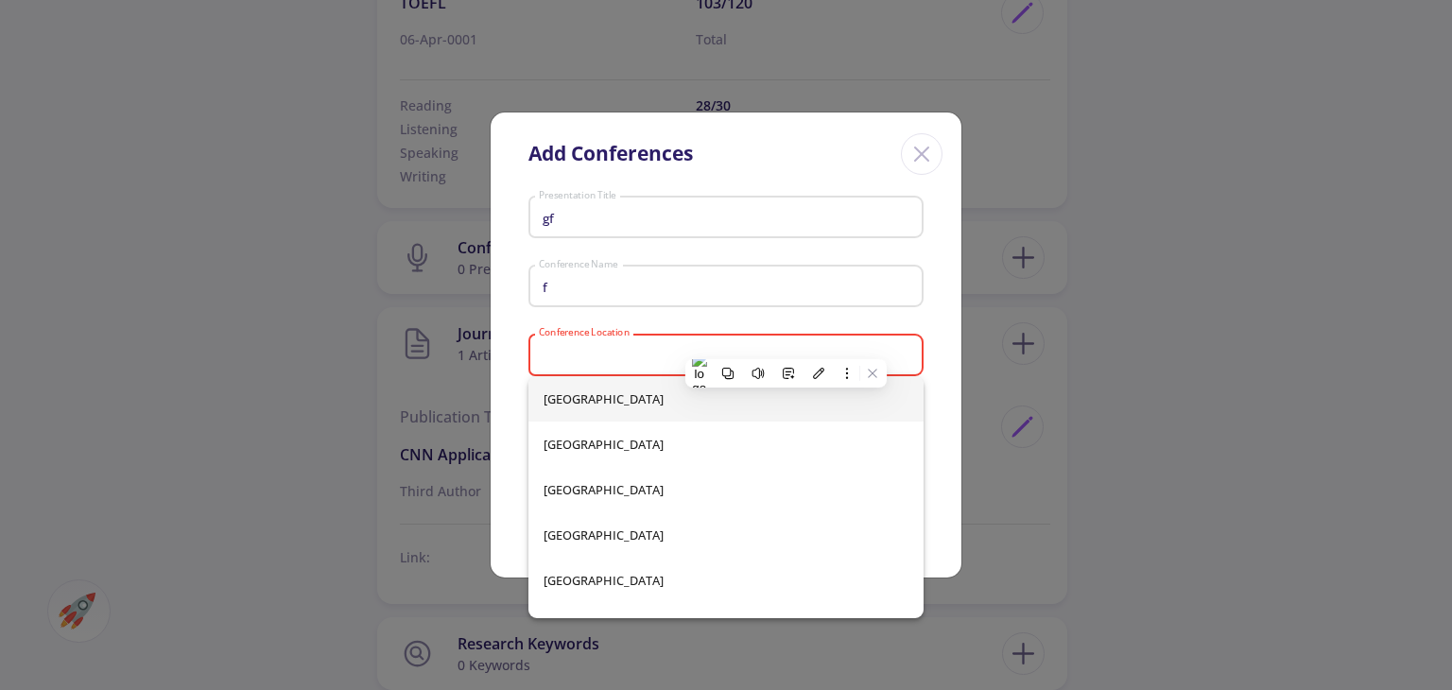
click at [785, 345] on div "Conference Location" at bounding box center [726, 351] width 377 height 49
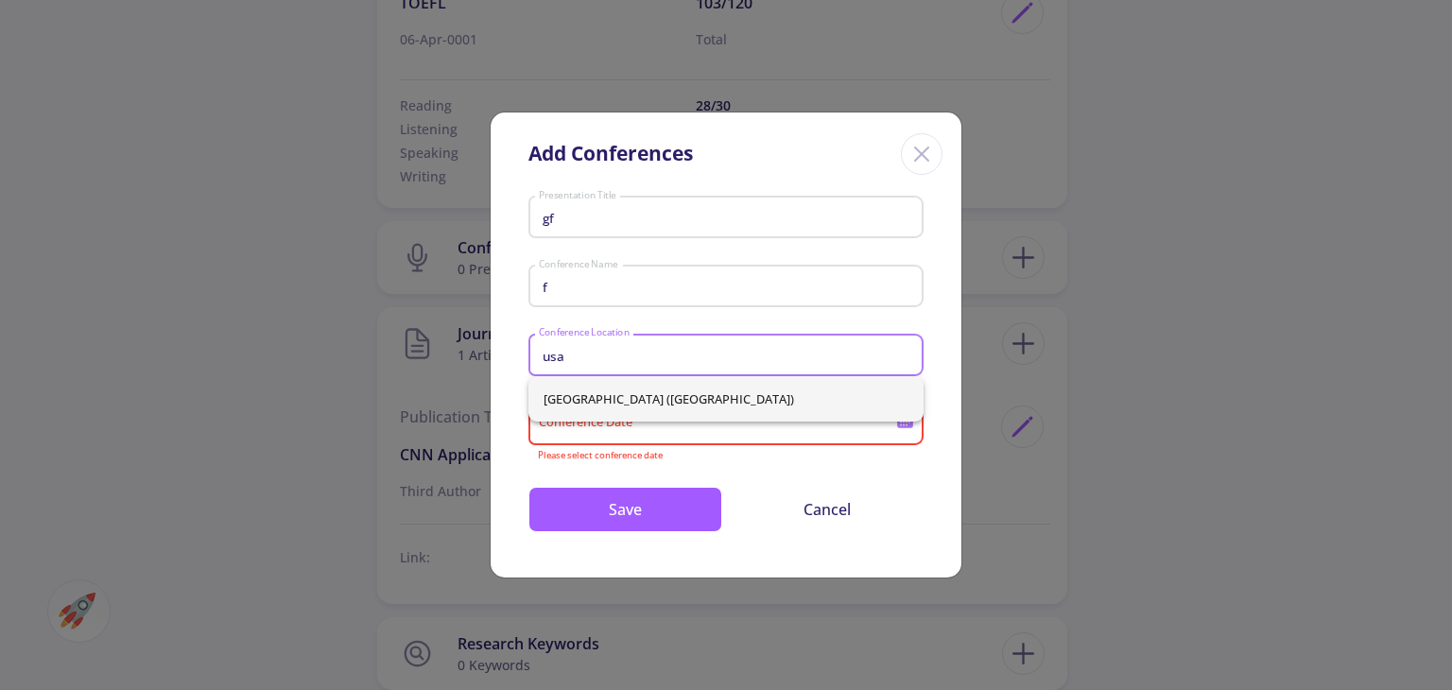
type input "usa"
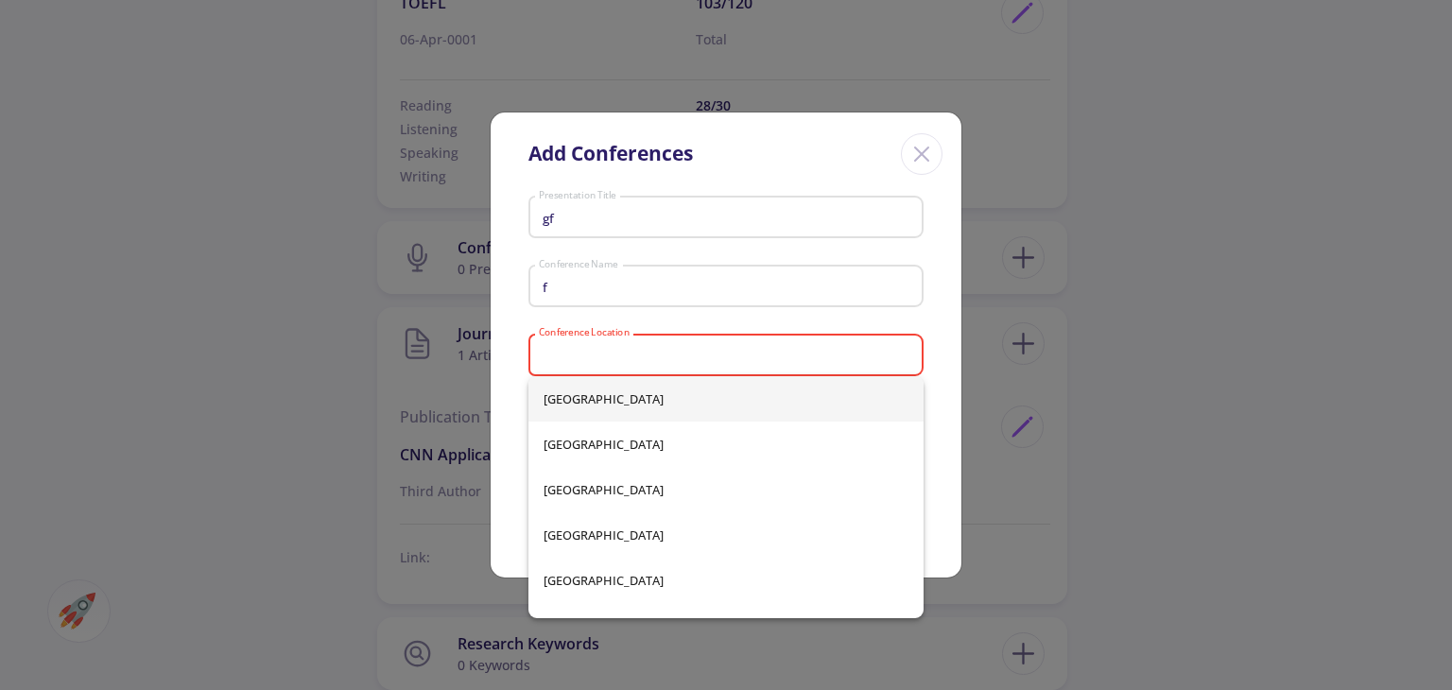
click at [721, 403] on div "[GEOGRAPHIC_DATA] [GEOGRAPHIC_DATA] [GEOGRAPHIC_DATA] [GEOGRAPHIC_DATA] [GEOGRA…" at bounding box center [725, 497] width 395 height 242
click at [699, 359] on input "Conference Location" at bounding box center [729, 355] width 382 height 17
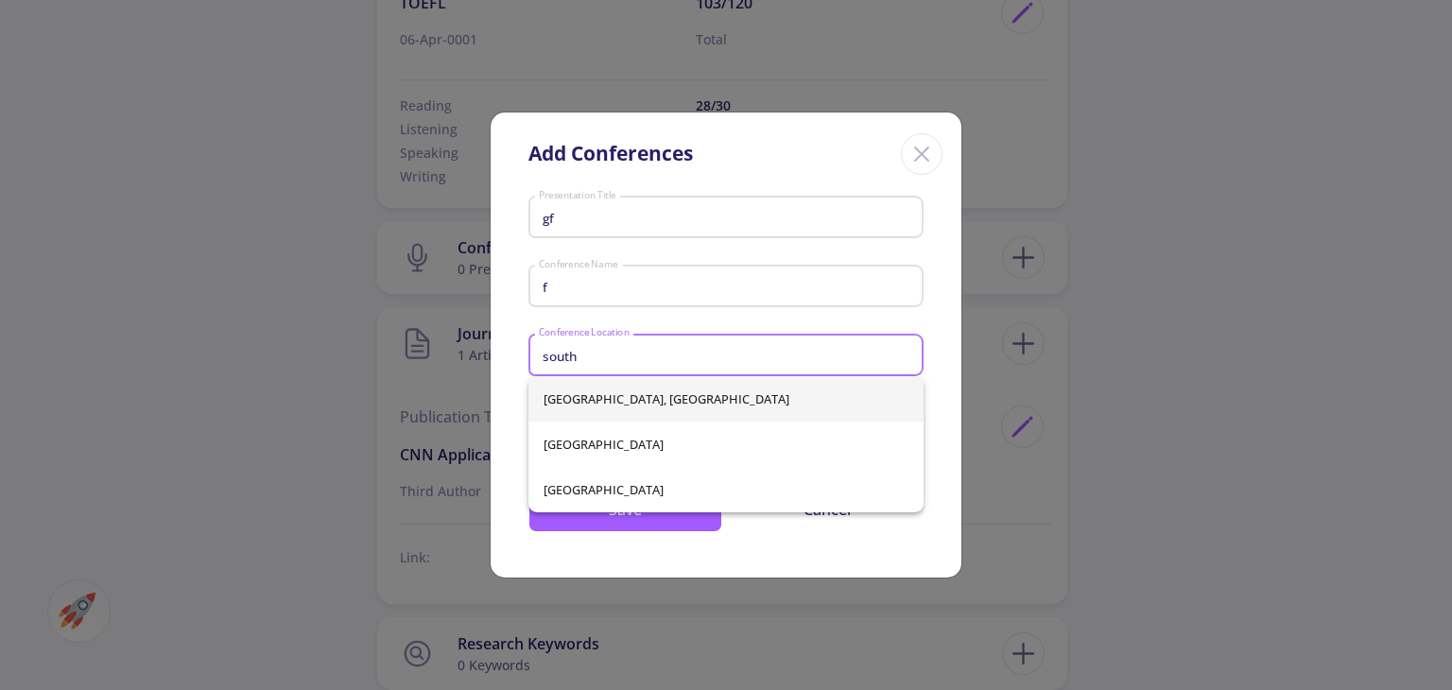
type input "south"
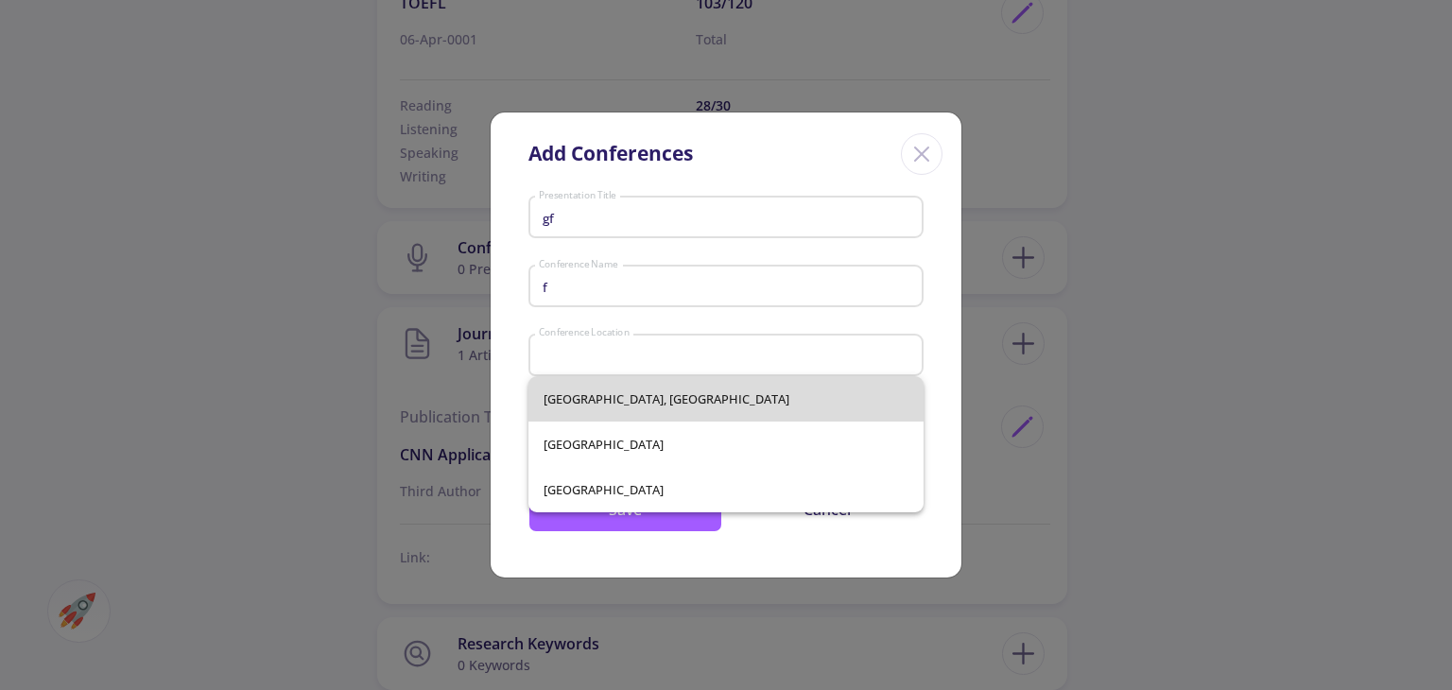
click at [676, 405] on div "[GEOGRAPHIC_DATA], [GEOGRAPHIC_DATA] [GEOGRAPHIC_DATA]" at bounding box center [725, 444] width 395 height 136
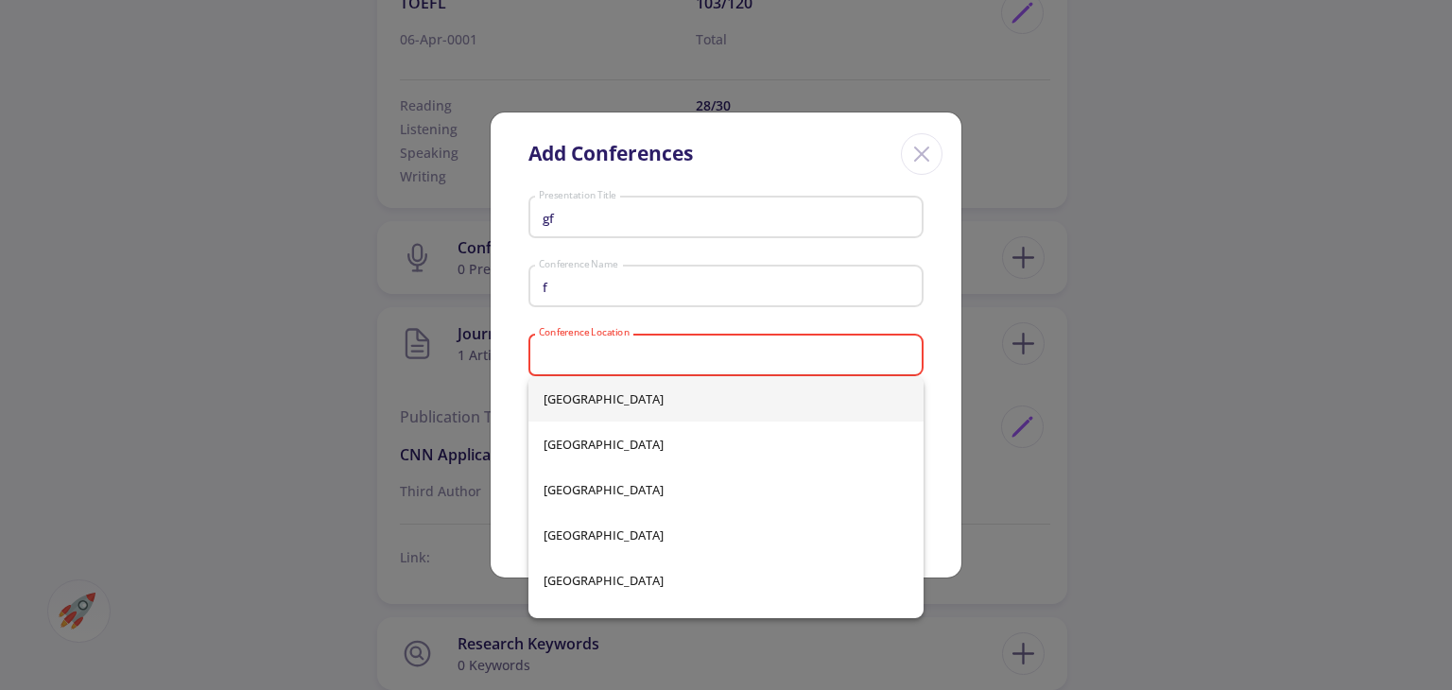
click at [659, 375] on div "Conference Location" at bounding box center [726, 351] width 377 height 49
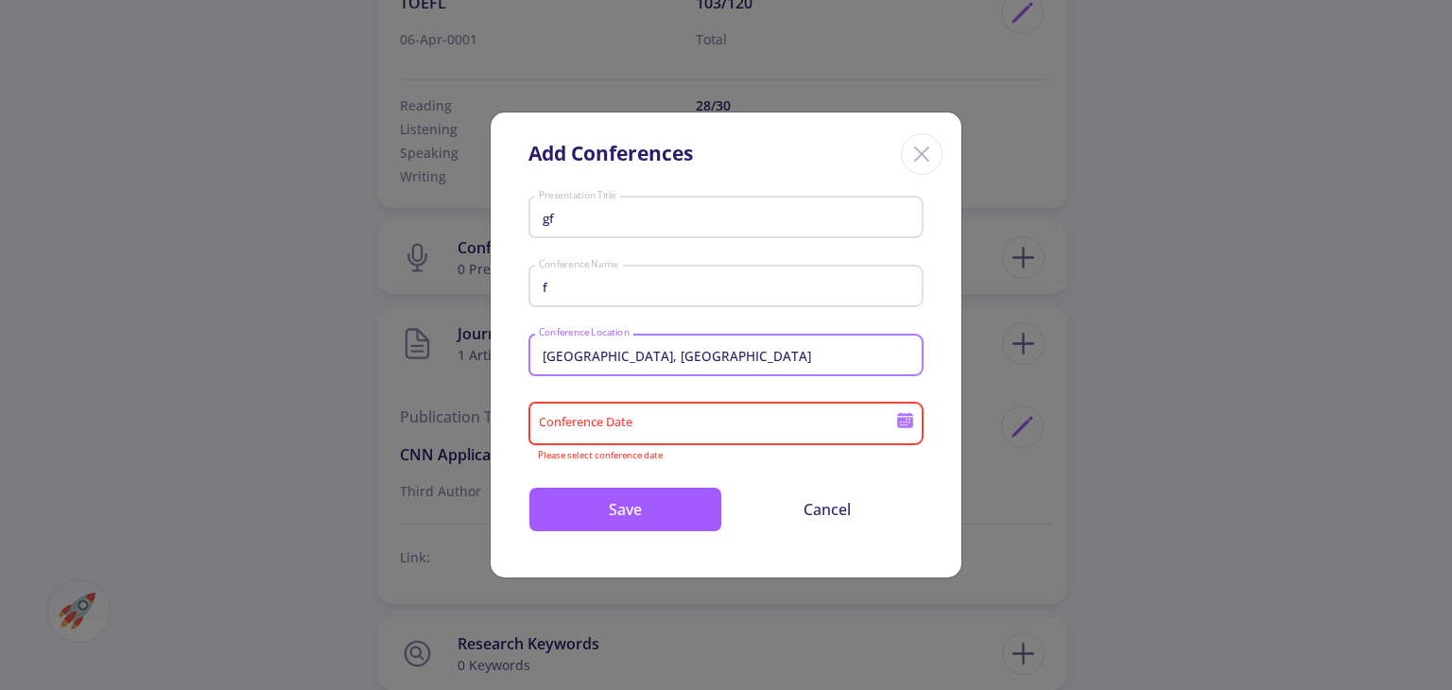
type input "[GEOGRAPHIC_DATA], [GEOGRAPHIC_DATA]"
click at [650, 409] on div "Conference Date" at bounding box center [717, 419] width 359 height 49
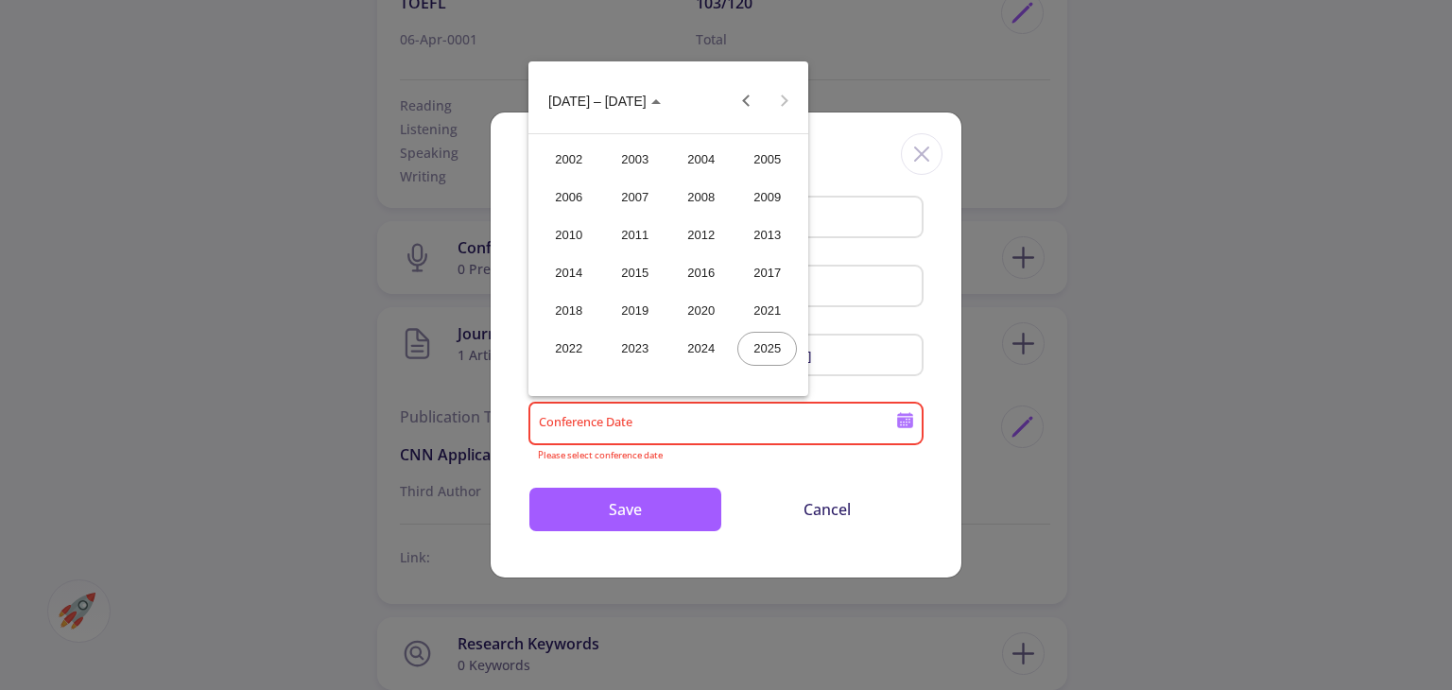
click at [748, 340] on div "2025" at bounding box center [767, 349] width 60 height 34
type input "2025"
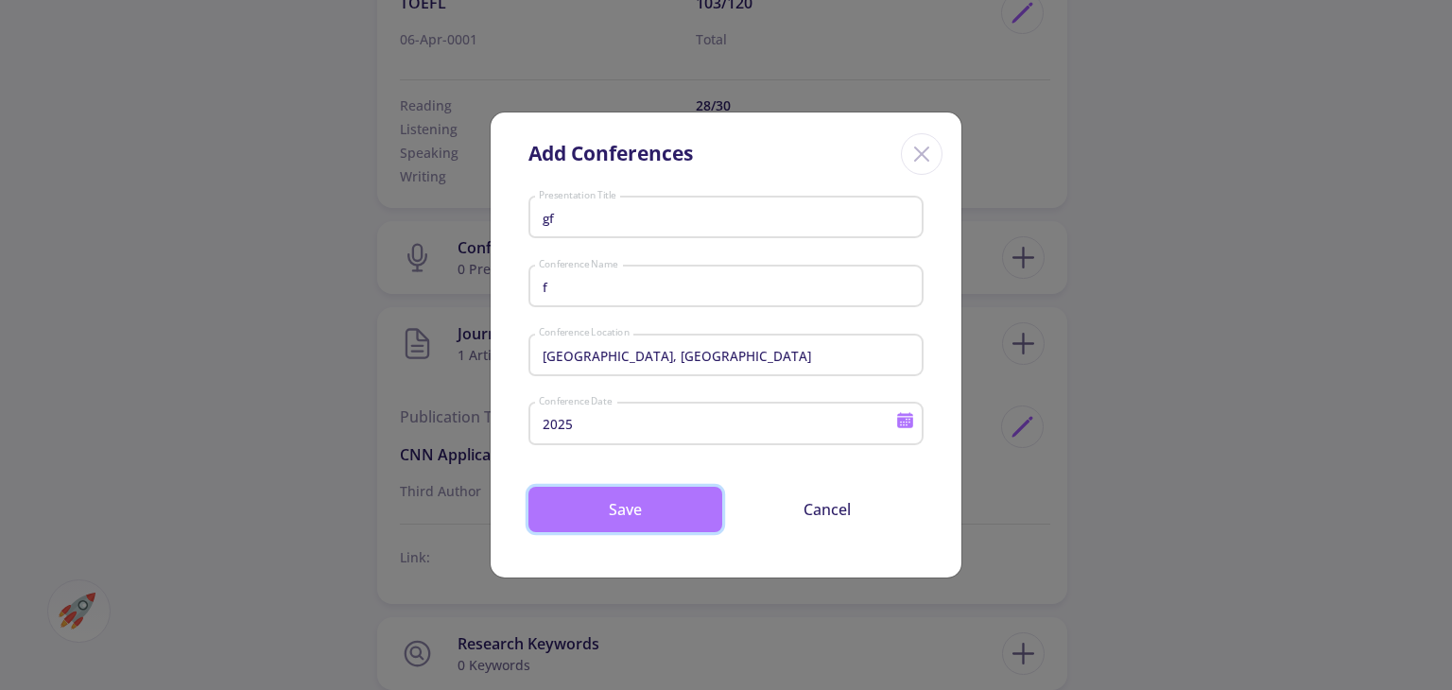
click at [693, 505] on button "Save" at bounding box center [625, 509] width 194 height 45
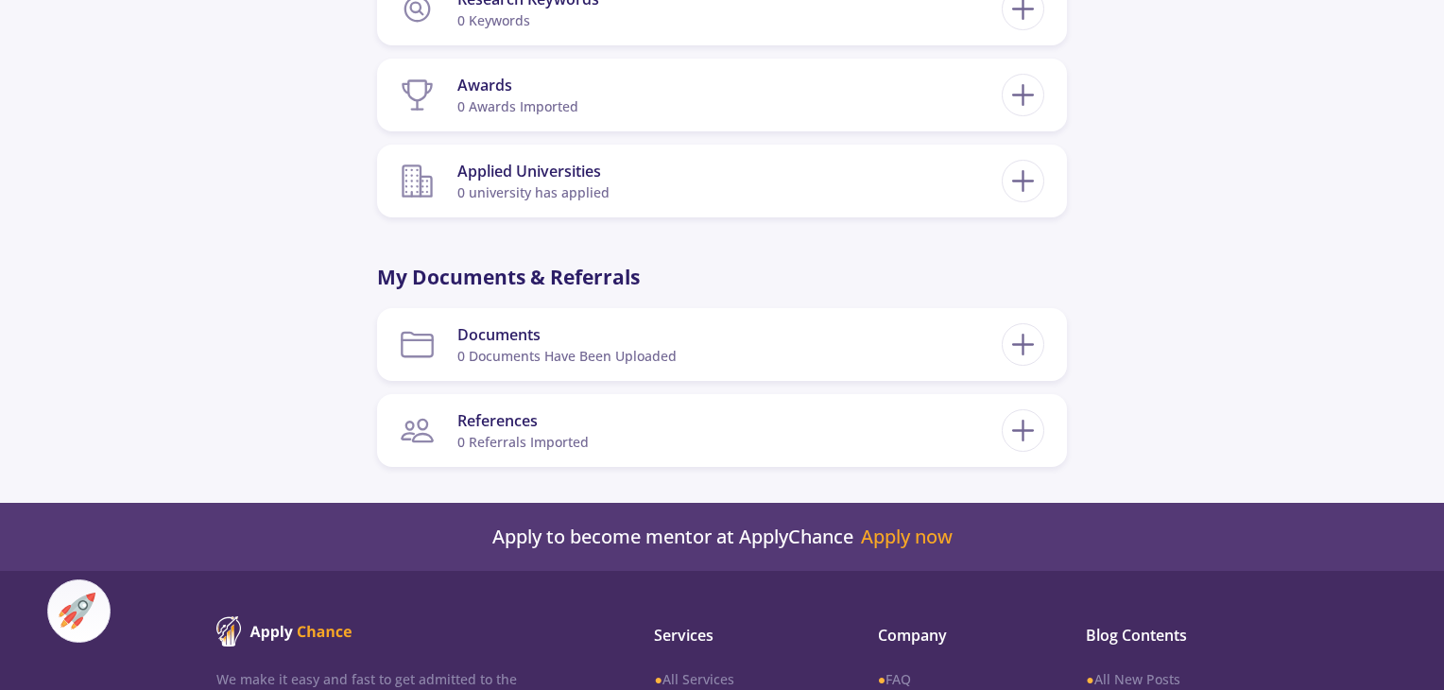
scroll to position [2048, 0]
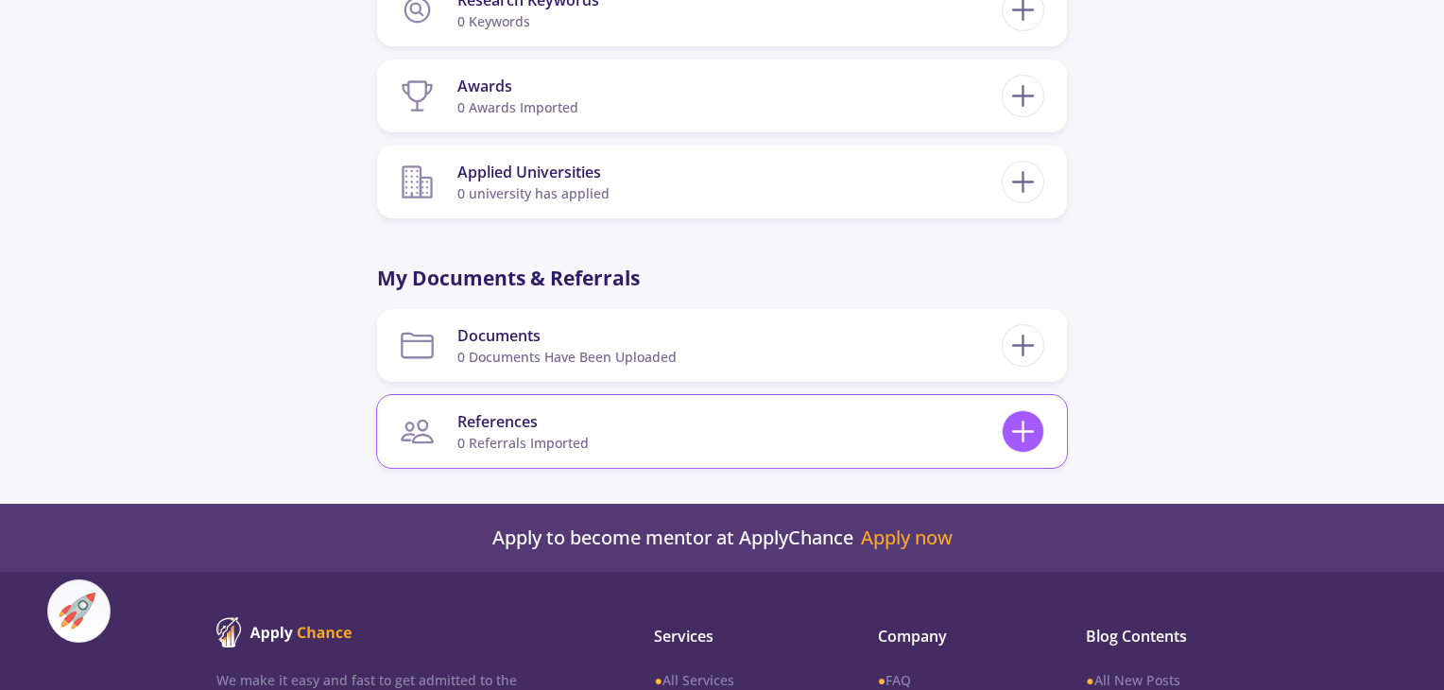
click at [1021, 422] on icon at bounding box center [1023, 431] width 35 height 35
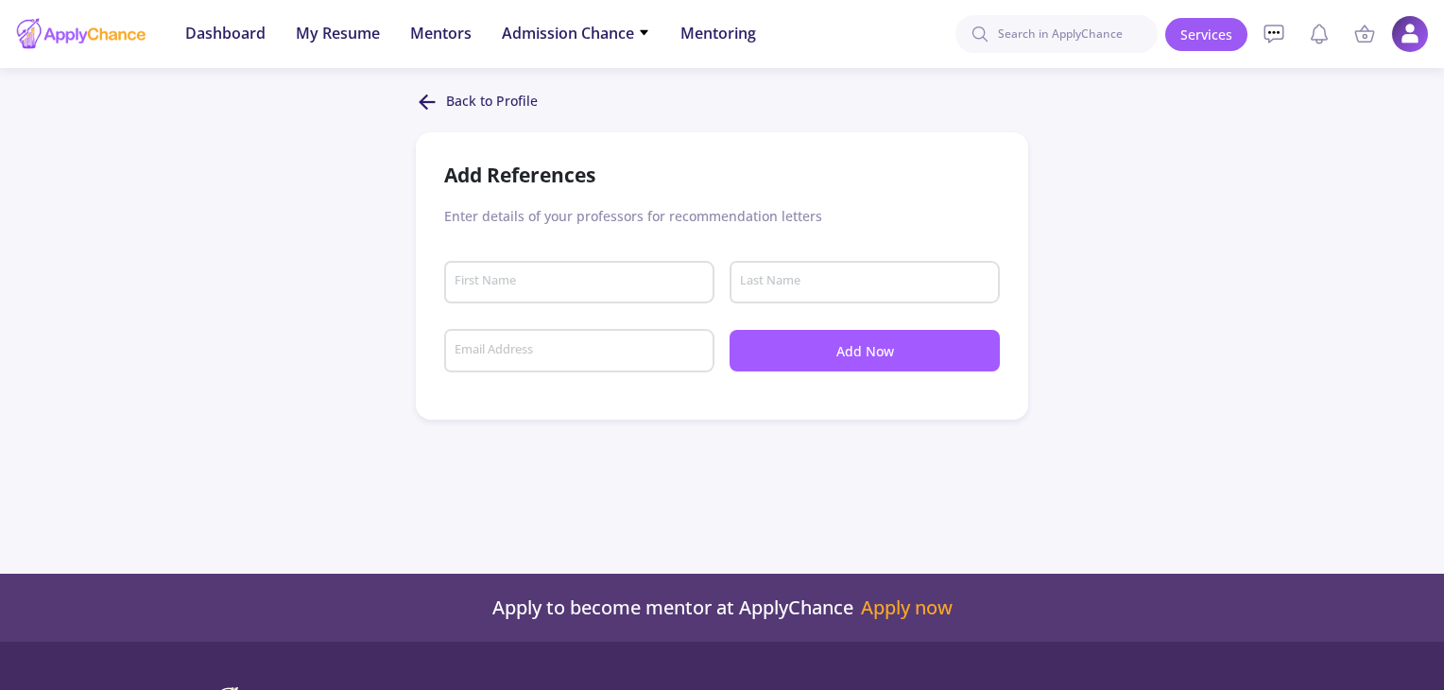
click at [521, 273] on div "First Name" at bounding box center [580, 278] width 252 height 49
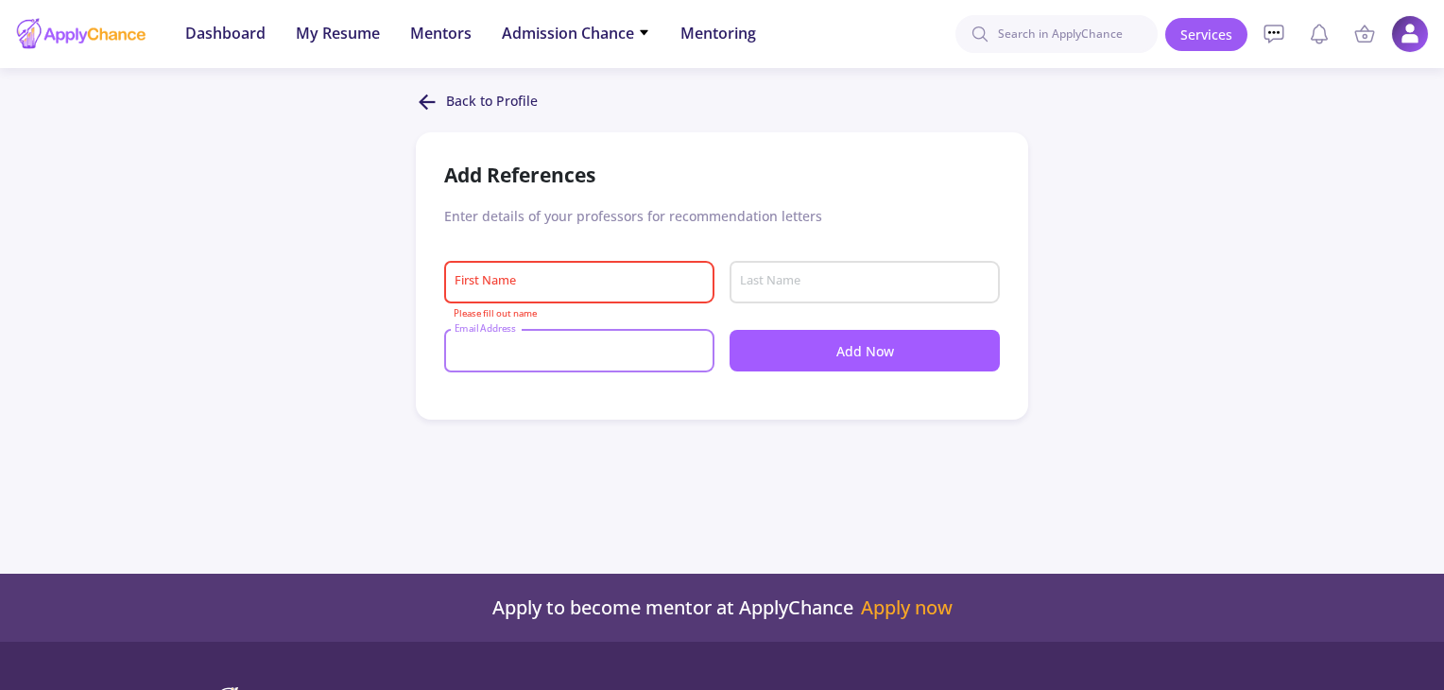
click at [548, 344] on input "Email Address" at bounding box center [582, 351] width 257 height 17
paste input "[EMAIL_ADDRESS][DOMAIN_NAME]"
type input "[EMAIL_ADDRESS][DOMAIN_NAME]"
click at [530, 277] on input "First Name" at bounding box center [582, 282] width 257 height 17
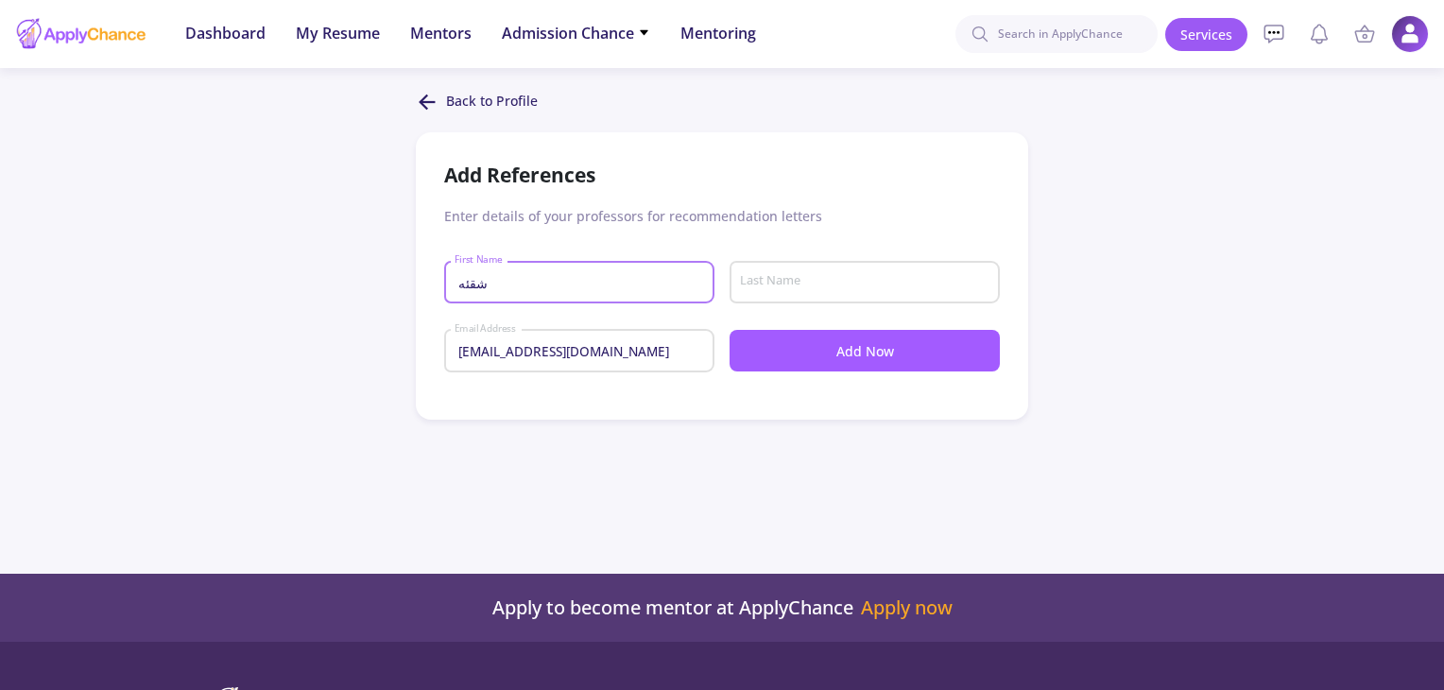
type input "شقئهد"
type input "armin"
click at [819, 288] on input "Last Name" at bounding box center [867, 282] width 257 height 17
type input "[PERSON_NAME]"
click at [1111, 214] on div "Back to Profile Add References Enter details of your professors for recommendat…" at bounding box center [722, 255] width 1444 height 329
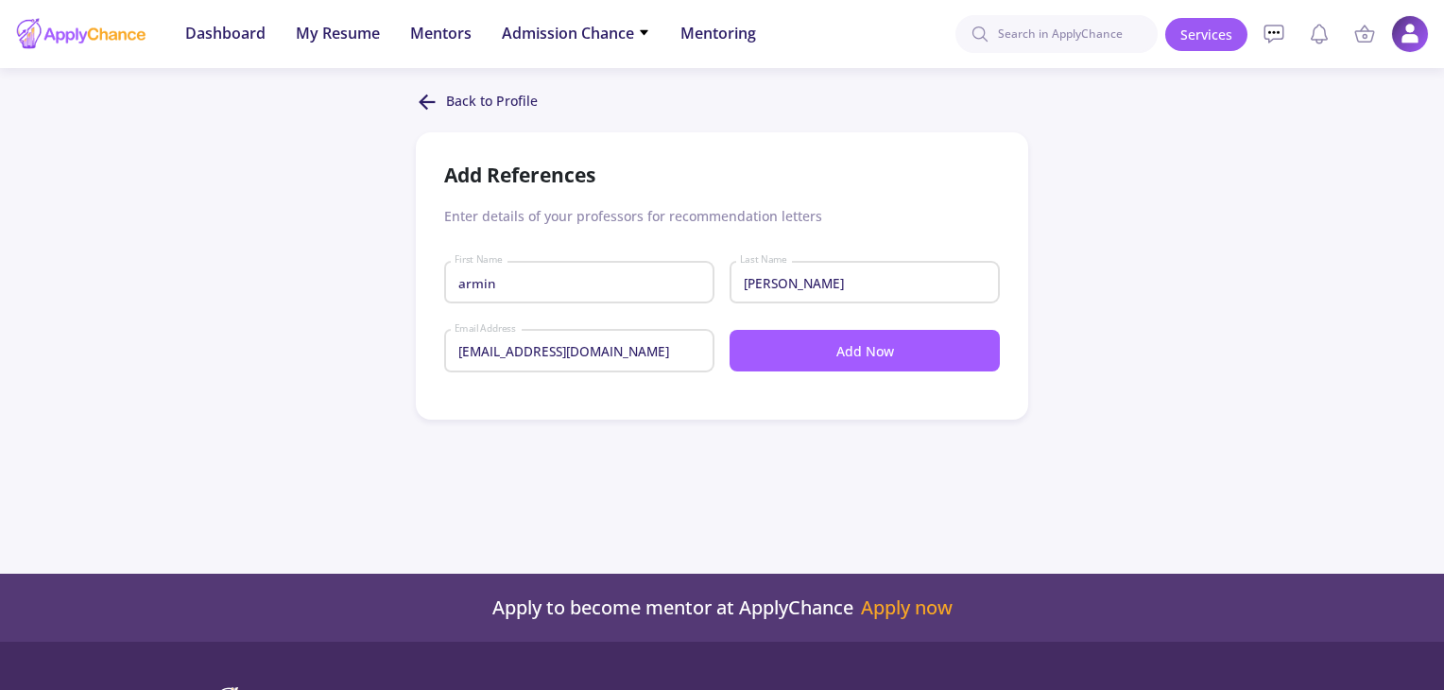
click at [964, 350] on button "Add Now" at bounding box center [865, 351] width 270 height 42
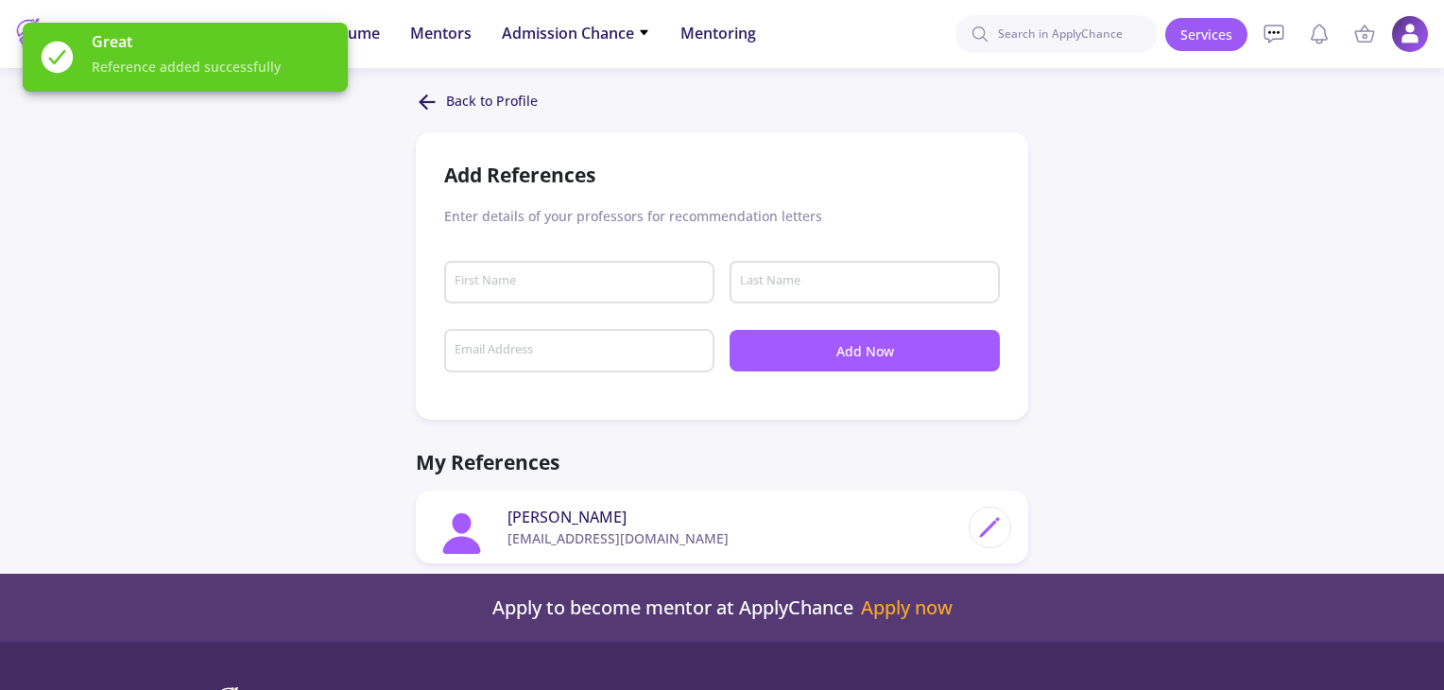
scroll to position [164, 0]
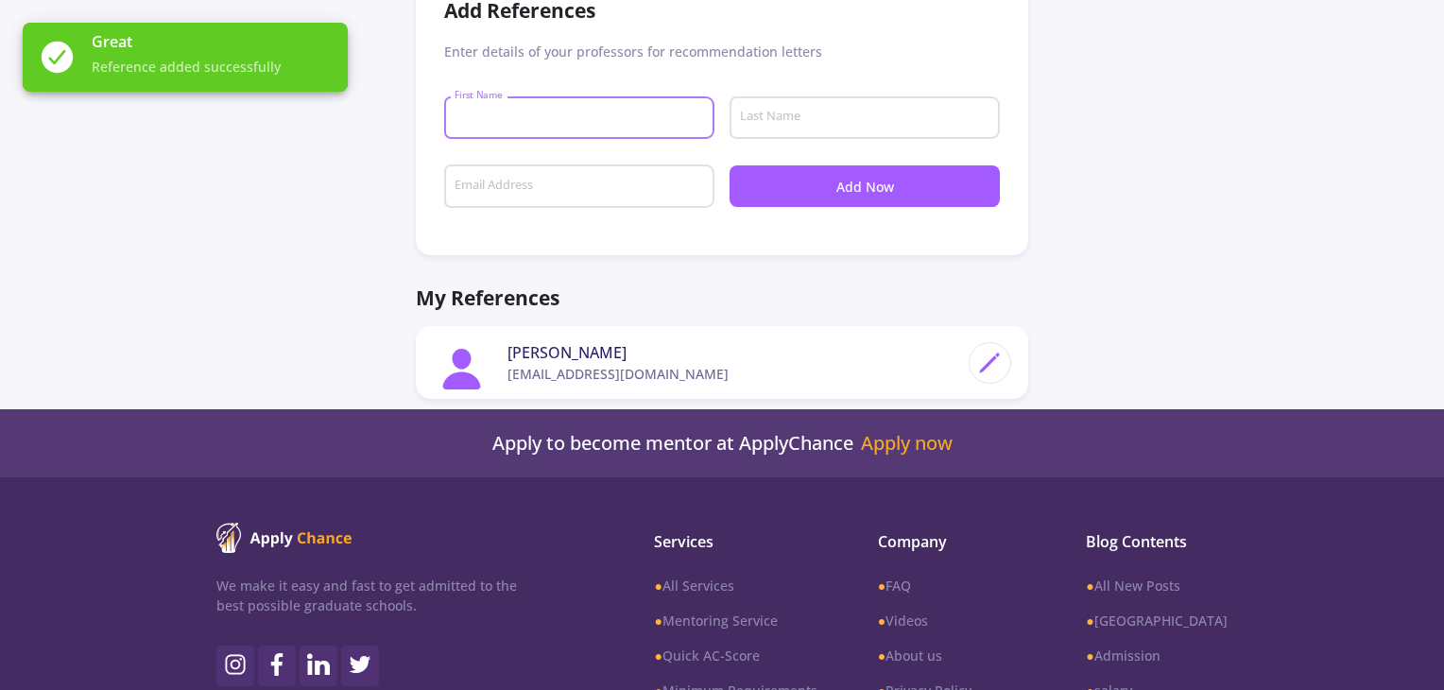
click at [523, 113] on input "First Name" at bounding box center [582, 118] width 257 height 17
